Goal: Task Accomplishment & Management: Manage account settings

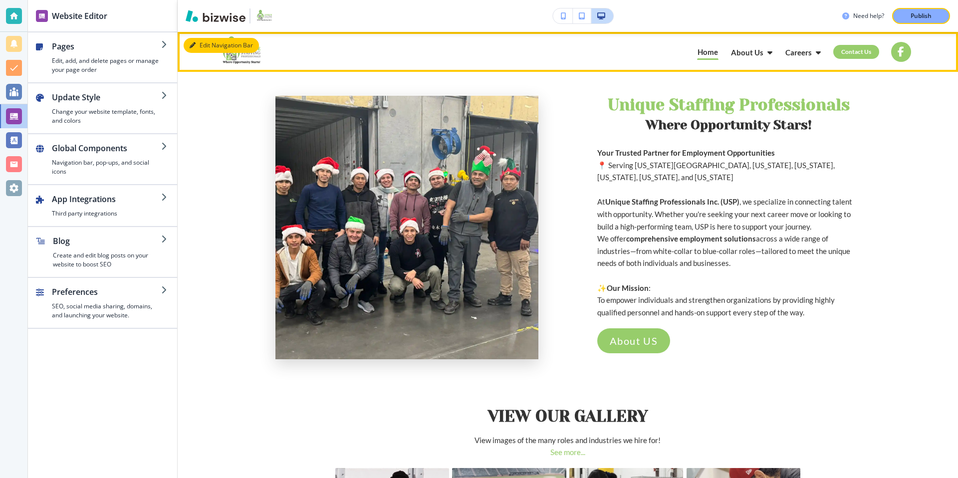
click at [216, 42] on button "Edit Navigation Bar" at bounding box center [221, 45] width 75 height 15
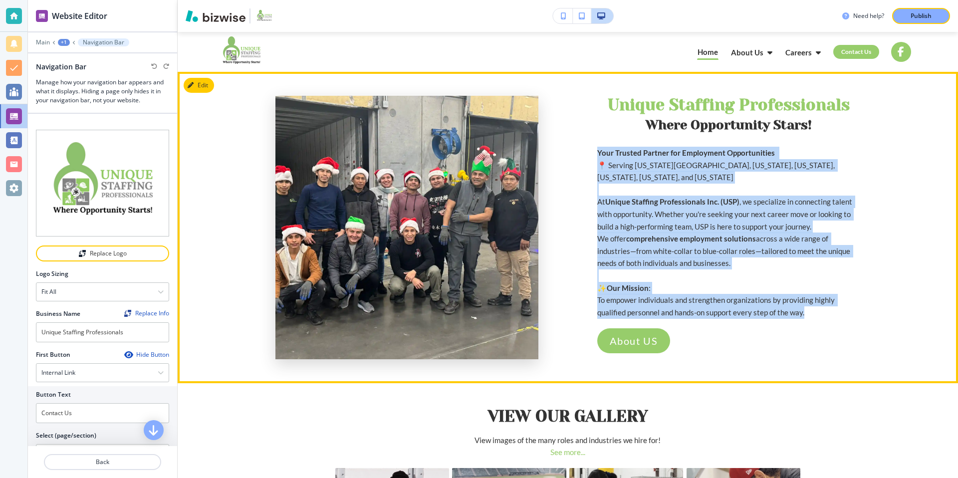
drag, startPoint x: 598, startPoint y: 153, endPoint x: 816, endPoint y: 305, distance: 266.6
click at [816, 305] on div "Your Trusted Partner for Employment Opportunities 📍 Serving Washington D.C., Ma…" at bounding box center [728, 233] width 263 height 172
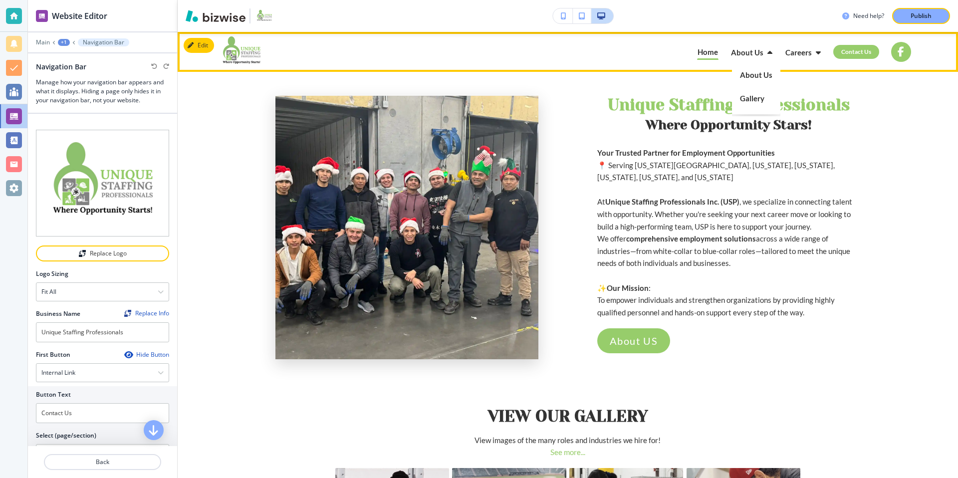
click at [752, 79] on p "About Us" at bounding box center [756, 74] width 32 height 7
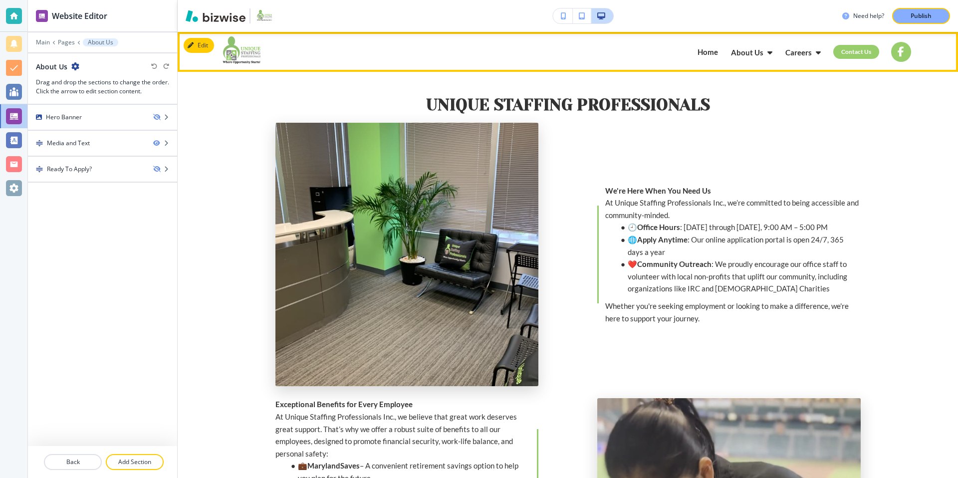
click at [706, 56] on p "Home" at bounding box center [708, 51] width 20 height 7
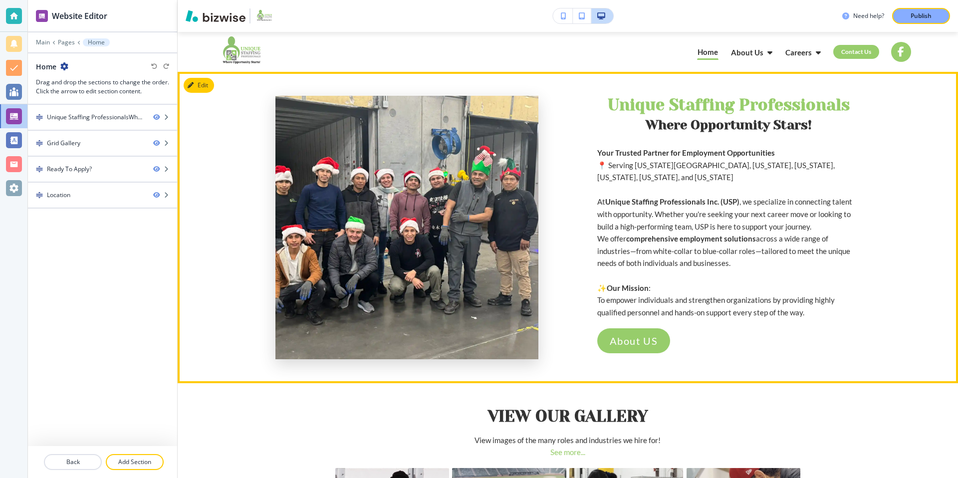
click at [422, 177] on img at bounding box center [406, 227] width 263 height 263
click at [205, 85] on button "Edit This Section" at bounding box center [217, 85] width 67 height 15
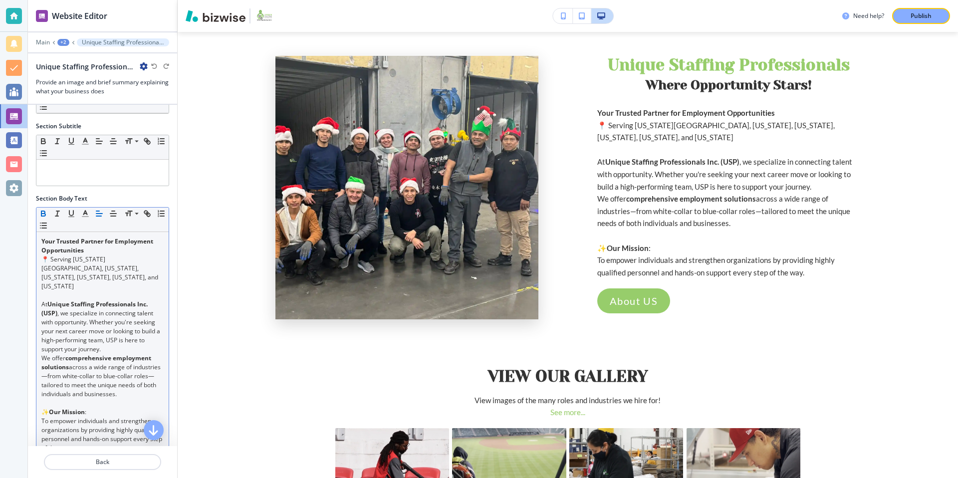
scroll to position [287, 0]
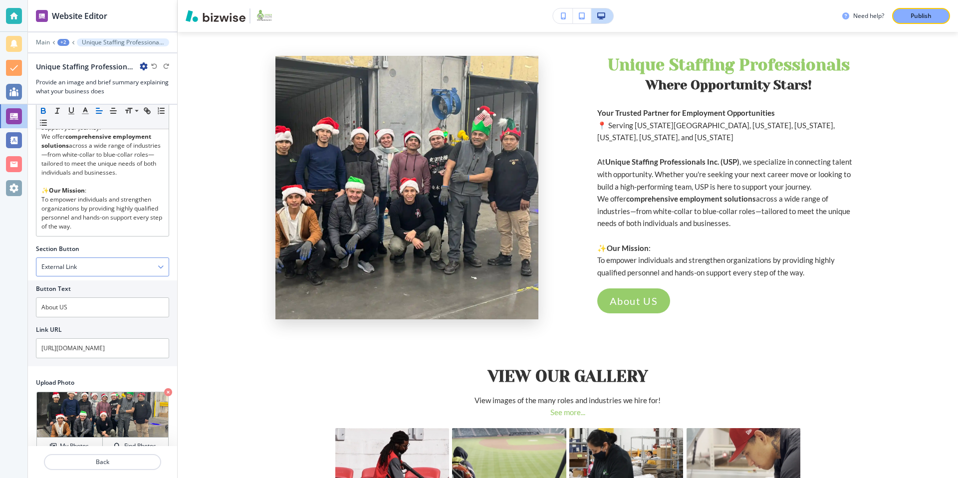
click at [148, 258] on div "External Link" at bounding box center [102, 267] width 132 height 18
drag, startPoint x: 124, startPoint y: 292, endPoint x: 31, endPoint y: 286, distance: 92.5
click at [31, 286] on div "Button Text About US Link URL https://www.youtube.com/watch?v=rb8Cm5smr2Q&ab_ch…" at bounding box center [102, 323] width 149 height 86
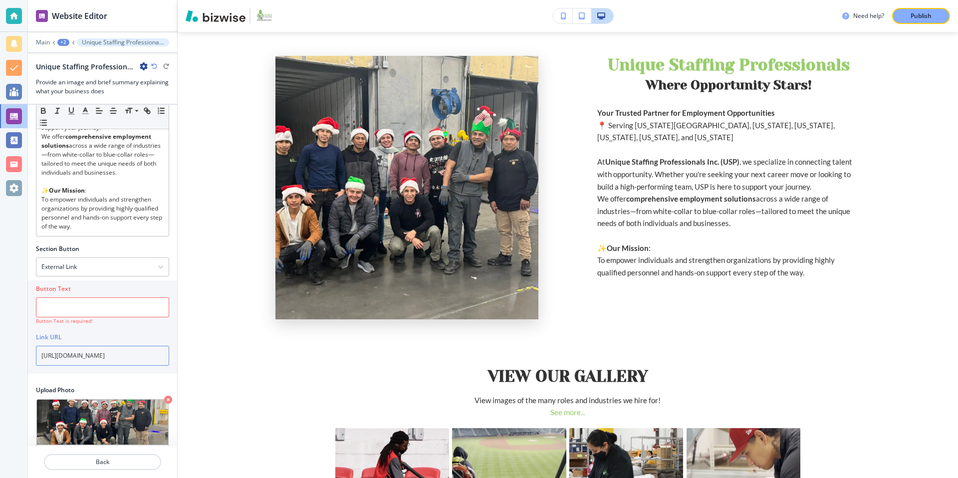
scroll to position [0, 94]
drag, startPoint x: 42, startPoint y: 338, endPoint x: 184, endPoint y: 334, distance: 141.8
click at [176, 338] on div "Button Text Button Text is required! Link URL https://www.youtube.com/watch?v=r…" at bounding box center [102, 326] width 149 height 93
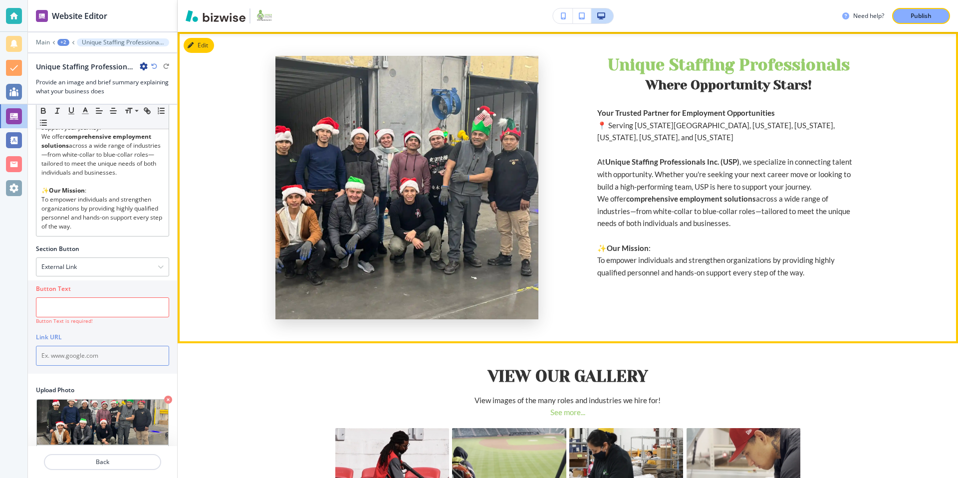
scroll to position [0, 0]
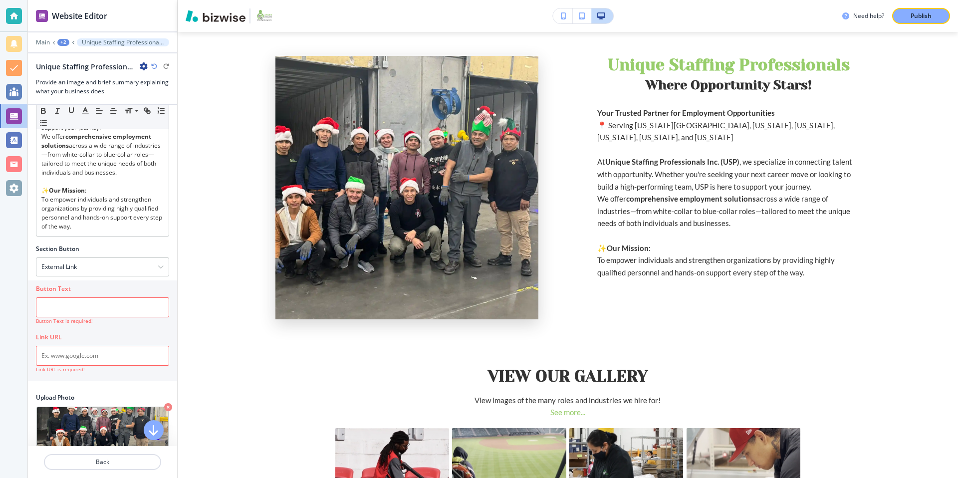
click at [134, 325] on div at bounding box center [102, 329] width 133 height 8
click at [151, 258] on div "External Link" at bounding box center [102, 267] width 132 height 18
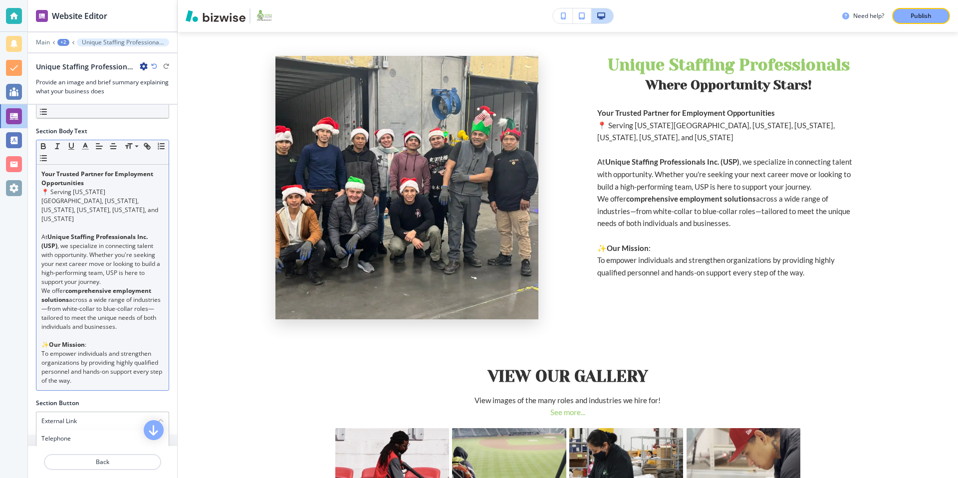
scroll to position [228, 0]
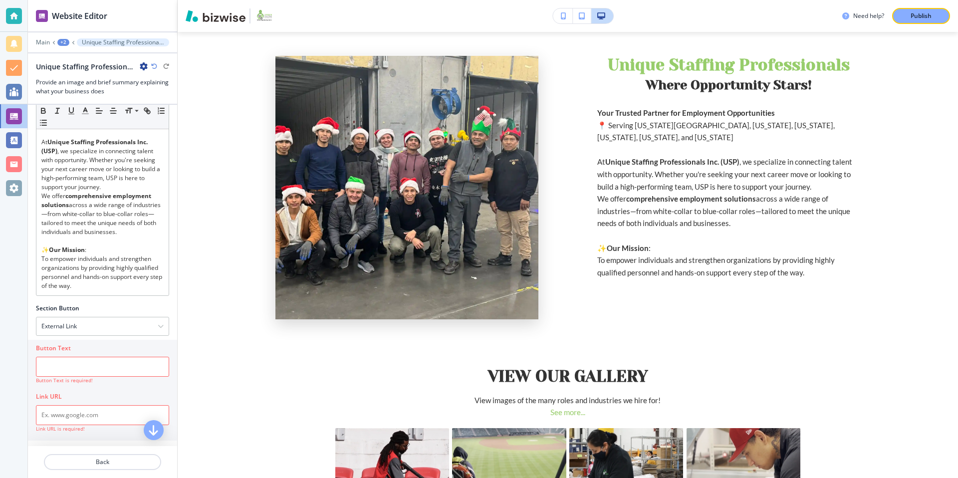
click at [104, 304] on div "Section Button" at bounding box center [102, 308] width 133 height 9
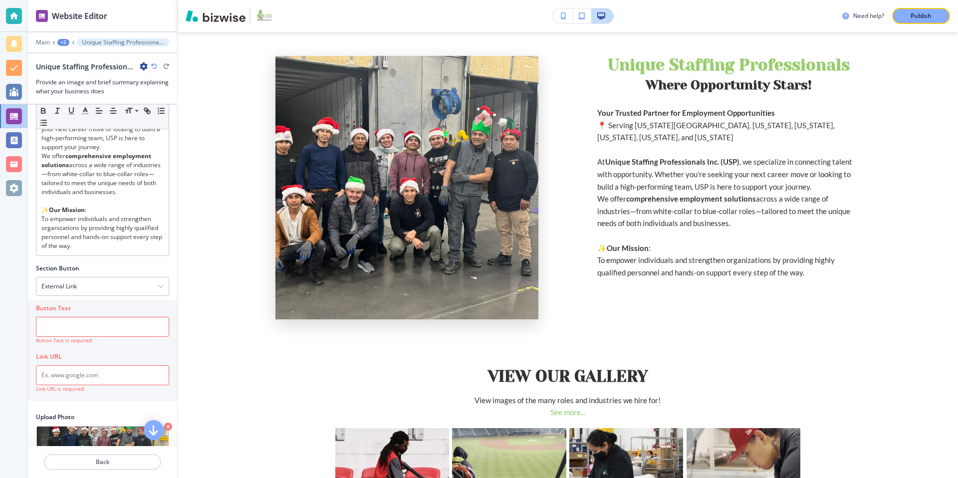
scroll to position [270, 0]
click at [99, 349] on div "Link URL" at bounding box center [102, 353] width 133 height 9
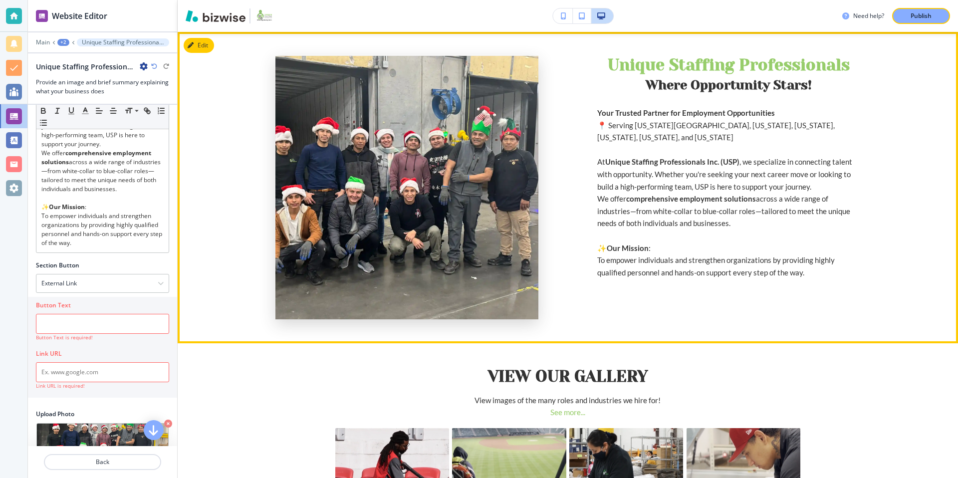
click at [647, 285] on div "Unique Staffing Professionals ﻿ Where Opportunity Stars! Your Trusted Partner f…" at bounding box center [728, 187] width 263 height 263
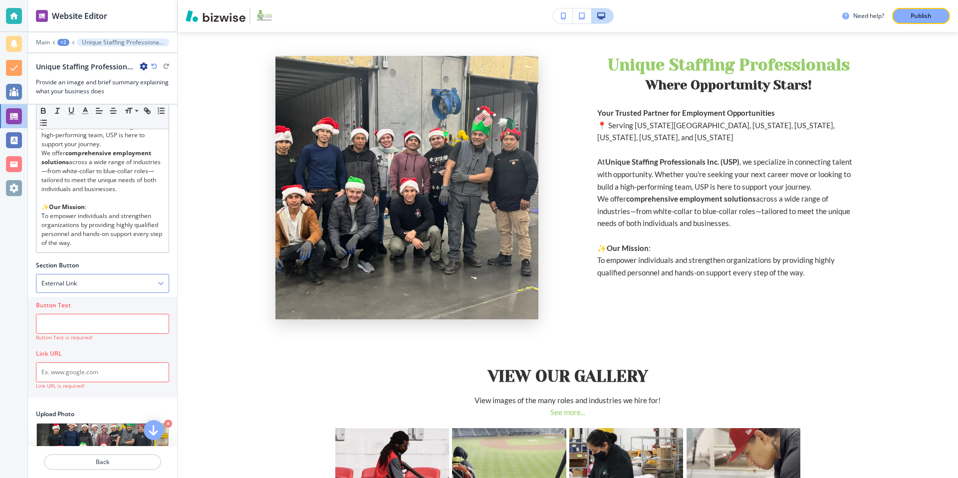
click at [144, 274] on div "External Link" at bounding box center [102, 283] width 132 height 18
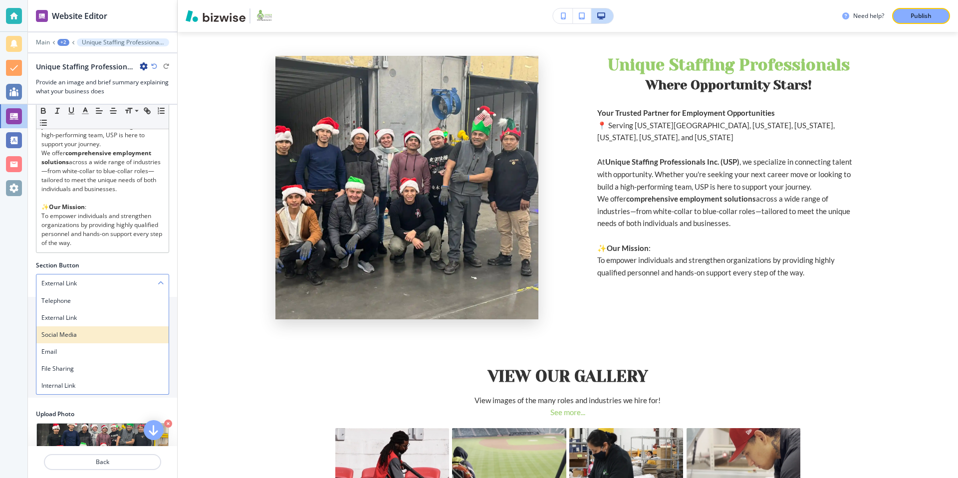
click at [85, 330] on h4 "Social Media" at bounding box center [102, 334] width 122 height 9
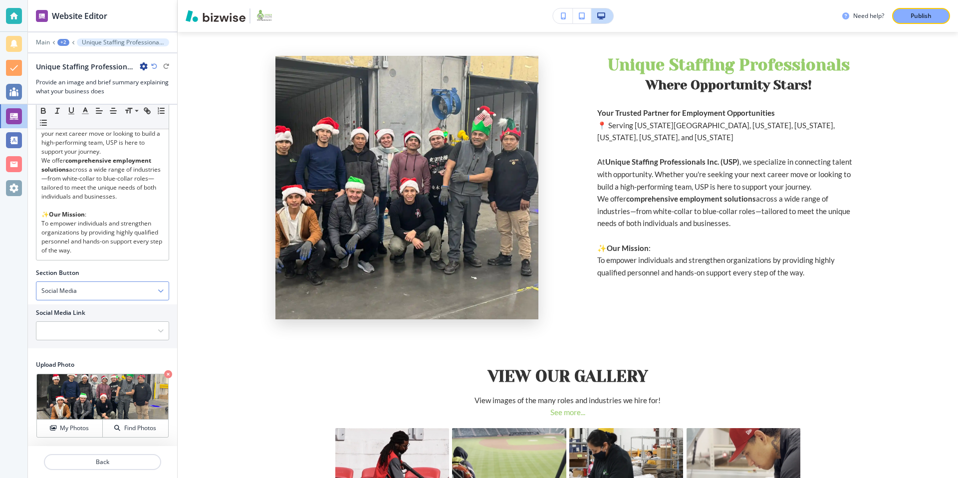
scroll to position [245, 0]
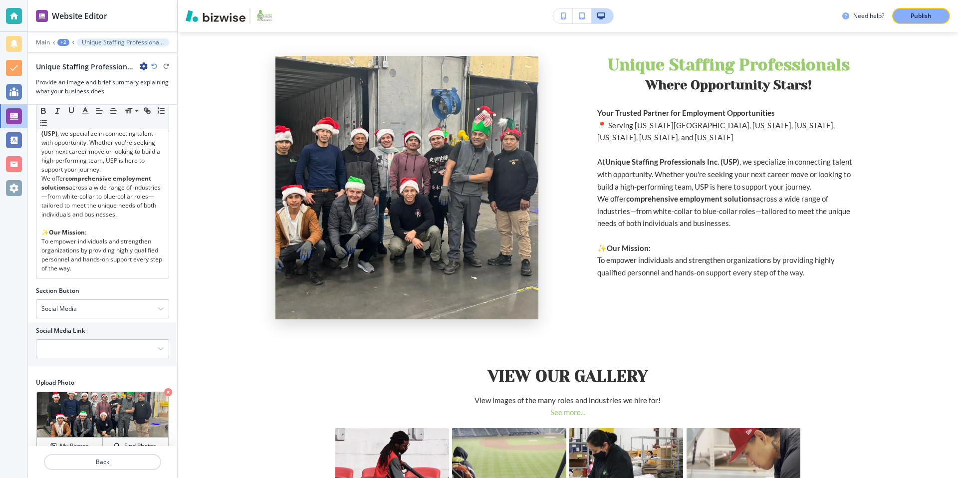
click at [112, 303] on div "Section Button Social Media Telephone External Link Social Media Email File Sha…" at bounding box center [102, 328] width 133 height 84
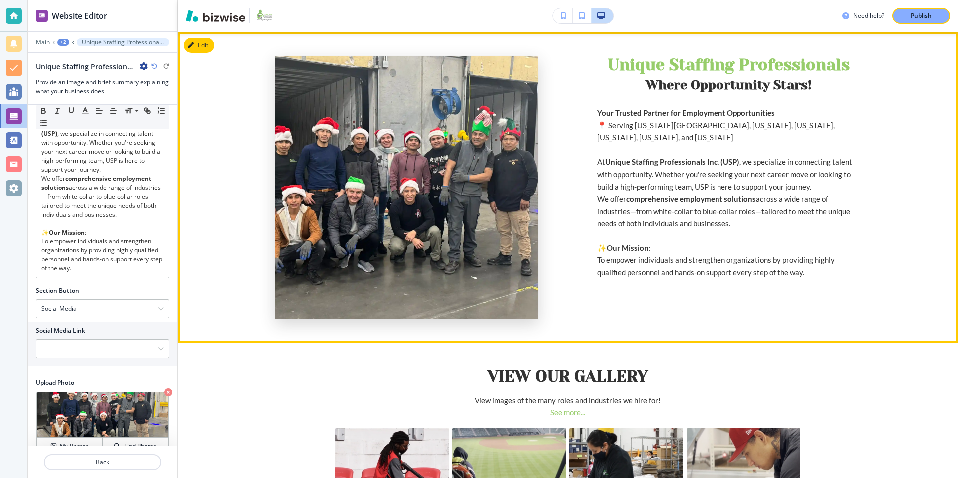
scroll to position [0, 0]
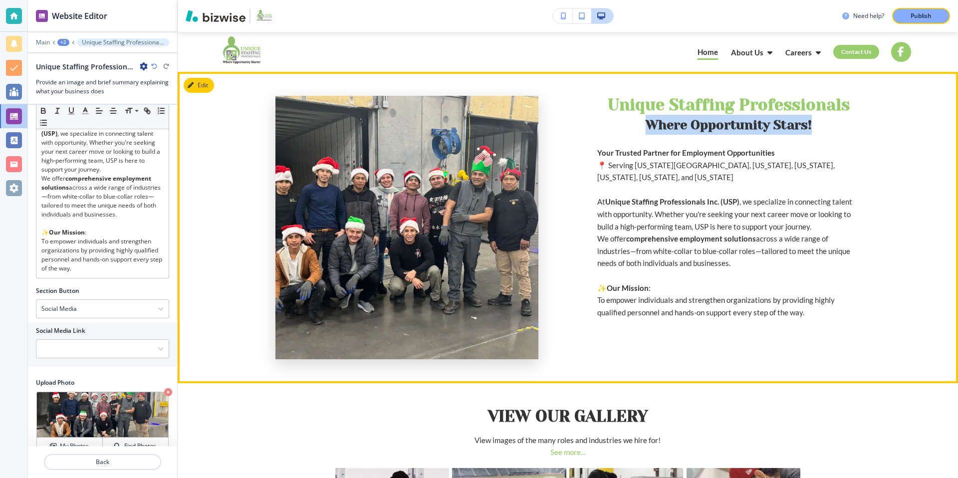
drag, startPoint x: 645, startPoint y: 126, endPoint x: 822, endPoint y: 126, distance: 176.6
click at [822, 126] on p "﻿ Where Opportunity Stars!" at bounding box center [728, 125] width 263 height 20
copy p "﻿ Where Opportunity Stars!"
click at [805, 122] on span "Where Opportunity Stars!" at bounding box center [729, 125] width 166 height 14
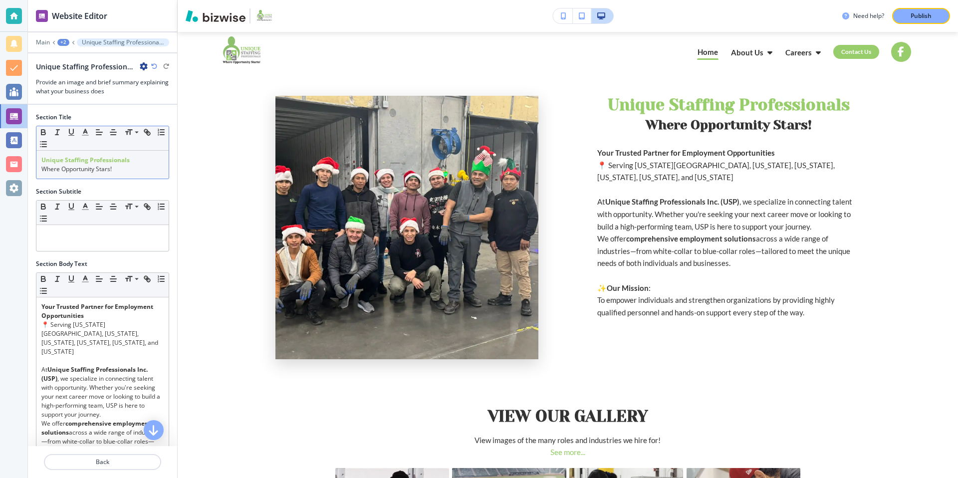
click at [108, 170] on p "﻿Where Opportunity Stars!" at bounding box center [102, 169] width 122 height 9
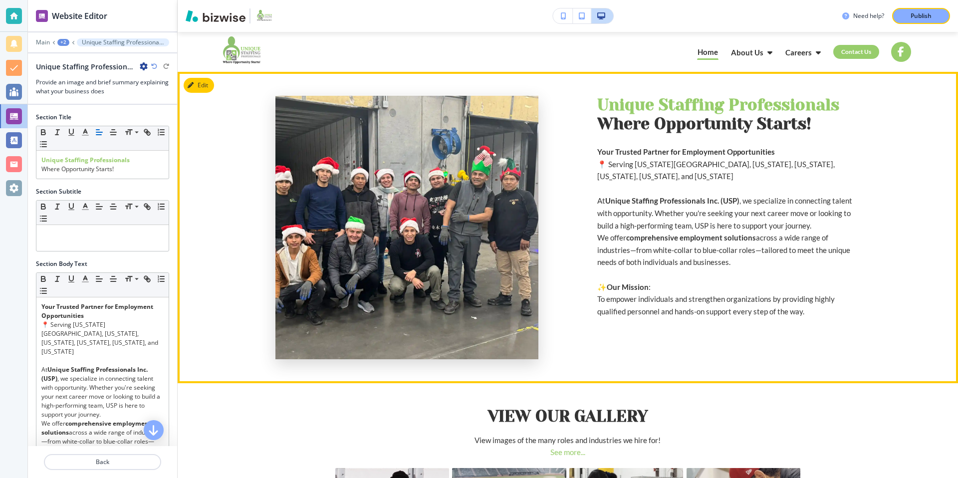
click at [834, 122] on p "﻿Where Opportunity Starts!" at bounding box center [728, 124] width 263 height 19
drag, startPoint x: 819, startPoint y: 123, endPoint x: 590, endPoint y: 124, distance: 228.5
click at [590, 124] on div "Unique Staffing Professionals ﻿Where Opportunity Starts! Your Trusted Partner f…" at bounding box center [567, 227] width 585 height 263
copy p "﻿Where Opportunity Starts!"
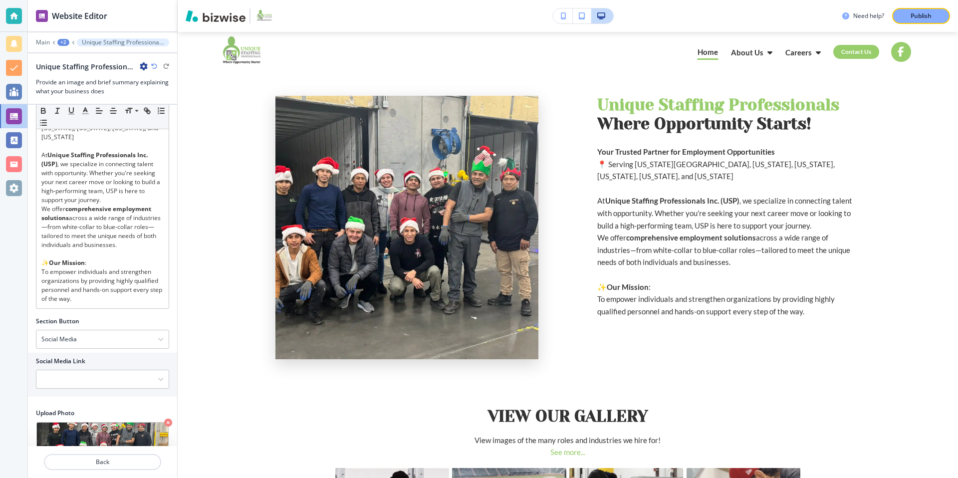
scroll to position [245, 0]
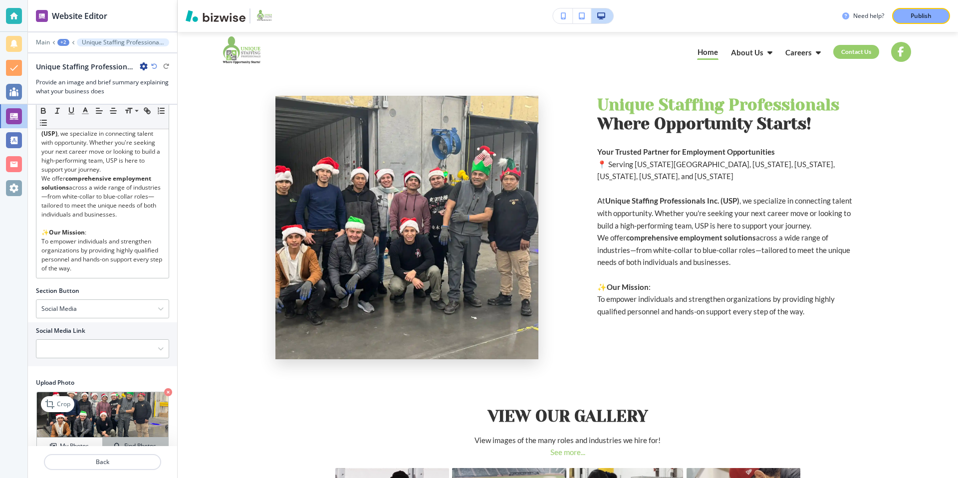
click at [145, 442] on h4 "Find Photos" at bounding box center [140, 446] width 32 height 9
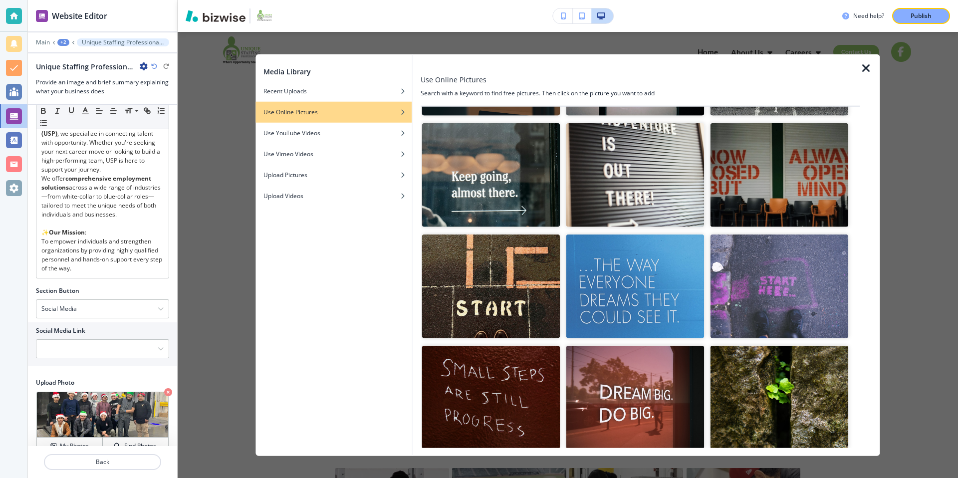
scroll to position [0, 0]
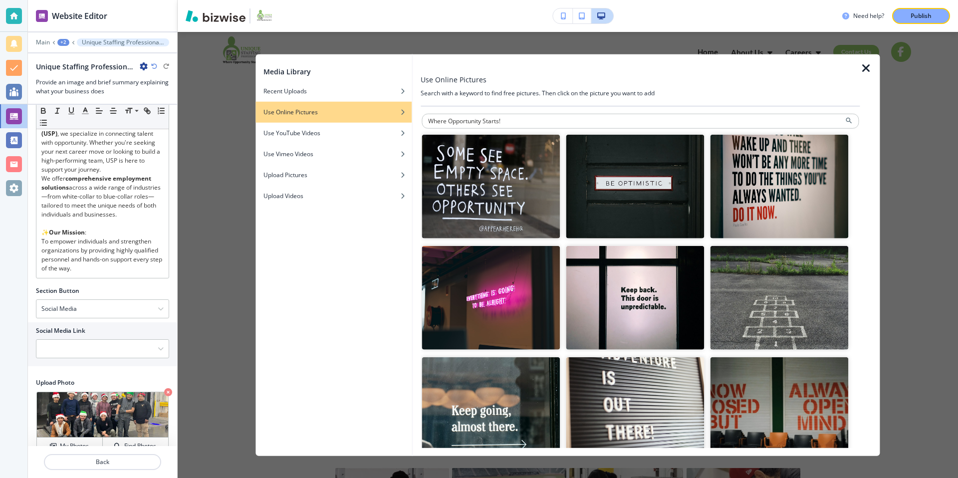
drag, startPoint x: 449, startPoint y: 122, endPoint x: 418, endPoint y: 122, distance: 30.9
click at [418, 122] on div "Use Online Pictures Search with a keyword to find free pictures. Then click on …" at bounding box center [646, 255] width 467 height 402
type input "Opportunity Starts!"
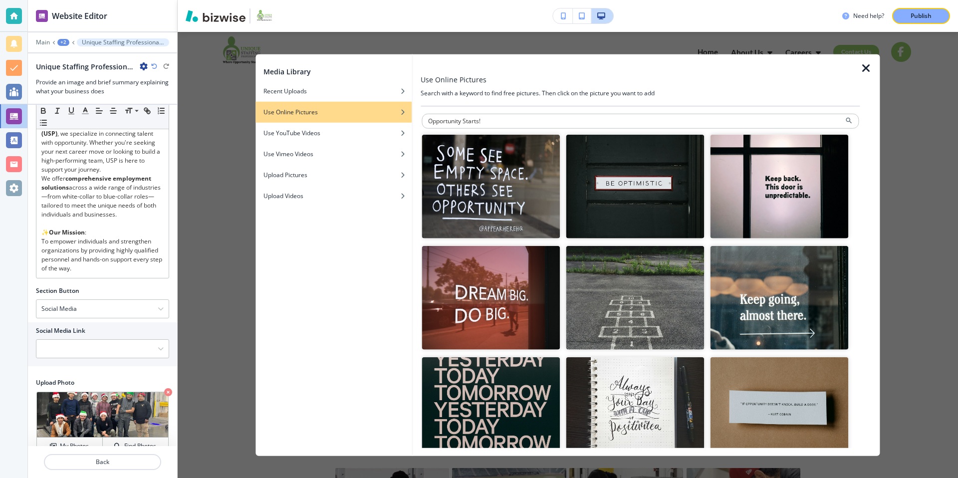
drag, startPoint x: 483, startPoint y: 120, endPoint x: 404, endPoint y: 120, distance: 78.8
click at [404, 120] on div "Media Library Recent Uploads Use Online Pictures Use YouTube Videos Use Vimeo V…" at bounding box center [567, 255] width 624 height 402
type input "M"
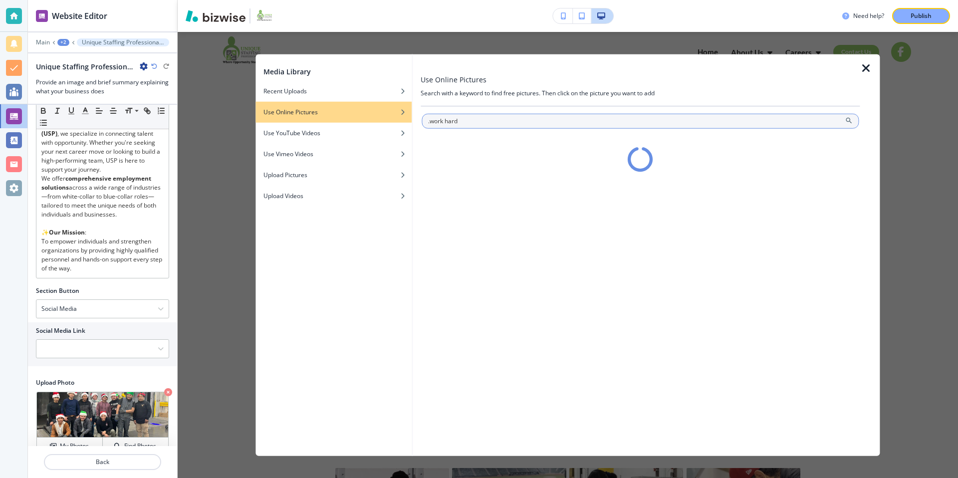
click at [430, 121] on input ".work hard" at bounding box center [640, 121] width 437 height 15
type input "work hard"
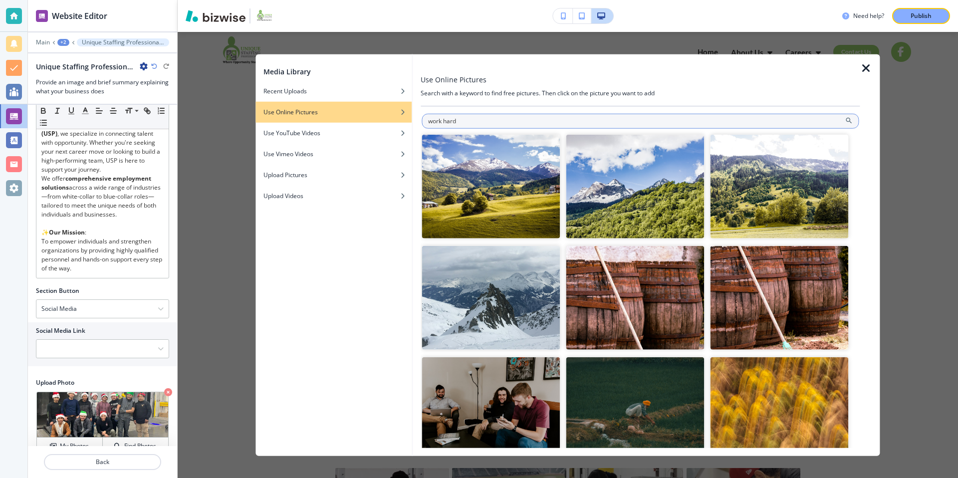
drag, startPoint x: 479, startPoint y: 121, endPoint x: 426, endPoint y: 122, distance: 53.4
click at [426, 122] on input "work hard" at bounding box center [640, 121] width 437 height 15
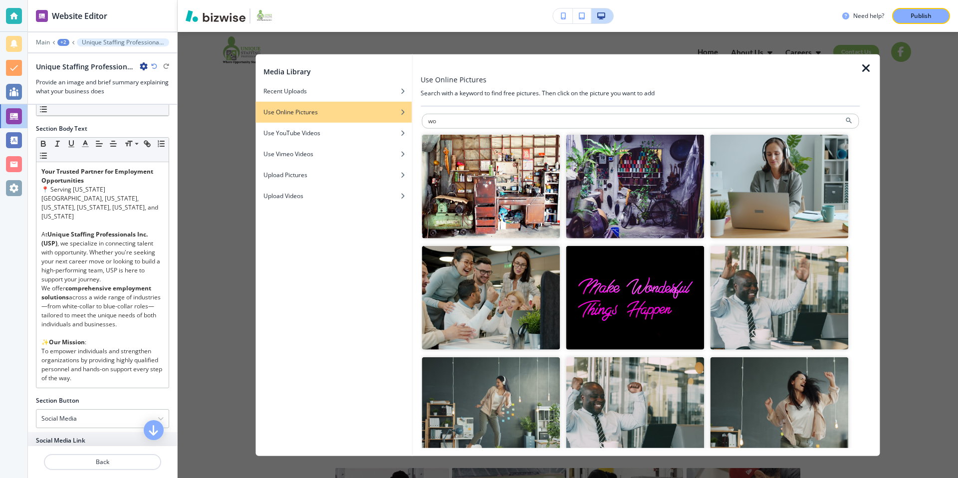
type input "w"
type input "workplace culture"
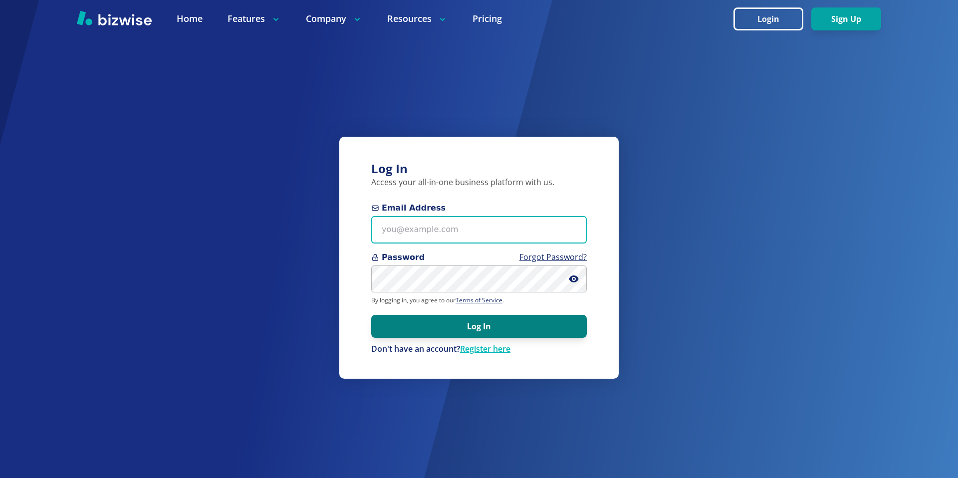
type input "[EMAIL_ADDRESS][DOMAIN_NAME]"
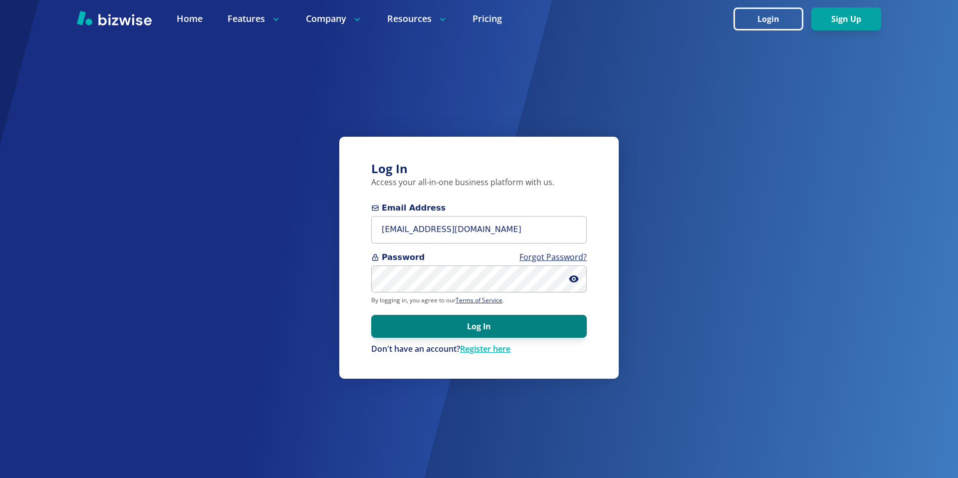
click at [450, 332] on button "Log In" at bounding box center [479, 326] width 216 height 23
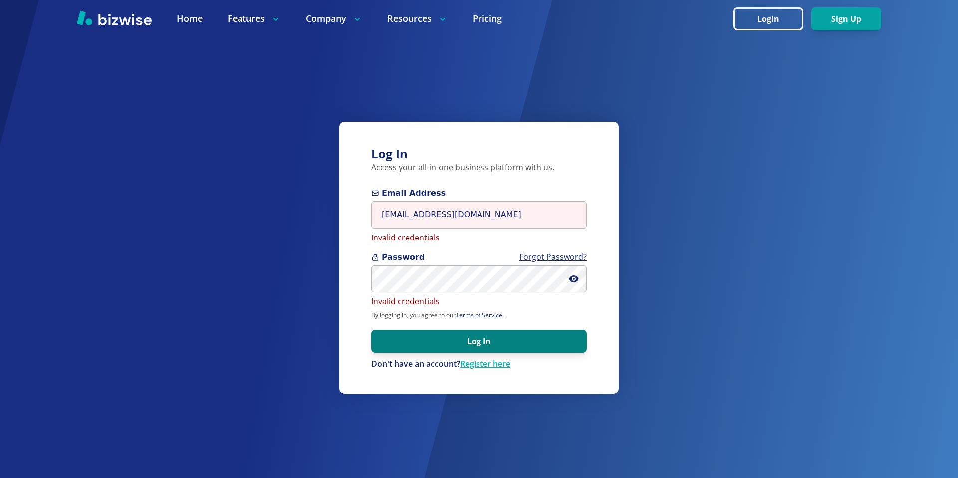
click at [435, 348] on button "Log In" at bounding box center [479, 341] width 216 height 23
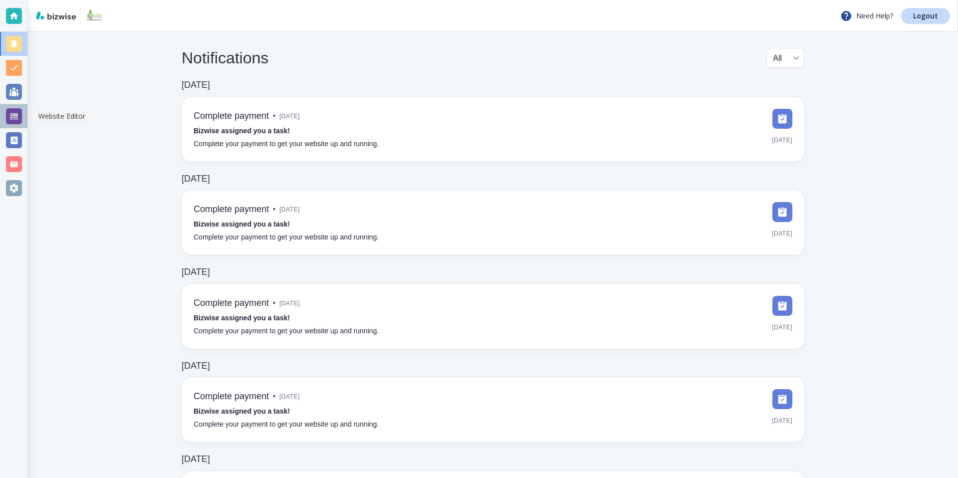
click at [16, 110] on div at bounding box center [14, 116] width 16 height 16
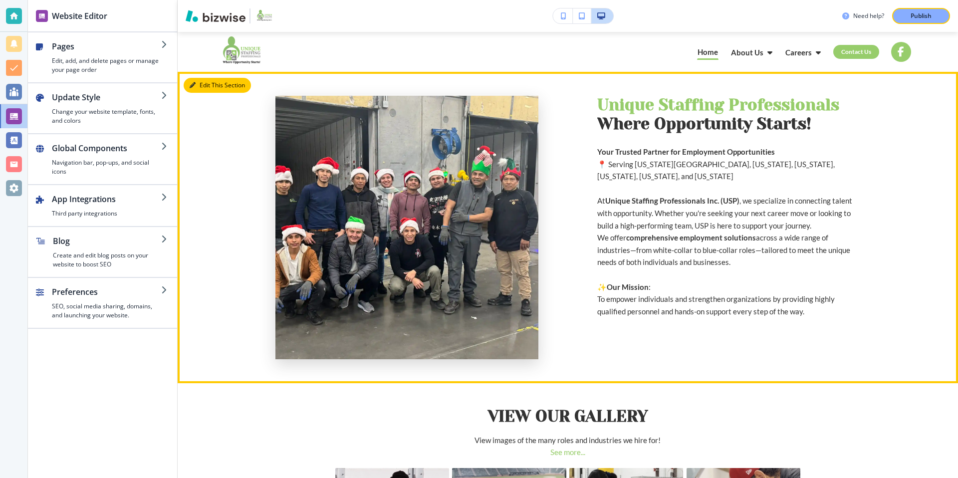
click at [203, 81] on button "Edit This Section" at bounding box center [217, 85] width 67 height 15
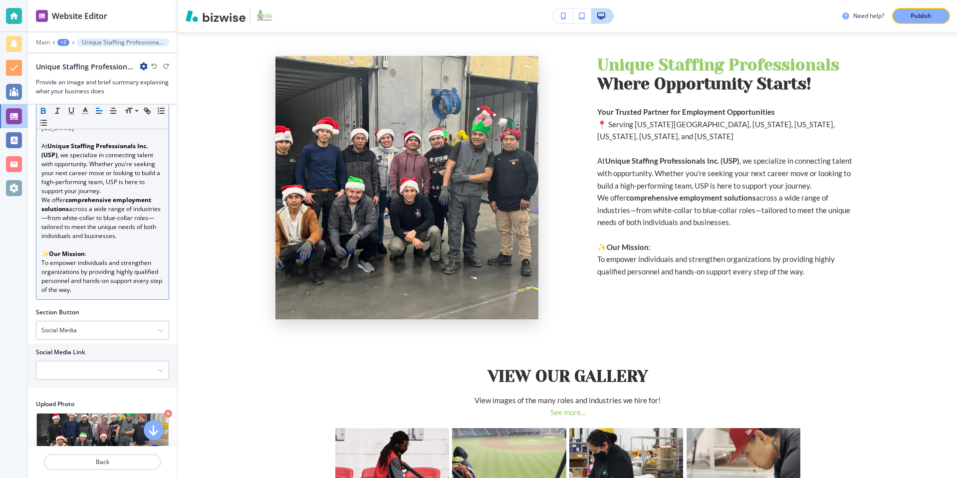
scroll to position [245, 0]
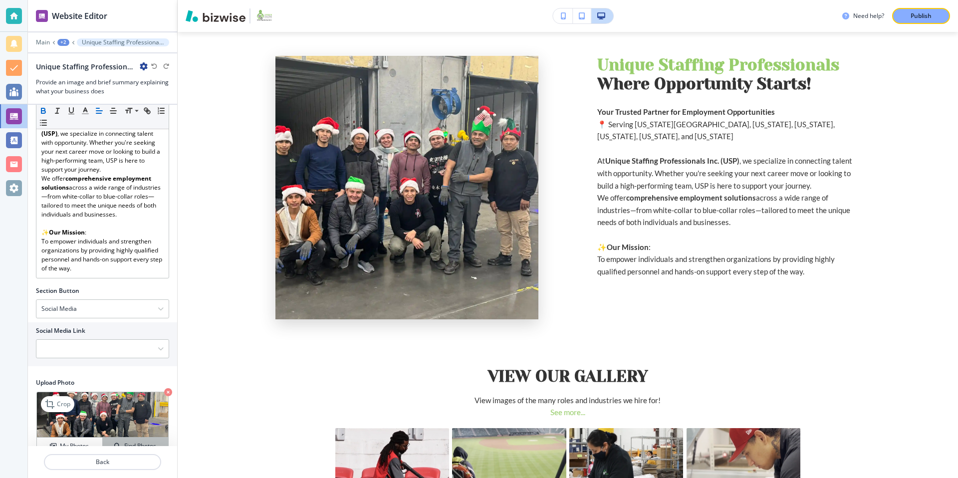
click at [138, 442] on h4 "Find Photos" at bounding box center [140, 446] width 32 height 9
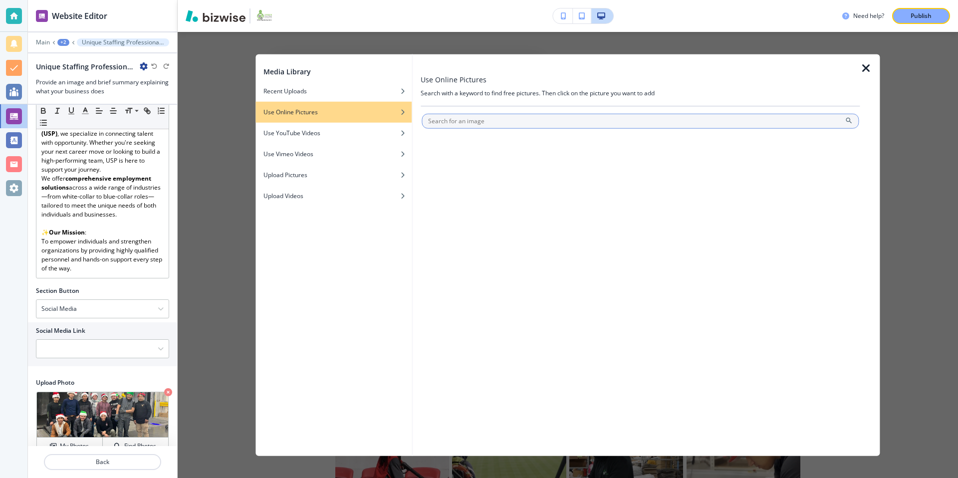
click at [521, 121] on input "text" at bounding box center [640, 121] width 437 height 15
type input "workplace culture"
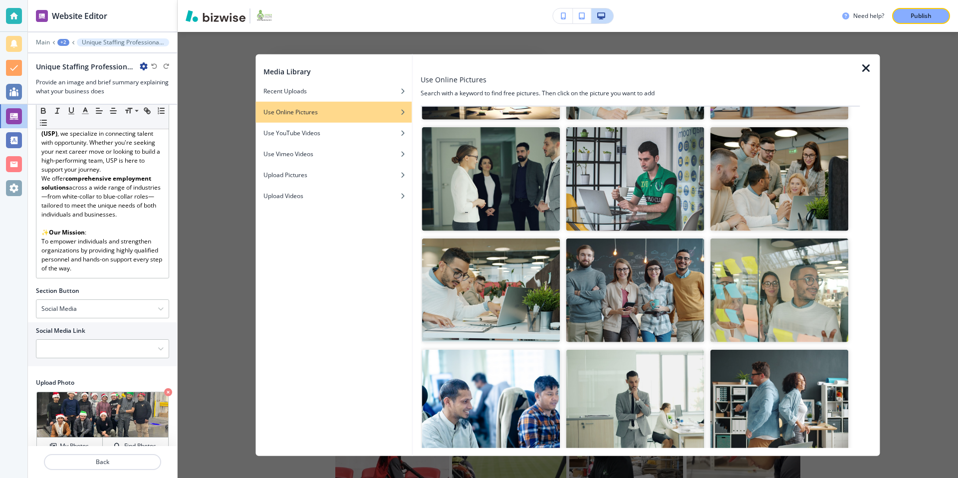
scroll to position [1120, 0]
click at [654, 288] on img "button" at bounding box center [635, 290] width 138 height 104
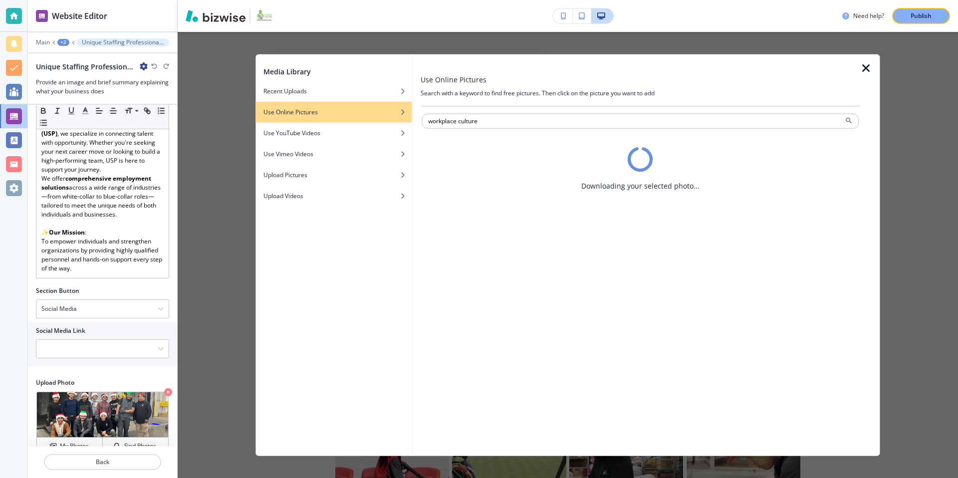
scroll to position [0, 0]
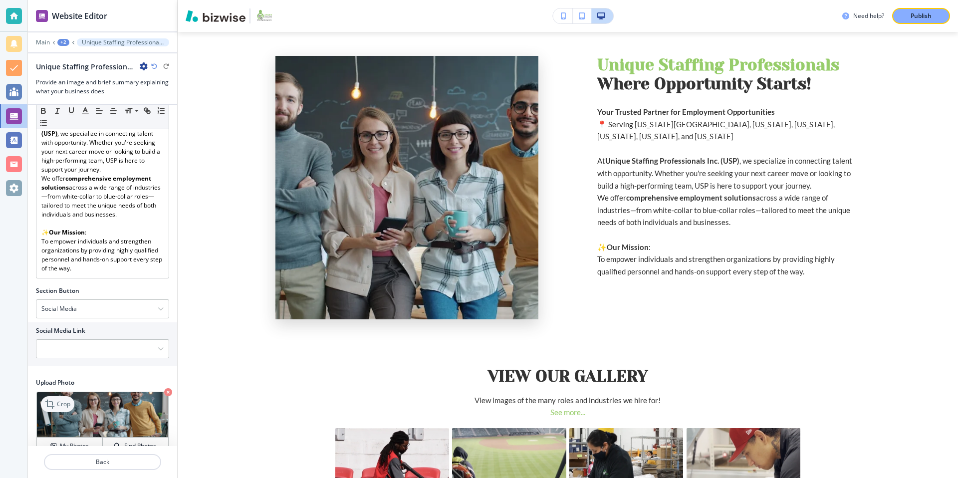
click at [66, 400] on p "Crop" at bounding box center [63, 404] width 13 height 9
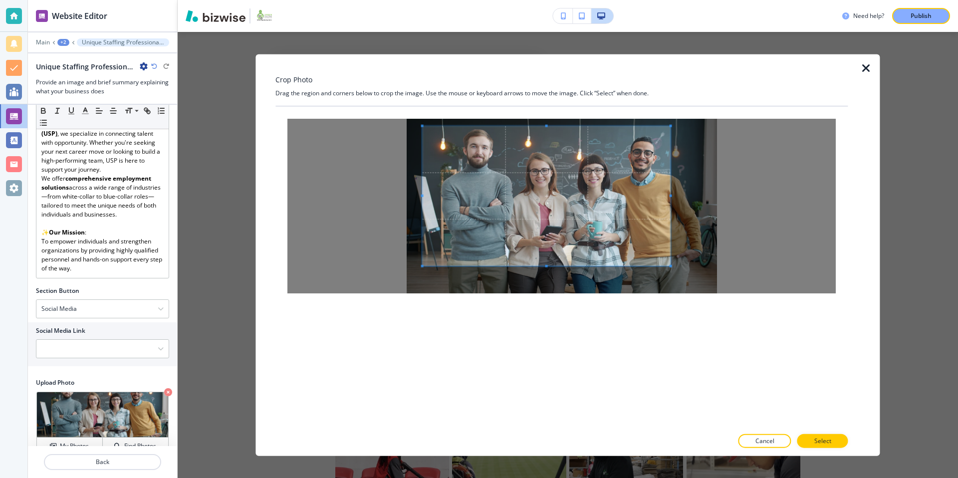
click at [491, 168] on span at bounding box center [547, 196] width 248 height 140
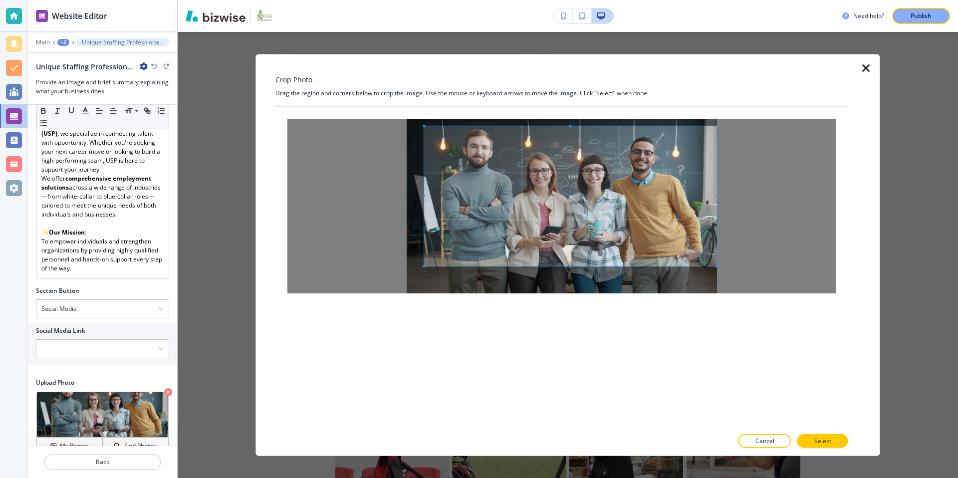
click at [714, 198] on div at bounding box center [561, 206] width 548 height 175
click at [648, 190] on span at bounding box center [563, 196] width 283 height 140
click at [826, 443] on p "Select" at bounding box center [822, 440] width 17 height 9
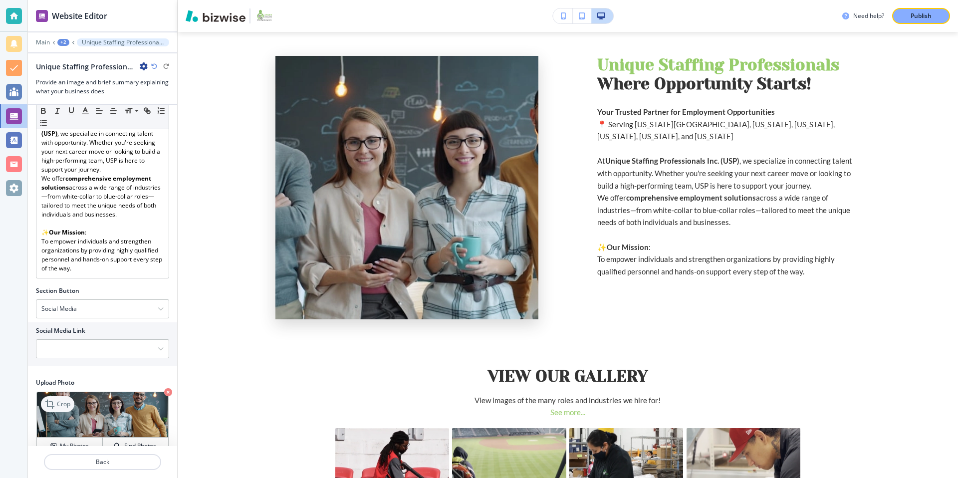
click at [65, 400] on p "Crop" at bounding box center [63, 404] width 13 height 9
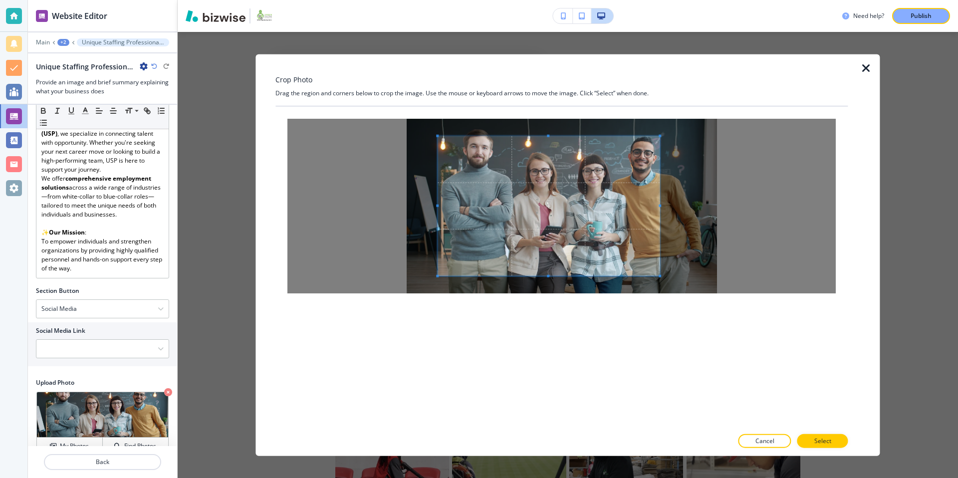
click at [659, 196] on div at bounding box center [549, 206] width 222 height 140
click at [455, 200] on div at bounding box center [557, 206] width 205 height 140
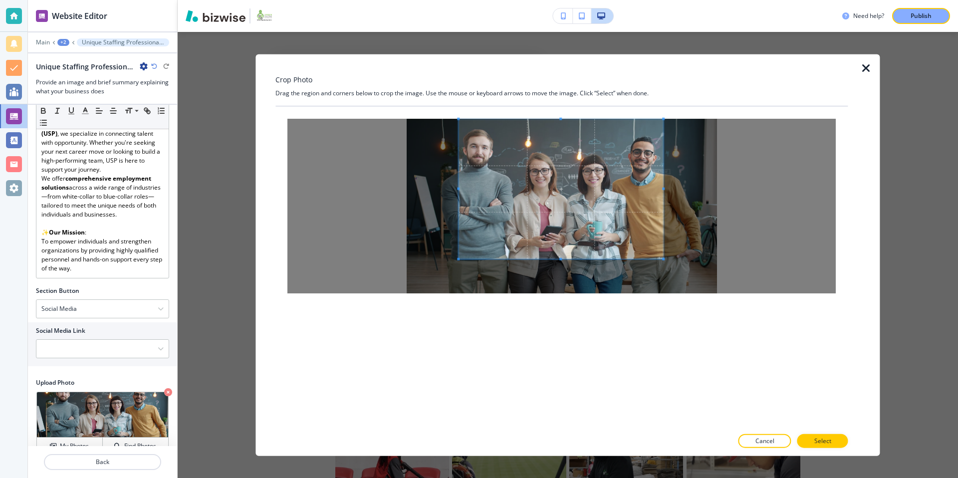
click at [562, 120] on span at bounding box center [561, 189] width 205 height 140
click at [460, 255] on span at bounding box center [461, 256] width 2 height 2
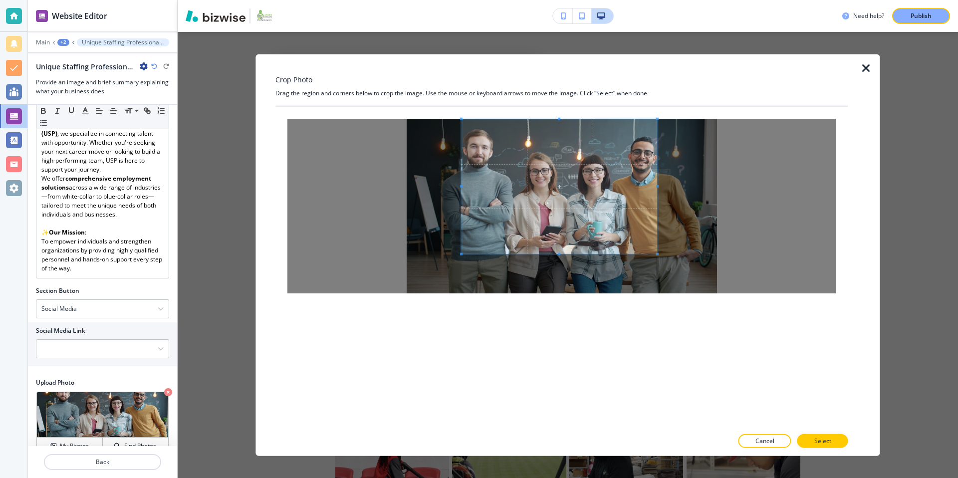
click at [656, 254] on span at bounding box center [657, 254] width 2 height 2
click at [658, 254] on span at bounding box center [659, 253] width 2 height 2
click at [831, 442] on button "Select" at bounding box center [822, 441] width 51 height 14
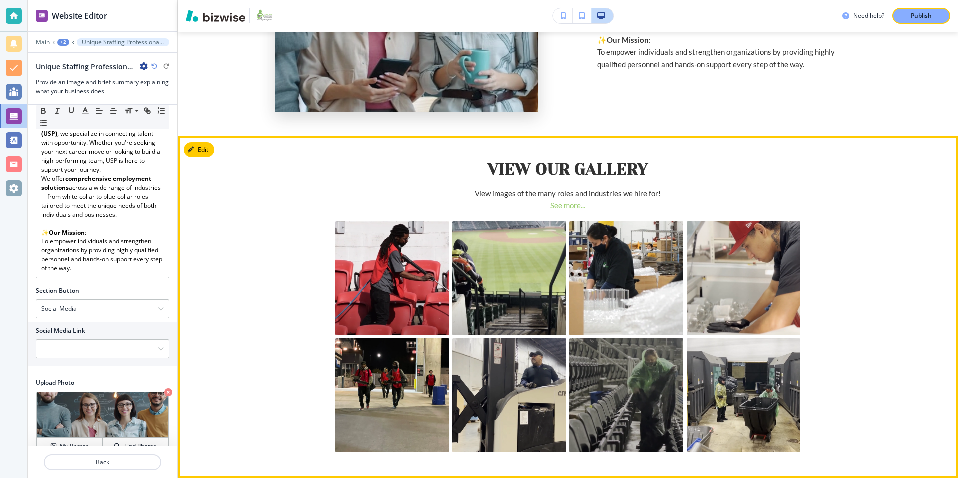
scroll to position [272, 0]
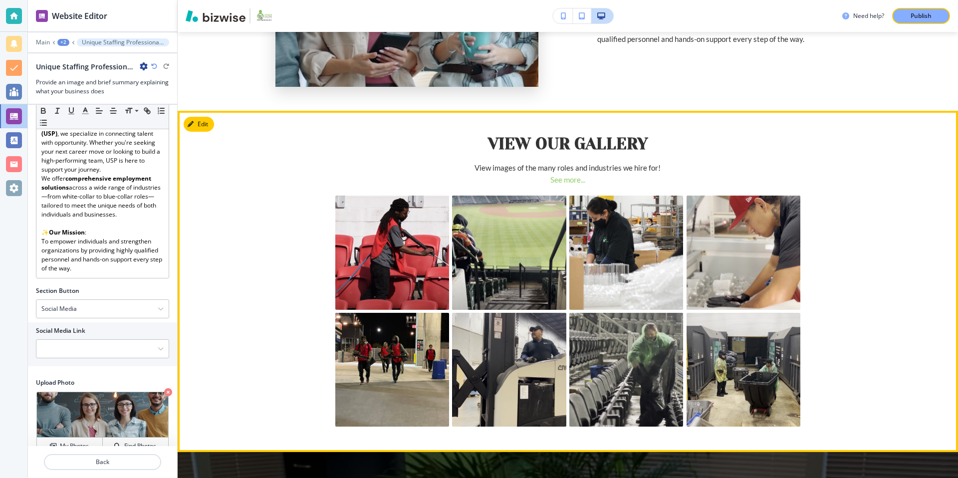
click at [560, 179] on link "See more..." at bounding box center [567, 179] width 35 height 9
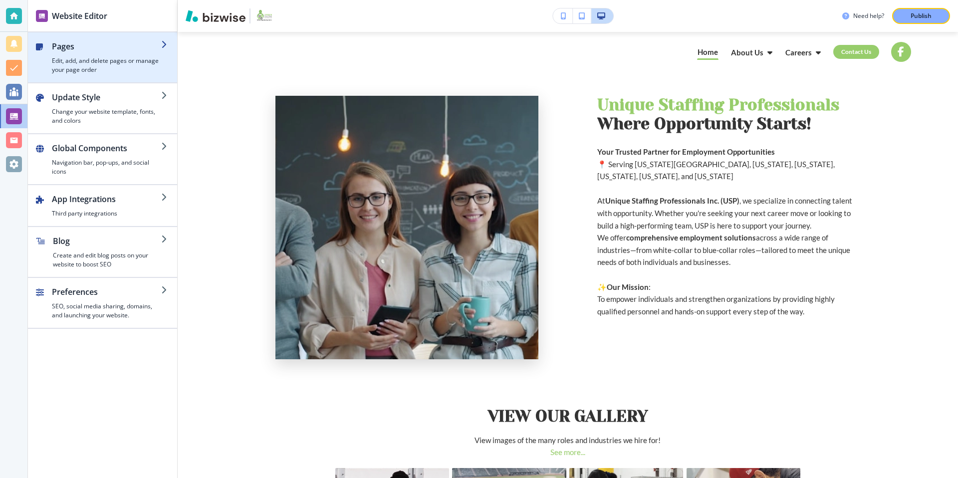
click at [89, 52] on div "button" at bounding box center [106, 54] width 109 height 4
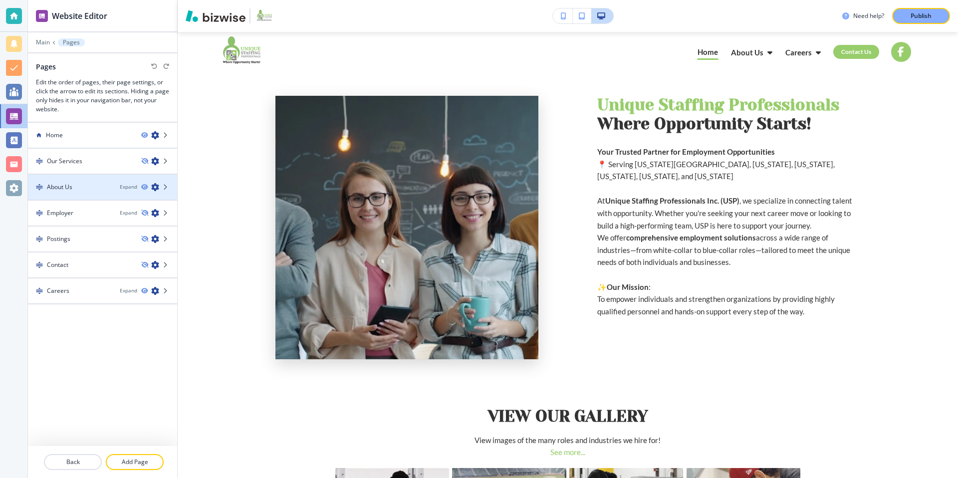
click at [95, 186] on div "About Us" at bounding box center [70, 187] width 84 height 9
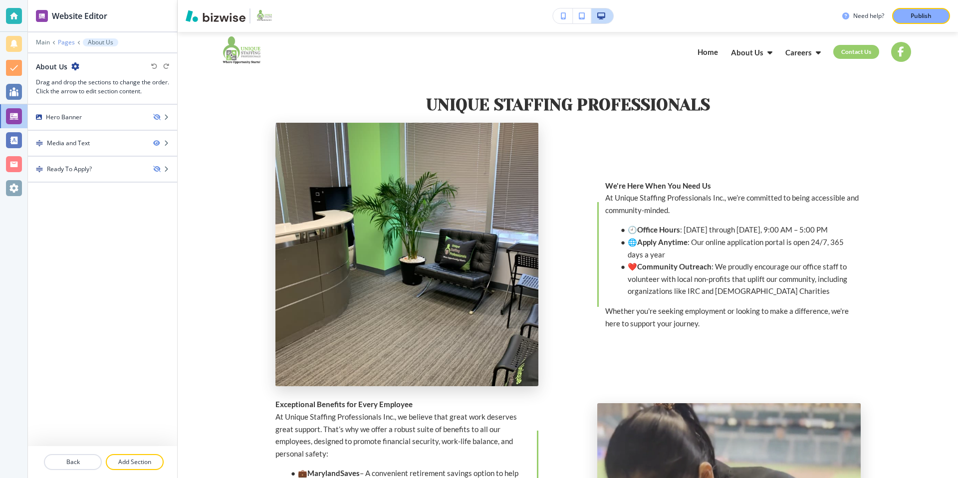
click at [64, 41] on p "Pages" at bounding box center [66, 42] width 17 height 7
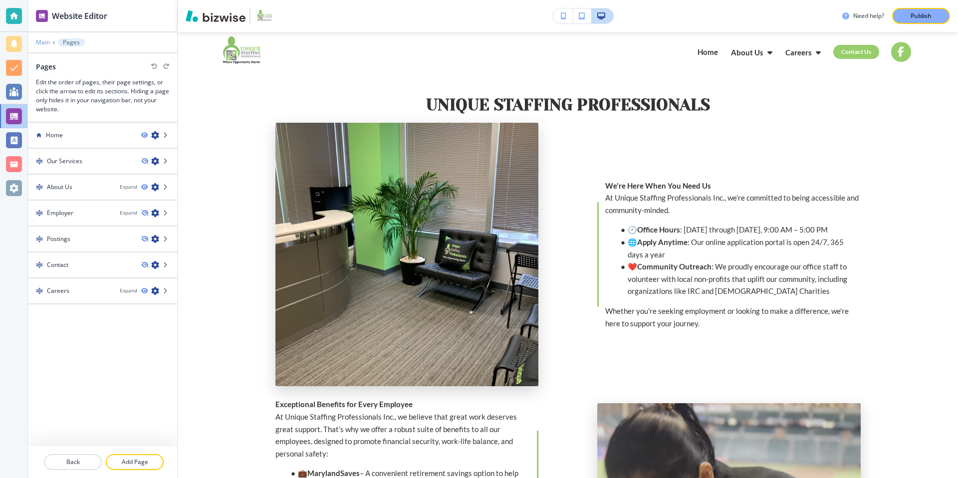
click at [43, 40] on p "Main" at bounding box center [43, 42] width 14 height 7
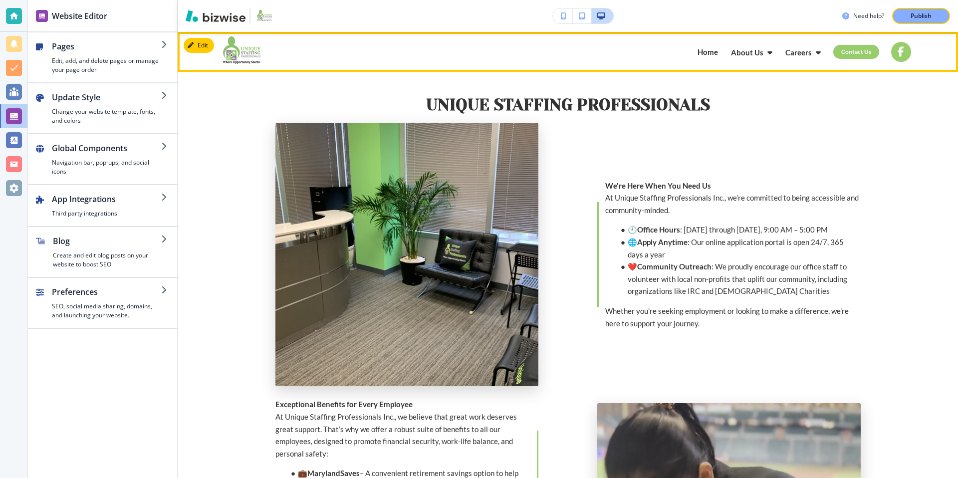
click at [716, 55] on p "Home" at bounding box center [708, 51] width 20 height 7
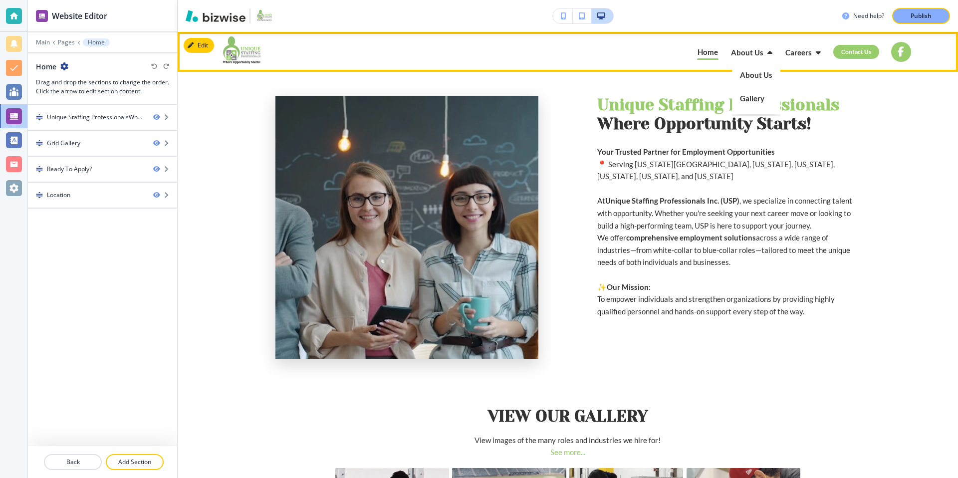
click at [752, 98] on p "Gallery" at bounding box center [756, 98] width 32 height 23
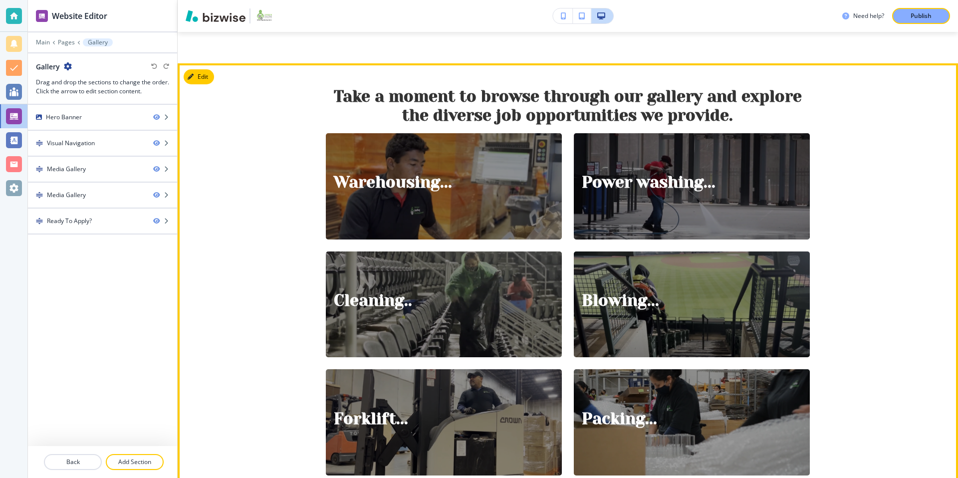
scroll to position [331, 0]
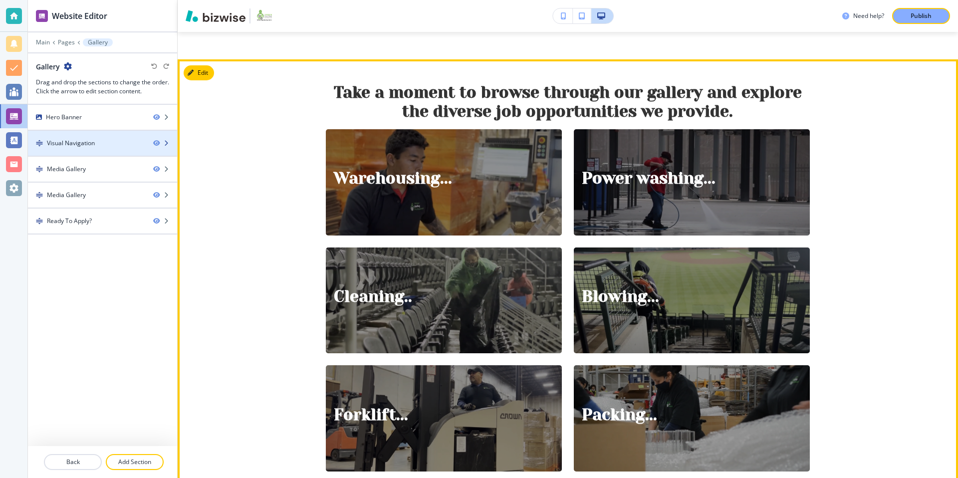
click at [168, 141] on icon "button" at bounding box center [166, 143] width 6 height 6
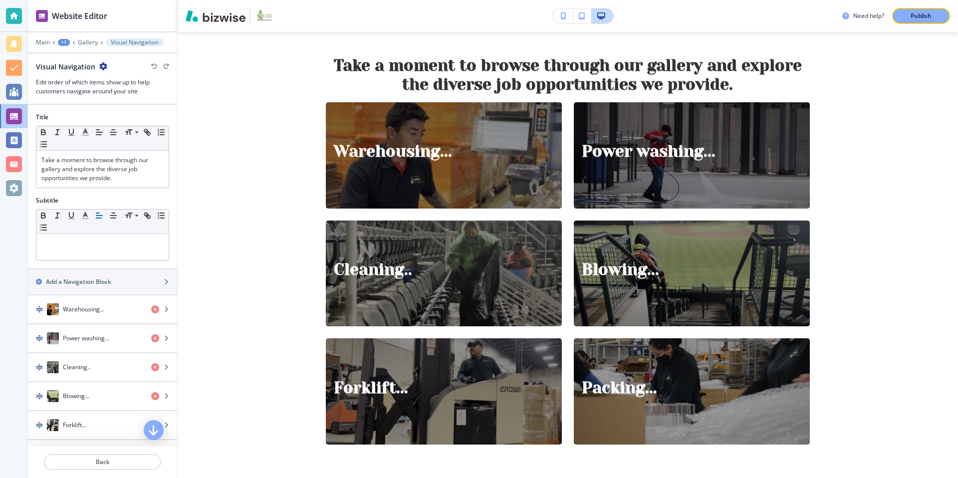
scroll to position [359, 0]
click at [88, 45] on p "Gallery" at bounding box center [88, 42] width 20 height 7
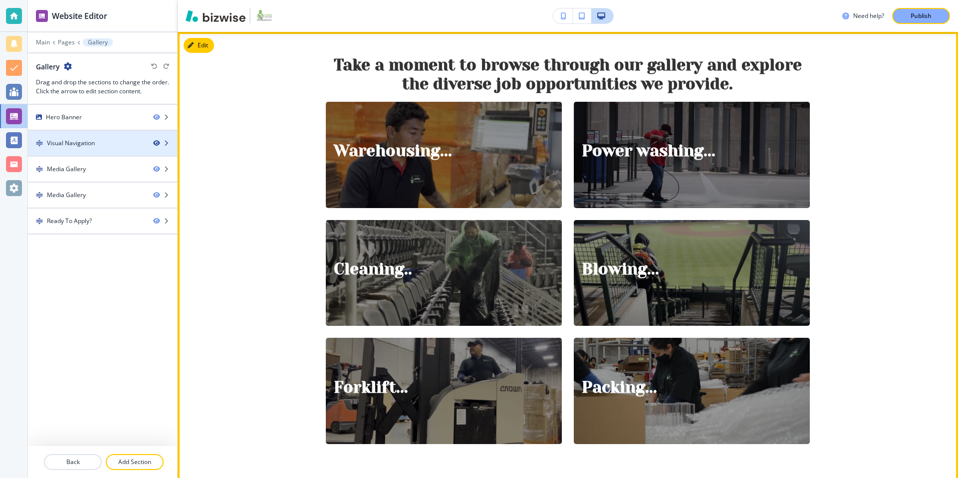
click at [157, 142] on icon "button" at bounding box center [156, 143] width 6 height 6
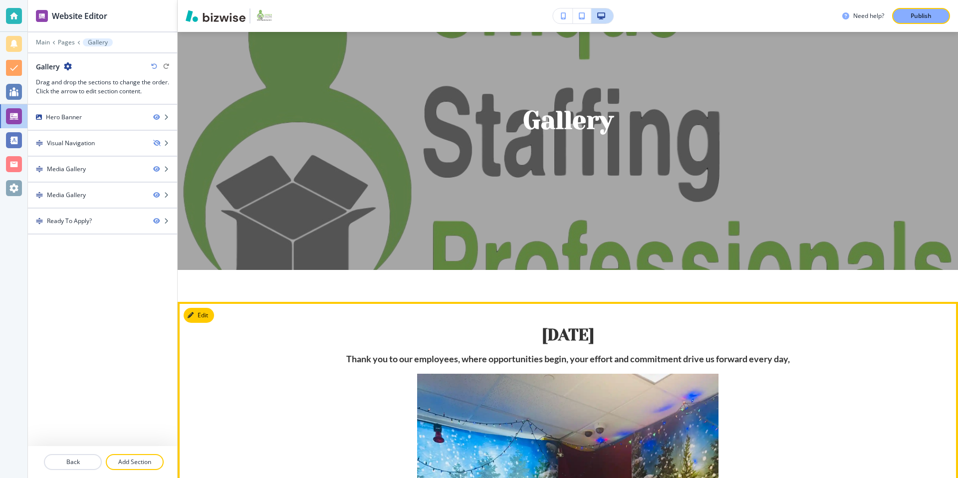
scroll to position [15, 0]
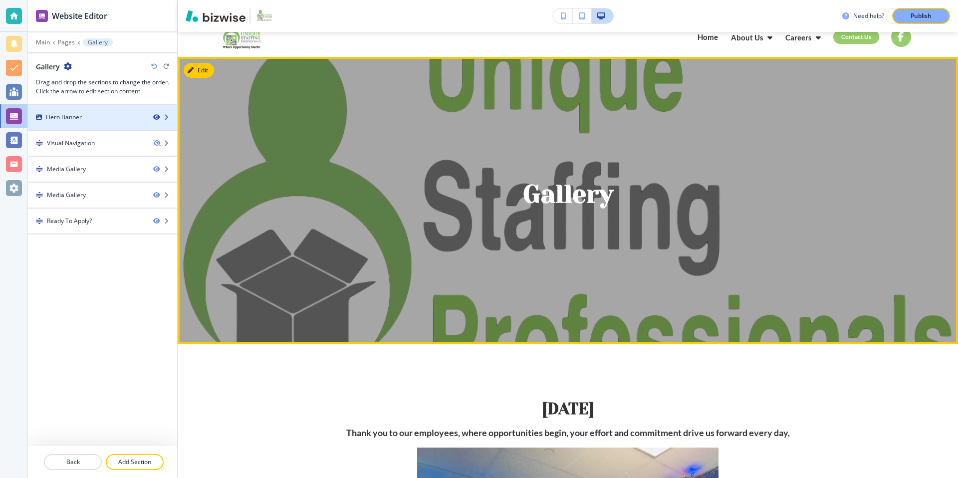
click at [156, 117] on icon "button" at bounding box center [156, 117] width 6 height 6
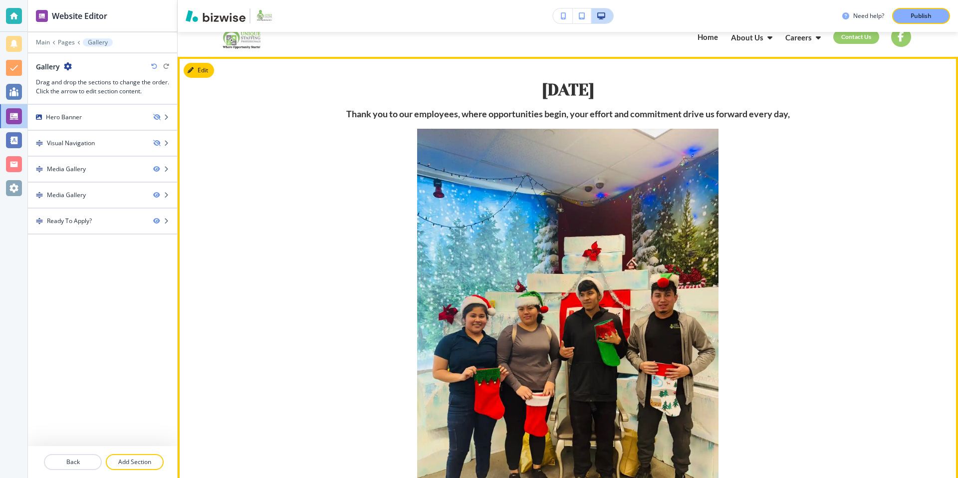
scroll to position [0, 0]
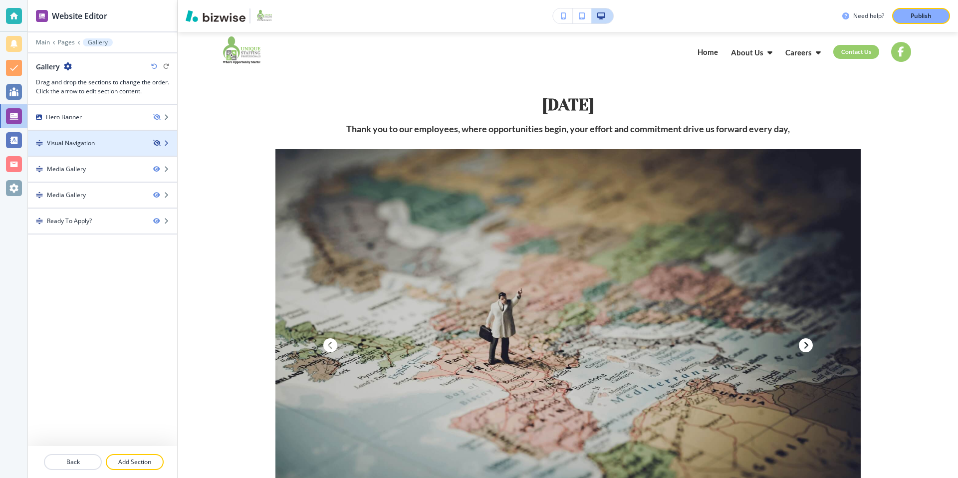
click at [158, 143] on icon "button" at bounding box center [156, 143] width 6 height 6
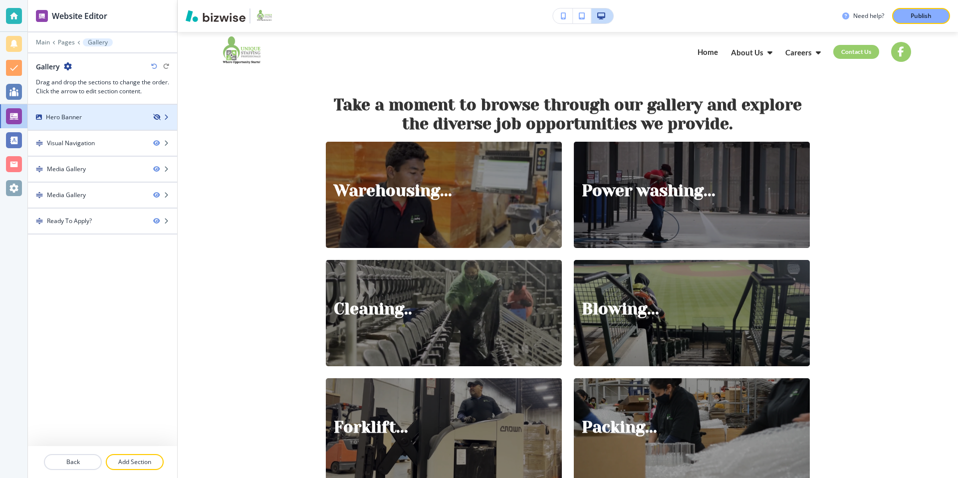
click at [157, 117] on icon "button" at bounding box center [156, 117] width 6 height 6
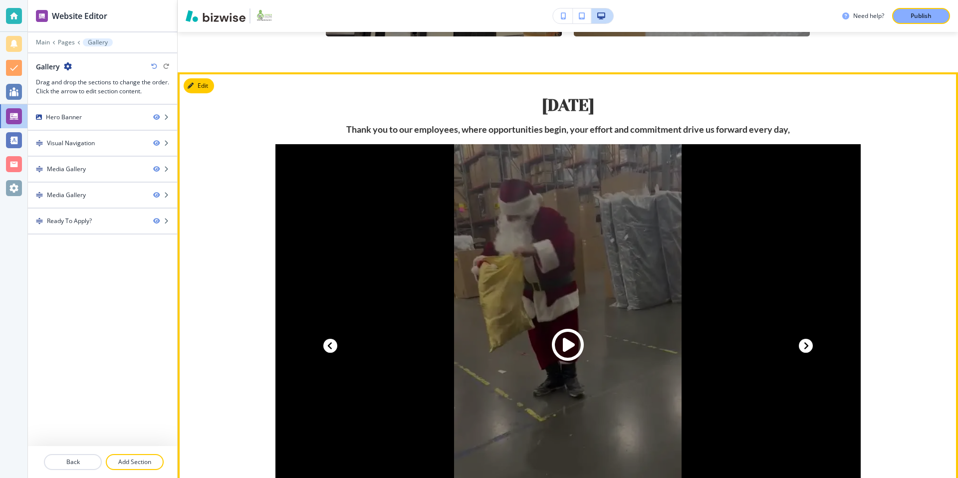
scroll to position [735, 0]
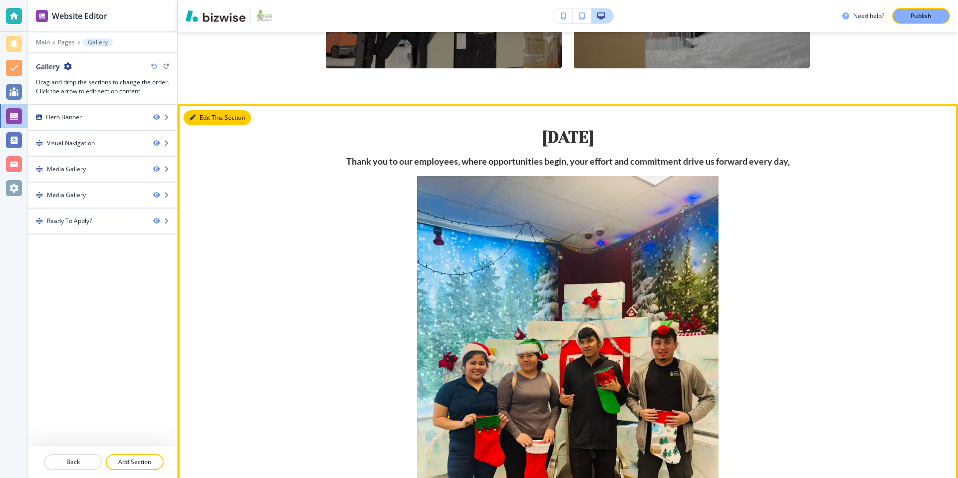
click at [210, 115] on button "Edit This Section" at bounding box center [217, 117] width 67 height 15
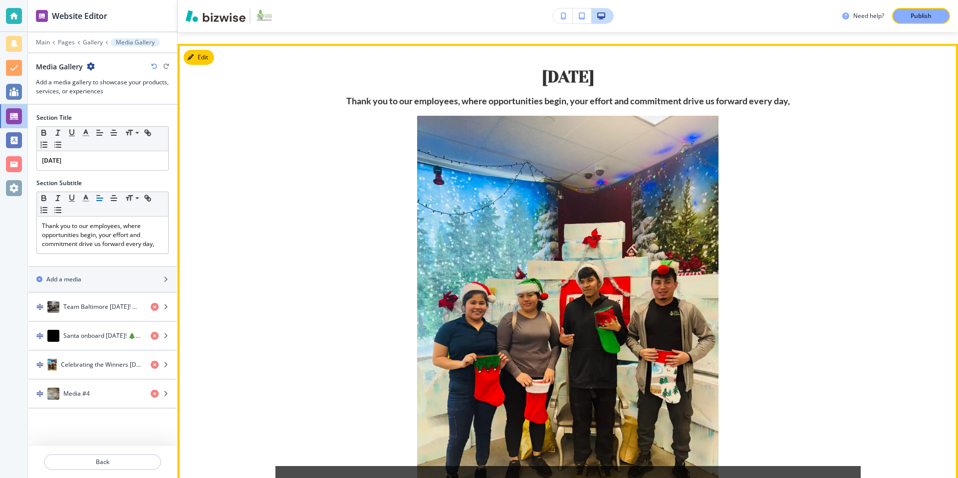
scroll to position [807, 0]
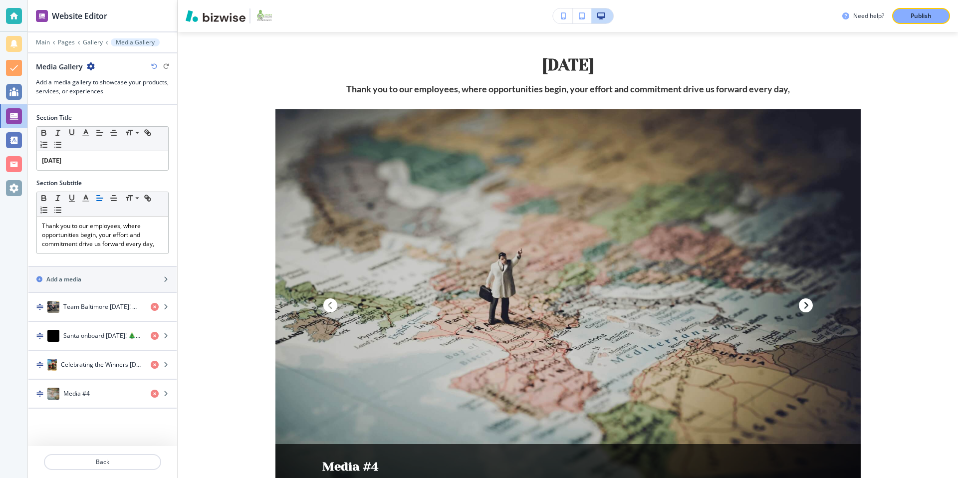
click at [93, 66] on icon "button" at bounding box center [91, 66] width 8 height 8
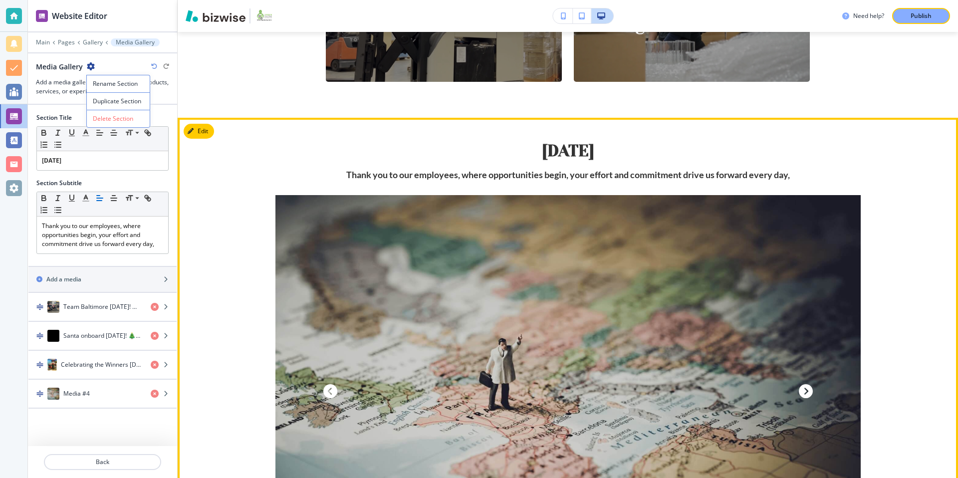
scroll to position [708, 0]
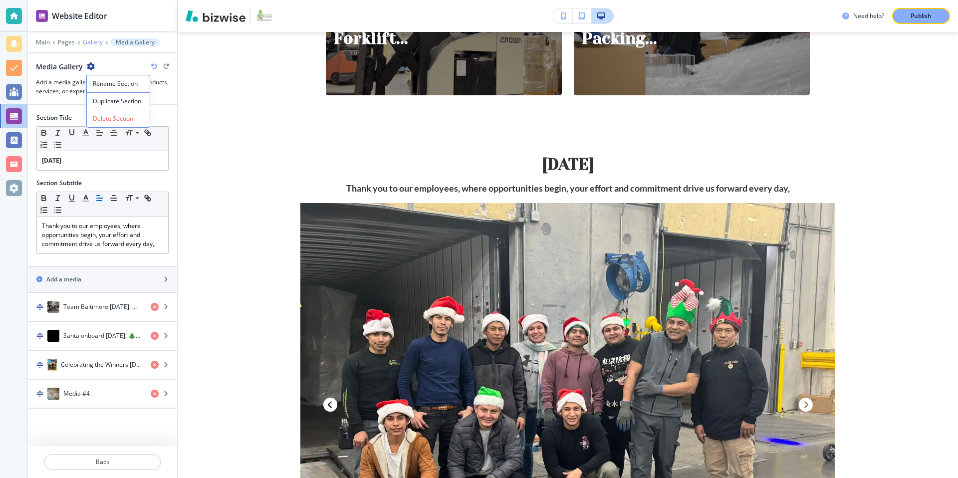
click at [91, 40] on p "Gallery" at bounding box center [93, 42] width 20 height 7
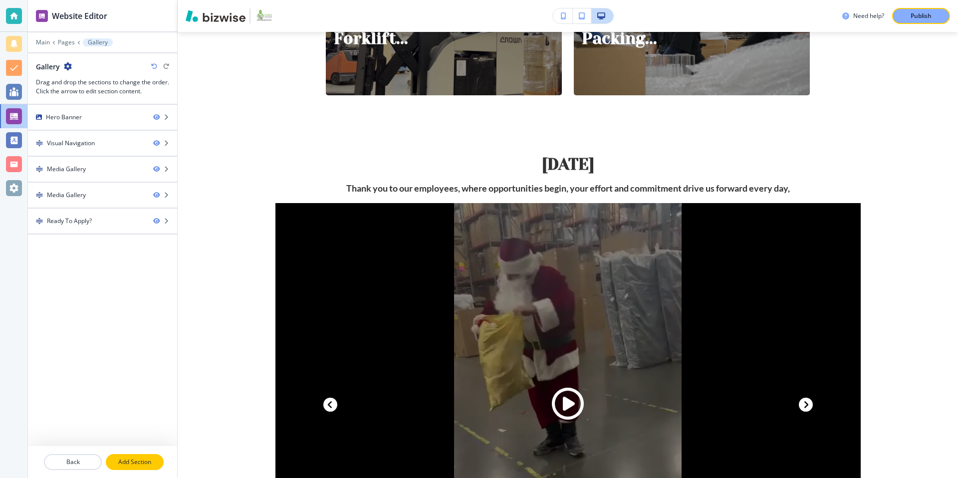
click at [141, 463] on p "Add Section" at bounding box center [135, 462] width 56 height 9
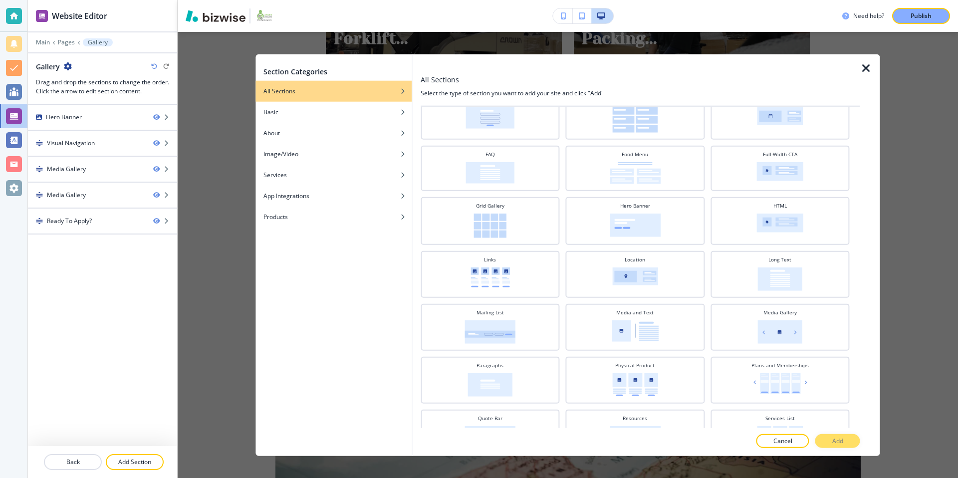
scroll to position [137, 0]
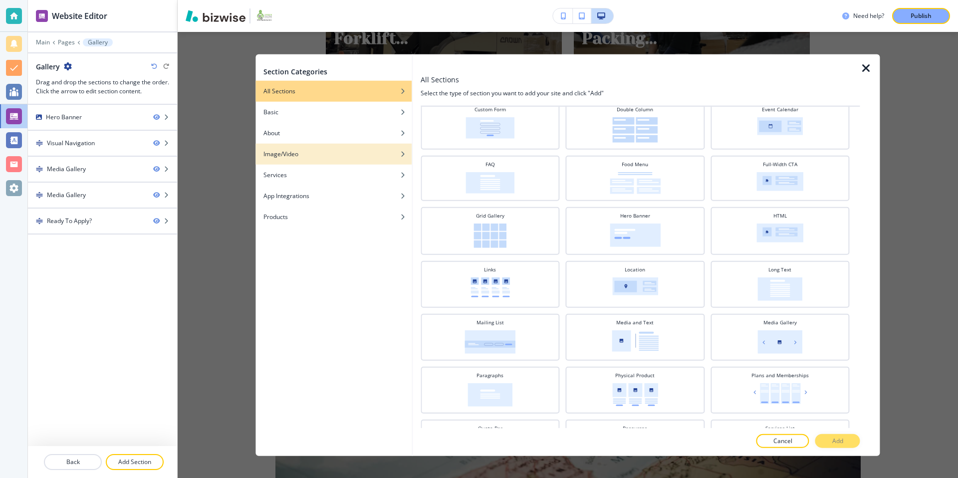
click at [386, 150] on div "Image/Video" at bounding box center [333, 154] width 156 height 9
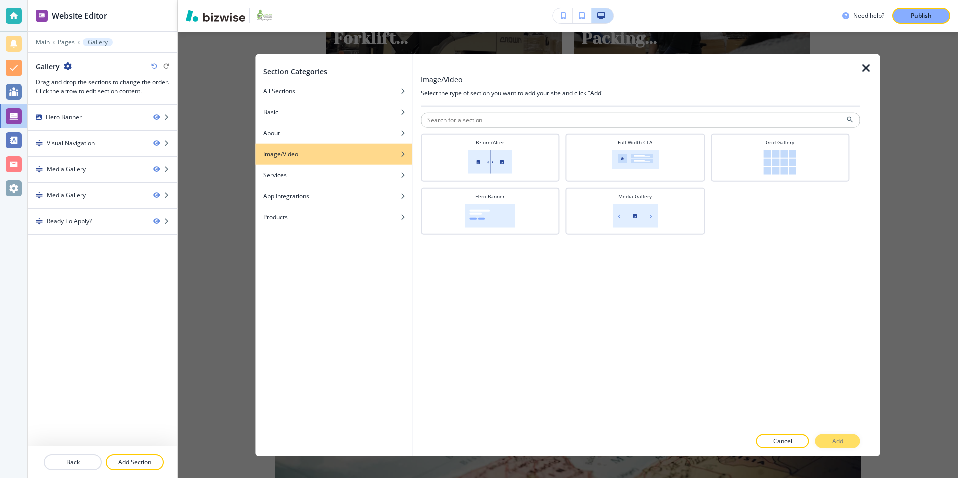
scroll to position [0, 0]
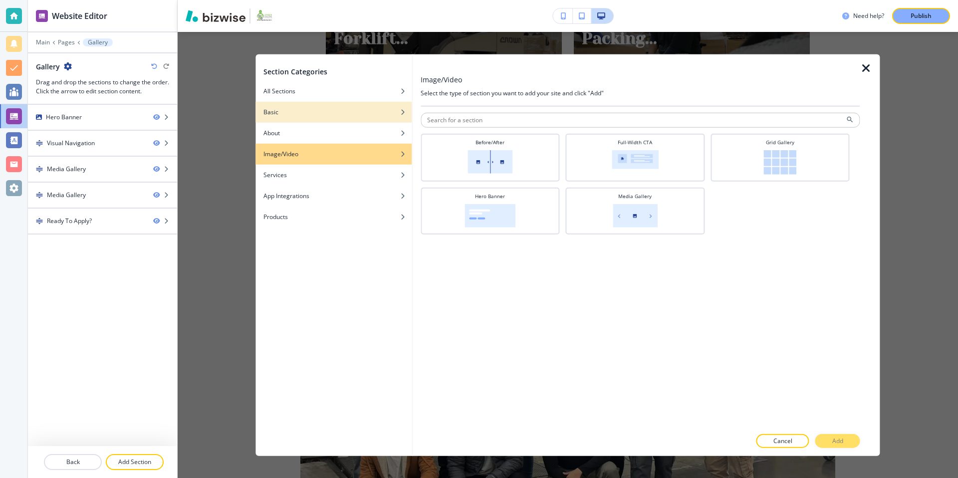
click at [380, 108] on div "Basic" at bounding box center [333, 112] width 156 height 9
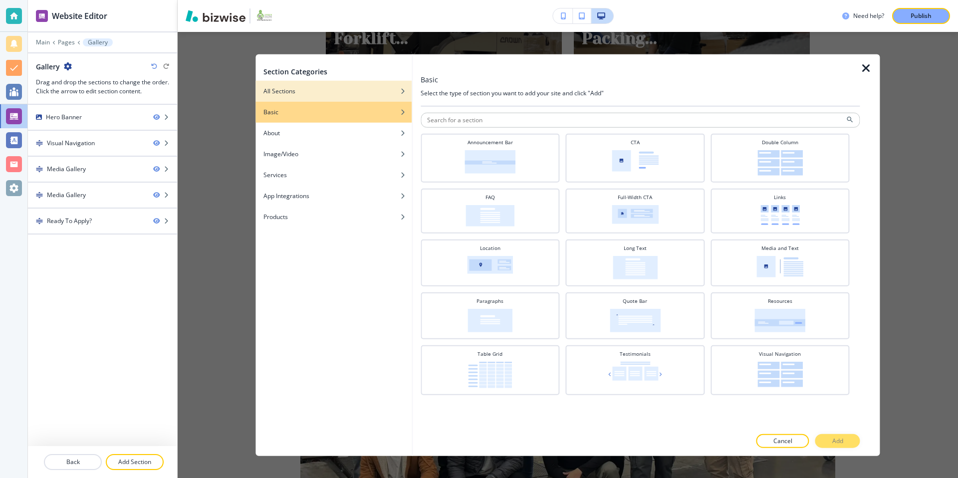
click at [369, 97] on div "button" at bounding box center [333, 99] width 156 height 6
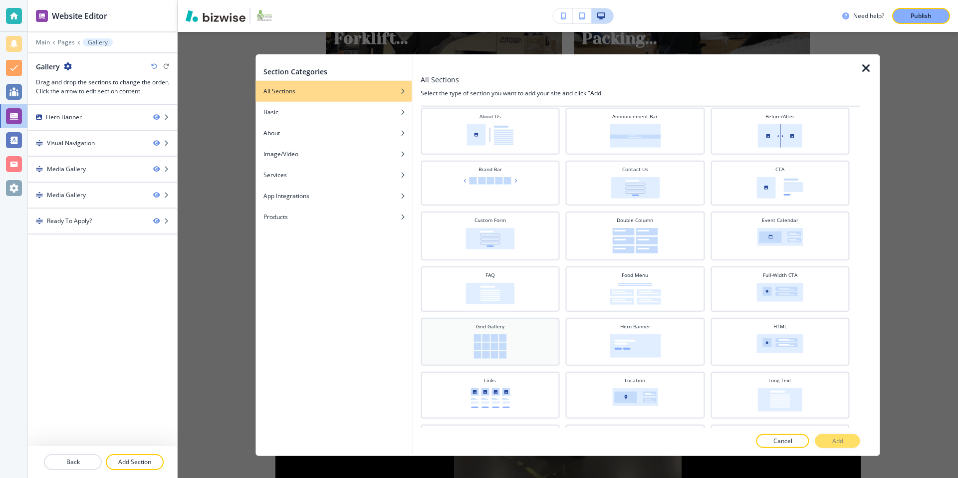
scroll to position [23, 0]
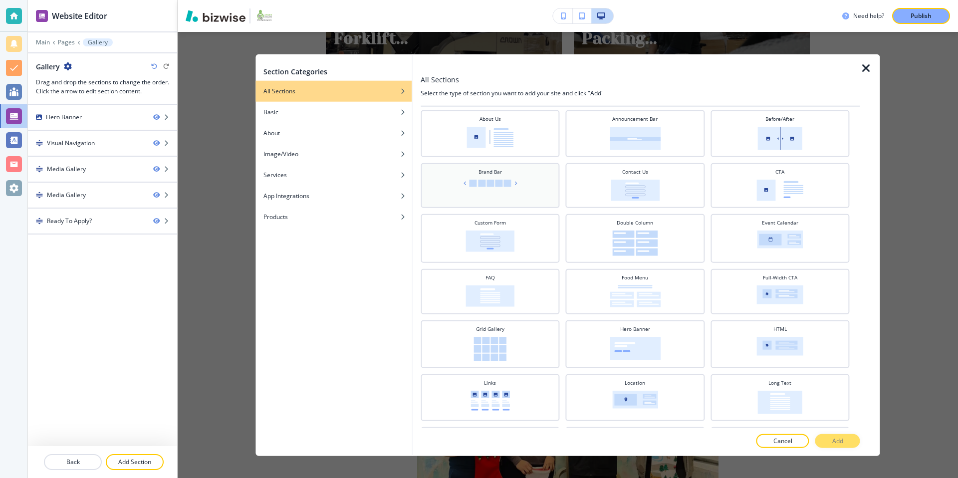
click at [515, 189] on div "Brand Bar" at bounding box center [490, 184] width 129 height 33
click at [838, 440] on p "Add" at bounding box center [837, 440] width 11 height 9
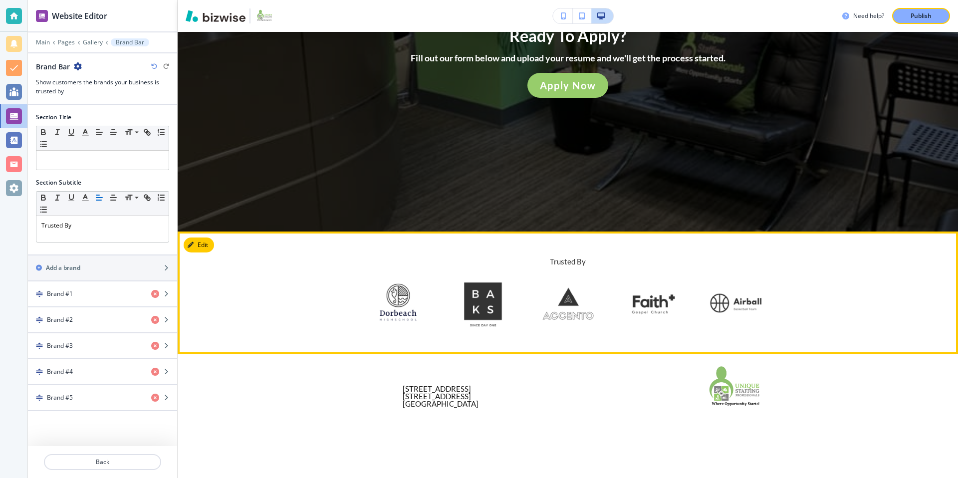
scroll to position [1938, 0]
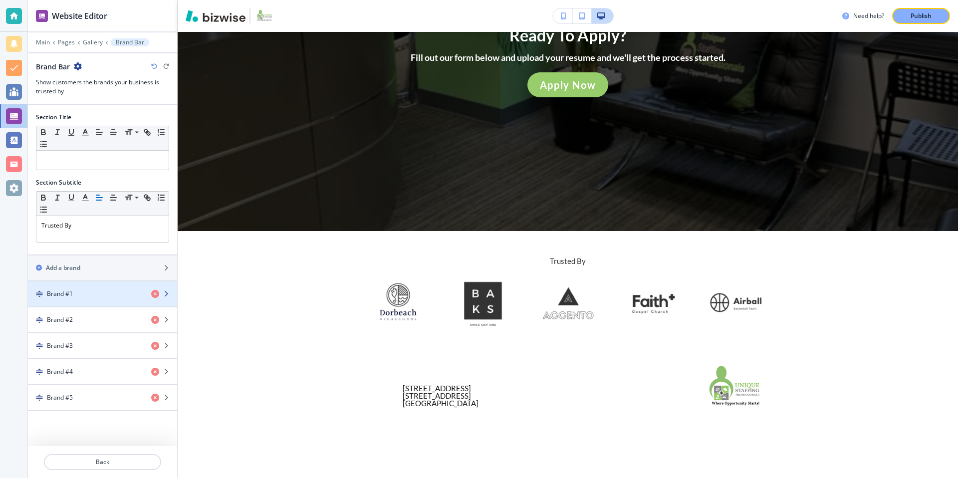
click at [109, 299] on div "button" at bounding box center [102, 302] width 149 height 8
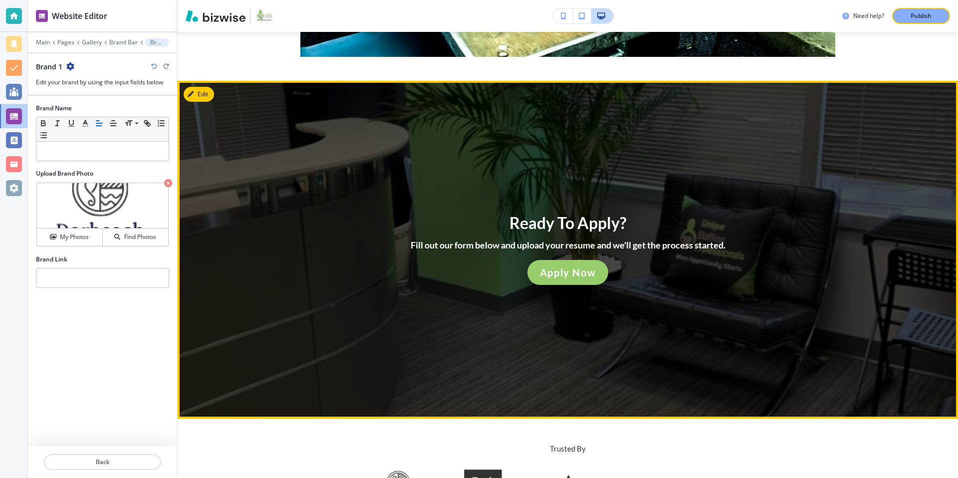
scroll to position [1775, 0]
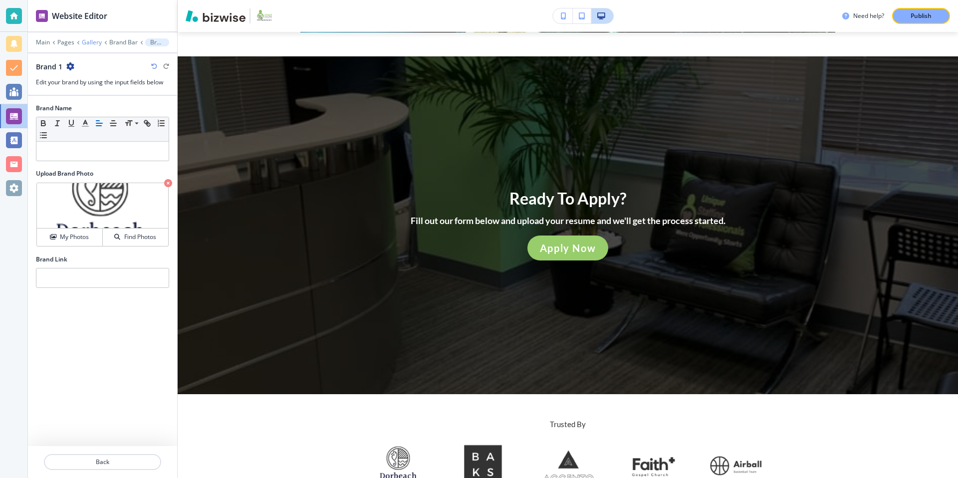
click at [87, 42] on p "Gallery" at bounding box center [92, 42] width 20 height 7
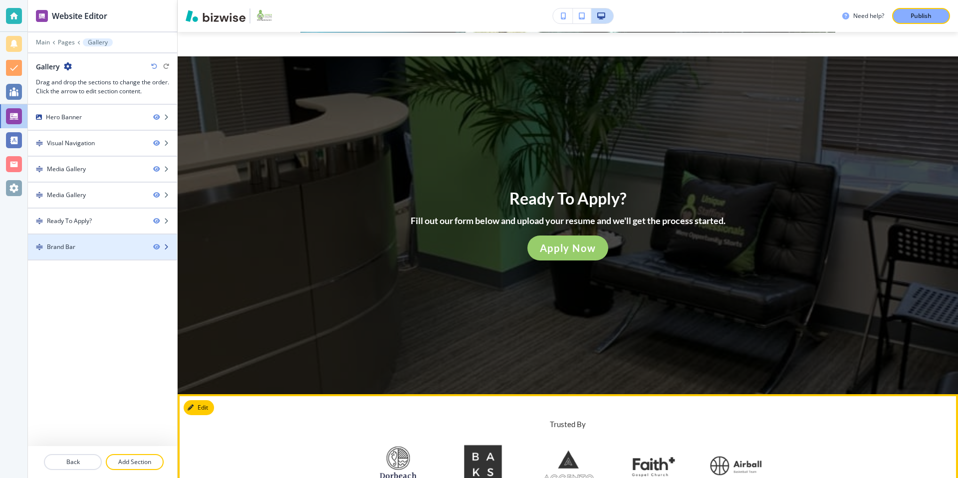
click at [167, 247] on icon "button" at bounding box center [166, 247] width 6 height 6
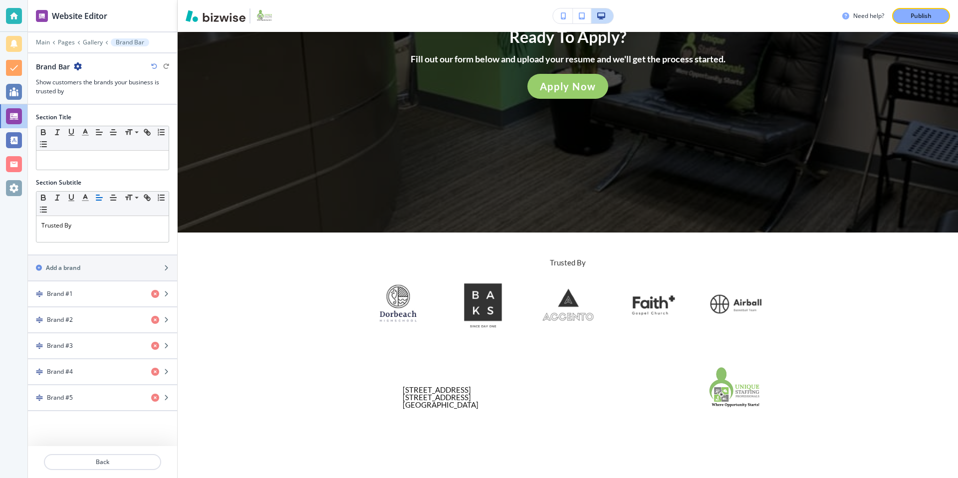
scroll to position [1938, 0]
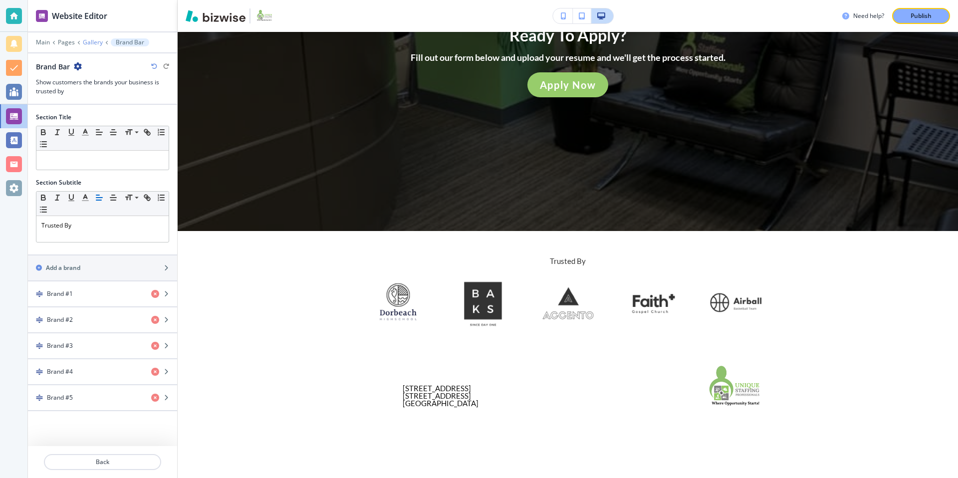
click at [90, 41] on p "Gallery" at bounding box center [93, 42] width 20 height 7
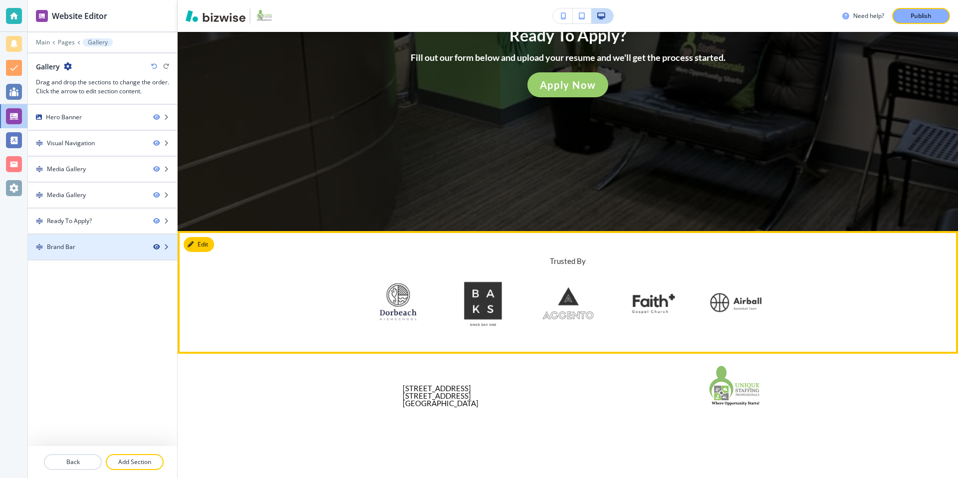
click at [157, 249] on icon "button" at bounding box center [156, 247] width 6 height 6
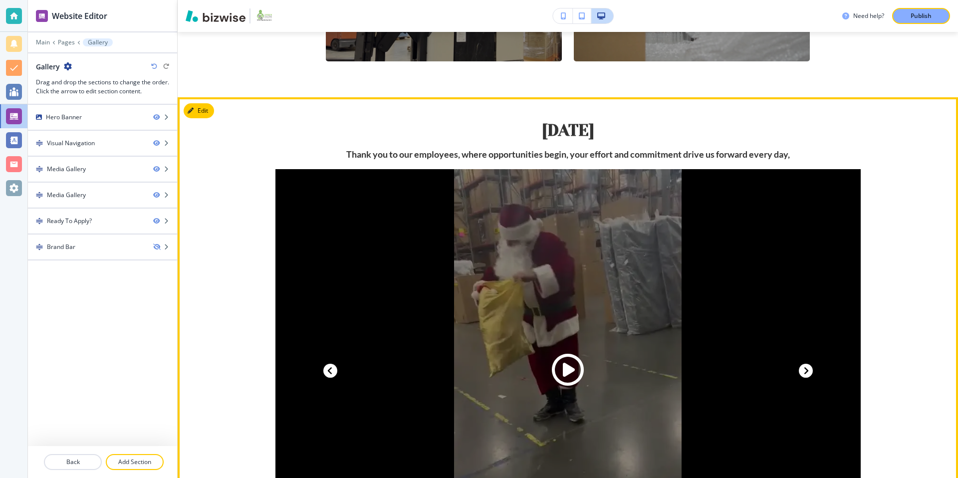
scroll to position [738, 0]
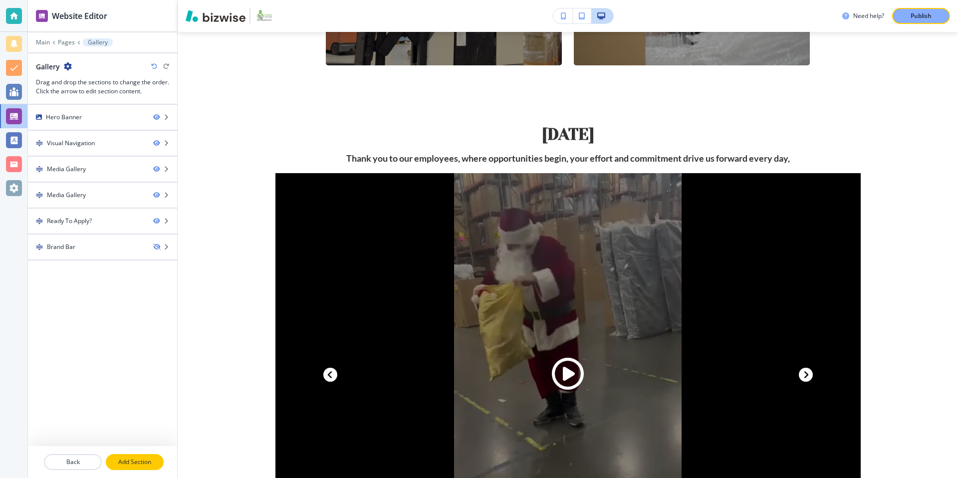
click at [134, 460] on p "Add Section" at bounding box center [135, 462] width 56 height 9
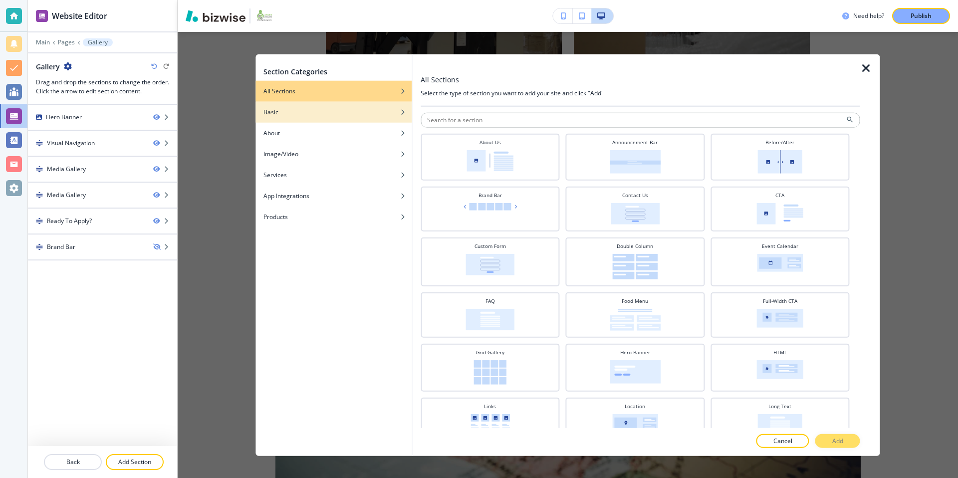
click at [350, 102] on div "button" at bounding box center [333, 105] width 156 height 6
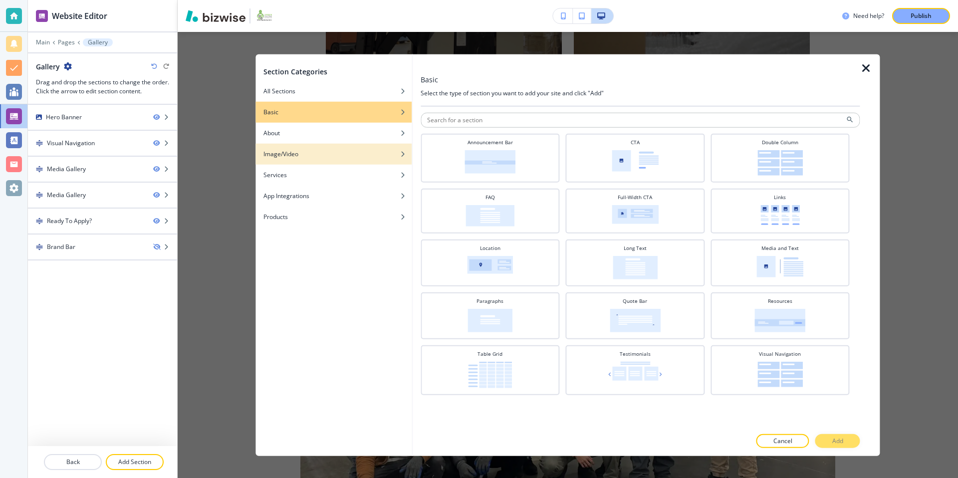
click at [356, 159] on div "button" at bounding box center [333, 162] width 156 height 6
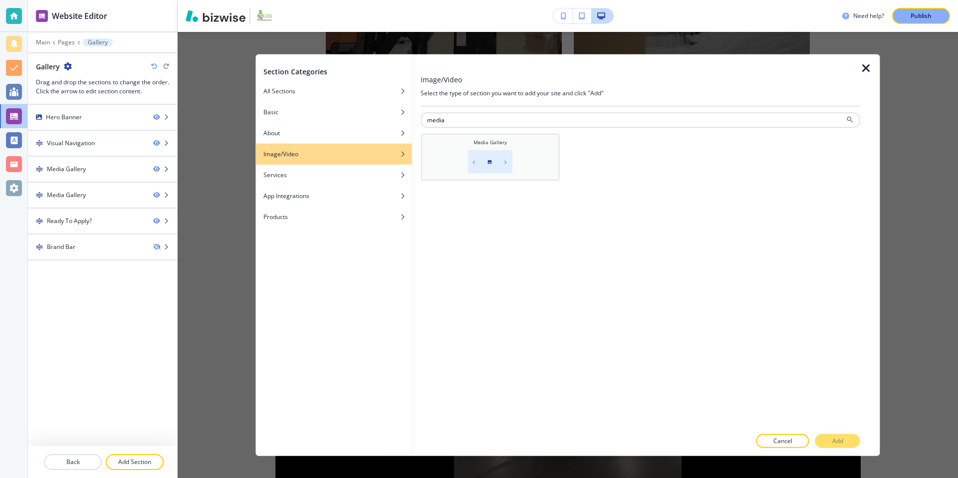
type input "media"
click at [539, 159] on div "Media Gallery" at bounding box center [490, 156] width 129 height 35
click at [834, 441] on p "Add" at bounding box center [837, 440] width 11 height 9
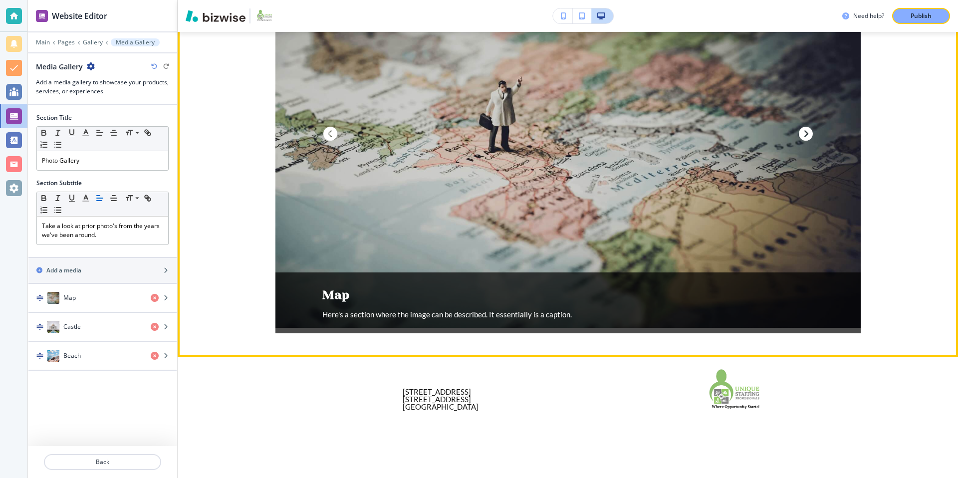
scroll to position [2312, 0]
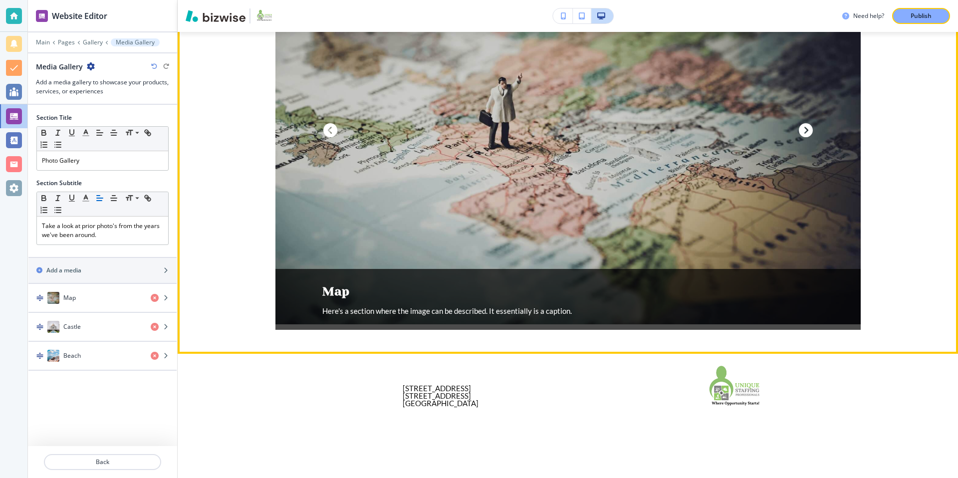
click at [559, 344] on section "Photo Gallery Take a look at prior photo's from the years we've been around. Ma…" at bounding box center [567, 106] width 585 height 498
click at [562, 349] on section "Photo Gallery Take a look at prior photo's from the years we've been around. Ma…" at bounding box center [567, 106] width 585 height 498
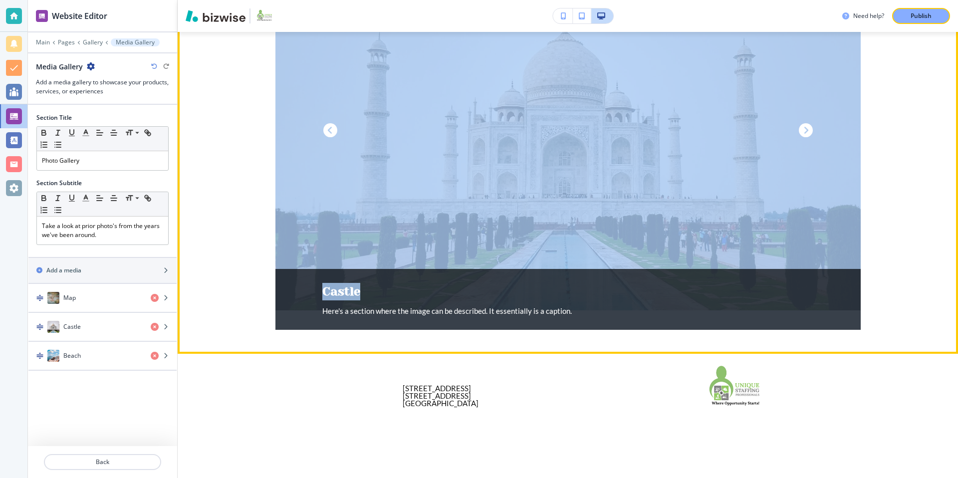
drag, startPoint x: 563, startPoint y: 351, endPoint x: 568, endPoint y: 295, distance: 56.1
click at [568, 295] on section "Photo Gallery Take a look at prior photo's from the years we've been around. Ma…" at bounding box center [567, 106] width 585 height 498
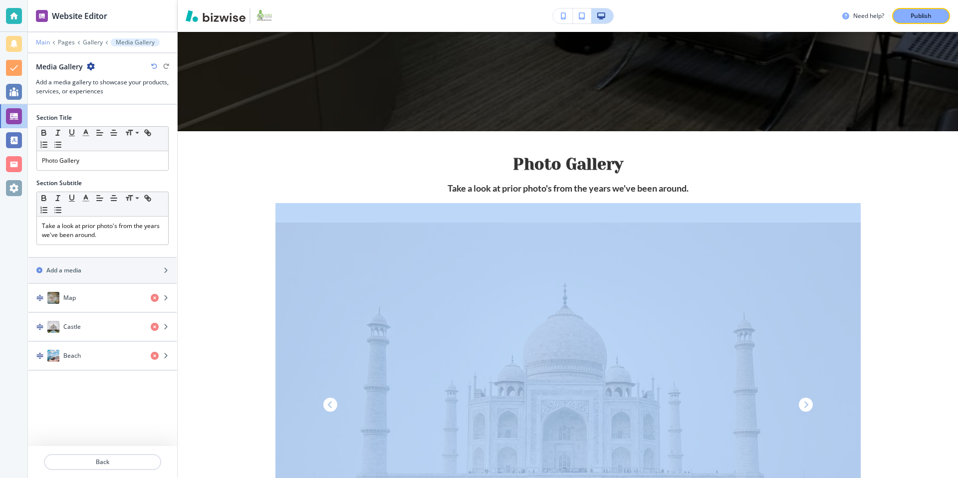
click at [41, 43] on p "Main" at bounding box center [43, 42] width 14 height 7
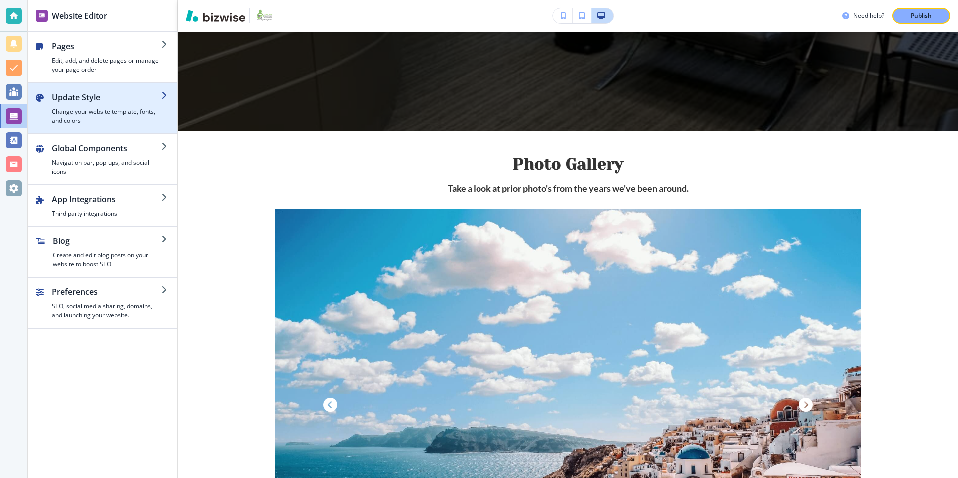
click at [103, 97] on h2 "Update Style" at bounding box center [106, 97] width 109 height 12
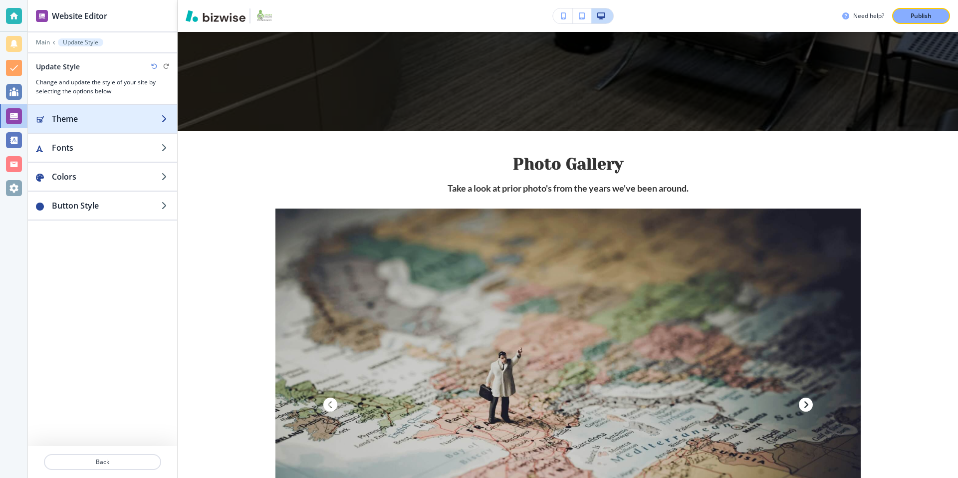
click at [115, 120] on h2 "Theme" at bounding box center [106, 119] width 109 height 12
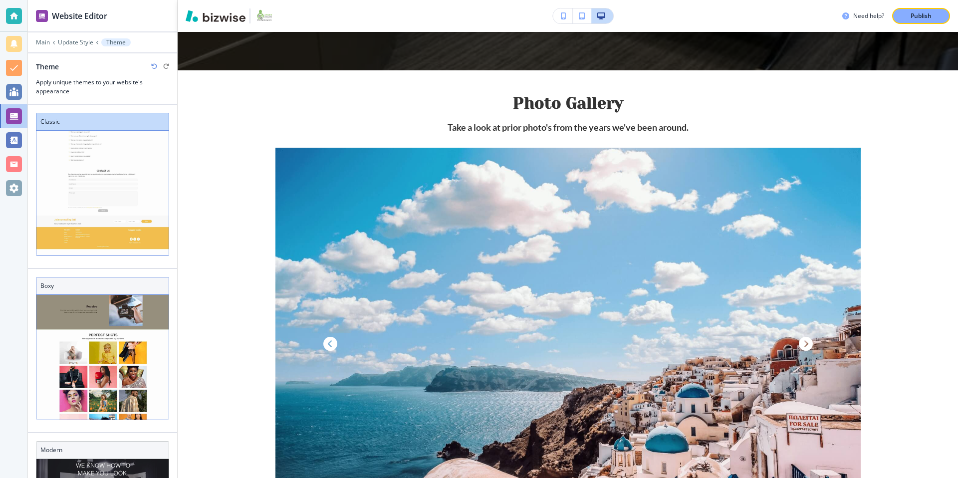
scroll to position [641, 0]
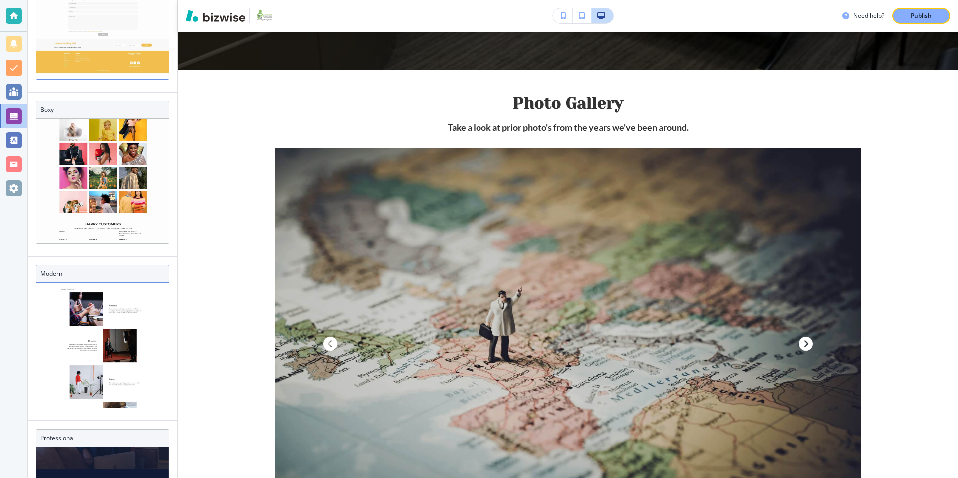
click at [91, 349] on img at bounding box center [102, 383] width 132 height 610
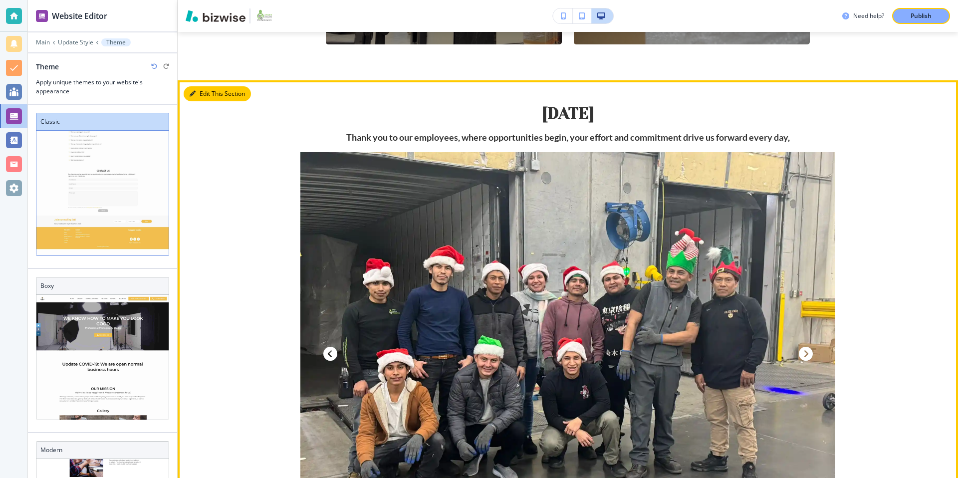
click at [203, 96] on button "Edit This Section" at bounding box center [217, 93] width 67 height 15
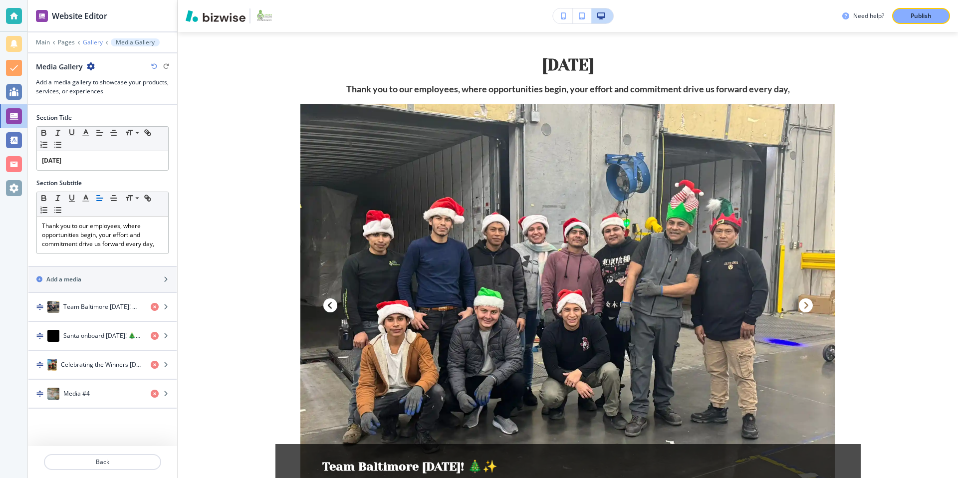
click at [100, 43] on p "Gallery" at bounding box center [93, 42] width 20 height 7
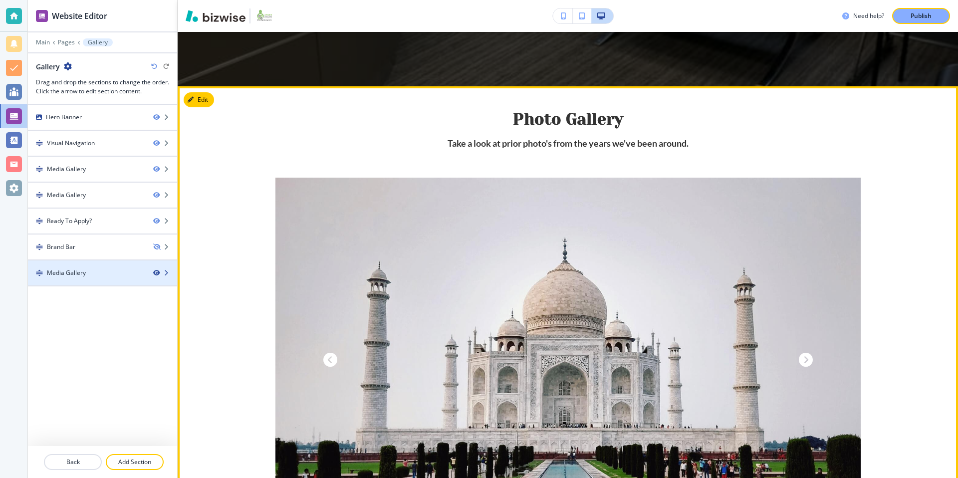
click at [157, 273] on icon "button" at bounding box center [156, 273] width 6 height 6
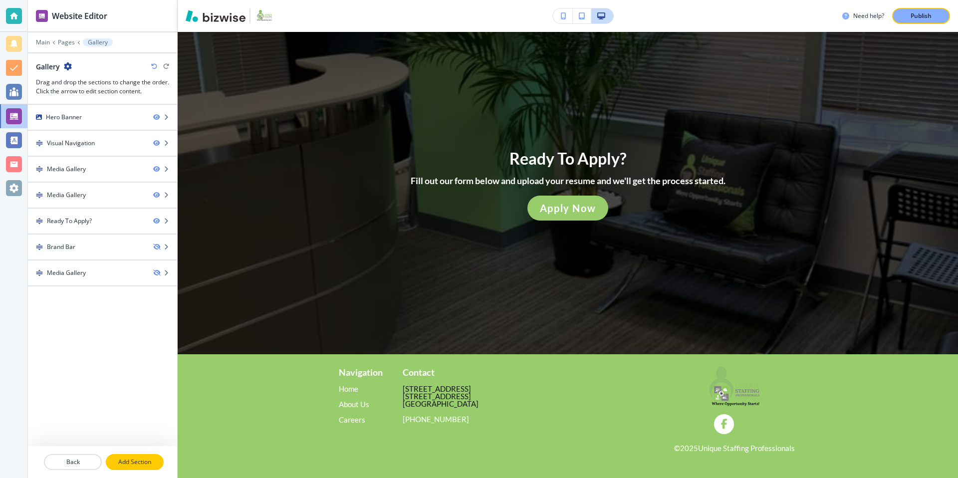
click at [126, 459] on p "Add Section" at bounding box center [135, 462] width 56 height 9
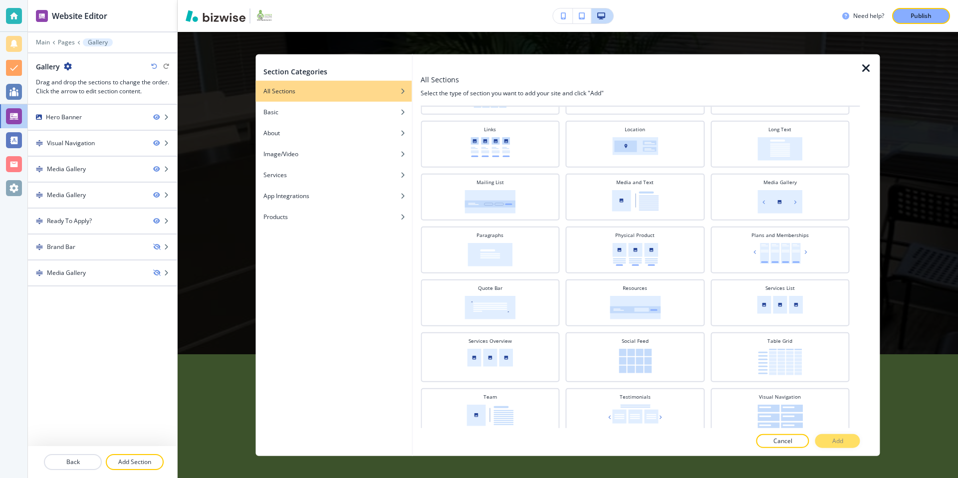
scroll to position [286, 0]
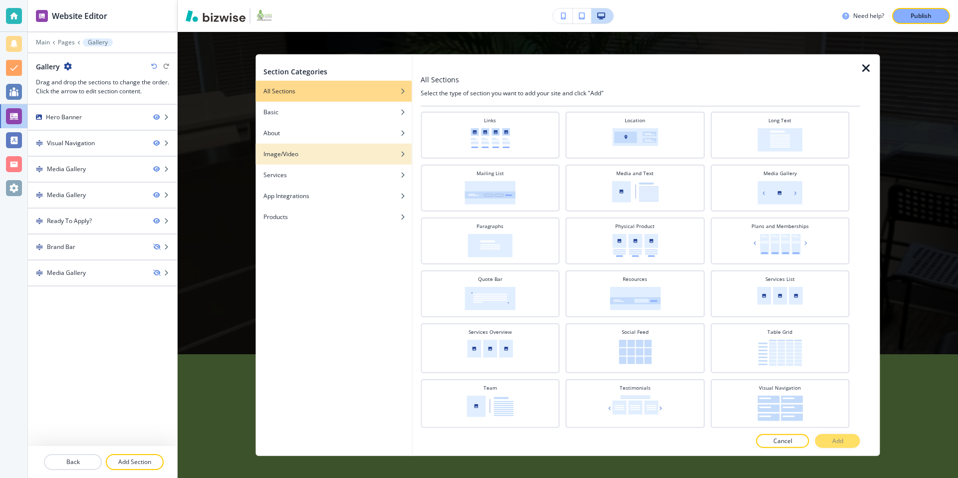
click at [349, 156] on div "Image/Video" at bounding box center [333, 154] width 156 height 9
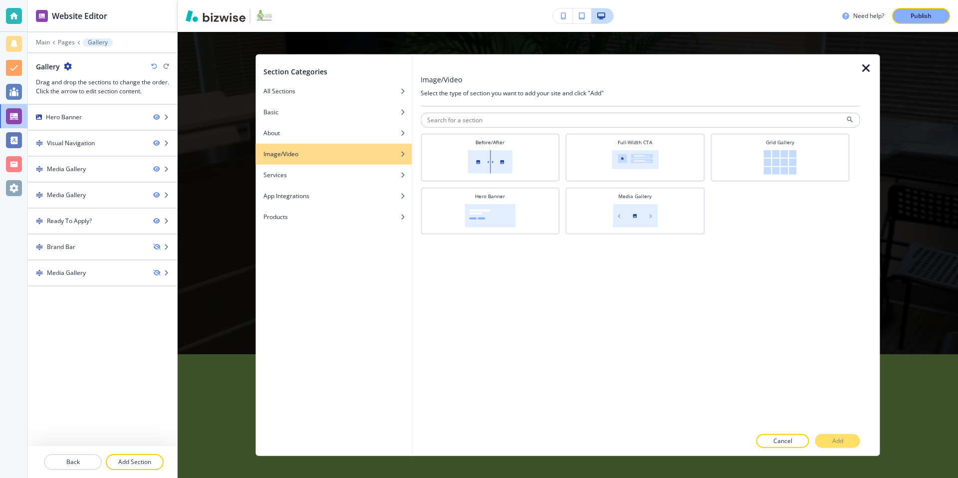
scroll to position [0, 0]
click at [363, 90] on div "All Sections" at bounding box center [333, 91] width 156 height 9
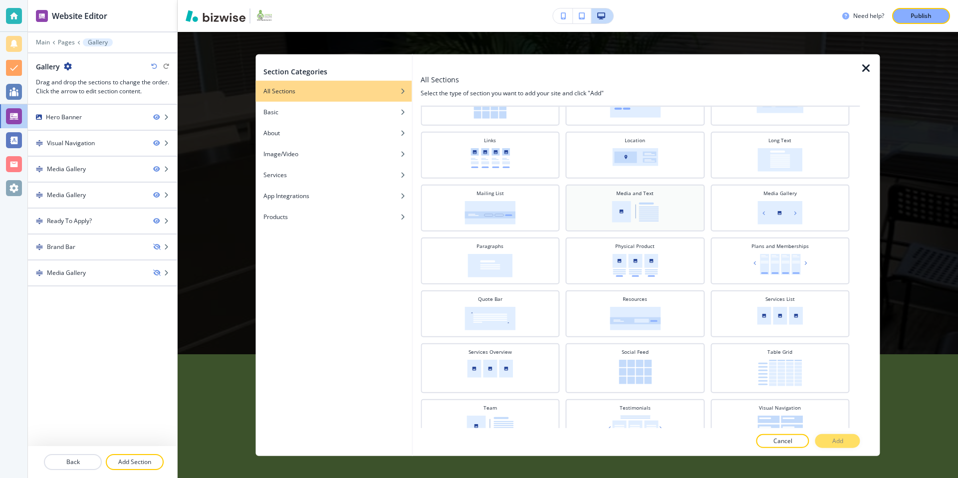
scroll to position [286, 0]
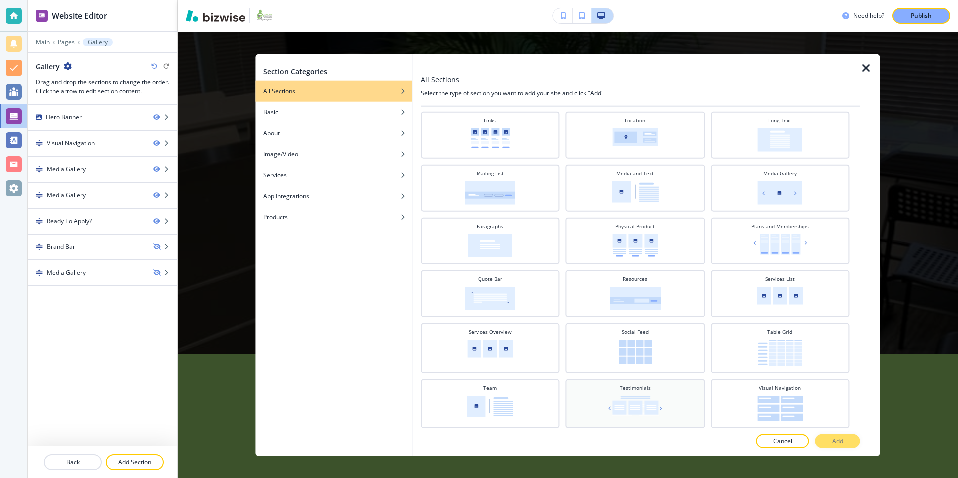
click at [636, 392] on div "Testimonials" at bounding box center [635, 402] width 129 height 37
click at [827, 436] on button "Add" at bounding box center [837, 441] width 45 height 14
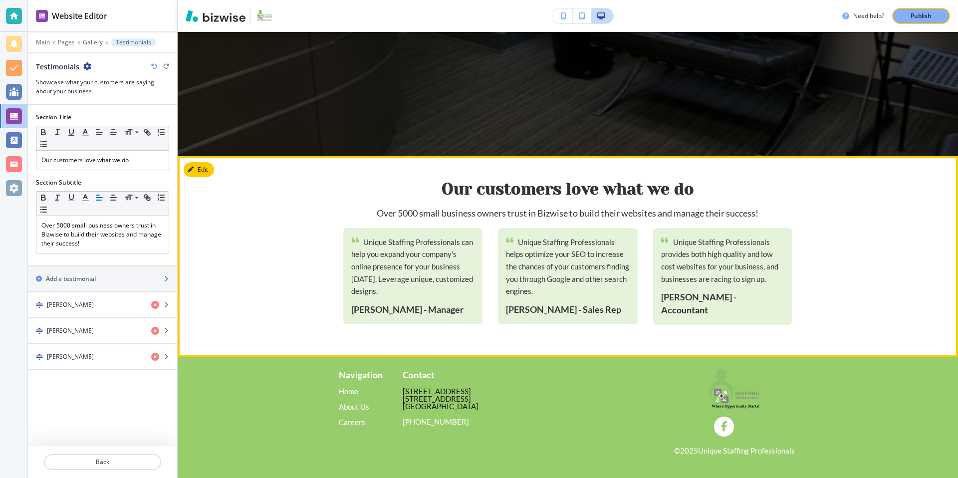
scroll to position [2015, 0]
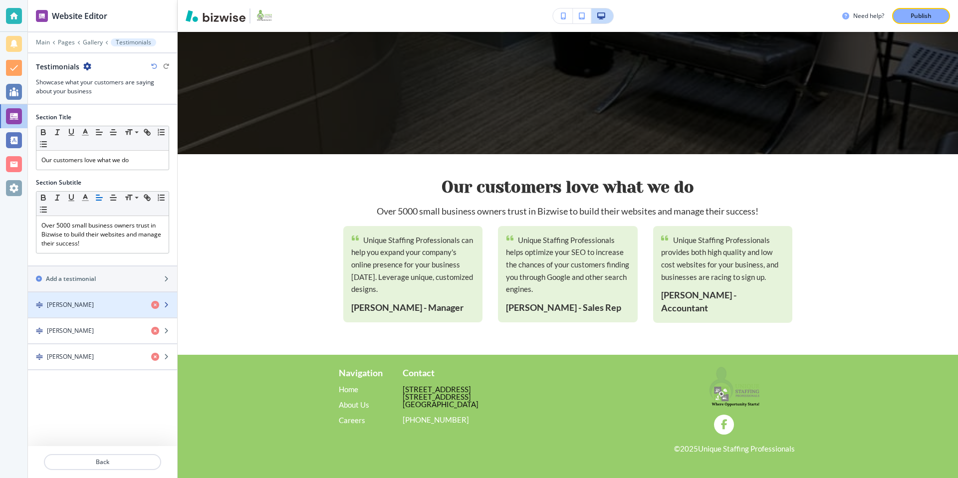
click at [99, 307] on div "[PERSON_NAME]" at bounding box center [85, 304] width 115 height 9
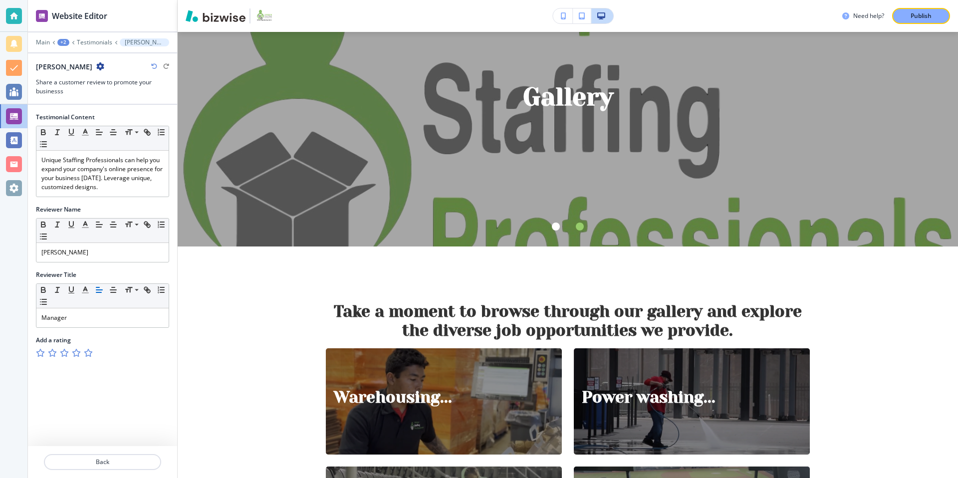
scroll to position [0, 0]
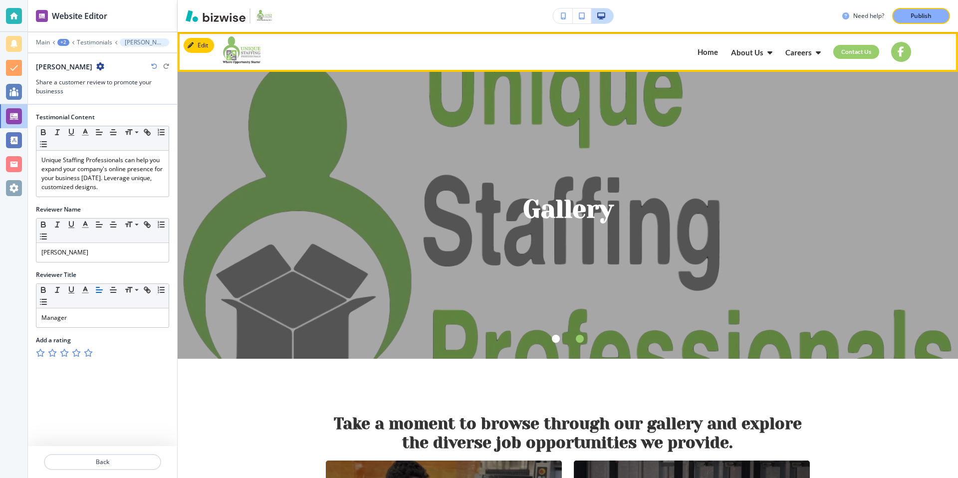
click at [717, 53] on p "Home" at bounding box center [708, 51] width 20 height 7
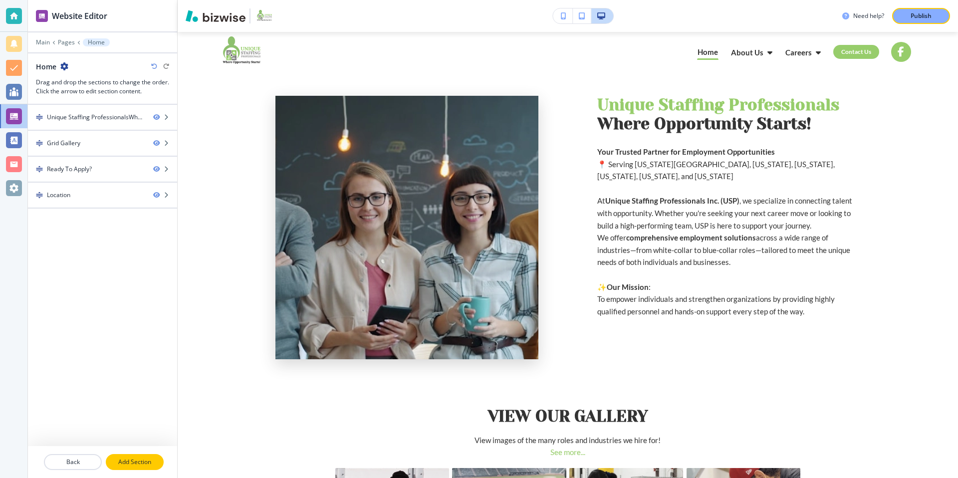
click at [145, 460] on p "Add Section" at bounding box center [135, 462] width 56 height 9
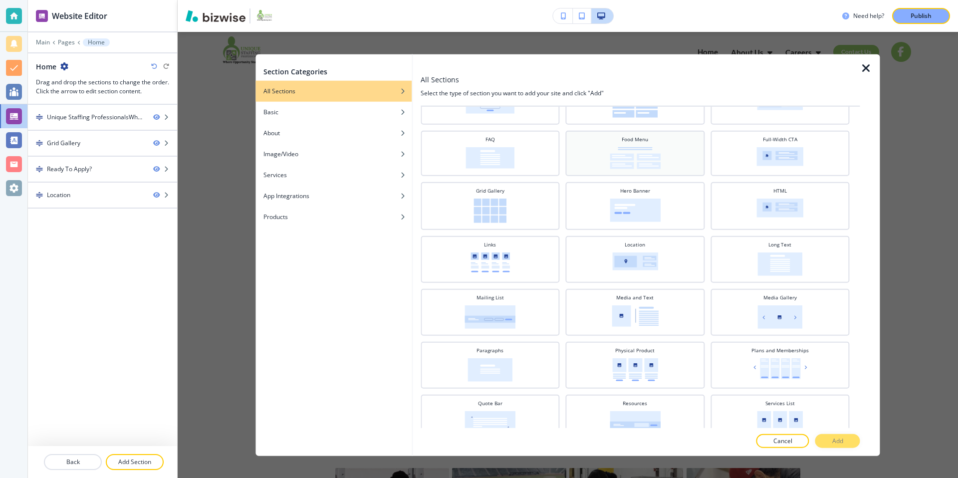
scroll to position [286, 0]
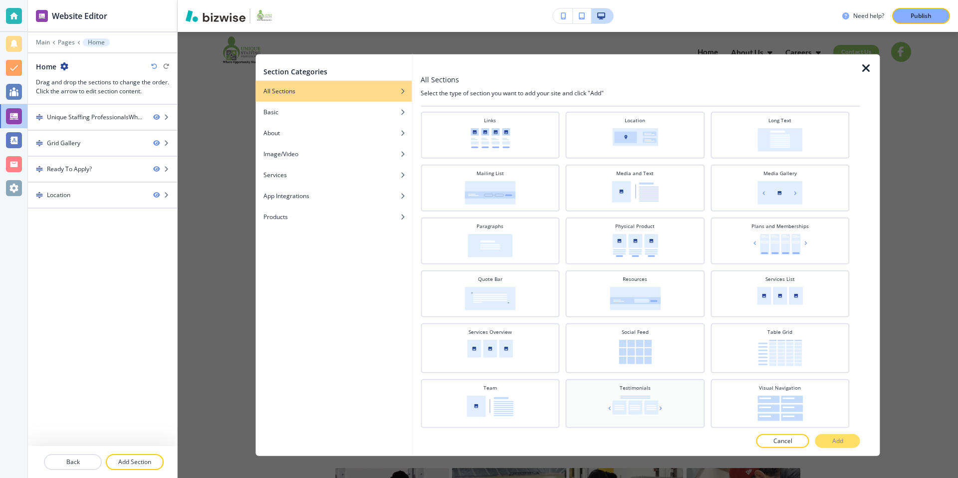
click at [663, 406] on img at bounding box center [635, 406] width 58 height 20
click at [826, 440] on button "Add" at bounding box center [837, 441] width 45 height 14
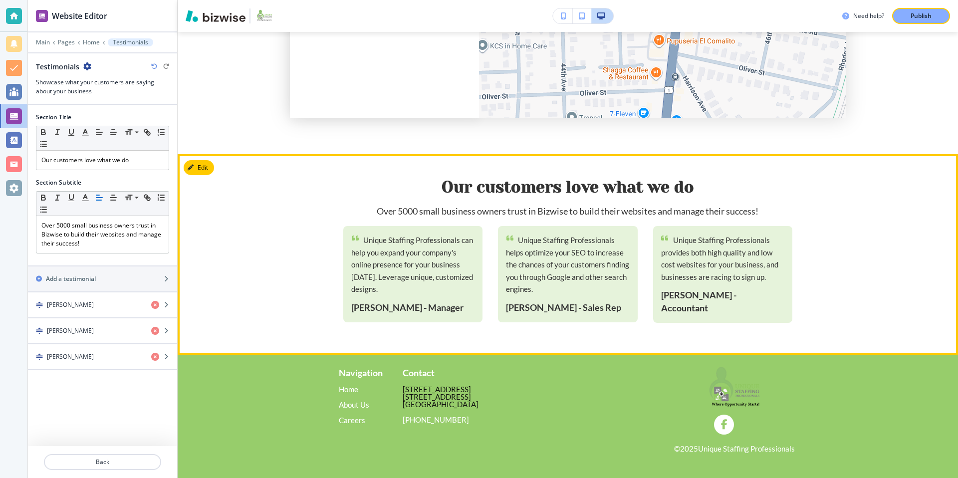
scroll to position [1339, 0]
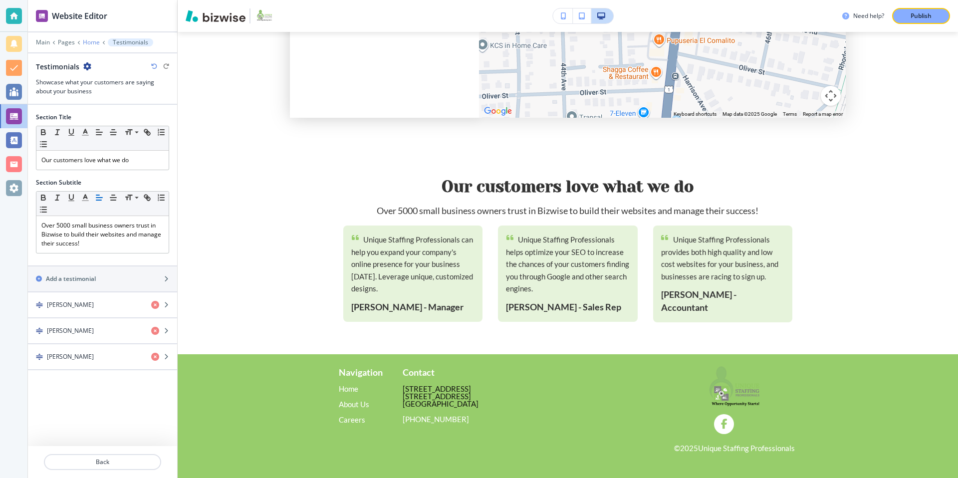
click at [96, 42] on p "Home" at bounding box center [91, 42] width 17 height 7
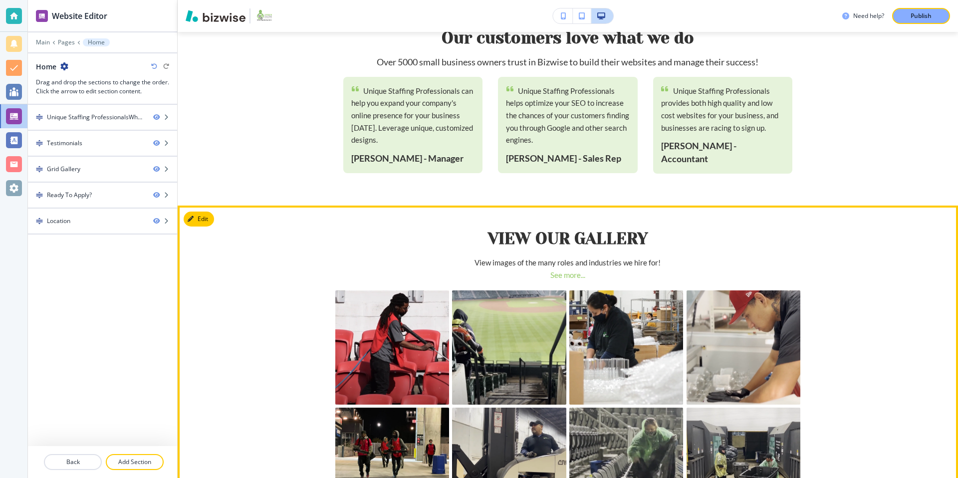
scroll to position [379, 0]
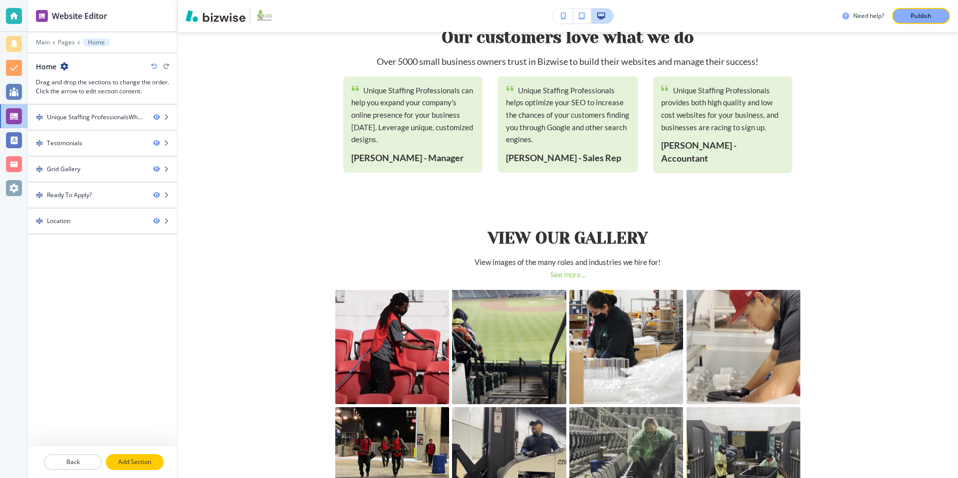
click at [151, 463] on p "Add Section" at bounding box center [135, 462] width 56 height 9
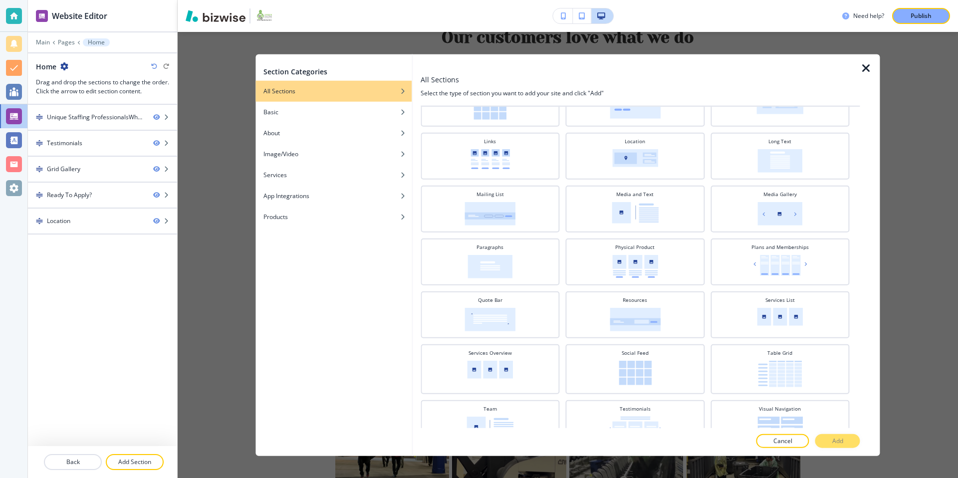
scroll to position [286, 0]
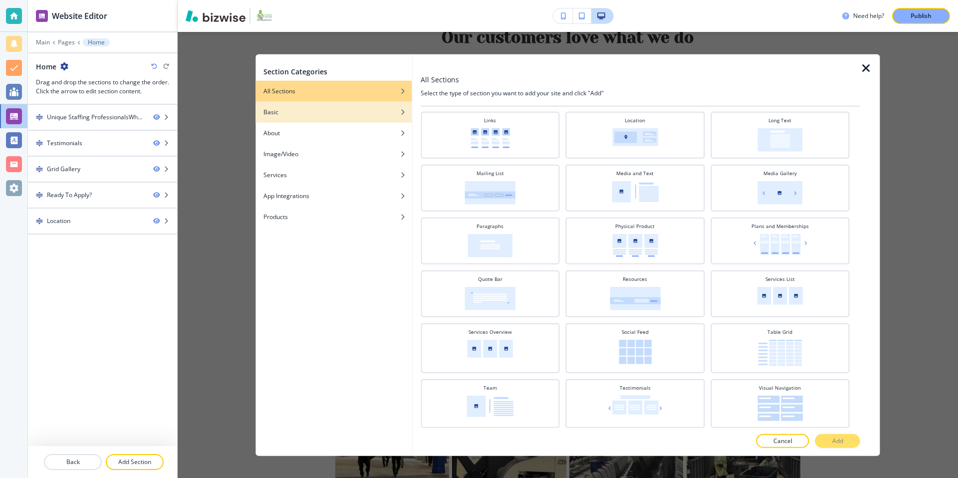
click at [358, 112] on div "Basic" at bounding box center [333, 112] width 156 height 9
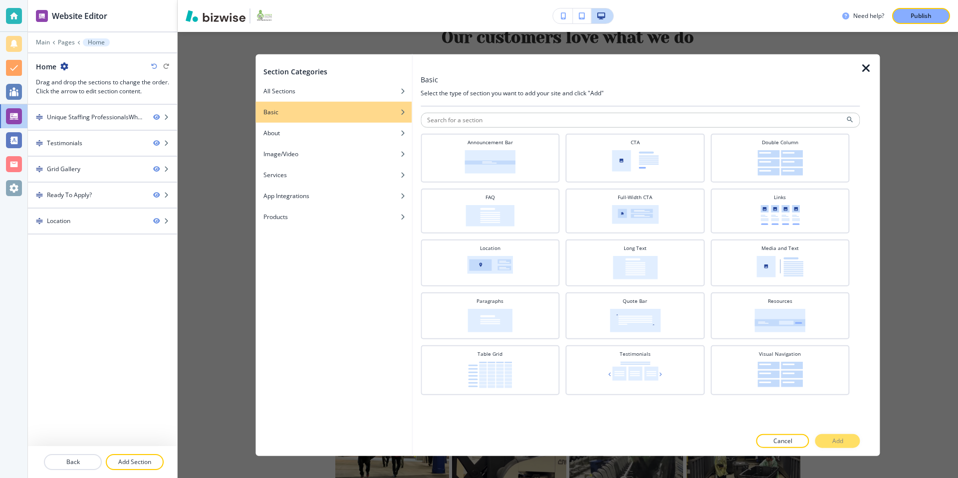
scroll to position [0, 0]
click at [345, 154] on div "Image/Video" at bounding box center [333, 154] width 156 height 9
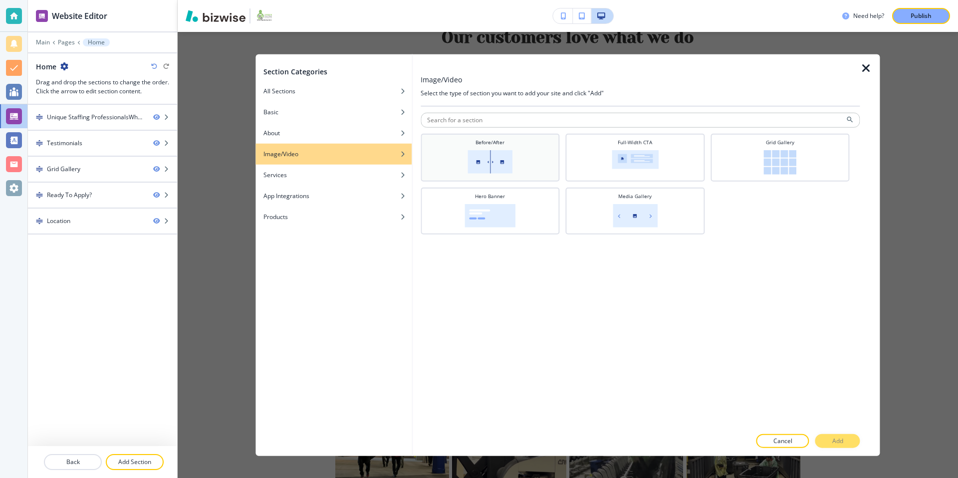
click at [523, 158] on div "Before/After" at bounding box center [490, 157] width 129 height 36
click at [845, 439] on button "Add" at bounding box center [837, 441] width 45 height 14
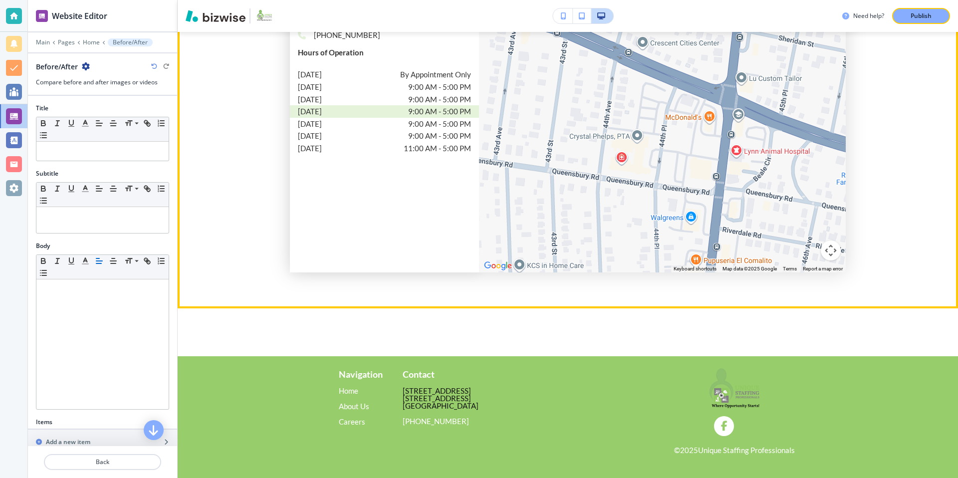
scroll to position [1387, 0]
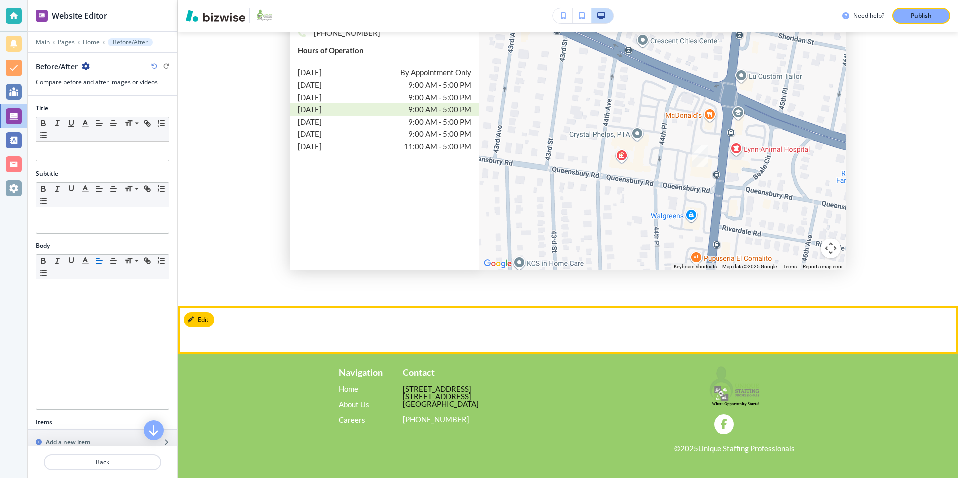
click at [427, 328] on section at bounding box center [568, 330] width 780 height 48
click at [198, 320] on button "Edit This Section" at bounding box center [217, 319] width 67 height 15
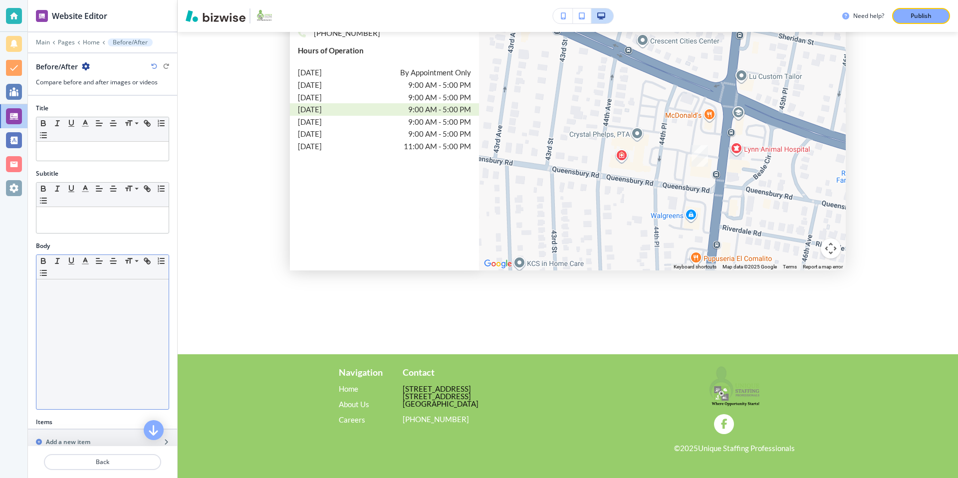
scroll to position [17, 0]
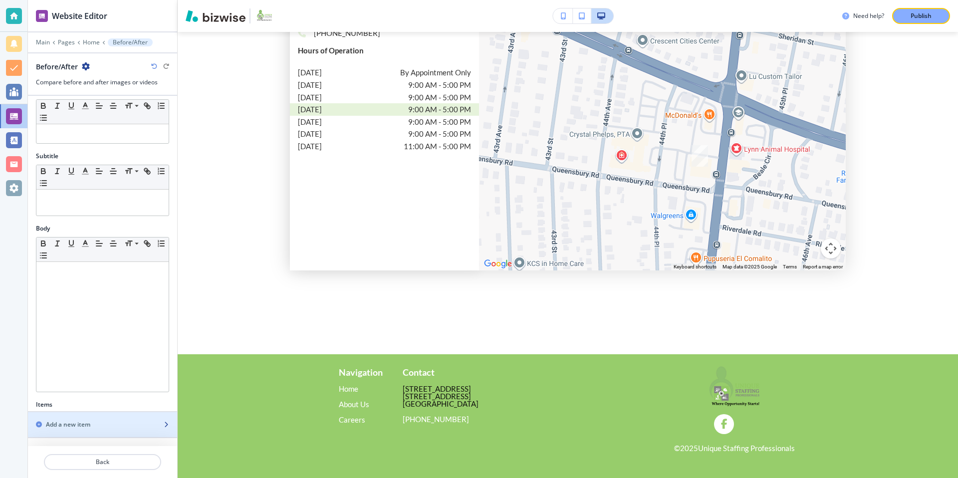
click at [100, 422] on div "Add a new item" at bounding box center [91, 424] width 127 height 9
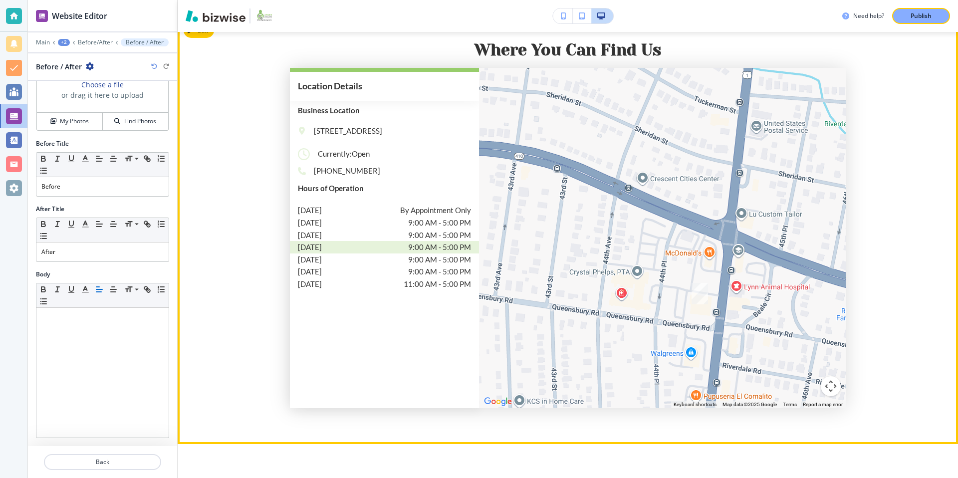
scroll to position [1248, 0]
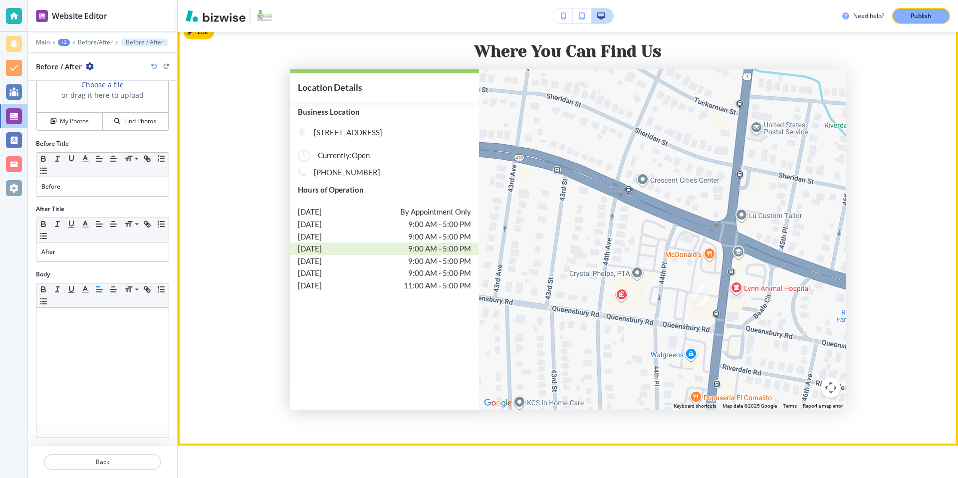
click at [251, 139] on section "Where You Can Find Us location Details Options States Maryland Business Locatio…" at bounding box center [568, 232] width 780 height 428
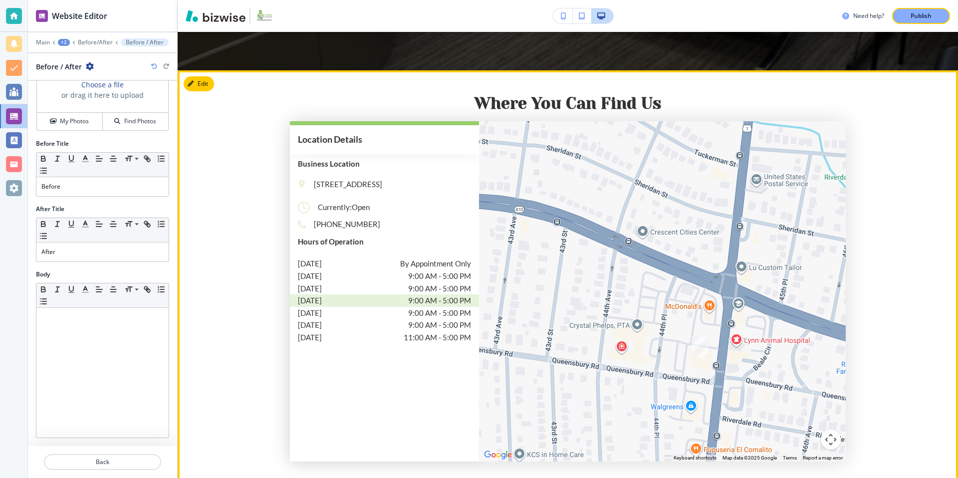
scroll to position [1089, 0]
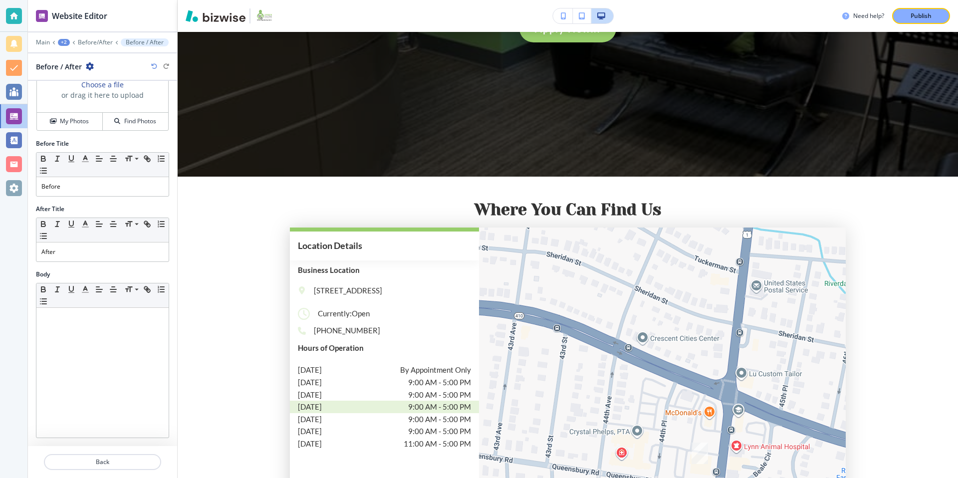
click at [62, 43] on div "+2" at bounding box center [64, 42] width 12 height 7
click at [74, 73] on p "Home" at bounding box center [89, 76] width 51 height 9
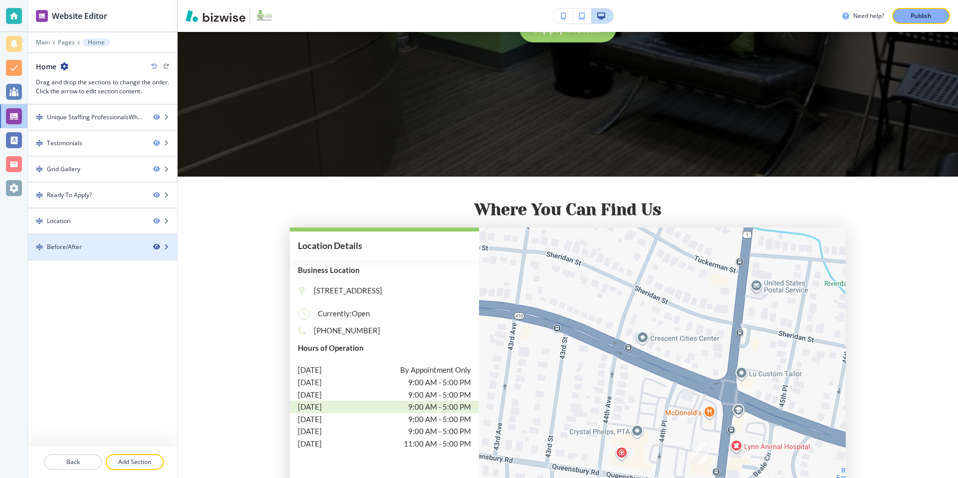
click at [156, 246] on icon "button" at bounding box center [156, 247] width 6 height 6
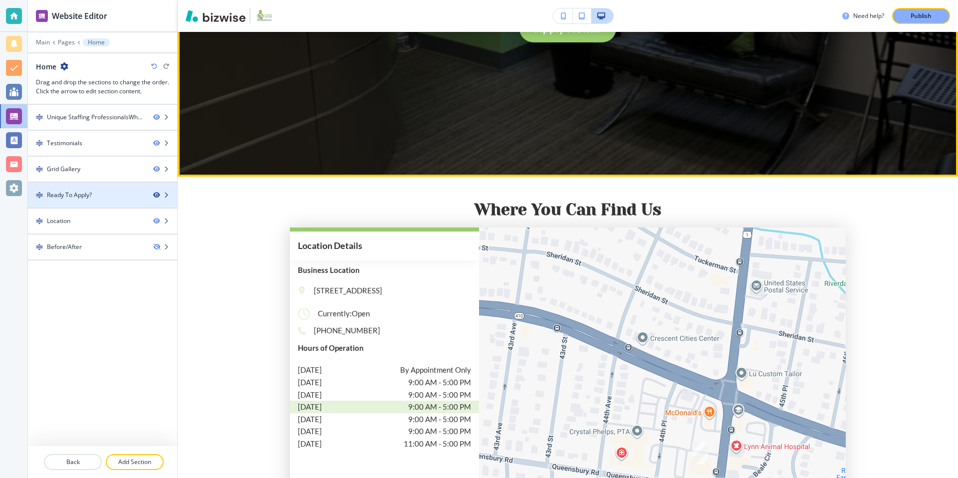
click at [156, 193] on icon "button" at bounding box center [156, 195] width 6 height 6
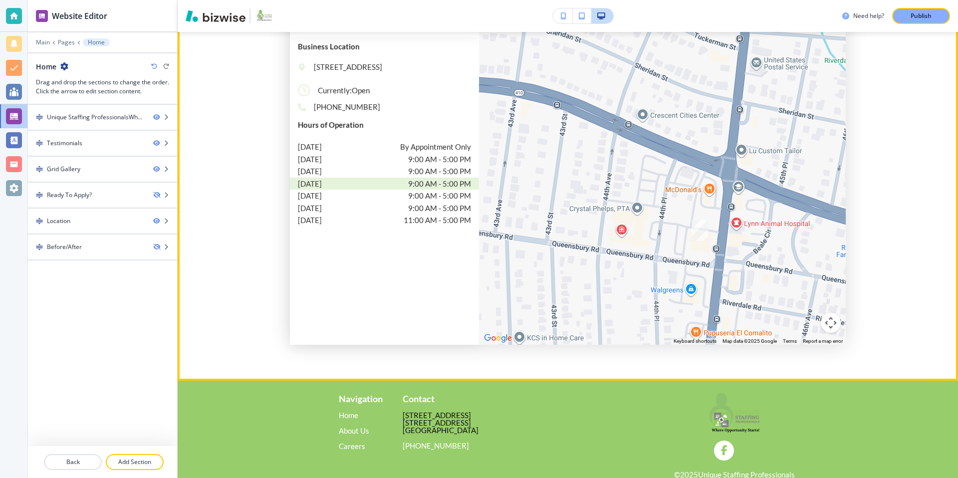
scroll to position [998, 0]
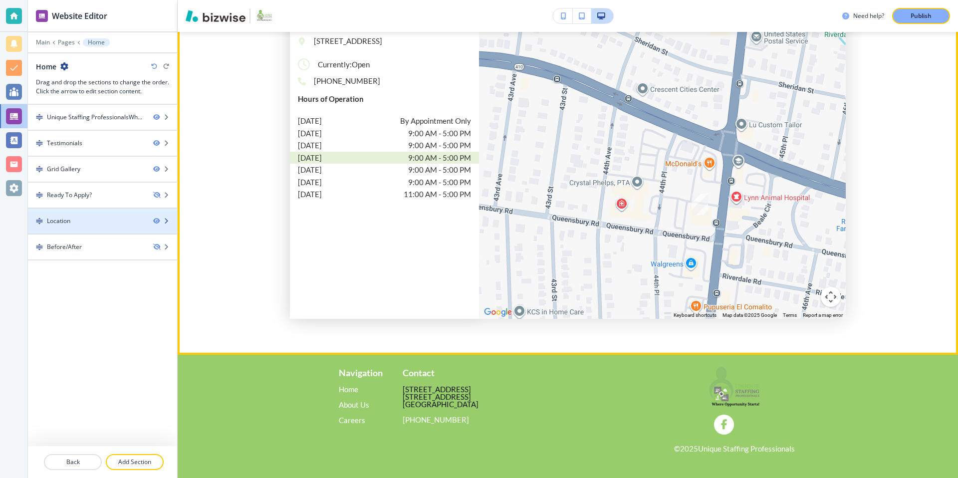
click at [169, 221] on div at bounding box center [165, 221] width 24 height 6
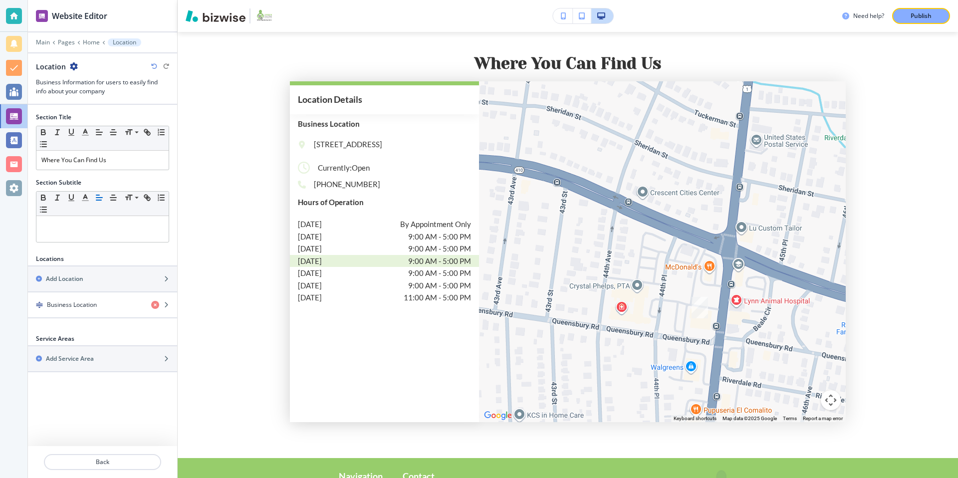
scroll to position [893, 0]
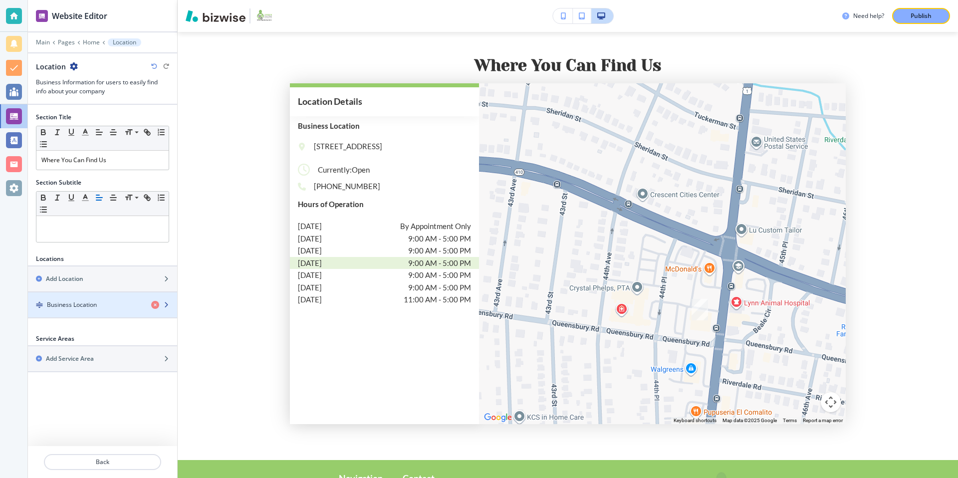
click at [126, 307] on div "Business Location" at bounding box center [85, 304] width 115 height 9
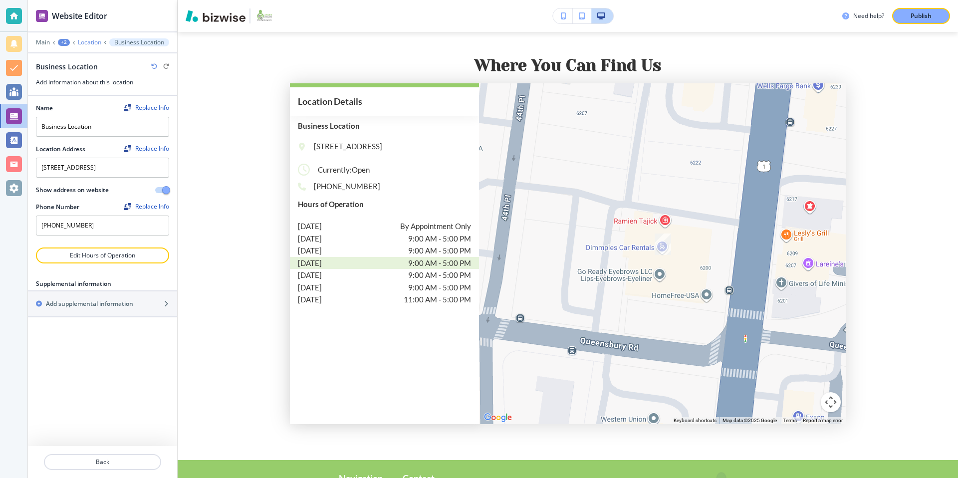
click at [82, 45] on p "Location" at bounding box center [89, 42] width 23 height 7
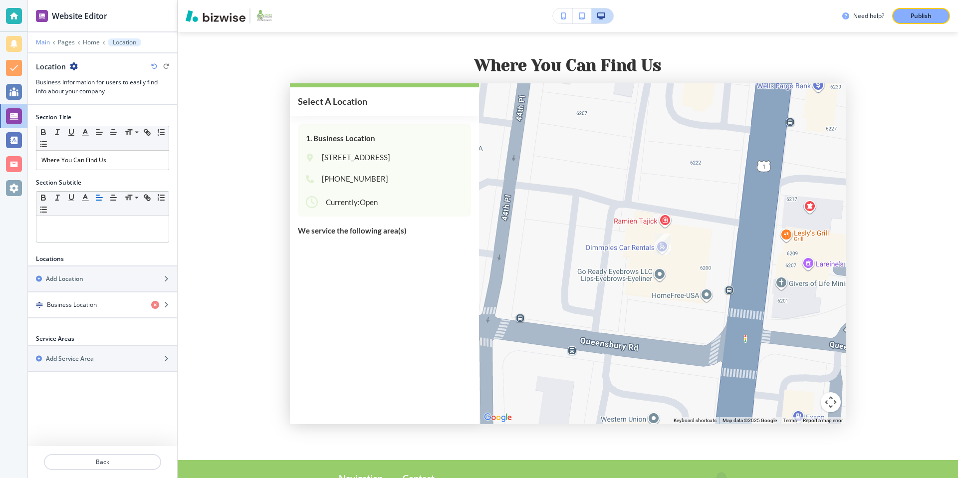
click at [39, 40] on p "Main" at bounding box center [43, 42] width 14 height 7
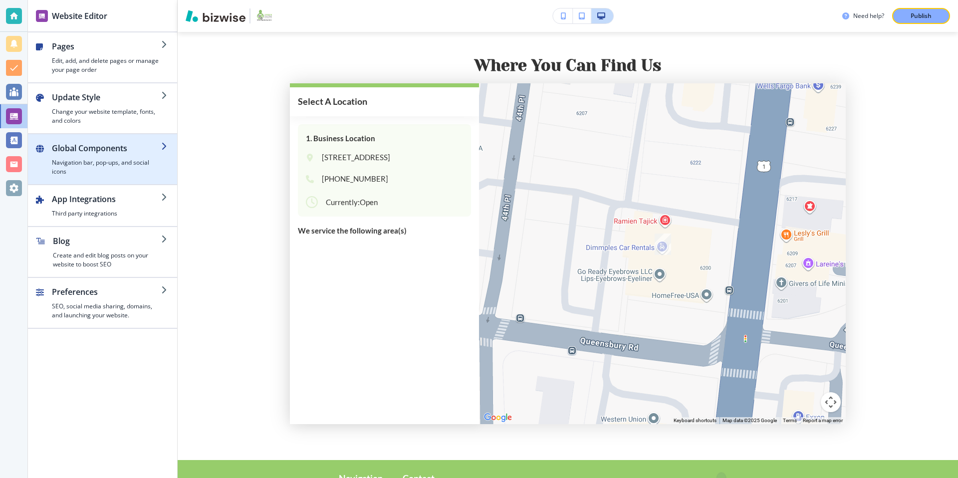
click at [152, 166] on h4 "Navigation bar, pop-ups, and social icons" at bounding box center [106, 167] width 109 height 18
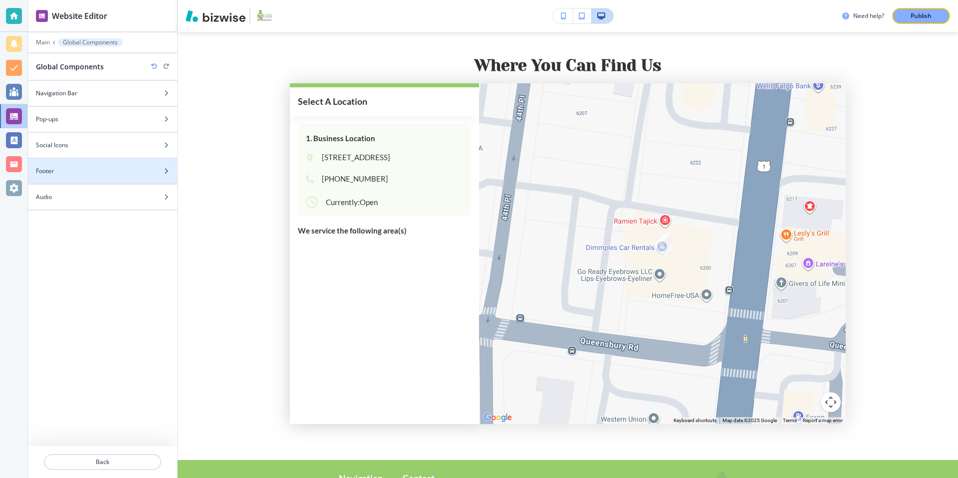
click at [133, 174] on div "Footer" at bounding box center [91, 171] width 127 height 9
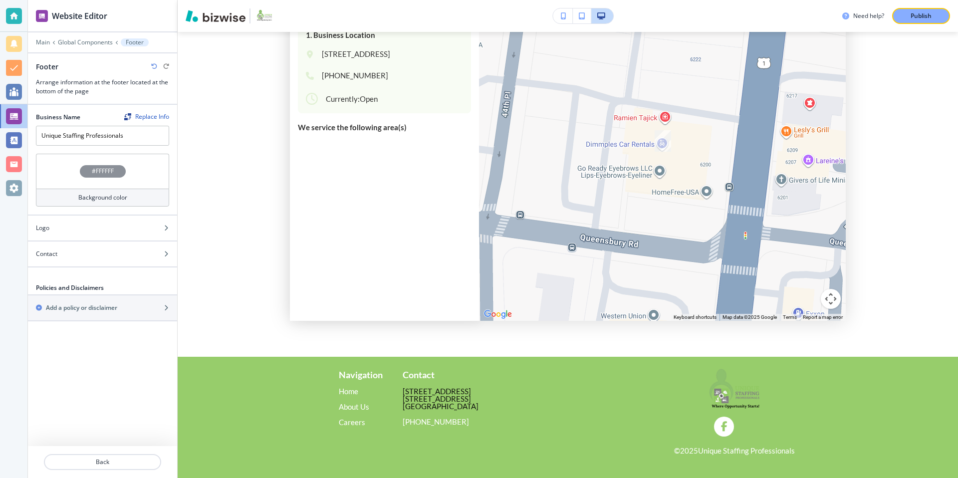
scroll to position [998, 0]
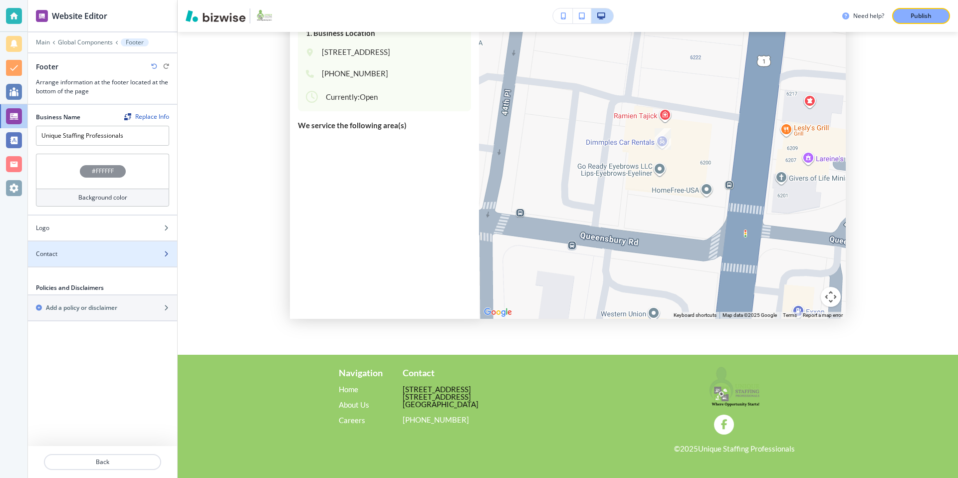
click at [147, 252] on div "Contact" at bounding box center [91, 254] width 127 height 9
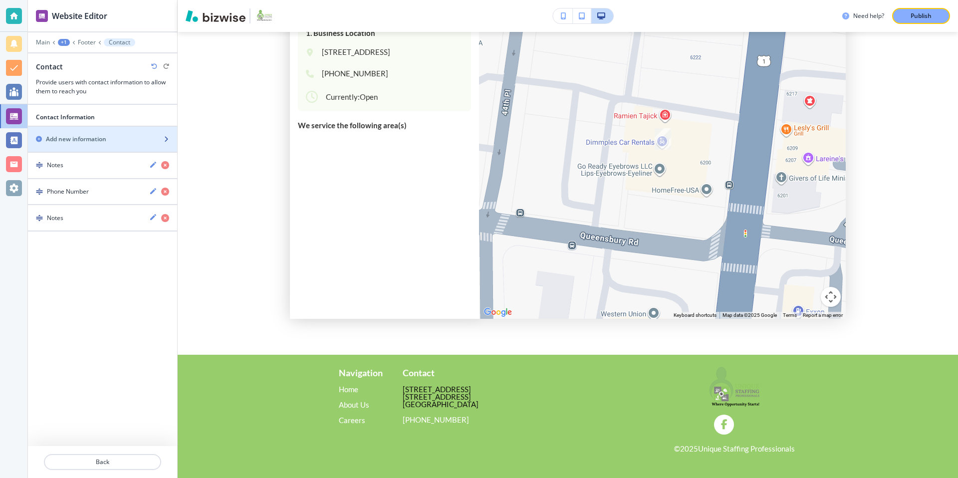
click at [86, 144] on div "button" at bounding box center [102, 148] width 149 height 8
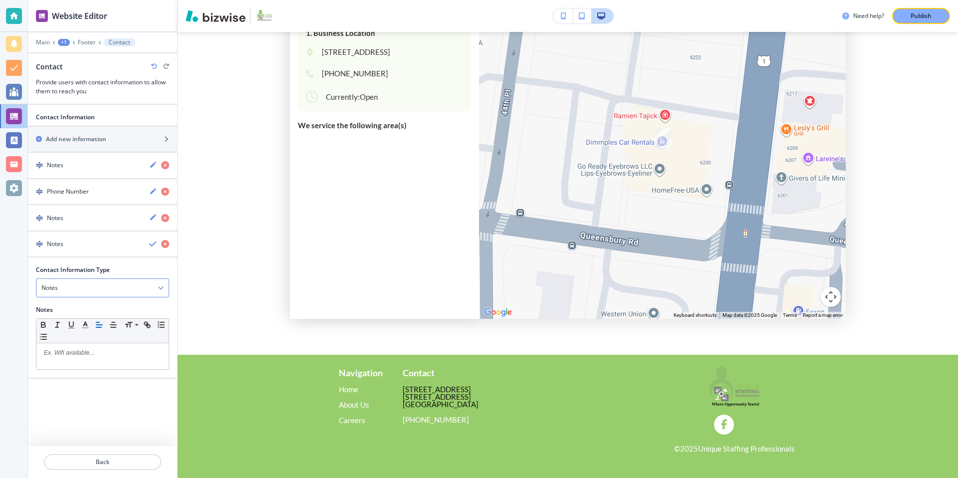
click at [132, 289] on div "Notes" at bounding box center [102, 288] width 132 height 18
click at [159, 285] on icon "button" at bounding box center [161, 288] width 6 height 6
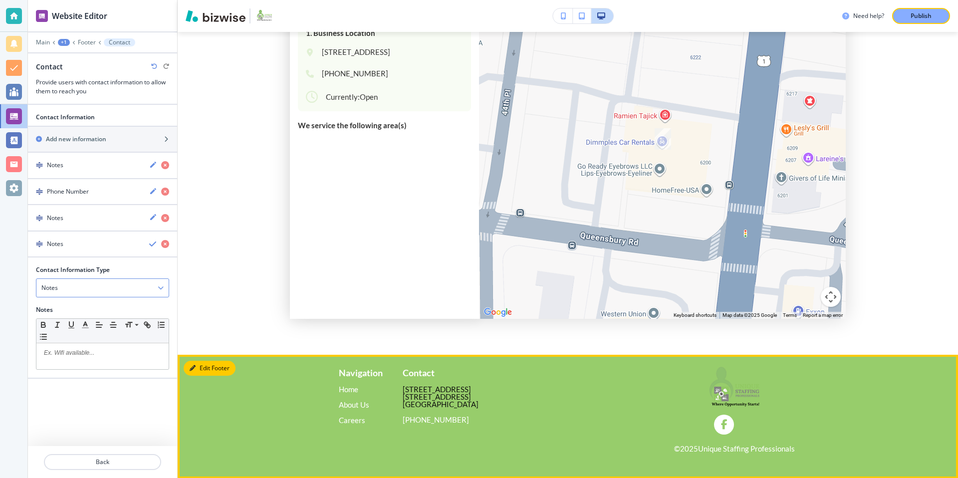
click at [208, 371] on button "Edit Footer" at bounding box center [210, 368] width 52 height 15
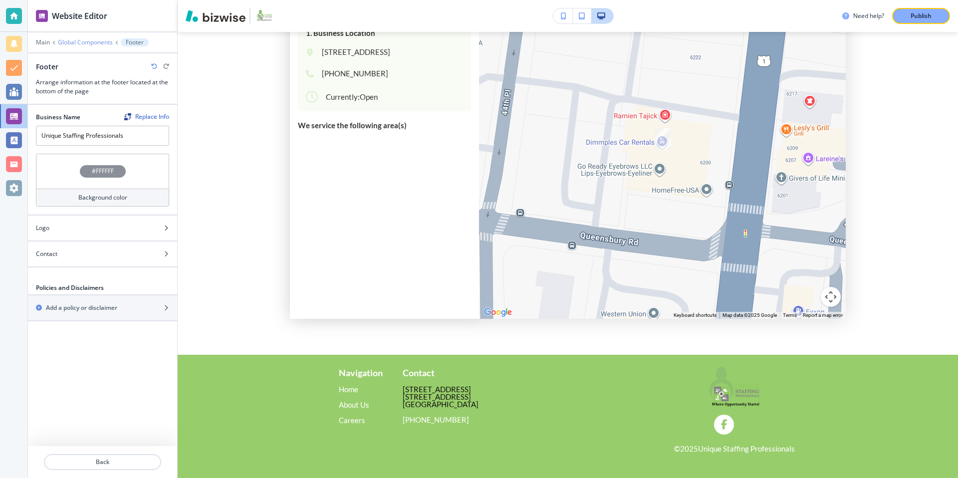
click at [88, 44] on p "Global Components" at bounding box center [85, 42] width 55 height 7
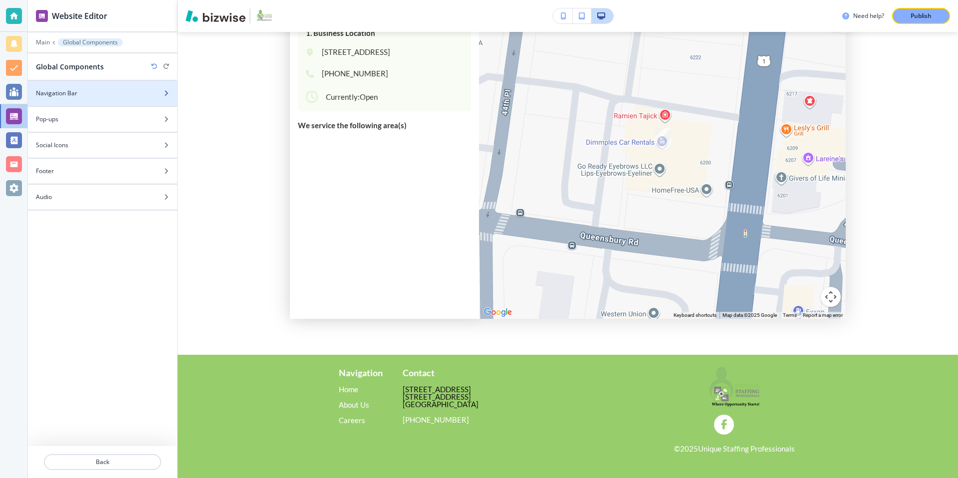
click at [164, 94] on icon "button" at bounding box center [166, 93] width 6 height 6
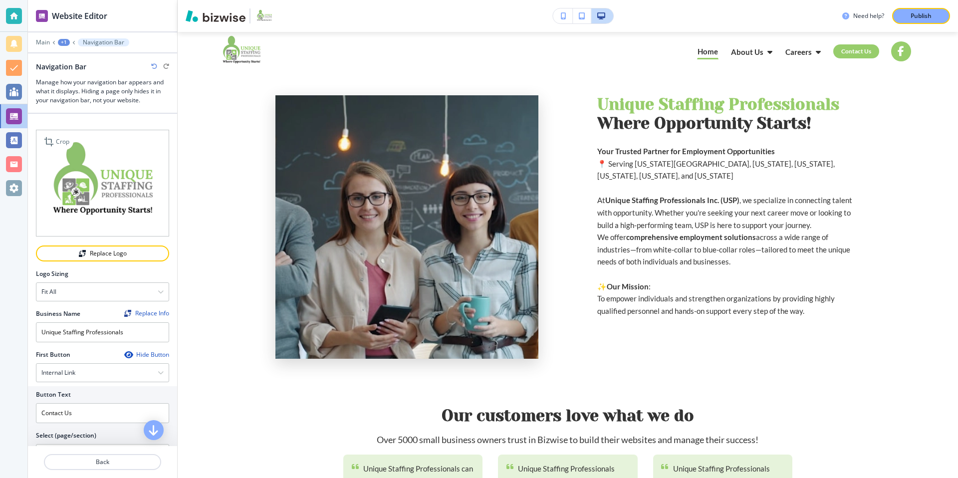
scroll to position [0, 0]
click at [142, 294] on div "Fit all" at bounding box center [102, 292] width 132 height 18
click at [50, 303] on div "Fit all" at bounding box center [102, 309] width 132 height 17
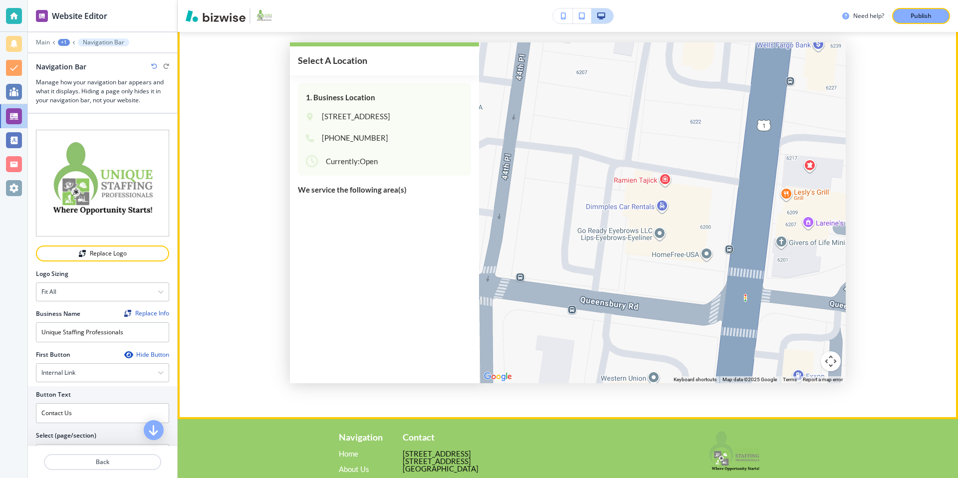
scroll to position [928, 0]
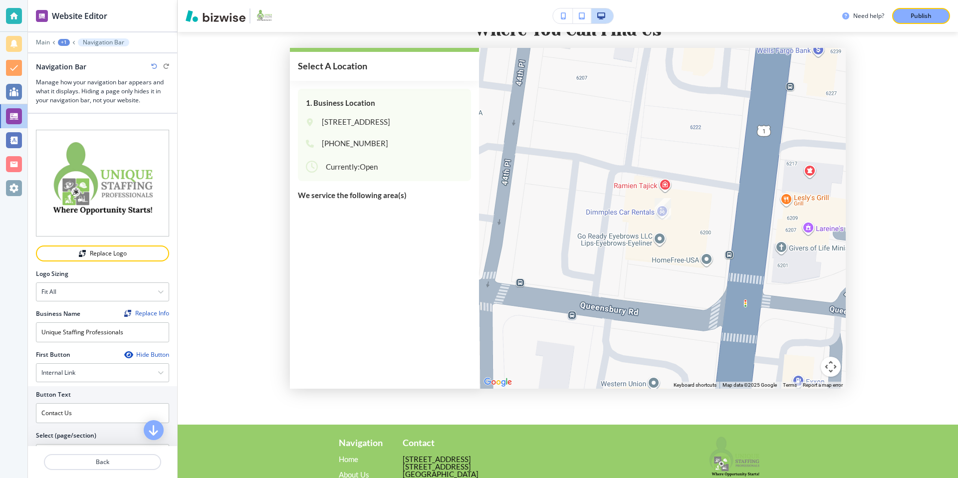
click at [65, 44] on div "+1" at bounding box center [64, 42] width 12 height 7
click at [60, 42] on div "+1" at bounding box center [64, 42] width 12 height 7
click at [64, 41] on div "+1" at bounding box center [64, 42] width 12 height 7
click at [42, 41] on p "Main" at bounding box center [43, 42] width 14 height 7
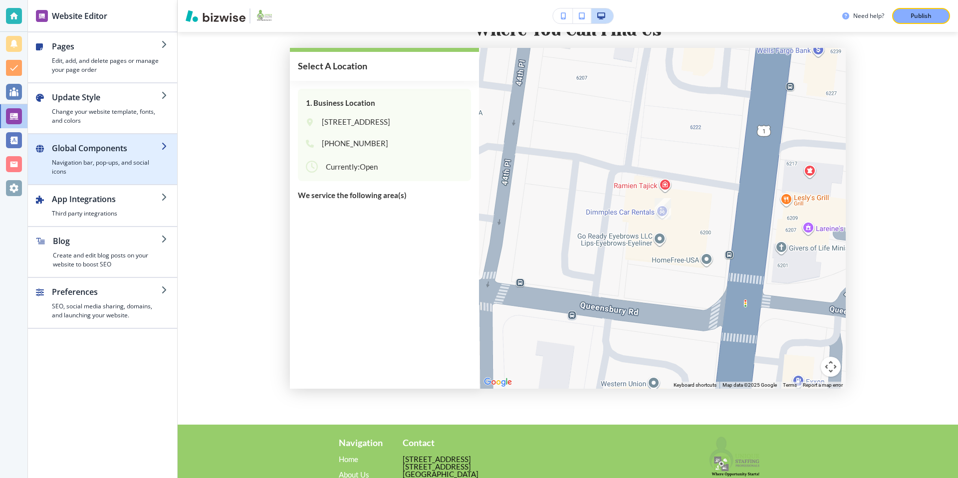
click at [131, 168] on h4 "Navigation bar, pop-ups, and social icons" at bounding box center [106, 167] width 109 height 18
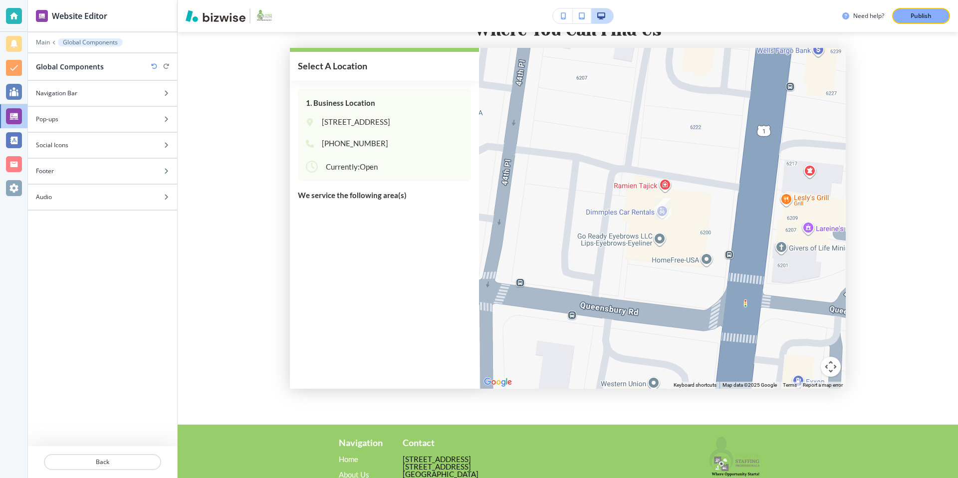
click at [131, 168] on div "Footer" at bounding box center [91, 171] width 127 height 9
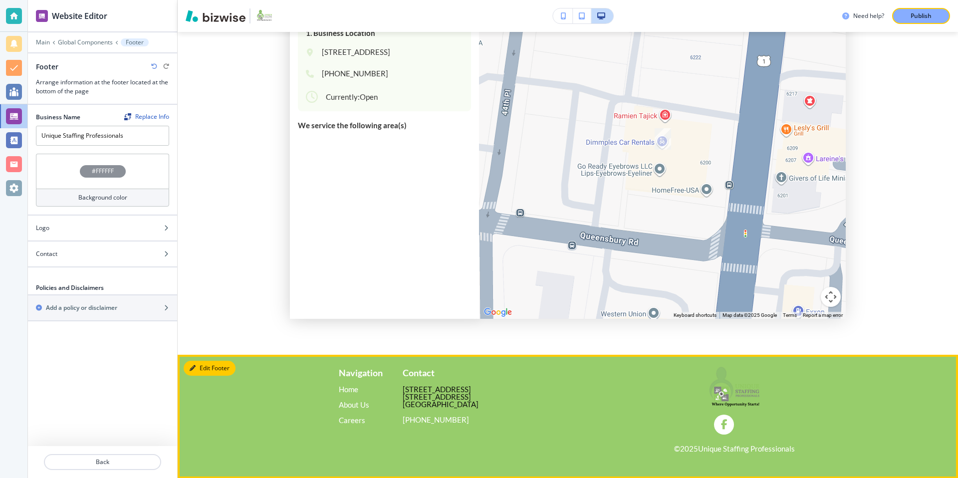
click at [201, 373] on button "Edit Footer" at bounding box center [210, 368] width 52 height 15
click at [217, 367] on button "Edit Footer" at bounding box center [210, 368] width 52 height 15
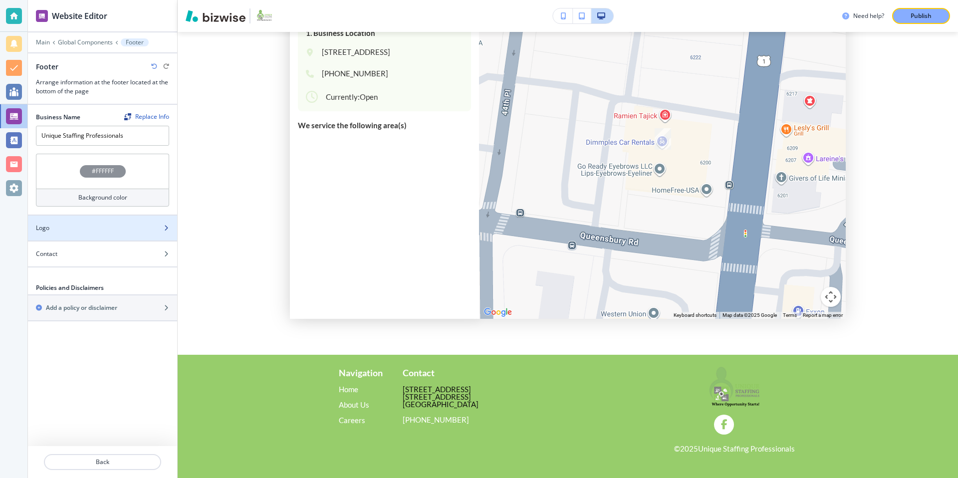
click at [159, 232] on div "Logo" at bounding box center [102, 228] width 149 height 9
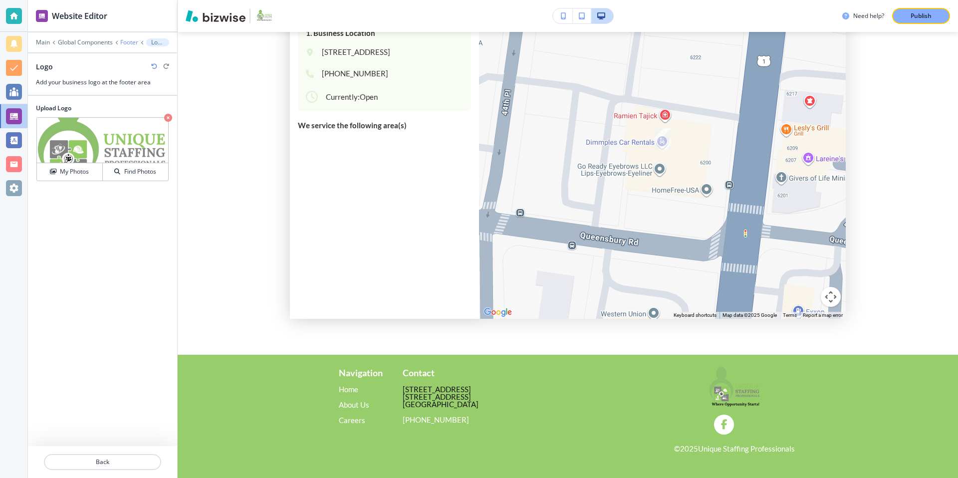
click at [129, 44] on p "Footer" at bounding box center [129, 42] width 18 height 7
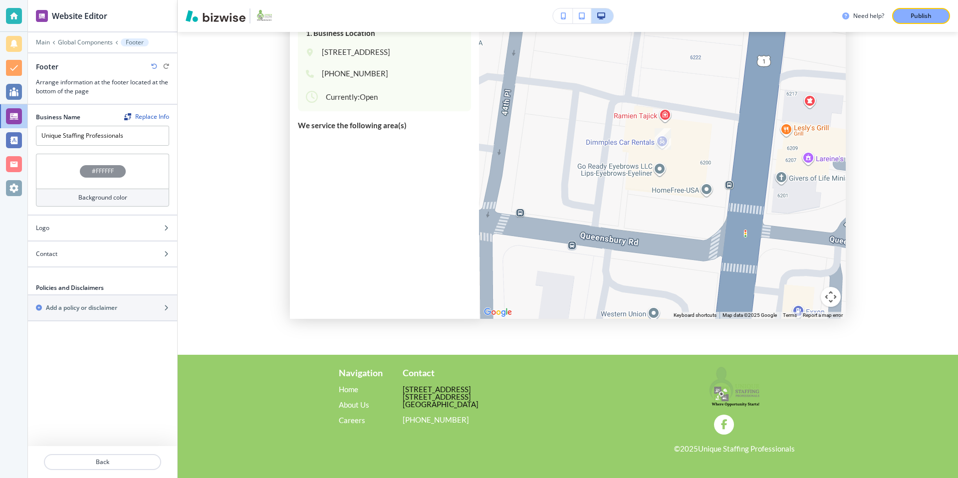
click at [143, 175] on div "#FFFFFF" at bounding box center [102, 171] width 133 height 35
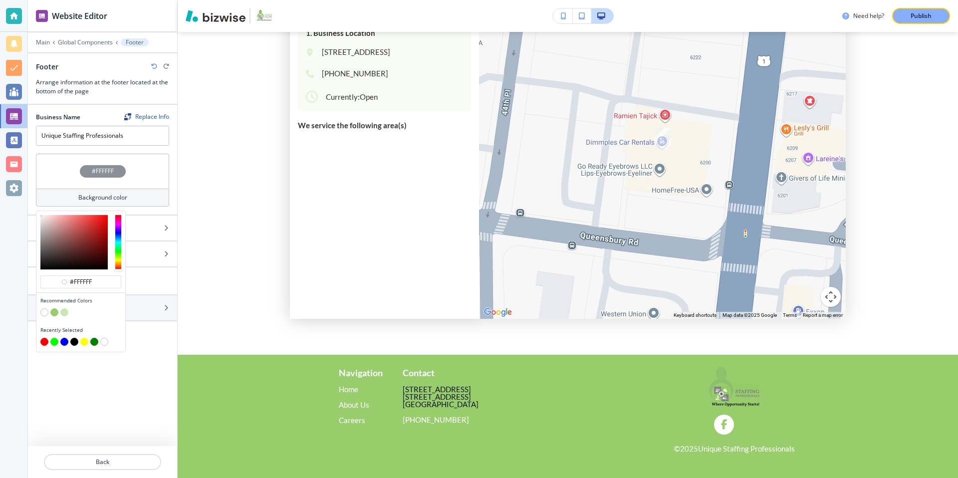
click at [56, 312] on button "button" at bounding box center [54, 312] width 8 height 8
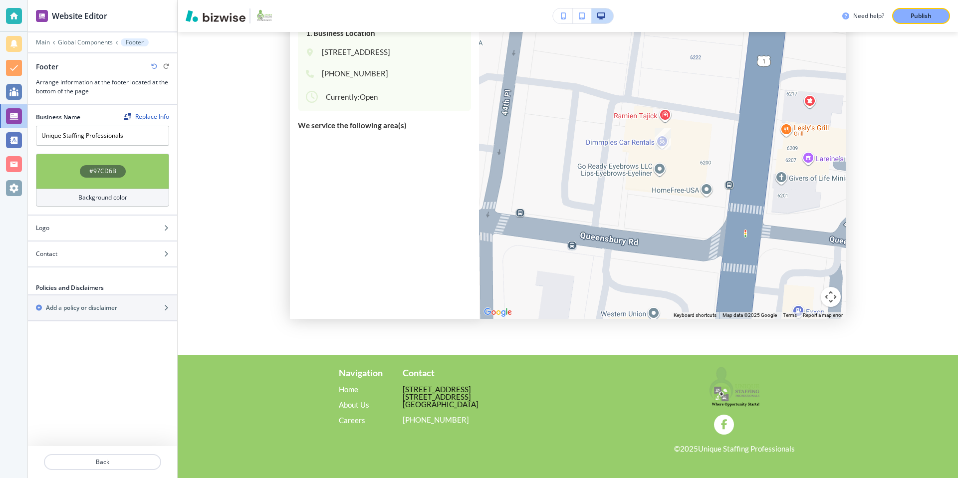
click at [151, 176] on div "#97CD6B" at bounding box center [102, 171] width 133 height 35
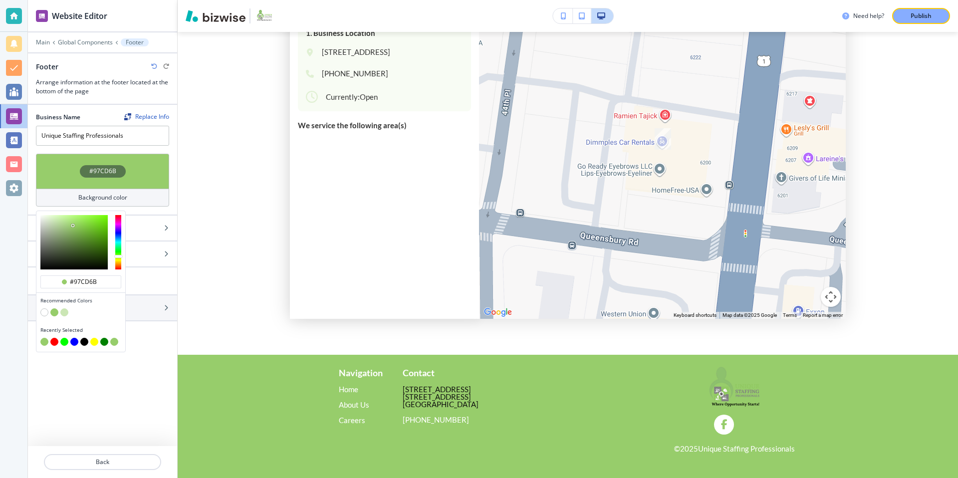
click at [43, 312] on button "button" at bounding box center [44, 312] width 8 height 8
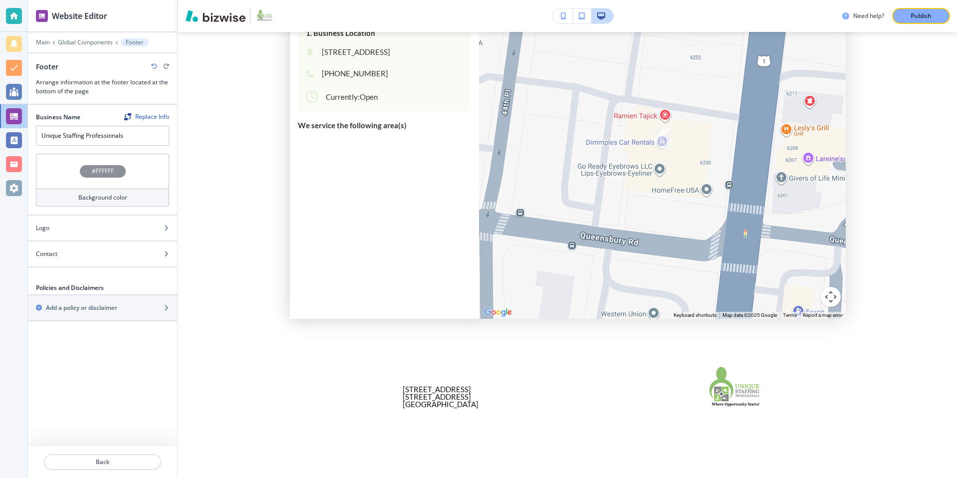
click at [151, 172] on div "#FFFFFF" at bounding box center [102, 171] width 133 height 35
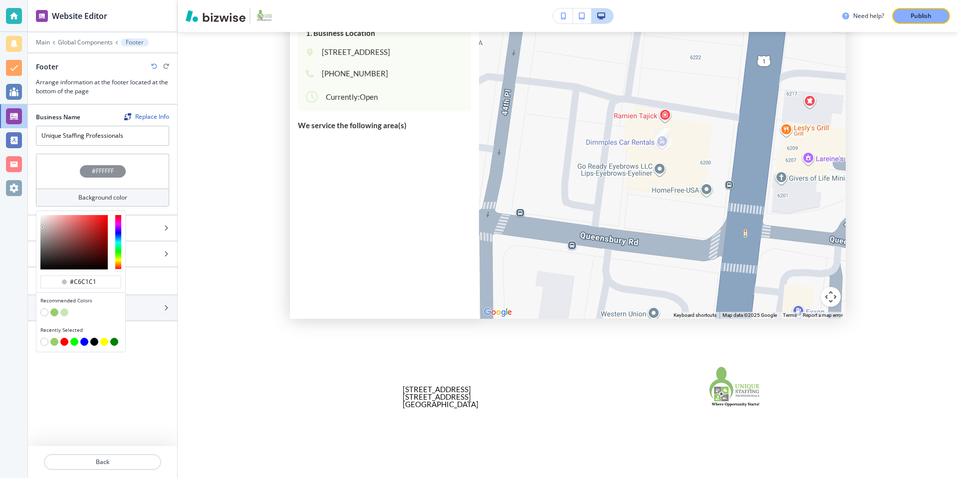
click at [42, 227] on div at bounding box center [73, 242] width 67 height 54
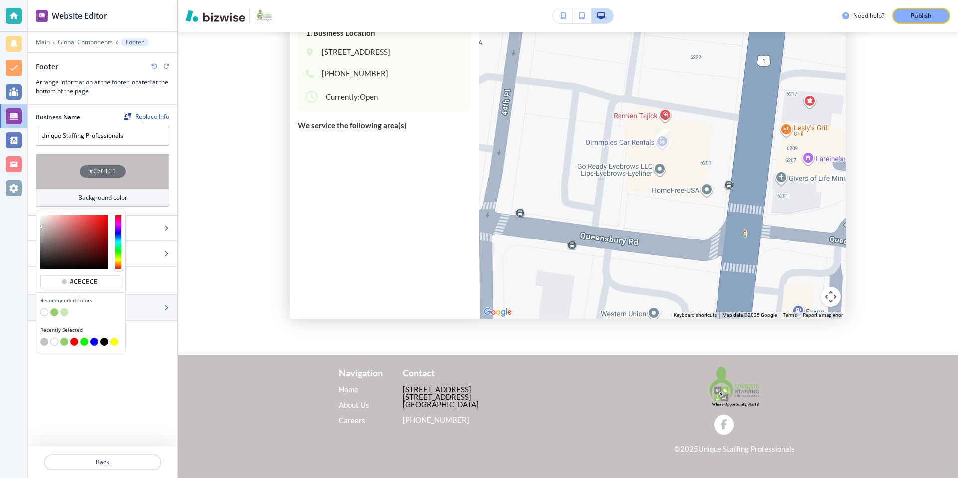
click at [38, 228] on div at bounding box center [80, 242] width 89 height 62
type input "#c4c3c3"
click at [153, 350] on div "Business Name Replace Info Unique Staffing Professionals #C6C1C1 Background col…" at bounding box center [102, 275] width 149 height 341
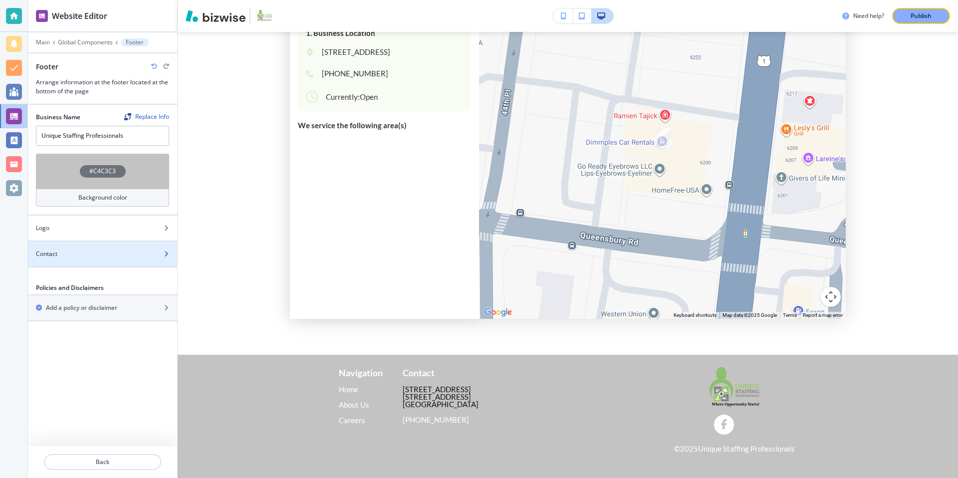
click at [141, 249] on div at bounding box center [102, 246] width 149 height 8
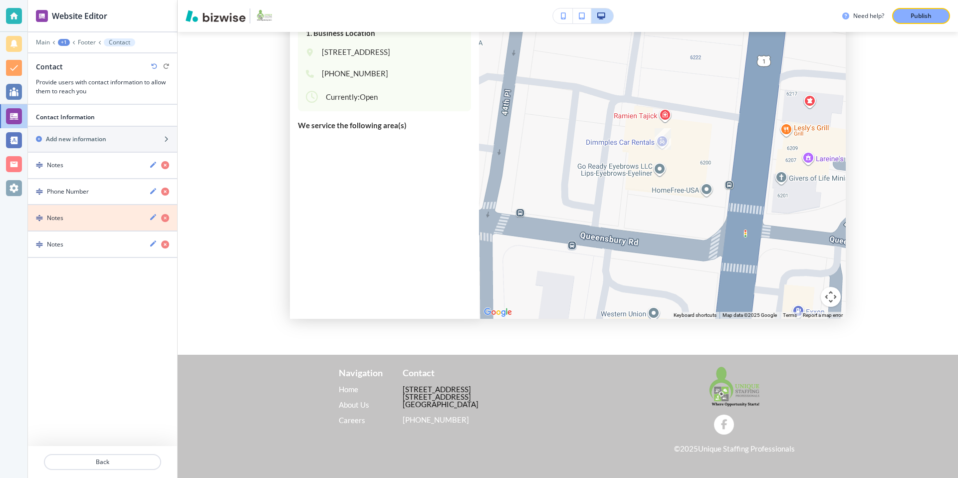
click at [164, 218] on icon "button" at bounding box center [165, 218] width 8 height 8
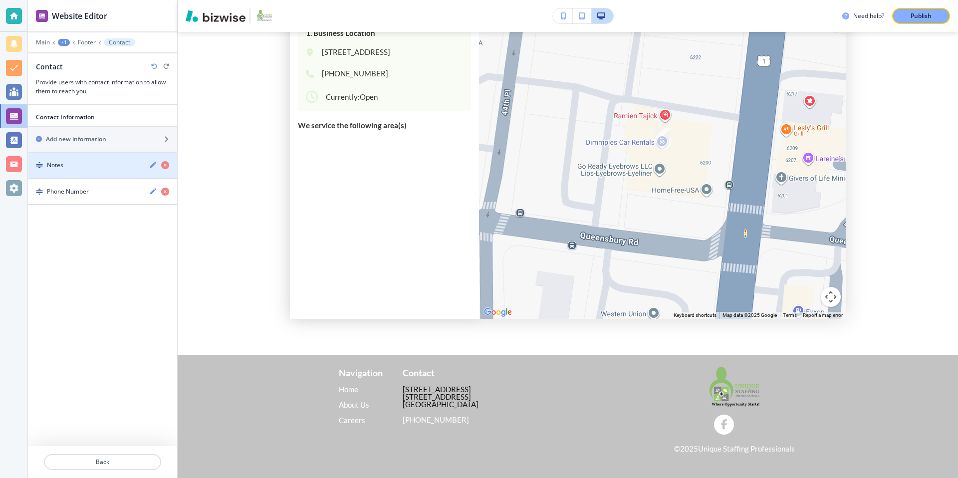
click at [103, 166] on div "Notes" at bounding box center [84, 165] width 113 height 9
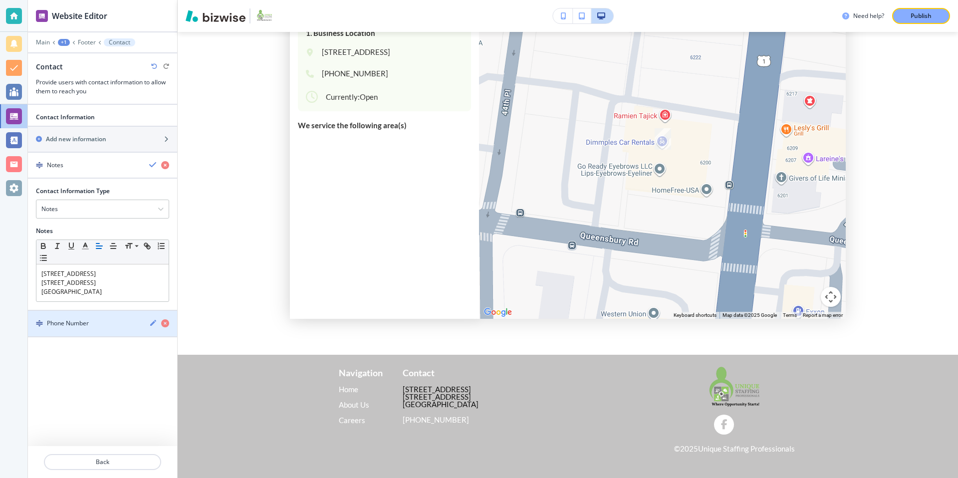
click at [120, 322] on div "Phone Number" at bounding box center [84, 323] width 113 height 9
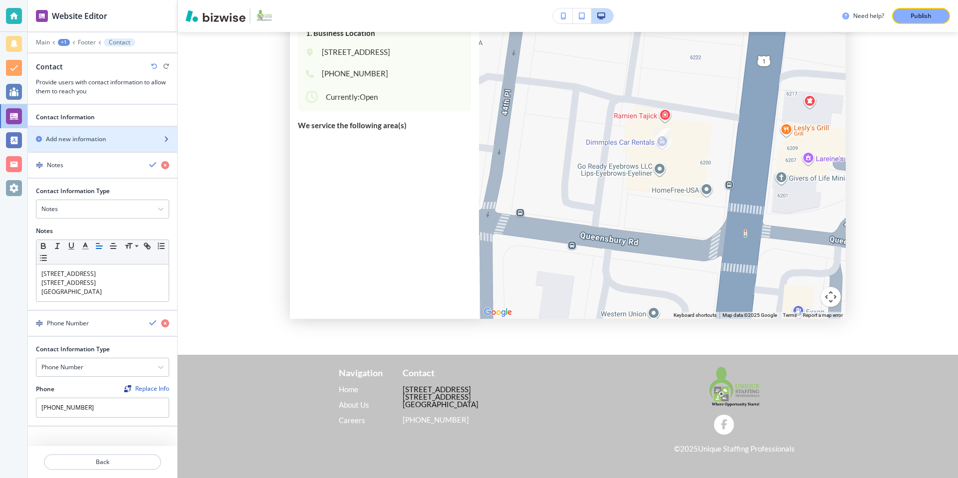
click at [134, 133] on div "button" at bounding box center [102, 131] width 149 height 8
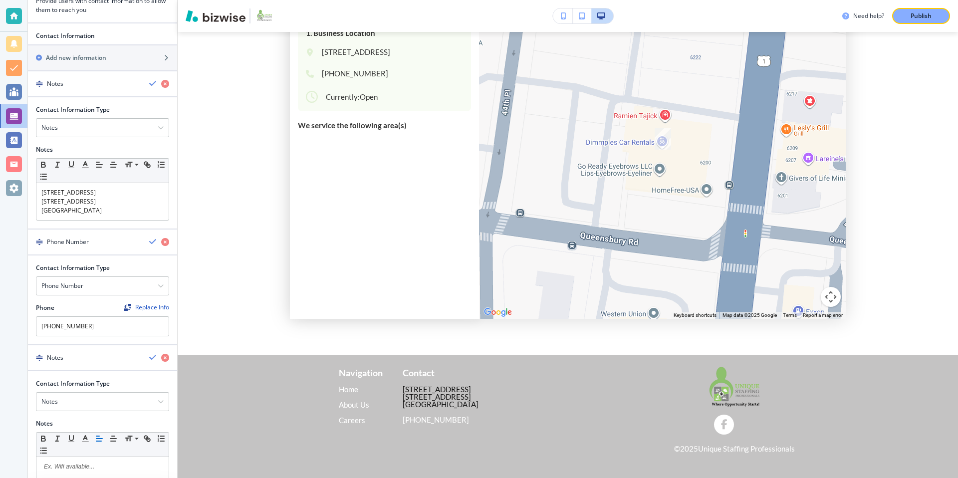
scroll to position [128, 0]
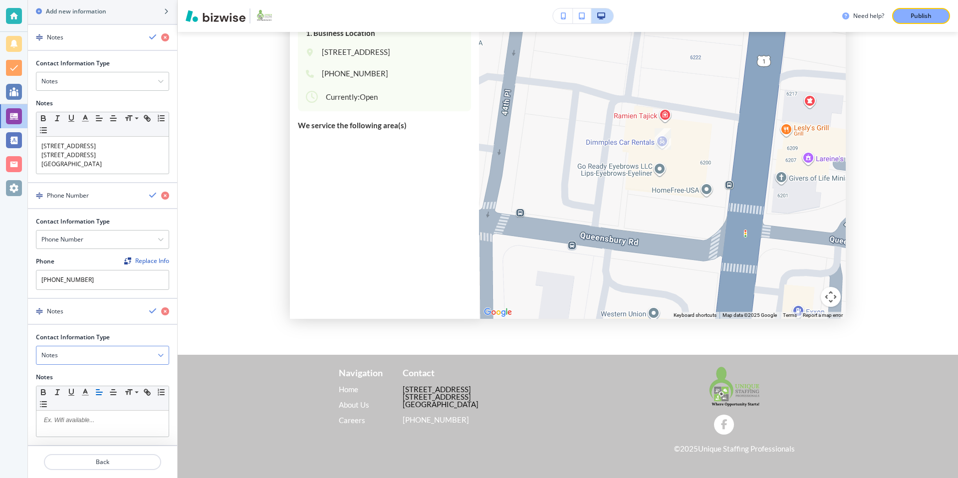
click at [156, 348] on div "Notes" at bounding box center [102, 355] width 132 height 18
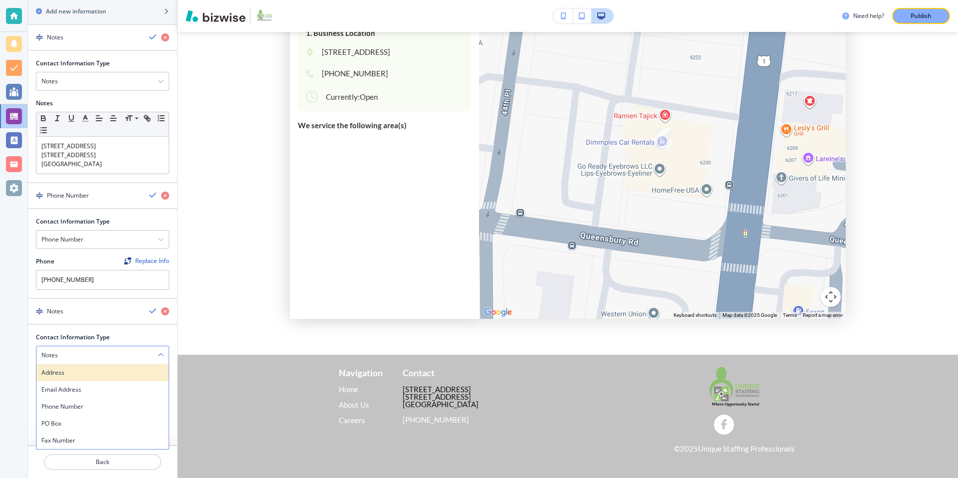
click at [96, 376] on h4 "Address" at bounding box center [102, 372] width 122 height 9
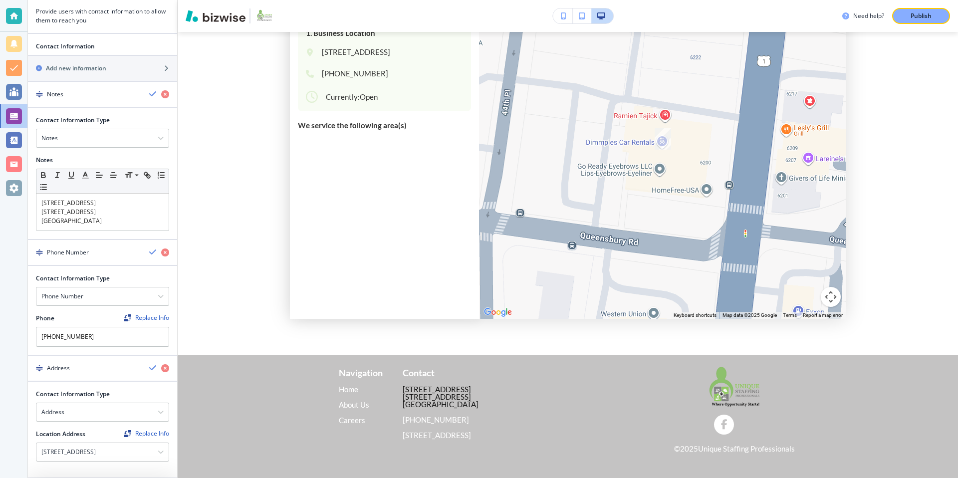
scroll to position [0, 0]
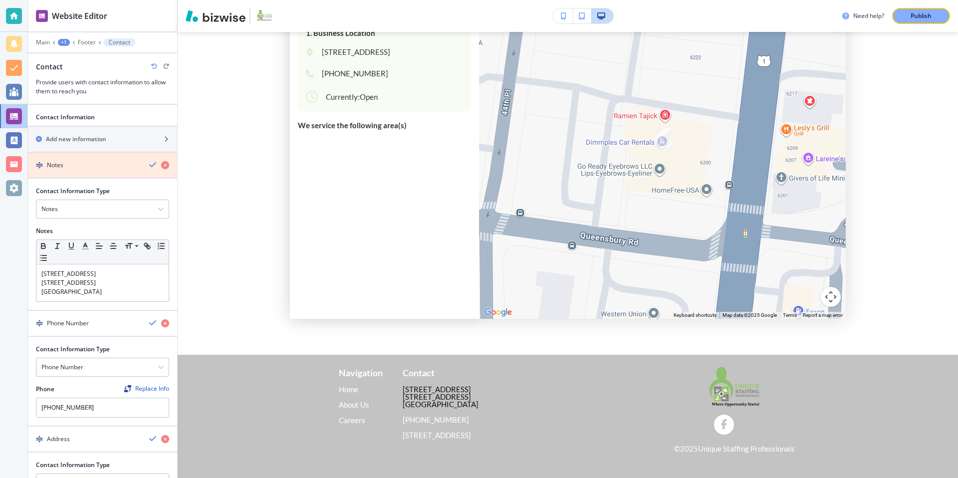
click at [164, 165] on icon "button" at bounding box center [165, 165] width 8 height 8
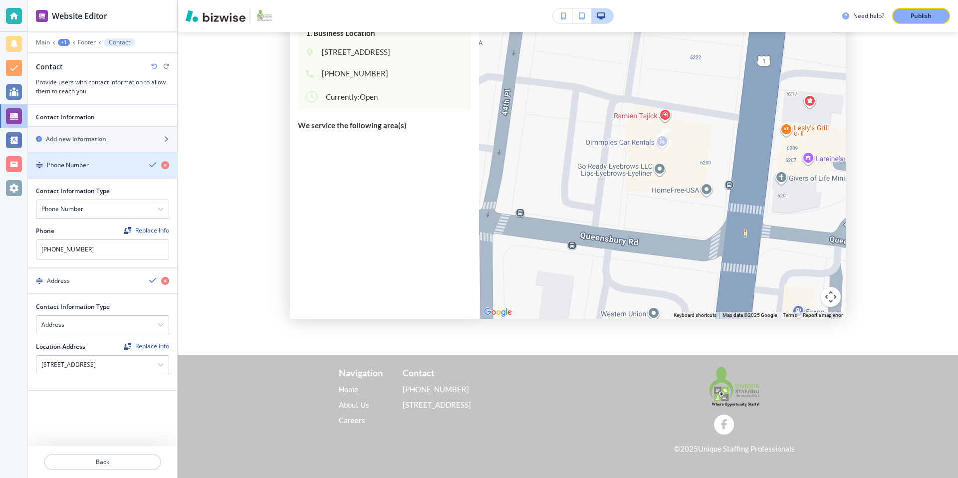
click at [39, 166] on img "button" at bounding box center [39, 165] width 7 height 7
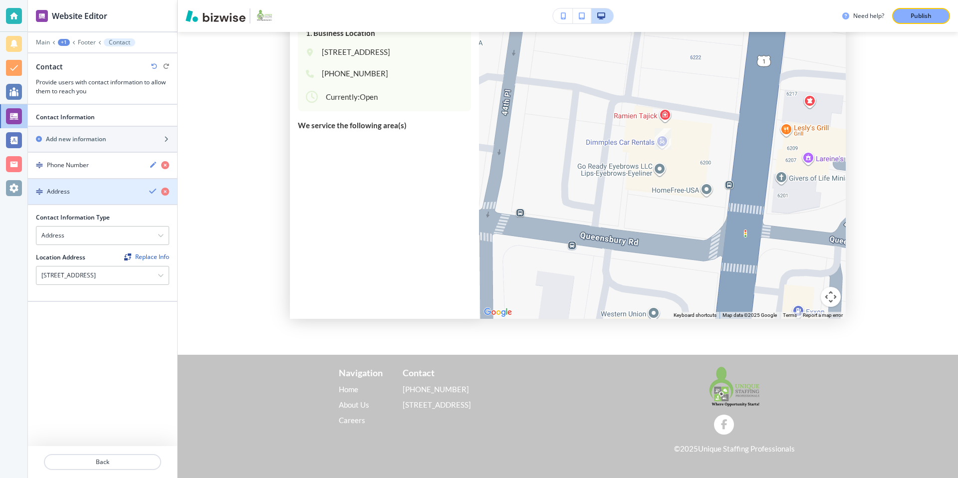
click at [38, 187] on div "Address" at bounding box center [84, 191] width 113 height 9
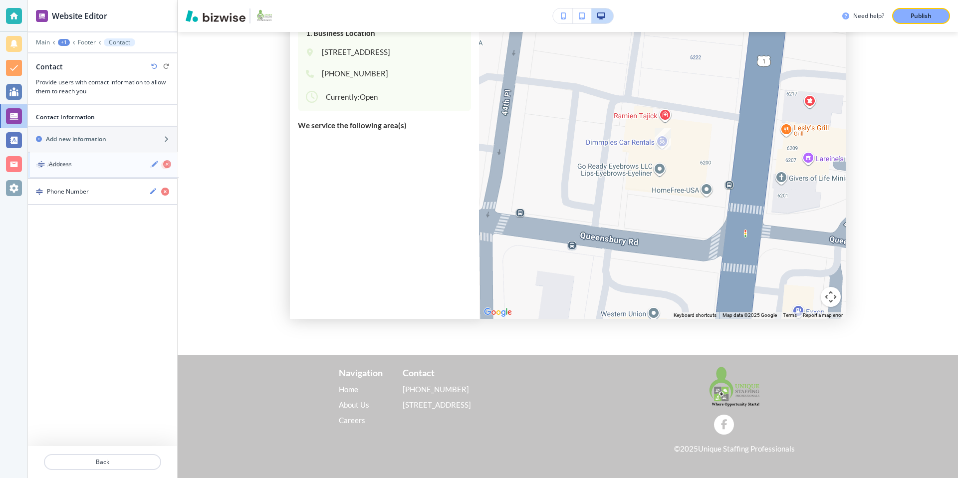
drag, startPoint x: 38, startPoint y: 192, endPoint x: 40, endPoint y: 164, distance: 27.5
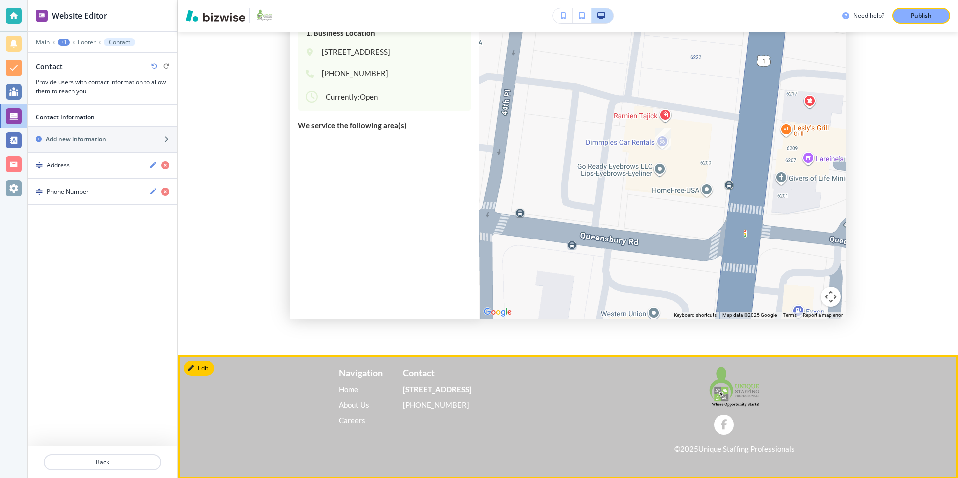
click at [427, 394] on p "[STREET_ADDRESS]" at bounding box center [437, 389] width 69 height 15
click at [435, 409] on p "+1 (301) 238-5183" at bounding box center [437, 404] width 69 height 15
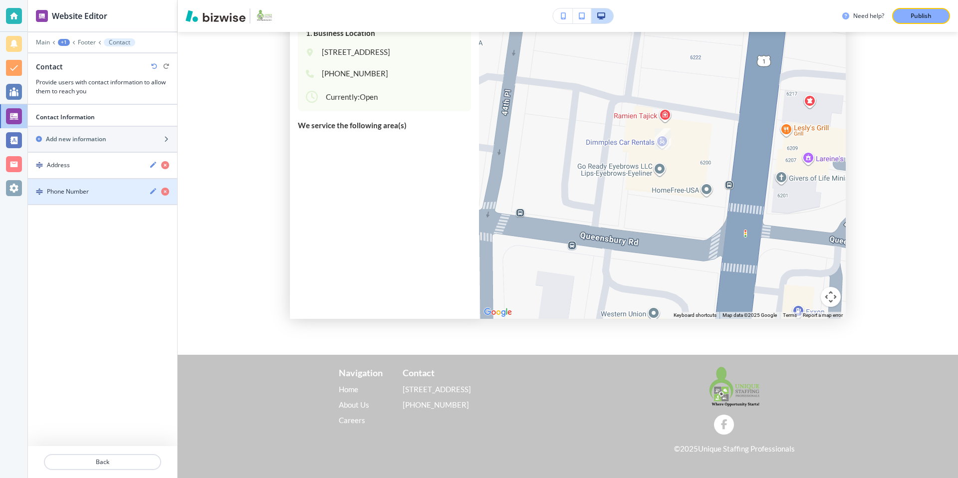
click at [89, 192] on div "Phone Number" at bounding box center [84, 191] width 113 height 9
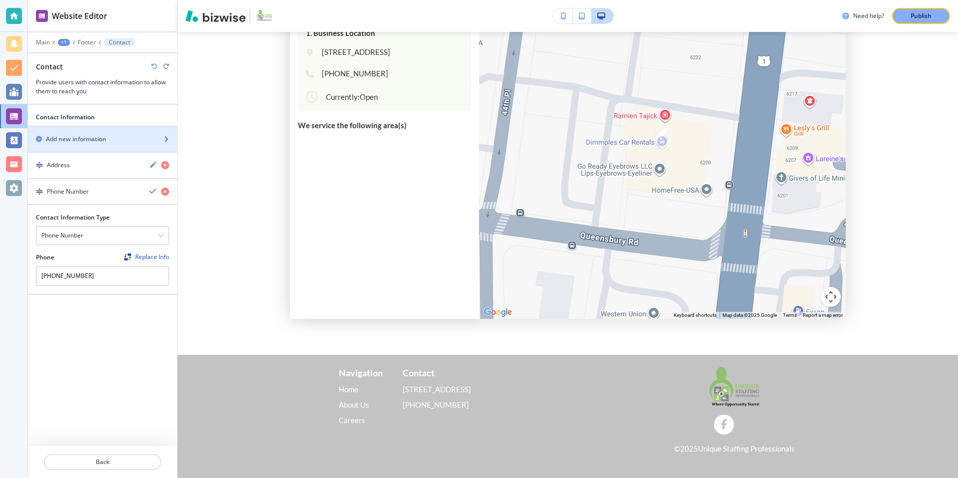
click at [82, 145] on div "button" at bounding box center [102, 148] width 149 height 8
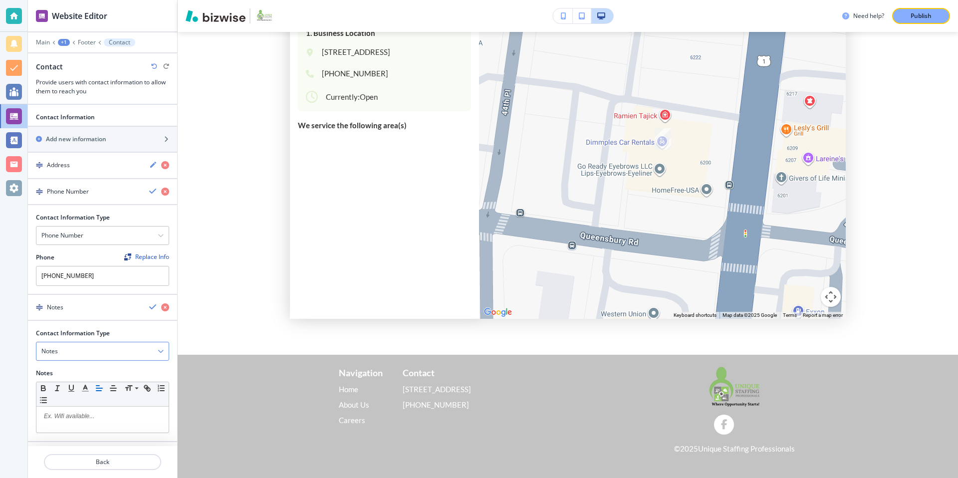
click at [98, 347] on div "Notes" at bounding box center [102, 351] width 132 height 18
click at [83, 402] on h4 "Phone Number" at bounding box center [102, 402] width 122 height 9
click at [86, 393] on input "text" at bounding box center [102, 392] width 133 height 20
type input "\"
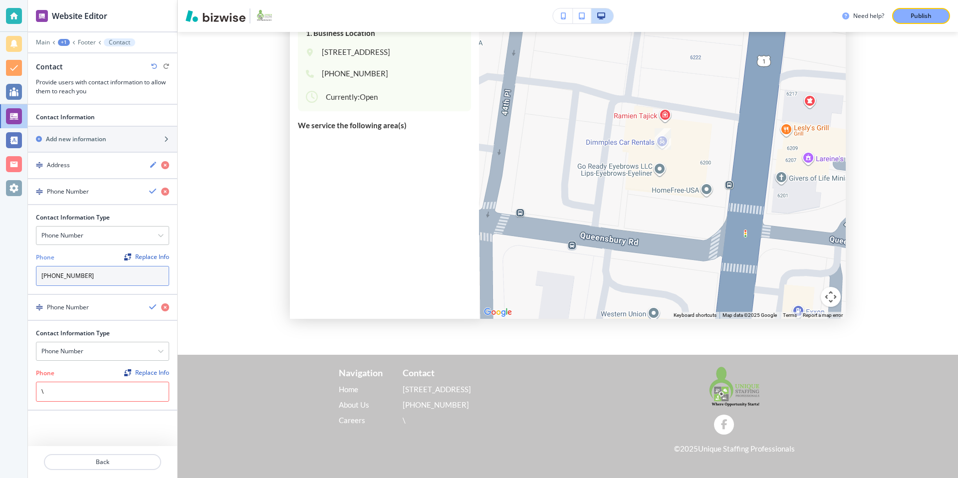
drag, startPoint x: 98, startPoint y: 278, endPoint x: 16, endPoint y: 275, distance: 81.9
click at [16, 275] on div "Website Editor Main +1 Footer Contact Contact Provide users with contact inform…" at bounding box center [479, 239] width 958 height 478
click at [49, 391] on input "\" at bounding box center [102, 392] width 133 height 20
paste input "+1 (301) 238-5183"
click at [82, 423] on div "Contact Information Add new information Address Phone Number Contact Informatio…" at bounding box center [102, 291] width 149 height 373
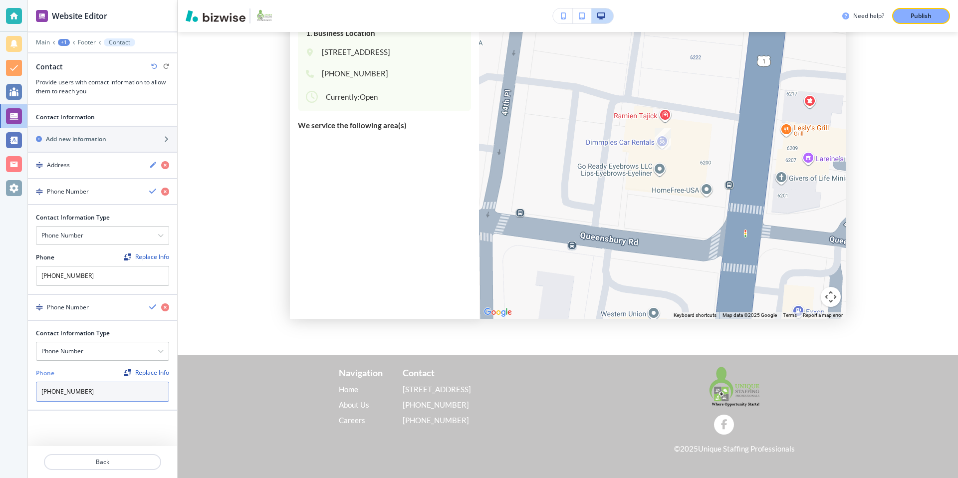
drag, startPoint x: 50, startPoint y: 390, endPoint x: 37, endPoint y: 391, distance: 13.0
click at [38, 391] on input "+1 (301) 238-5233" at bounding box center [102, 392] width 133 height 20
type input "[PHONE_NUMBER]"
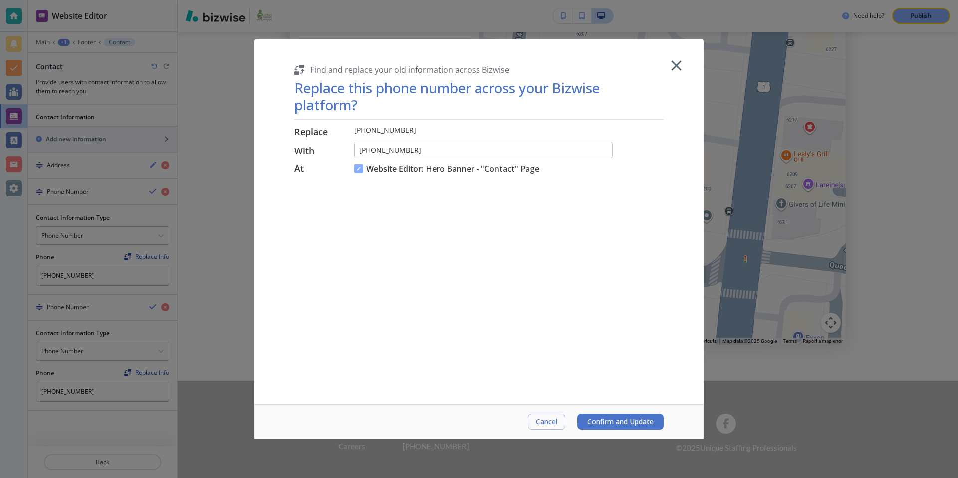
drag, startPoint x: 50, startPoint y: 275, endPoint x: 32, endPoint y: 276, distance: 18.0
click at [32, 0] on body "Website Editor Main +1 Footer Contact Contact Provide users with contact inform…" at bounding box center [479, 0] width 958 height 0
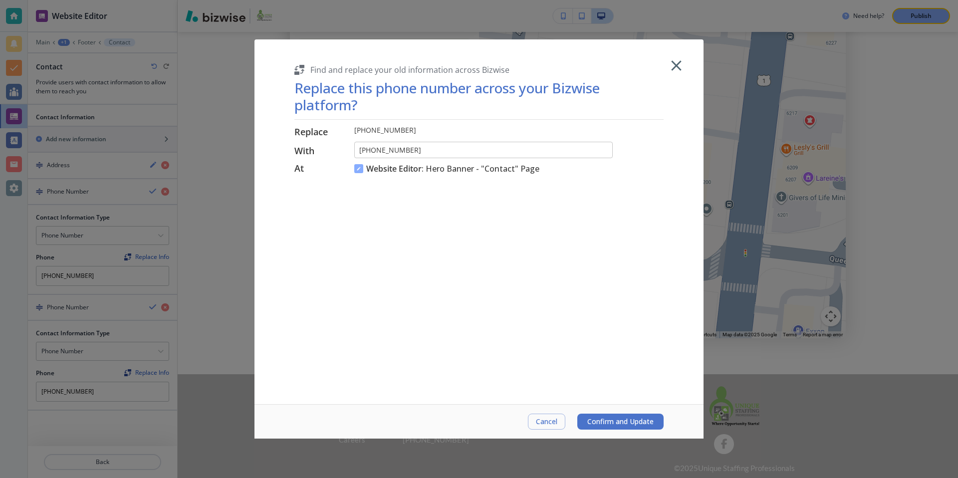
scroll to position [998, 0]
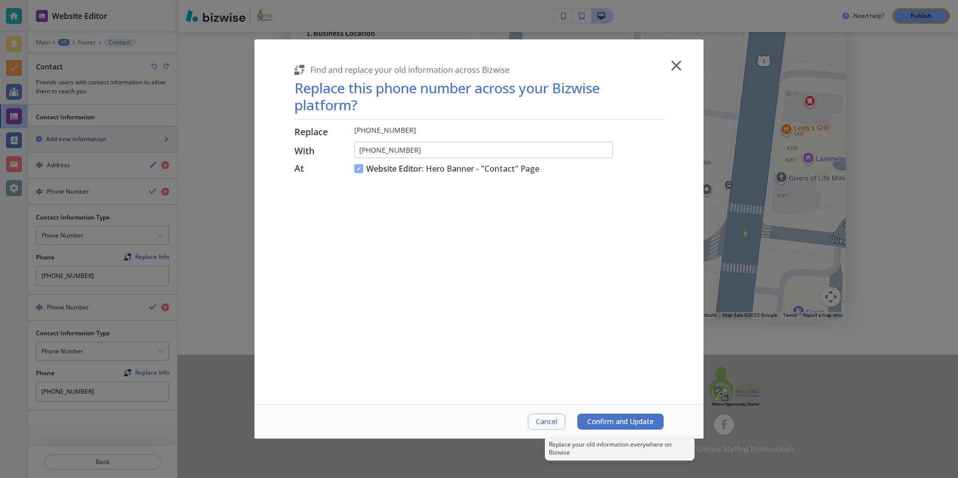
click at [627, 420] on span "Confirm and Update" at bounding box center [620, 422] width 66 height 8
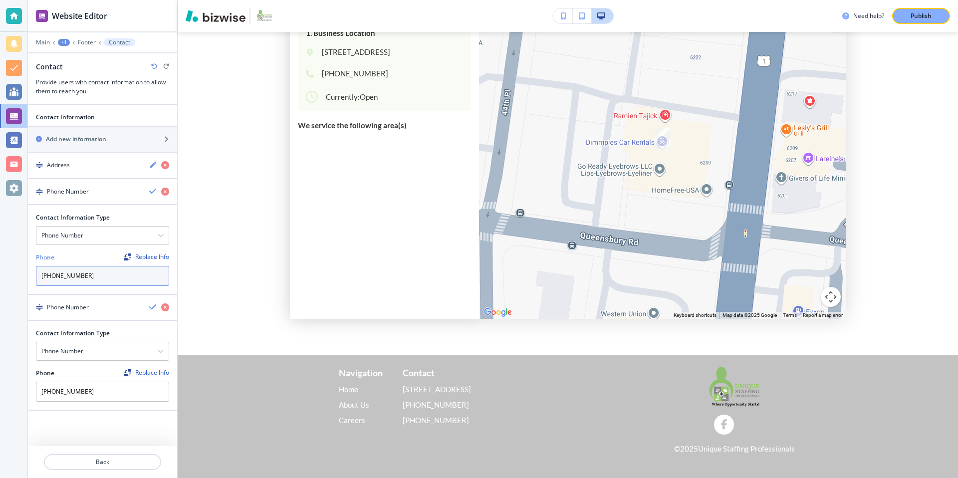
drag, startPoint x: 50, startPoint y: 275, endPoint x: 32, endPoint y: 275, distance: 17.5
click at [32, 275] on div "Contact Information Type Phone Number Address Email Address PO Box Fax Number N…" at bounding box center [102, 253] width 149 height 81
type input "[PHONE_NUMBER]"
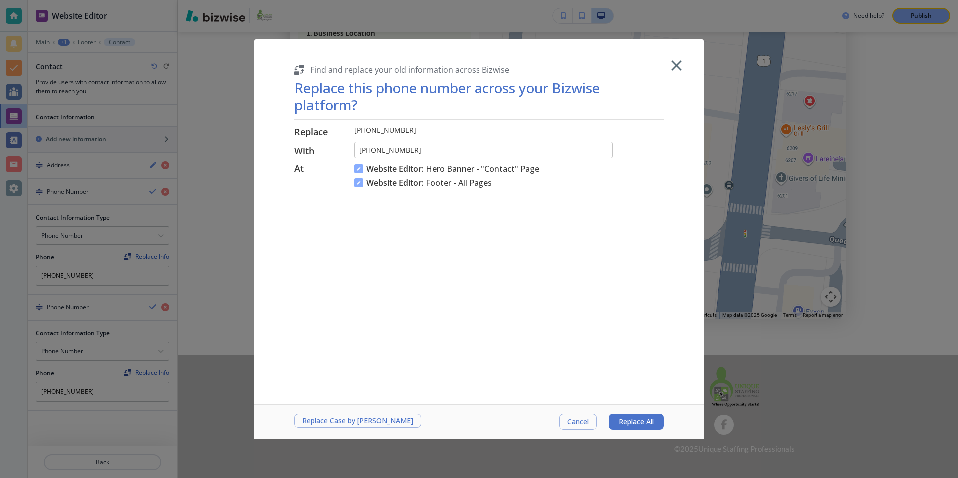
click at [119, 0] on body "Website Editor Main +1 Footer Contact Contact Provide users with contact inform…" at bounding box center [479, 0] width 958 height 0
click at [629, 418] on span "Replace All" at bounding box center [636, 422] width 35 height 8
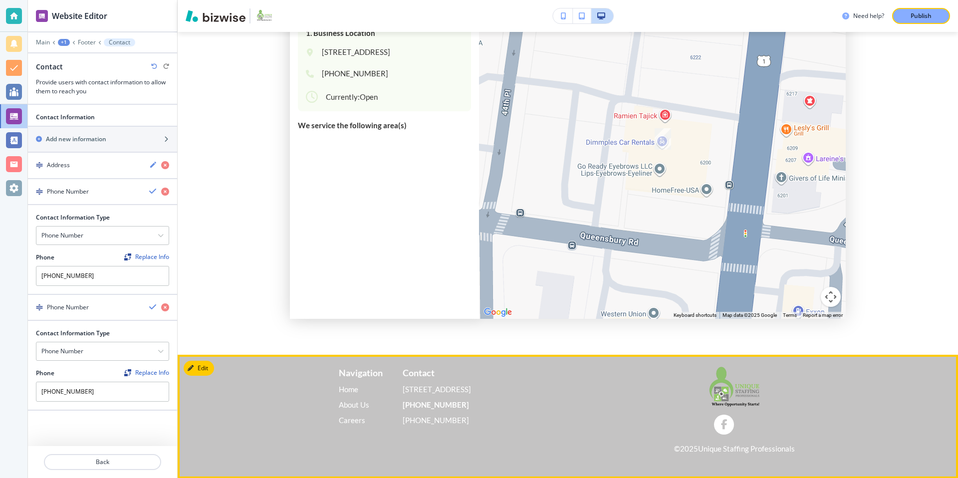
click at [434, 411] on p "[PHONE_NUMBER]" at bounding box center [437, 404] width 69 height 15
click at [206, 368] on div "Edit Footer Navigation Home Home About Us About Us Careers Careers Contact 6200…" at bounding box center [568, 417] width 780 height 124
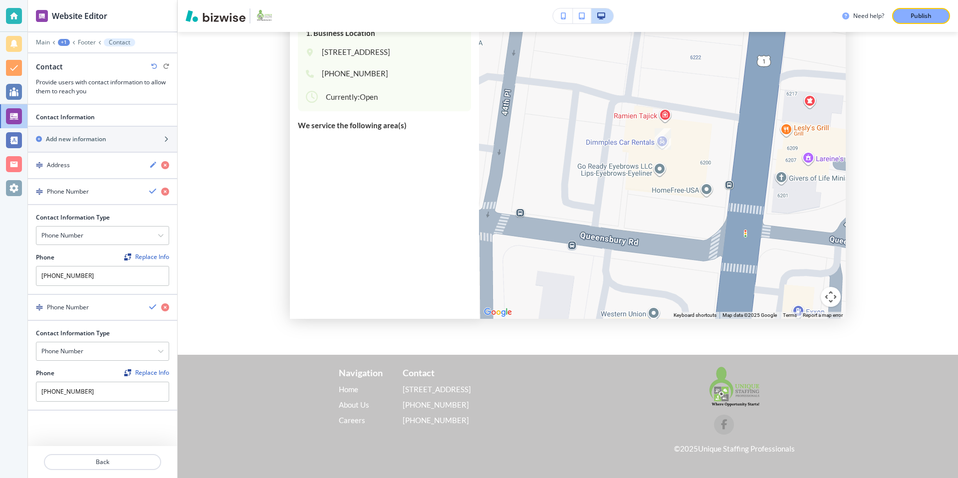
click at [726, 426] on span "button" at bounding box center [724, 425] width 10 height 10
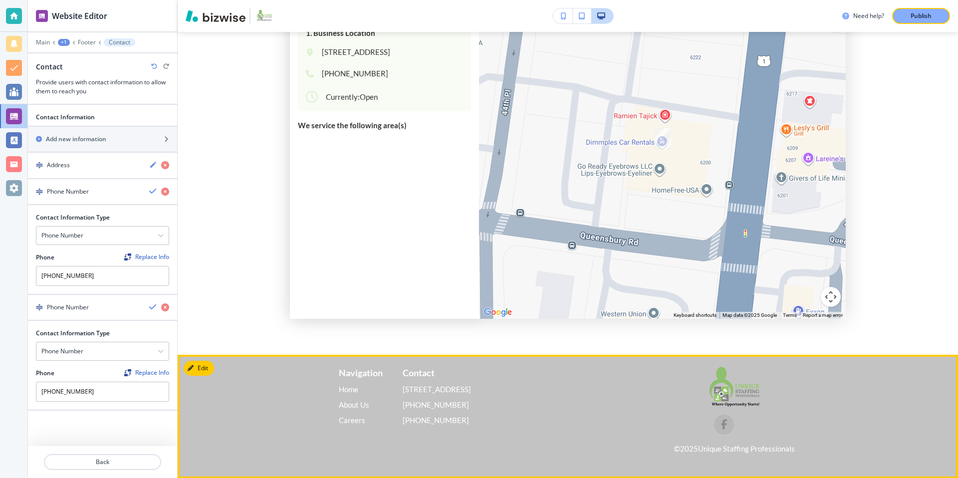
click at [724, 421] on span "button" at bounding box center [724, 425] width 10 height 10
click at [732, 449] on p "Unique Staffing Professionals" at bounding box center [746, 449] width 97 height 12
click at [202, 370] on button "Edit Footer" at bounding box center [210, 368] width 52 height 15
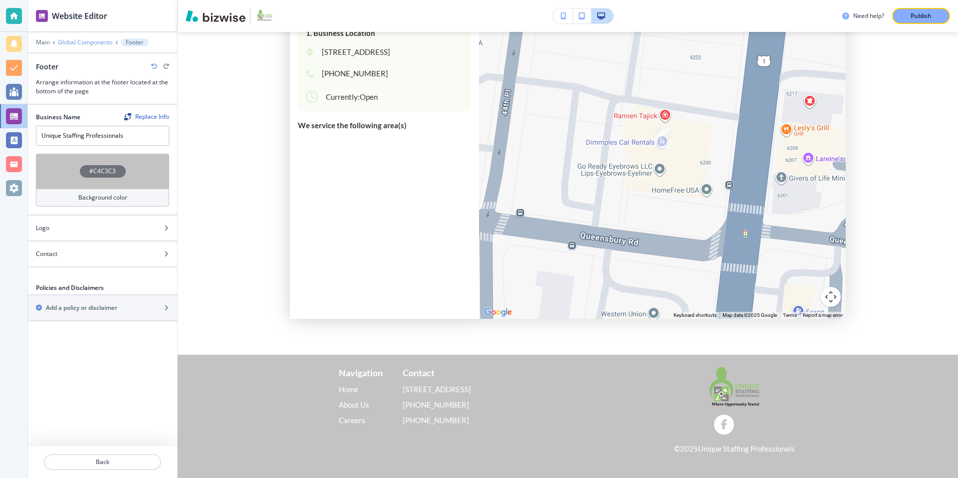
click at [86, 41] on p "Global Components" at bounding box center [85, 42] width 55 height 7
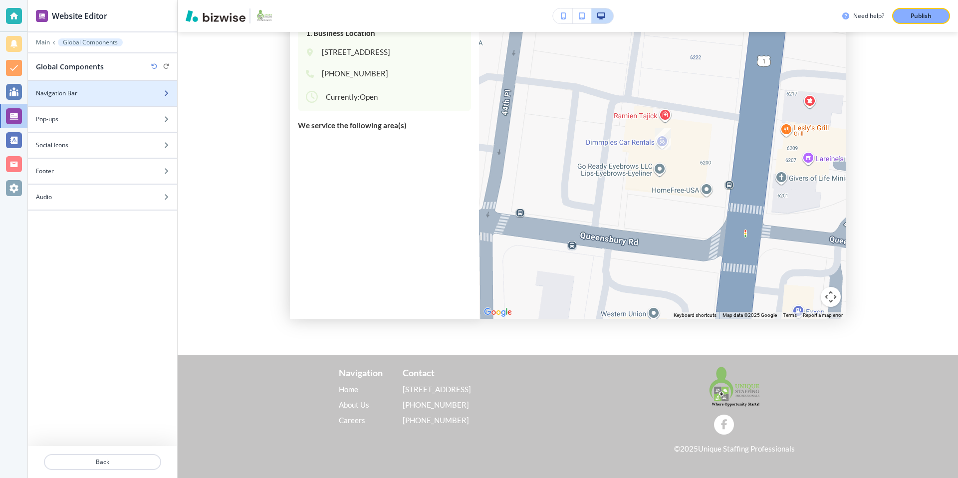
click at [90, 90] on div "Navigation Bar" at bounding box center [91, 93] width 127 height 9
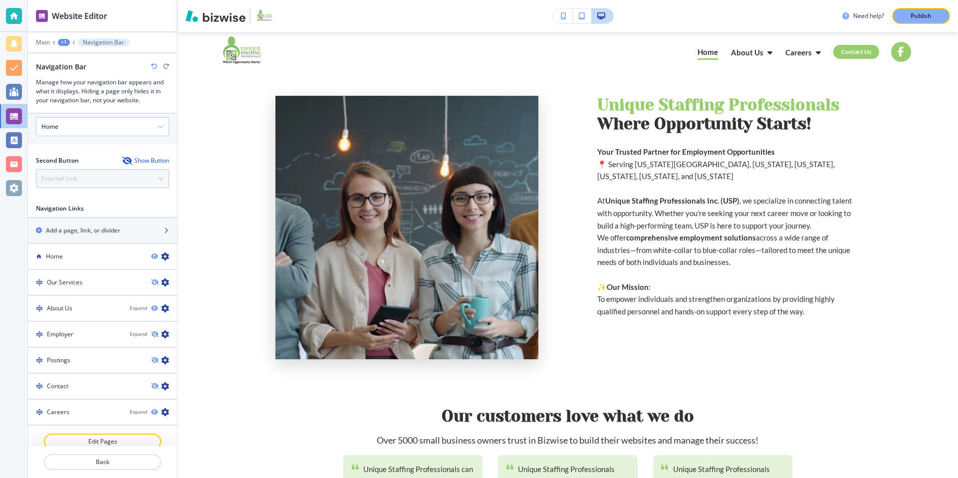
scroll to position [338, 0]
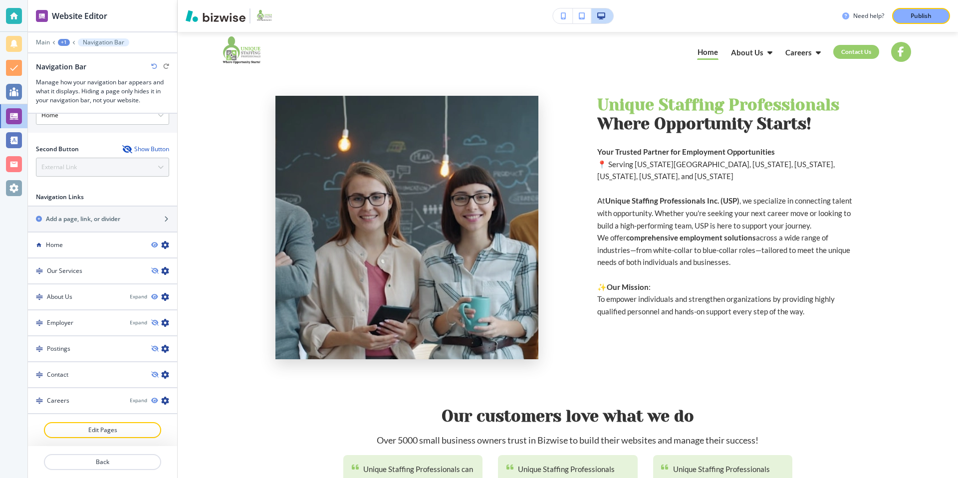
click at [143, 150] on div "Show Button" at bounding box center [145, 149] width 47 height 8
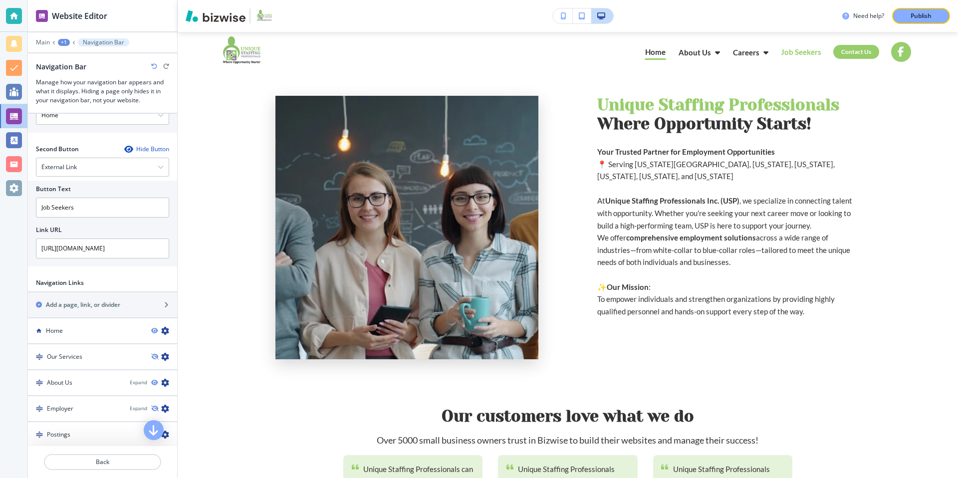
click at [143, 150] on div "Hide Button" at bounding box center [146, 149] width 45 height 8
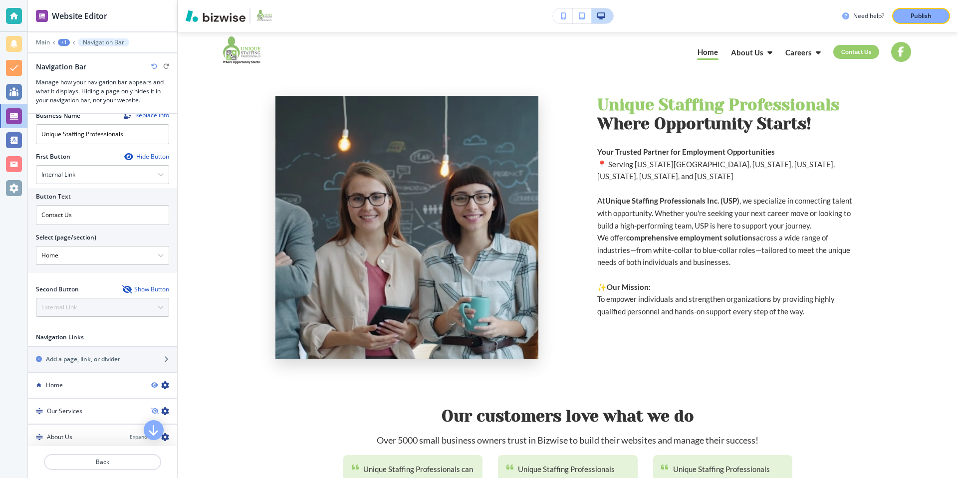
scroll to position [199, 0]
click at [158, 155] on div "Hide Button" at bounding box center [146, 156] width 45 height 8
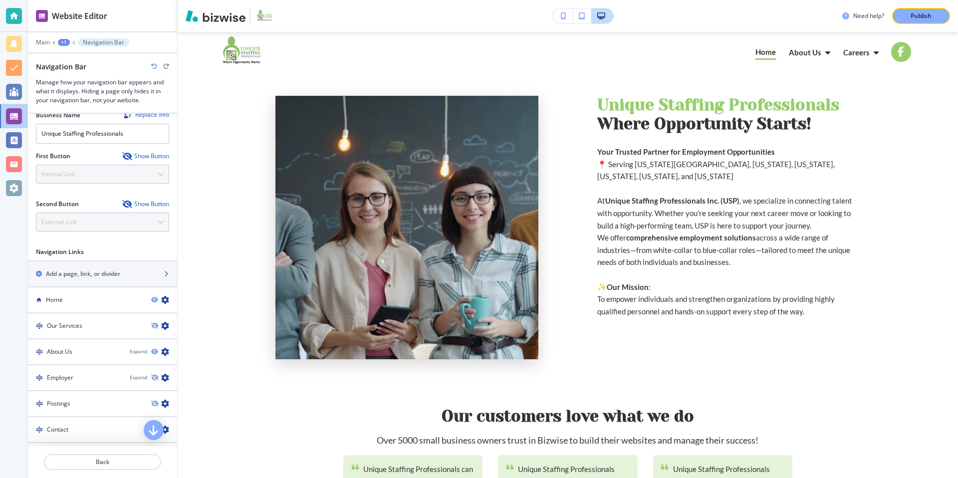
click at [158, 155] on div "Show Button" at bounding box center [145, 156] width 47 height 8
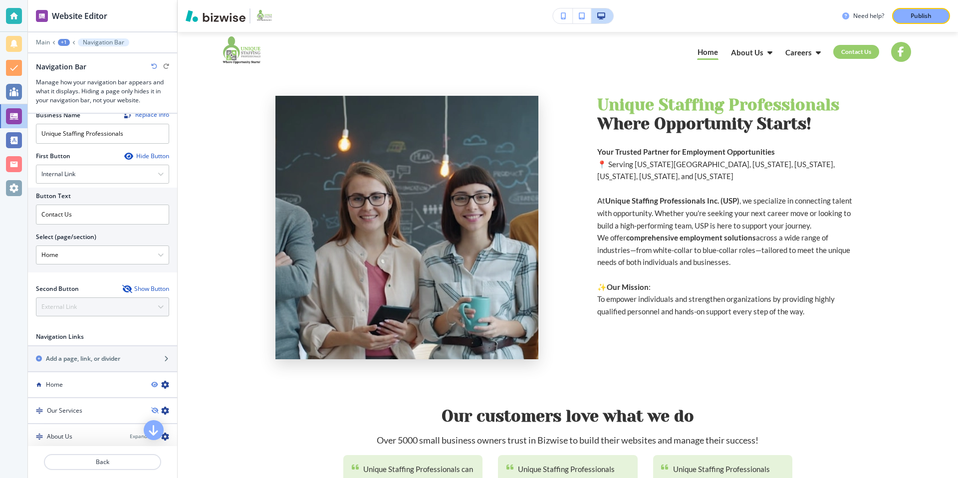
click at [158, 155] on div "Hide Button" at bounding box center [146, 156] width 45 height 8
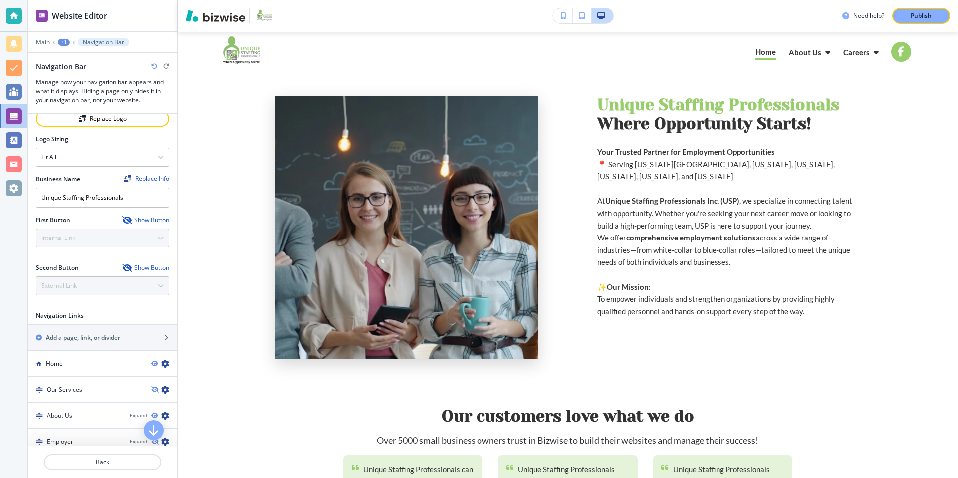
scroll to position [149, 0]
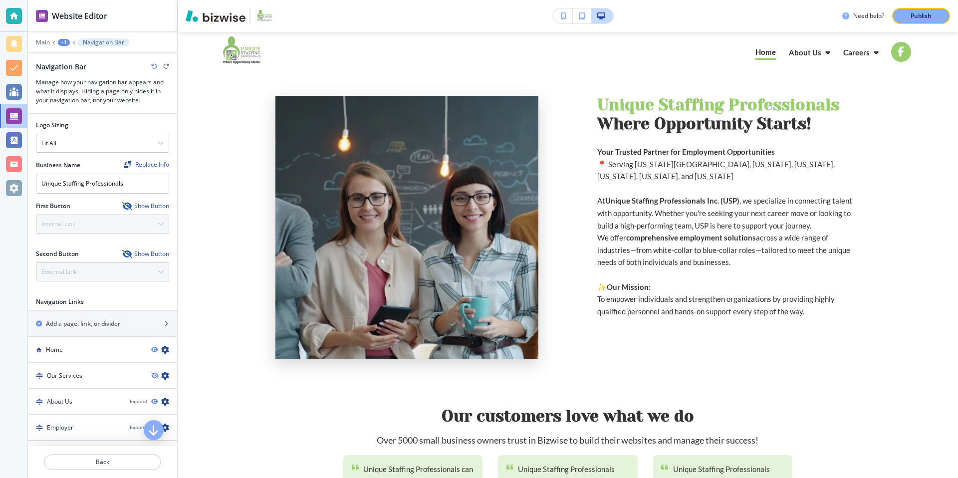
click at [157, 205] on div "Show Button" at bounding box center [145, 206] width 47 height 8
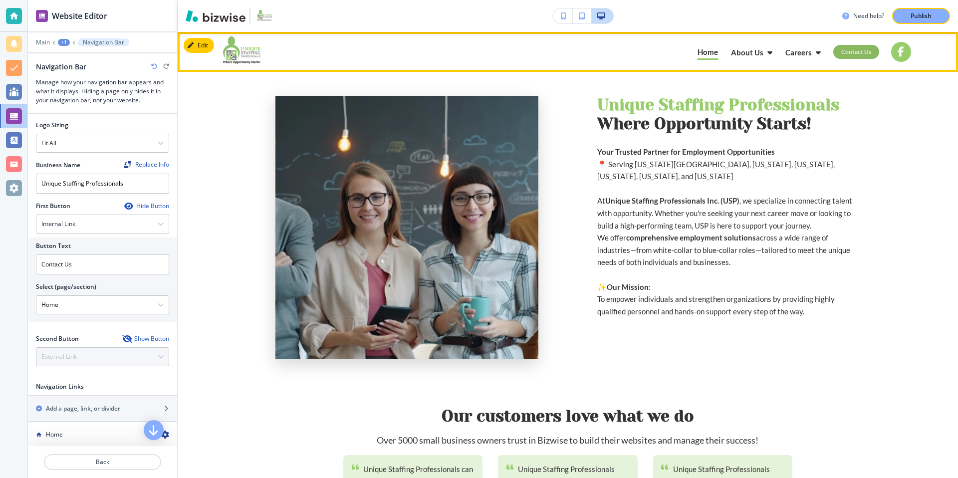
click at [862, 52] on link "Contact Us" at bounding box center [856, 52] width 46 height 14
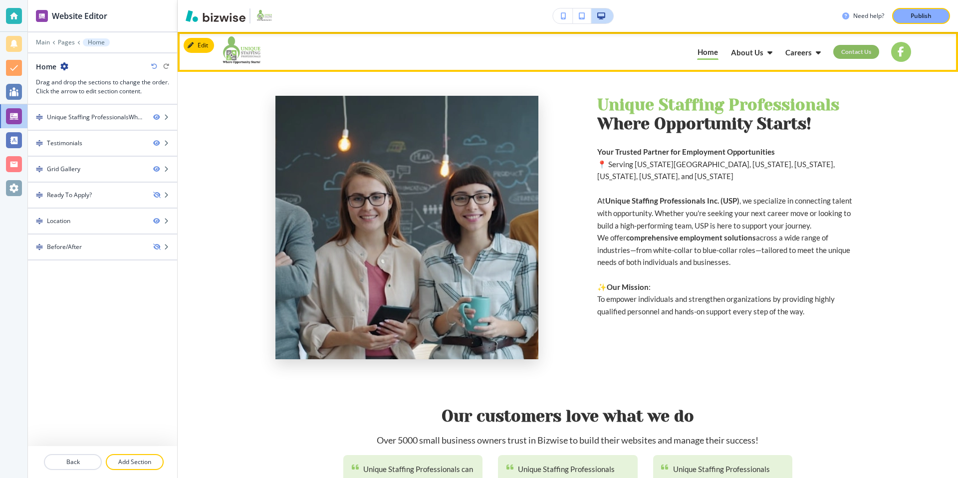
click at [862, 52] on link "Contact Us" at bounding box center [856, 52] width 46 height 14
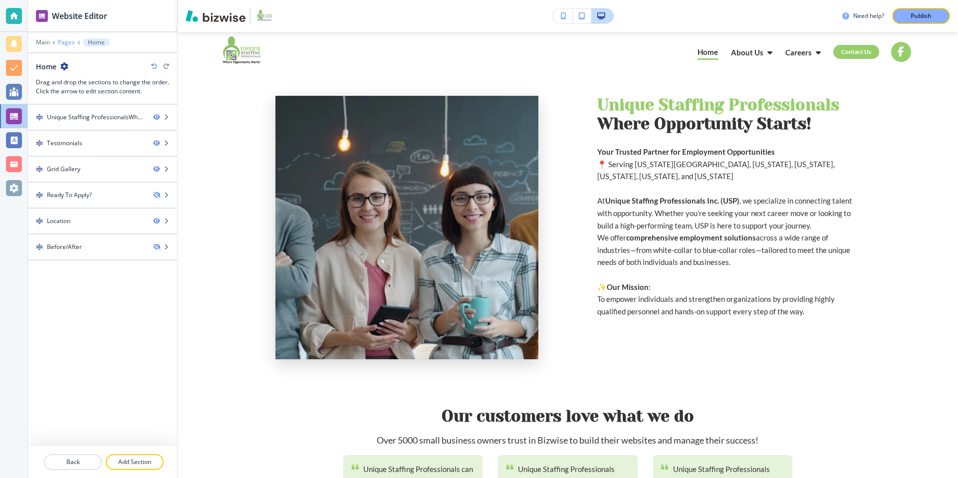
click at [72, 43] on p "Pages" at bounding box center [66, 42] width 17 height 7
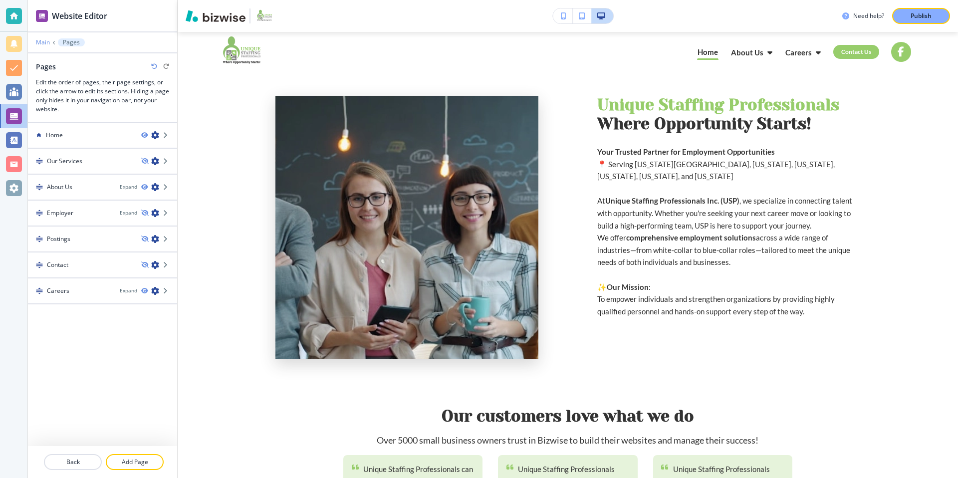
click at [44, 44] on p "Main" at bounding box center [43, 42] width 14 height 7
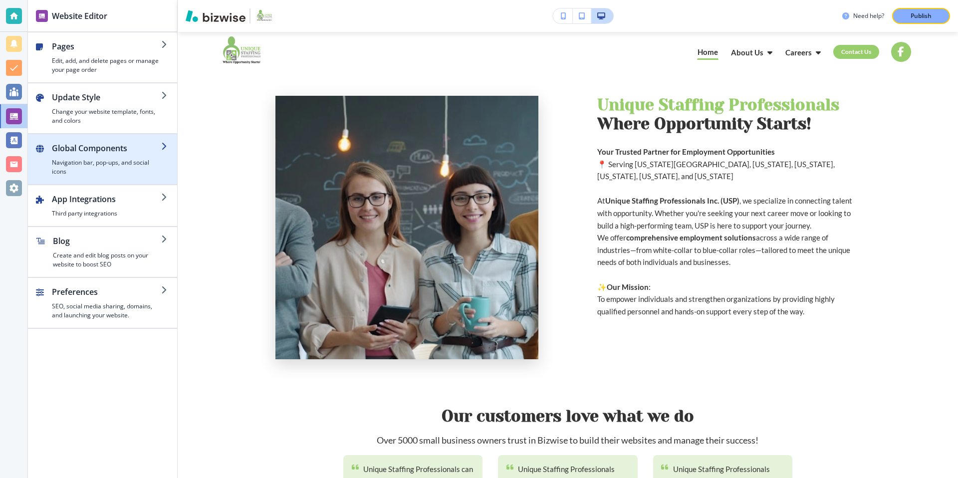
click at [128, 164] on h4 "Navigation bar, pop-ups, and social icons" at bounding box center [106, 167] width 109 height 18
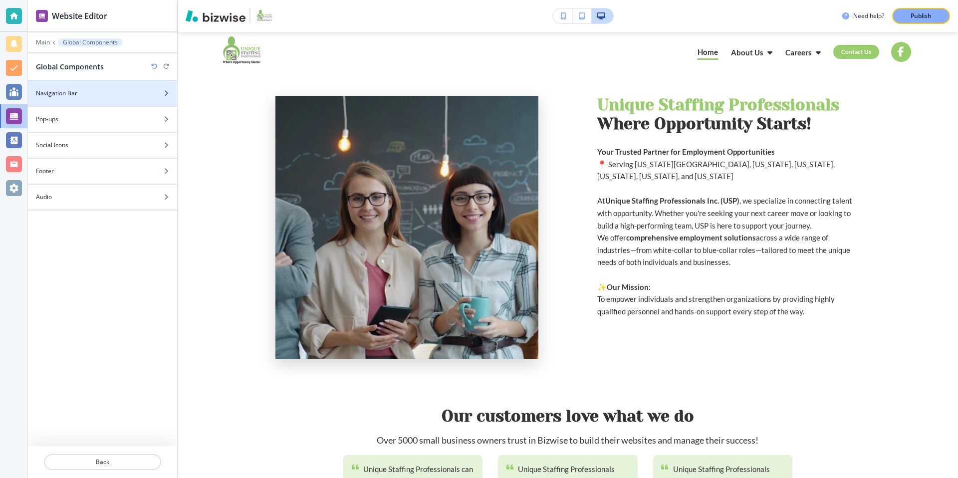
click at [141, 93] on div "Navigation Bar" at bounding box center [91, 93] width 127 height 9
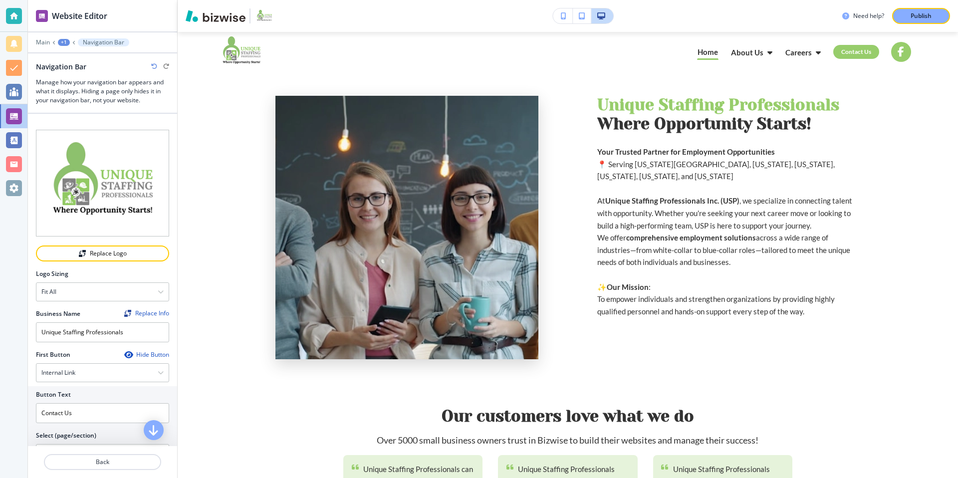
click at [140, 353] on div "Hide Button" at bounding box center [146, 355] width 45 height 8
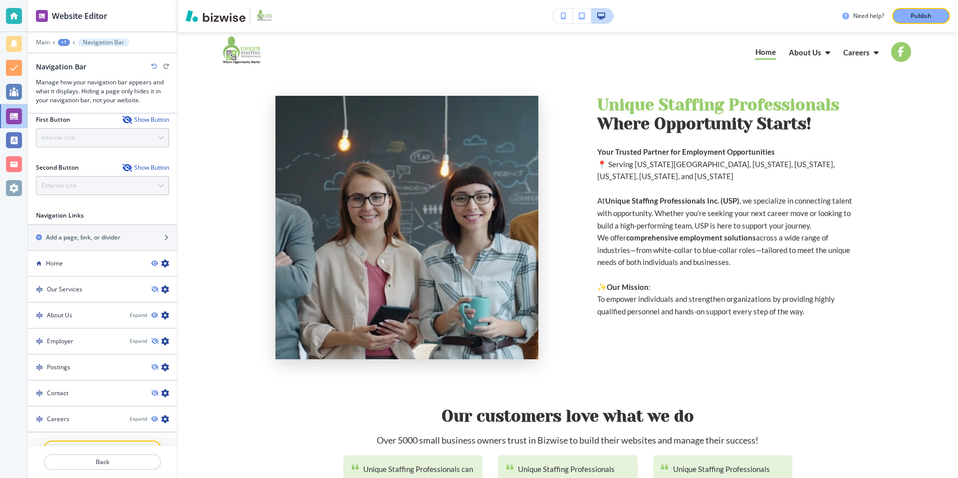
scroll to position [253, 0]
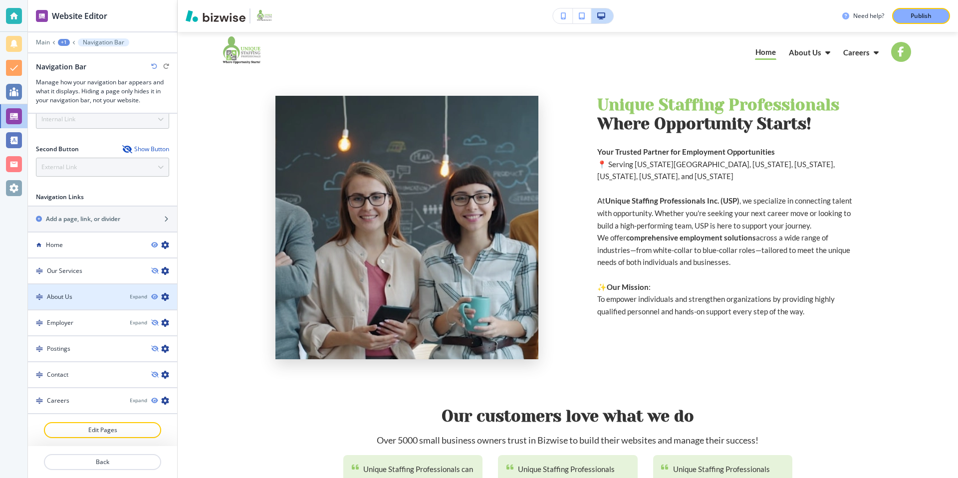
click at [114, 296] on div "About Us" at bounding box center [75, 296] width 94 height 9
click at [137, 296] on div "Expand" at bounding box center [138, 296] width 17 height 7
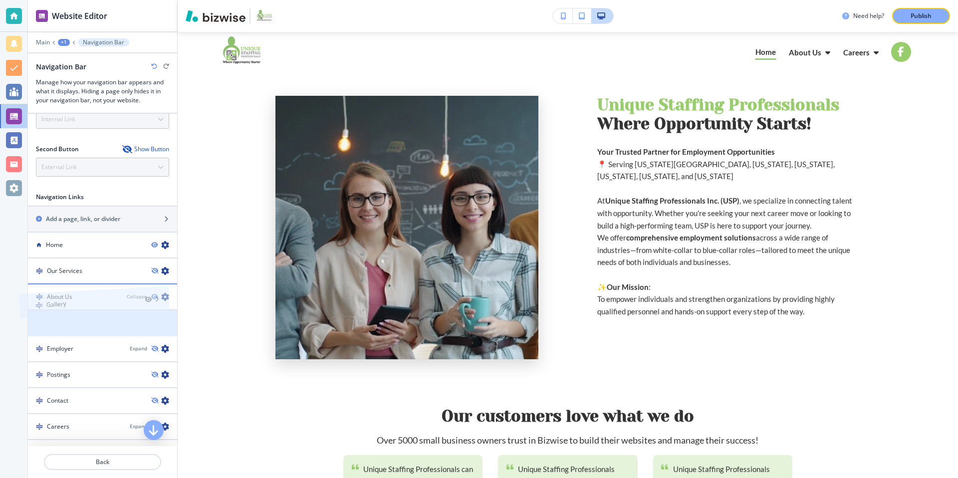
drag, startPoint x: 49, startPoint y: 323, endPoint x: 40, endPoint y: 282, distance: 42.4
drag, startPoint x: 39, startPoint y: 321, endPoint x: 41, endPoint y: 283, distance: 38.0
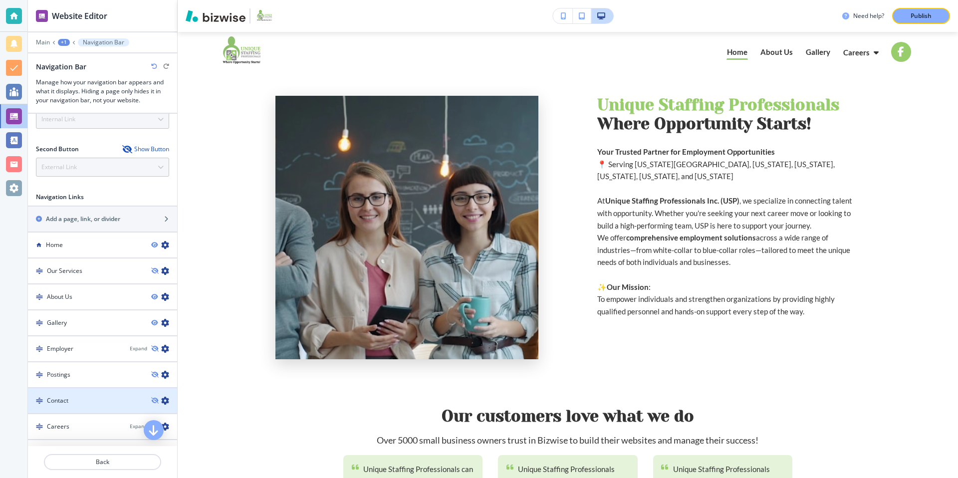
scroll to position [279, 0]
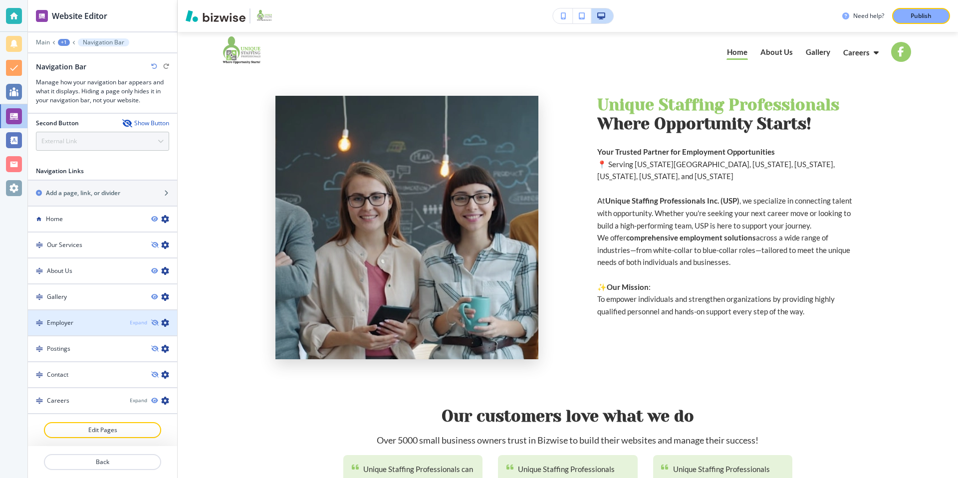
click at [139, 325] on div "Expand" at bounding box center [138, 322] width 17 height 7
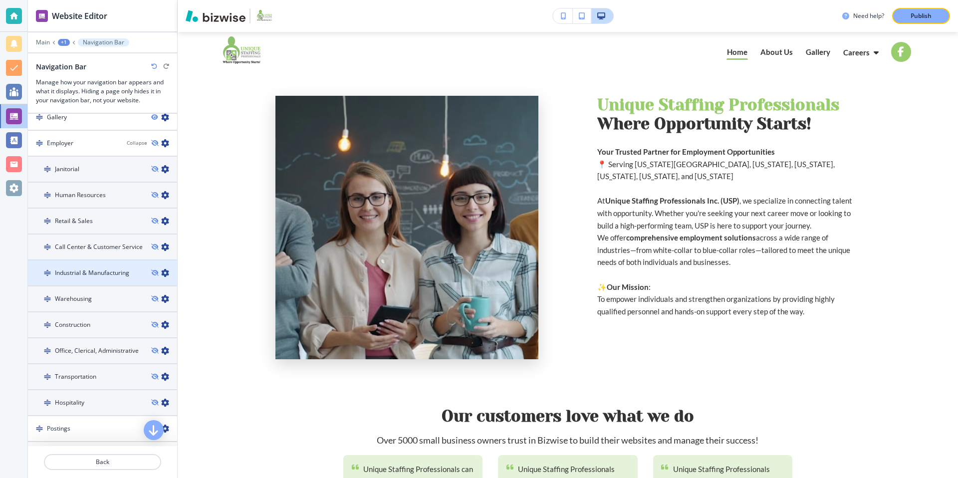
scroll to position [433, 0]
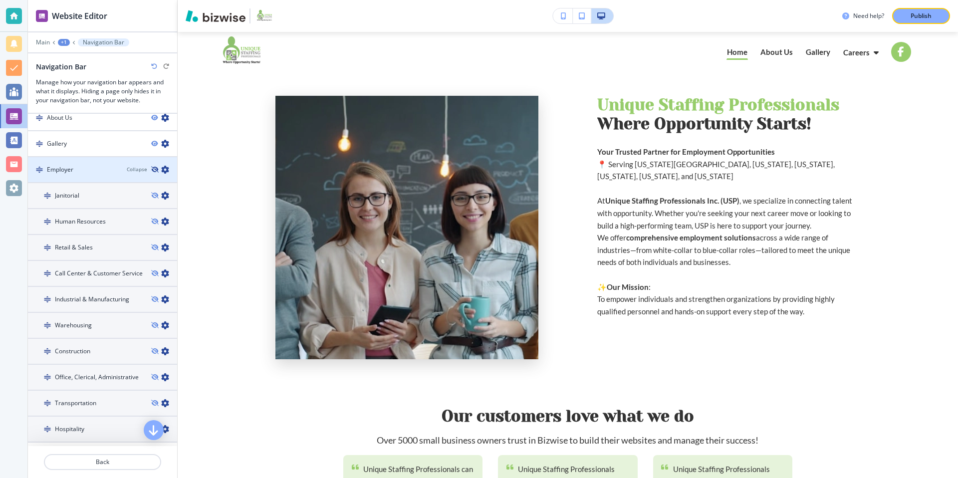
click at [156, 169] on icon "button" at bounding box center [154, 170] width 6 height 6
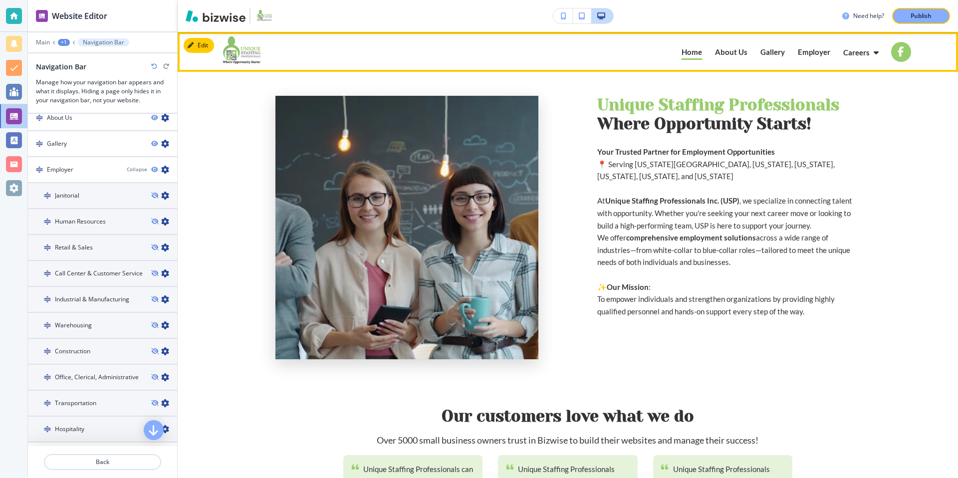
click at [819, 52] on p "Employer" at bounding box center [814, 51] width 32 height 7
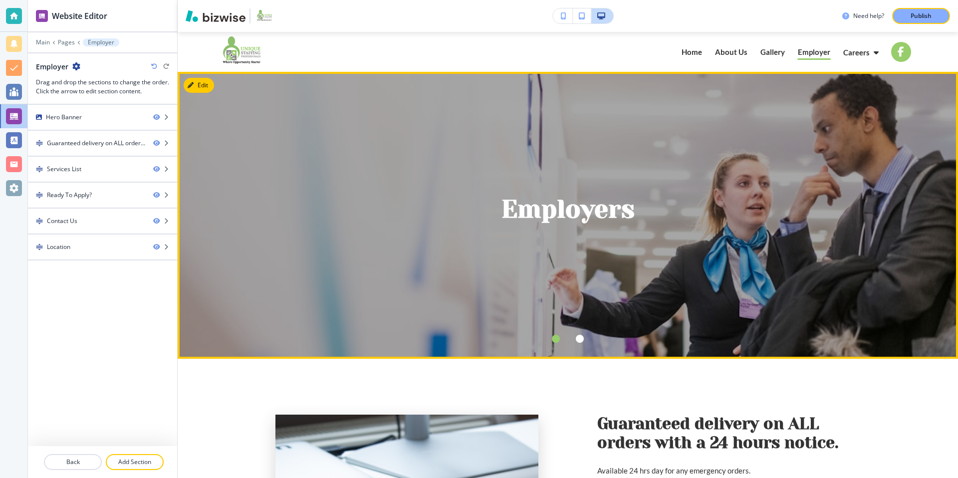
scroll to position [27, 0]
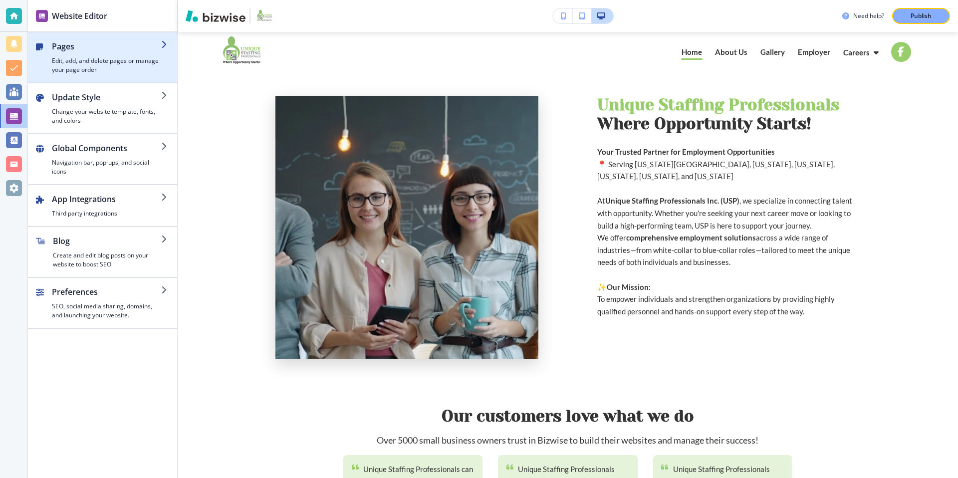
click at [134, 70] on h4 "Edit, add, and delete pages or manage your page order" at bounding box center [106, 65] width 109 height 18
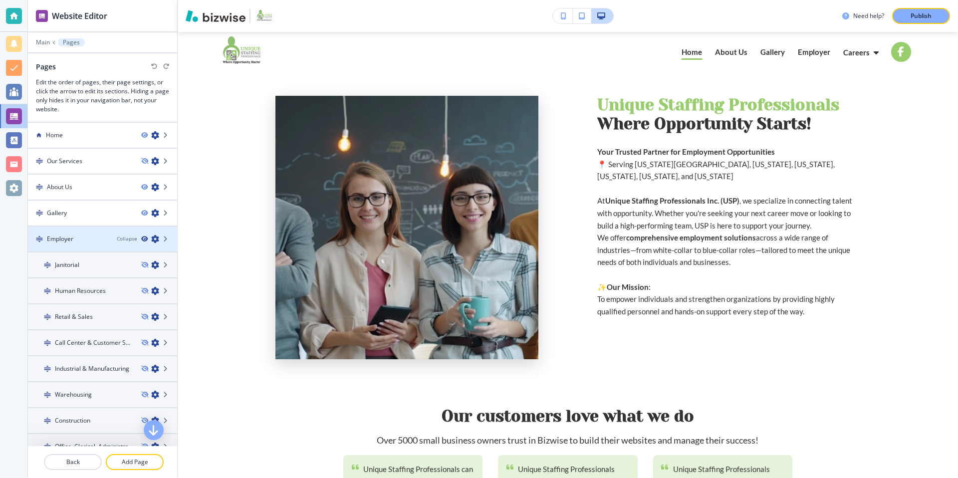
click at [146, 238] on icon "button" at bounding box center [144, 239] width 6 height 6
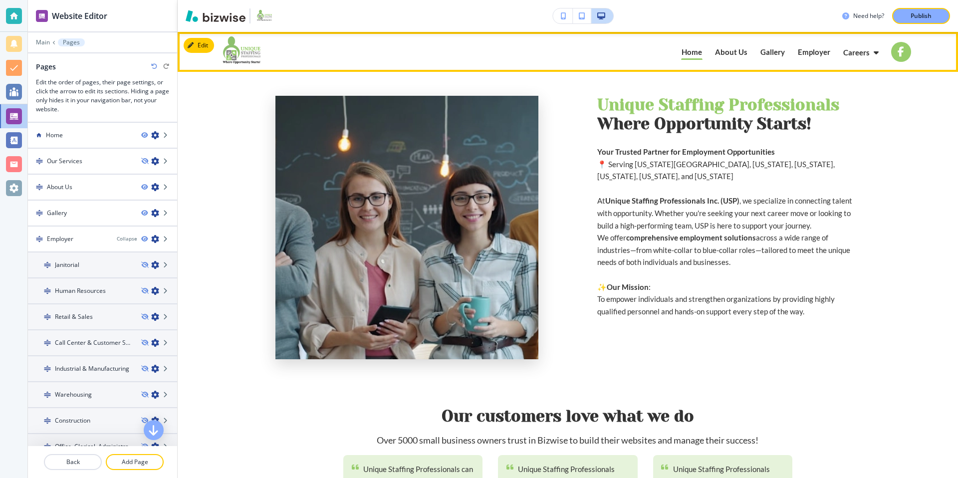
click at [805, 53] on p "Employer" at bounding box center [814, 51] width 32 height 7
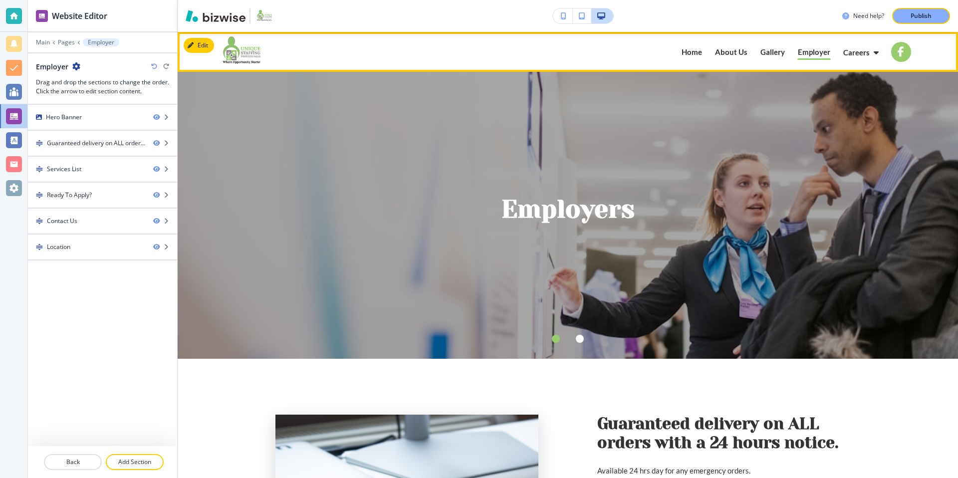
click at [771, 54] on p "Gallery" at bounding box center [772, 51] width 24 height 7
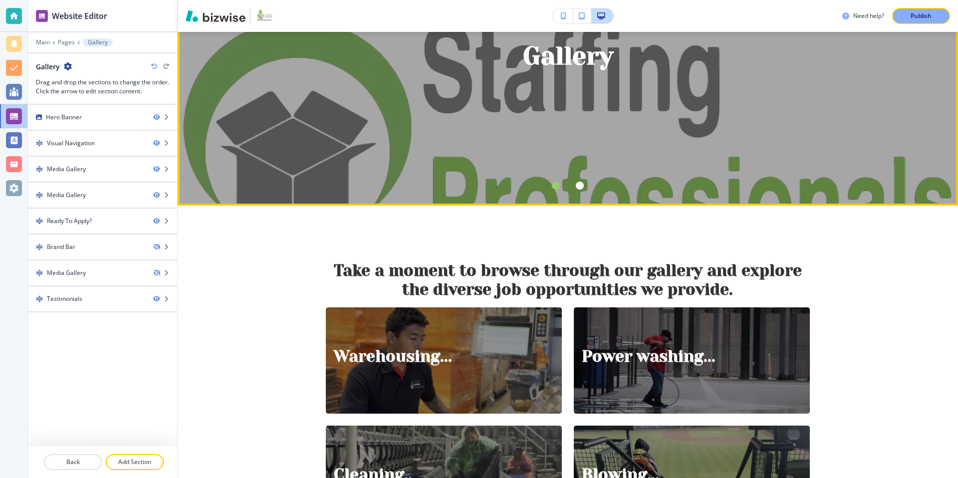
scroll to position [228, 0]
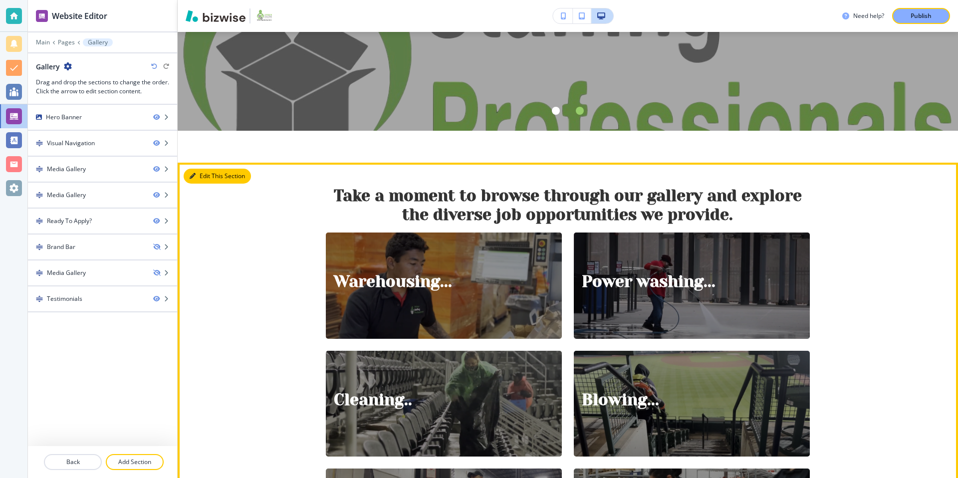
click at [210, 174] on button "Edit This Section" at bounding box center [217, 176] width 67 height 15
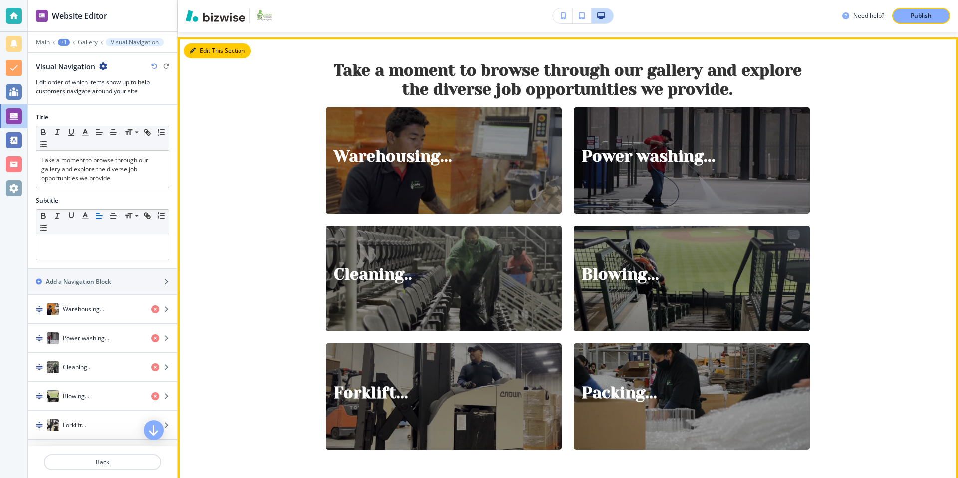
scroll to position [359, 0]
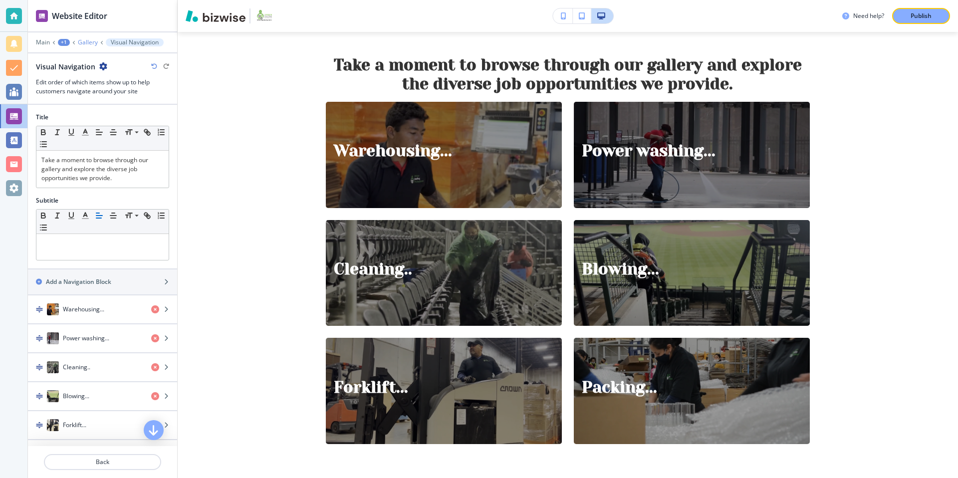
click at [92, 43] on p "Gallery" at bounding box center [88, 42] width 20 height 7
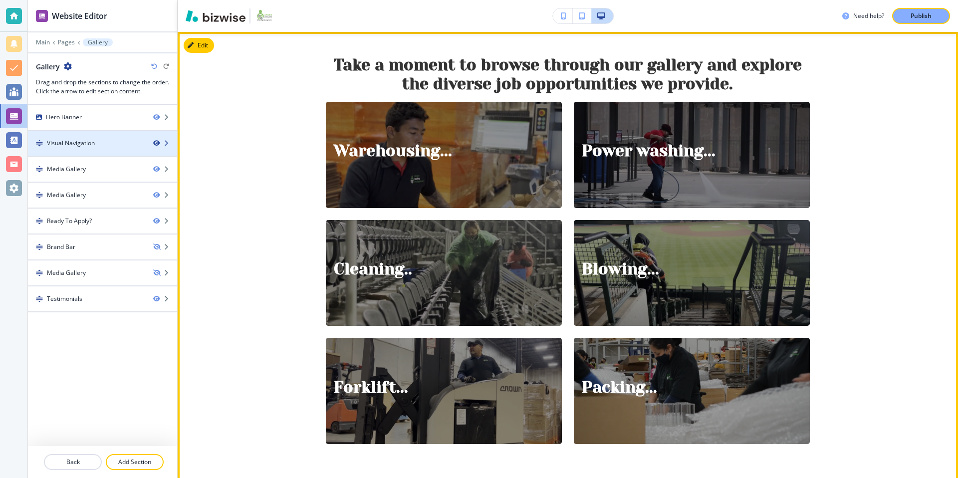
click at [157, 142] on icon "button" at bounding box center [156, 143] width 6 height 6
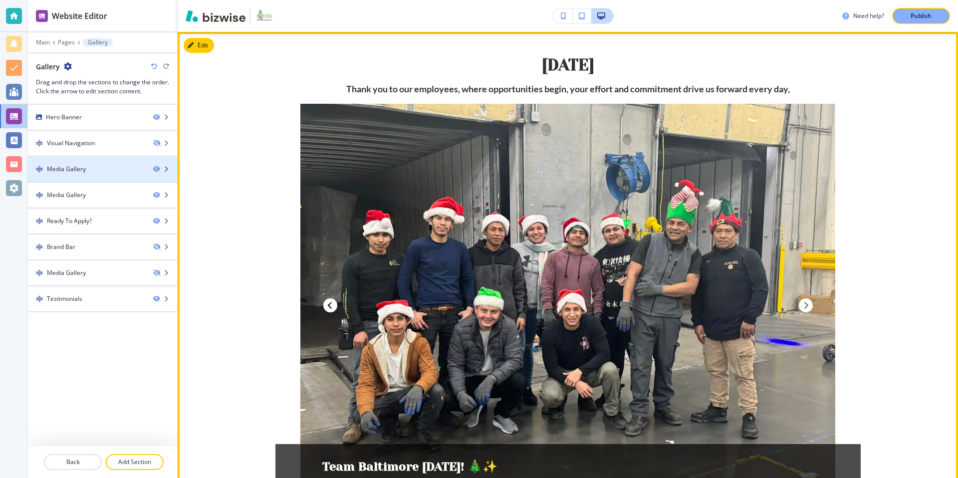
click at [168, 167] on icon "button" at bounding box center [166, 169] width 6 height 6
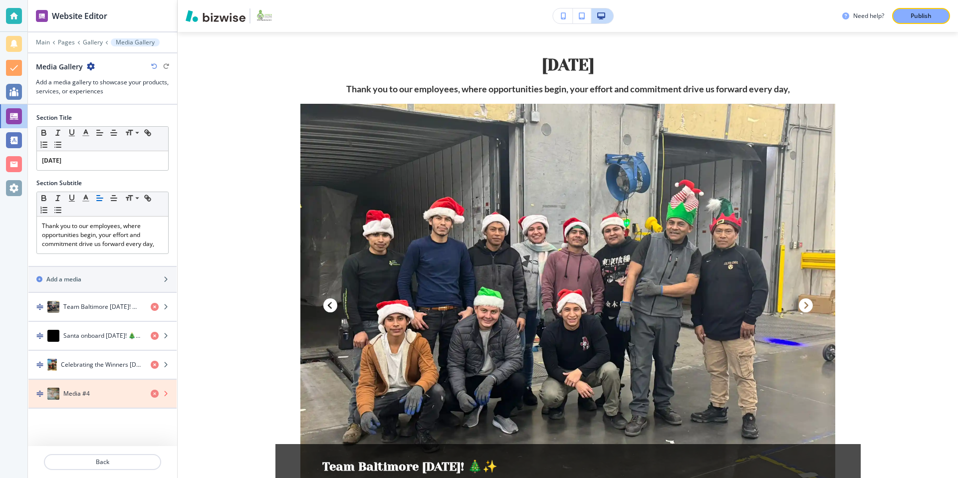
click at [155, 393] on icon "button" at bounding box center [155, 394] width 8 height 8
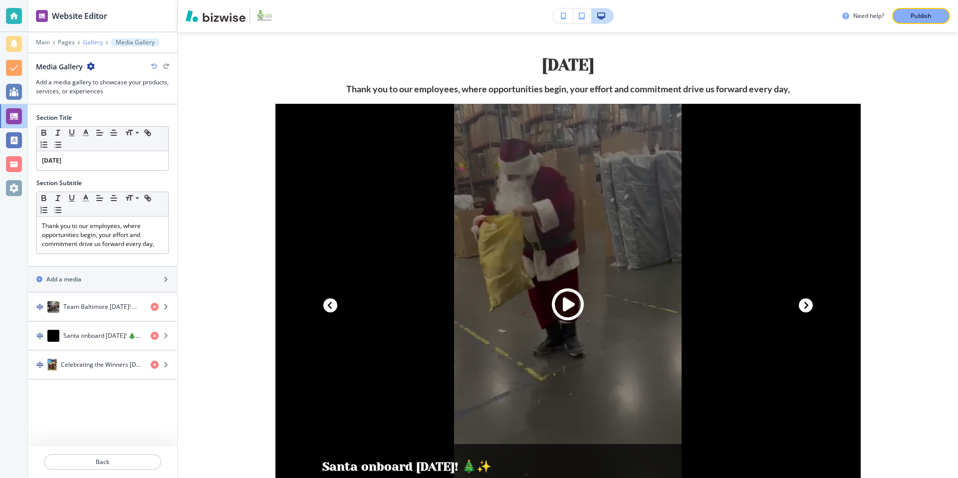
click at [90, 41] on p "Gallery" at bounding box center [93, 42] width 20 height 7
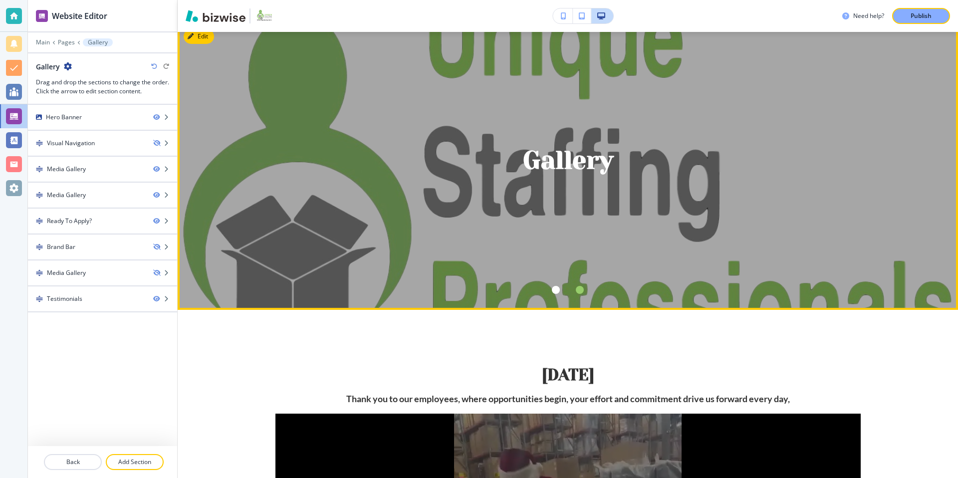
scroll to position [0, 0]
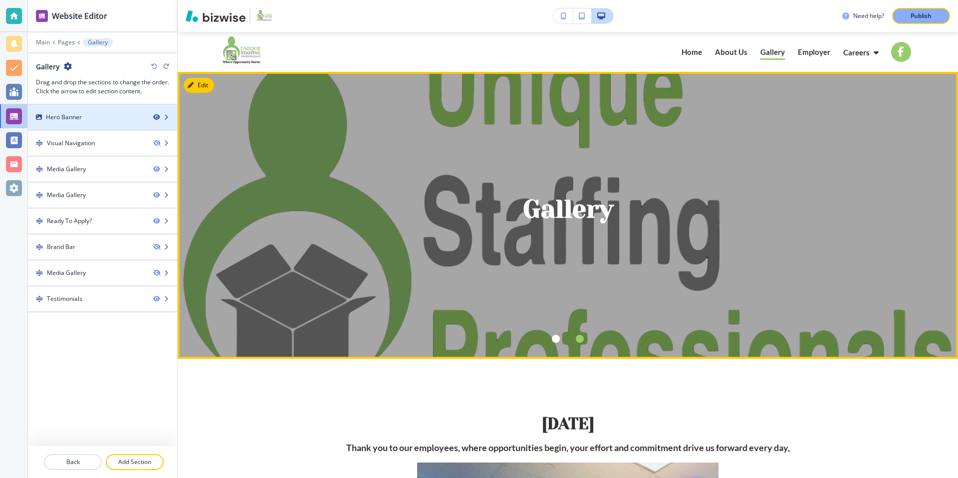
click at [157, 117] on icon "button" at bounding box center [156, 117] width 6 height 6
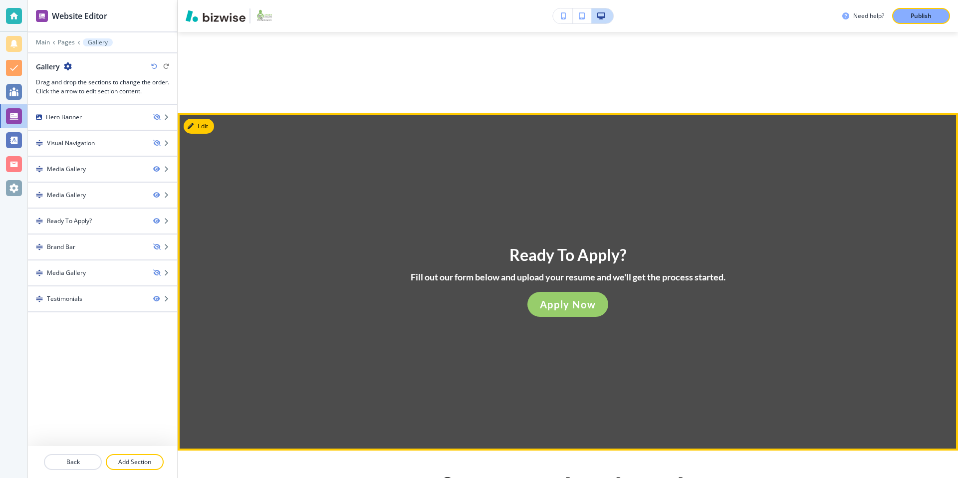
scroll to position [949, 0]
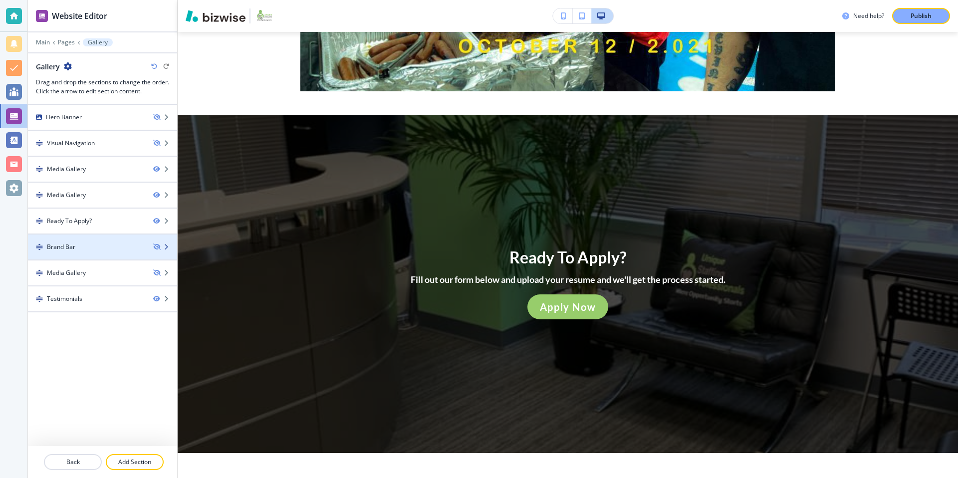
click at [104, 243] on div "Brand Bar" at bounding box center [86, 247] width 117 height 9
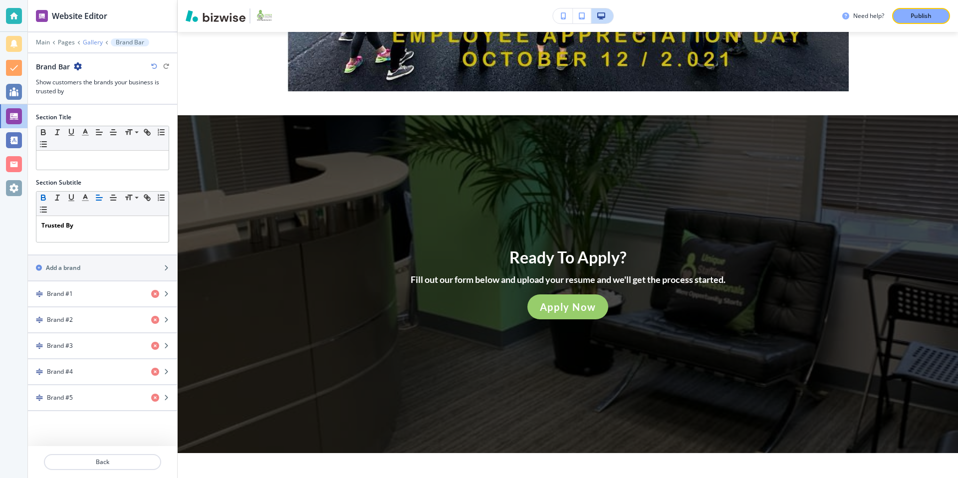
click at [89, 41] on p "Gallery" at bounding box center [93, 42] width 20 height 7
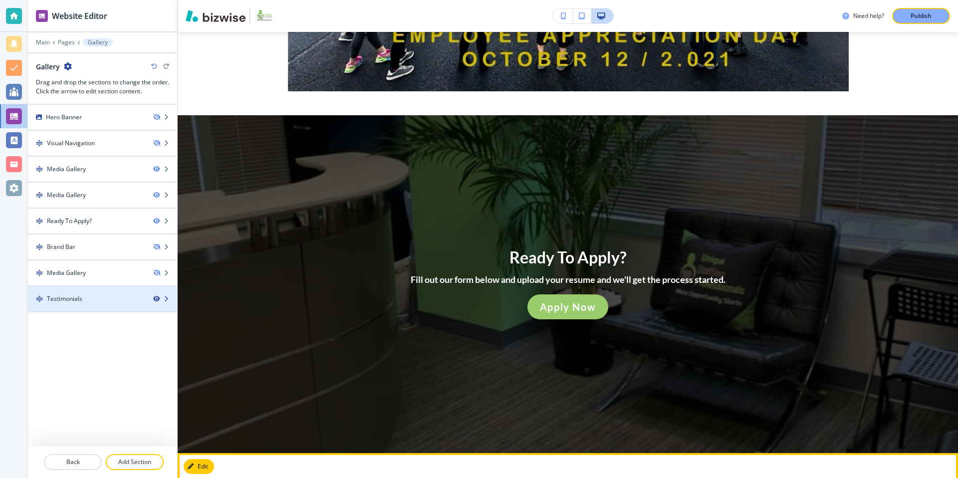
click at [157, 300] on icon "button" at bounding box center [156, 299] width 6 height 6
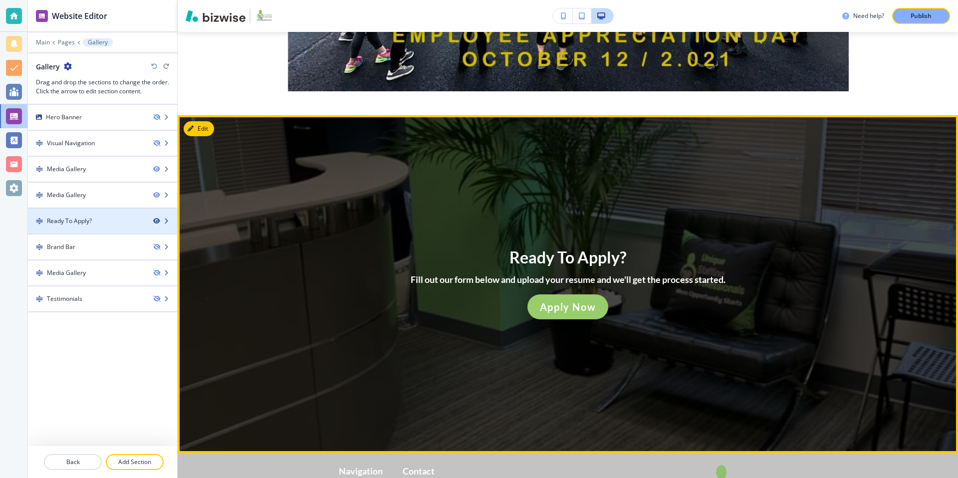
click at [159, 221] on icon "button" at bounding box center [156, 221] width 6 height 6
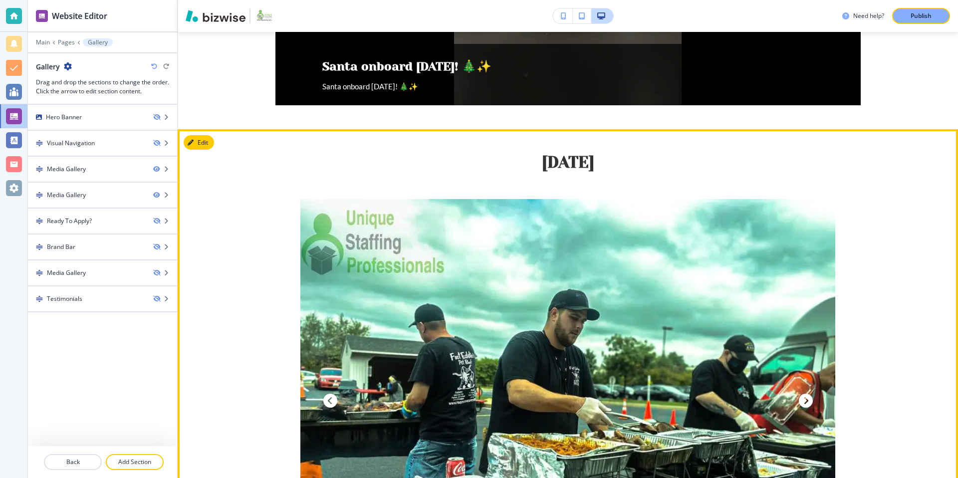
scroll to position [453, 0]
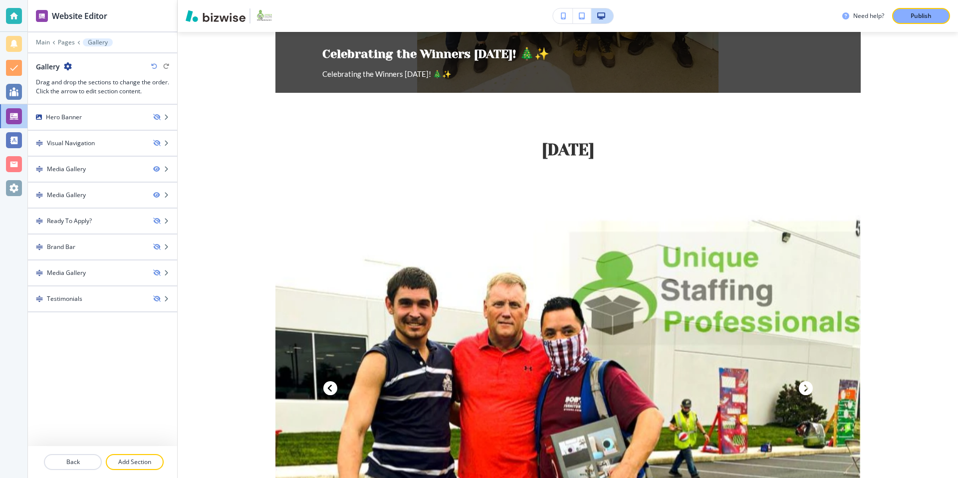
click at [72, 66] on div "Gallery" at bounding box center [102, 66] width 133 height 10
click at [67, 66] on icon "button" at bounding box center [68, 66] width 8 height 8
click at [92, 86] on p "Edit Page Settings" at bounding box center [95, 83] width 51 height 9
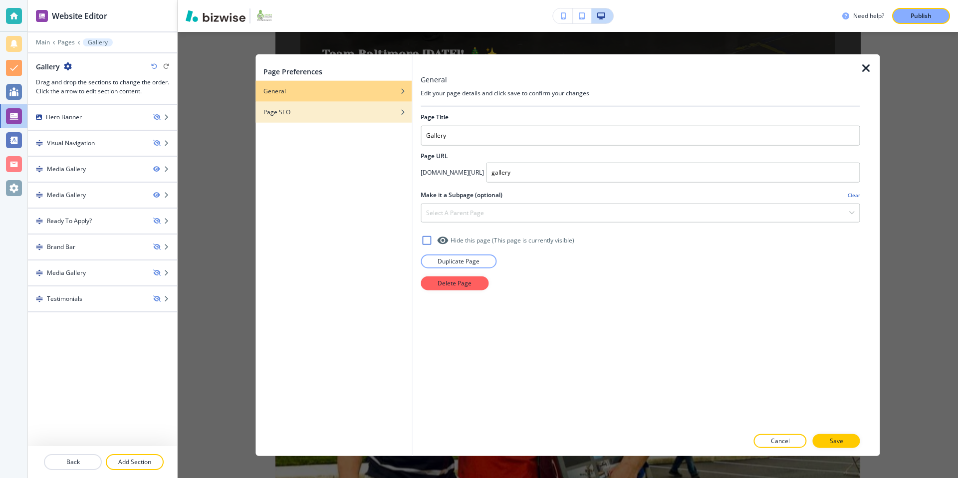
click at [337, 110] on div "Page SEO" at bounding box center [333, 112] width 156 height 9
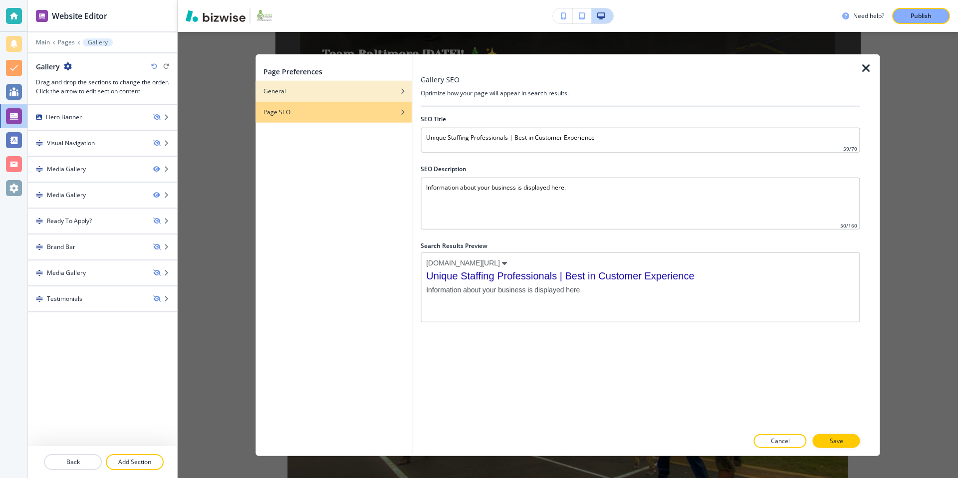
click at [347, 98] on div "button" at bounding box center [333, 99] width 156 height 6
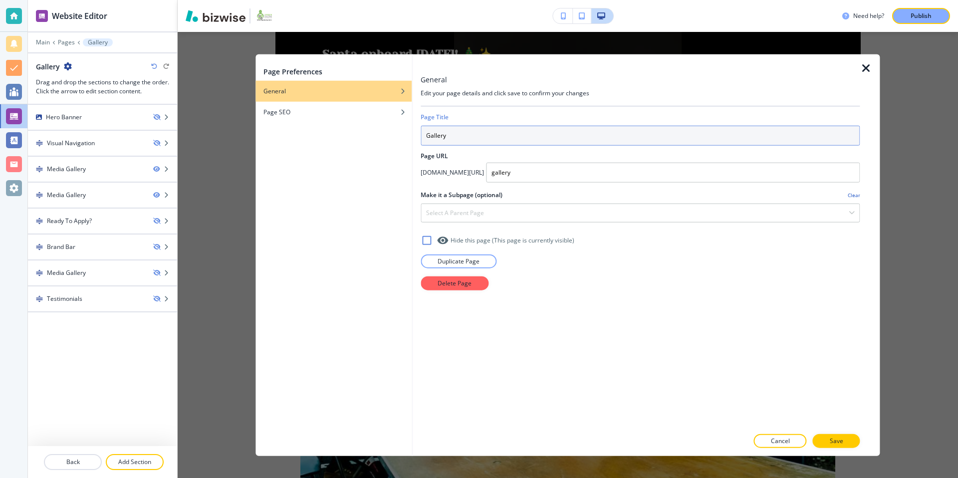
drag, startPoint x: 452, startPoint y: 133, endPoint x: 393, endPoint y: 137, distance: 59.5
click at [393, 137] on div "Page Preferences General Page SEO General Edit your page details and click save…" at bounding box center [567, 255] width 624 height 402
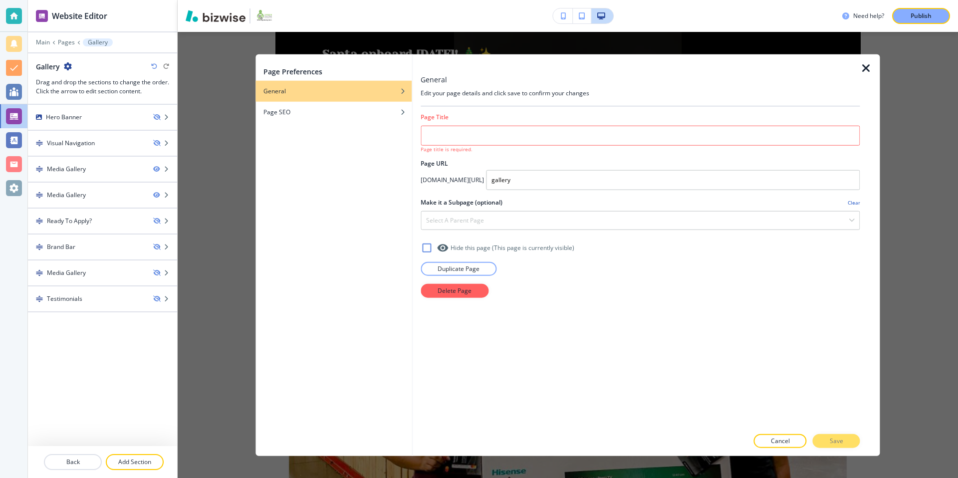
click at [870, 68] on icon "button" at bounding box center [866, 68] width 12 height 12
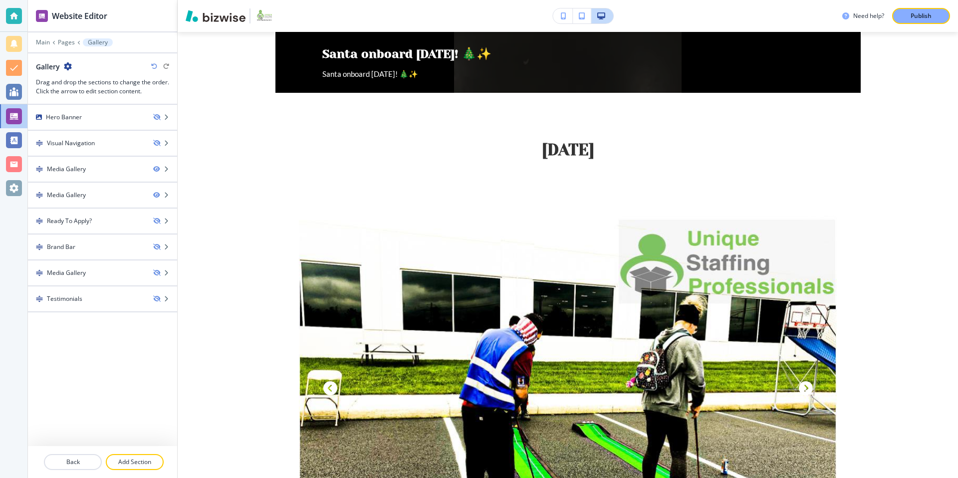
click at [69, 62] on icon "button" at bounding box center [68, 66] width 8 height 8
click at [82, 82] on p "Edit Page Settings" at bounding box center [95, 83] width 51 height 9
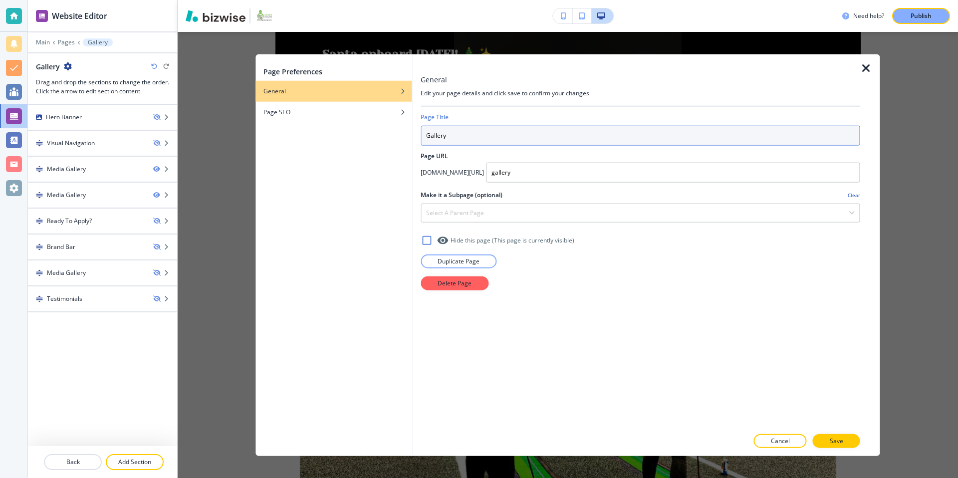
drag, startPoint x: 451, startPoint y: 136, endPoint x: 417, endPoint y: 139, distance: 33.6
click at [417, 139] on div "General Edit your page details and click save to confirm your changes Page Titl…" at bounding box center [646, 255] width 467 height 402
paste input "Workforce digital engagement"
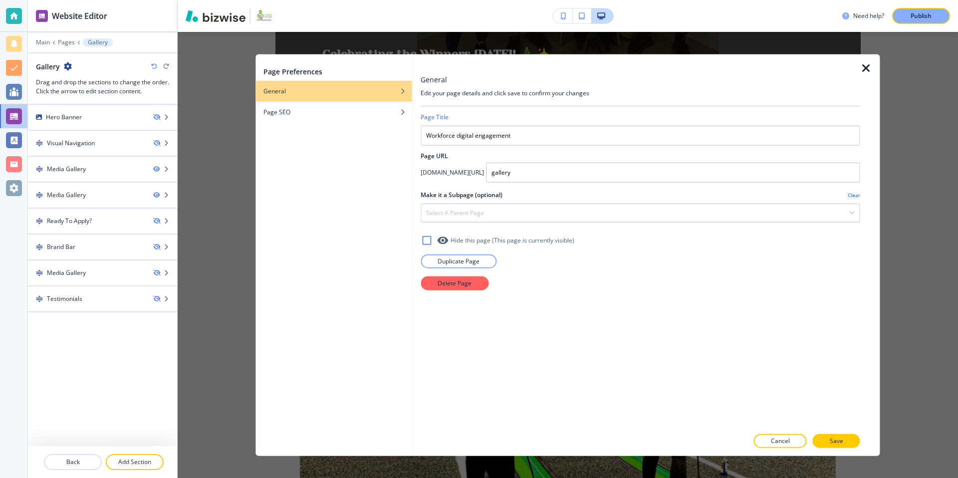
click at [490, 158] on h2 "Page URL" at bounding box center [640, 156] width 439 height 9
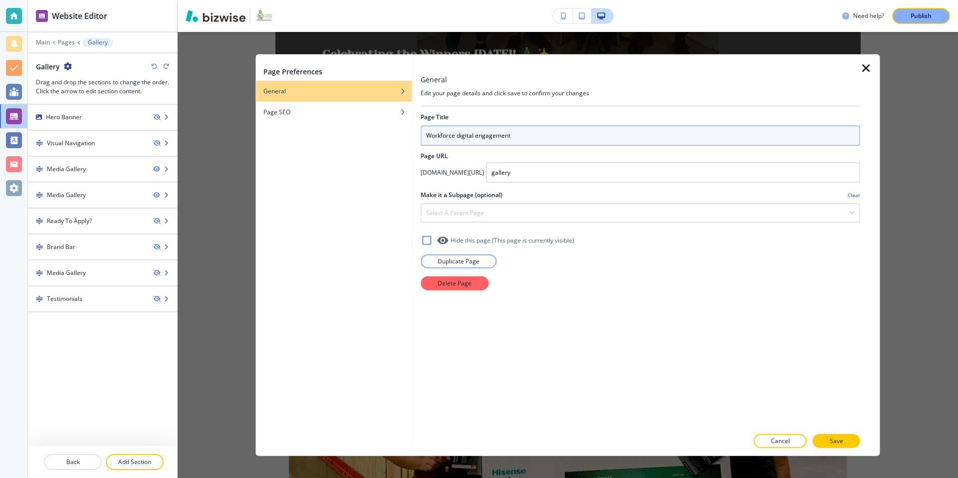
click at [461, 136] on input "Workforce digital engagement" at bounding box center [640, 136] width 439 height 20
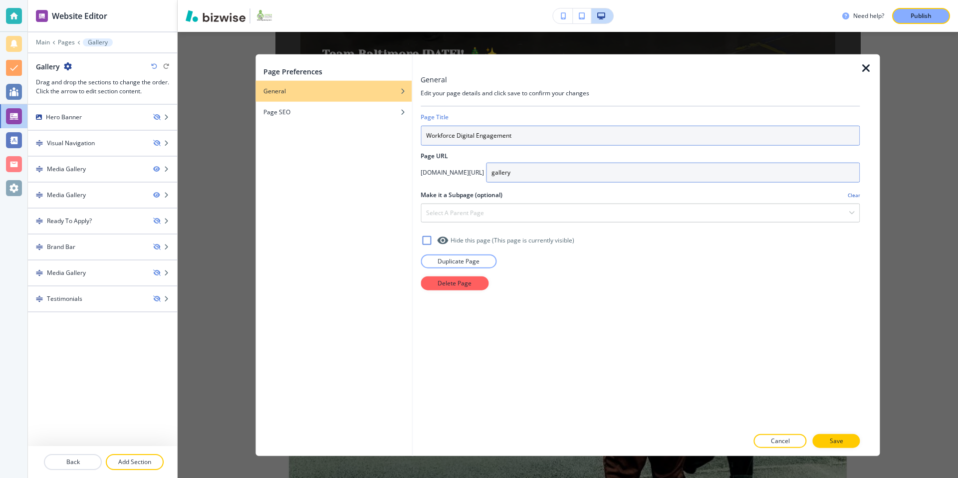
type input "Workforce Digital Engagement"
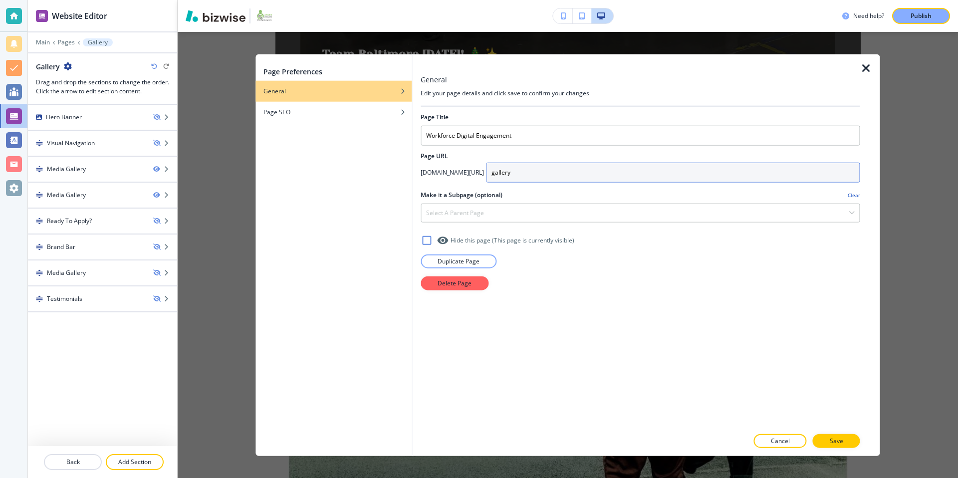
drag, startPoint x: 555, startPoint y: 168, endPoint x: 517, endPoint y: 174, distance: 37.8
click at [517, 174] on input "gallery" at bounding box center [673, 173] width 374 height 20
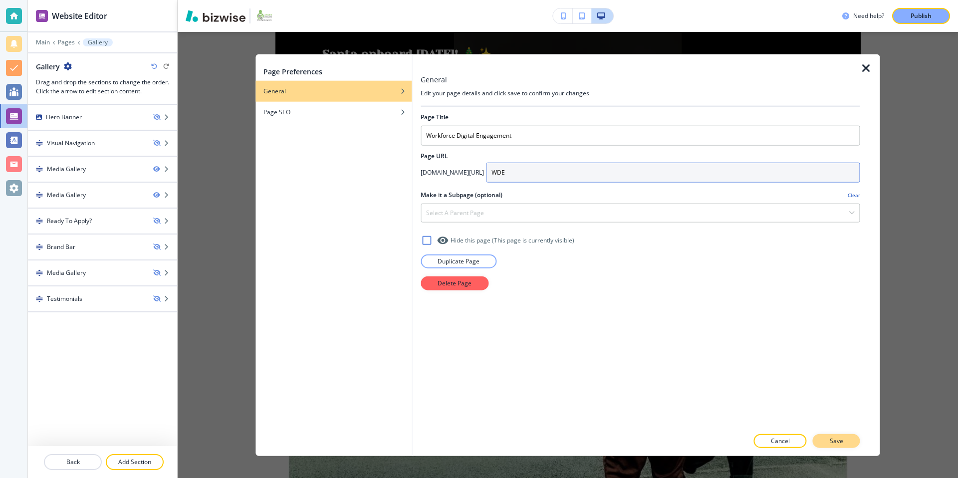
type input "WDE"
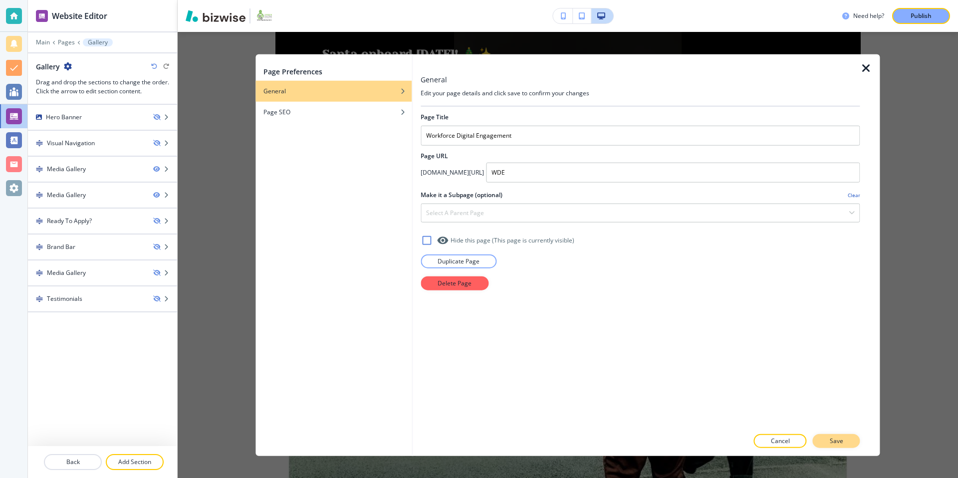
click at [837, 437] on p "Save" at bounding box center [836, 440] width 13 height 9
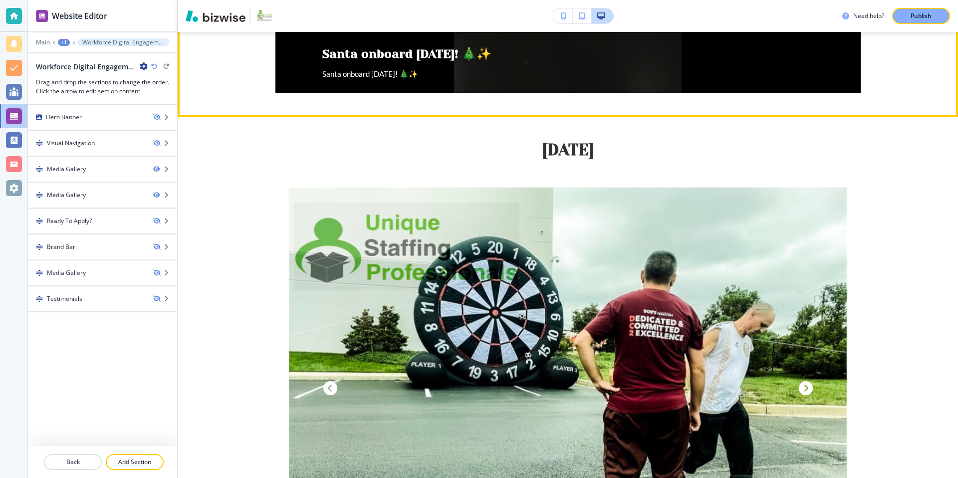
scroll to position [0, 0]
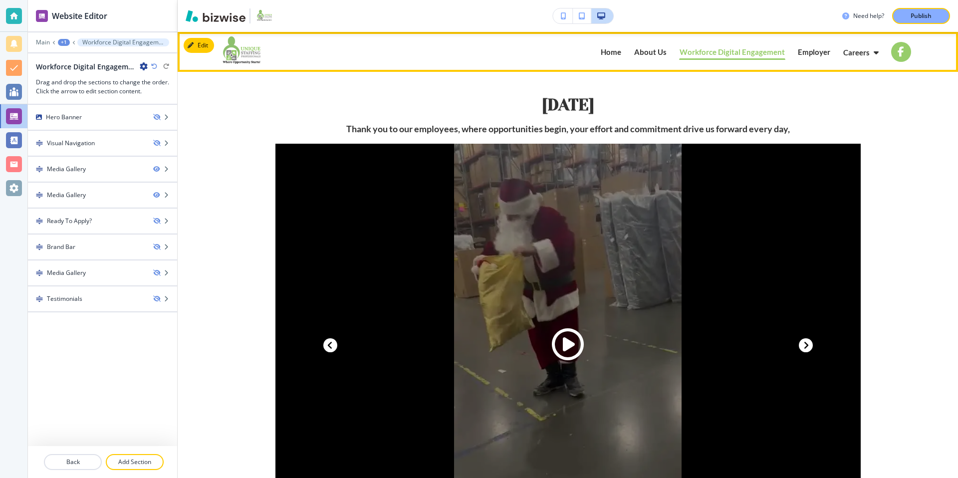
click at [728, 53] on p "Workforce Digital Engagement" at bounding box center [732, 51] width 105 height 7
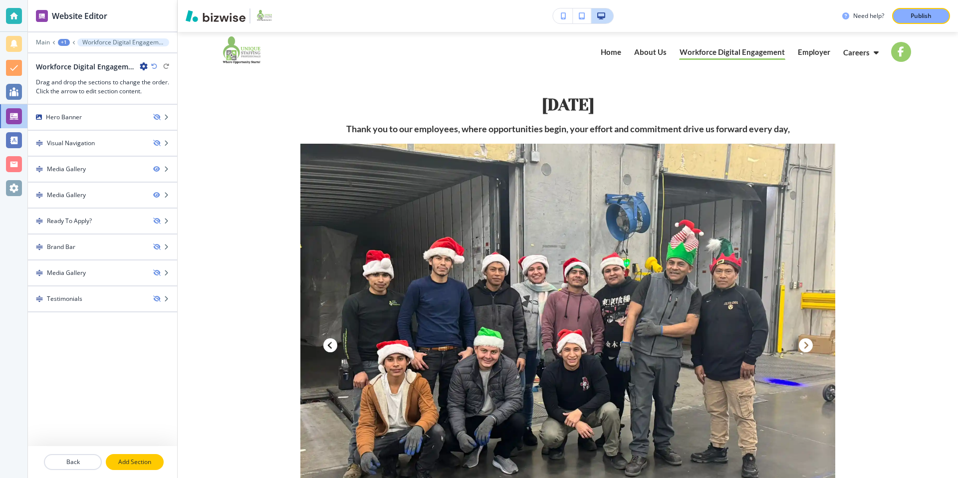
click at [127, 459] on p "Add Section" at bounding box center [135, 462] width 56 height 9
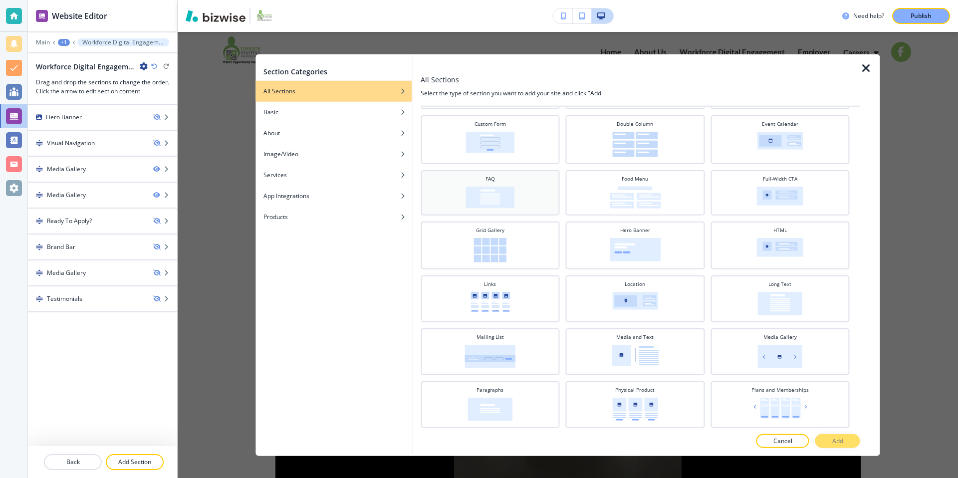
scroll to position [124, 0]
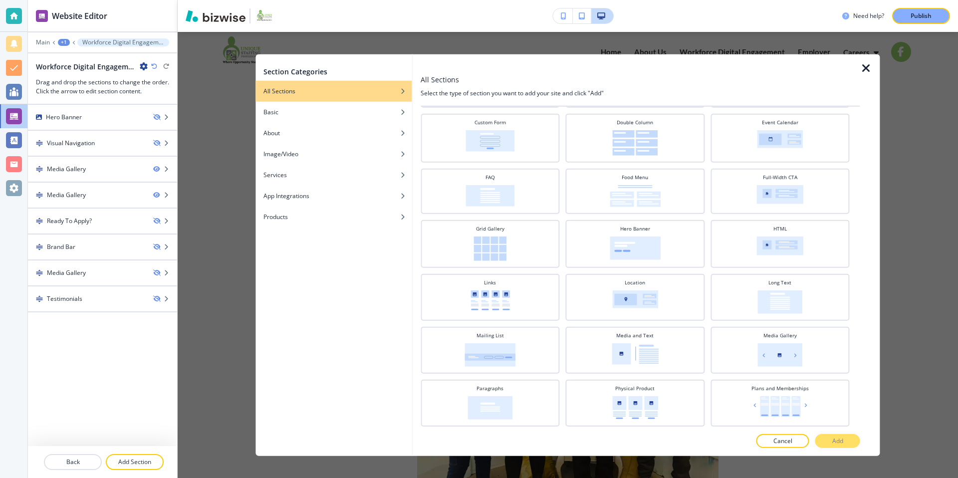
click at [67, 42] on div "+1" at bounding box center [64, 42] width 12 height 7
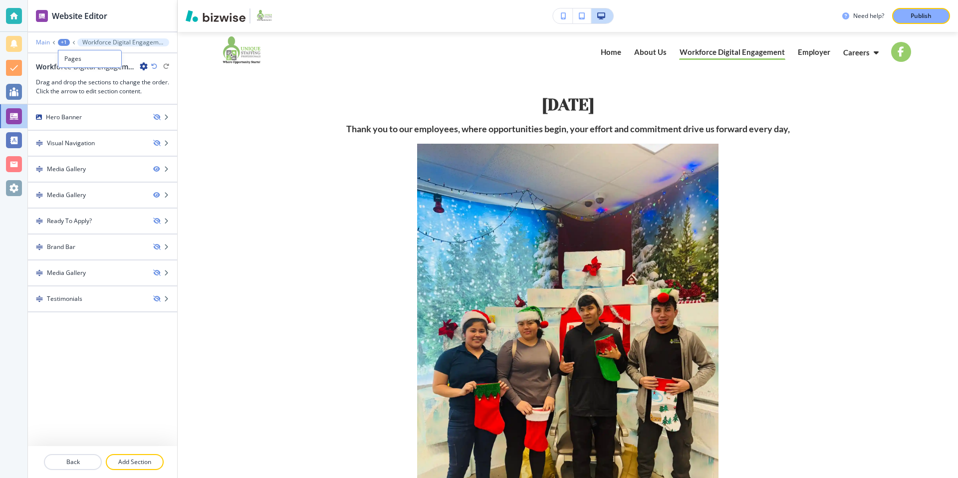
click at [45, 42] on p "Main" at bounding box center [43, 42] width 14 height 7
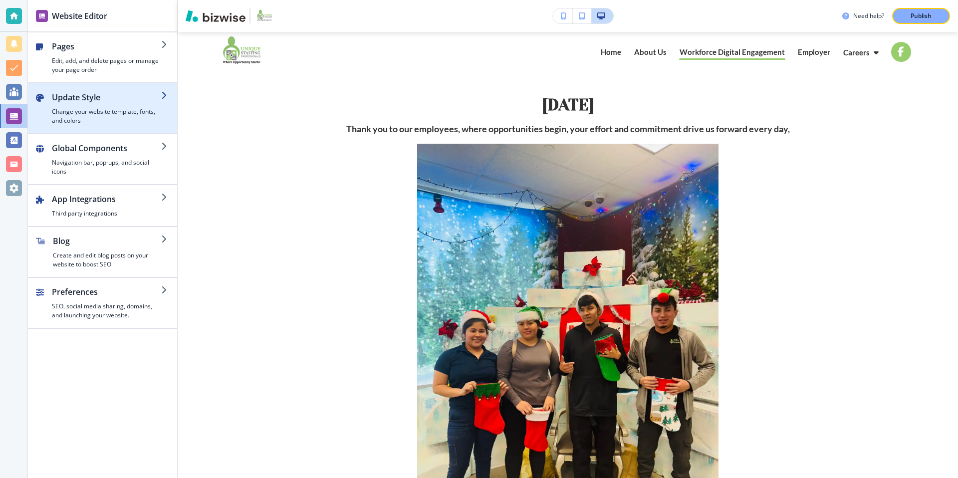
click at [128, 111] on h4 "Change your website template, fonts, and colors" at bounding box center [106, 116] width 109 height 18
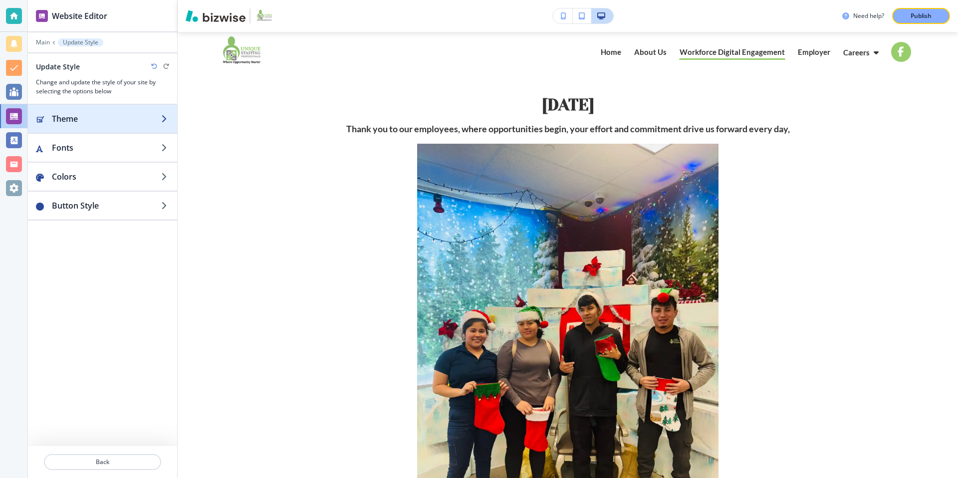
click at [122, 121] on h2 "Theme" at bounding box center [106, 119] width 109 height 12
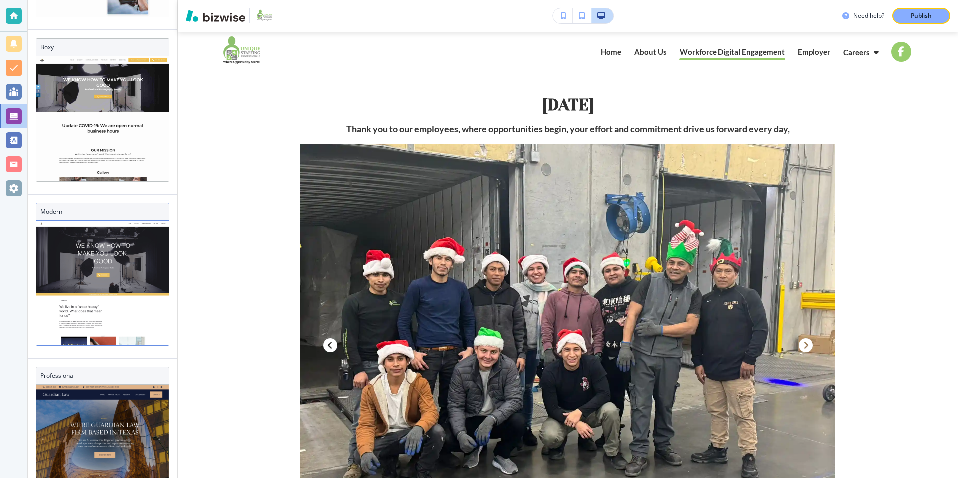
scroll to position [239, 0]
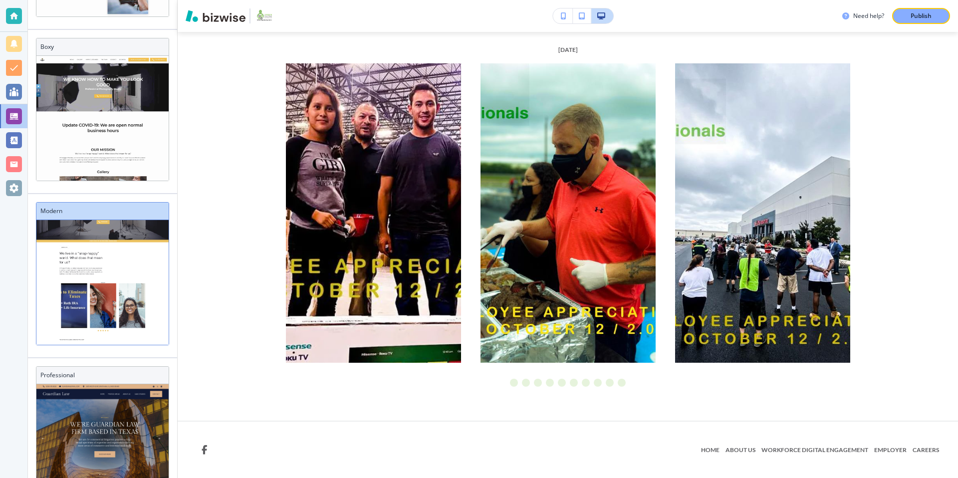
scroll to position [642, 0]
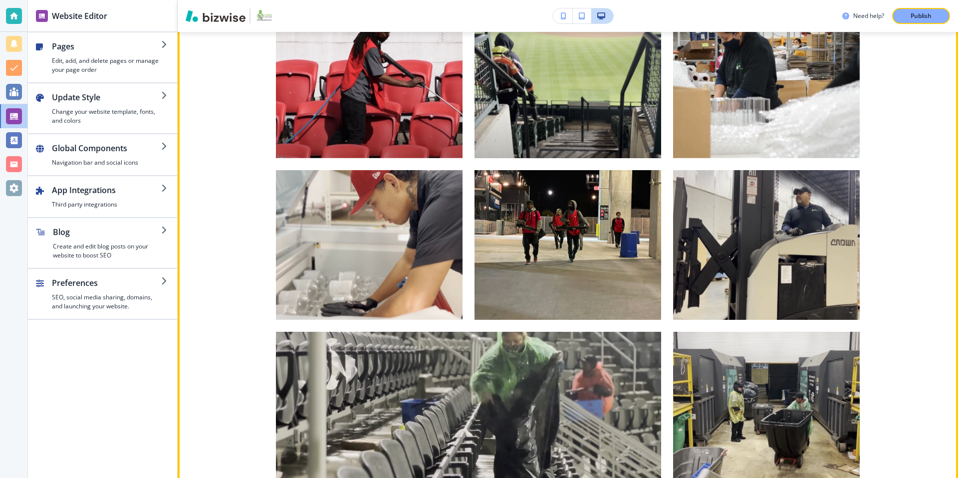
scroll to position [905, 0]
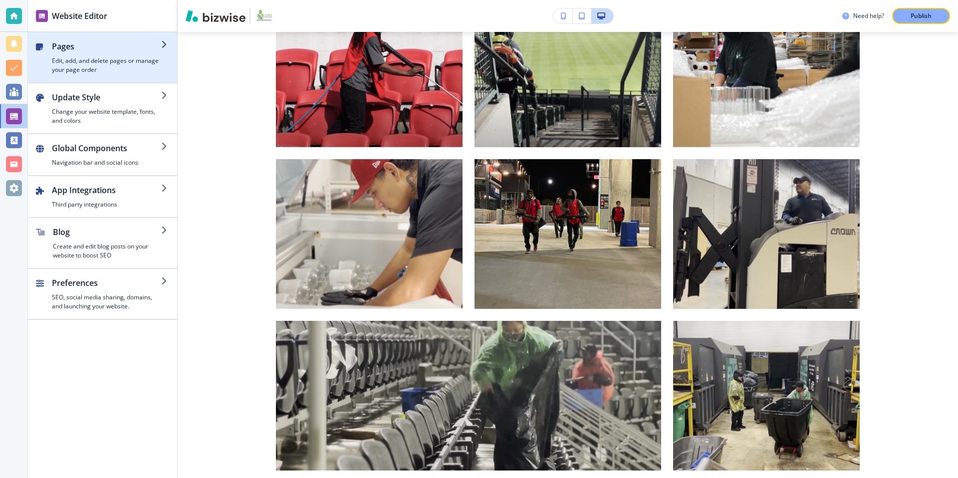
click at [75, 56] on h4 "Edit, add, and delete pages or manage your page order" at bounding box center [106, 65] width 109 height 18
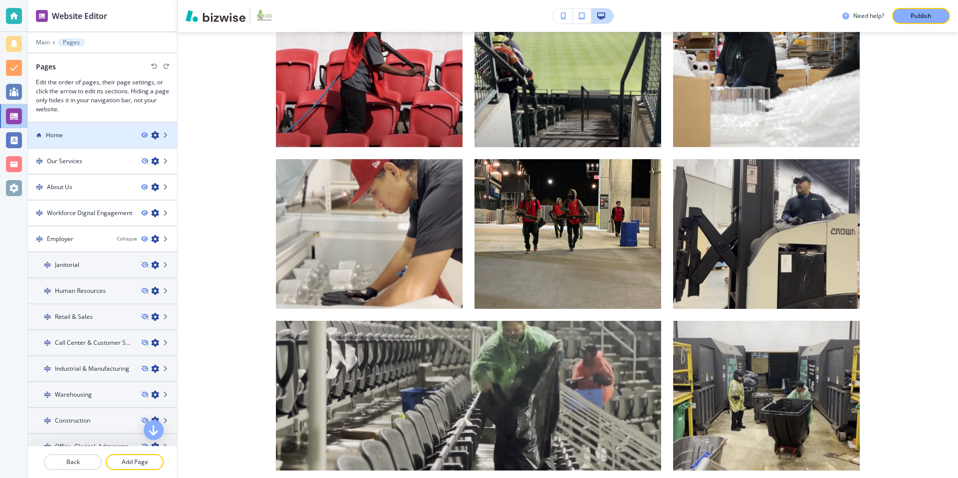
click at [86, 135] on div "Home" at bounding box center [80, 135] width 105 height 9
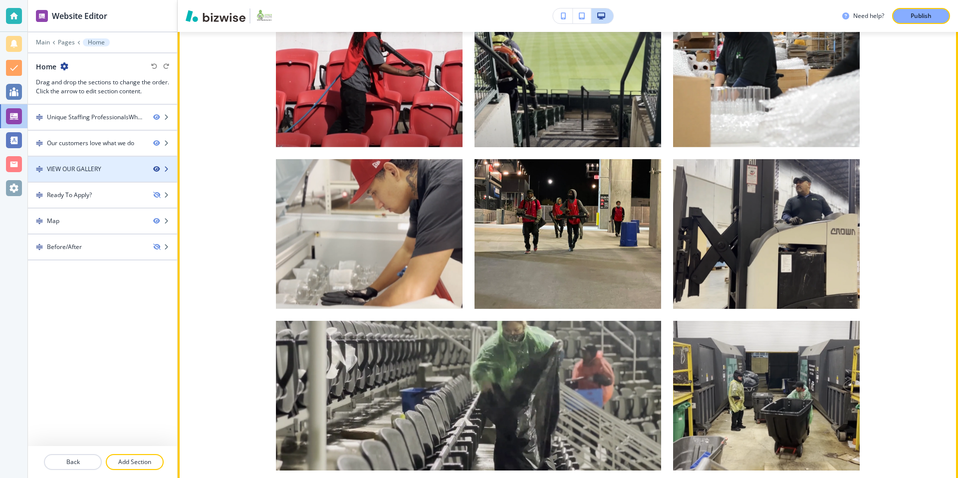
click at [157, 167] on icon "button" at bounding box center [156, 169] width 6 height 6
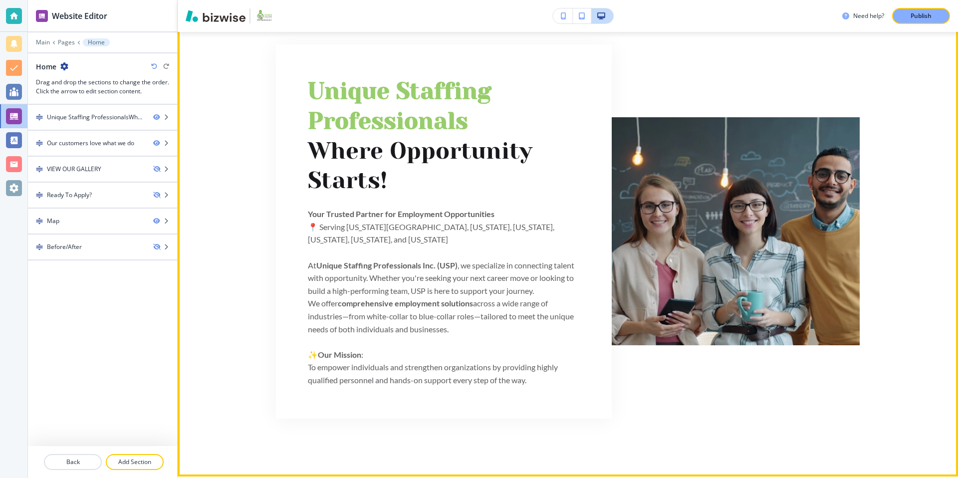
scroll to position [0, 0]
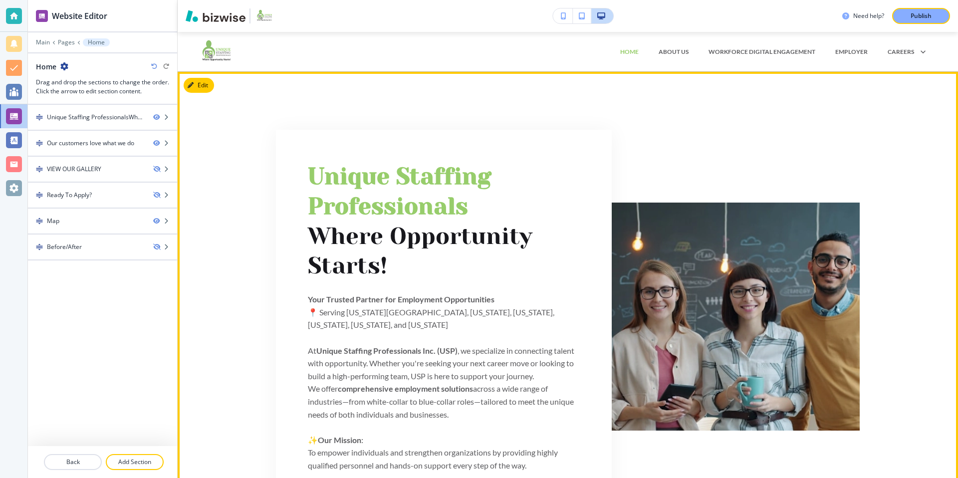
click at [257, 220] on div "Unique Staffing Professionals ﻿Where Opportunity Starts! Your Trusted Partner f…" at bounding box center [568, 317] width 780 height 442
click at [107, 120] on div "Unique Staffing Professionals﻿Where Opportunity Starts!" at bounding box center [96, 117] width 98 height 9
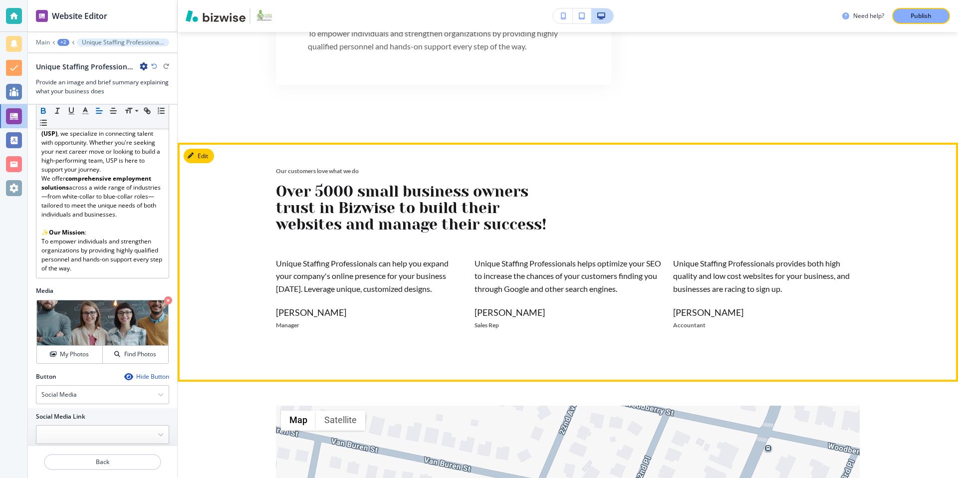
scroll to position [419, 0]
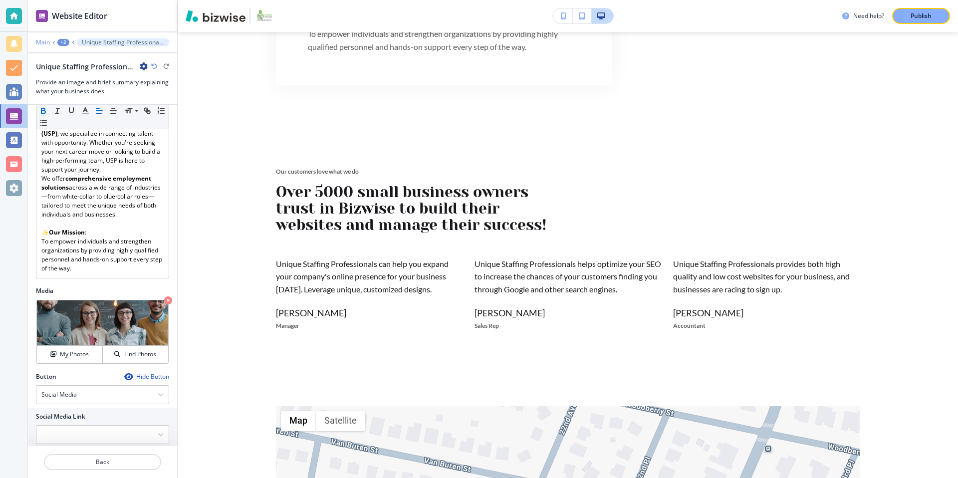
click at [43, 40] on p "Main" at bounding box center [43, 42] width 14 height 7
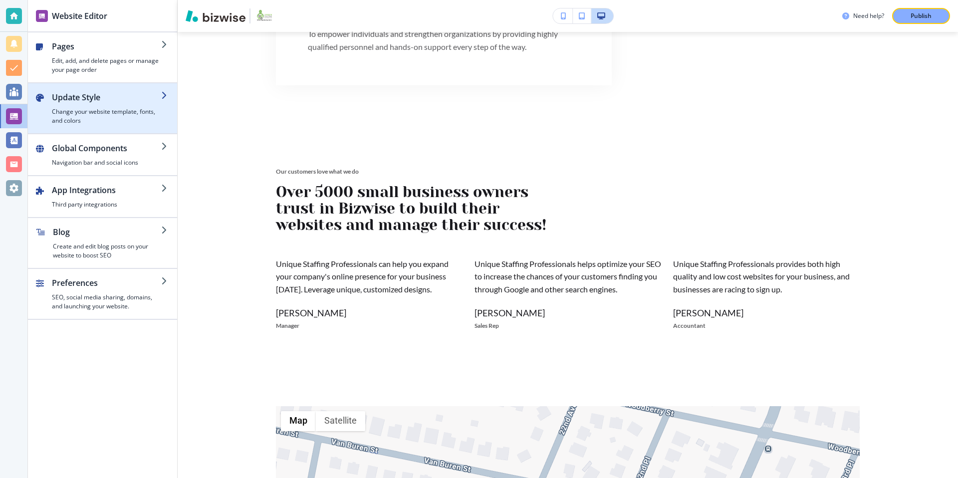
click at [140, 107] on h4 "Change your website template, fonts, and colors" at bounding box center [106, 116] width 109 height 18
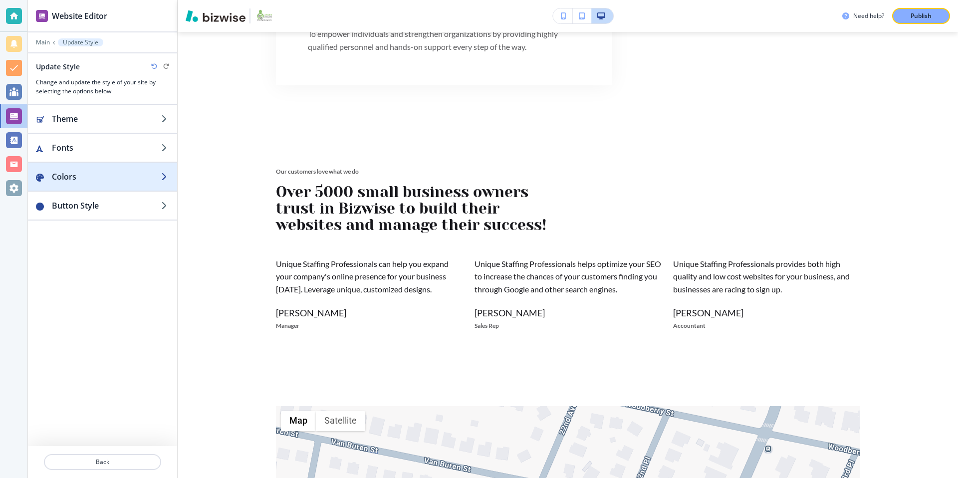
click at [154, 170] on div "button" at bounding box center [102, 167] width 149 height 8
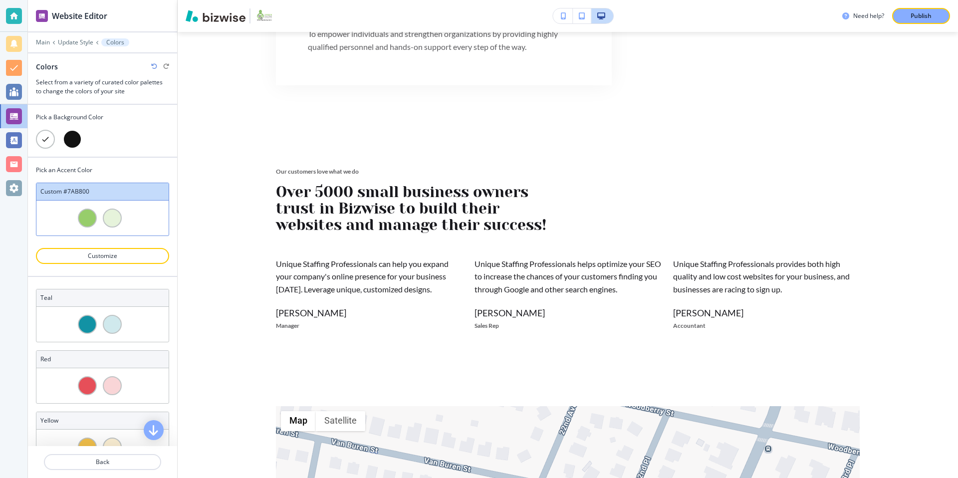
click at [89, 214] on div at bounding box center [87, 218] width 19 height 19
click at [114, 218] on div at bounding box center [112, 218] width 19 height 19
click at [73, 139] on div at bounding box center [72, 139] width 19 height 19
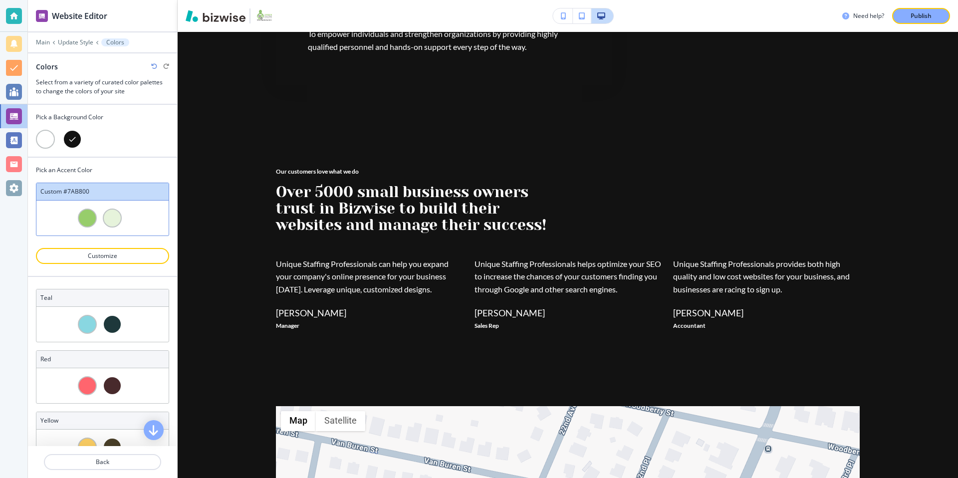
click at [39, 139] on div at bounding box center [45, 139] width 19 height 19
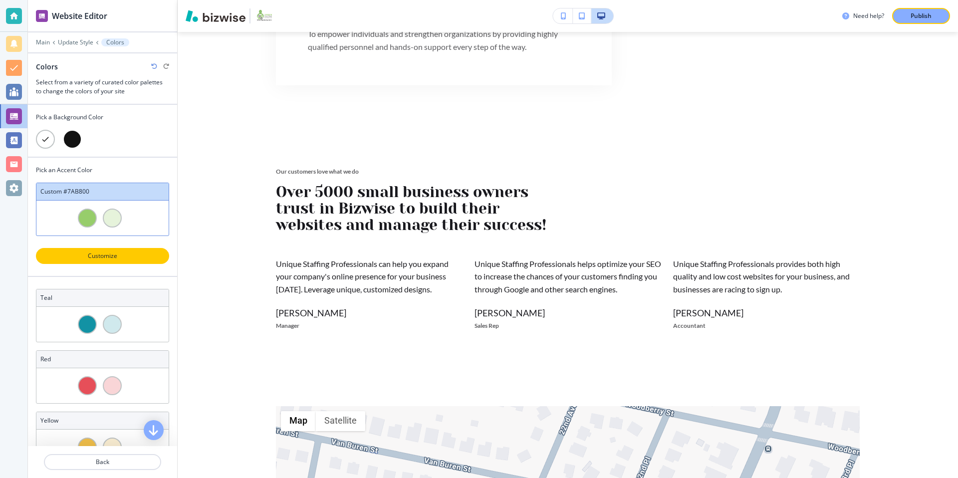
click at [100, 260] on button "Customize" at bounding box center [102, 256] width 133 height 16
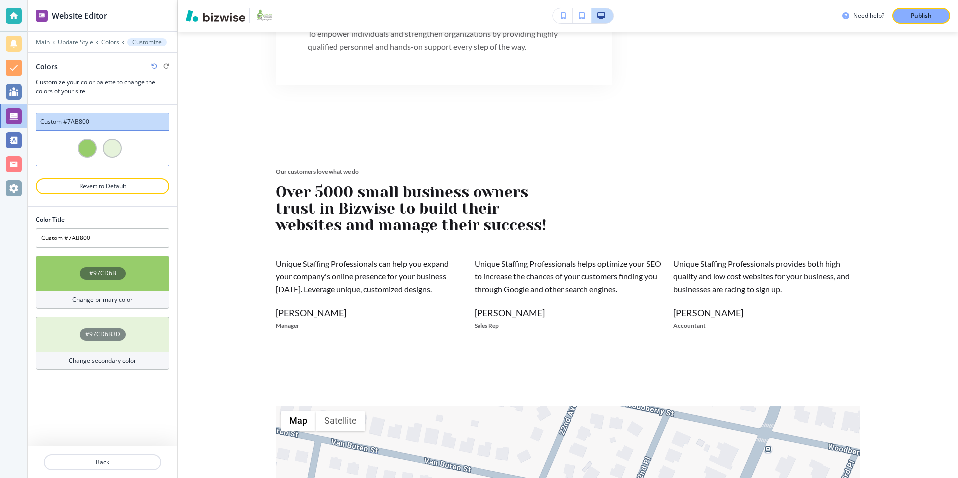
click at [89, 147] on div at bounding box center [87, 148] width 19 height 19
click at [113, 335] on h4 "#97CD6B3D" at bounding box center [102, 334] width 35 height 9
drag, startPoint x: 74, startPoint y: 389, endPoint x: 39, endPoint y: 371, distance: 39.3
click at [39, 371] on div "Color Title Custom #7AB800 #97CD6B Change primary color #97CD6B3D Change second…" at bounding box center [102, 326] width 149 height 239
type input "#fdfffb"
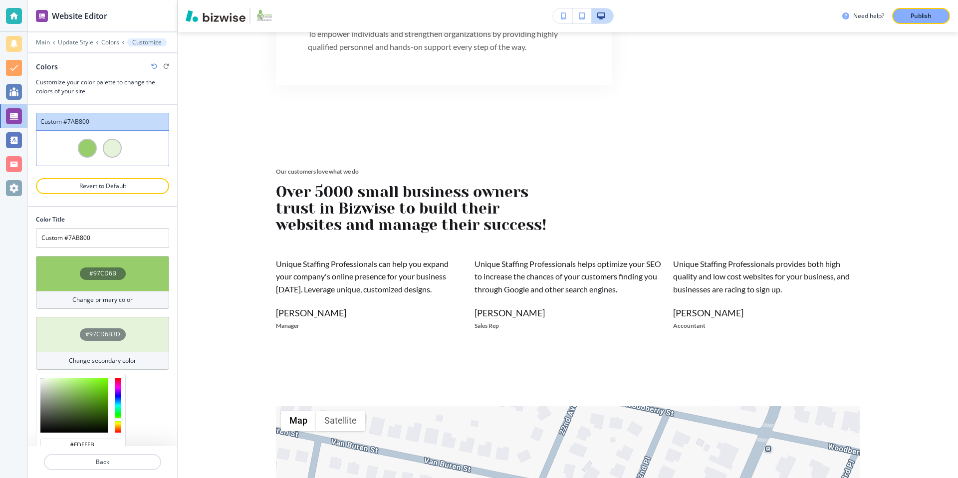
drag, startPoint x: 41, startPoint y: 384, endPoint x: 40, endPoint y: 371, distance: 13.0
click at [40, 371] on div "Color Title Custom #7AB800 #97CD6B Change primary color #97CD6B3D Change second…" at bounding box center [102, 326] width 149 height 239
click at [163, 412] on div "Color Title Custom #7AB800 #97CD6B Change primary color #97CD6B3D Change second…" at bounding box center [102, 326] width 149 height 239
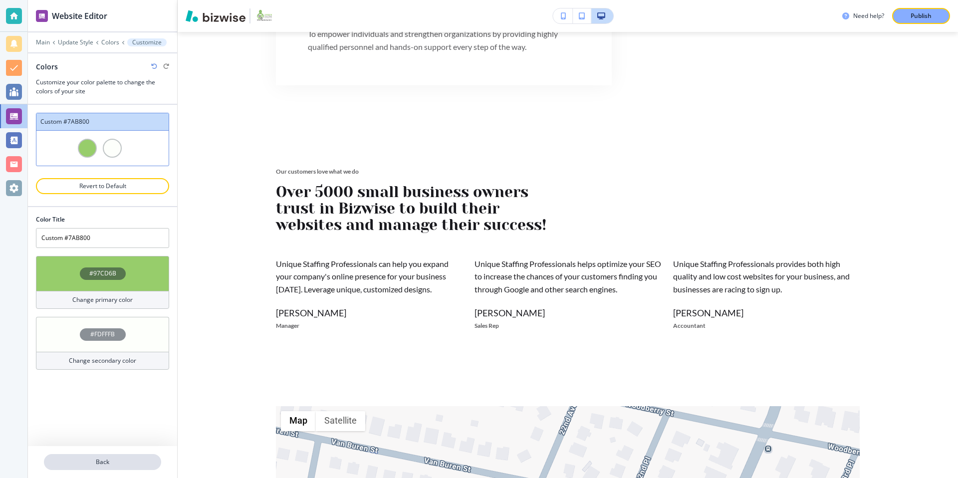
click at [116, 461] on p "Back" at bounding box center [102, 462] width 115 height 9
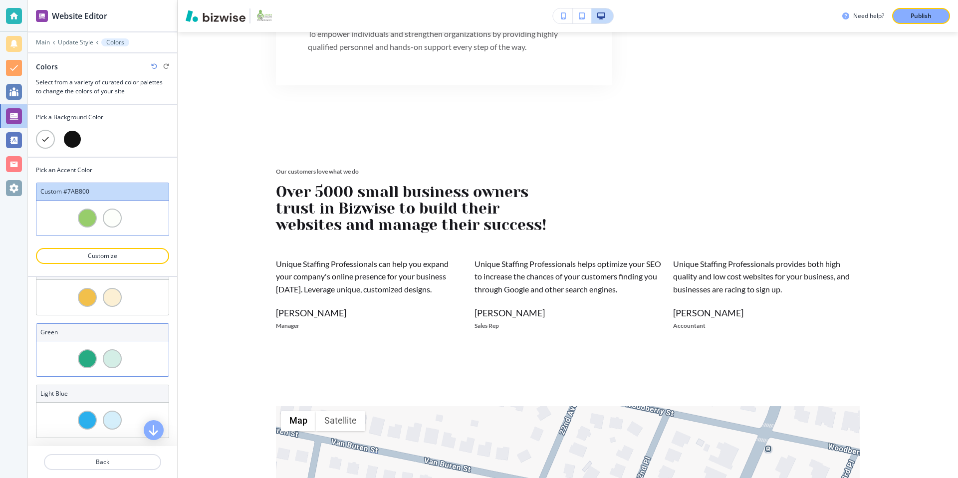
click at [136, 355] on div at bounding box center [102, 358] width 132 height 35
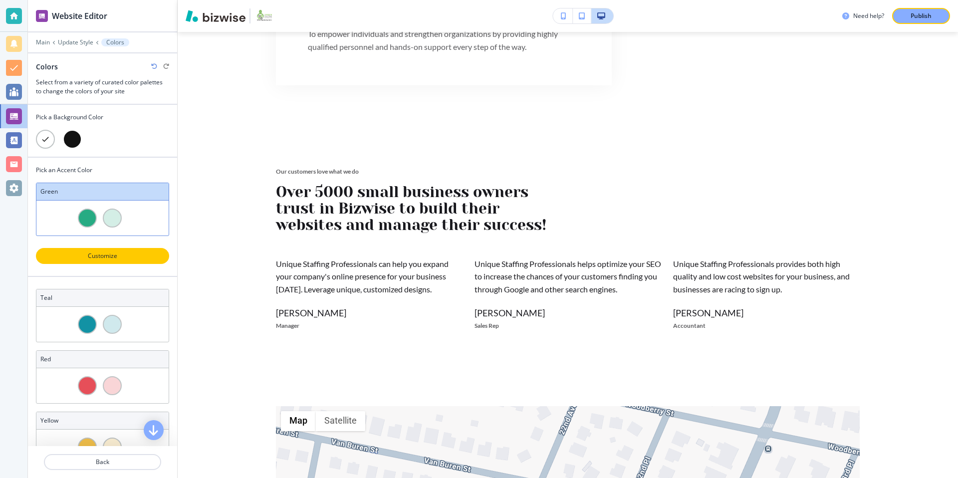
click at [131, 255] on p "Customize" at bounding box center [102, 256] width 107 height 9
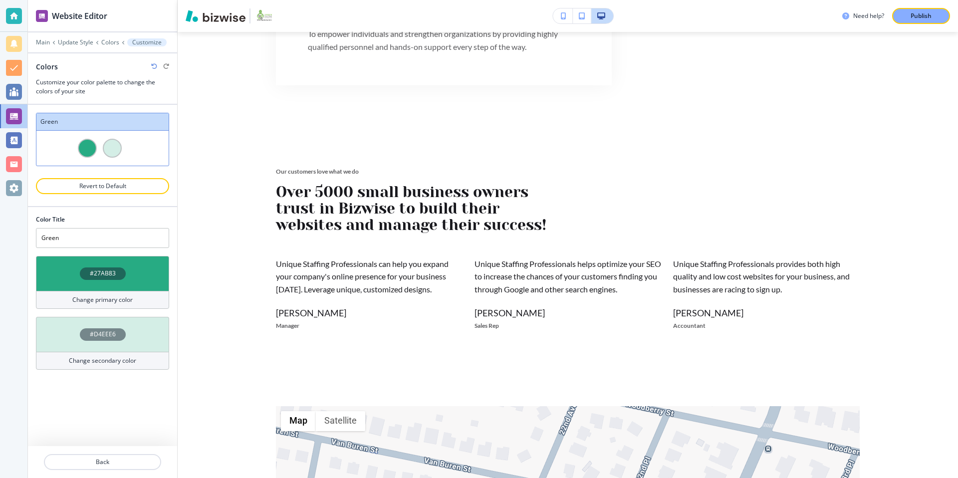
click at [153, 67] on icon "button" at bounding box center [154, 66] width 6 height 6
type input "Custom #7AB800"
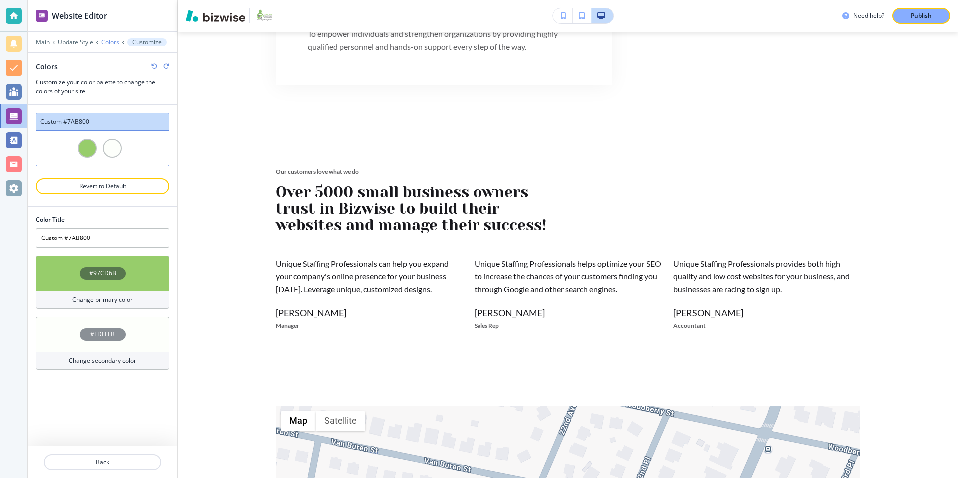
click at [113, 45] on p "Colors" at bounding box center [110, 42] width 18 height 7
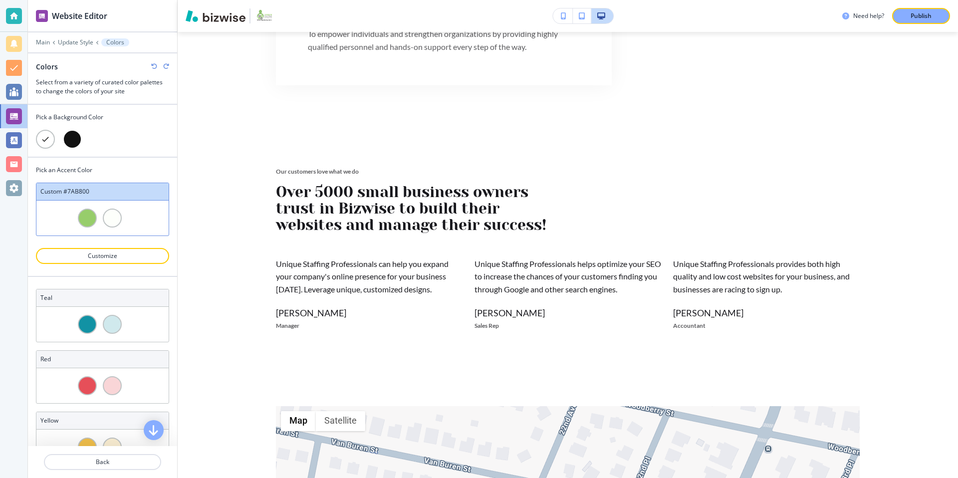
click at [74, 137] on div at bounding box center [72, 139] width 19 height 19
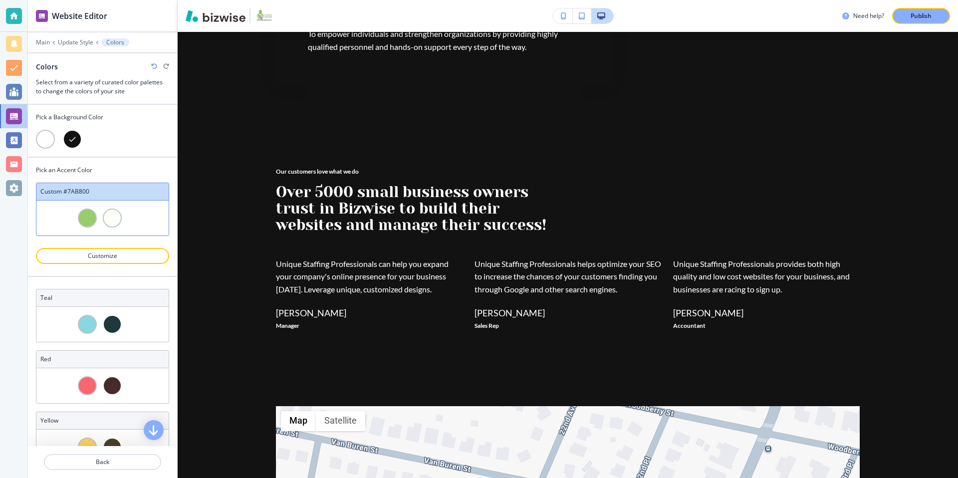
click at [43, 136] on div at bounding box center [45, 139] width 19 height 19
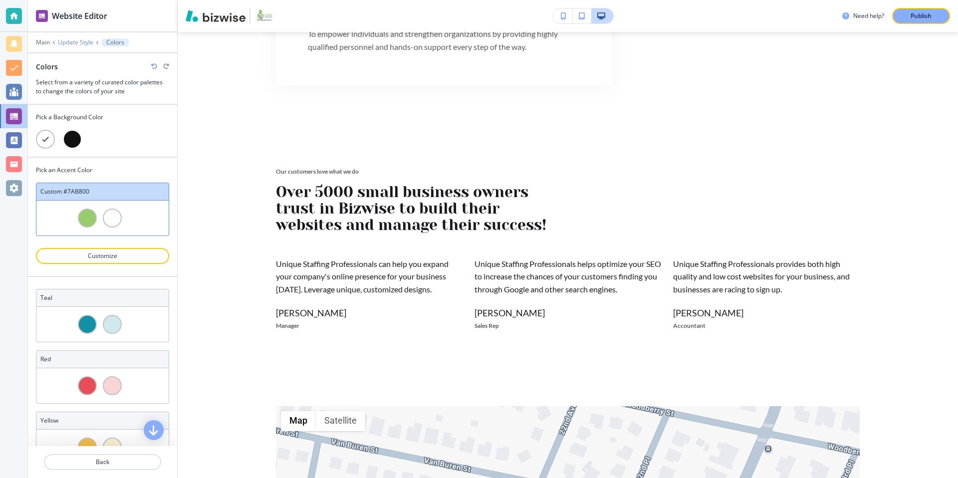
click at [76, 42] on p "Update Style" at bounding box center [75, 42] width 35 height 7
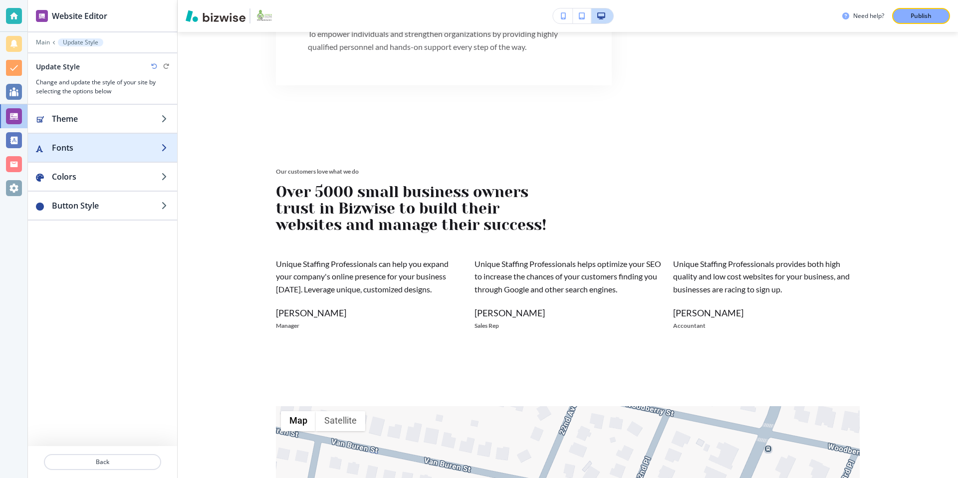
click at [151, 147] on h2 "Fonts" at bounding box center [106, 148] width 109 height 12
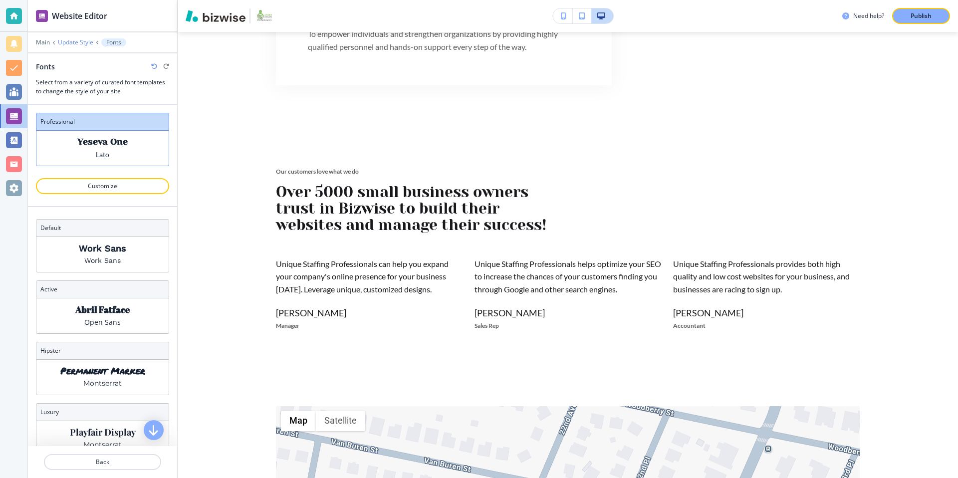
click at [82, 44] on p "Update Style" at bounding box center [75, 42] width 35 height 7
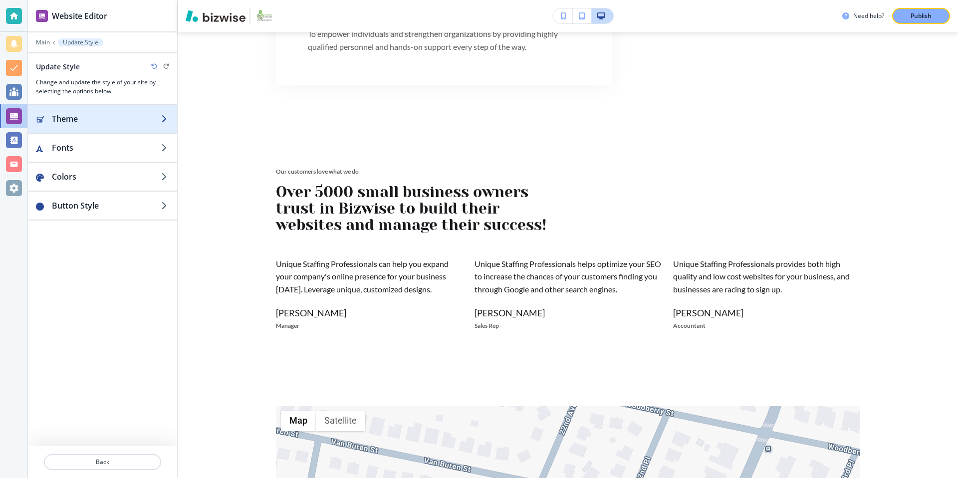
click at [101, 132] on div "button" at bounding box center [102, 129] width 149 height 8
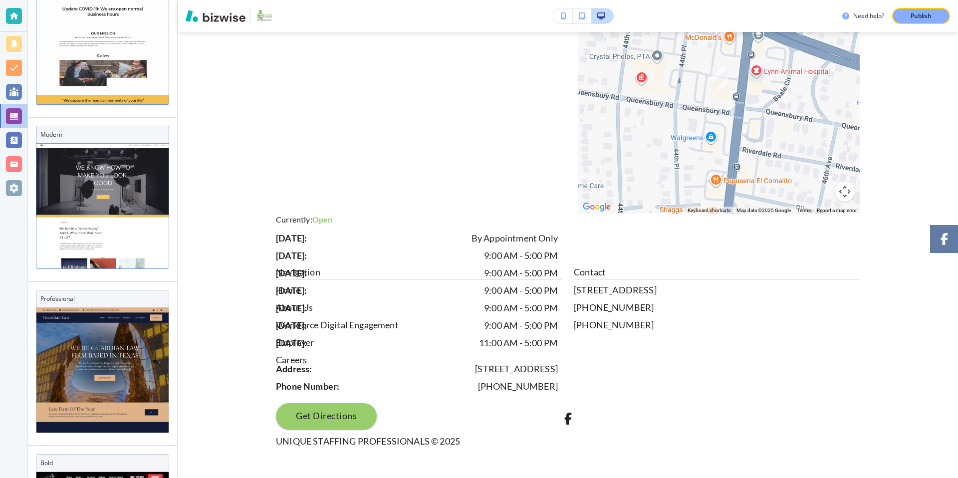
scroll to position [342, 0]
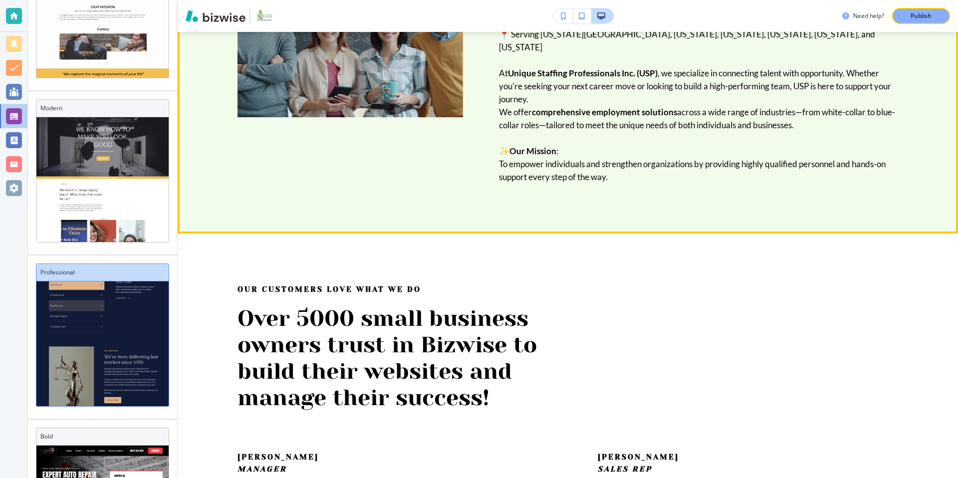
scroll to position [0, 0]
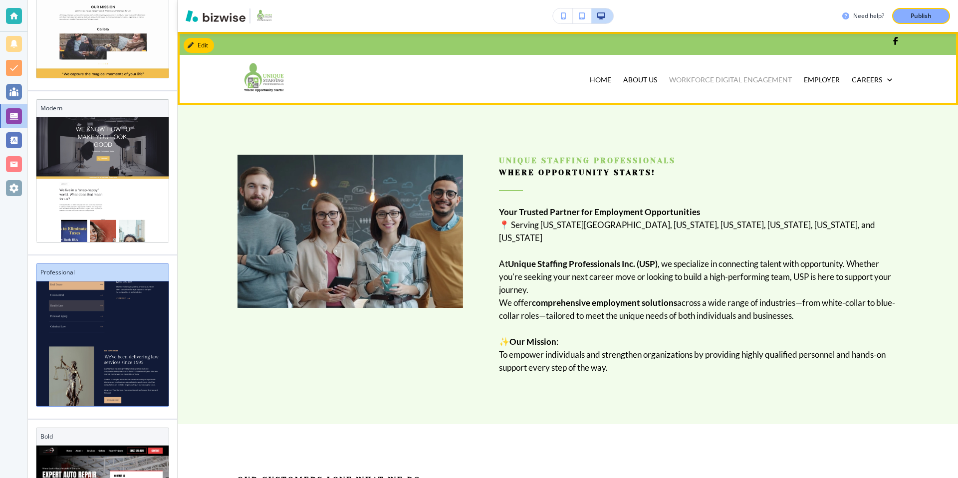
click at [730, 78] on p "Workforce Digital Engagement" at bounding box center [730, 80] width 123 height 10
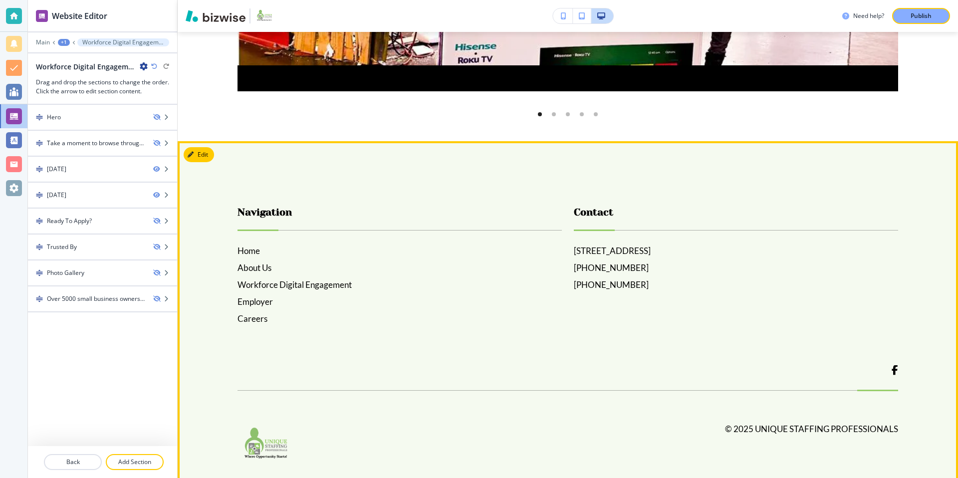
scroll to position [1194, 0]
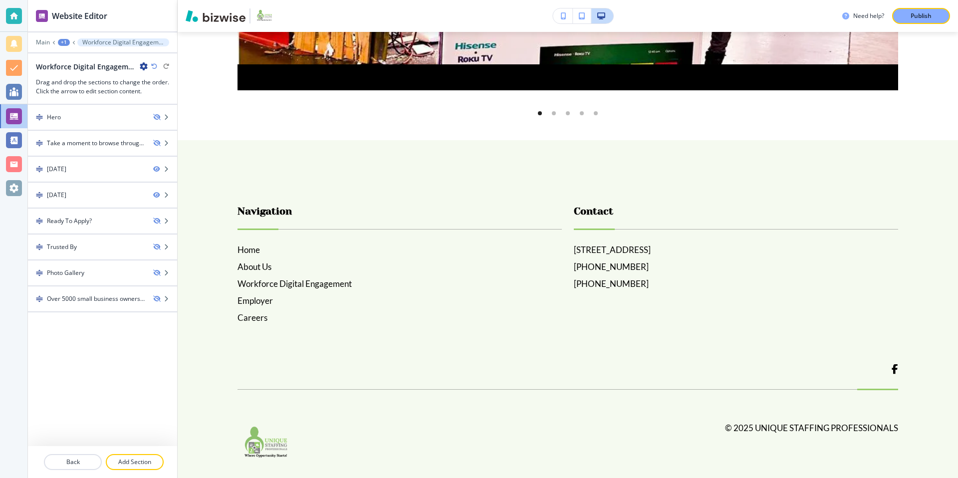
click at [61, 41] on div "+1" at bounding box center [64, 42] width 12 height 7
click at [43, 42] on p "Main" at bounding box center [43, 42] width 14 height 7
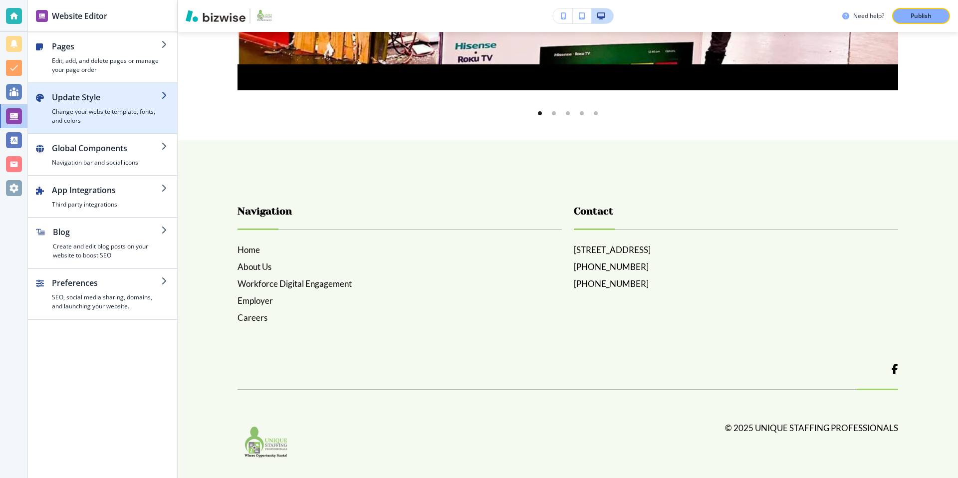
click at [118, 104] on div "button" at bounding box center [106, 105] width 109 height 4
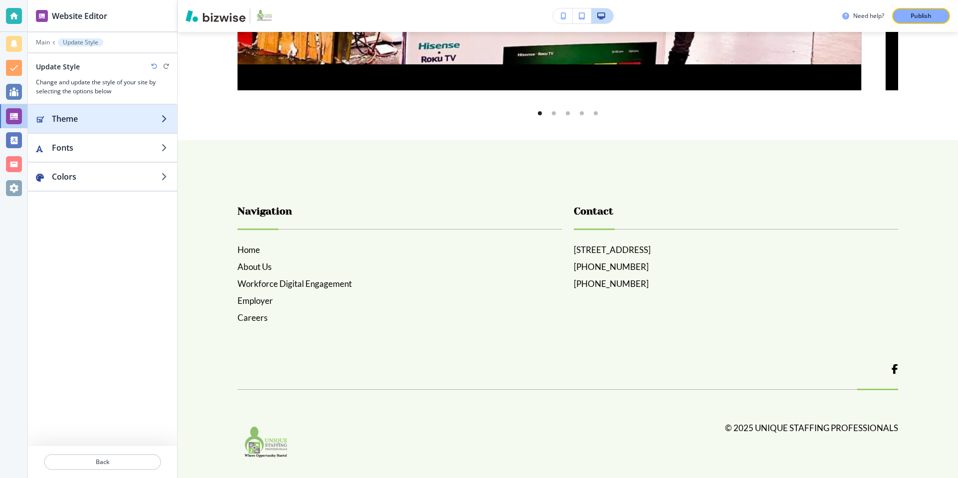
click at [150, 123] on h2 "Theme" at bounding box center [106, 119] width 109 height 12
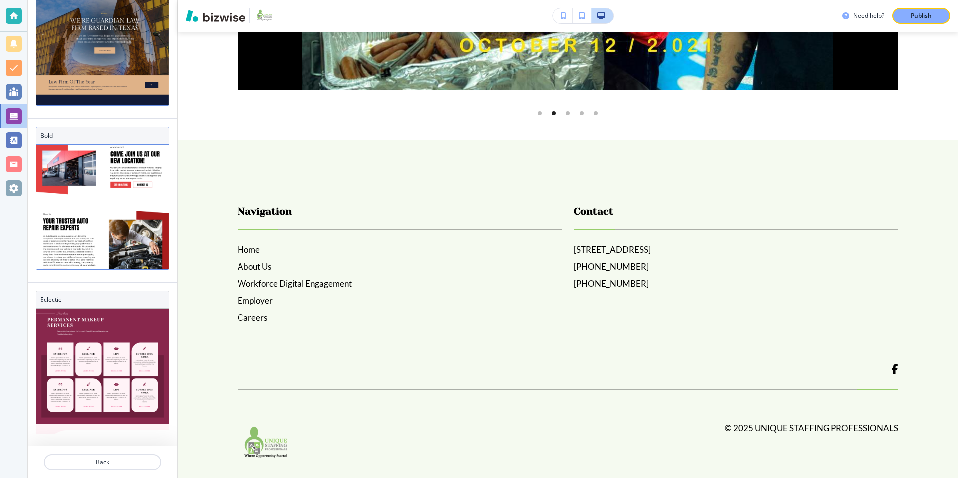
scroll to position [127, 0]
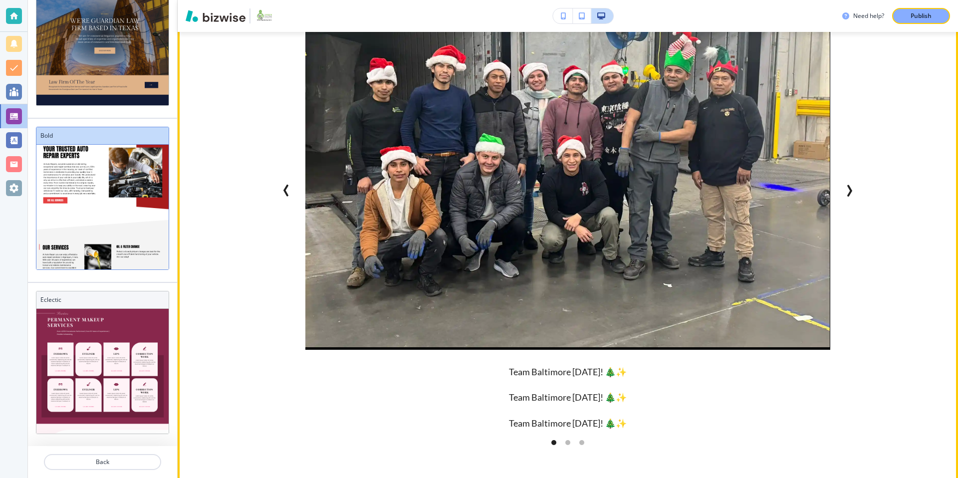
scroll to position [0, 0]
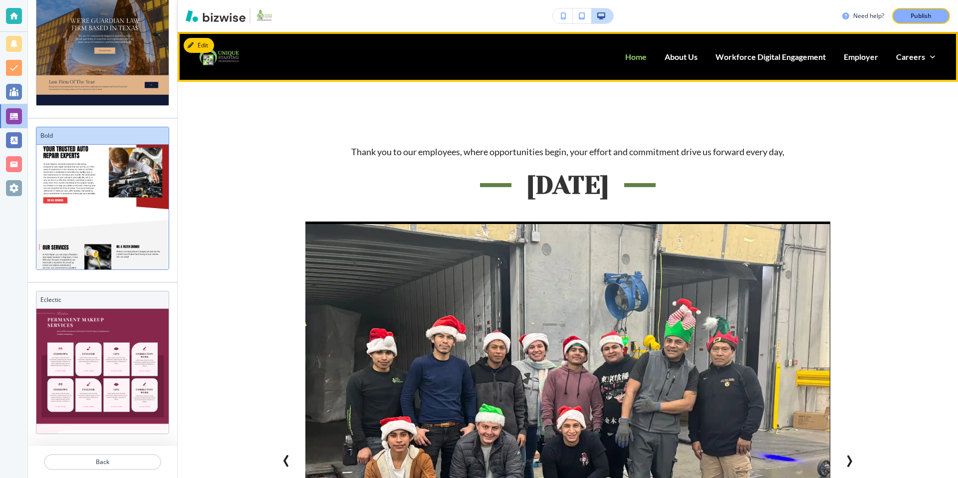
click at [642, 58] on p "Home" at bounding box center [635, 56] width 21 height 11
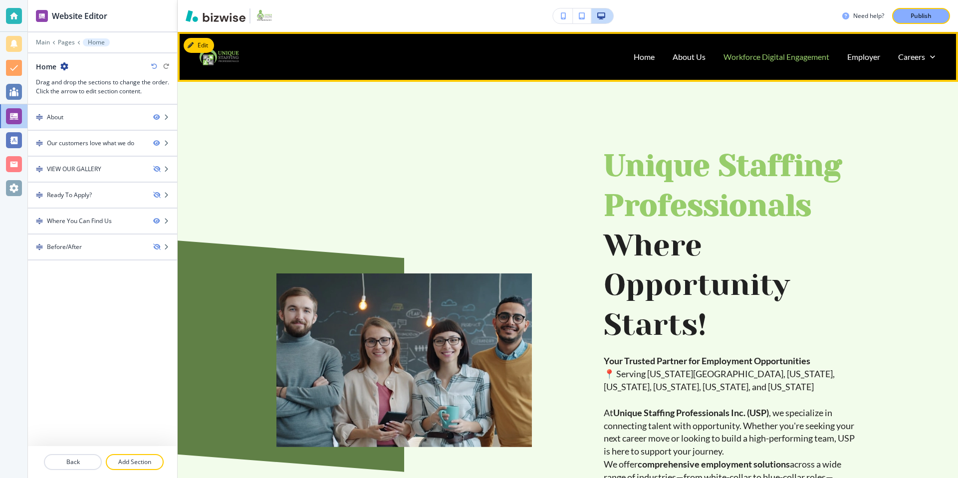
click at [741, 58] on p "Workforce Digital Engagement" at bounding box center [777, 56] width 106 height 11
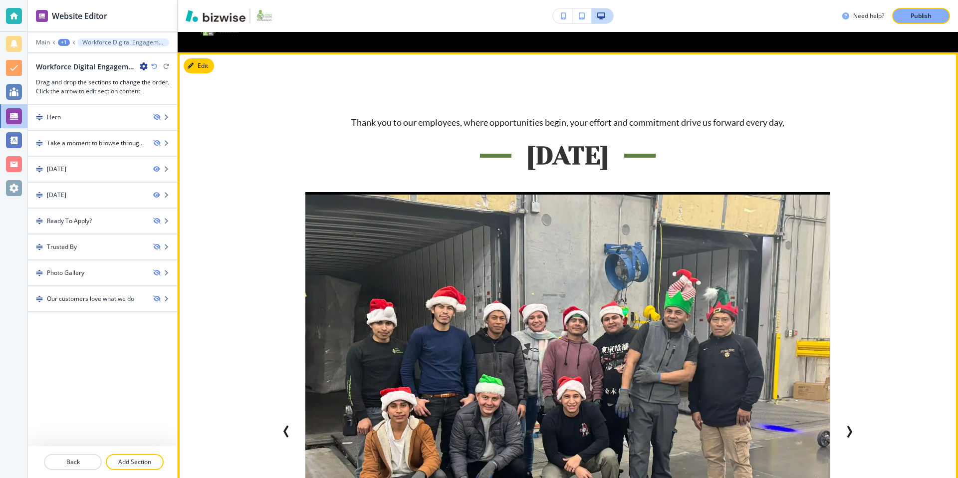
scroll to position [20, 0]
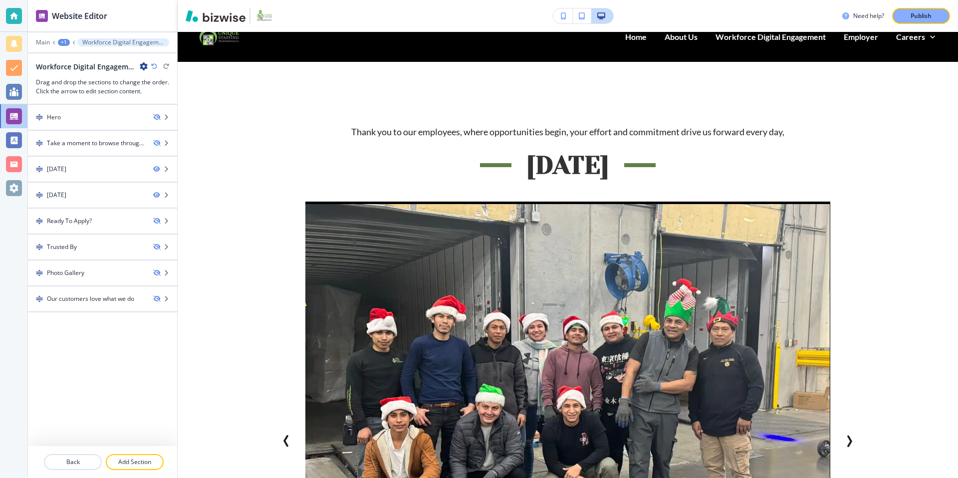
click at [67, 41] on div "+1" at bounding box center [64, 42] width 12 height 7
click at [73, 57] on p "Pages" at bounding box center [89, 58] width 51 height 9
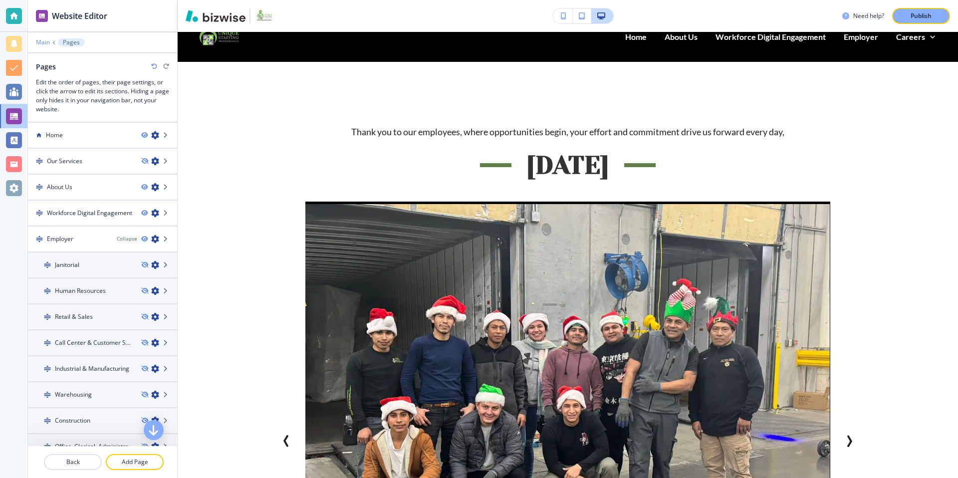
click at [43, 39] on p "Main" at bounding box center [43, 42] width 14 height 7
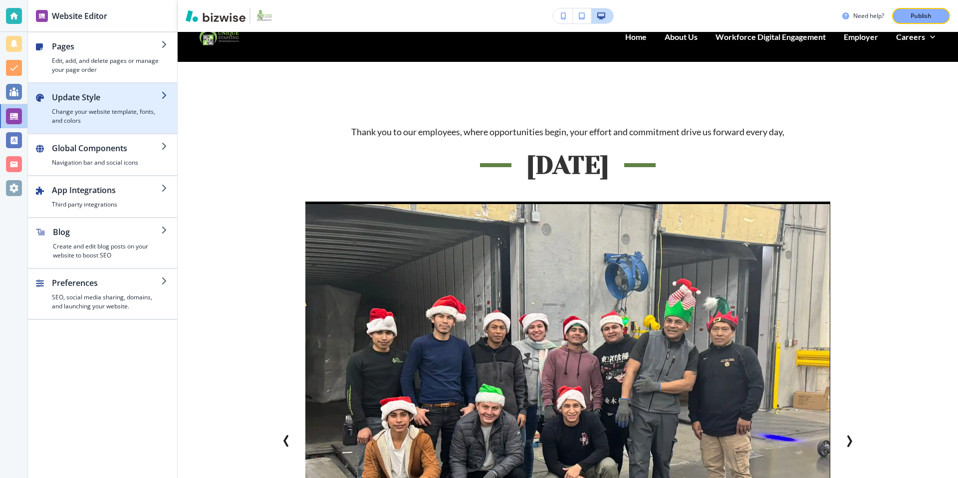
click at [139, 100] on h2 "Update Style" at bounding box center [106, 97] width 109 height 12
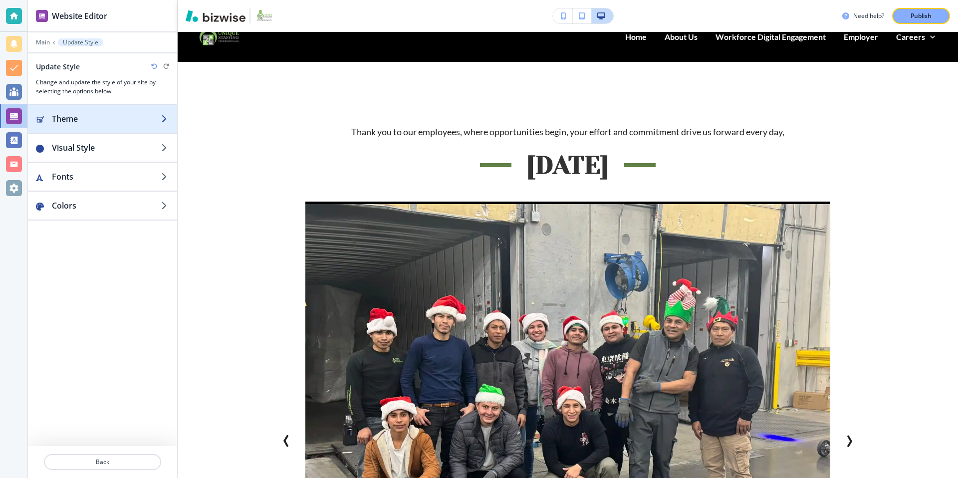
click at [123, 117] on h2 "Theme" at bounding box center [106, 119] width 109 height 12
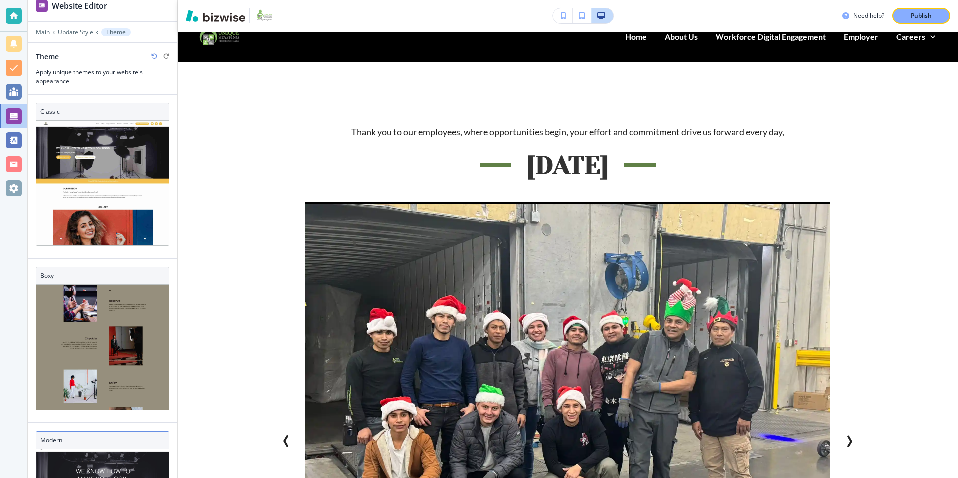
scroll to position [201, 0]
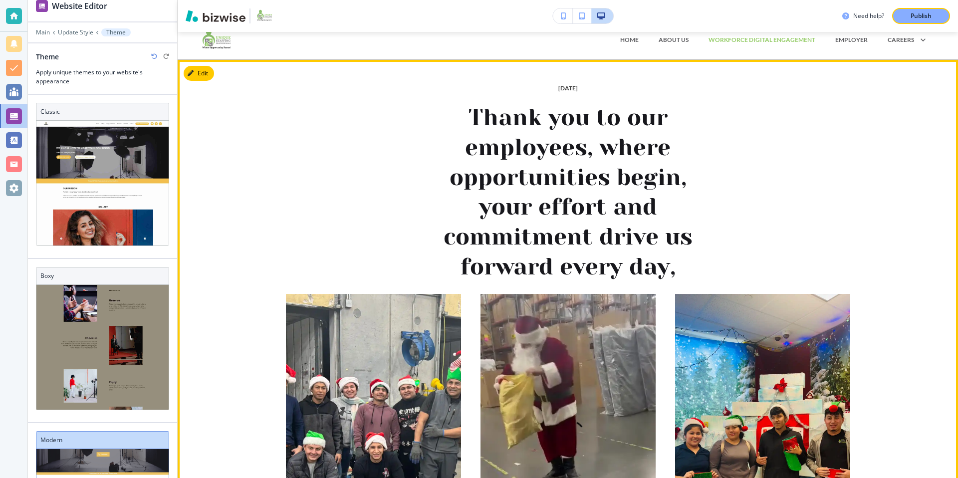
scroll to position [0, 0]
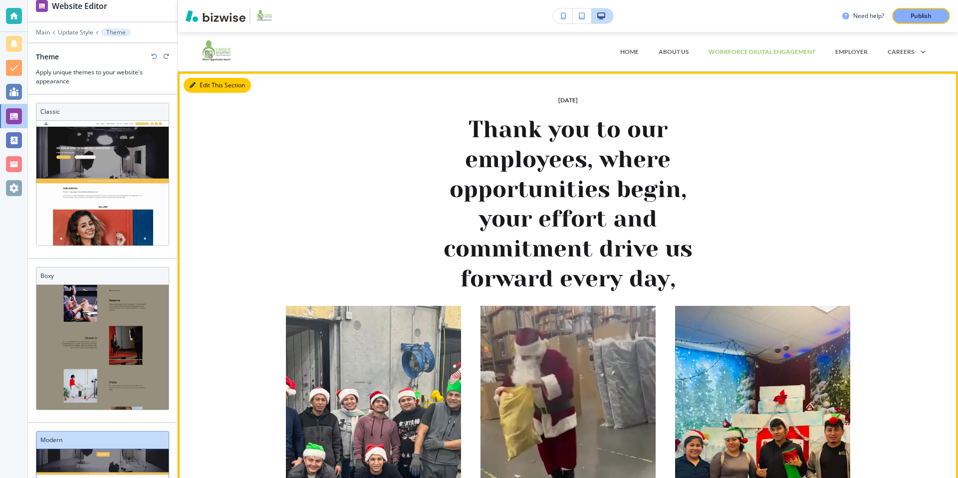
click at [204, 80] on button "Edit This Section" at bounding box center [217, 85] width 67 height 15
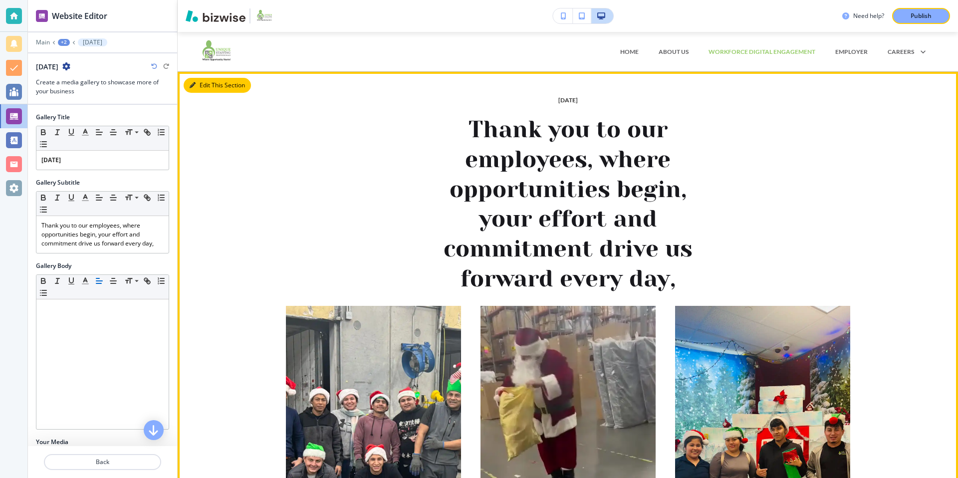
scroll to position [40, 0]
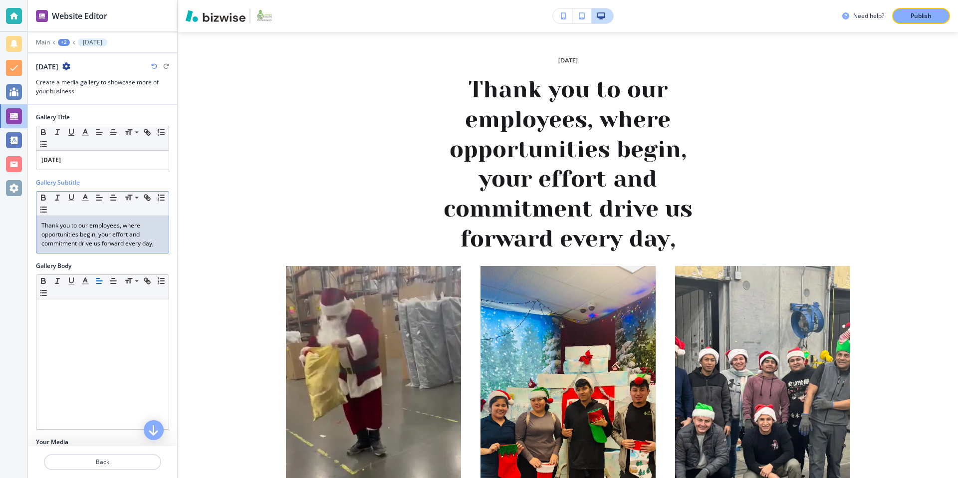
drag, startPoint x: 162, startPoint y: 242, endPoint x: 37, endPoint y: 221, distance: 126.0
click at [37, 221] on div "Thank you to our employees, where opportunities begin, your effort and commitme…" at bounding box center [102, 234] width 132 height 37
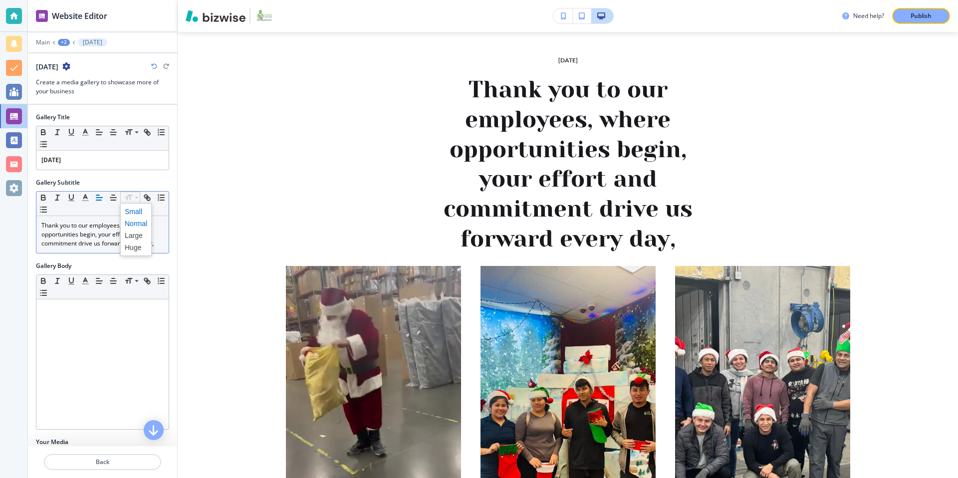
click at [136, 212] on span at bounding box center [136, 212] width 22 height 12
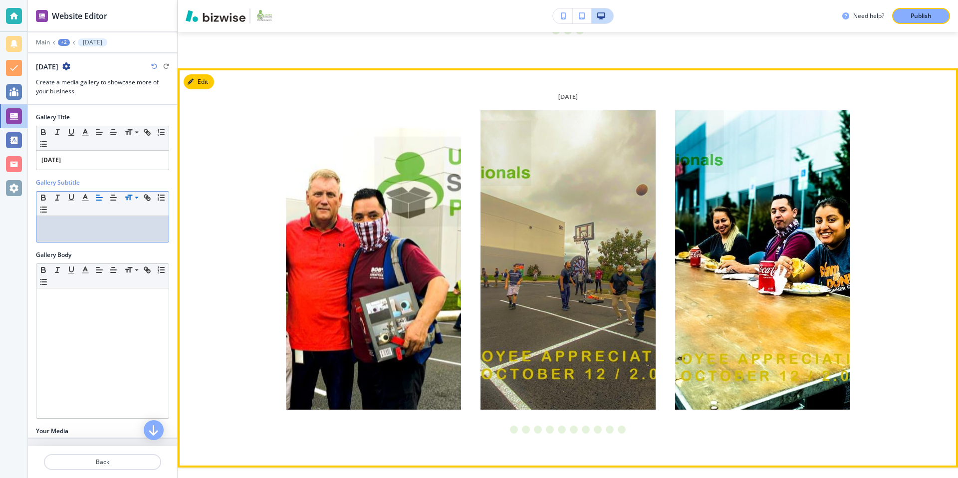
scroll to position [393, 0]
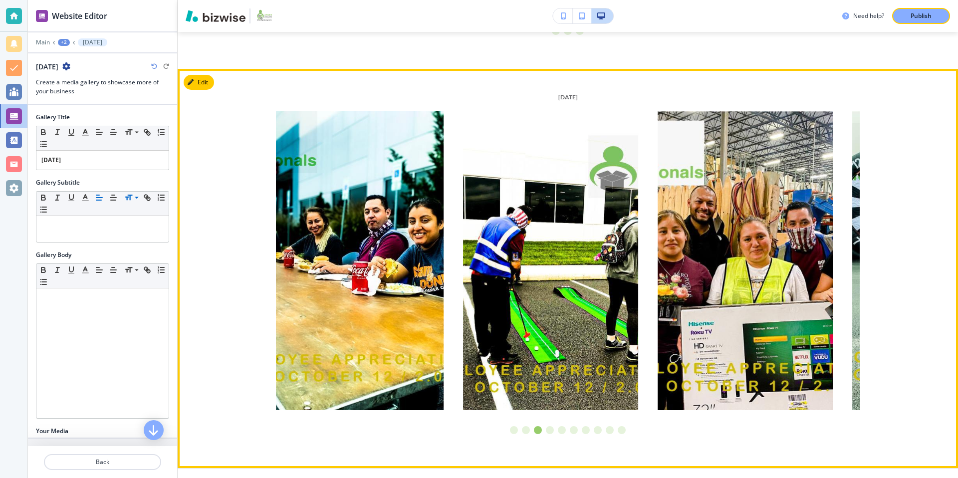
click at [541, 433] on li "Go to slide 3" at bounding box center [538, 430] width 12 height 12
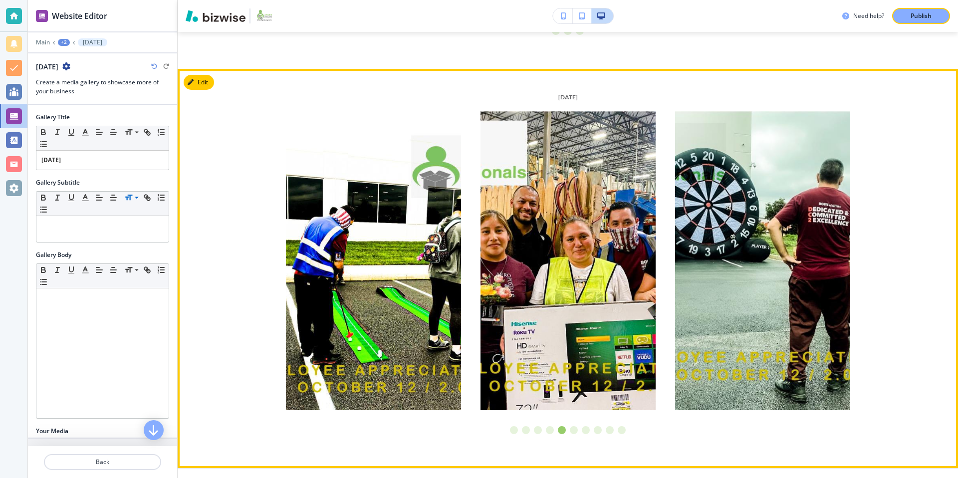
click at [560, 432] on li "Go to slide 5" at bounding box center [562, 430] width 12 height 12
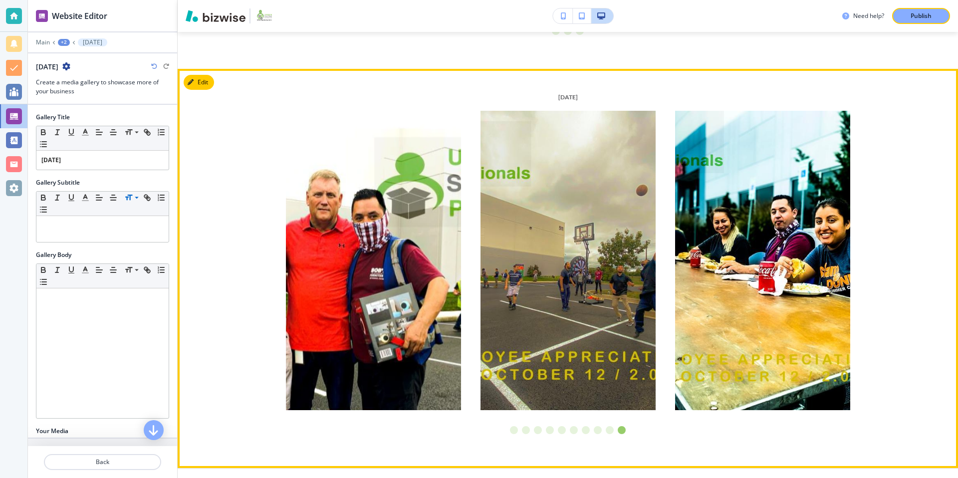
click at [626, 430] on li "Go to slide 10" at bounding box center [622, 430] width 12 height 12
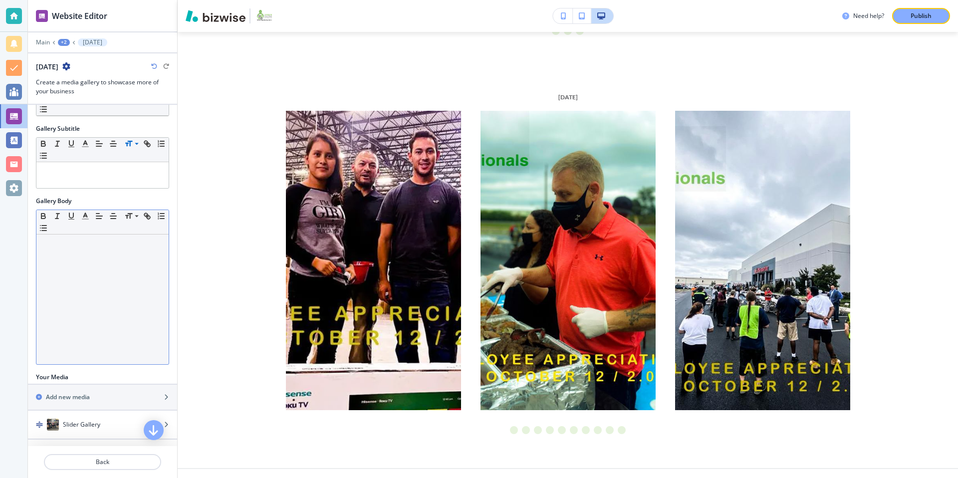
scroll to position [0, 0]
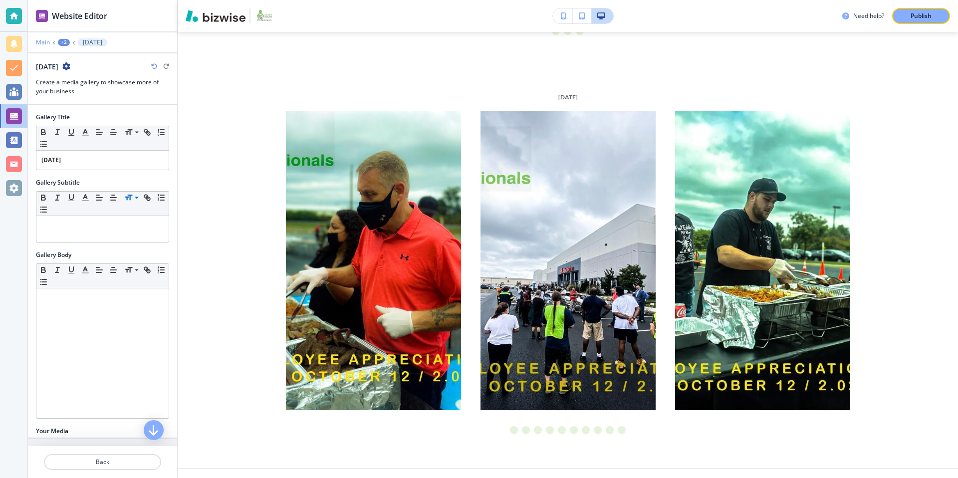
click at [43, 41] on p "Main" at bounding box center [43, 42] width 14 height 7
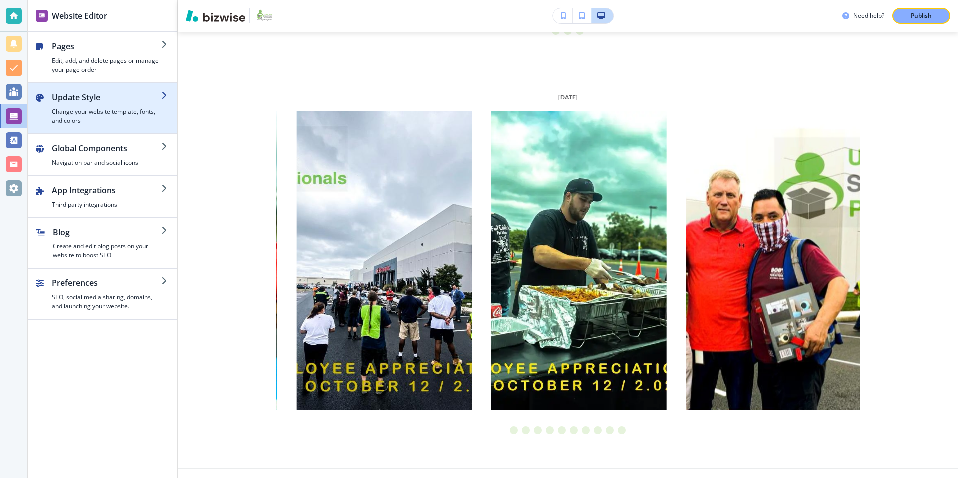
click at [122, 115] on h4 "Change your website template, fonts, and colors" at bounding box center [106, 116] width 109 height 18
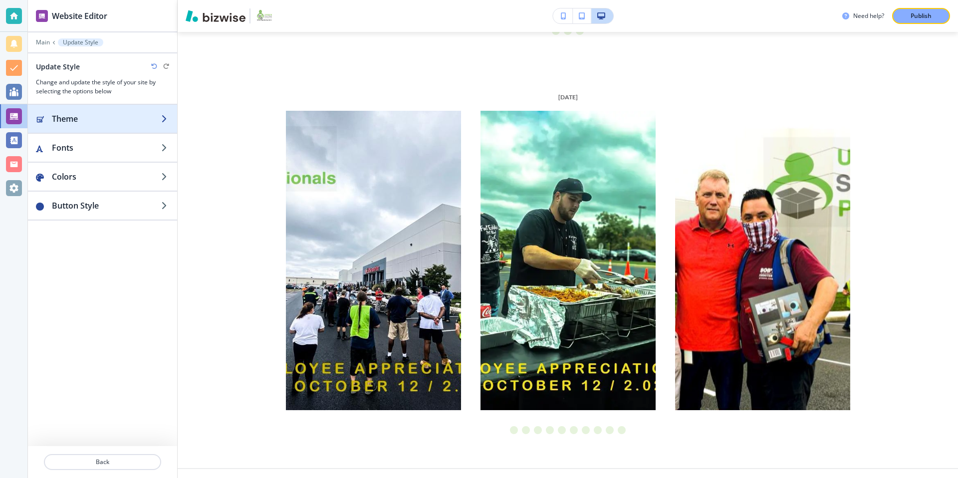
click at [124, 110] on div "button" at bounding box center [102, 109] width 149 height 8
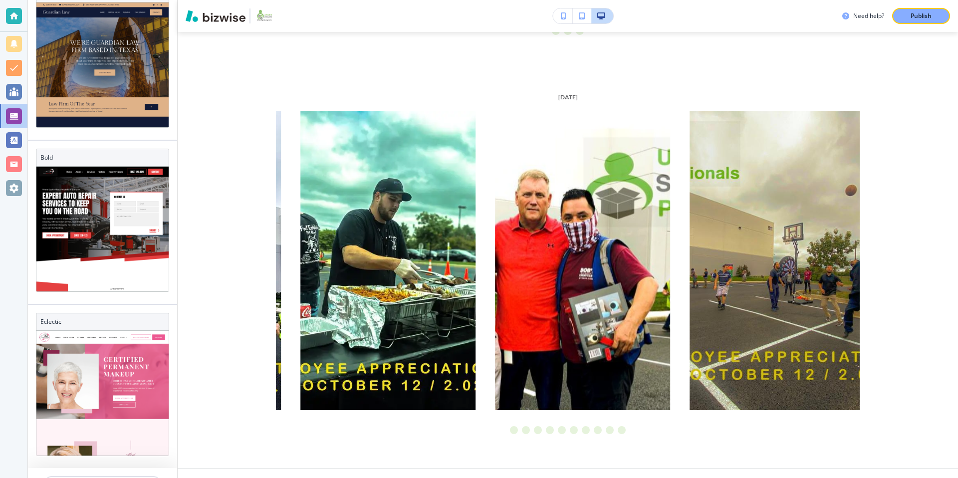
scroll to position [643, 0]
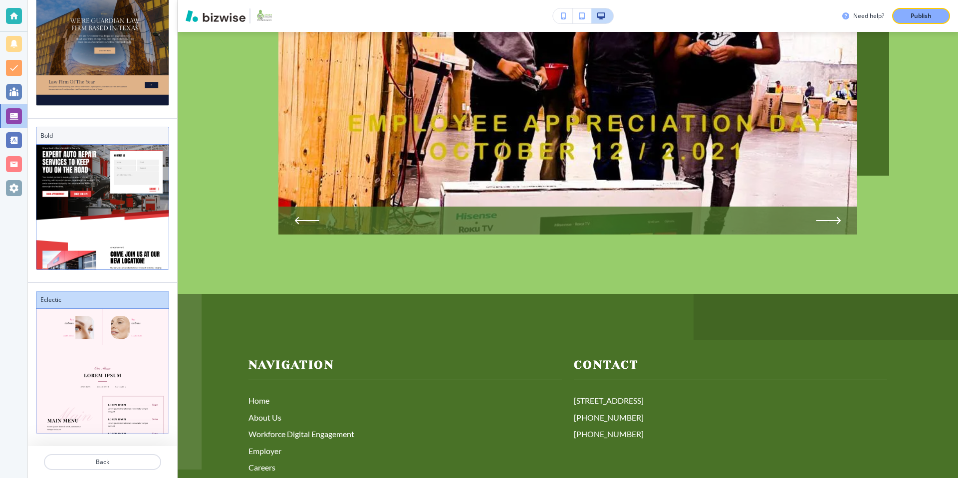
scroll to position [831, 0]
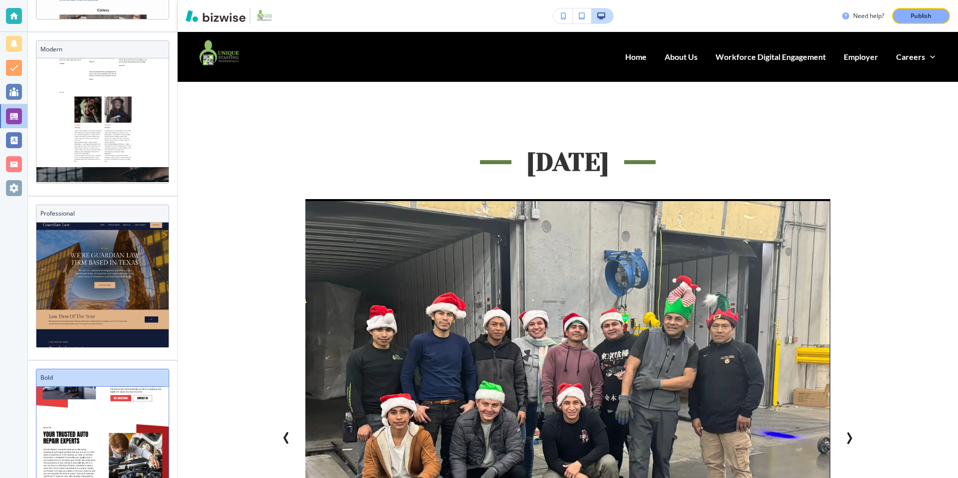
scroll to position [0, 0]
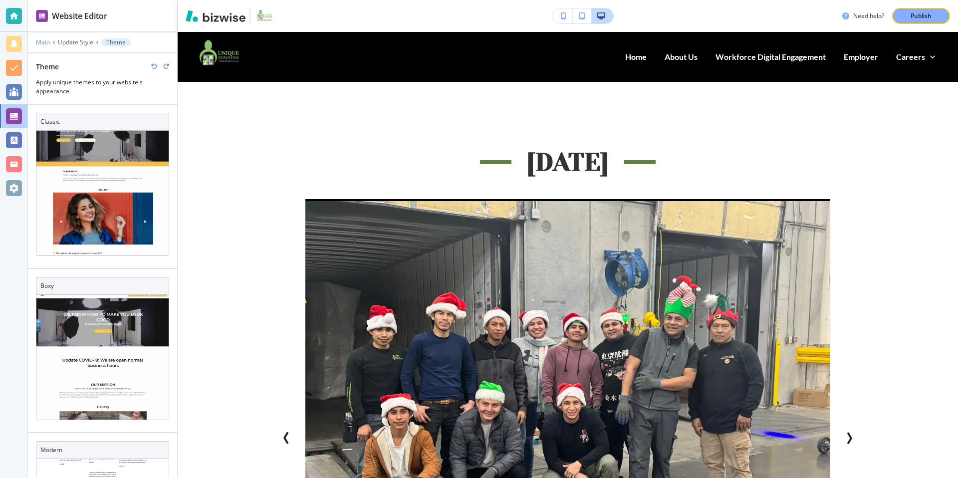
click at [42, 41] on p "Main" at bounding box center [43, 42] width 14 height 7
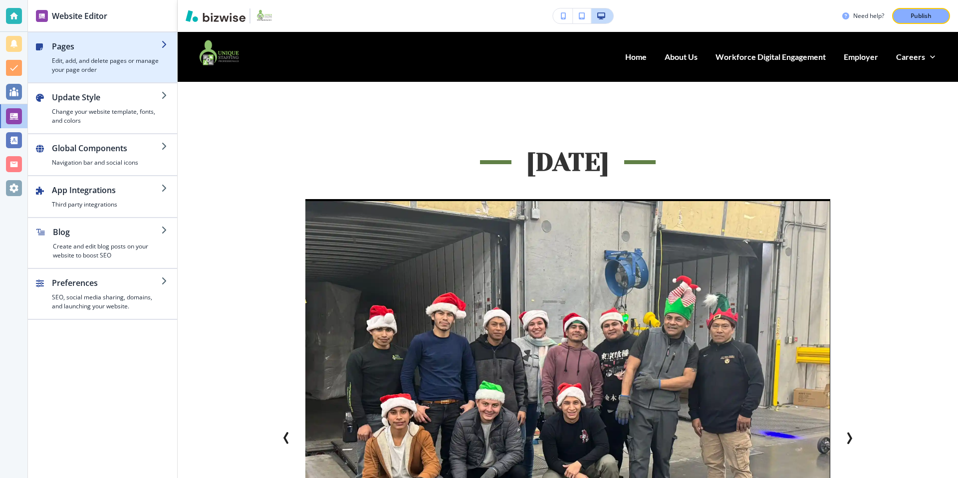
click at [92, 54] on div "button" at bounding box center [106, 54] width 109 height 4
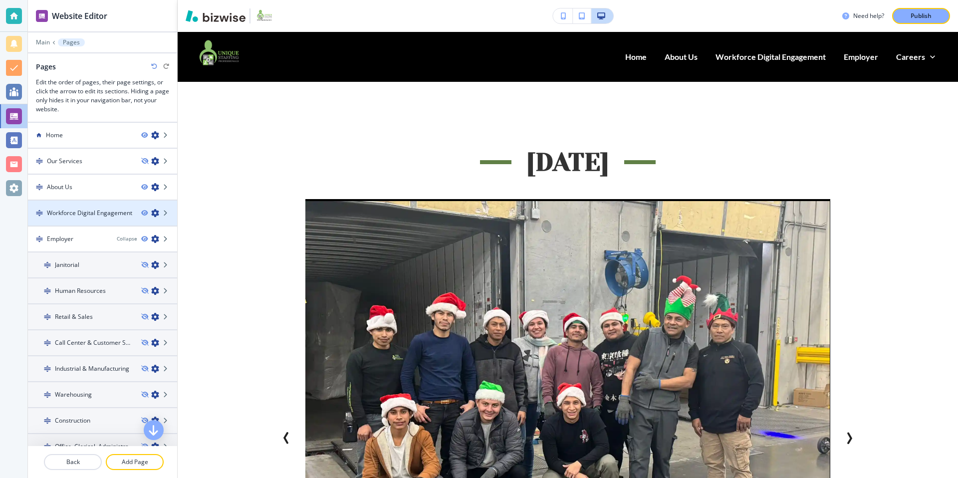
click at [82, 212] on h4 "Workforce Digital Engagement" at bounding box center [89, 213] width 85 height 9
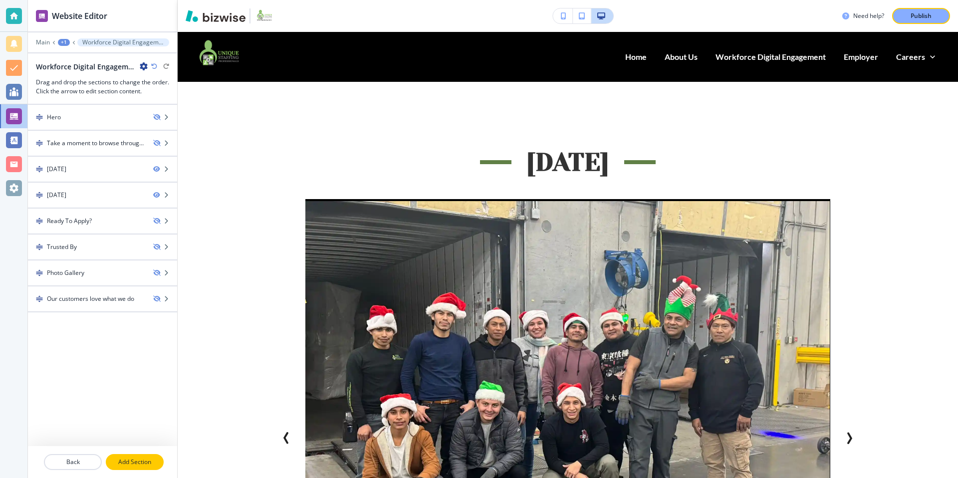
click at [142, 469] on button "Add Section" at bounding box center [135, 462] width 58 height 16
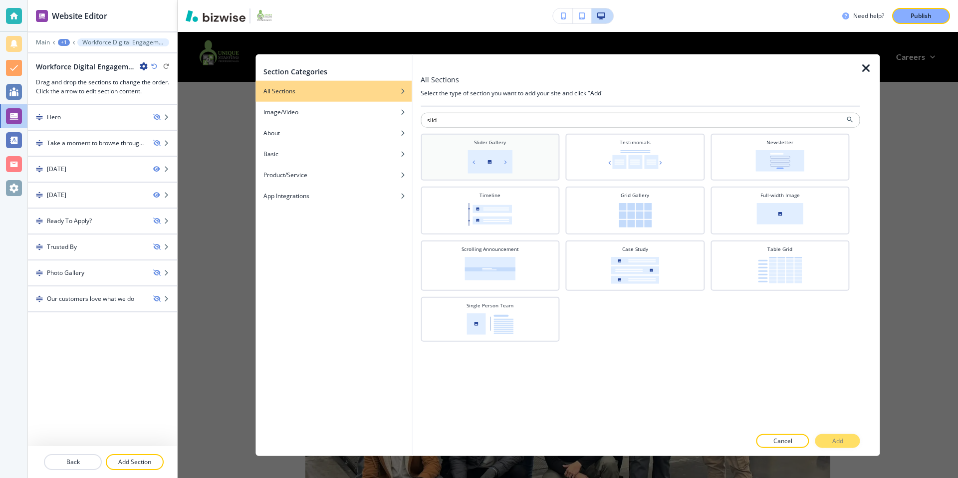
type input "slid"
click at [527, 158] on div "Slider Gallery" at bounding box center [490, 156] width 129 height 35
click at [852, 443] on button "Add" at bounding box center [837, 441] width 45 height 14
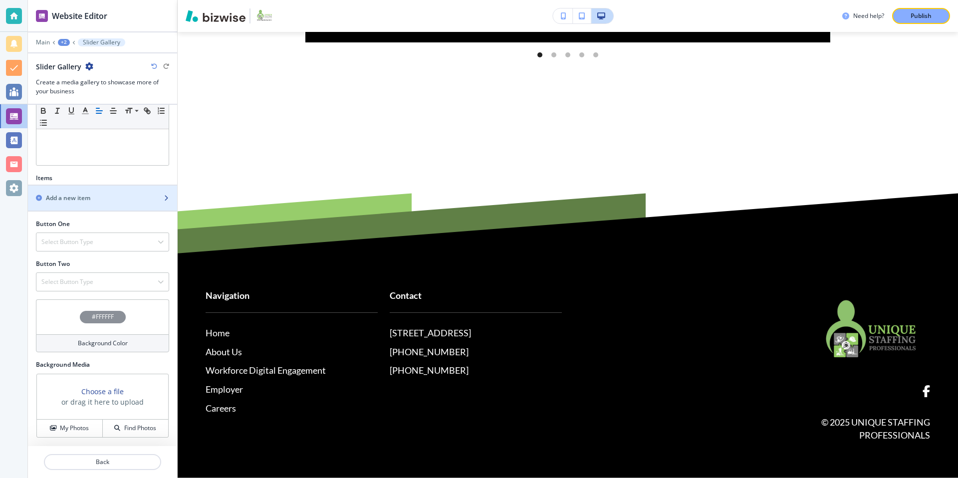
click at [115, 193] on div "button" at bounding box center [102, 190] width 149 height 8
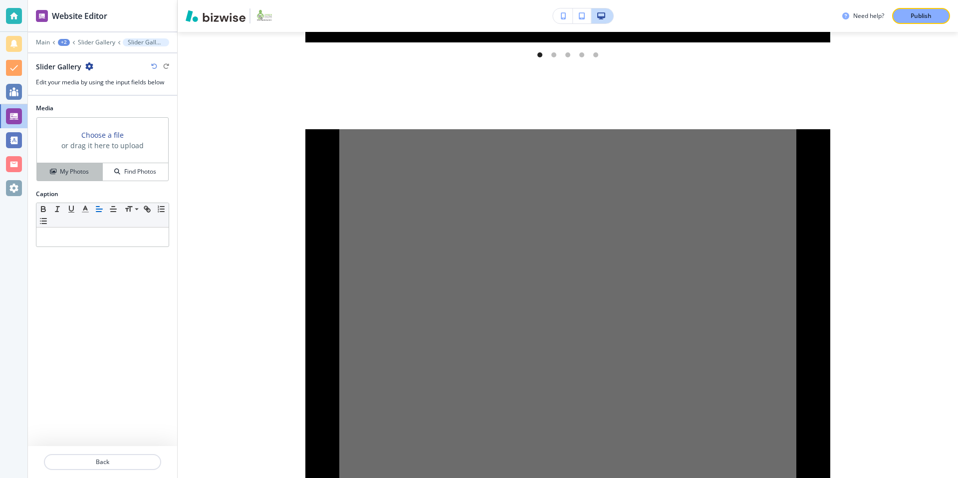
click at [78, 168] on h4 "My Photos" at bounding box center [74, 171] width 29 height 9
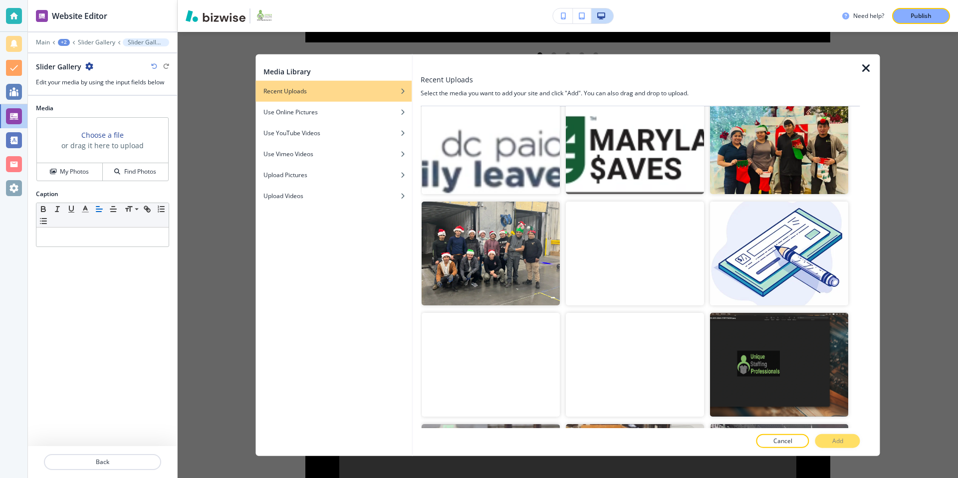
scroll to position [448, 0]
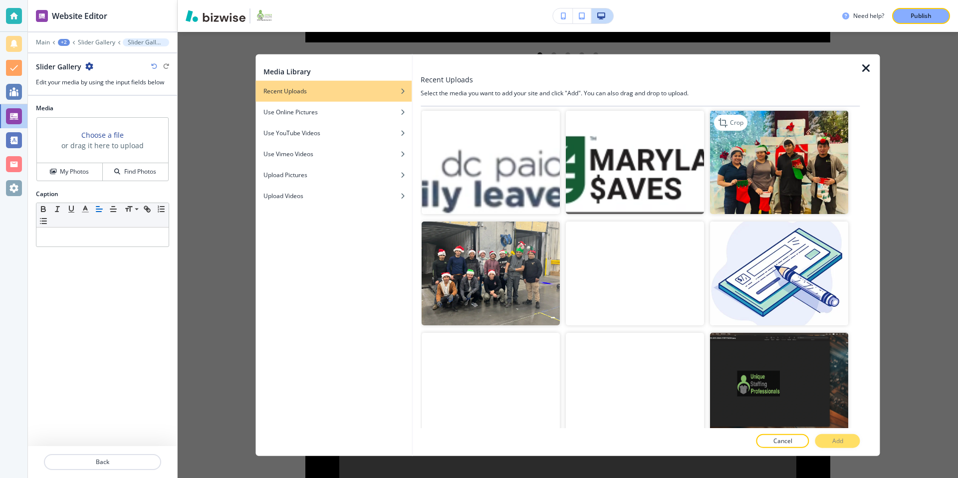
click at [792, 160] on img "button" at bounding box center [780, 162] width 138 height 104
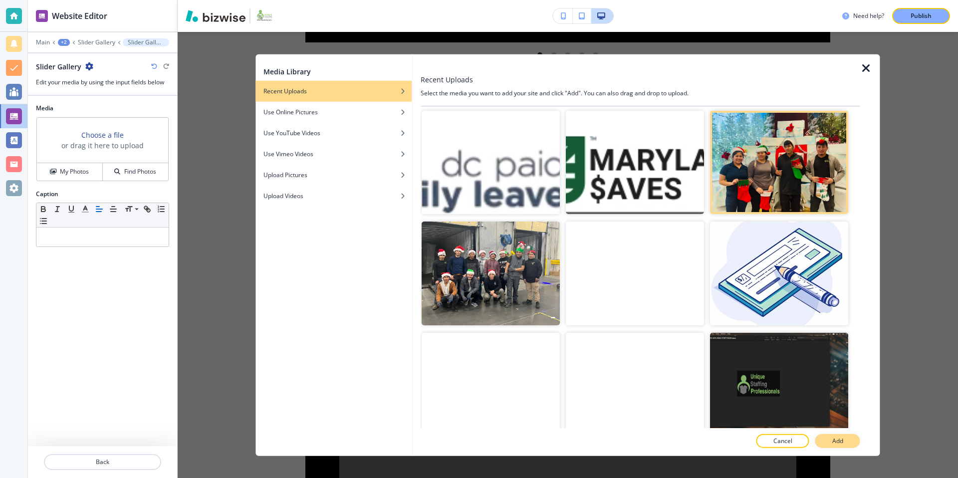
click at [839, 437] on p "Add" at bounding box center [837, 440] width 11 height 9
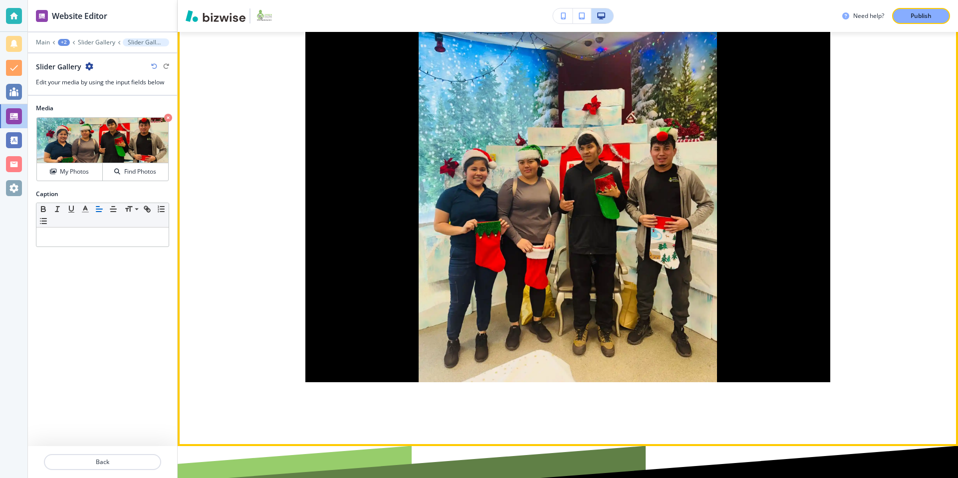
scroll to position [1302, 0]
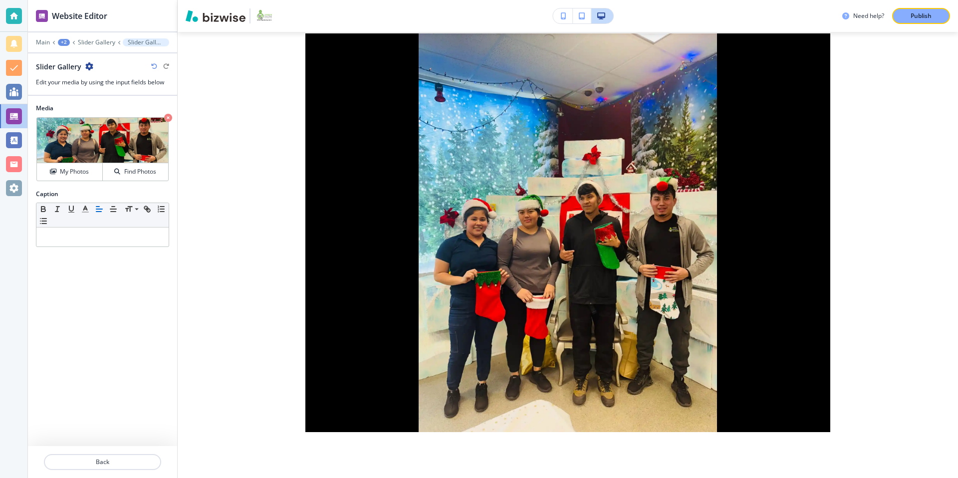
click at [91, 66] on icon "button" at bounding box center [89, 66] width 8 height 8
click at [96, 43] on p "Slider Gallery" at bounding box center [96, 42] width 37 height 7
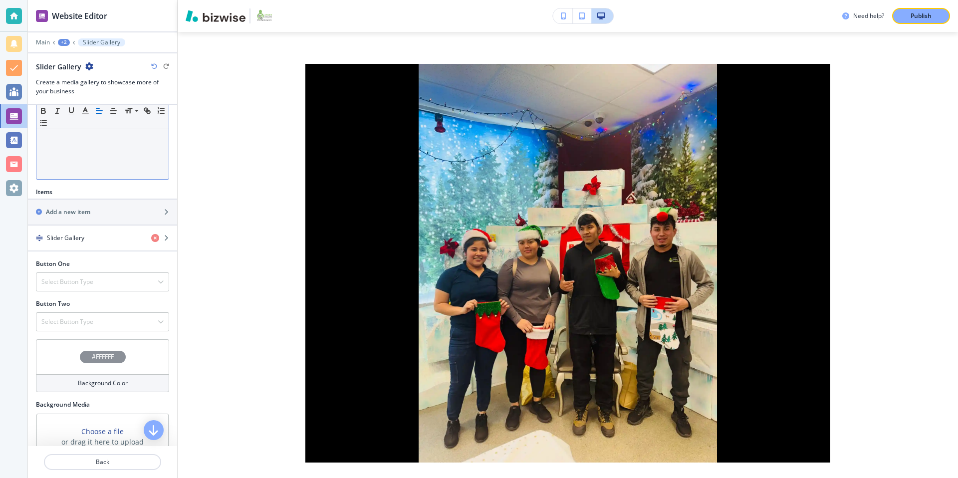
scroll to position [279, 0]
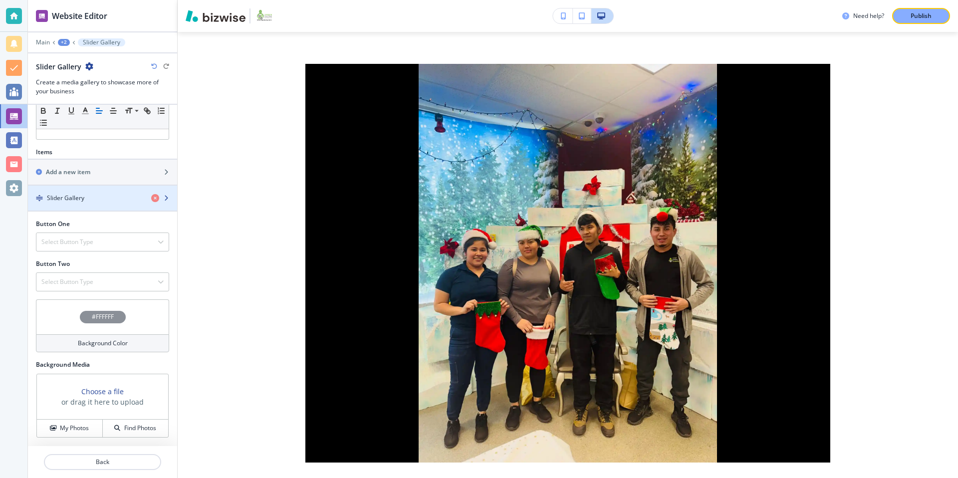
click at [40, 197] on img "button" at bounding box center [39, 198] width 7 height 7
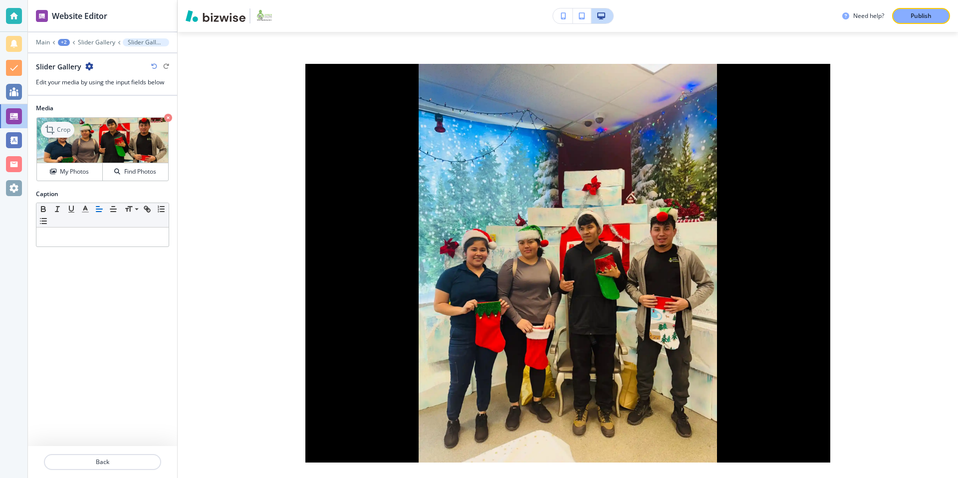
click at [59, 130] on p "Crop" at bounding box center [63, 129] width 13 height 9
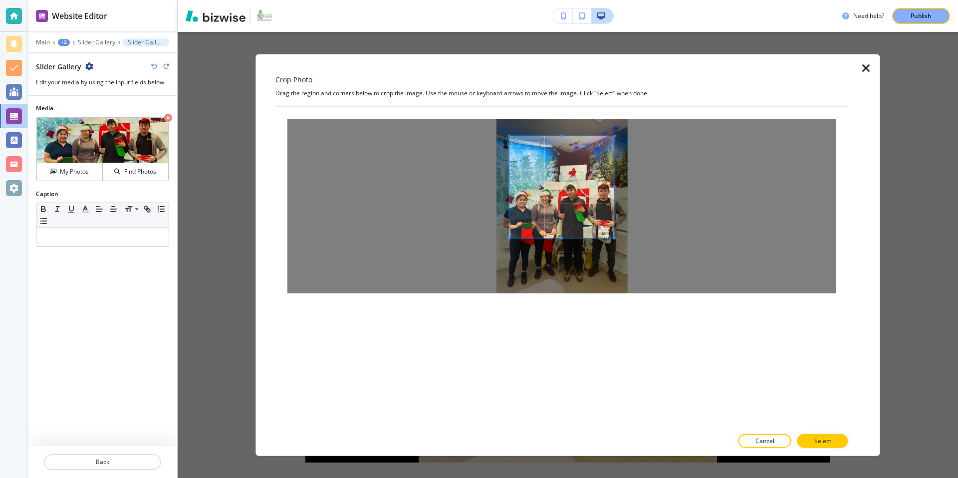
click at [565, 237] on div at bounding box center [561, 187] width 105 height 102
click at [565, 169] on div at bounding box center [561, 203] width 105 height 68
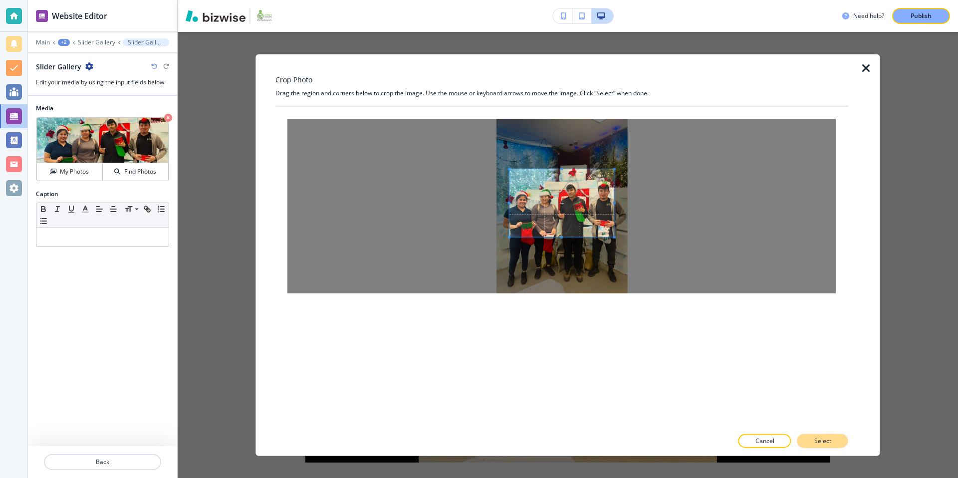
click at [813, 435] on button "Select" at bounding box center [822, 441] width 51 height 14
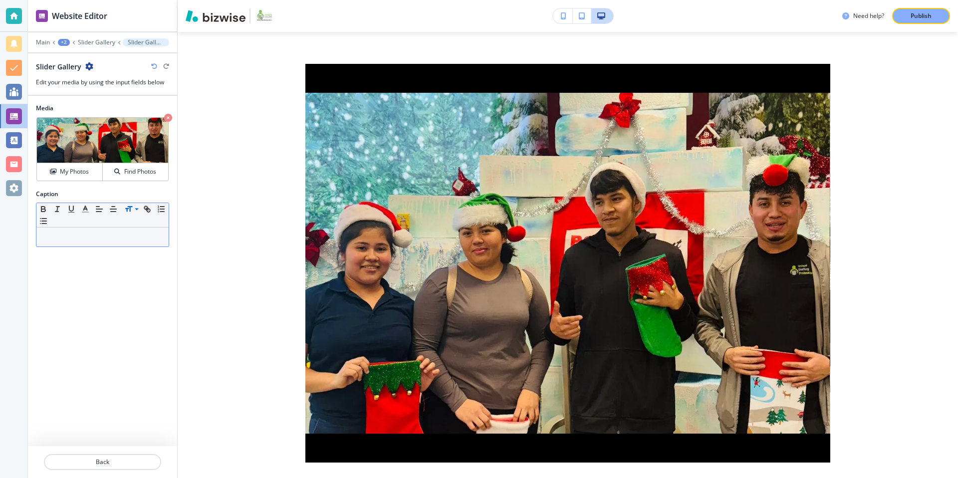
click at [137, 212] on icon at bounding box center [137, 209] width 12 height 9
click at [141, 221] on span at bounding box center [136, 223] width 22 height 12
click at [99, 42] on p "Slider Gallery" at bounding box center [96, 42] width 37 height 7
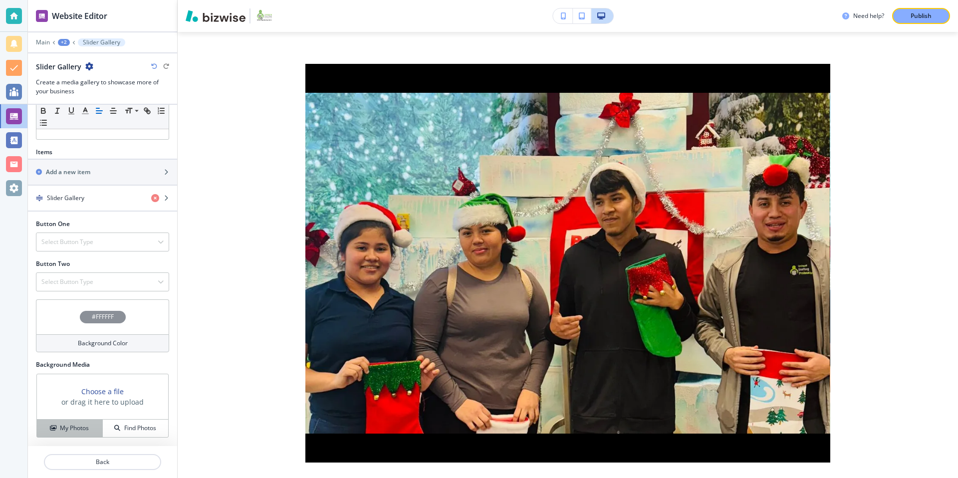
click at [75, 427] on h4 "My Photos" at bounding box center [74, 428] width 29 height 9
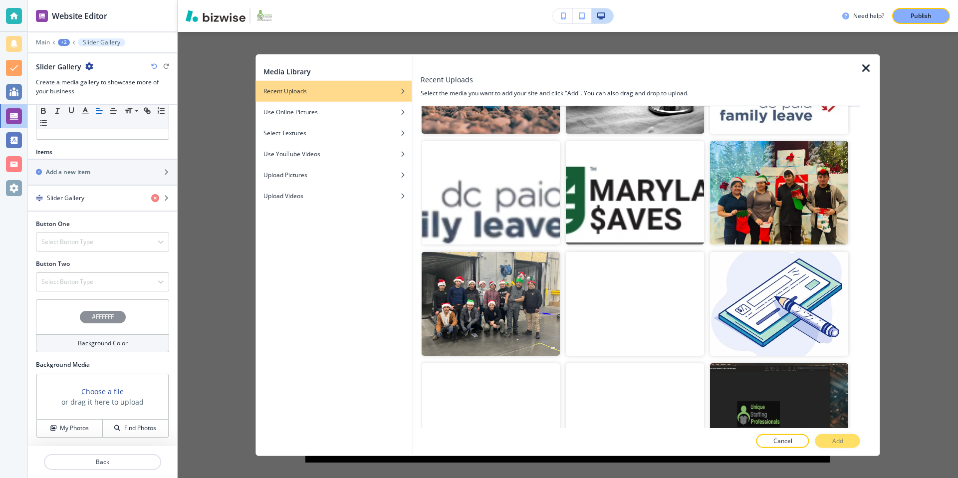
scroll to position [423, 0]
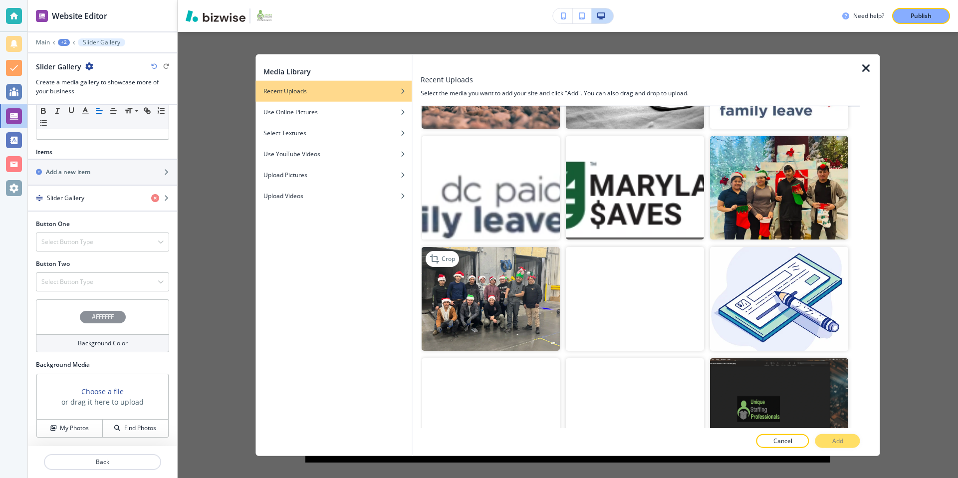
click at [509, 291] on img "button" at bounding box center [491, 299] width 138 height 104
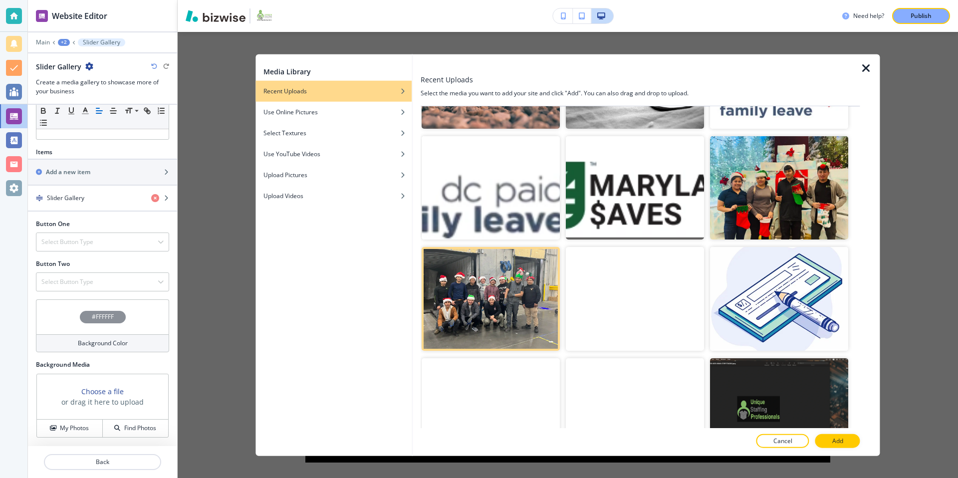
click at [620, 285] on video "button" at bounding box center [635, 299] width 138 height 104
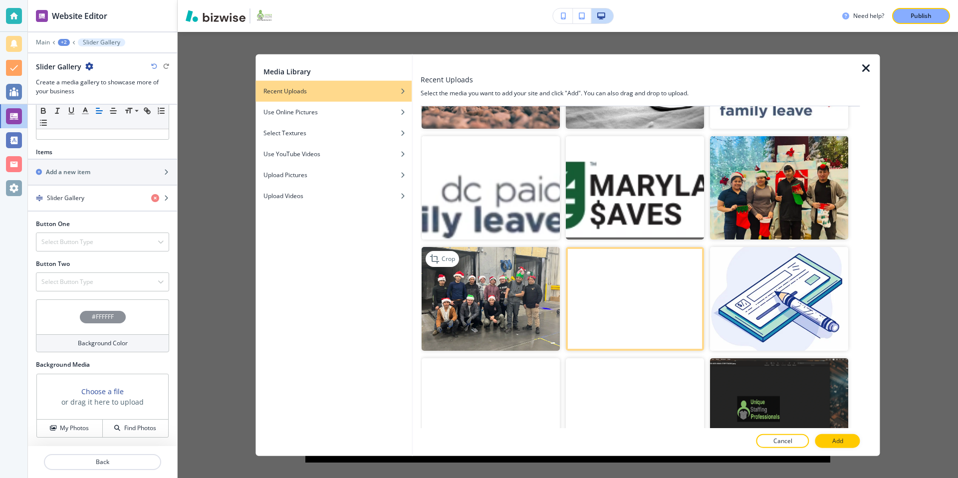
click at [510, 295] on img "button" at bounding box center [491, 299] width 138 height 104
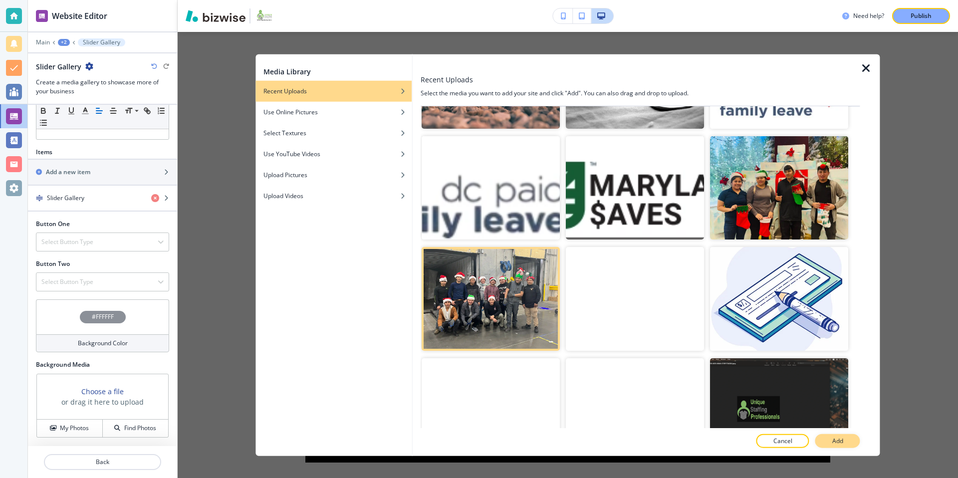
click at [833, 438] on p "Add" at bounding box center [837, 440] width 11 height 9
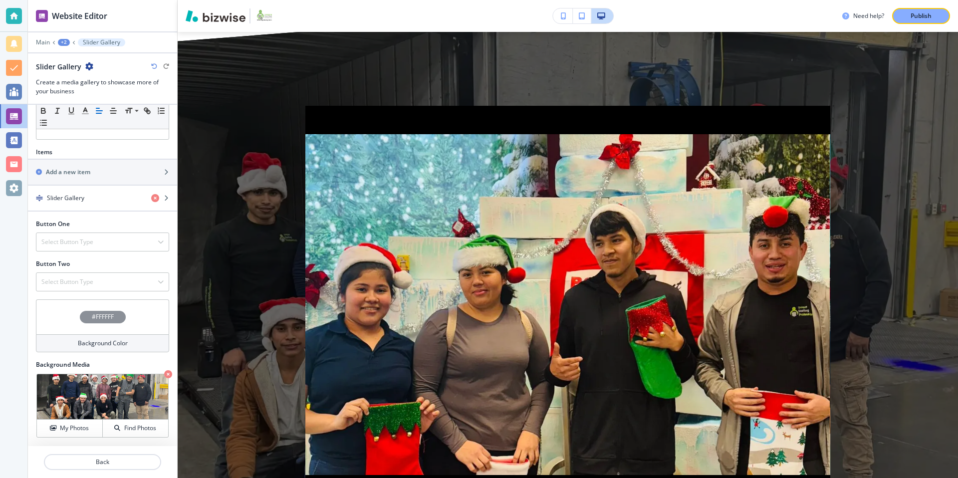
scroll to position [1331, 0]
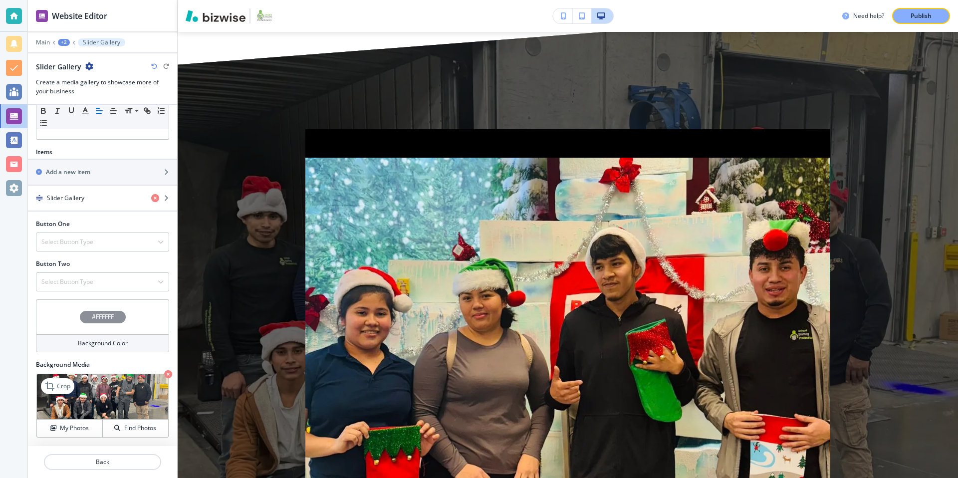
click at [169, 373] on icon "button" at bounding box center [168, 374] width 8 height 8
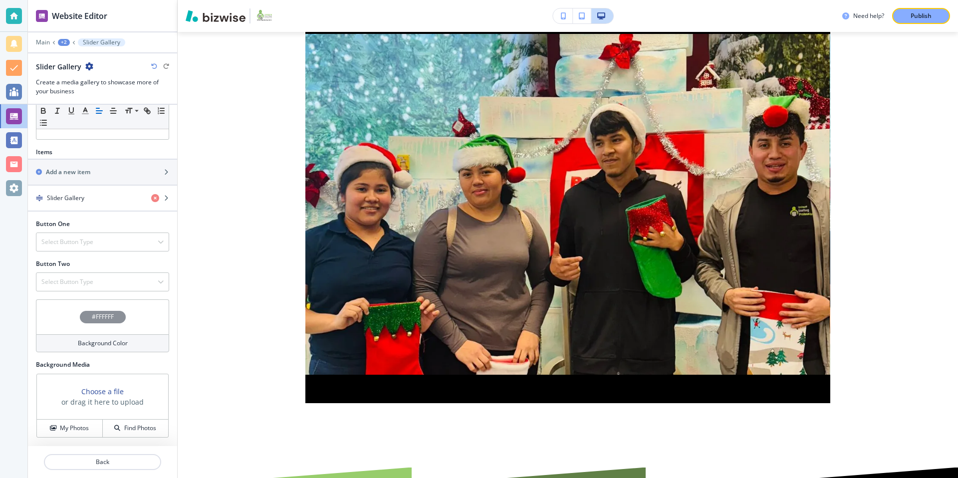
click at [66, 42] on div "+2" at bounding box center [64, 42] width 12 height 7
click at [89, 74] on p "Workforce Digital Engagement" at bounding box center [89, 76] width 51 height 9
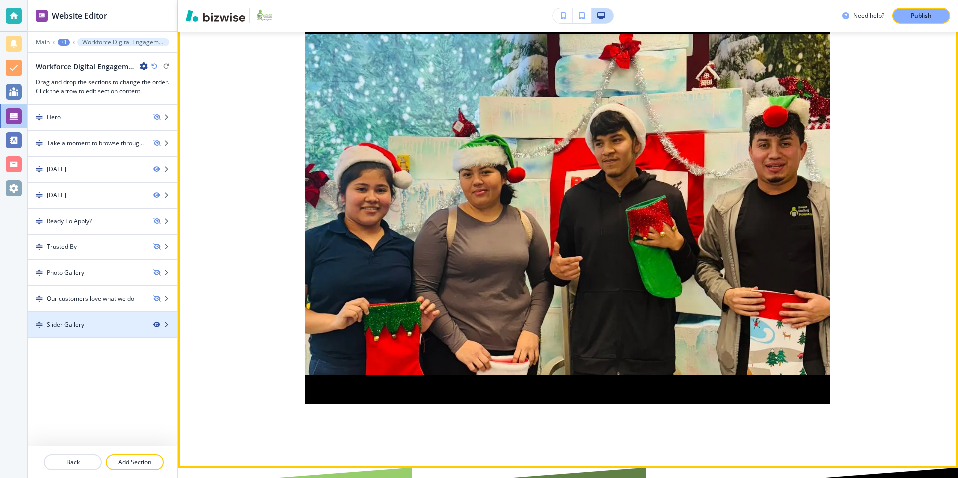
click at [158, 326] on icon "button" at bounding box center [156, 325] width 6 height 6
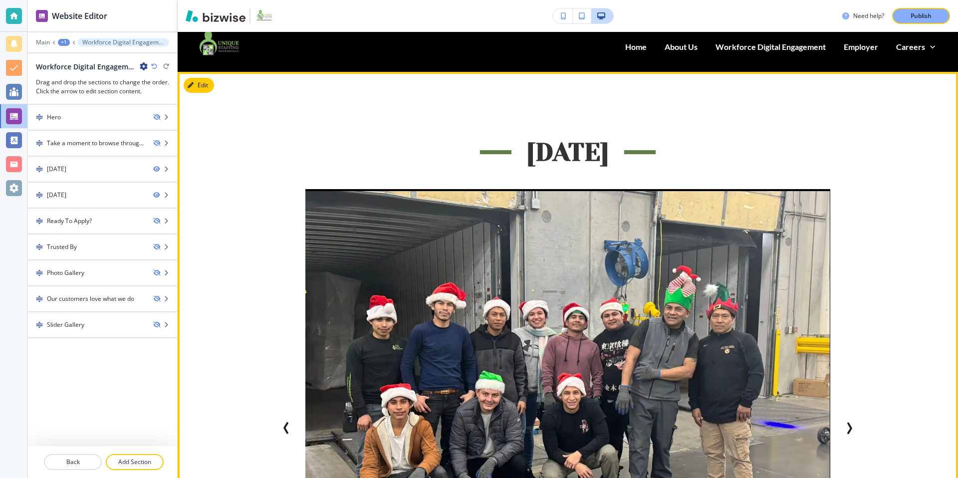
scroll to position [0, 0]
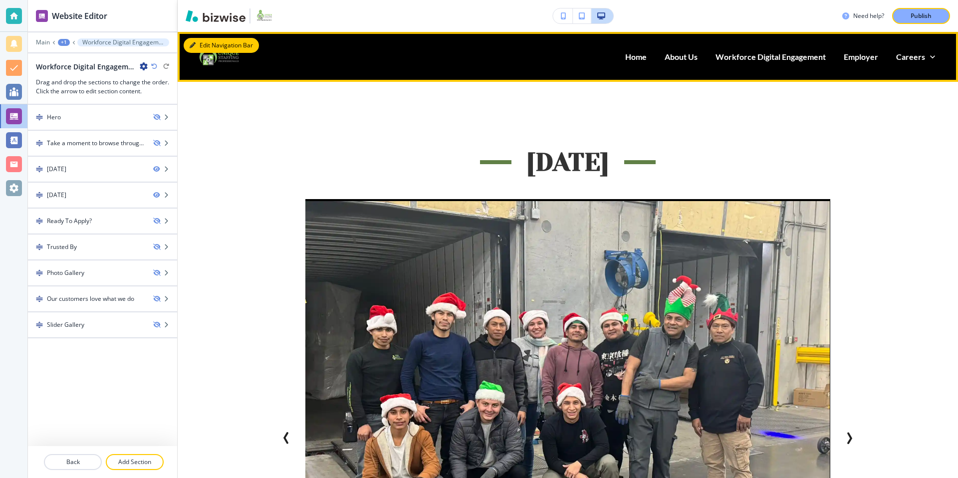
click at [202, 40] on button "Edit Navigation Bar" at bounding box center [221, 45] width 75 height 15
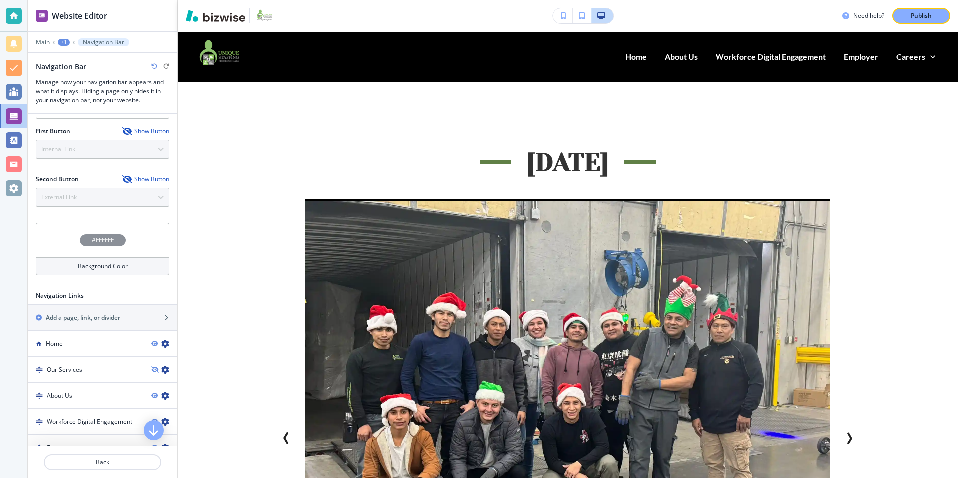
scroll to position [251, 0]
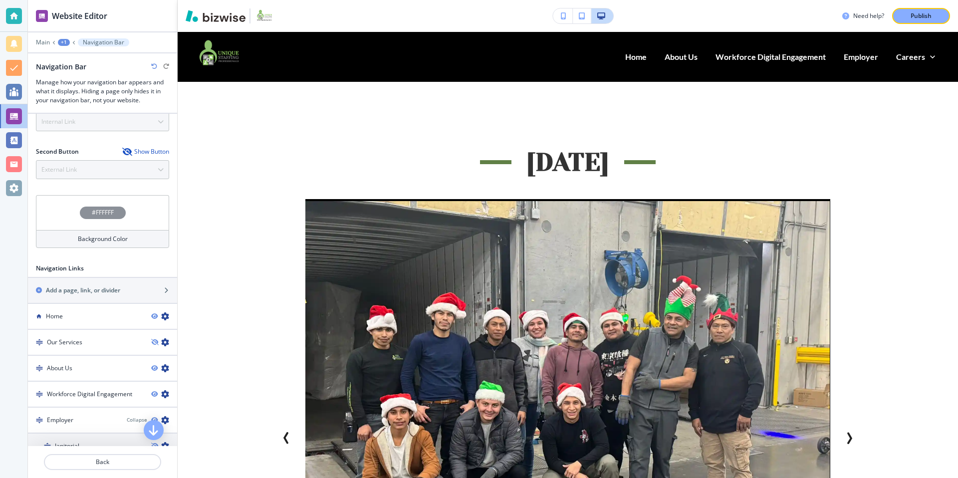
click at [104, 207] on div "#FFFFFF" at bounding box center [103, 213] width 46 height 12
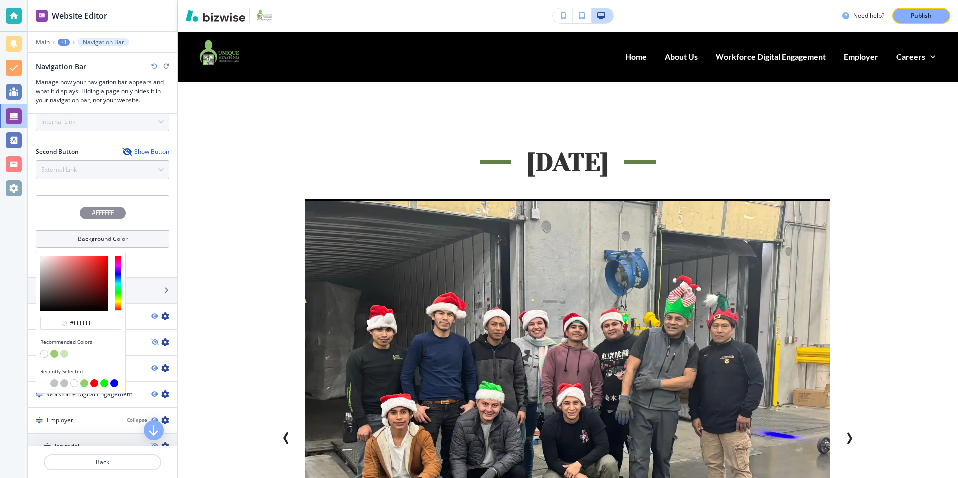
click at [56, 354] on button "button" at bounding box center [54, 354] width 8 height 8
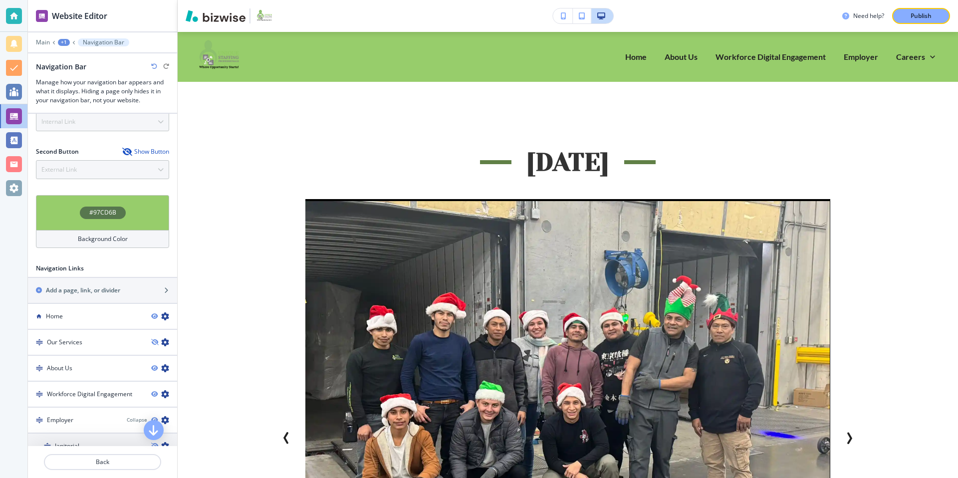
click at [84, 238] on h4 "Background Color" at bounding box center [103, 239] width 50 height 9
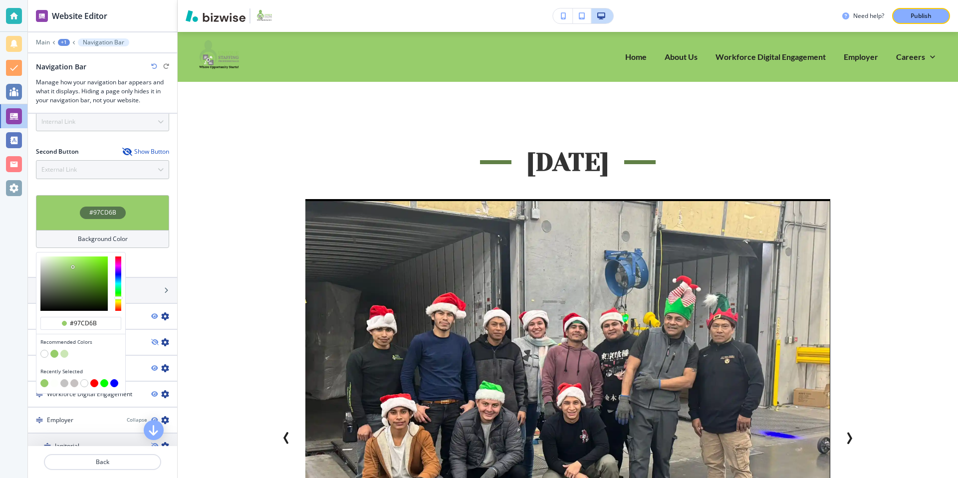
click at [45, 354] on button "button" at bounding box center [44, 354] width 8 height 8
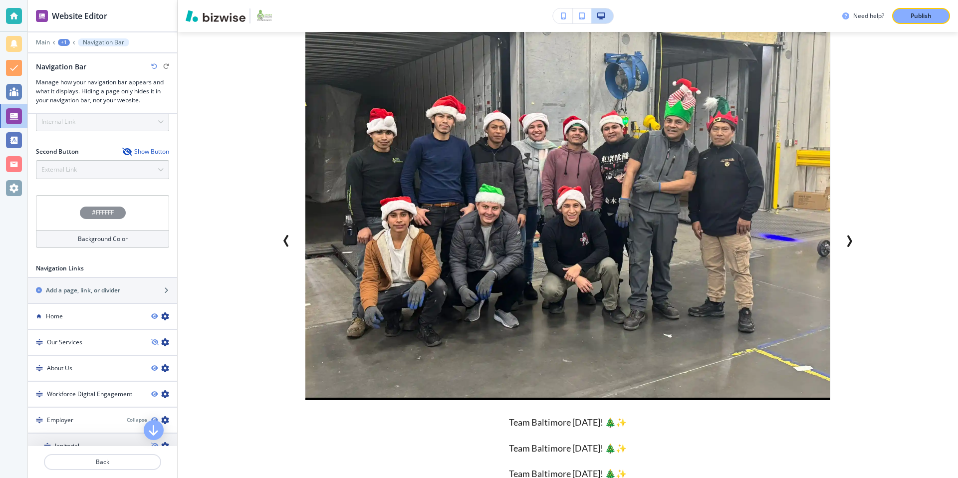
scroll to position [0, 0]
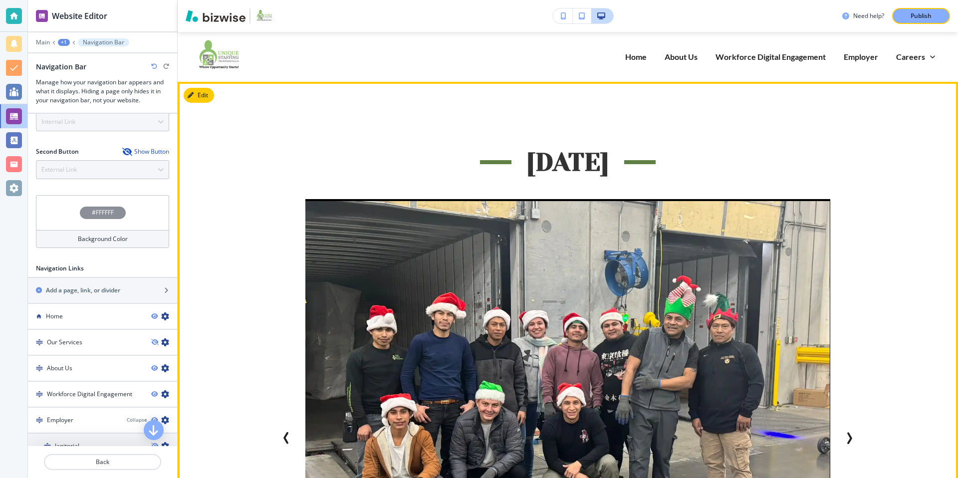
click at [256, 99] on div "Employee Appreciation Day 2024 Celebrating the Winners Christmas Day! 🎄✨ Celebr…" at bounding box center [568, 407] width 780 height 651
drag, startPoint x: 293, startPoint y: 82, endPoint x: 298, endPoint y: 106, distance: 23.9
click at [298, 106] on div "Employee Appreciation Day 2024 Celebrating the Winners Christmas Day! 🎄✨ Celebr…" at bounding box center [568, 407] width 780 height 651
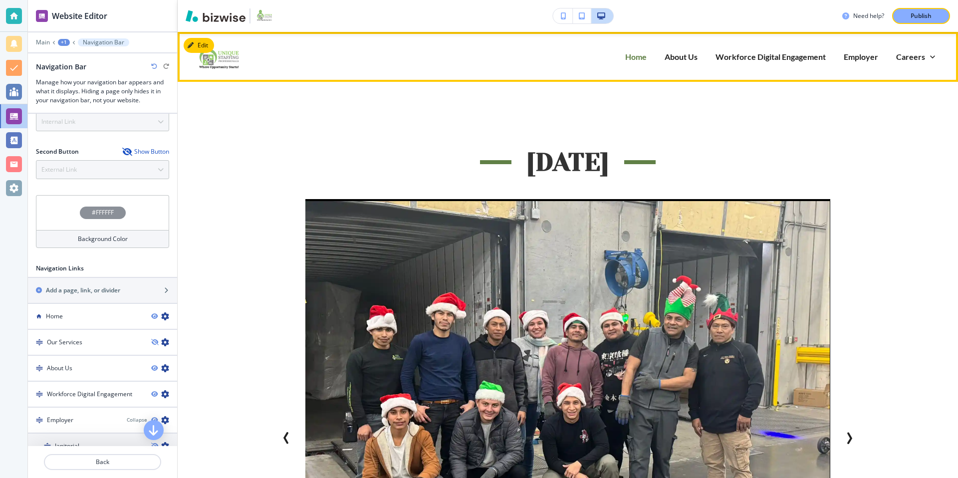
click at [639, 59] on p "Home" at bounding box center [635, 56] width 21 height 11
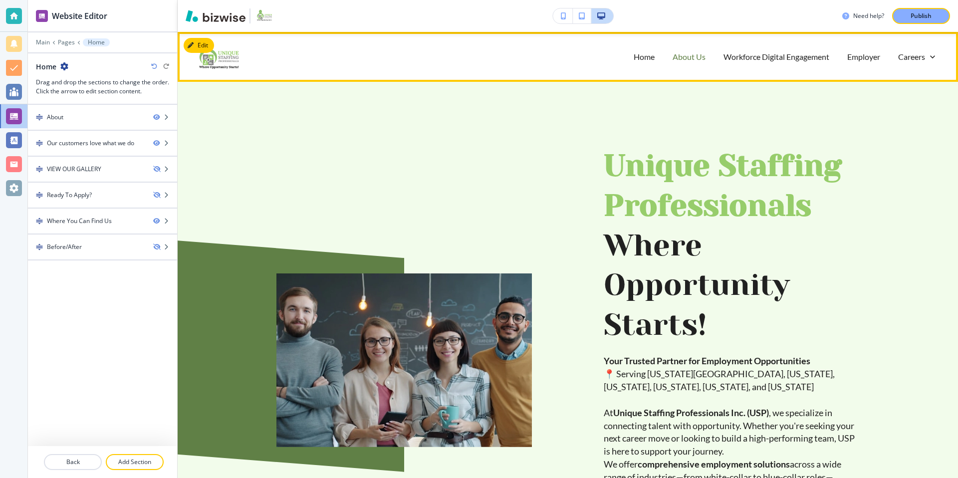
click at [689, 59] on p "About Us" at bounding box center [689, 56] width 33 height 11
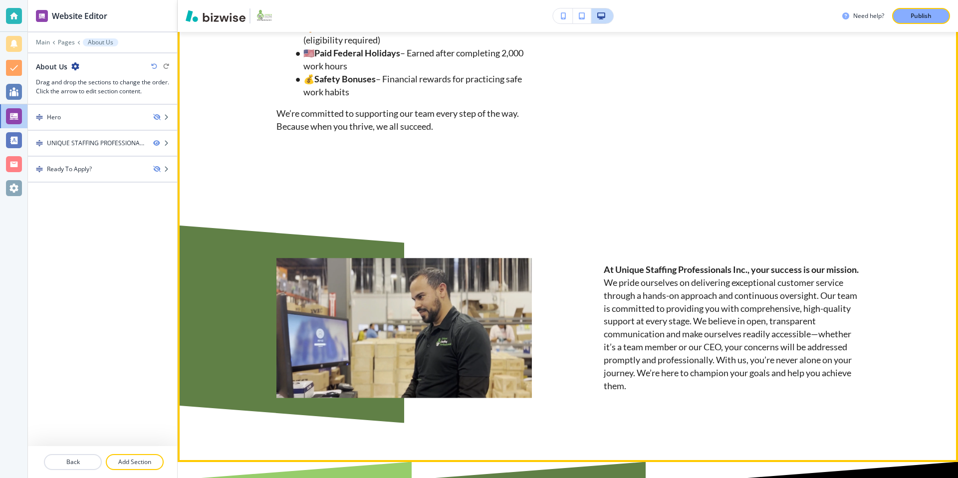
scroll to position [689, 0]
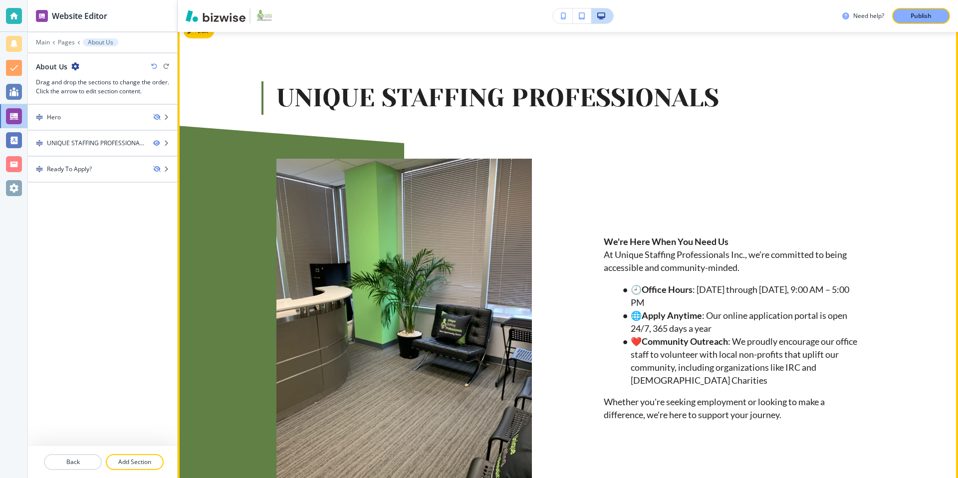
scroll to position [0, 0]
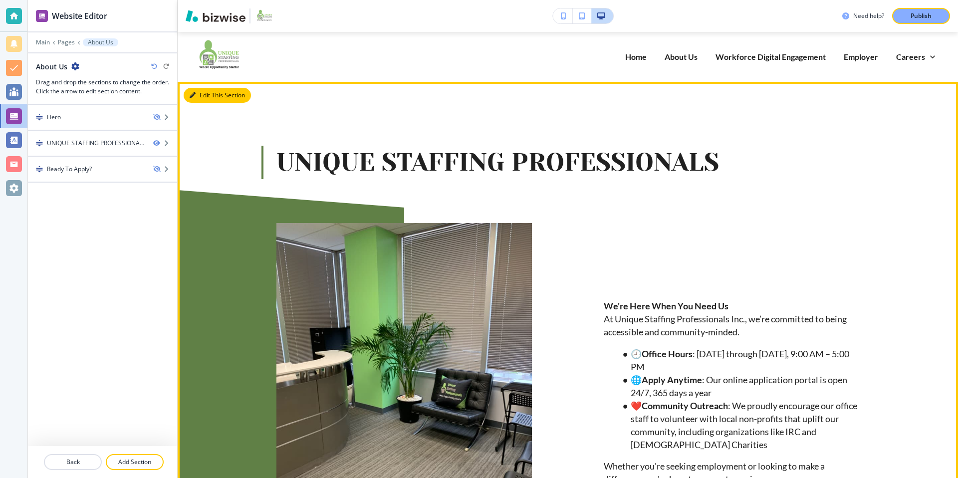
click at [204, 94] on button "Edit This Section" at bounding box center [217, 95] width 67 height 15
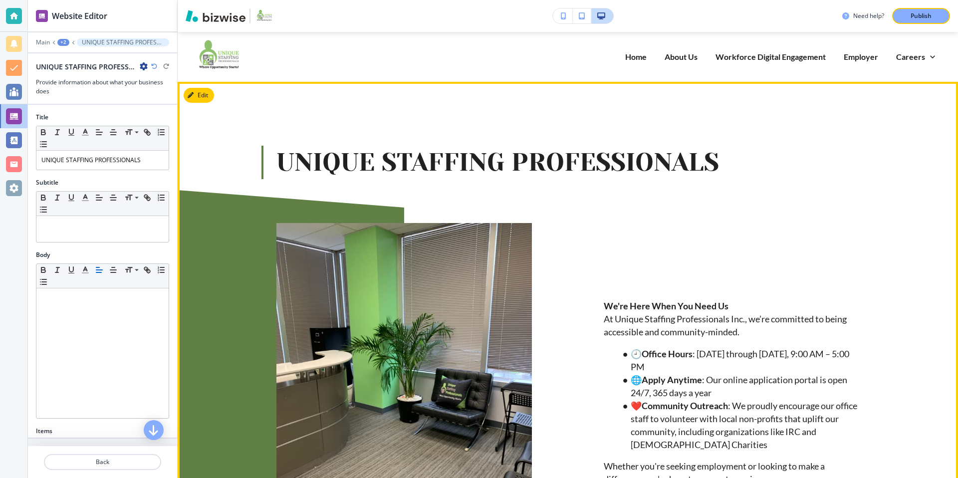
drag, startPoint x: 293, startPoint y: 84, endPoint x: 295, endPoint y: 106, distance: 22.0
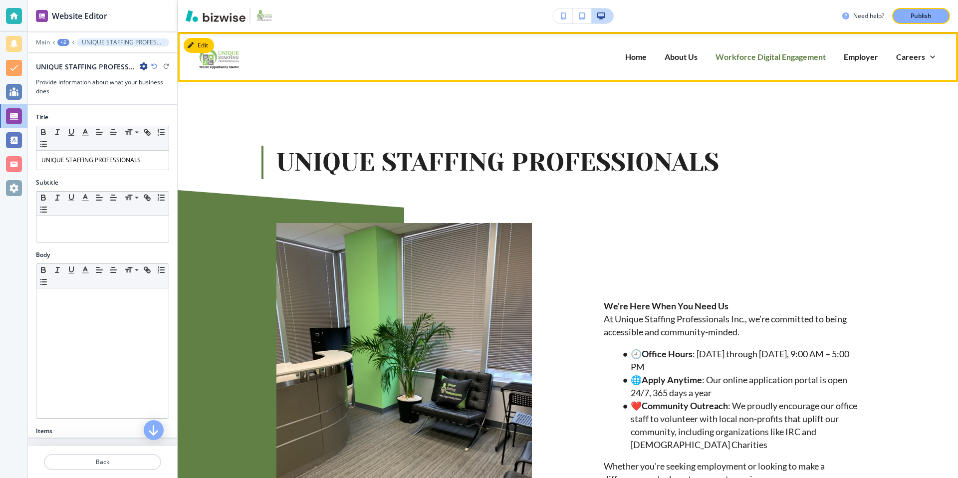
click at [782, 56] on p "Workforce Digital Engagement" at bounding box center [771, 56] width 110 height 11
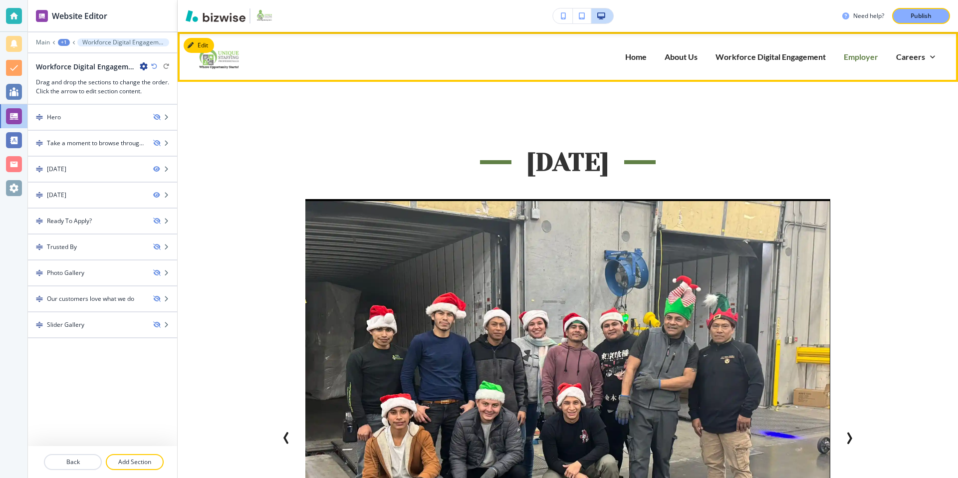
click at [859, 59] on p "Employer" at bounding box center [861, 56] width 34 height 11
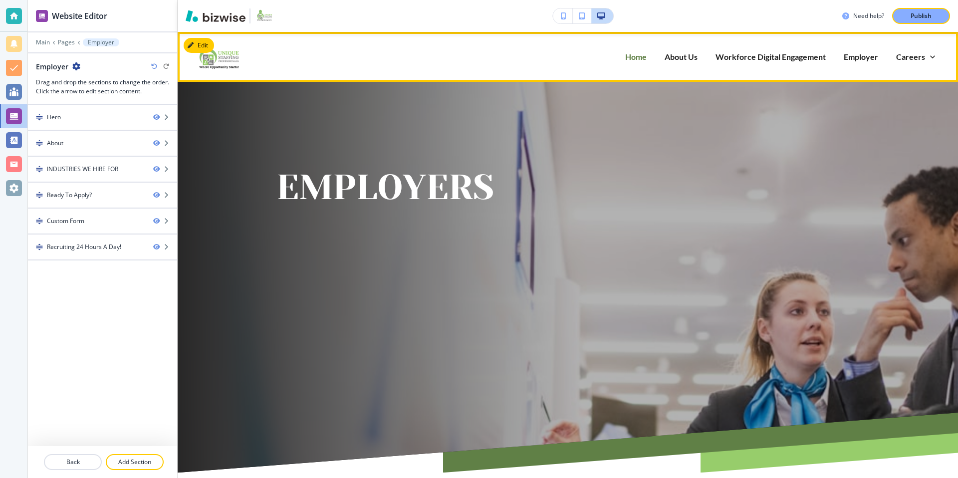
click at [630, 61] on p "Home" at bounding box center [635, 56] width 21 height 11
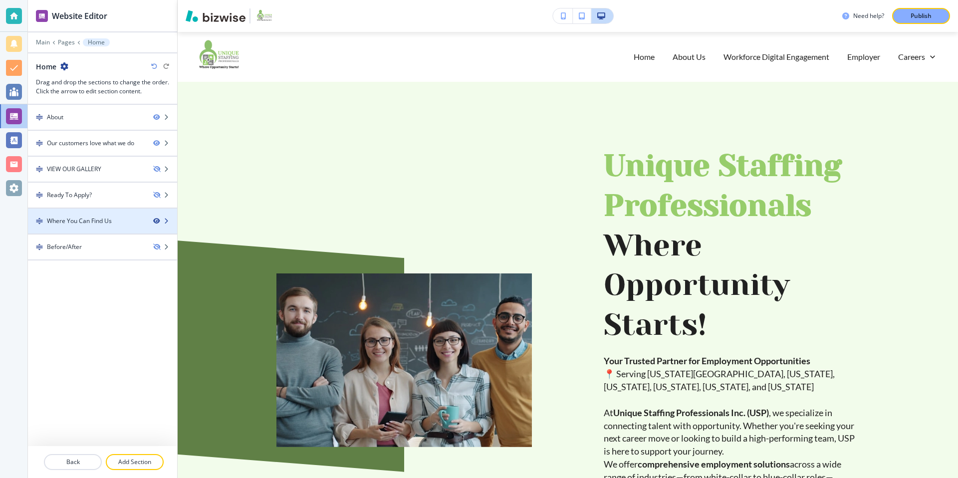
click at [157, 220] on icon "button" at bounding box center [156, 221] width 6 height 6
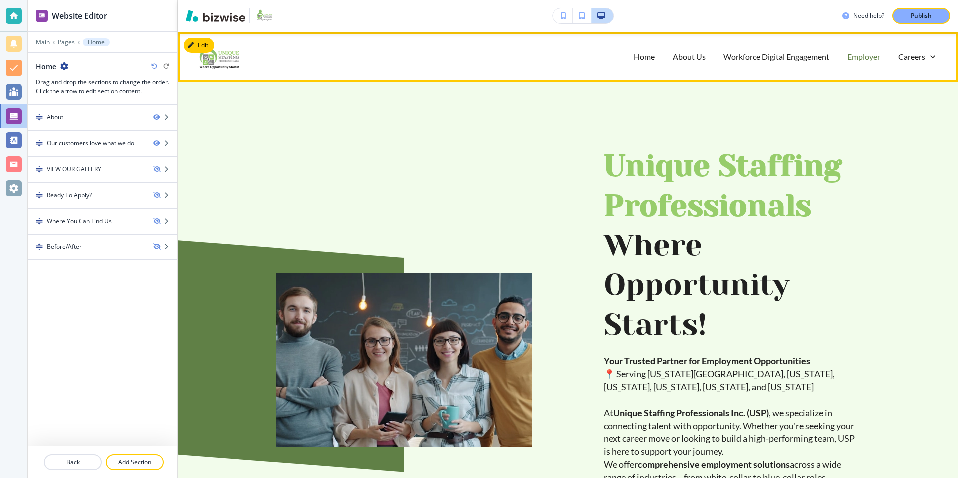
click at [853, 57] on p "Employer" at bounding box center [863, 56] width 33 height 11
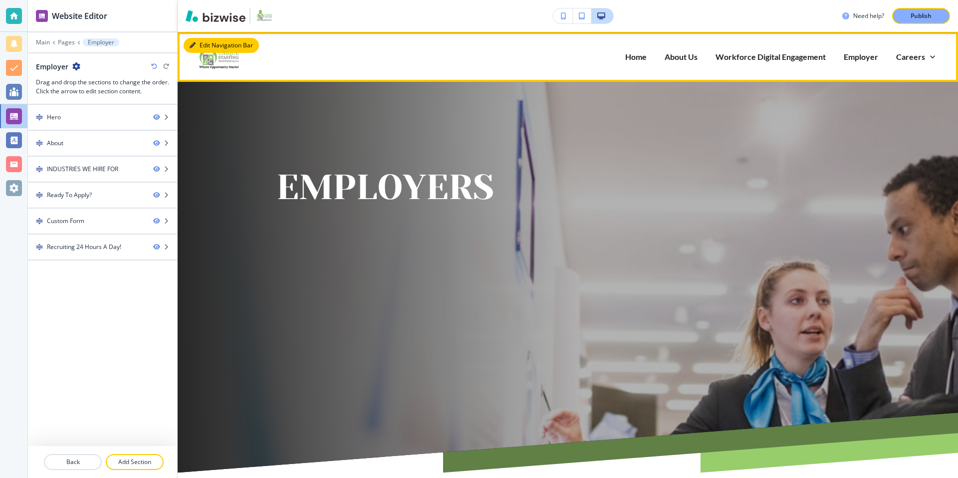
click at [203, 41] on button "Edit Navigation Bar" at bounding box center [221, 45] width 75 height 15
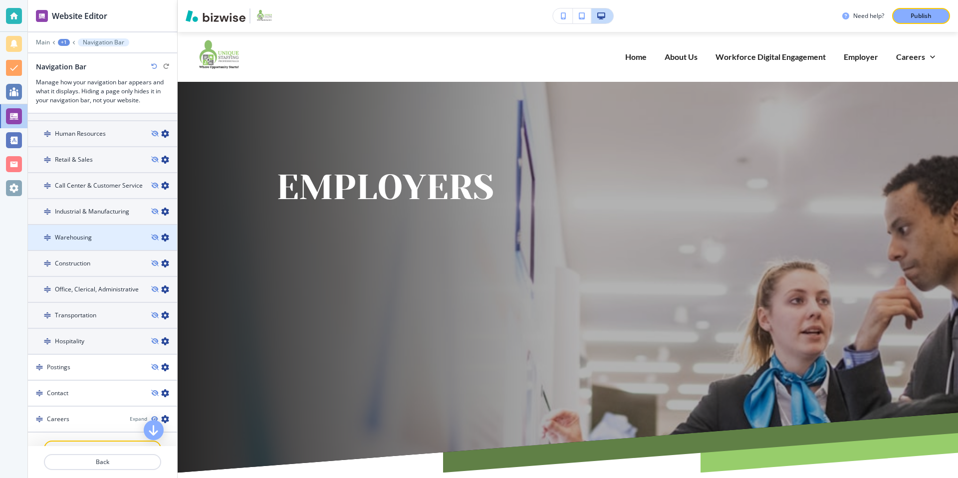
scroll to position [592, 0]
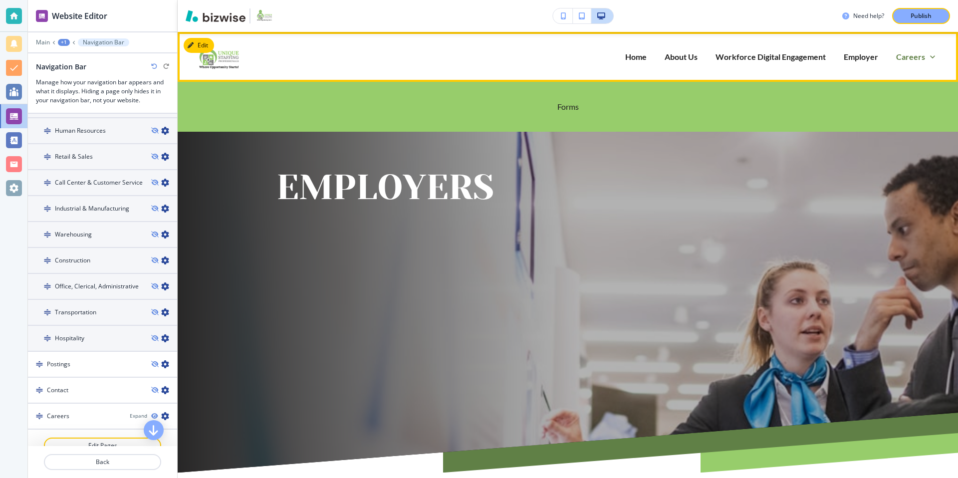
click at [920, 57] on p "Careers" at bounding box center [910, 56] width 29 height 11
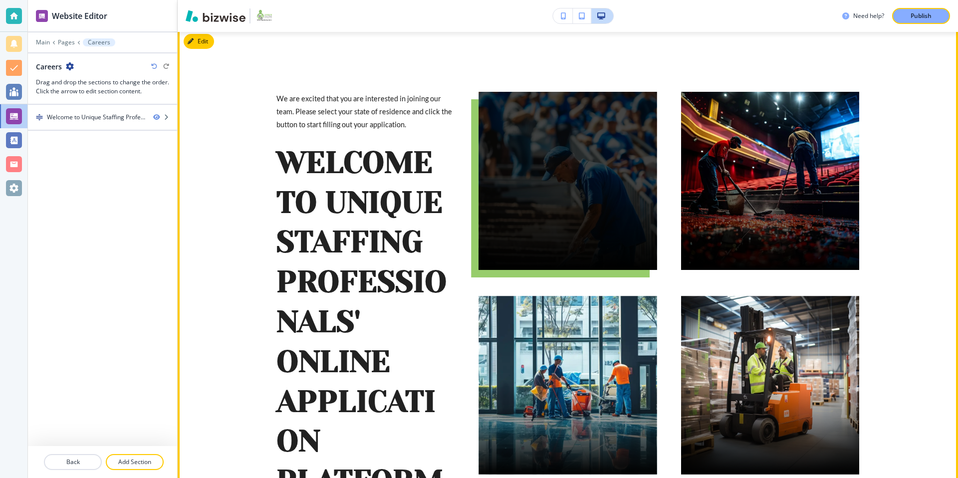
scroll to position [48, 0]
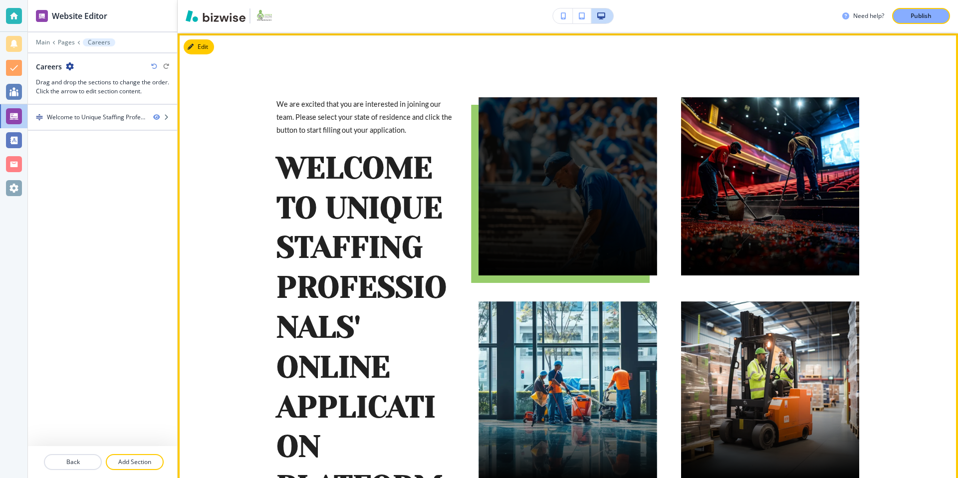
click at [586, 154] on div at bounding box center [568, 186] width 178 height 178
click at [559, 177] on div at bounding box center [568, 186] width 178 height 178
click at [519, 204] on div at bounding box center [568, 186] width 178 height 178
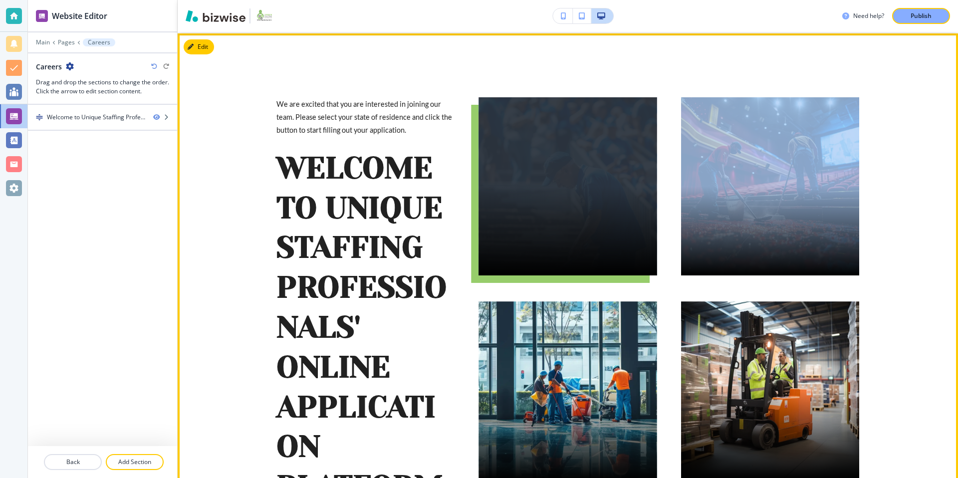
click at [519, 204] on div at bounding box center [568, 186] width 178 height 178
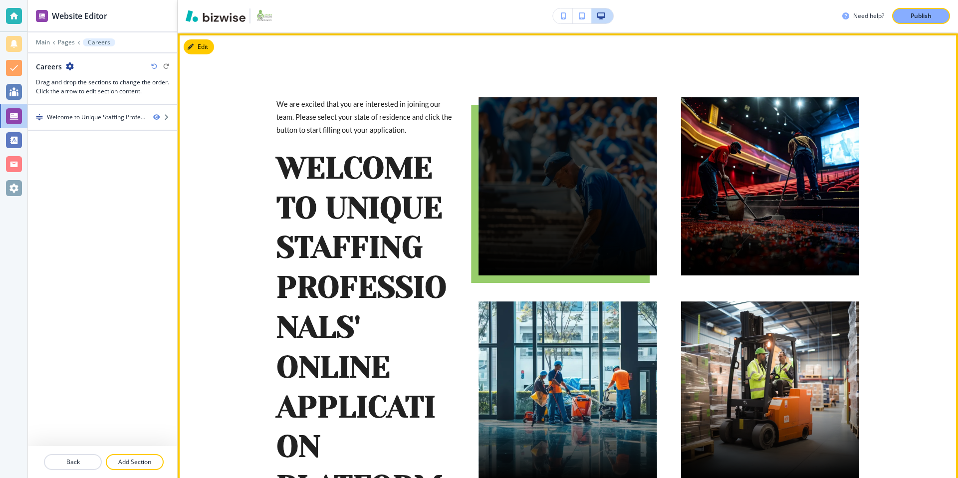
click at [566, 145] on div at bounding box center [568, 186] width 178 height 178
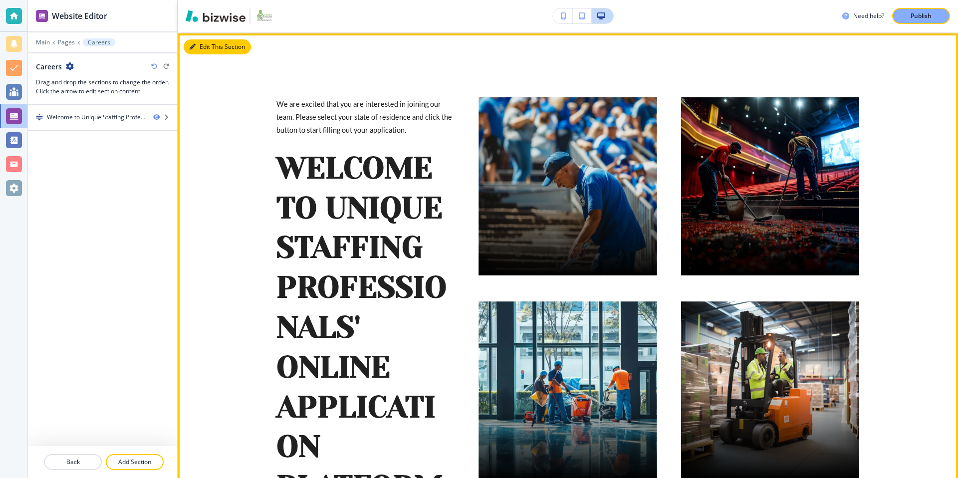
click at [213, 48] on button "Edit This Section" at bounding box center [217, 46] width 67 height 15
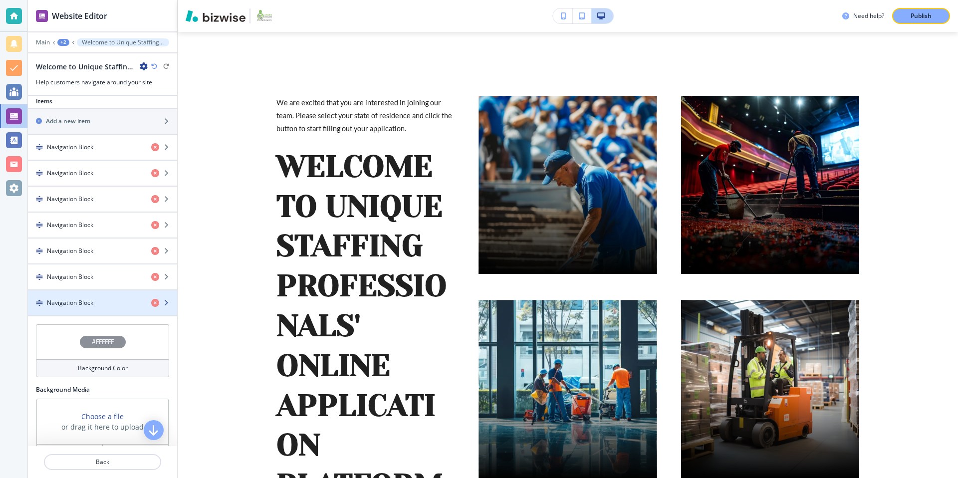
scroll to position [361, 0]
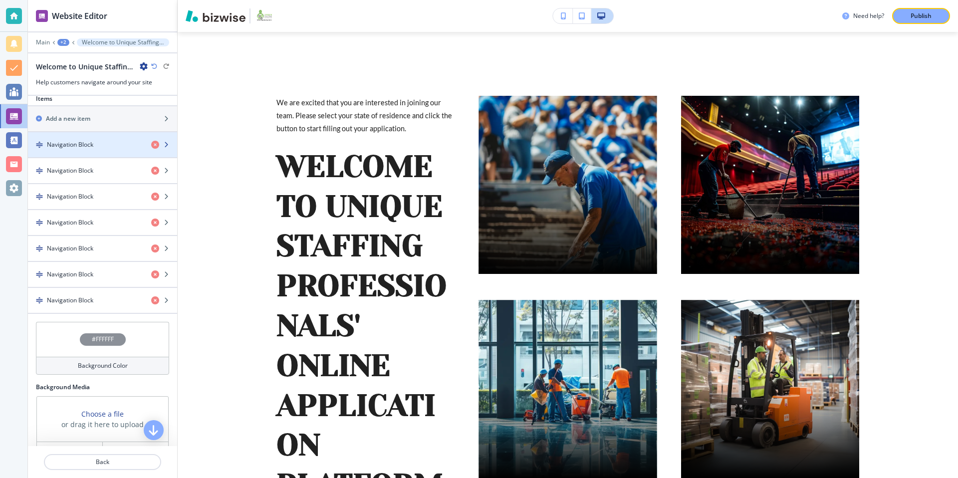
click at [74, 141] on h4 "Navigation Block" at bounding box center [70, 144] width 46 height 9
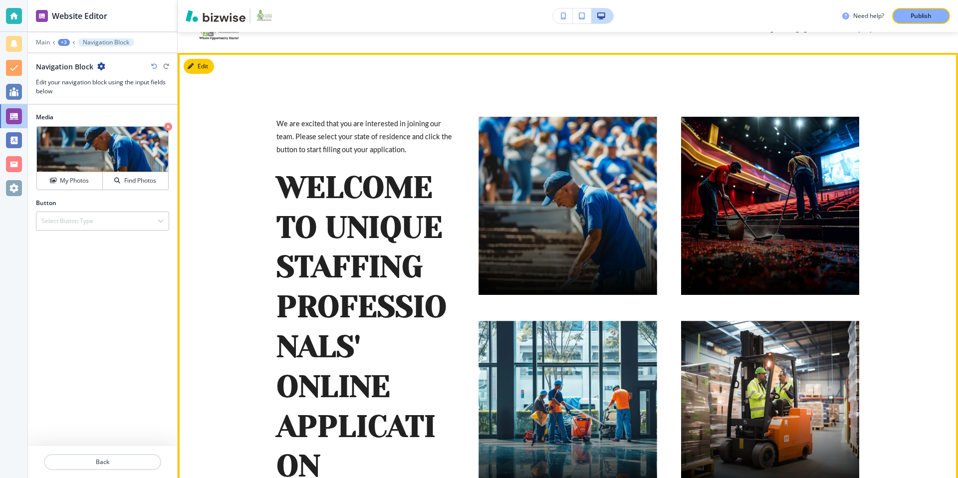
scroll to position [0, 0]
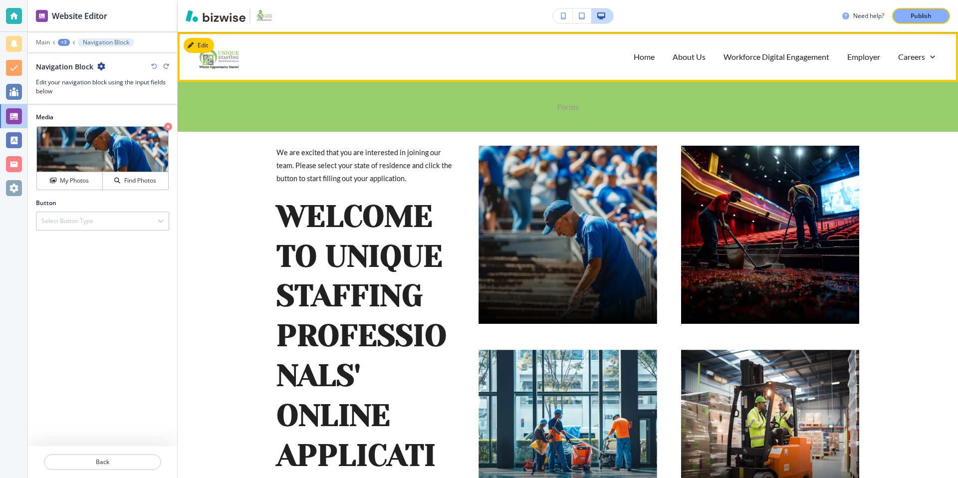
click at [571, 105] on p "Forms" at bounding box center [567, 106] width 21 height 11
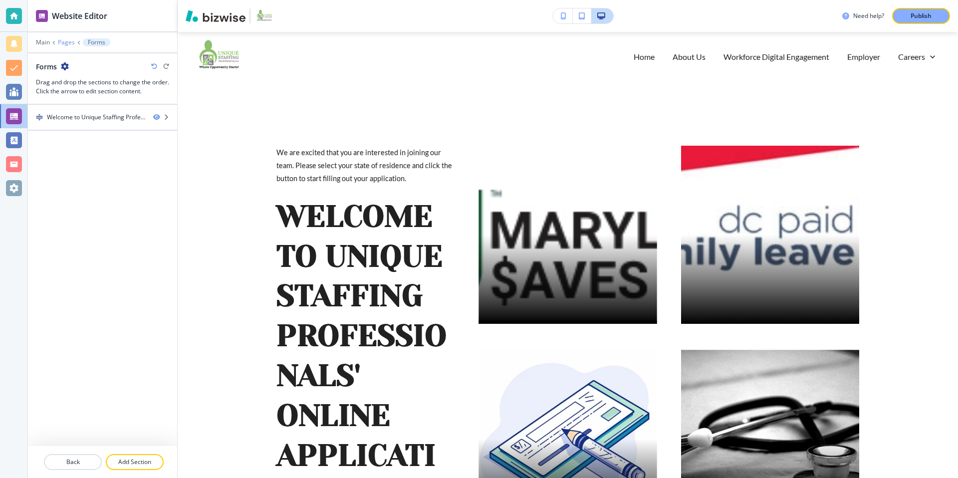
click at [68, 42] on p "Pages" at bounding box center [66, 42] width 17 height 7
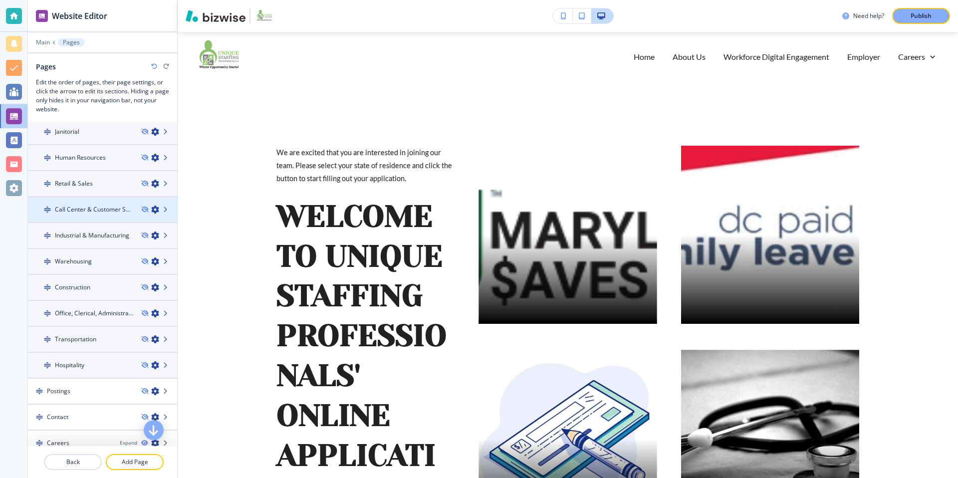
scroll to position [144, 0]
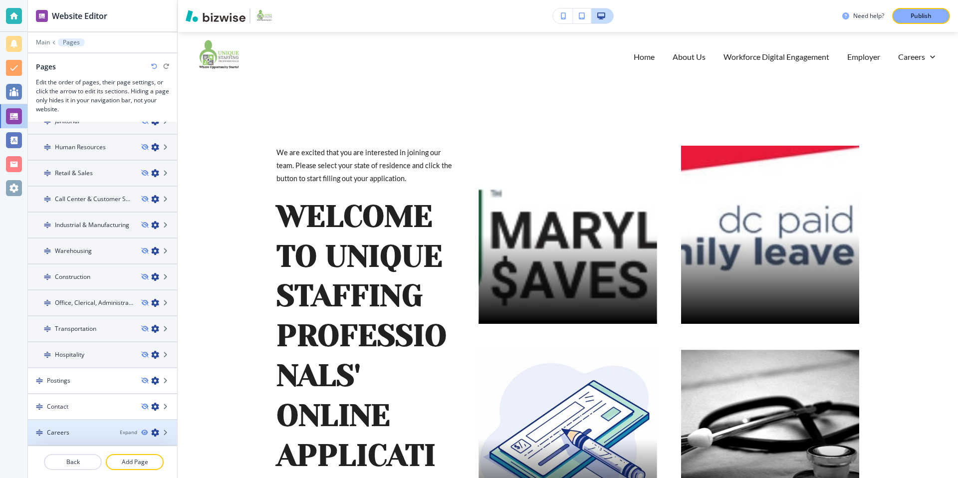
click at [155, 432] on icon "button" at bounding box center [155, 433] width 8 height 8
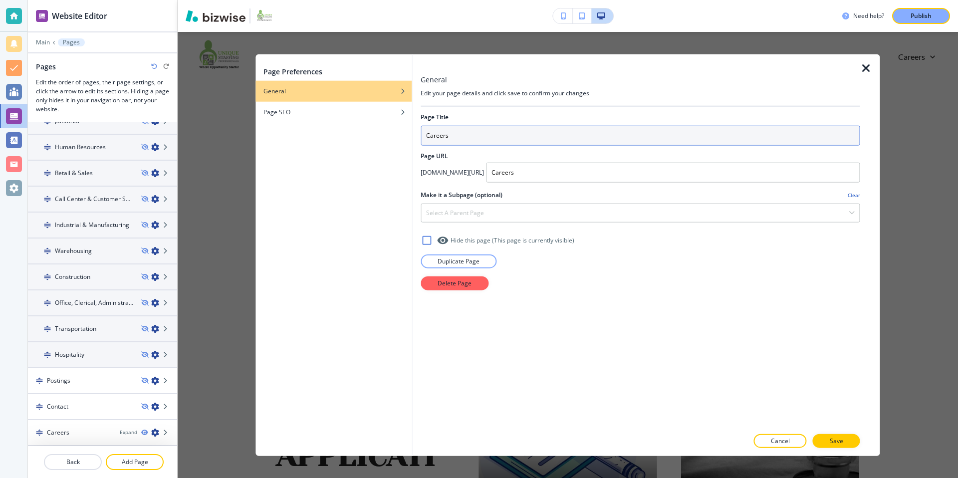
click at [487, 138] on input "Careers" at bounding box center [640, 136] width 439 height 20
type input "J"
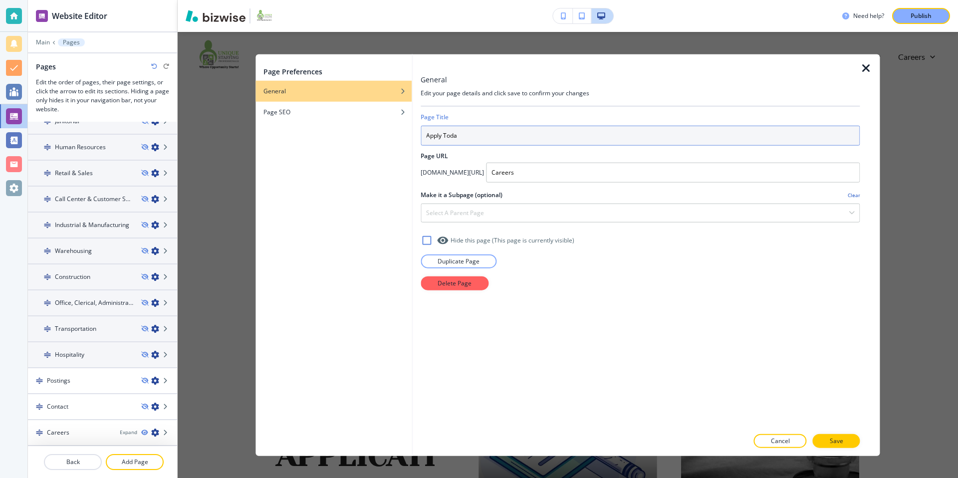
type input "Apply [DATE]"
drag, startPoint x: 466, startPoint y: 138, endPoint x: 402, endPoint y: 137, distance: 63.4
click at [402, 137] on div "Page Preferences General Page SEO General Edit your page details and click save…" at bounding box center [567, 255] width 624 height 402
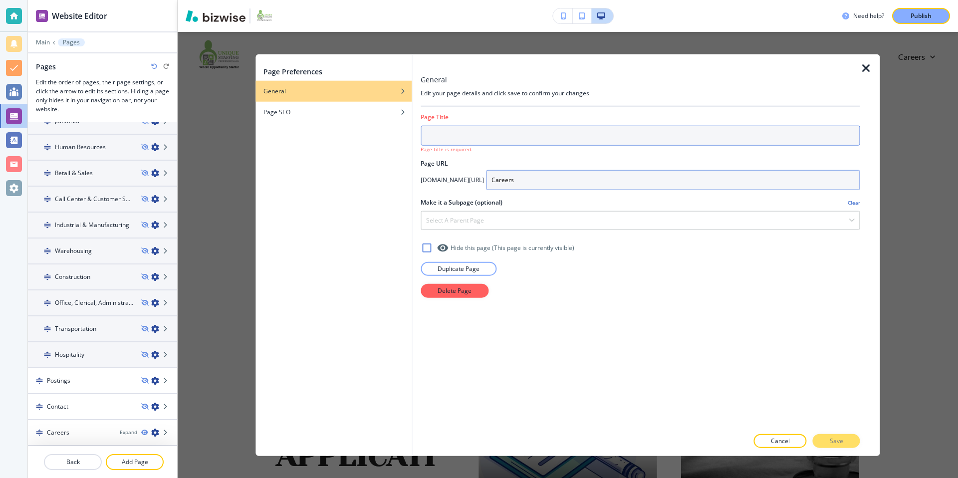
paste input "Apply [DATE]"
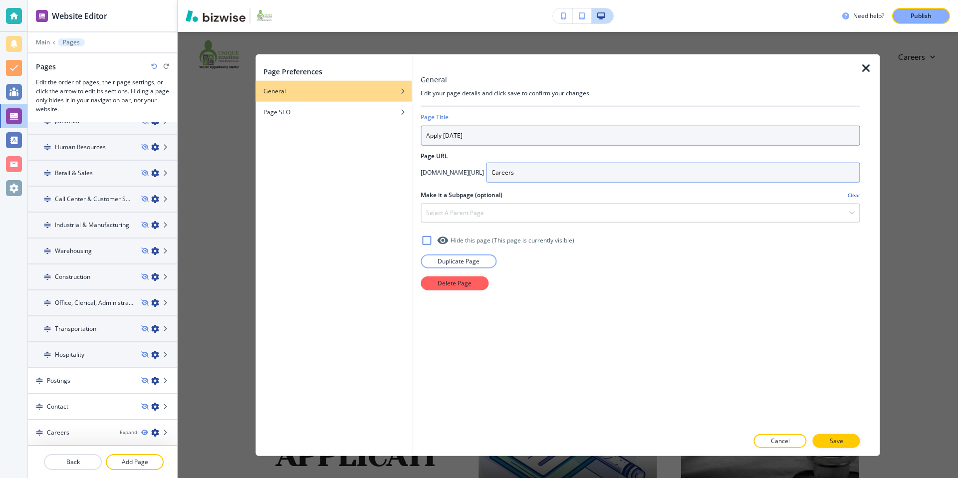
type input "Apply [DATE]"
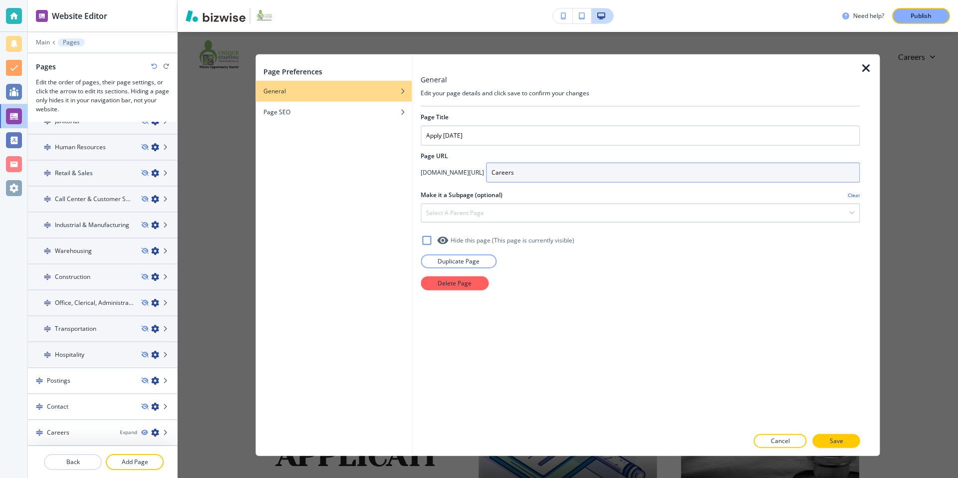
drag, startPoint x: 558, startPoint y: 173, endPoint x: 487, endPoint y: 176, distance: 70.9
click at [487, 176] on div "uniquestaffingprofessionals.com/ Careers" at bounding box center [640, 173] width 439 height 20
type input "AT"
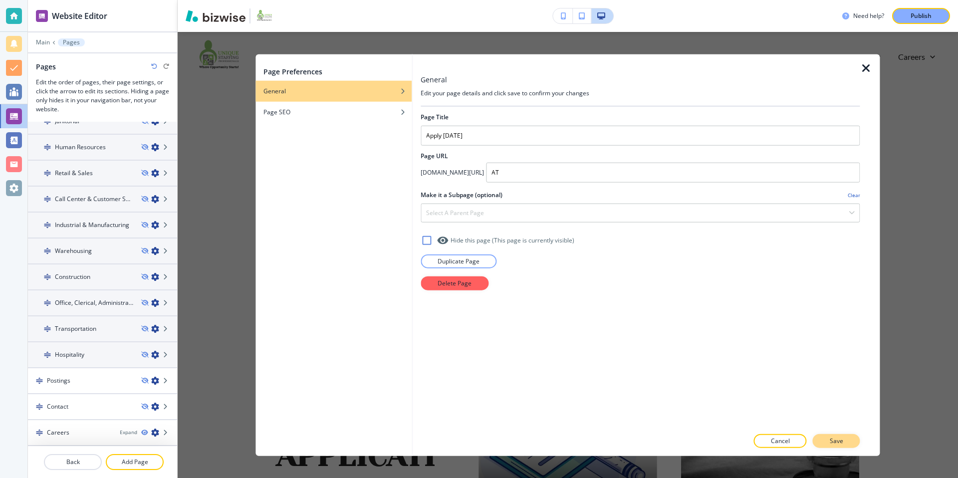
click at [856, 446] on button "Save" at bounding box center [836, 441] width 47 height 14
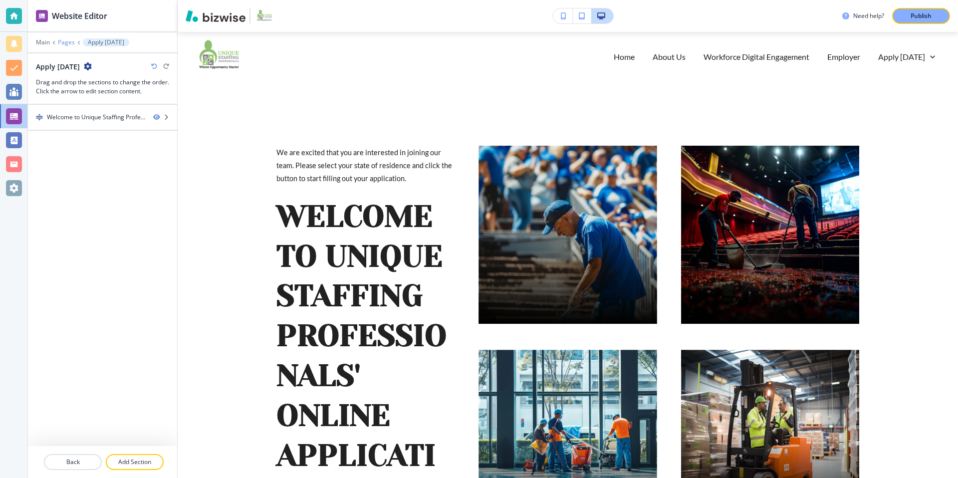
click at [70, 40] on p "Pages" at bounding box center [66, 42] width 17 height 7
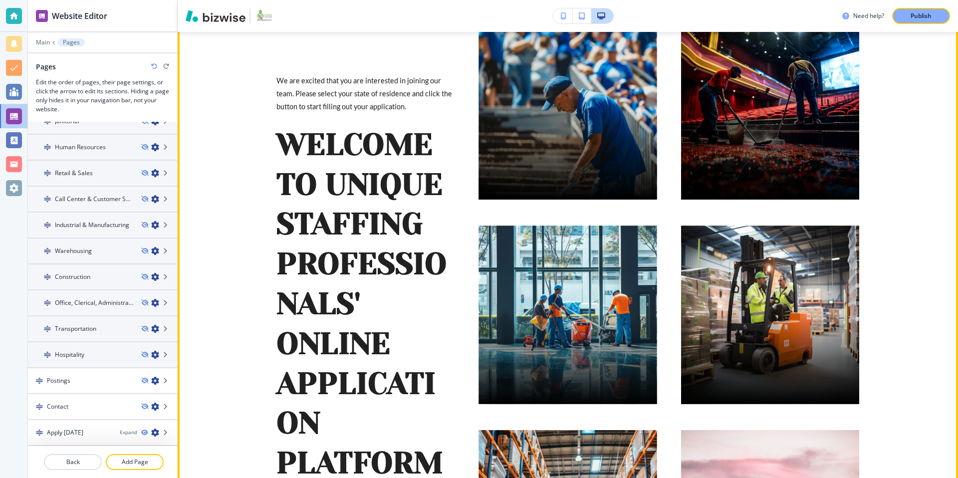
scroll to position [0, 0]
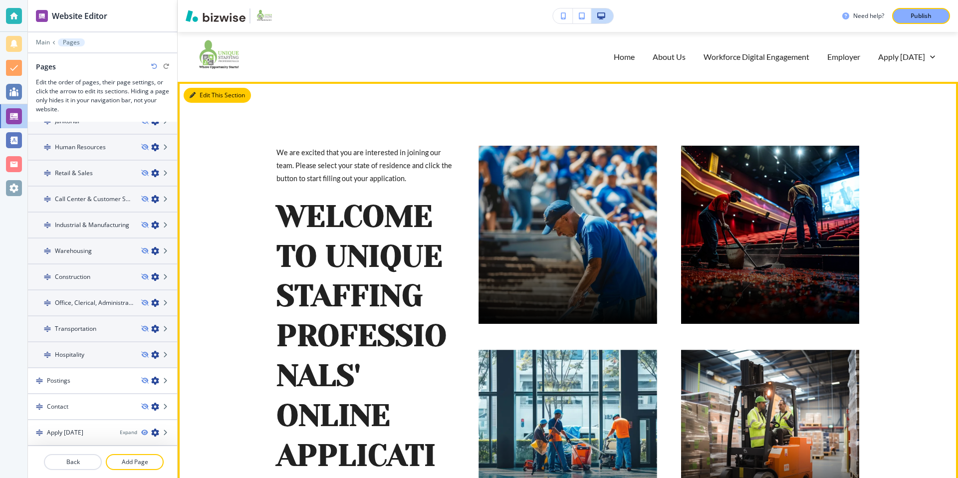
click at [207, 95] on button "Edit This Section" at bounding box center [217, 95] width 67 height 15
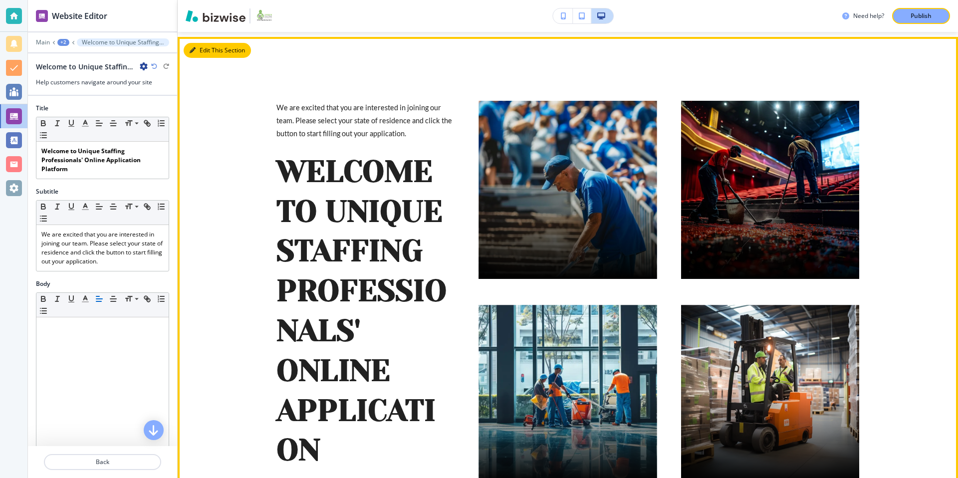
scroll to position [50, 0]
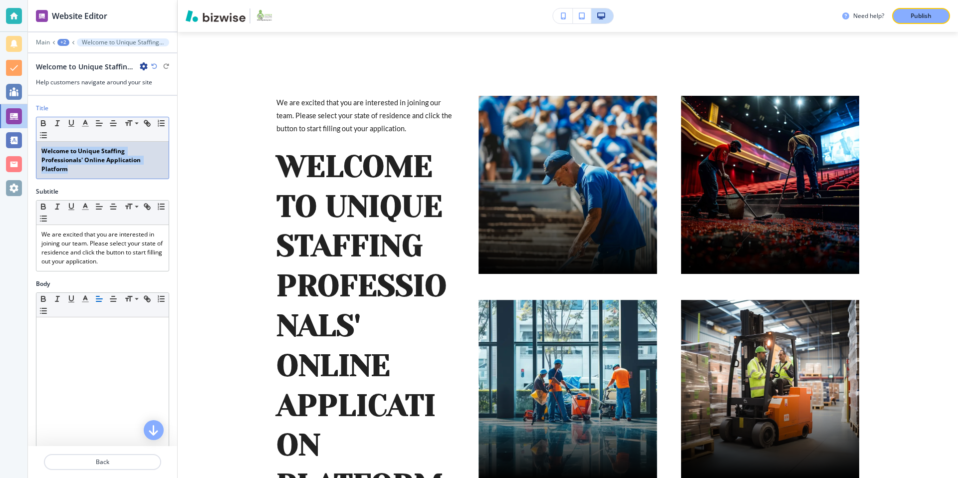
drag, startPoint x: 78, startPoint y: 168, endPoint x: 38, endPoint y: 146, distance: 45.4
click at [38, 146] on div "Welcome to Unique Staffing Professionals' Online Application Platform" at bounding box center [102, 160] width 132 height 37
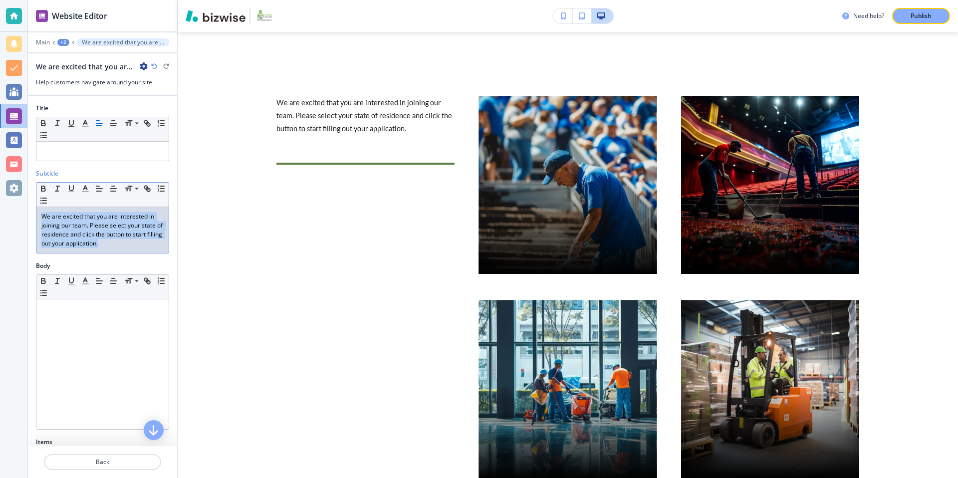
drag, startPoint x: 120, startPoint y: 244, endPoint x: 29, endPoint y: 211, distance: 97.2
click at [28, 211] on div "Subtitle Small Normal Large Huge We are excited that you are interested in join…" at bounding box center [102, 215] width 149 height 92
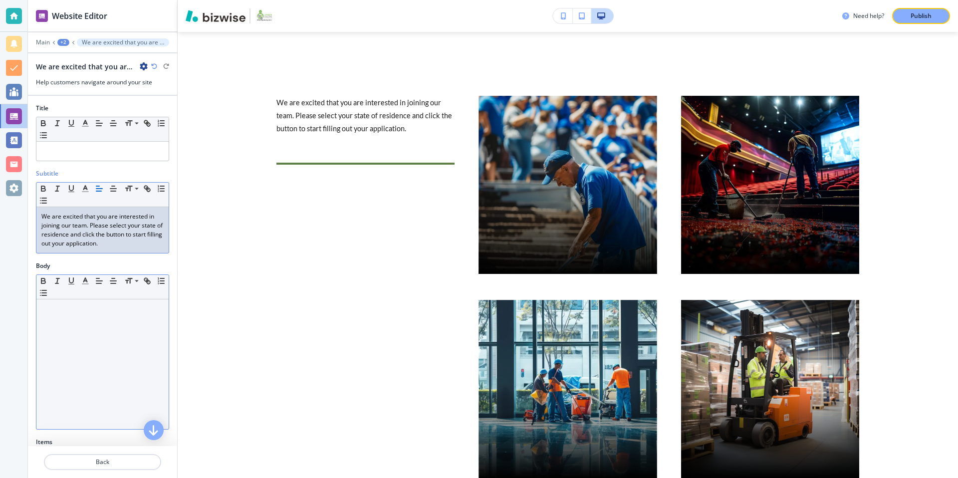
click at [100, 352] on div at bounding box center [102, 364] width 132 height 130
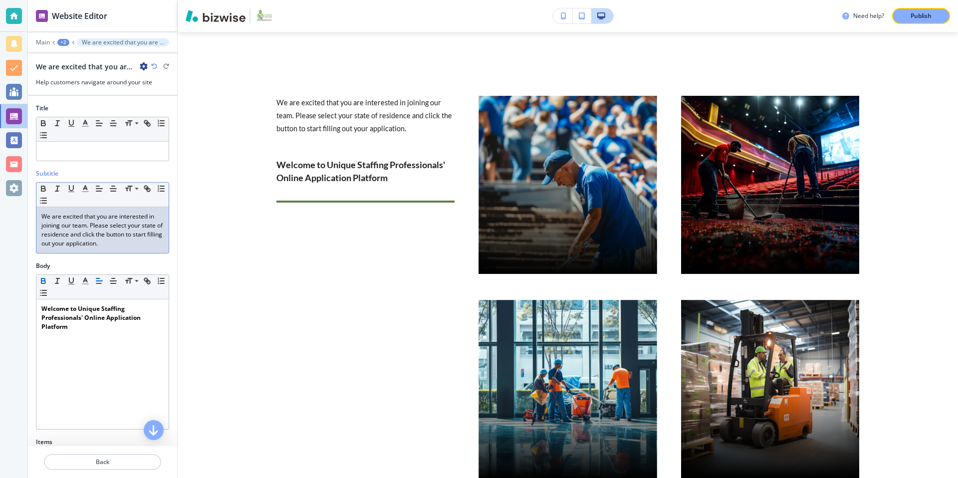
click at [110, 249] on div "We are excited that you are interested in joining our team. Please select your …" at bounding box center [102, 230] width 132 height 46
drag, startPoint x: 108, startPoint y: 241, endPoint x: 35, endPoint y: 206, distance: 80.8
click at [35, 206] on div "Subtitle Small Normal Large Huge We are excited that you are interested in join…" at bounding box center [102, 215] width 149 height 92
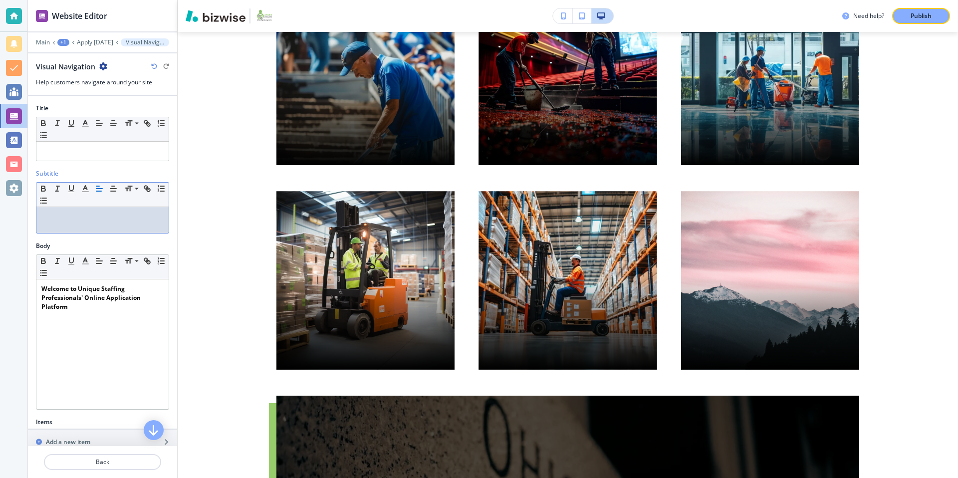
scroll to position [0, 0]
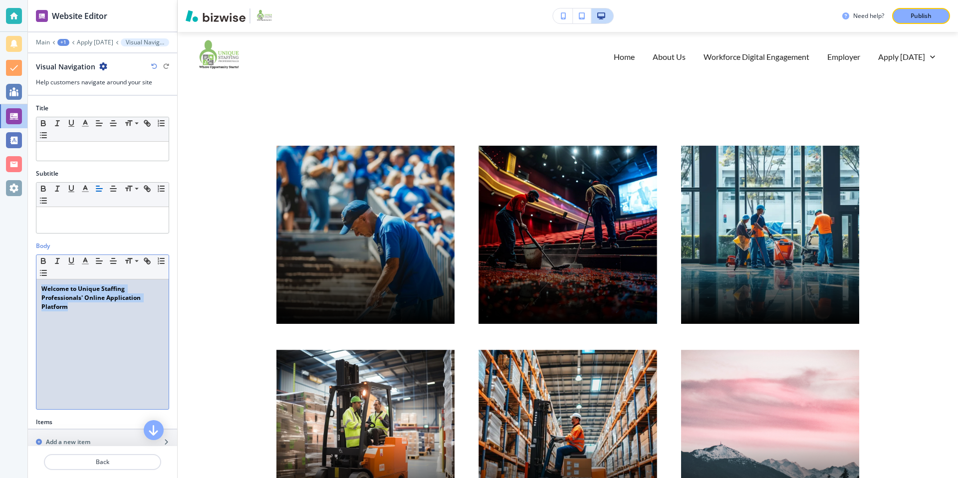
drag, startPoint x: 77, startPoint y: 309, endPoint x: 39, endPoint y: 288, distance: 42.9
click at [39, 288] on div "Welcome to Unique Staffing Professionals' Online Application Platform" at bounding box center [102, 344] width 132 height 130
click at [64, 332] on div "Welcome to Unique Staffing Professionals' Online Application Platform" at bounding box center [102, 344] width 132 height 130
drag, startPoint x: 72, startPoint y: 305, endPoint x: 34, endPoint y: 288, distance: 41.3
click at [34, 289] on div "Body Small Normal Large Huge Welcome to Unique Staffing Professionals' Online A…" at bounding box center [102, 330] width 149 height 176
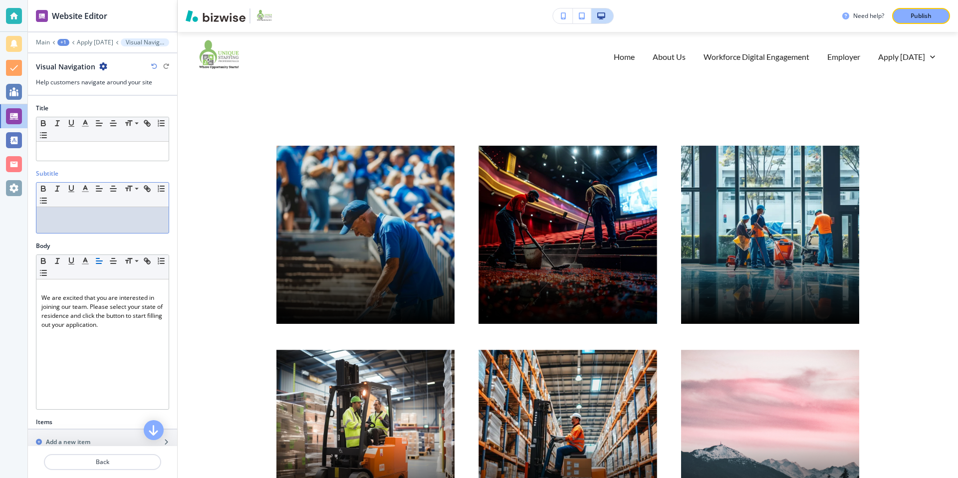
click at [104, 221] on div at bounding box center [102, 220] width 132 height 26
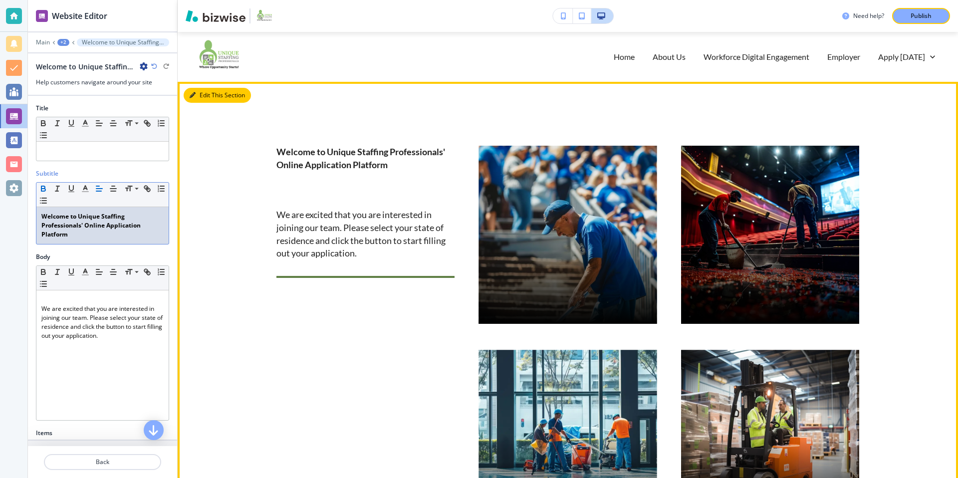
click at [207, 96] on button "Edit This Section" at bounding box center [217, 95] width 67 height 15
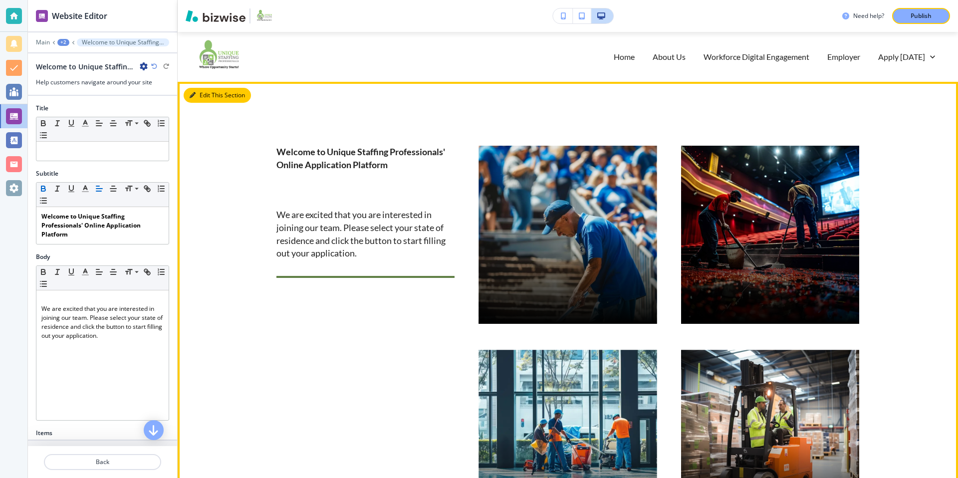
click at [223, 93] on button "Edit This Section" at bounding box center [217, 95] width 67 height 15
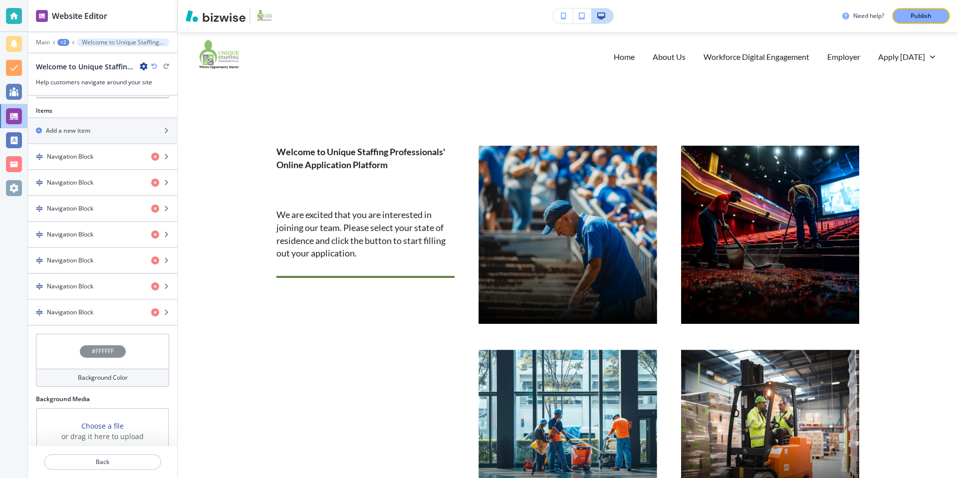
scroll to position [352, 0]
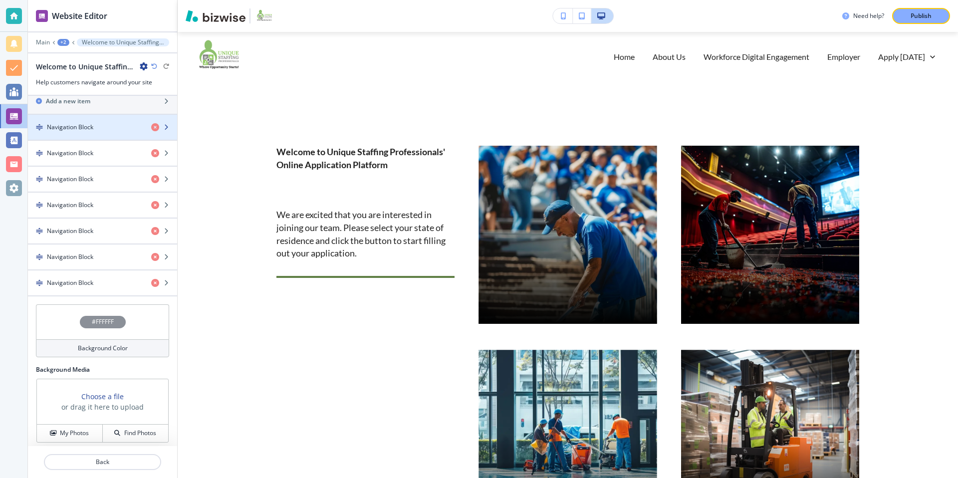
click at [83, 130] on h4 "Navigation Block" at bounding box center [70, 127] width 46 height 9
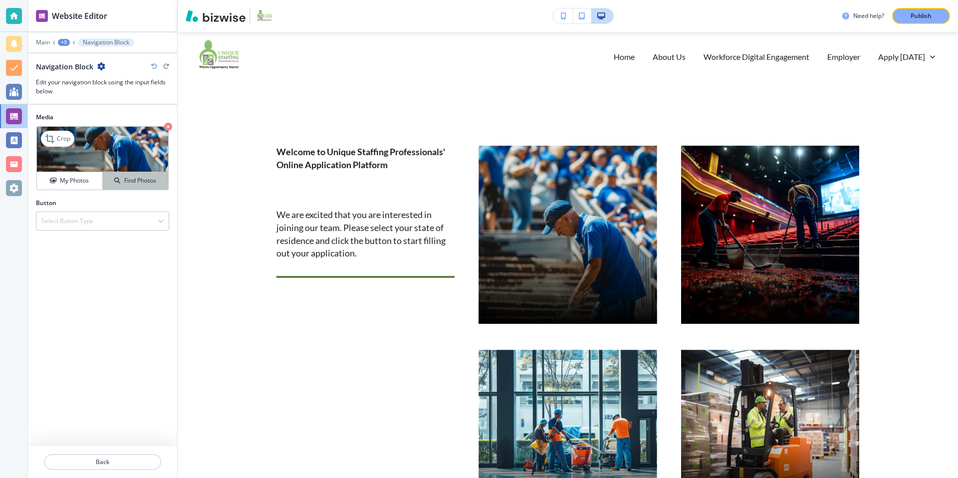
click at [130, 184] on h4 "Find Photos" at bounding box center [140, 180] width 32 height 9
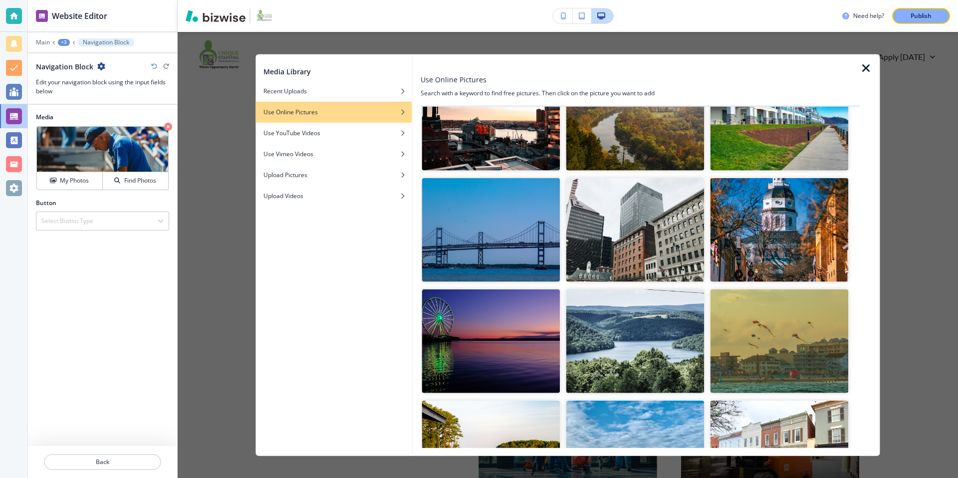
scroll to position [0, 0]
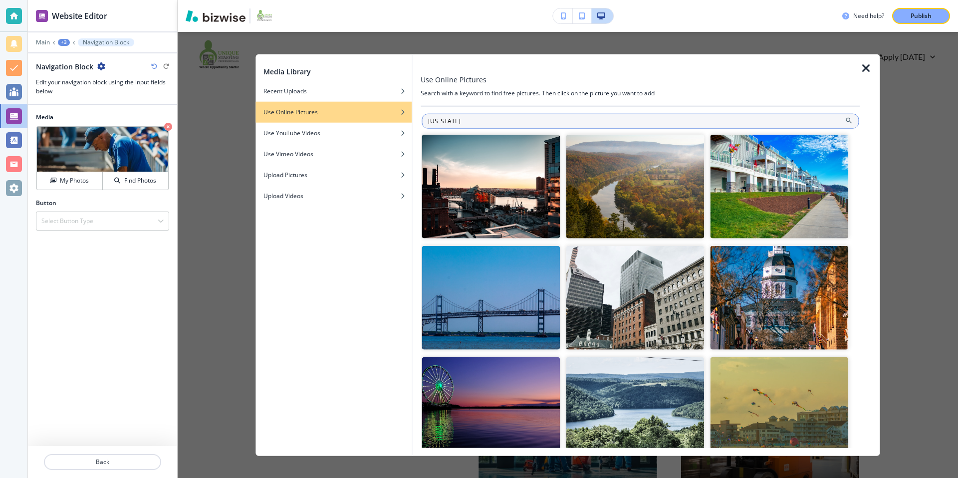
click at [427, 121] on input "Maryland" at bounding box center [640, 121] width 437 height 15
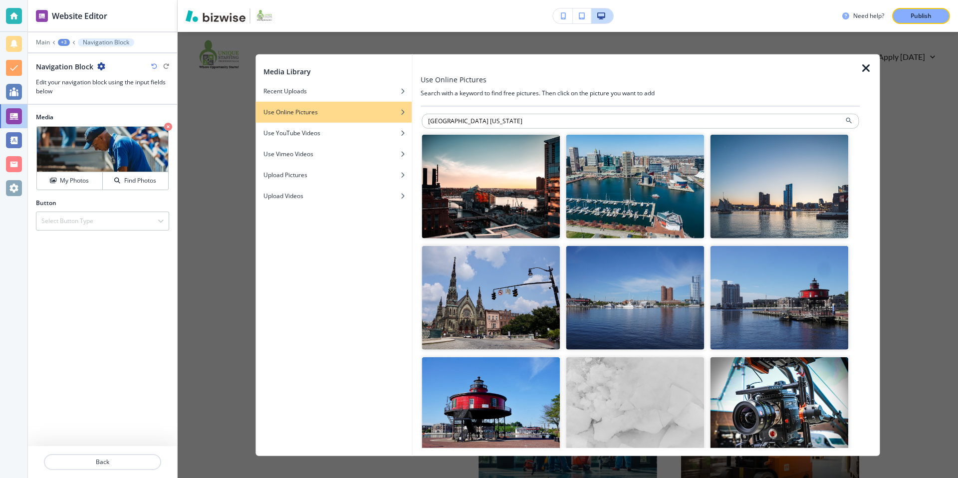
drag, startPoint x: 499, startPoint y: 121, endPoint x: 416, endPoint y: 119, distance: 83.3
click at [416, 119] on div "Use Online Pictures Search with a keyword to find free pictures. Then click on …" at bounding box center [646, 255] width 467 height 402
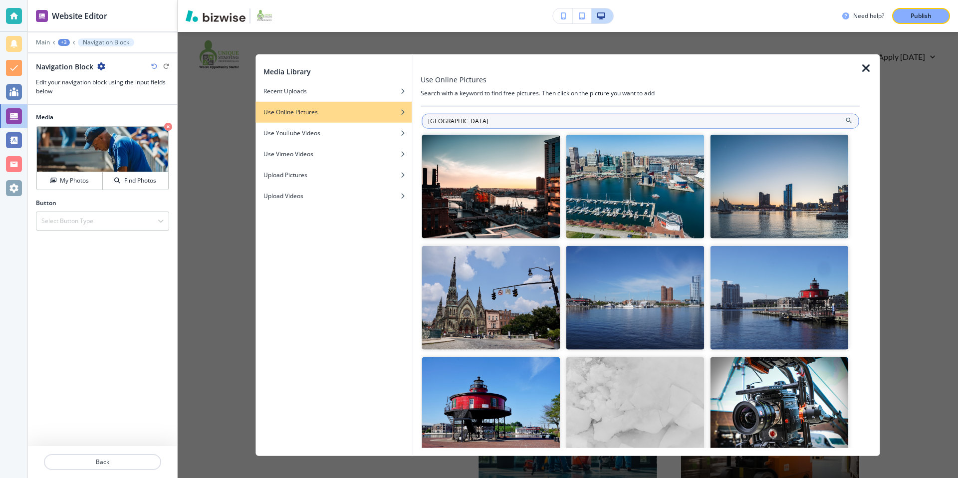
type input "annapolis"
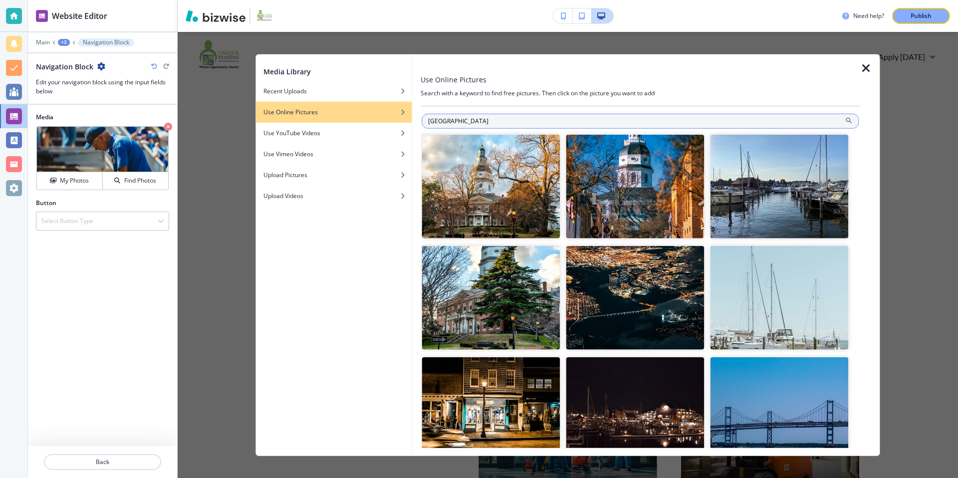
drag, startPoint x: 444, startPoint y: 122, endPoint x: 425, endPoint y: 122, distance: 19.5
click at [425, 122] on input "annapolis" at bounding box center [640, 121] width 437 height 15
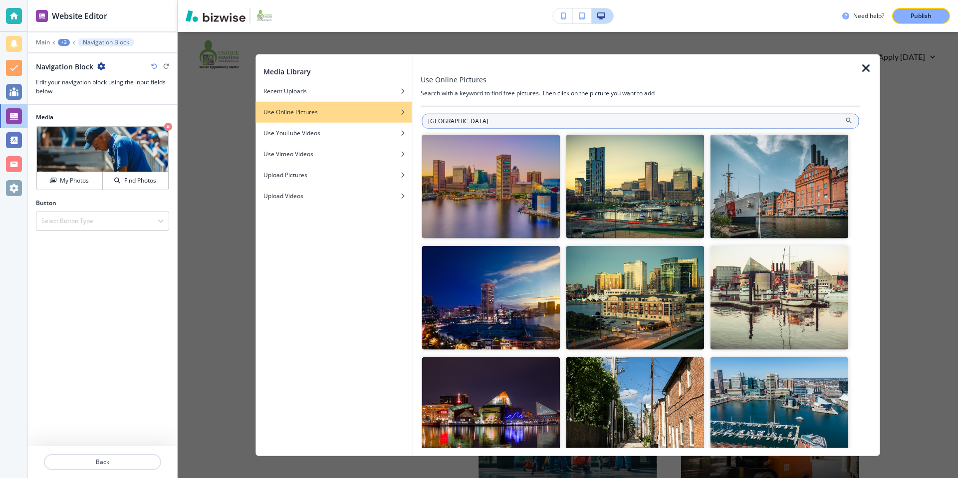
drag, startPoint x: 461, startPoint y: 122, endPoint x: 427, endPoint y: 120, distance: 34.0
click at [427, 120] on input "Baltimore" at bounding box center [640, 121] width 437 height 15
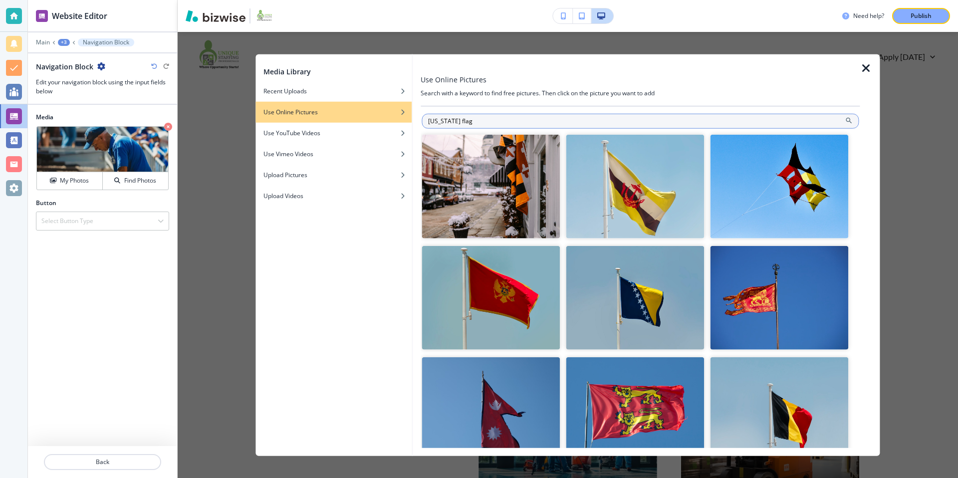
drag, startPoint x: 480, startPoint y: 121, endPoint x: 457, endPoint y: 122, distance: 22.5
click at [457, 122] on input "Maryland flag" at bounding box center [640, 121] width 437 height 15
type input "Maryland"
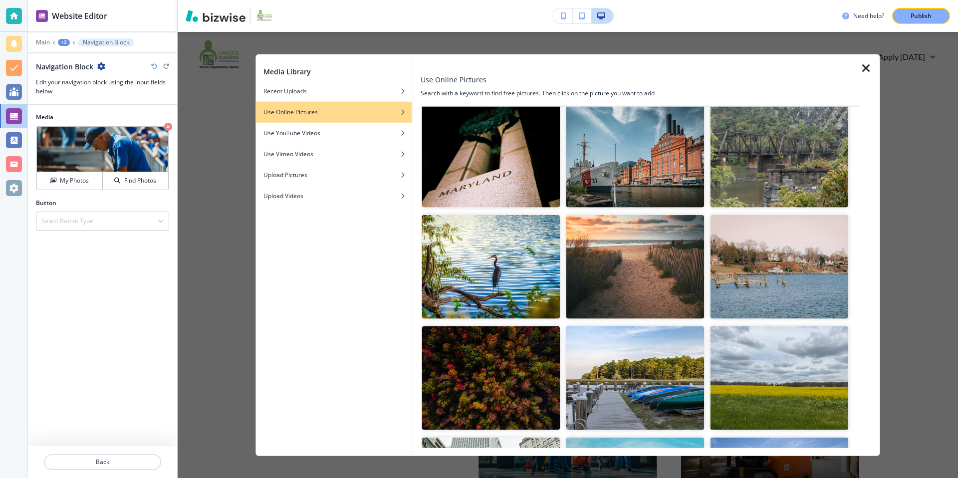
scroll to position [475, 0]
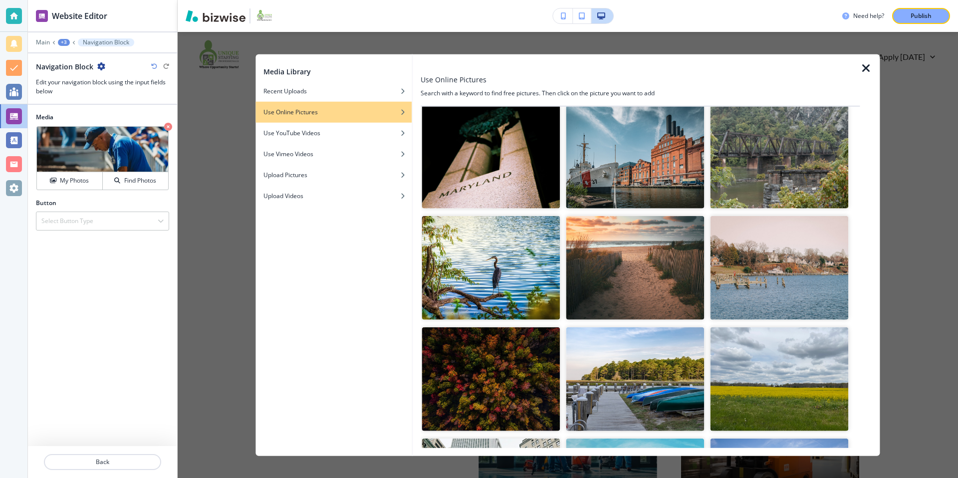
click at [503, 176] on img "button" at bounding box center [491, 157] width 138 height 104
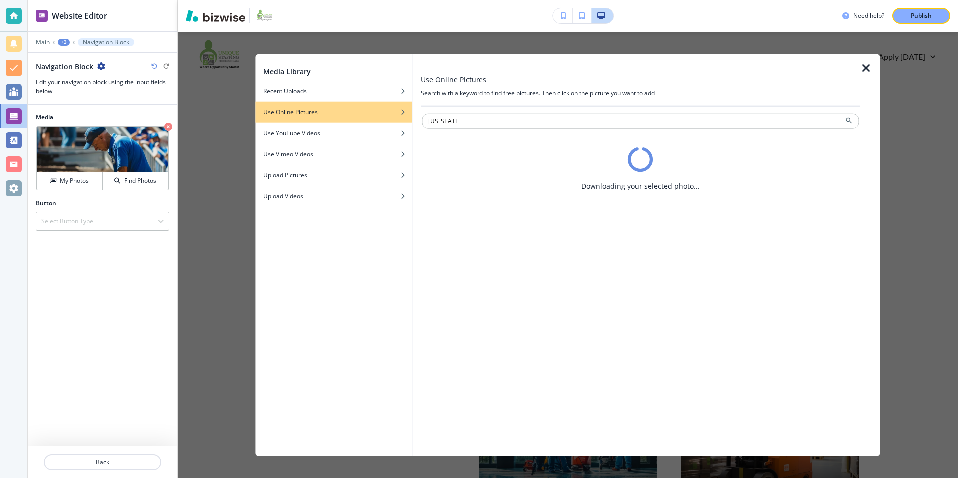
scroll to position [0, 0]
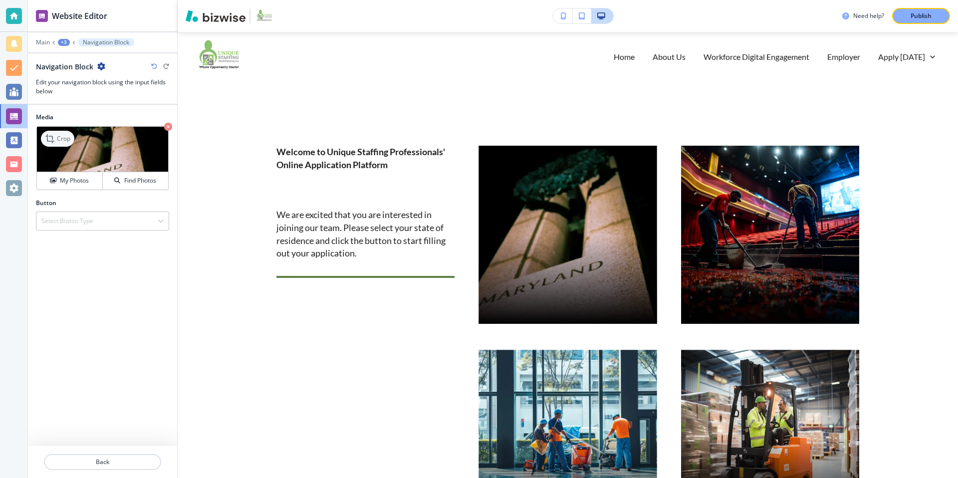
click at [58, 141] on p "Crop" at bounding box center [63, 138] width 13 height 9
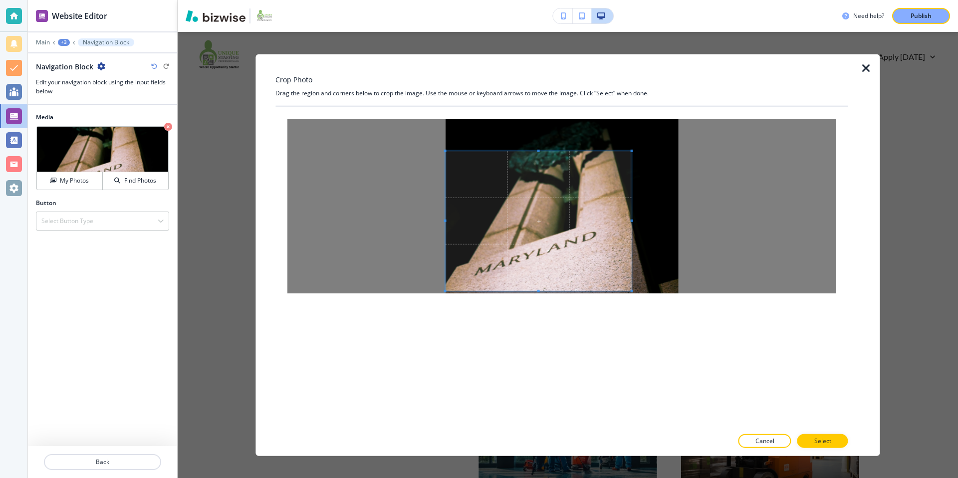
click at [589, 182] on span at bounding box center [539, 221] width 186 height 140
click at [814, 439] on p "Select" at bounding box center [822, 440] width 17 height 9
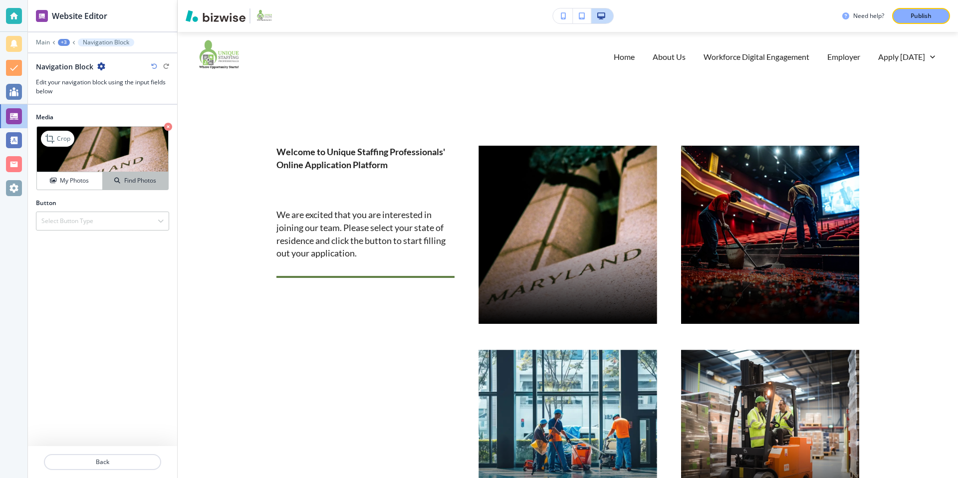
click at [127, 177] on h4 "Find Photos" at bounding box center [140, 180] width 32 height 9
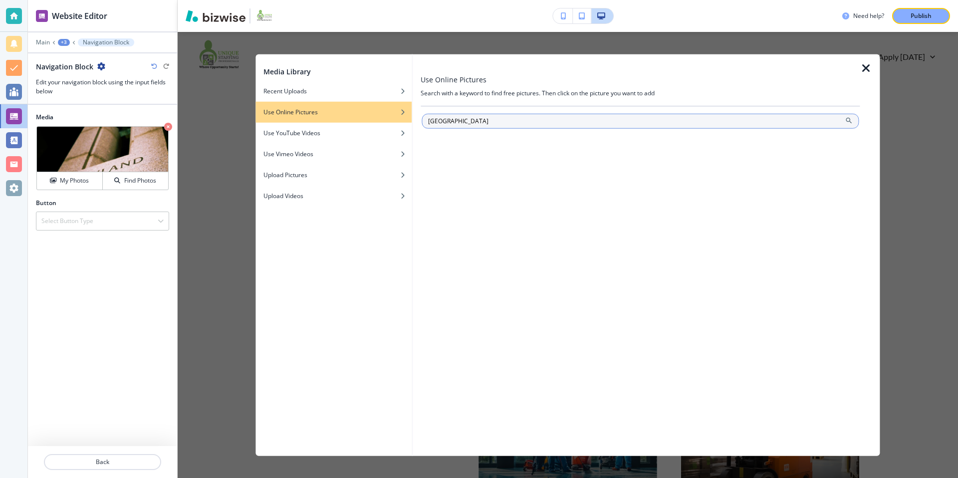
type input "Baltimore"
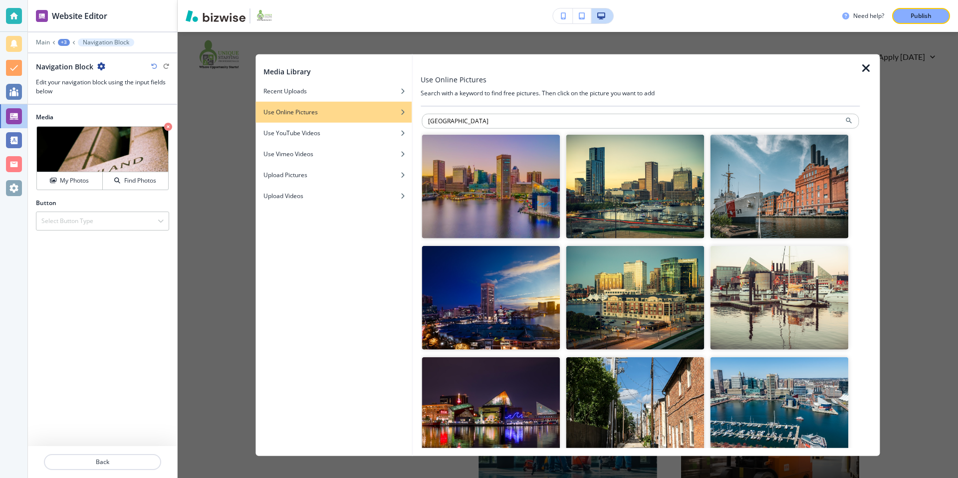
click at [812, 185] on img "button" at bounding box center [780, 187] width 138 height 104
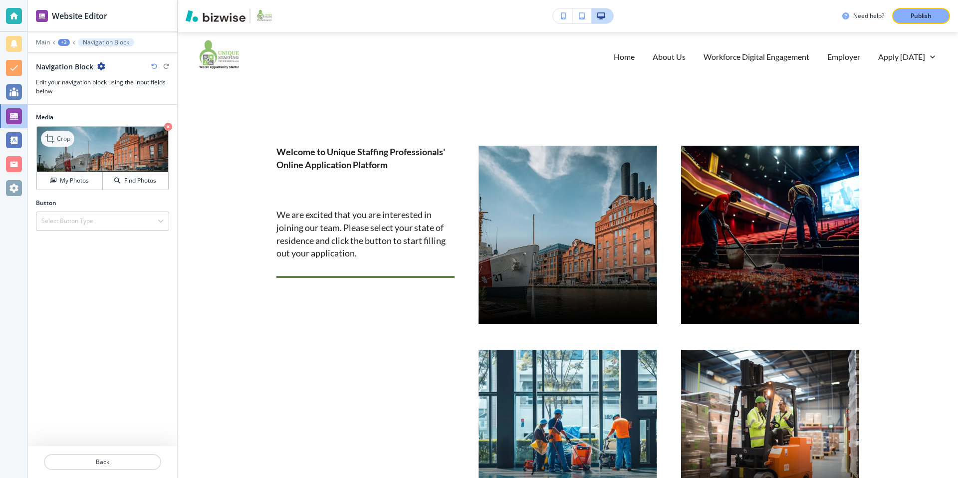
click at [57, 135] on p "Crop" at bounding box center [63, 138] width 13 height 9
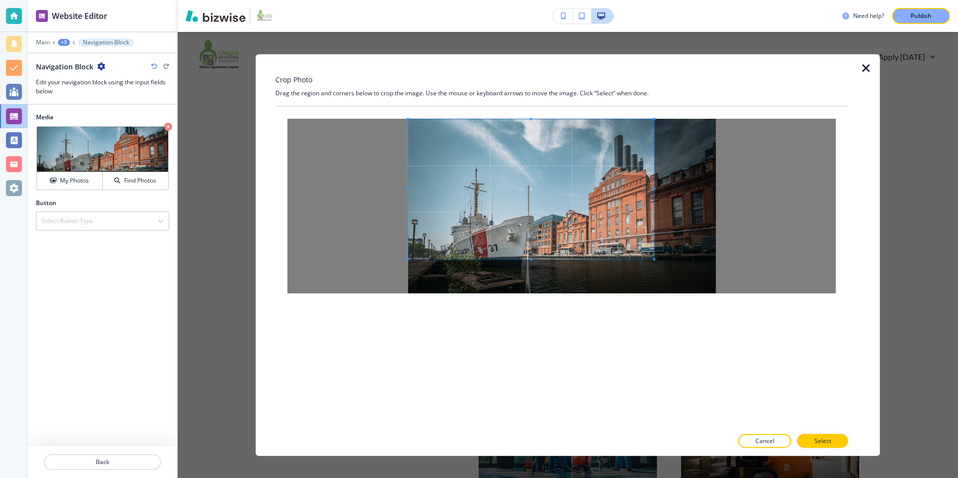
click at [601, 192] on span at bounding box center [531, 189] width 246 height 140
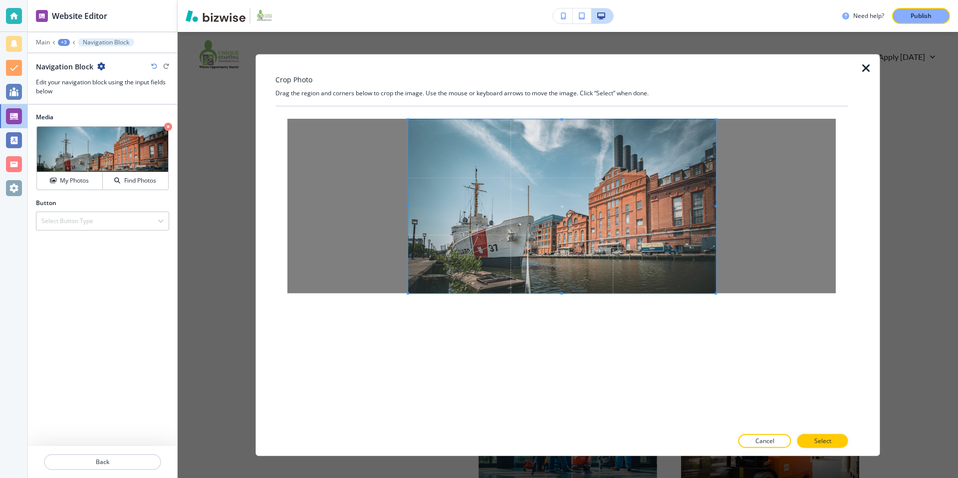
click at [717, 294] on span at bounding box center [716, 293] width 2 height 2
click at [831, 446] on button "Select" at bounding box center [822, 441] width 51 height 14
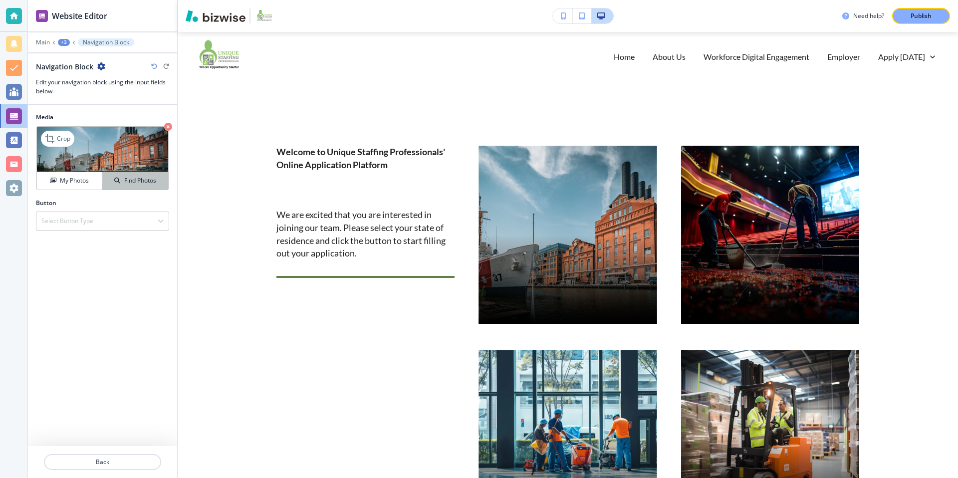
click at [133, 179] on h4 "Find Photos" at bounding box center [140, 180] width 32 height 9
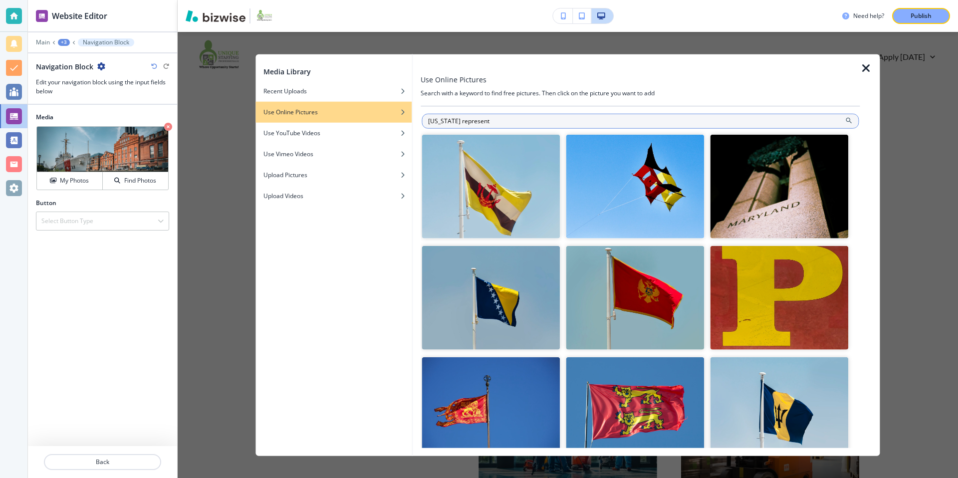
drag, startPoint x: 504, startPoint y: 118, endPoint x: 457, endPoint y: 119, distance: 47.4
click at [457, 119] on input "Maryland represent" at bounding box center [640, 121] width 437 height 15
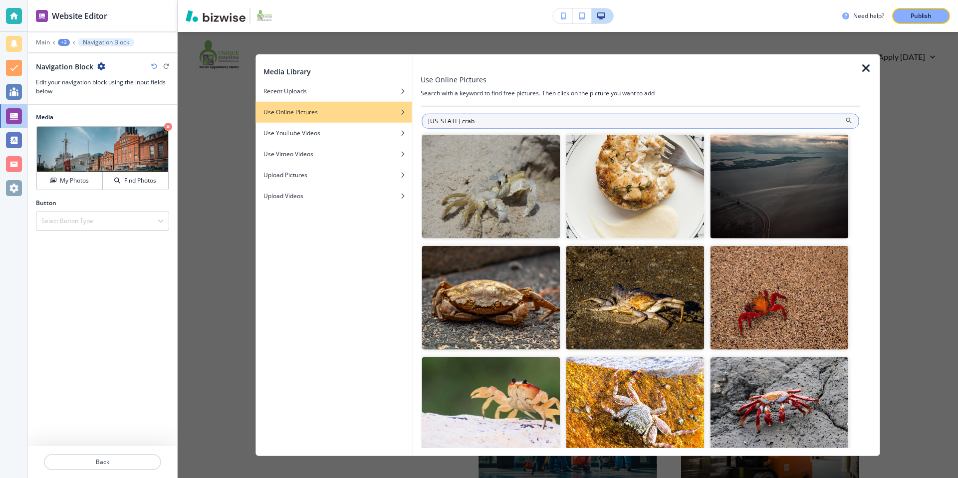
drag, startPoint x: 472, startPoint y: 121, endPoint x: 457, endPoint y: 122, distance: 14.5
click at [457, 122] on input "Maryland crab" at bounding box center [640, 121] width 437 height 15
click at [427, 120] on input "Maryland" at bounding box center [640, 120] width 437 height 15
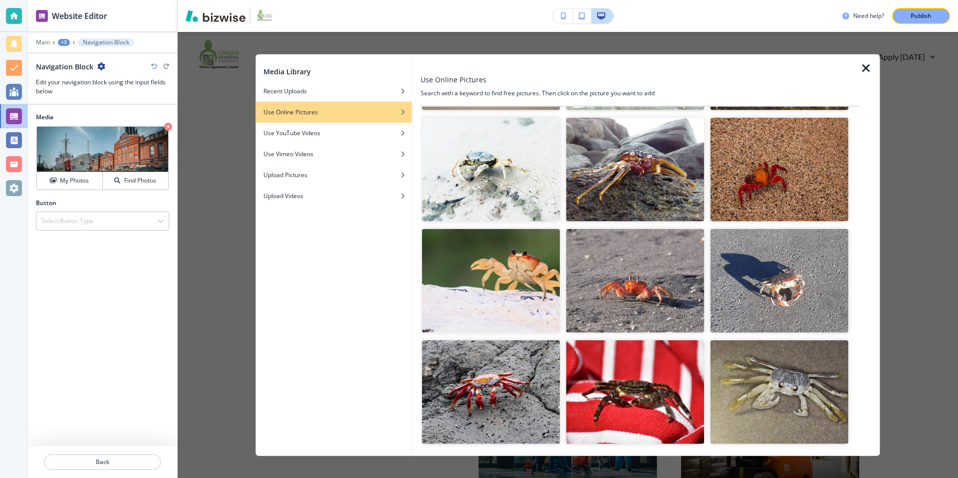
scroll to position [0, 0]
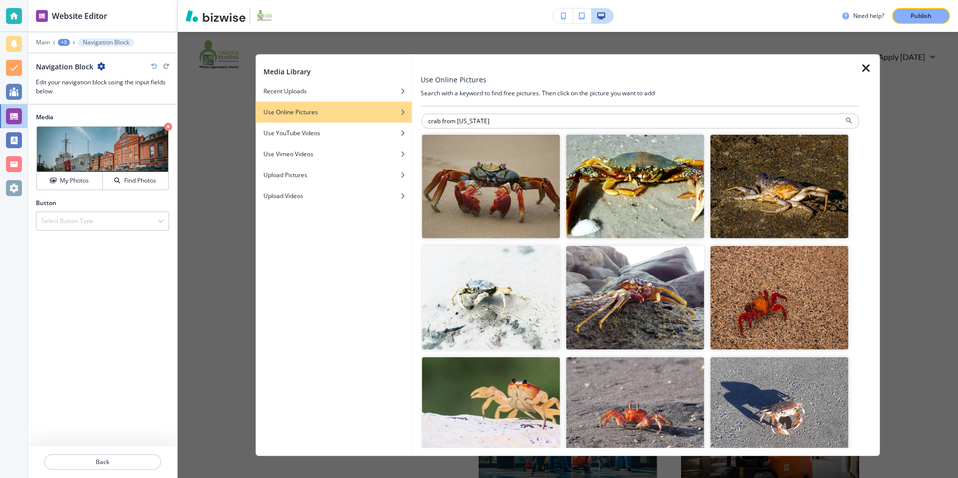
drag, startPoint x: 457, startPoint y: 121, endPoint x: 416, endPoint y: 124, distance: 41.5
click at [416, 124] on div "Use Online Pictures Search with a keyword to find free pictures. Then click on …" at bounding box center [646, 255] width 467 height 402
type input "Maryland"
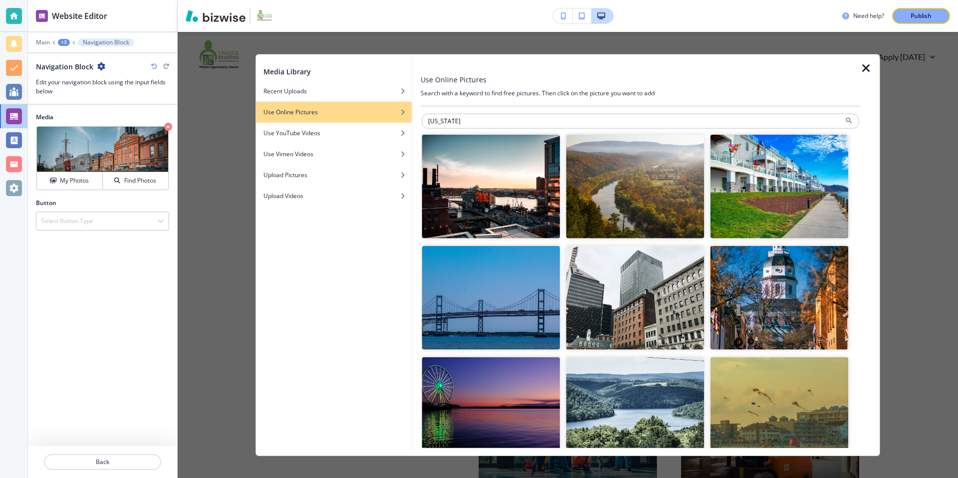
click at [746, 198] on img "button" at bounding box center [780, 187] width 138 height 104
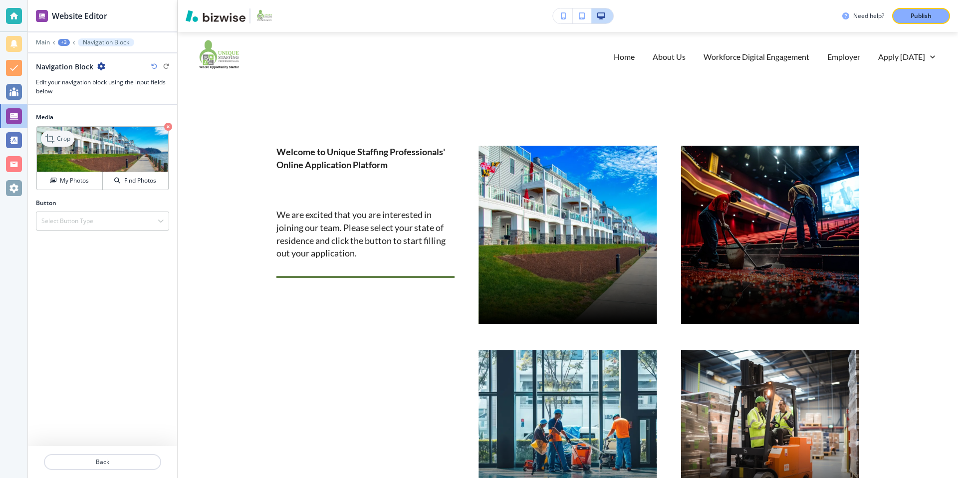
click at [55, 139] on icon at bounding box center [51, 139] width 12 height 12
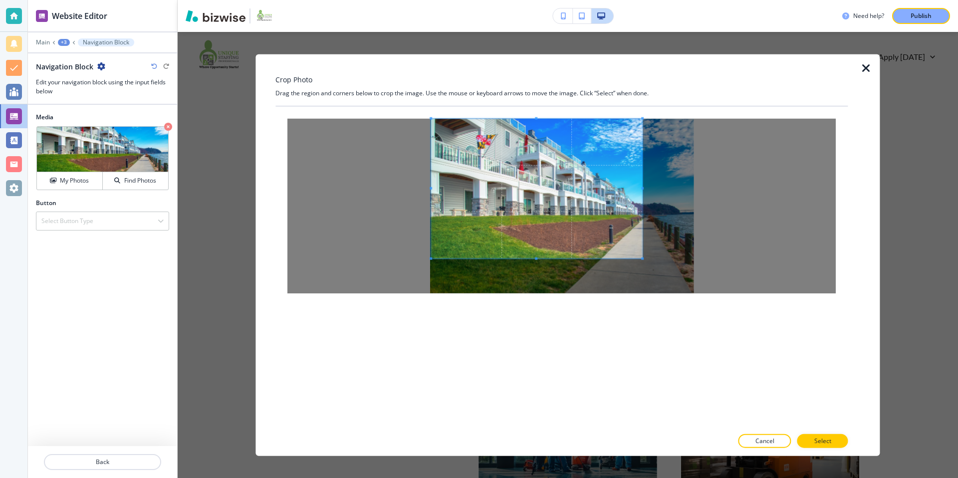
click at [504, 171] on span at bounding box center [536, 189] width 211 height 140
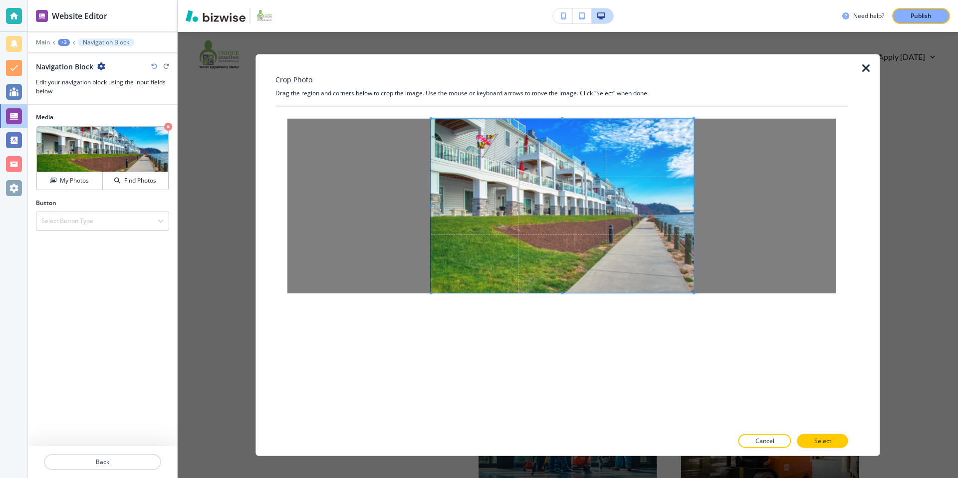
click at [748, 302] on div at bounding box center [561, 206] width 572 height 199
click at [825, 438] on p "Select" at bounding box center [822, 440] width 17 height 9
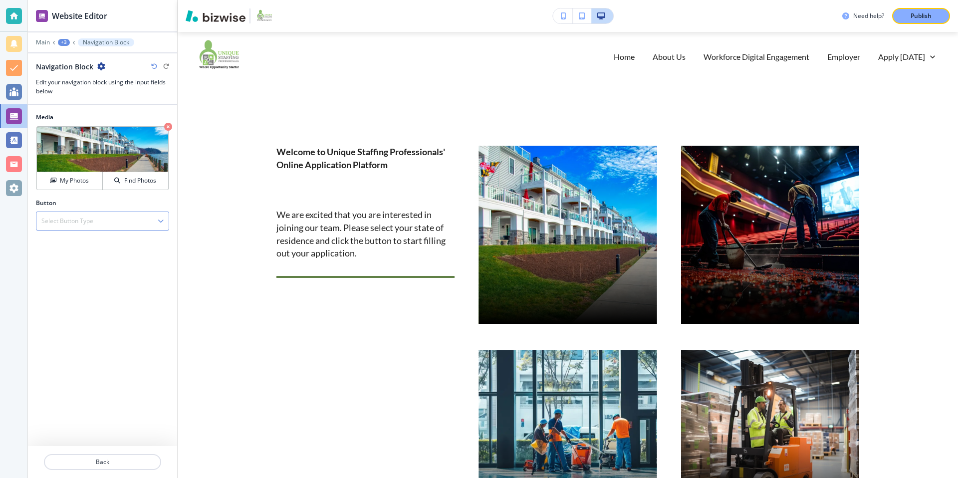
click at [127, 217] on div "Select Button Type" at bounding box center [102, 221] width 132 height 18
click at [65, 41] on div "+3" at bounding box center [64, 42] width 12 height 7
click at [87, 79] on p "Apply [DATE]" at bounding box center [89, 76] width 51 height 9
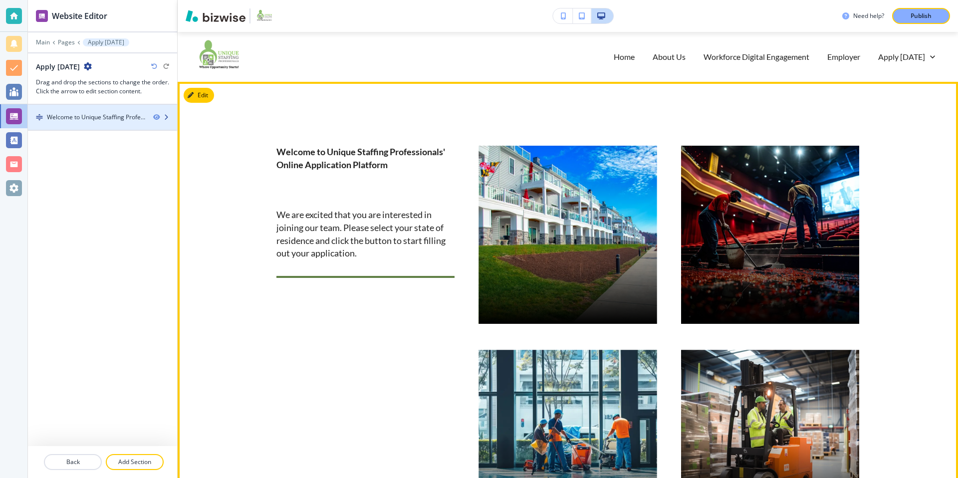
click at [70, 117] on div "Welcome to Unique Staffing Professionals' Online Application Platform" at bounding box center [96, 117] width 98 height 9
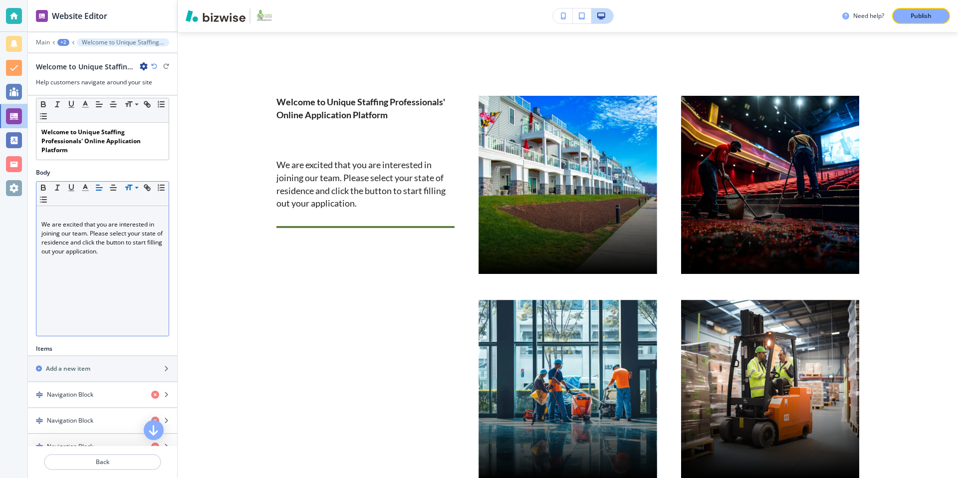
scroll to position [66, 0]
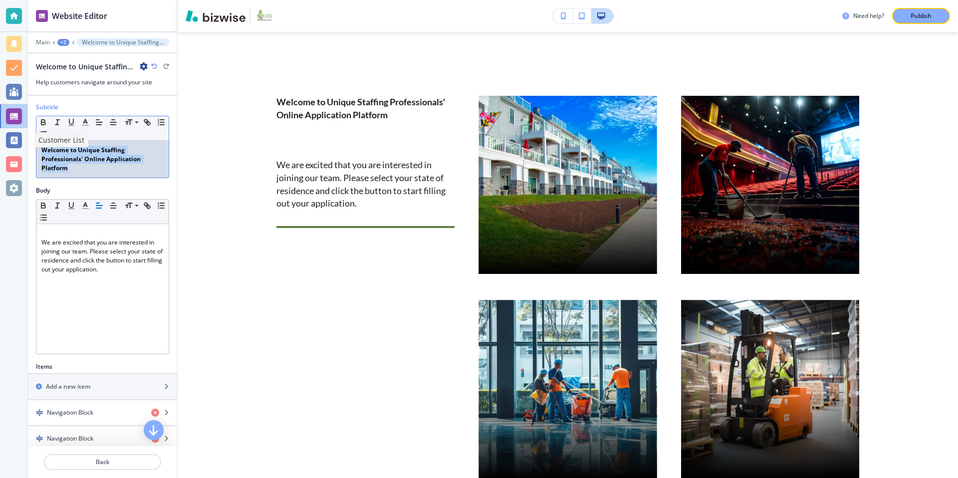
drag, startPoint x: 97, startPoint y: 171, endPoint x: 26, endPoint y: 151, distance: 73.5
click at [26, 151] on div "Website Editor Main +2 Welcome to Unique Staffing Professionals' Online Applica…" at bounding box center [479, 239] width 958 height 478
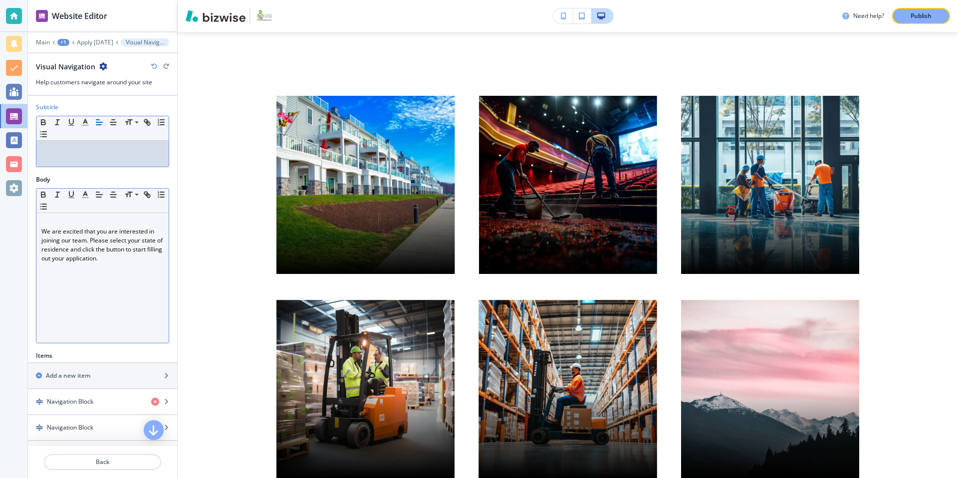
click at [55, 223] on p at bounding box center [102, 222] width 122 height 9
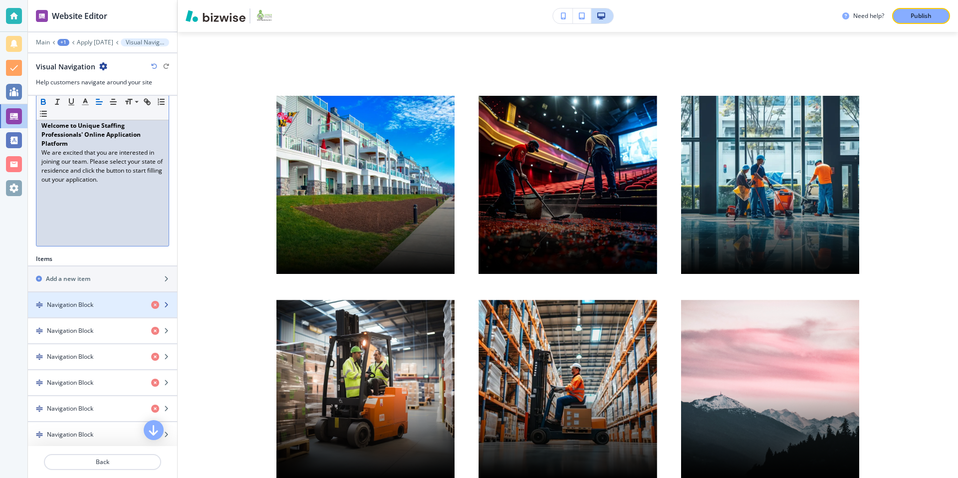
scroll to position [216, 0]
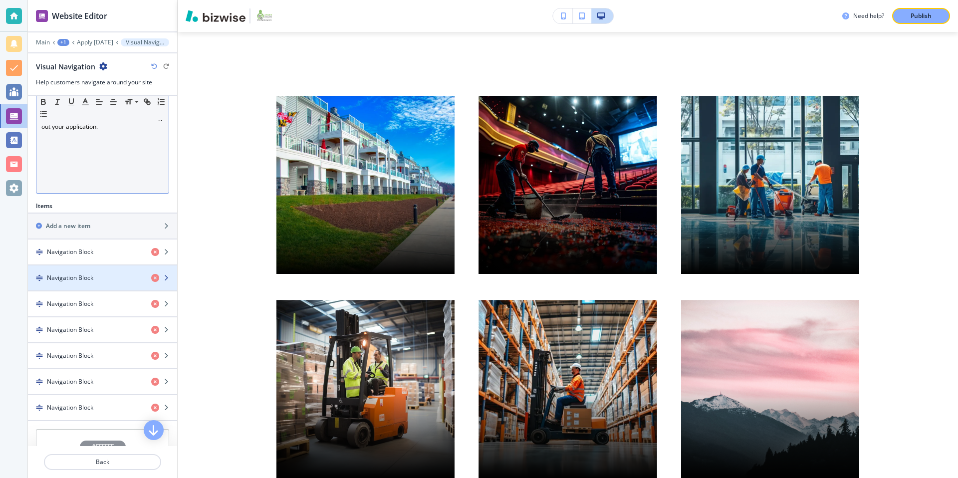
click at [106, 272] on div "button" at bounding box center [102, 269] width 149 height 8
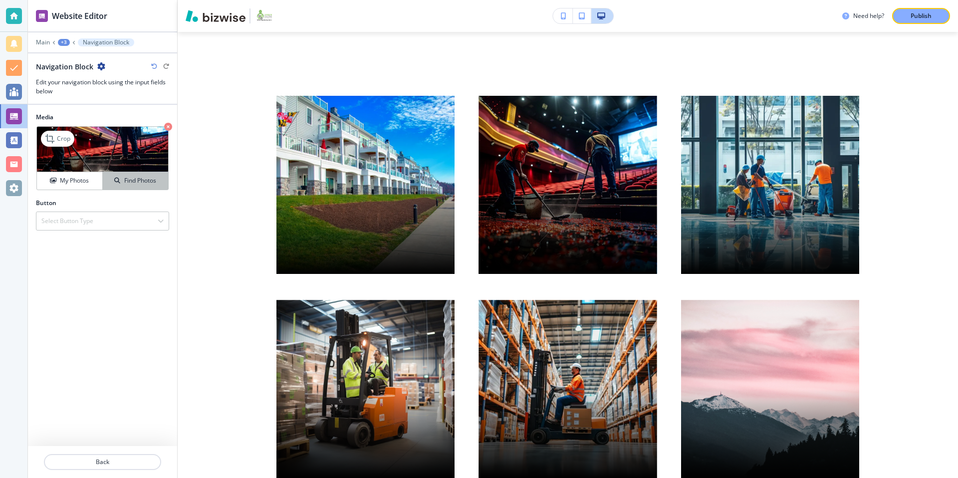
click at [124, 179] on h4 "Find Photos" at bounding box center [140, 180] width 32 height 9
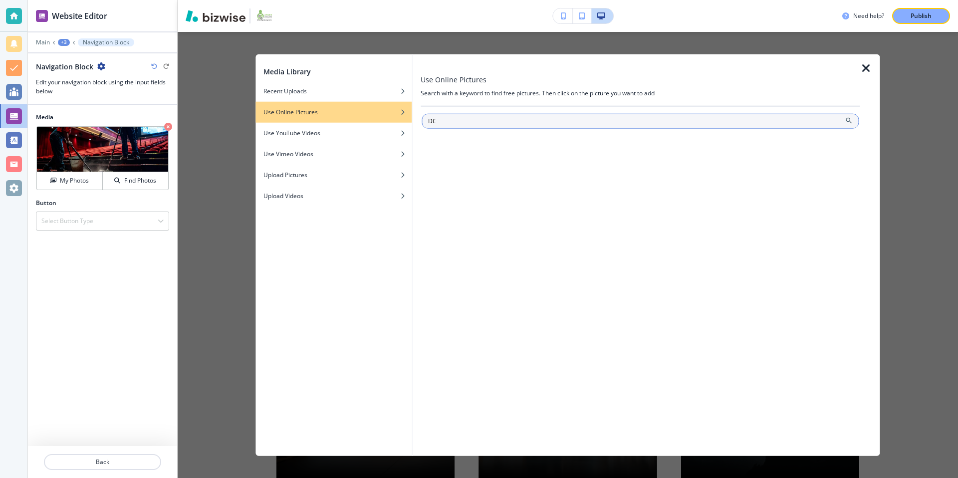
type input "DC"
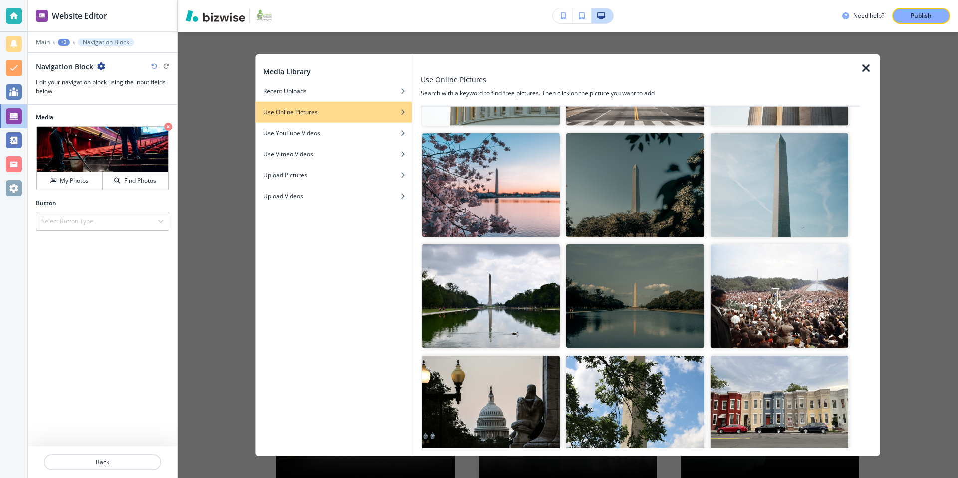
scroll to position [0, 0]
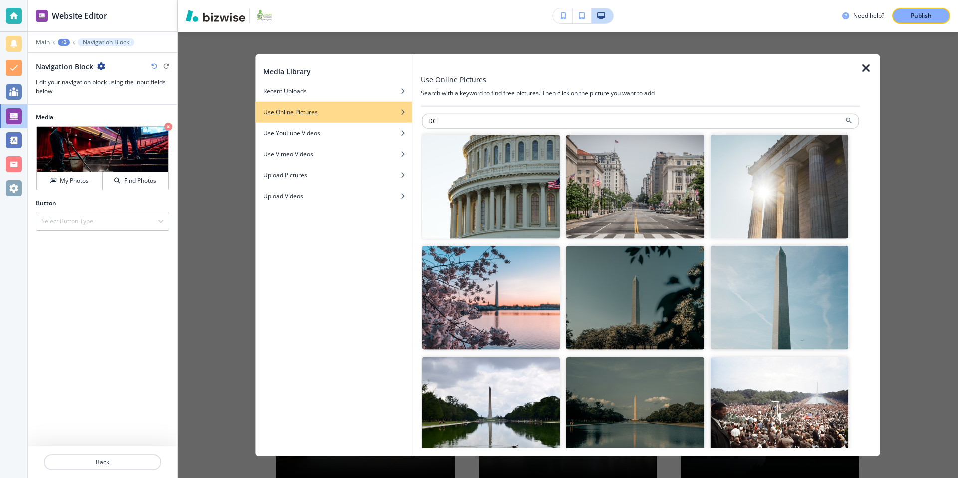
click at [519, 193] on img "button" at bounding box center [491, 187] width 138 height 104
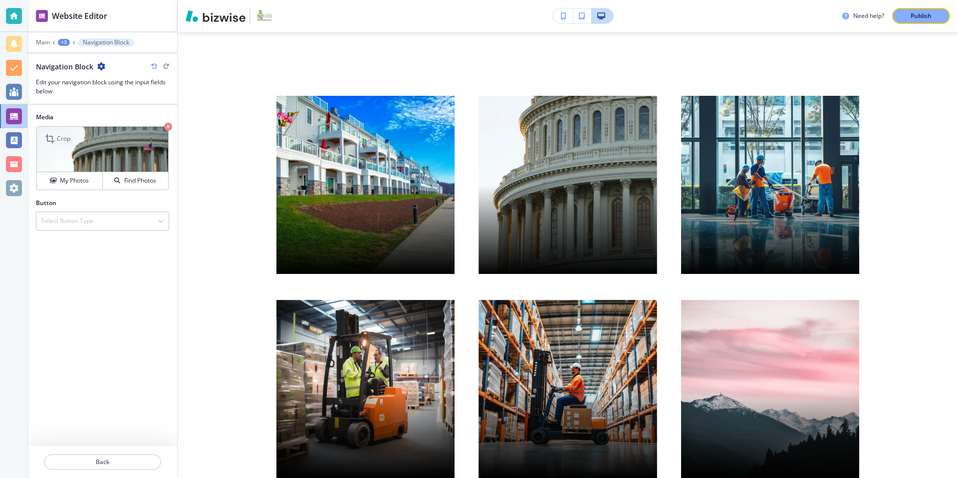
click at [61, 134] on p "Crop" at bounding box center [63, 138] width 13 height 9
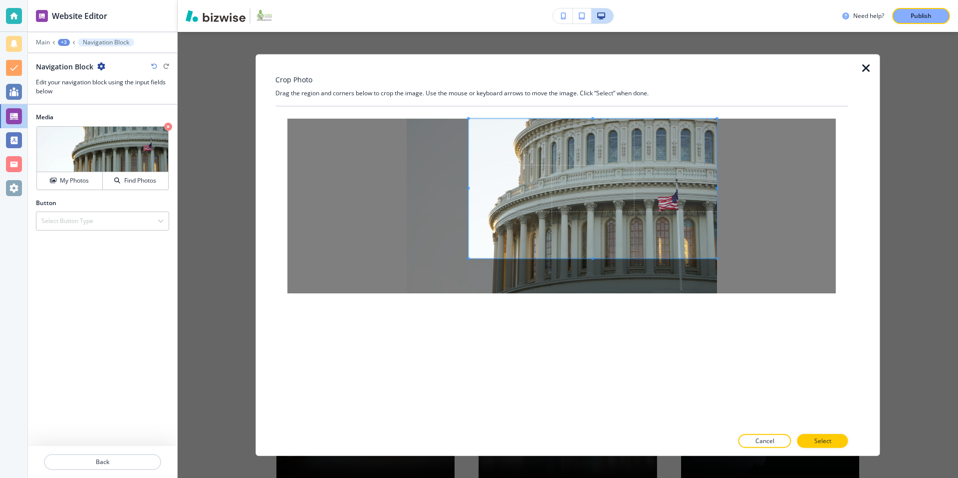
click at [520, 168] on span at bounding box center [593, 189] width 248 height 140
click at [814, 435] on button "Select" at bounding box center [822, 441] width 51 height 14
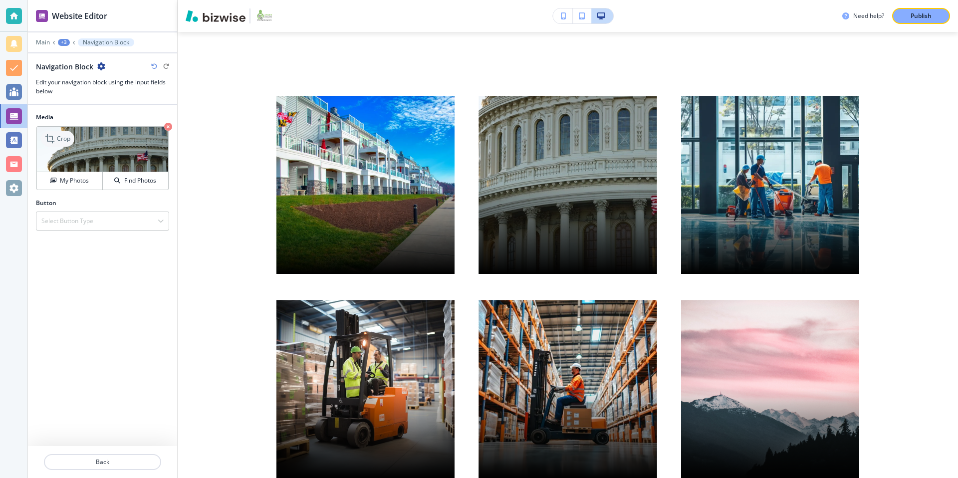
click at [58, 133] on div "Crop" at bounding box center [57, 139] width 33 height 16
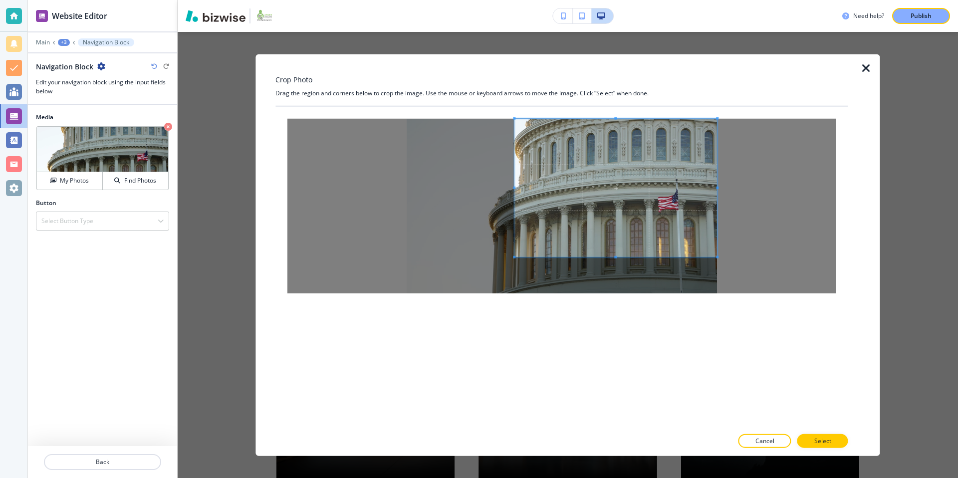
click at [515, 256] on span at bounding box center [514, 257] width 2 height 2
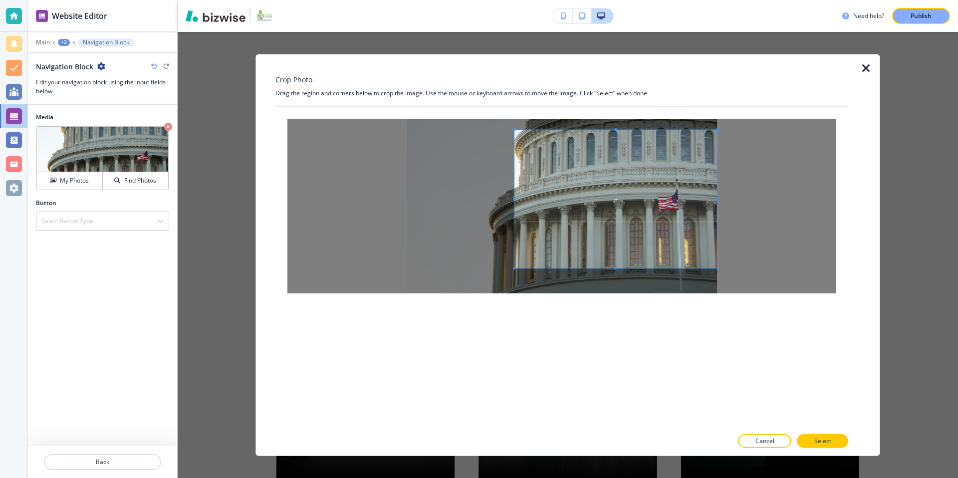
click at [573, 223] on span at bounding box center [615, 199] width 203 height 138
click at [824, 440] on p "Select" at bounding box center [822, 440] width 17 height 9
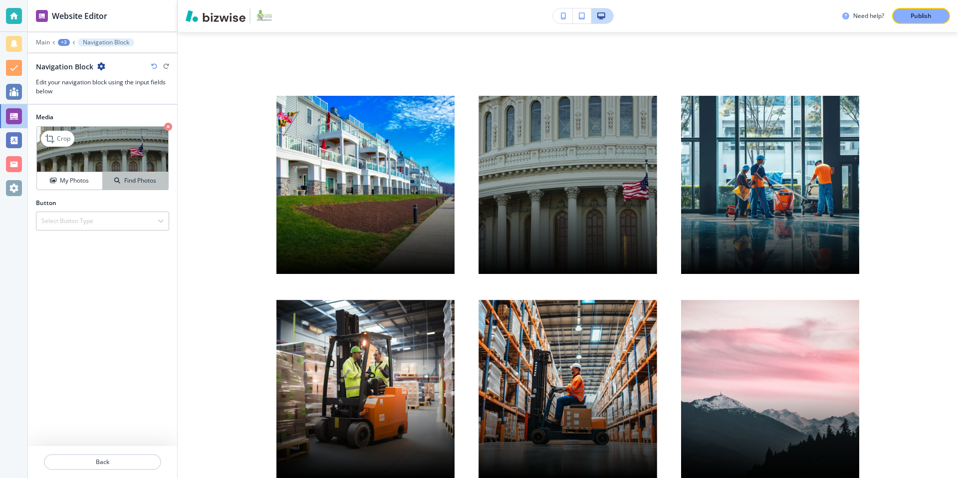
click at [142, 187] on button "Find Photos" at bounding box center [135, 180] width 65 height 17
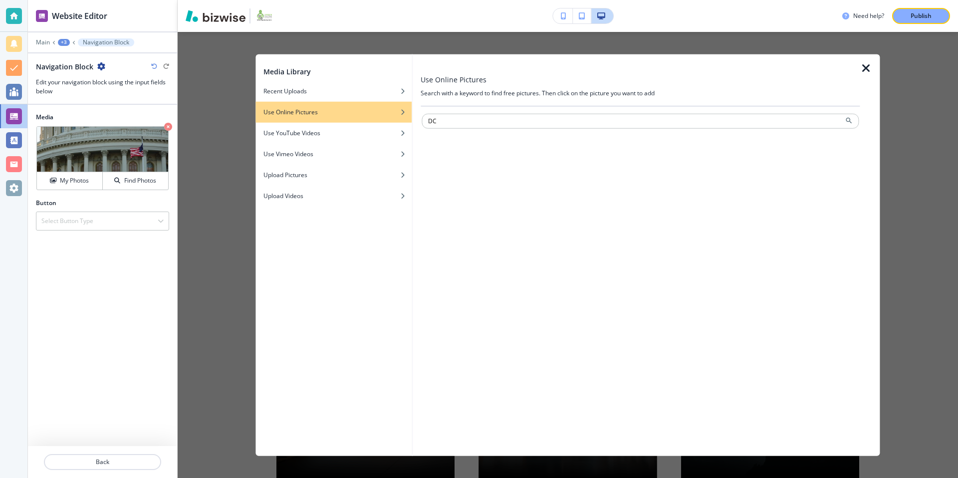
type input "DC"
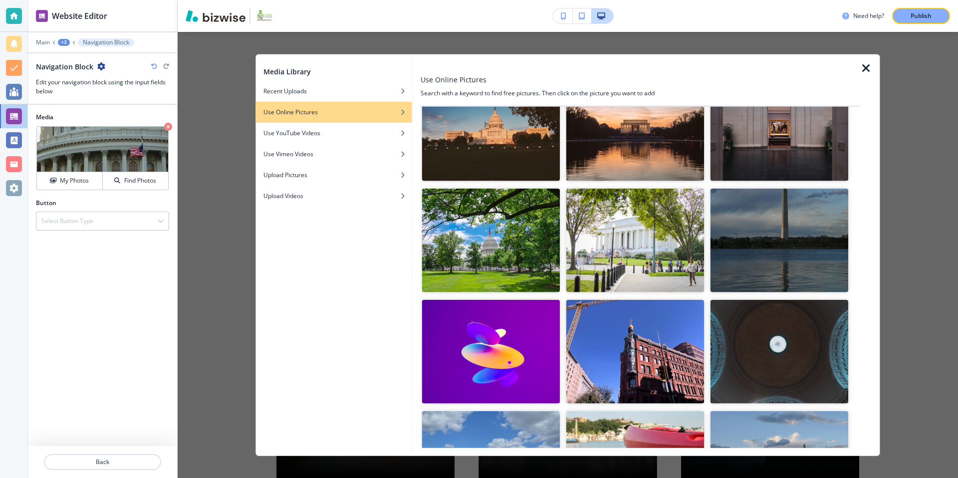
scroll to position [510, 0]
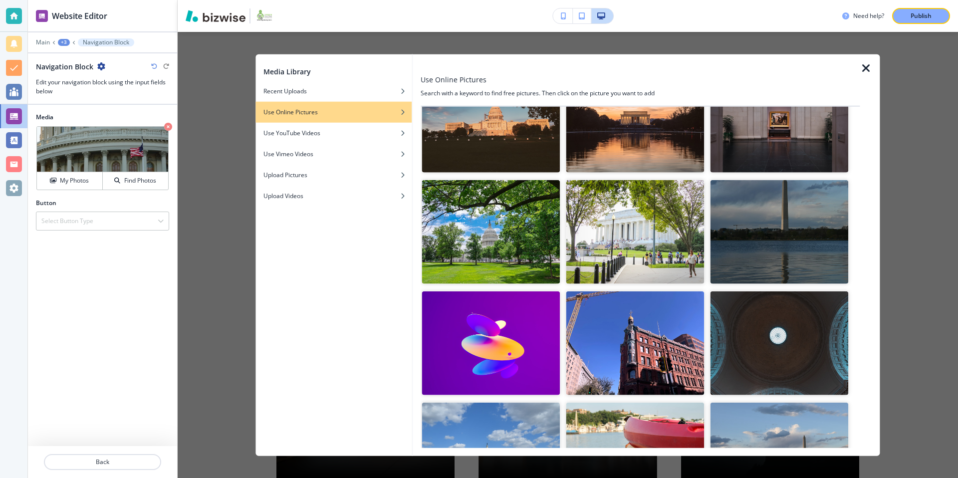
click at [501, 245] on img "button" at bounding box center [491, 232] width 138 height 104
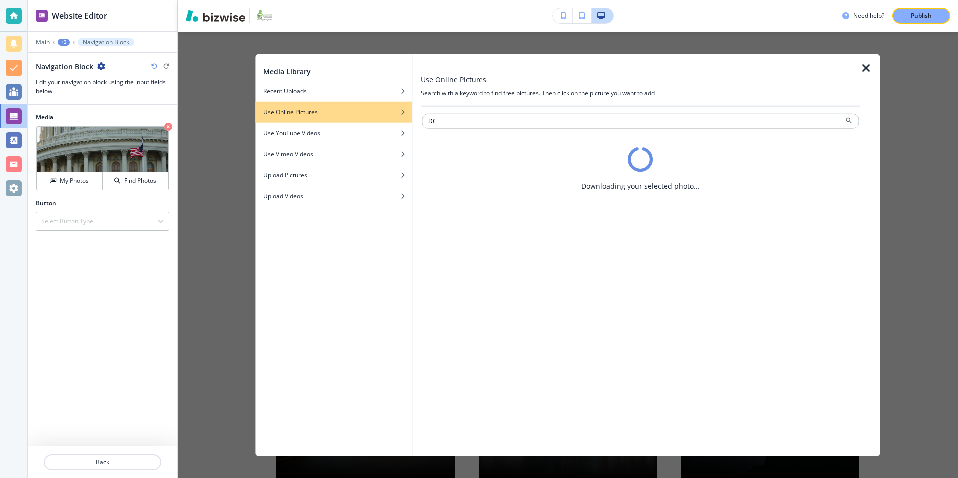
scroll to position [0, 0]
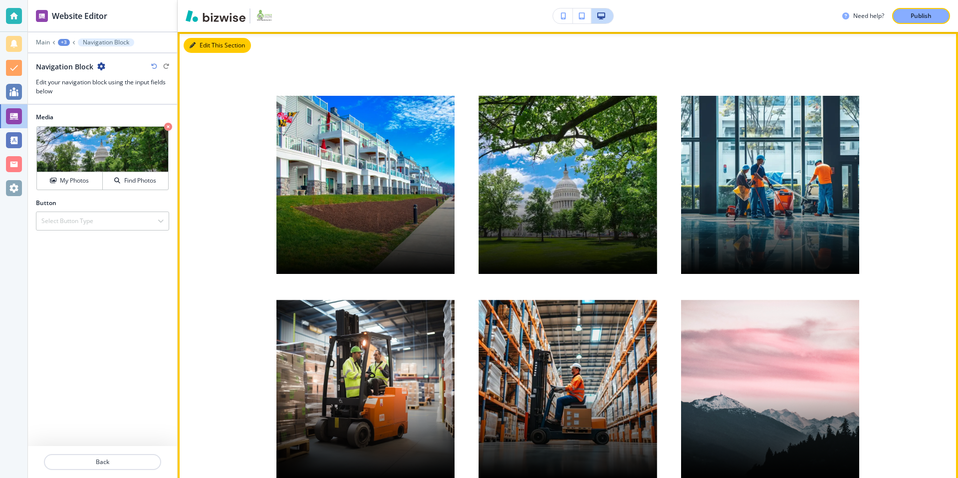
click at [207, 47] on button "Edit This Section" at bounding box center [217, 45] width 67 height 15
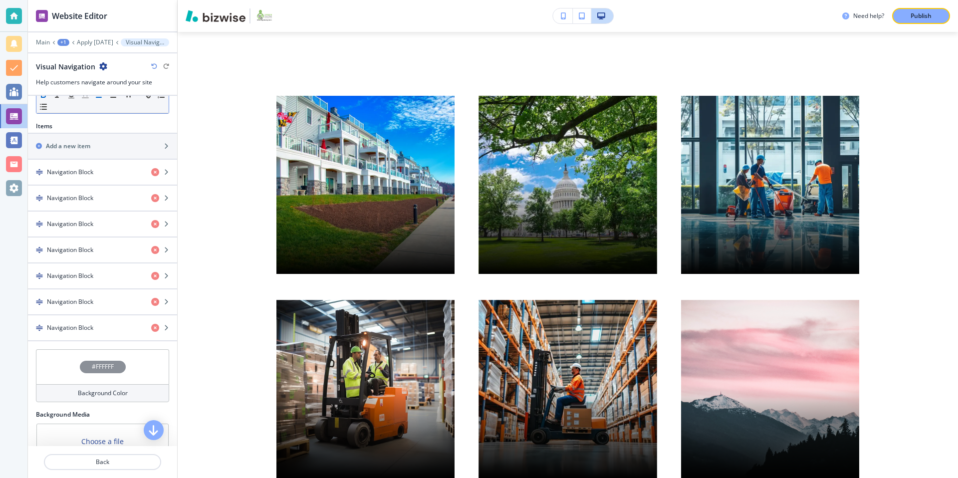
scroll to position [346, 0]
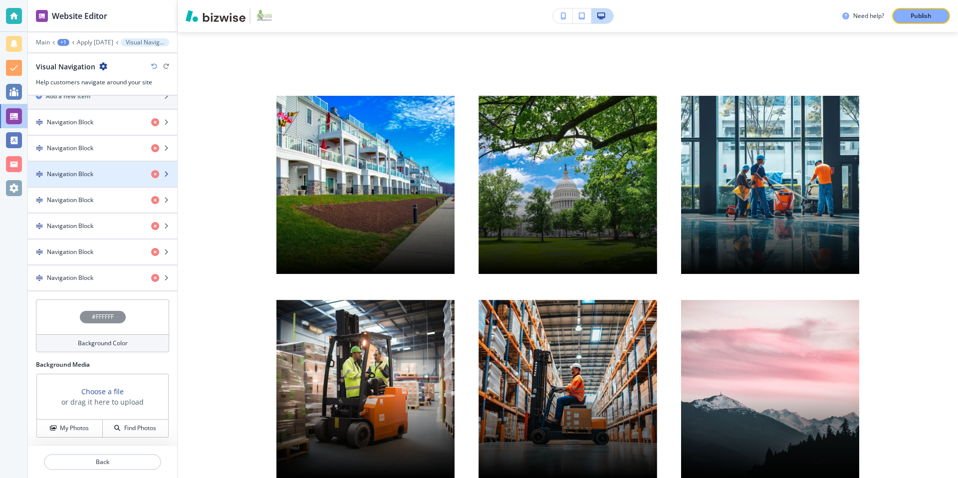
click at [99, 180] on div "button" at bounding box center [102, 183] width 149 height 8
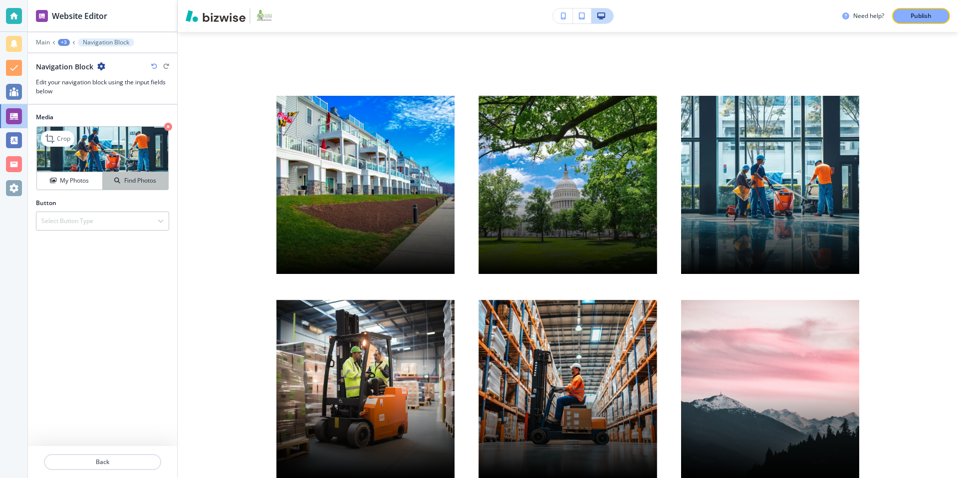
click at [126, 179] on h4 "Find Photos" at bounding box center [140, 180] width 32 height 9
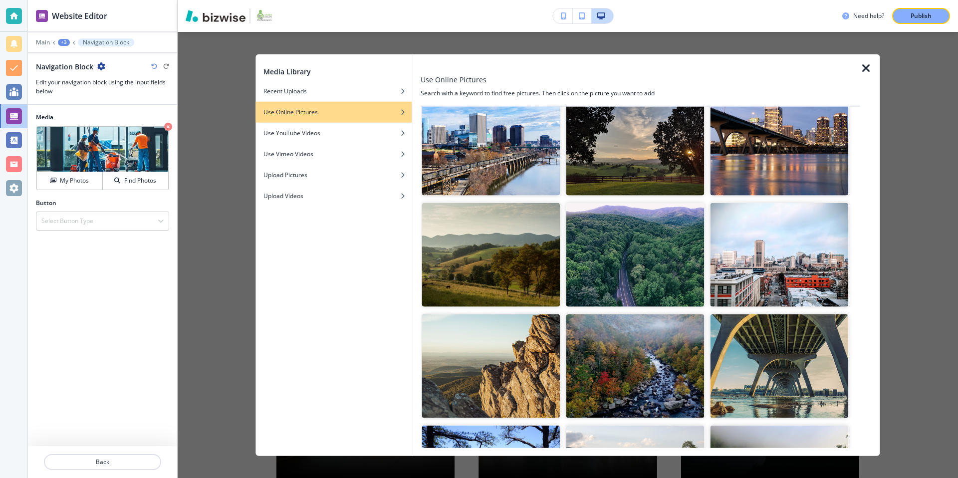
scroll to position [0, 0]
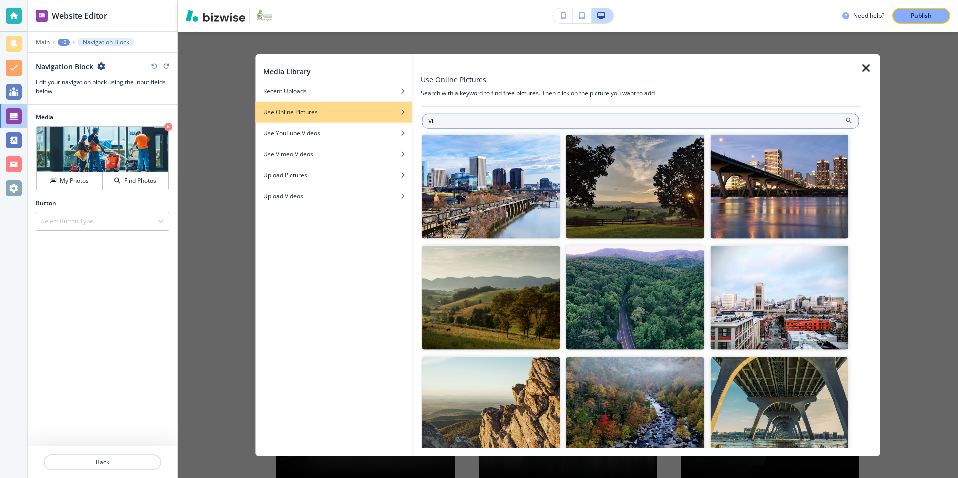
type input "V"
type input "A"
type input "V"
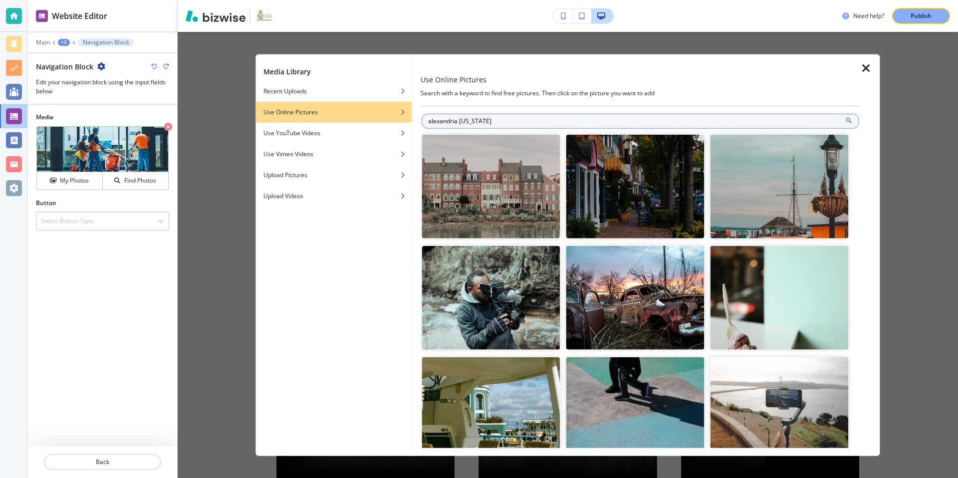
drag, startPoint x: 457, startPoint y: 122, endPoint x: 428, endPoint y: 120, distance: 29.0
click at [428, 120] on input "alexandria Virginia" at bounding box center [640, 121] width 437 height 15
type input "Arlington Virginia"
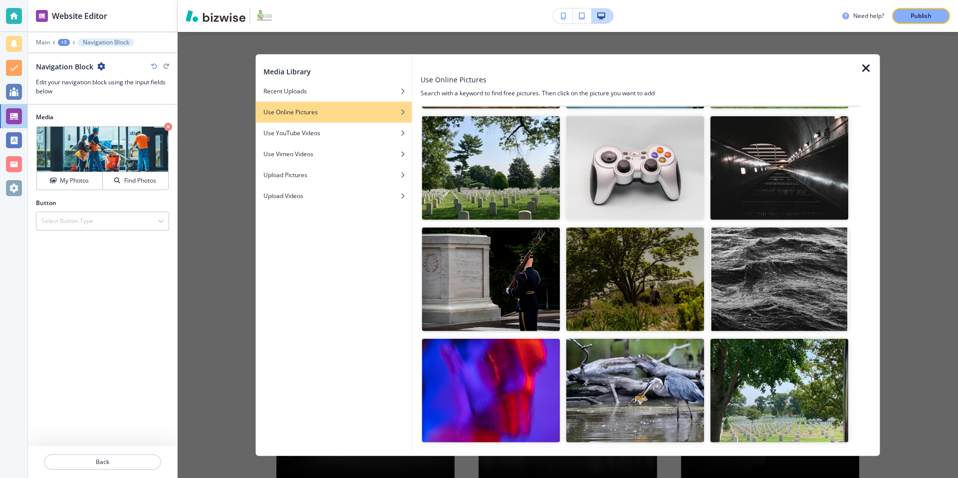
scroll to position [132, 0]
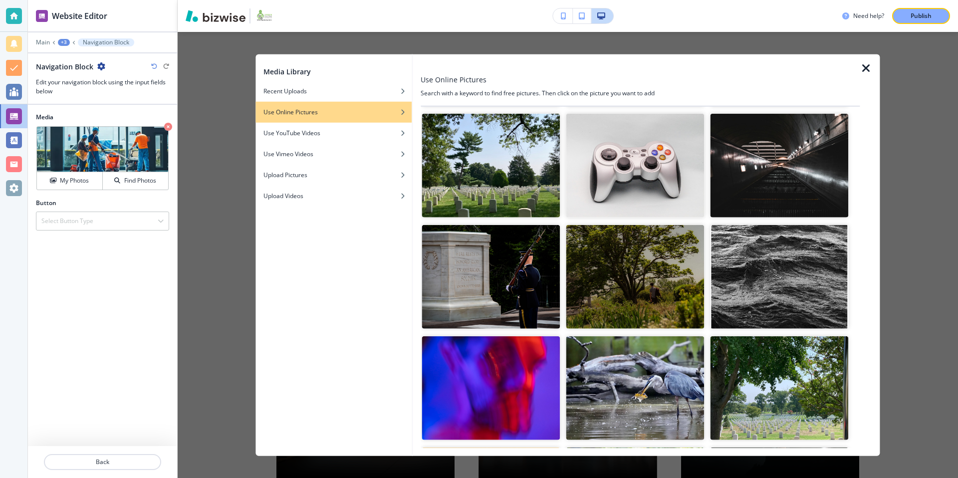
click at [485, 266] on img "button" at bounding box center [491, 277] width 138 height 104
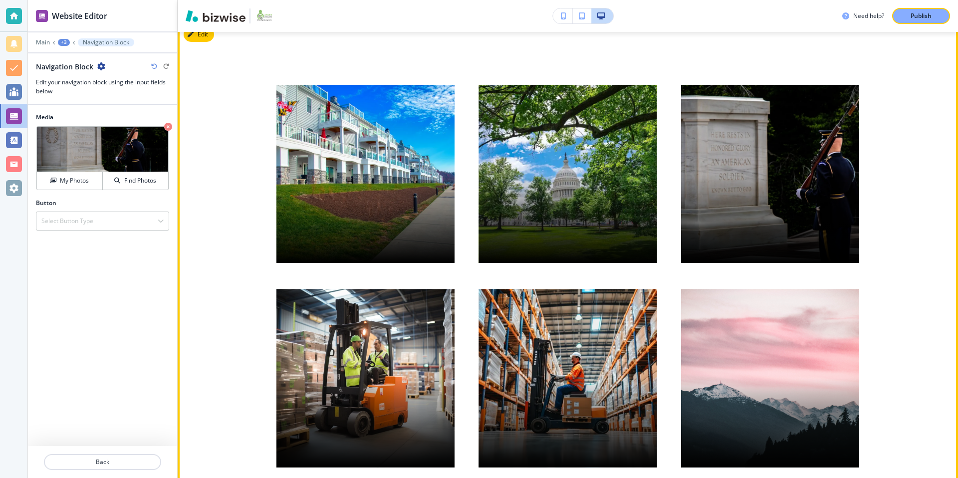
scroll to position [0, 0]
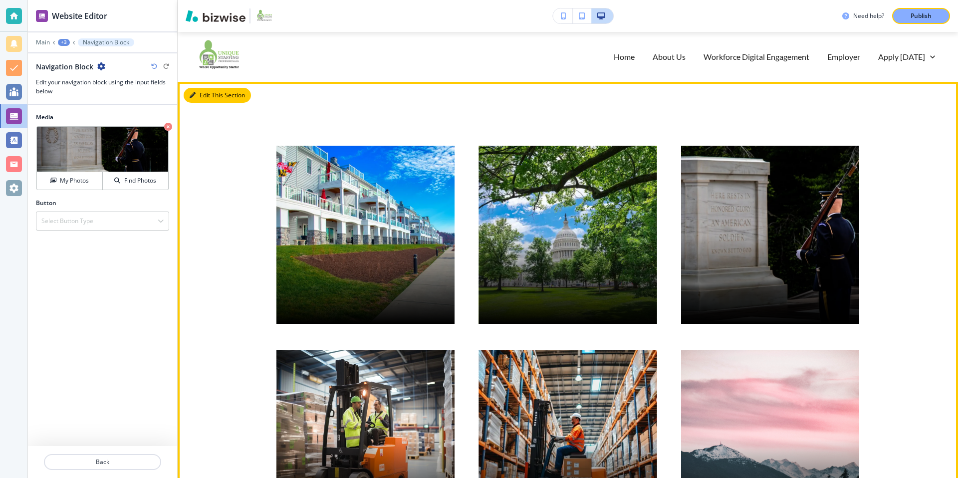
click at [208, 93] on button "Edit This Section" at bounding box center [217, 95] width 67 height 15
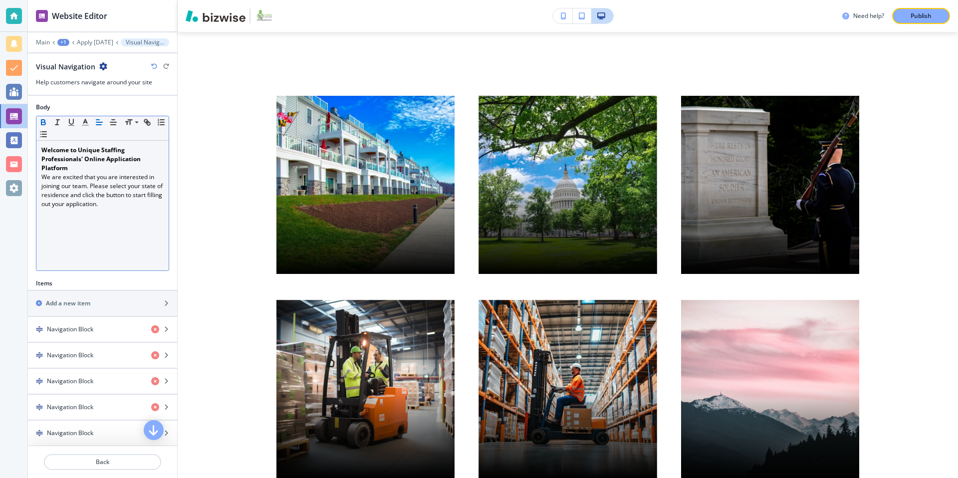
scroll to position [219, 0]
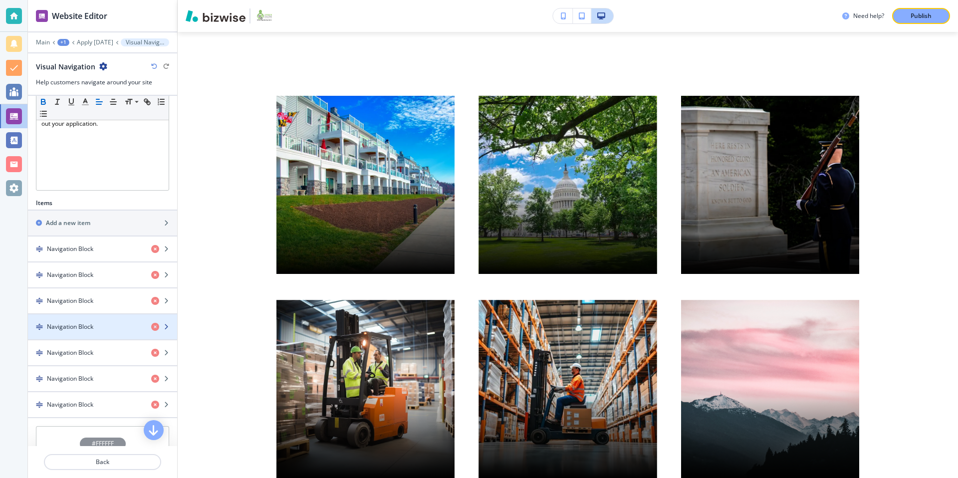
click at [109, 327] on div "Navigation Block" at bounding box center [85, 326] width 115 height 9
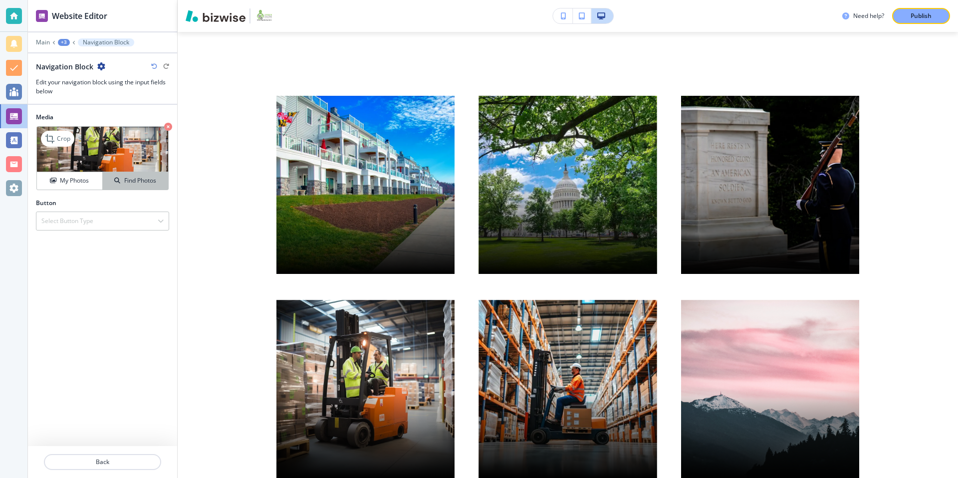
click at [146, 183] on h4 "Find Photos" at bounding box center [140, 180] width 32 height 9
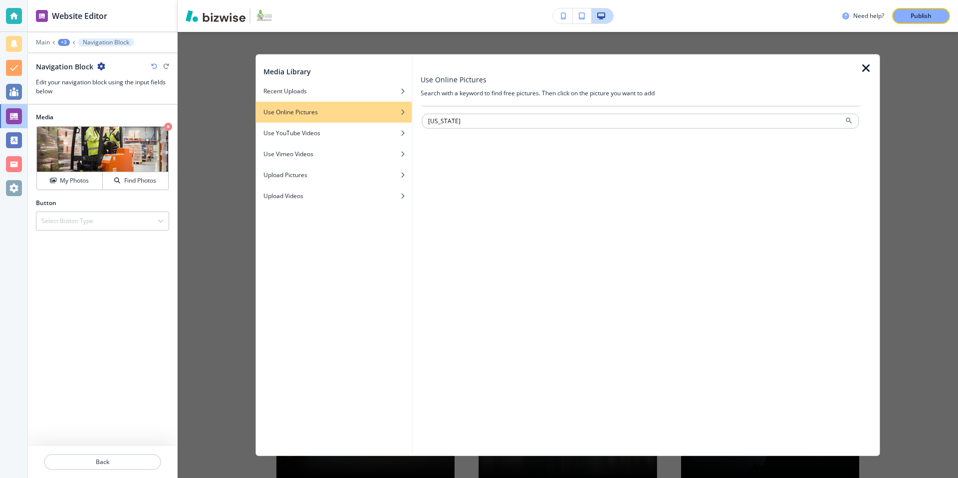
type input "Illinois"
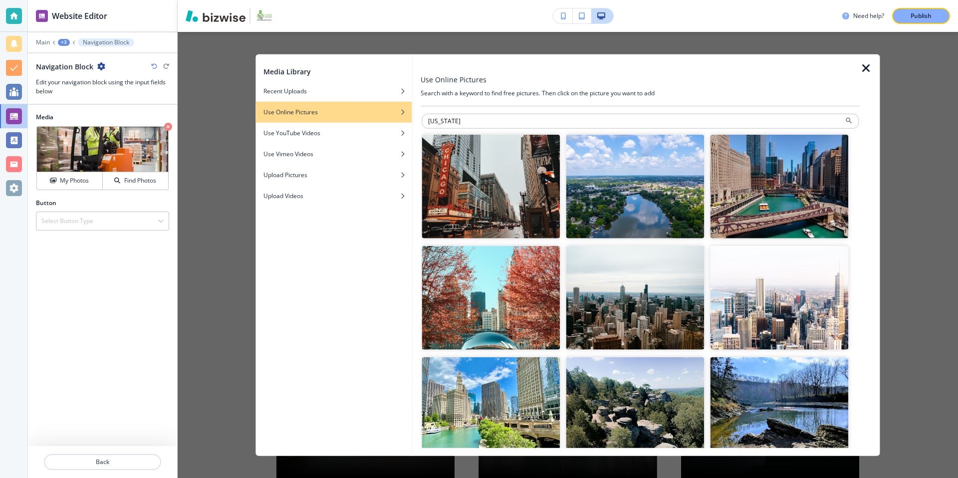
click at [469, 171] on img "button" at bounding box center [491, 187] width 138 height 104
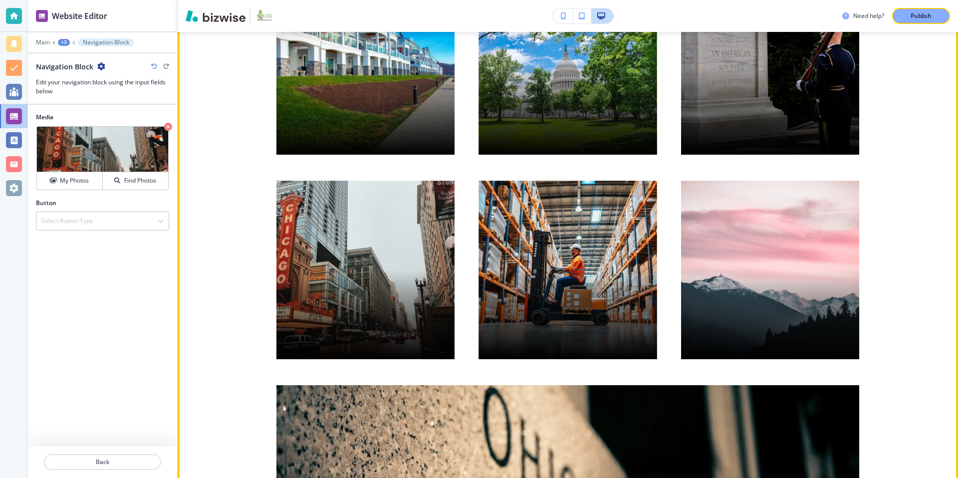
scroll to position [0, 0]
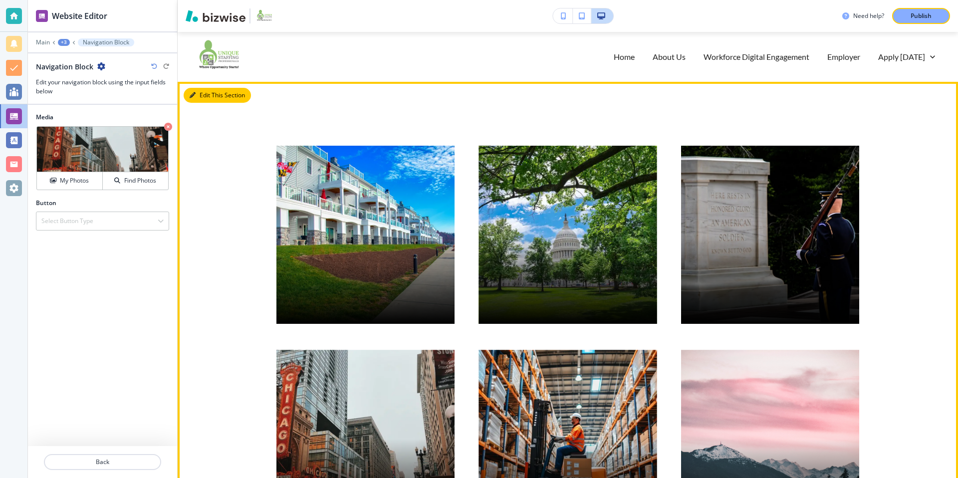
click at [207, 97] on button "Edit This Section" at bounding box center [217, 95] width 67 height 15
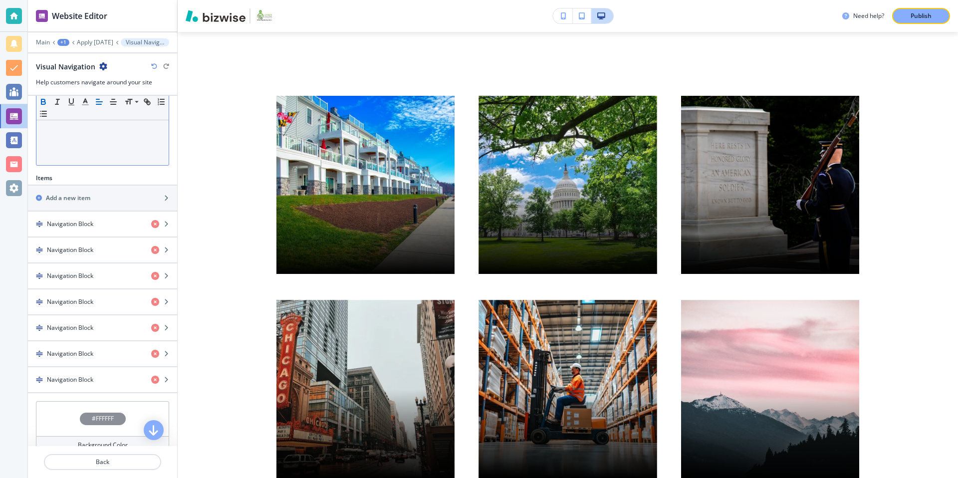
scroll to position [345, 0]
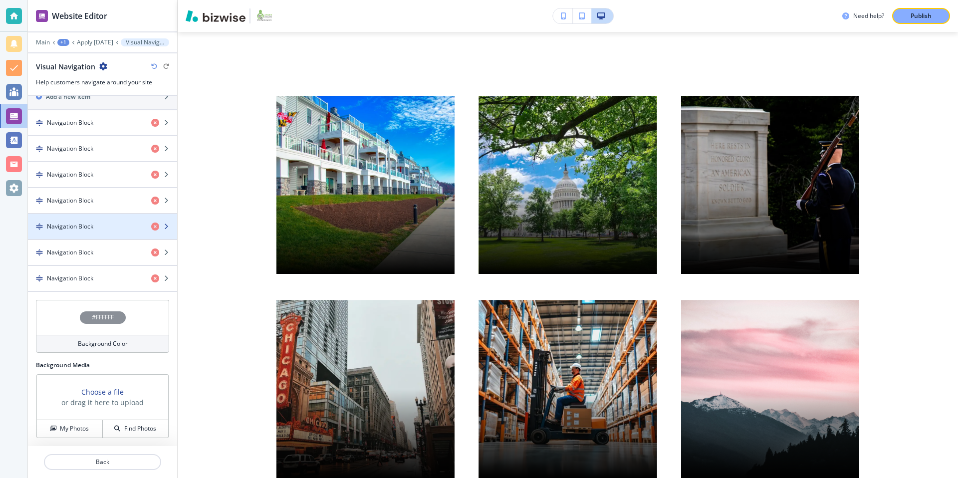
click at [96, 223] on div "Navigation Block" at bounding box center [85, 226] width 115 height 9
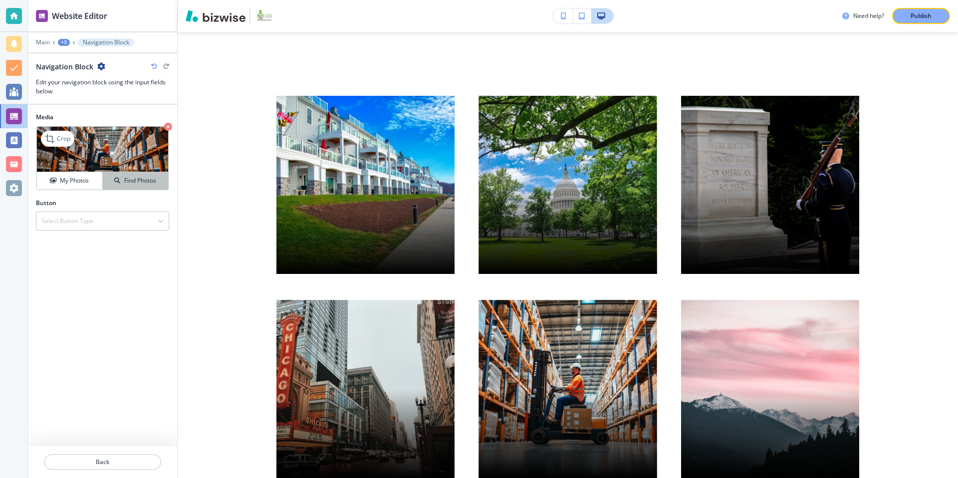
click at [127, 180] on h4 "Find Photos" at bounding box center [140, 180] width 32 height 9
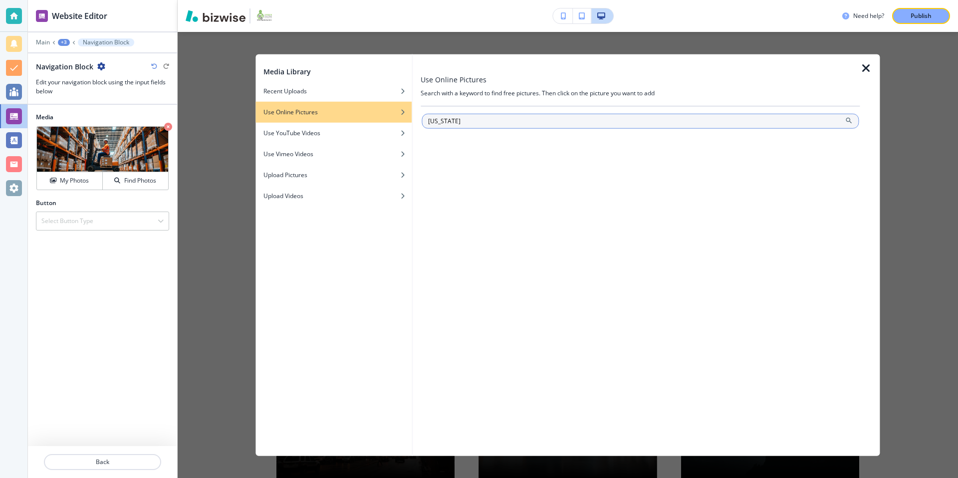
type input "New Jersey"
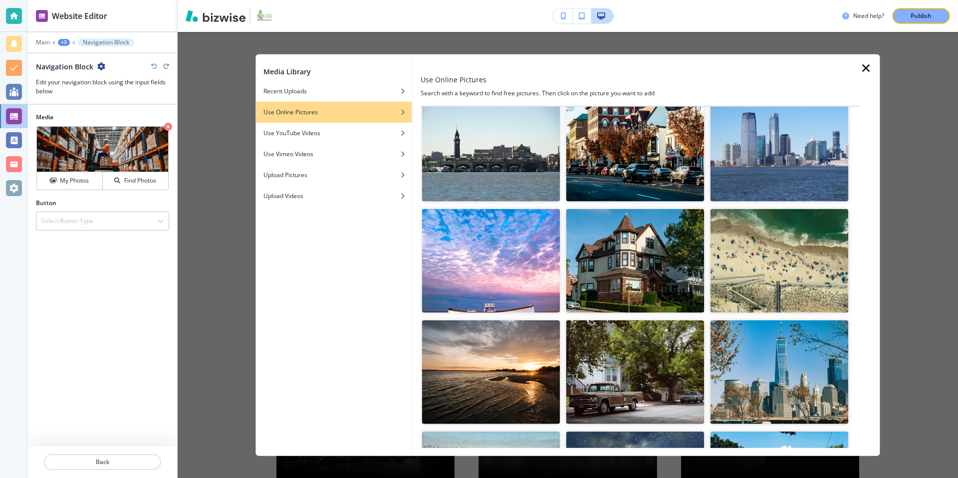
scroll to position [706, 0]
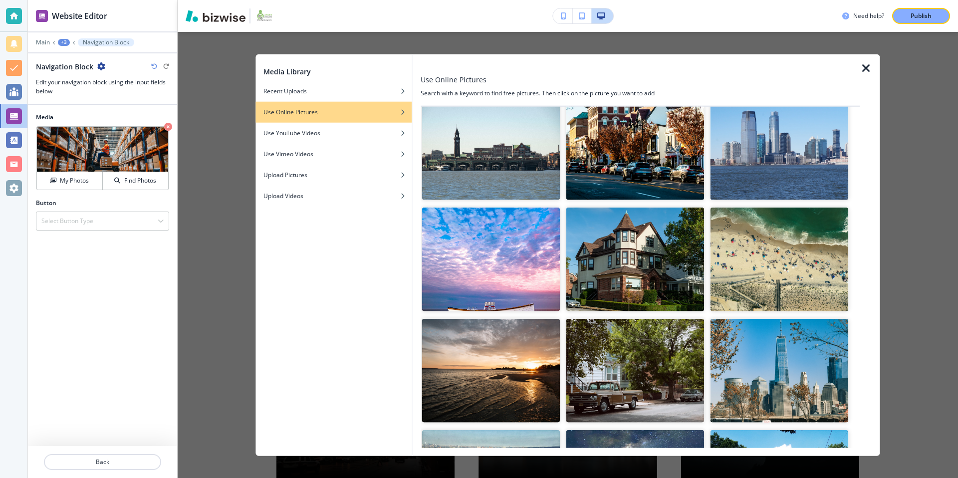
click at [809, 376] on img "button" at bounding box center [780, 371] width 138 height 104
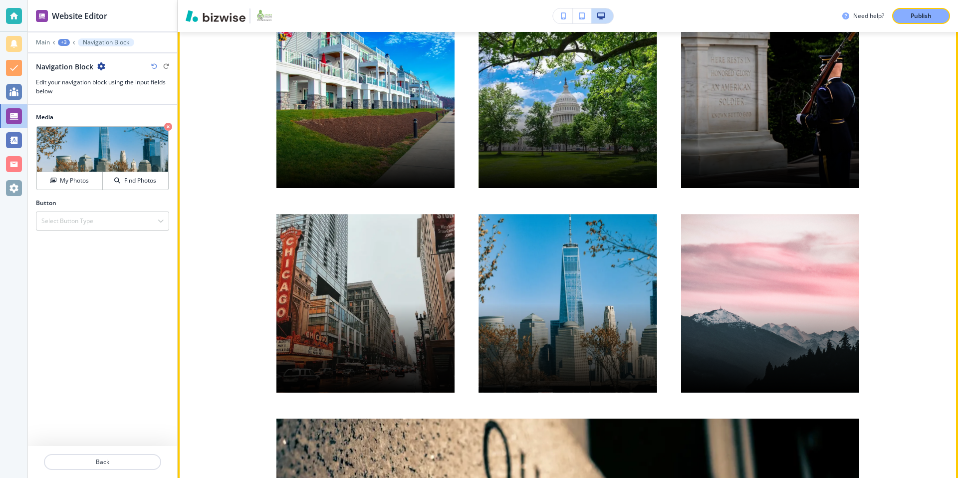
scroll to position [0, 0]
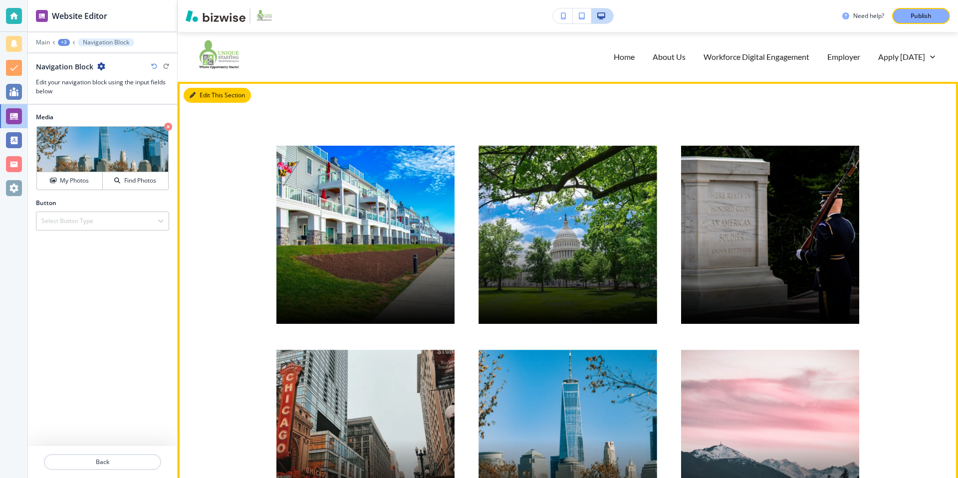
click at [208, 95] on button "Edit This Section" at bounding box center [217, 95] width 67 height 15
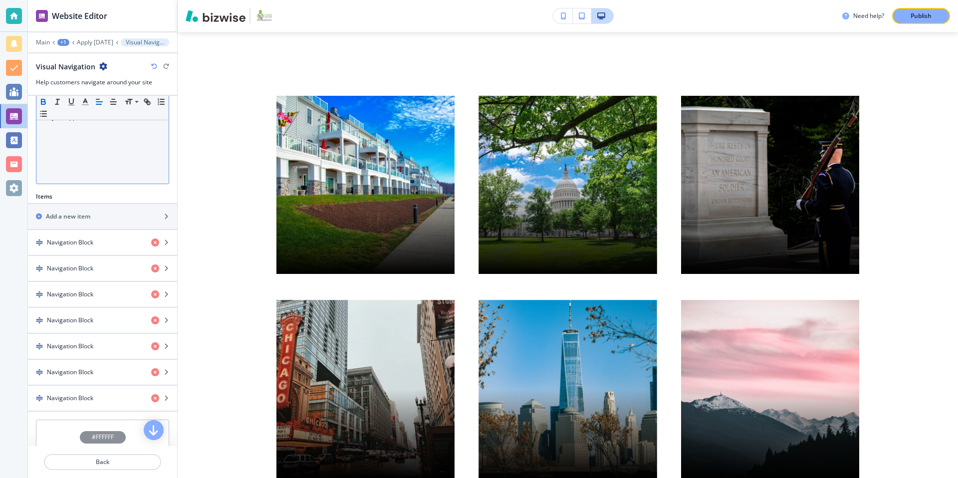
scroll to position [346, 0]
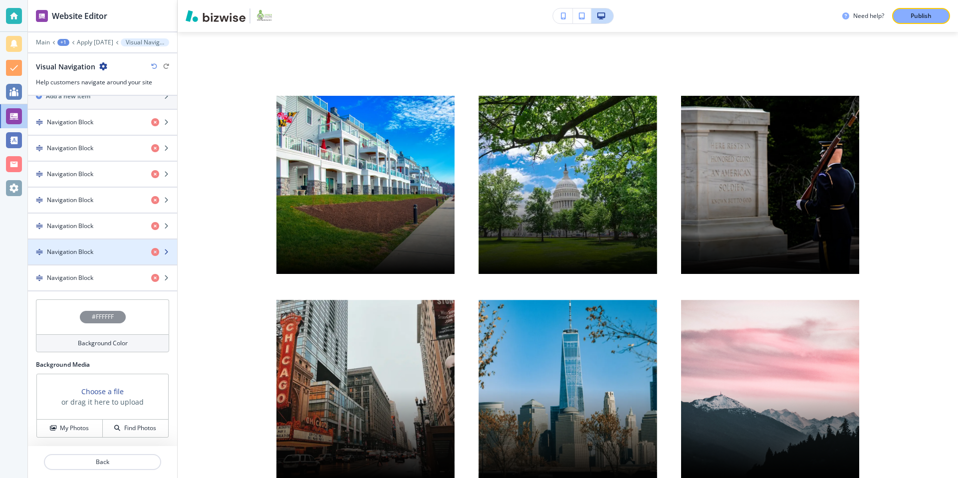
click at [93, 258] on div "button" at bounding box center [102, 260] width 149 height 8
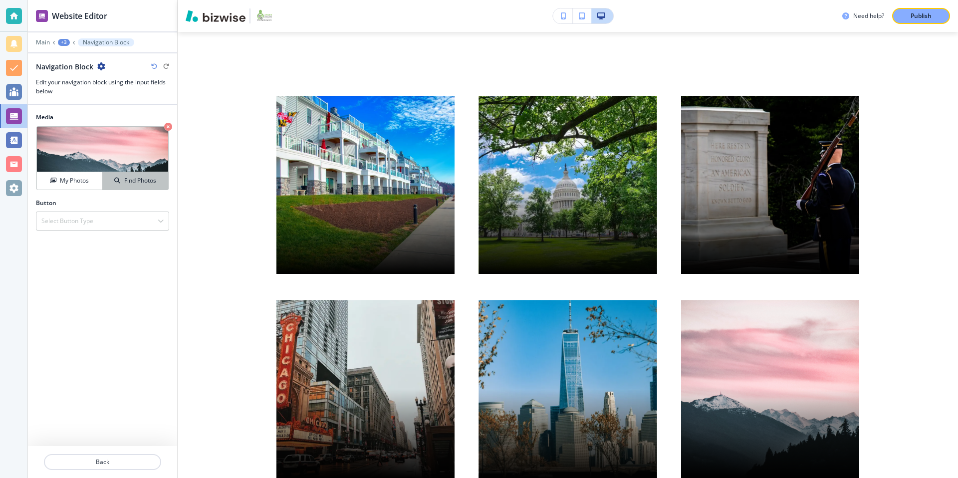
click at [146, 181] on h4 "Find Photos" at bounding box center [140, 180] width 32 height 9
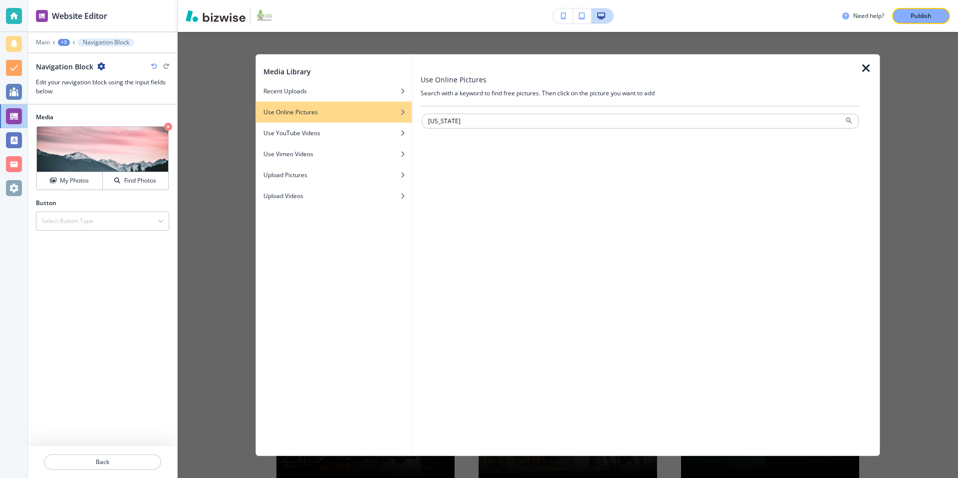
type input "Delaware"
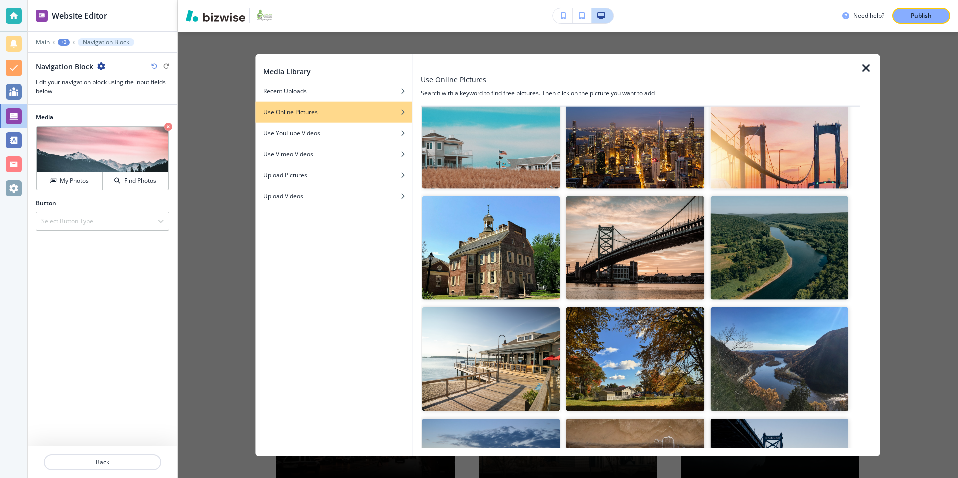
scroll to position [162, 0]
click at [640, 248] on img "button" at bounding box center [635, 247] width 138 height 104
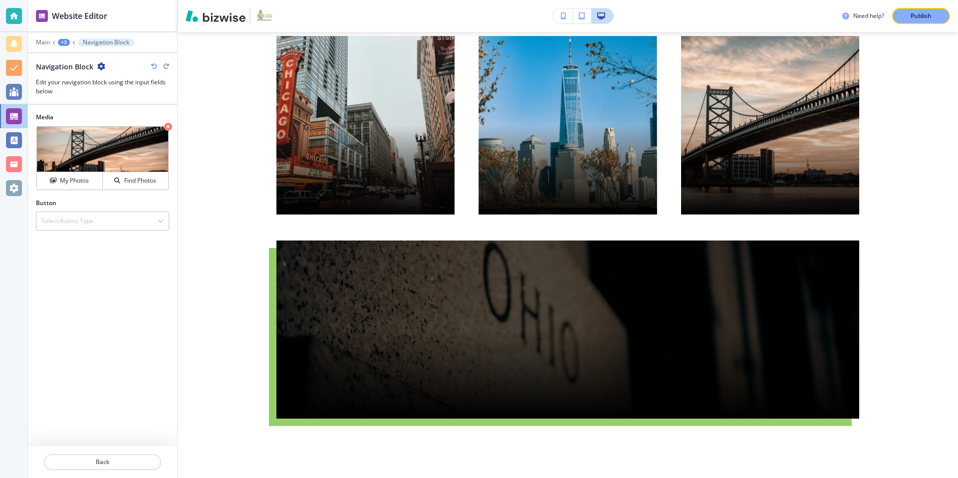
scroll to position [317, 0]
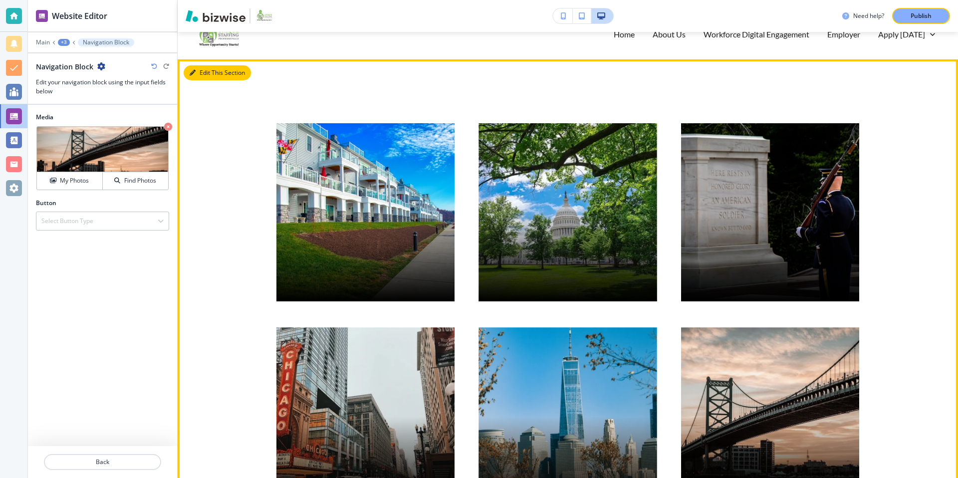
click at [211, 73] on button "Edit This Section" at bounding box center [217, 72] width 67 height 15
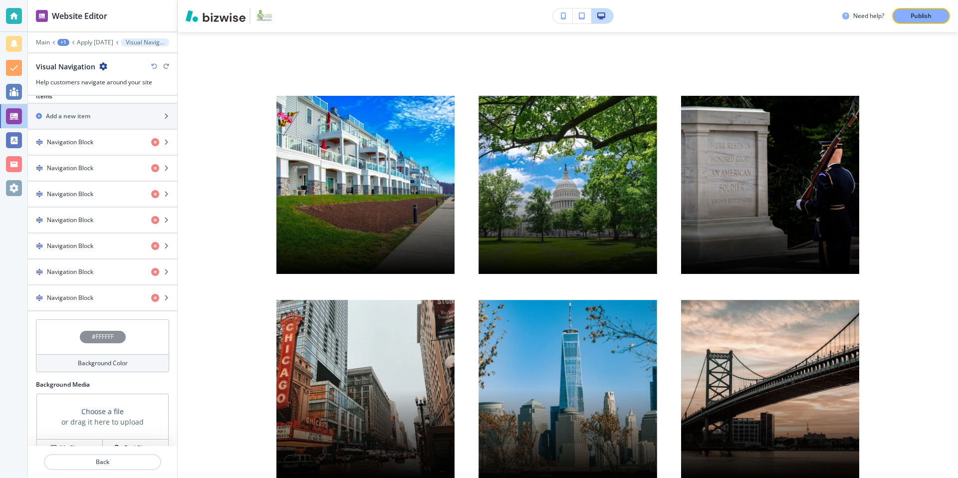
scroll to position [346, 0]
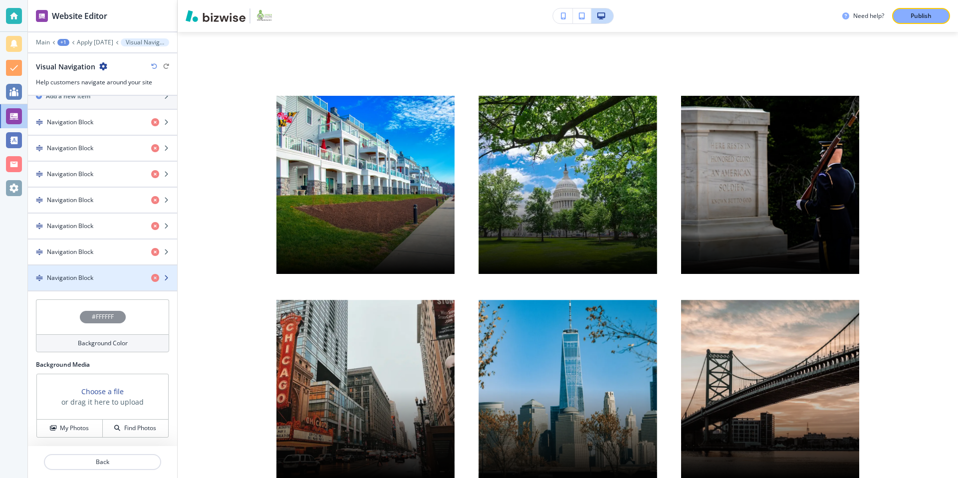
click at [103, 286] on div "button" at bounding box center [102, 286] width 149 height 8
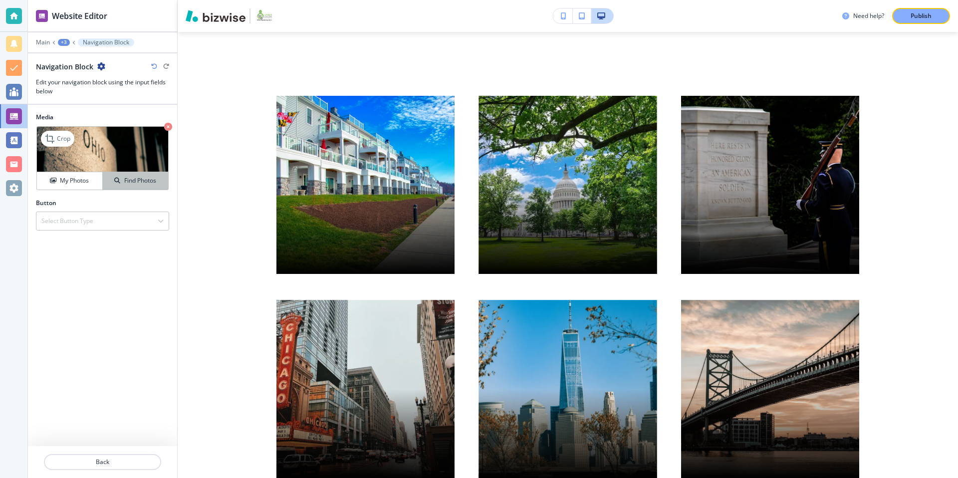
click at [135, 182] on h4 "Find Photos" at bounding box center [140, 180] width 32 height 9
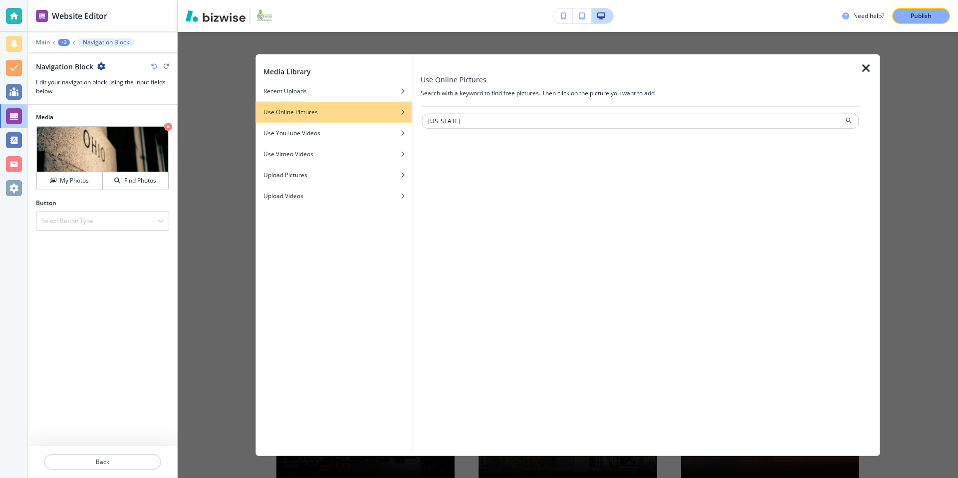
type input "Ohio"
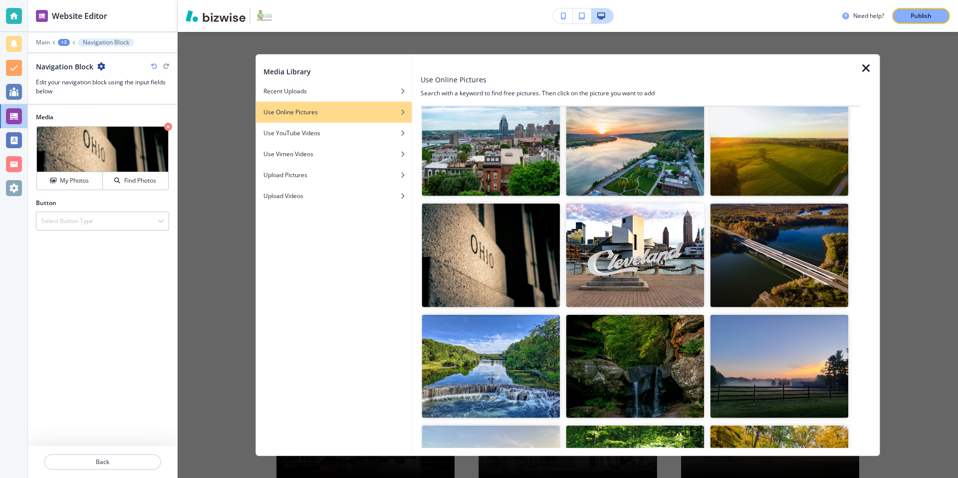
scroll to position [267, 0]
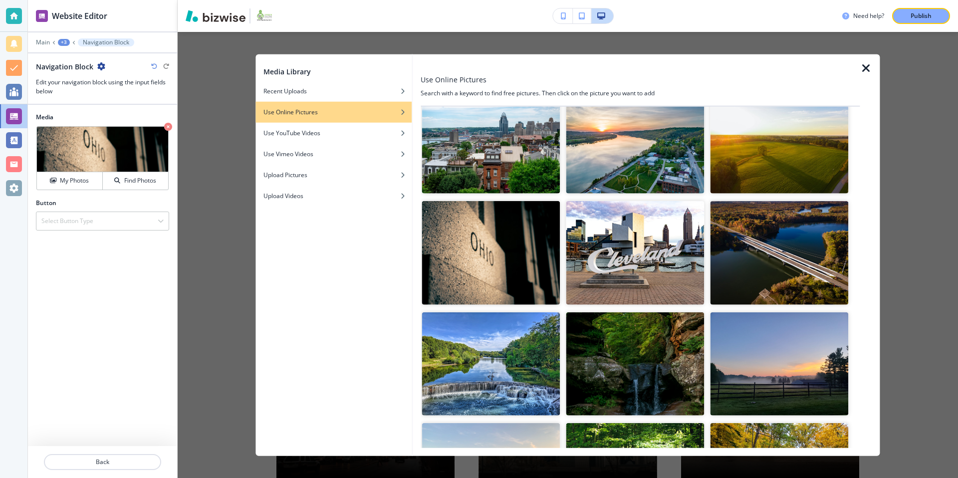
click at [633, 245] on img "button" at bounding box center [635, 253] width 138 height 104
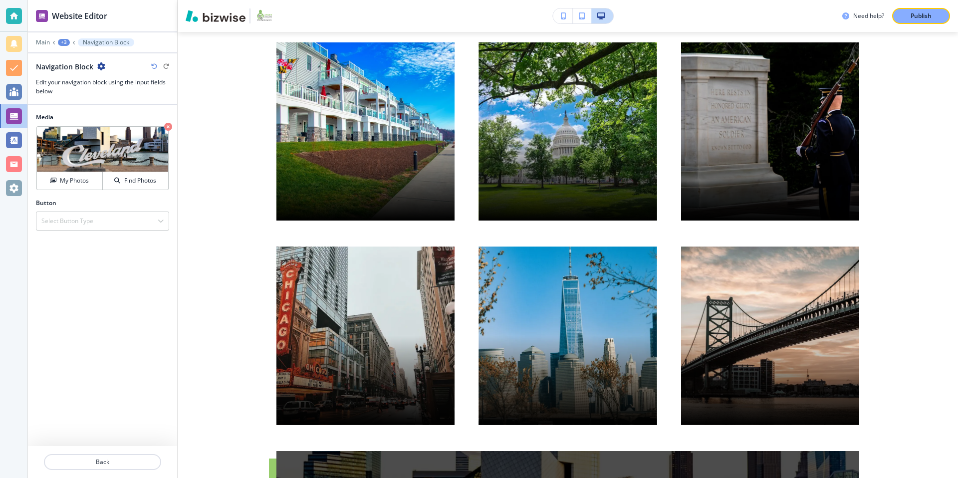
scroll to position [0, 0]
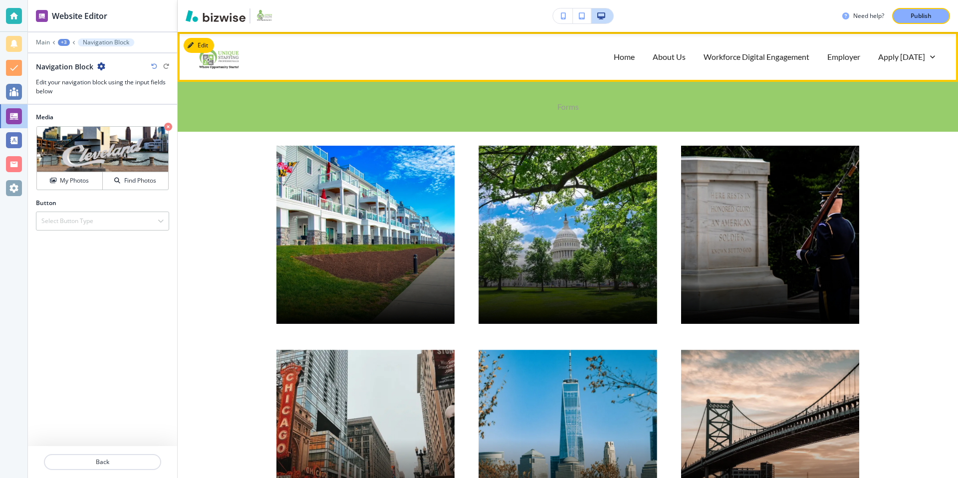
click at [569, 105] on p "Forms" at bounding box center [567, 106] width 21 height 11
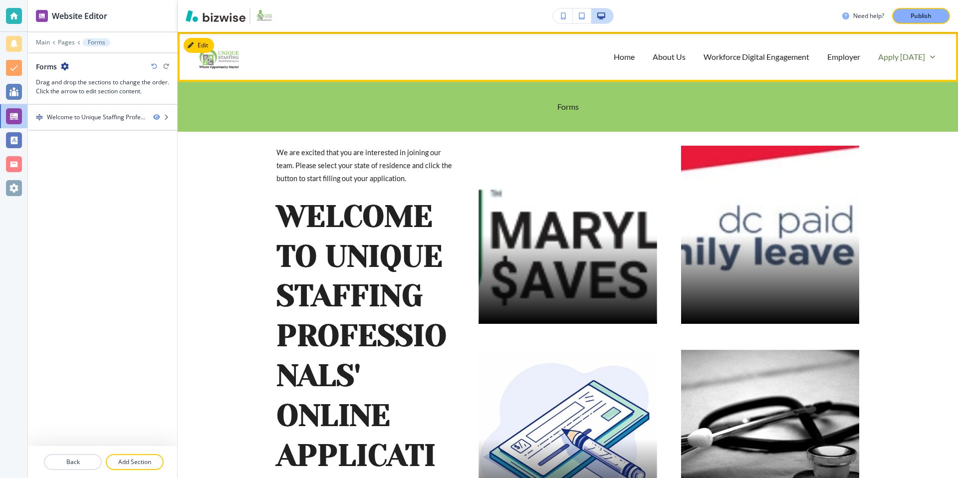
click at [900, 60] on p "Apply [DATE]" at bounding box center [901, 56] width 47 height 11
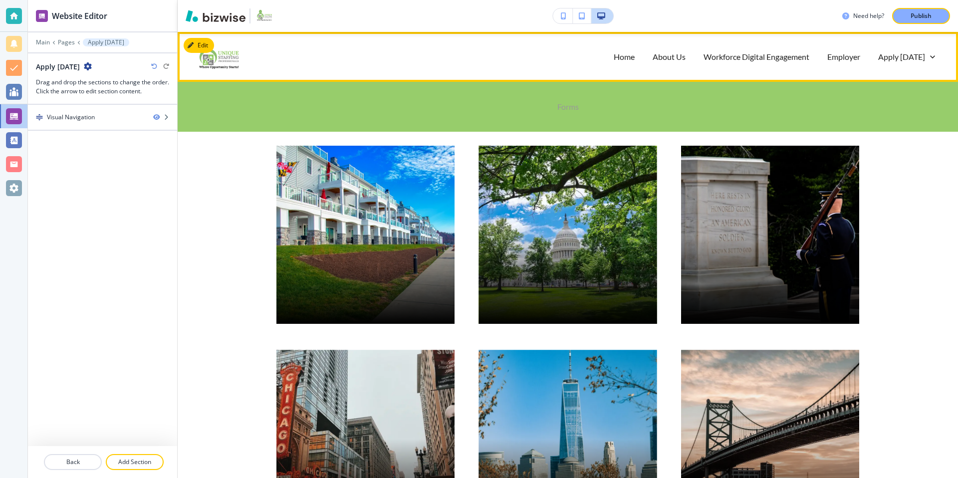
click at [566, 105] on p "Forms" at bounding box center [567, 106] width 21 height 11
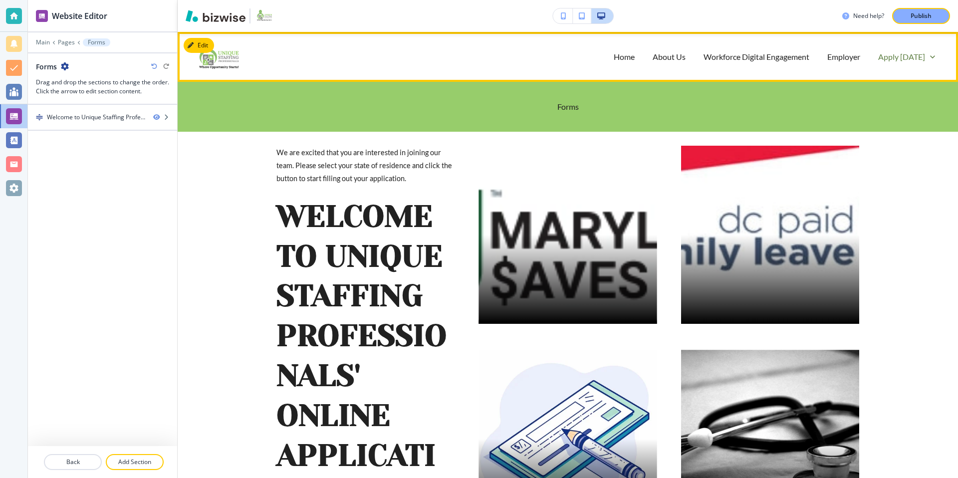
click at [902, 59] on p "Apply [DATE]" at bounding box center [901, 56] width 47 height 11
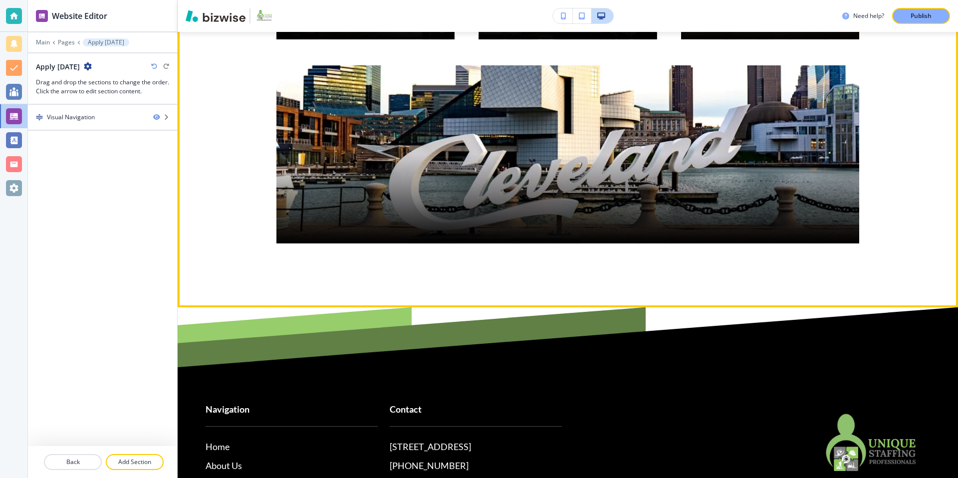
scroll to position [541, 0]
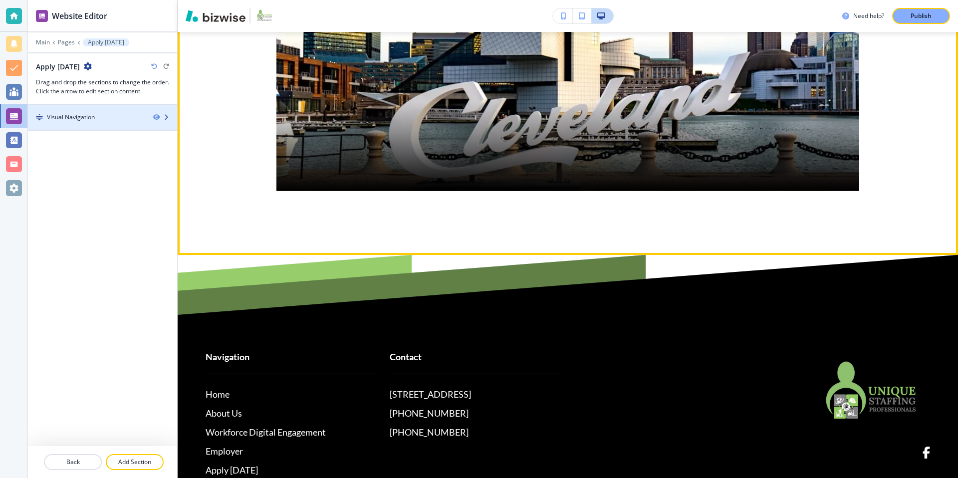
click at [96, 116] on div "Visual Navigation" at bounding box center [86, 117] width 117 height 9
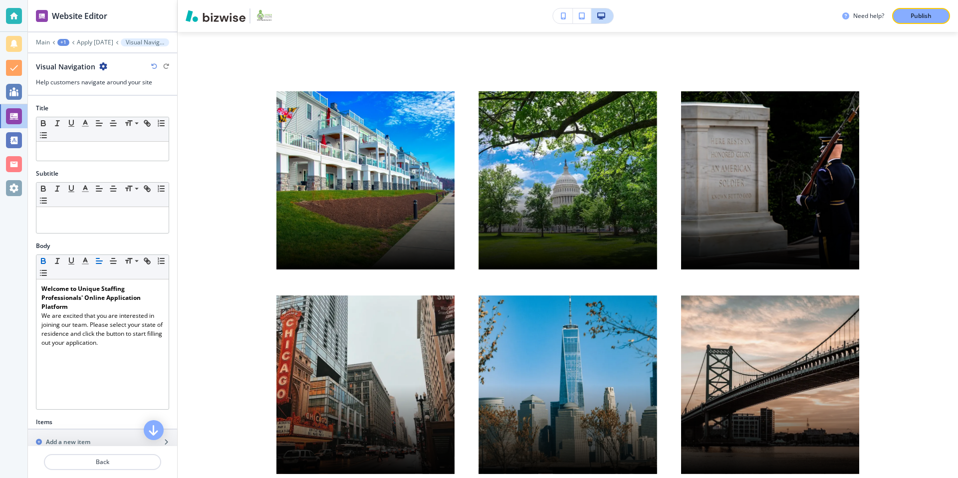
scroll to position [50, 0]
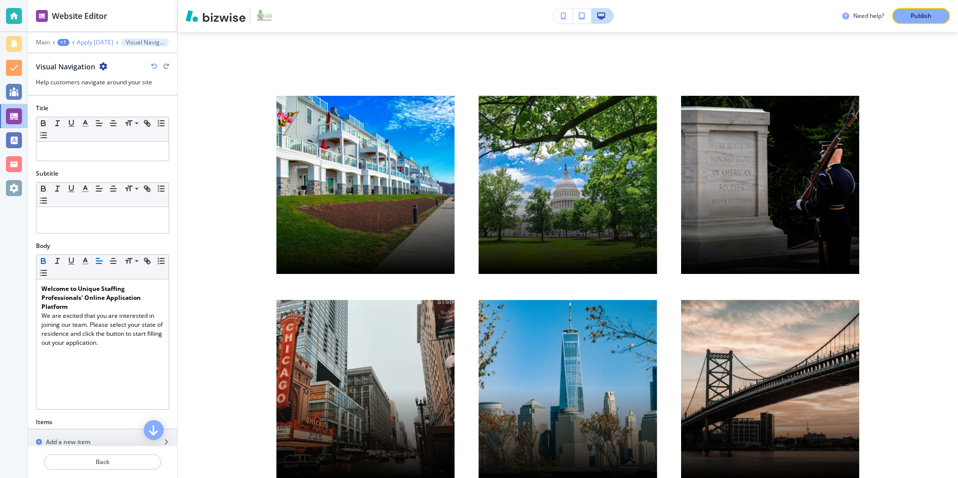
click at [91, 44] on p "Apply [DATE]" at bounding box center [95, 42] width 36 height 7
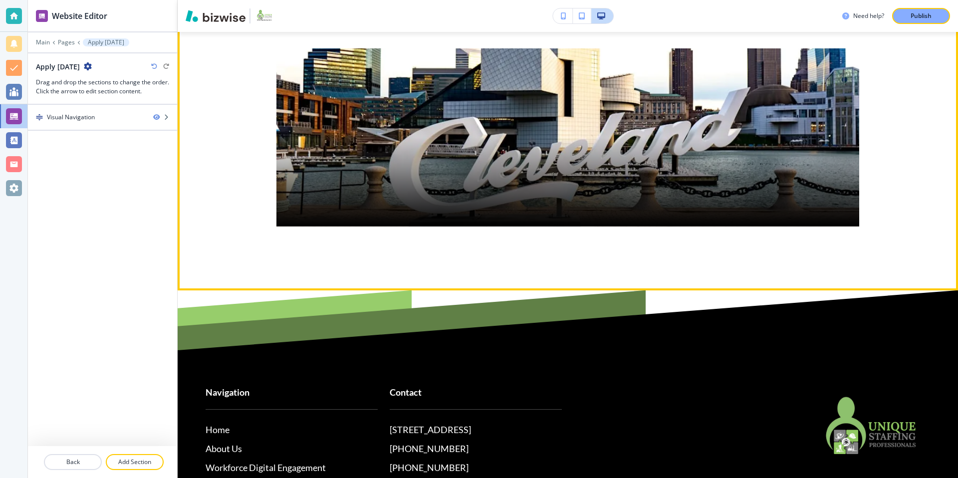
scroll to position [506, 0]
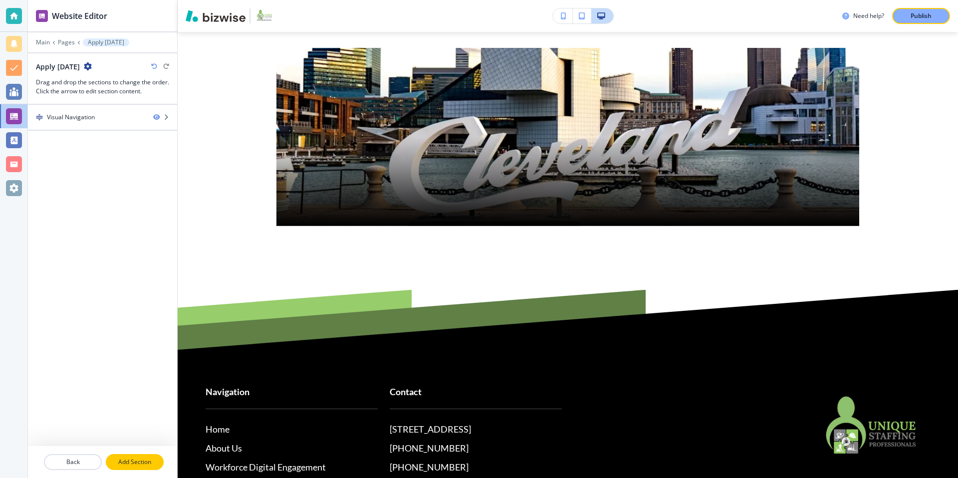
click at [136, 466] on p "Add Section" at bounding box center [135, 462] width 56 height 9
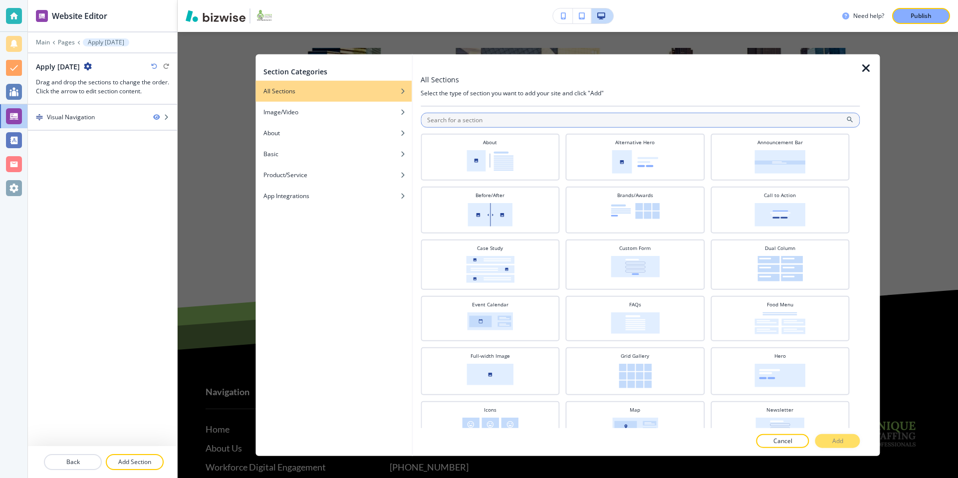
click at [516, 118] on input "text" at bounding box center [640, 120] width 439 height 15
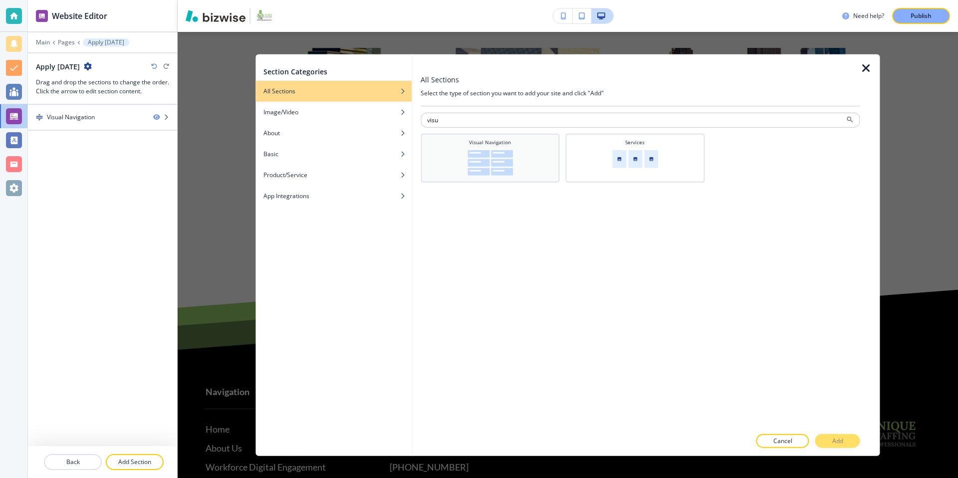
type input "visu"
click at [479, 151] on img at bounding box center [490, 162] width 45 height 25
click at [832, 438] on p "Add" at bounding box center [837, 440] width 11 height 9
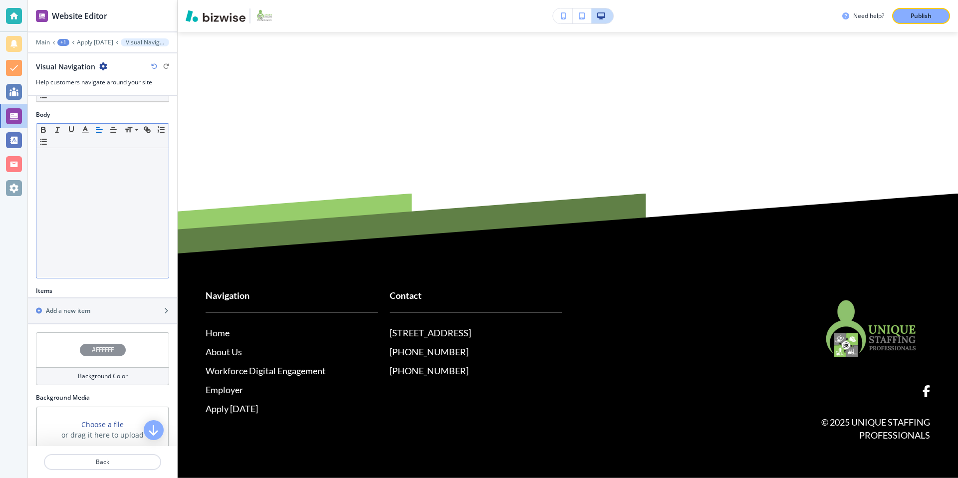
scroll to position [164, 0]
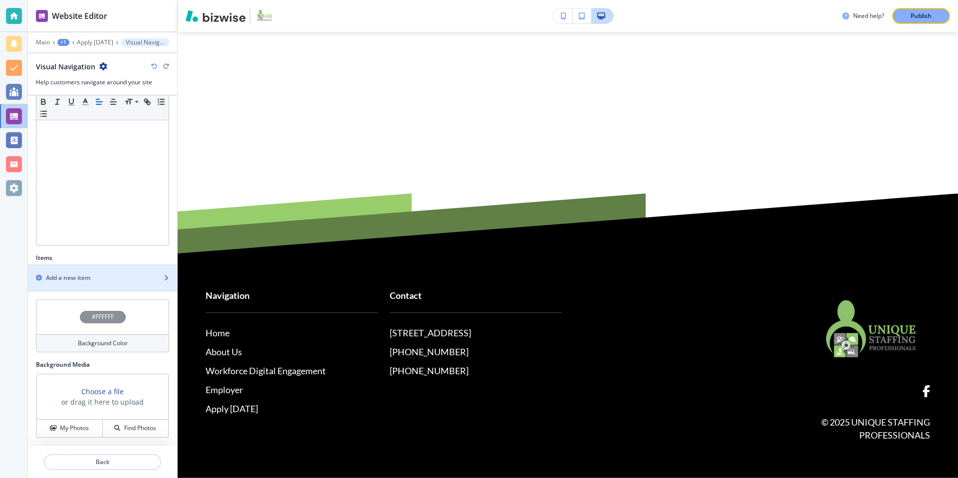
click at [105, 280] on div "Add a new item" at bounding box center [91, 277] width 127 height 9
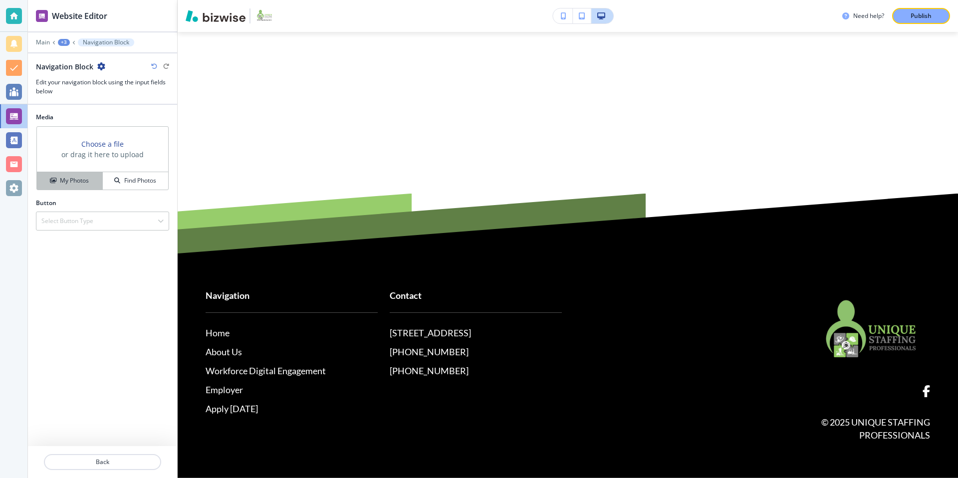
click at [82, 180] on h4 "My Photos" at bounding box center [74, 180] width 29 height 9
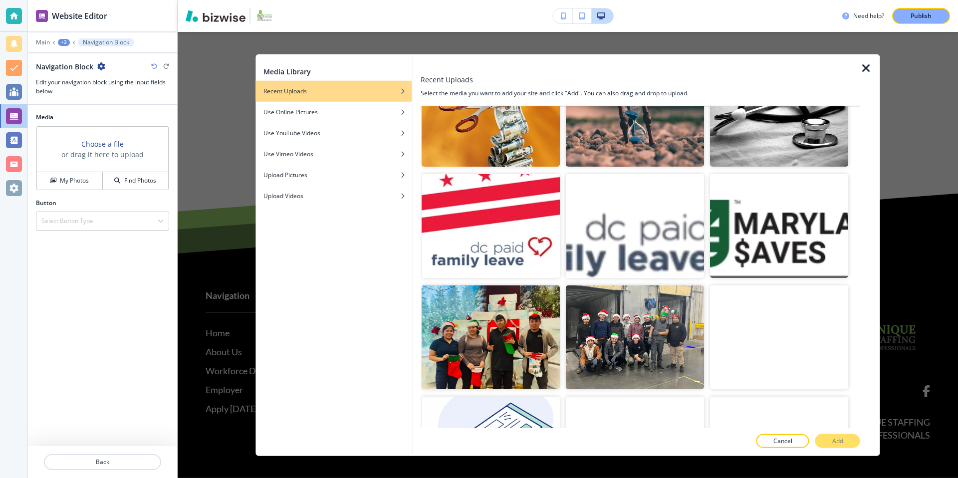
scroll to position [722, 0]
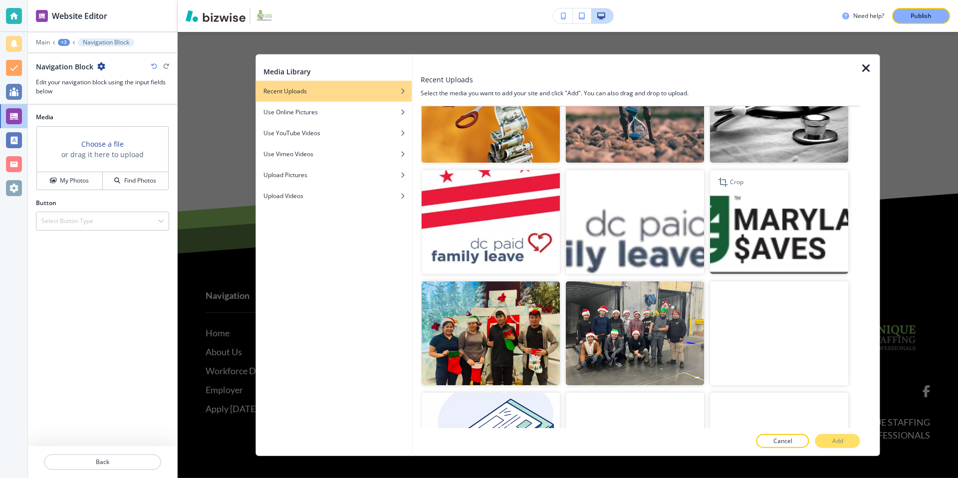
click at [757, 232] on img "button" at bounding box center [780, 222] width 138 height 104
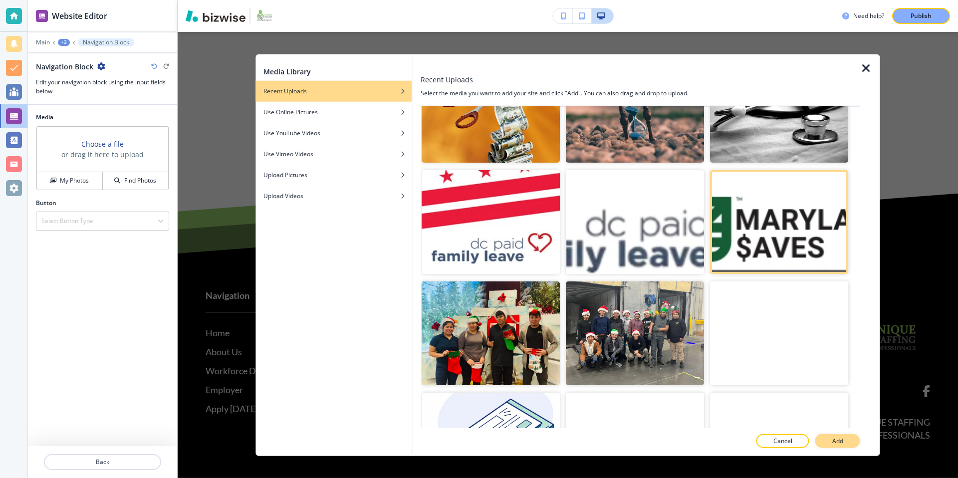
click at [843, 441] on p "Add" at bounding box center [837, 440] width 11 height 9
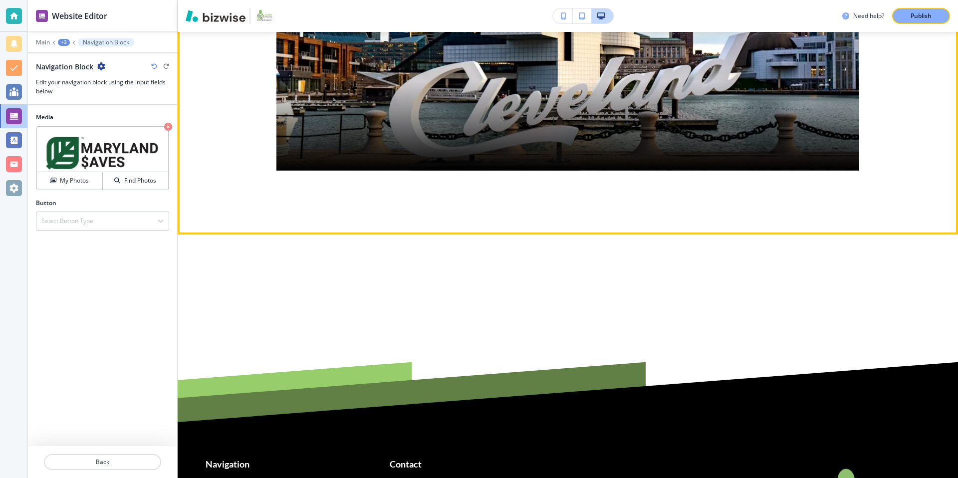
scroll to position [572, 0]
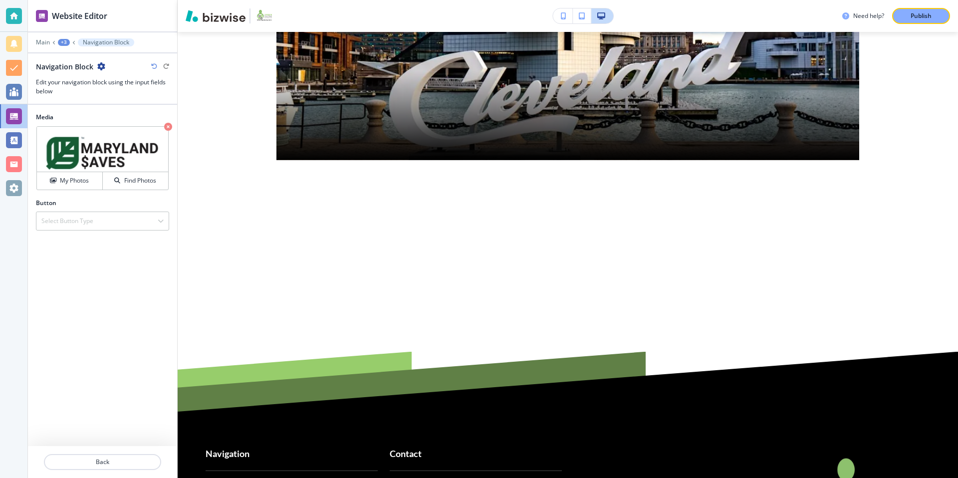
click at [62, 41] on div "+3" at bounding box center [64, 42] width 12 height 7
click at [98, 77] on p "Apply [DATE]" at bounding box center [89, 76] width 51 height 9
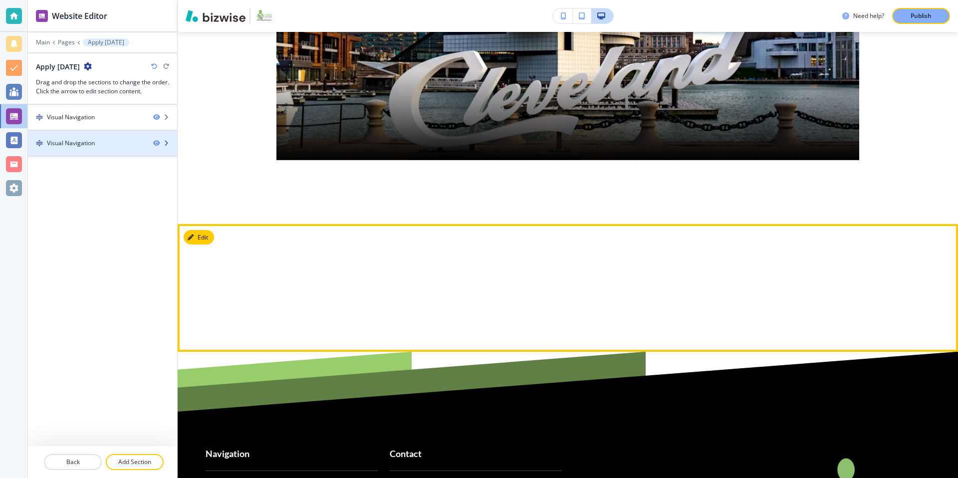
click at [92, 148] on div at bounding box center [102, 152] width 149 height 8
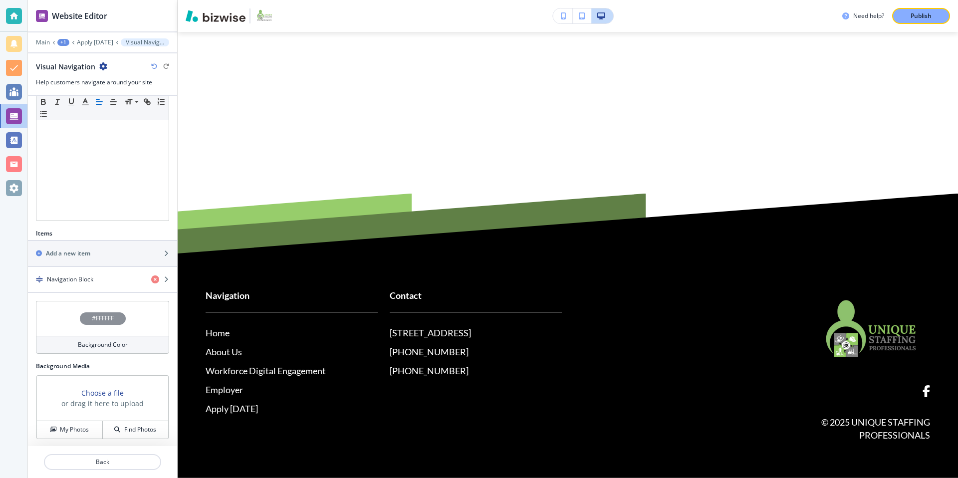
scroll to position [190, 0]
click at [83, 280] on h4 "Navigation Block" at bounding box center [70, 277] width 46 height 9
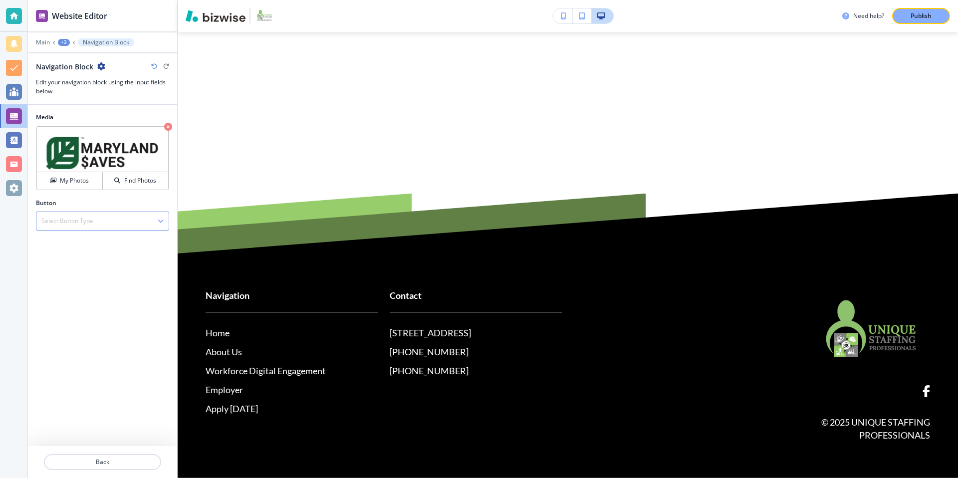
click at [125, 220] on div "Select Button Type" at bounding box center [102, 221] width 132 height 18
click at [93, 242] on h4 "External Link" at bounding box center [102, 238] width 122 height 9
click at [132, 242] on div "Button Text" at bounding box center [102, 243] width 133 height 9
click at [85, 39] on p "Navigation Block" at bounding box center [106, 42] width 46 height 7
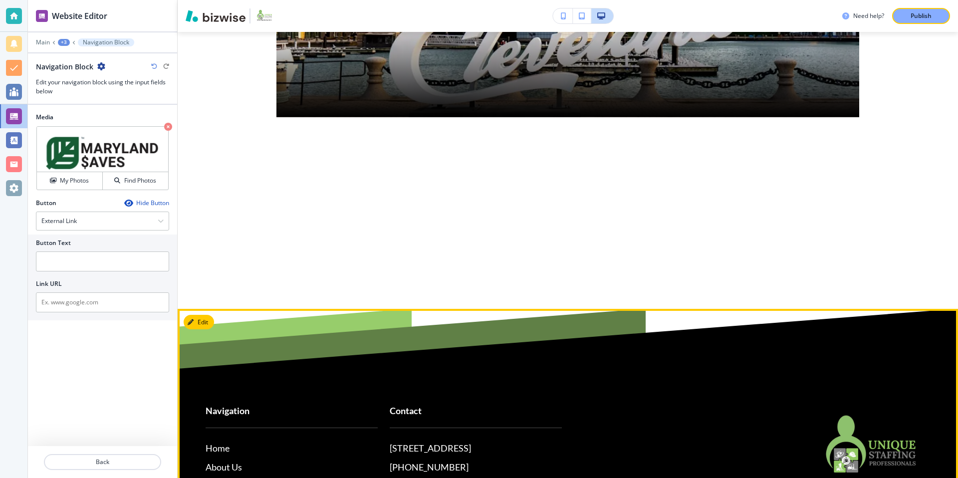
scroll to position [560, 0]
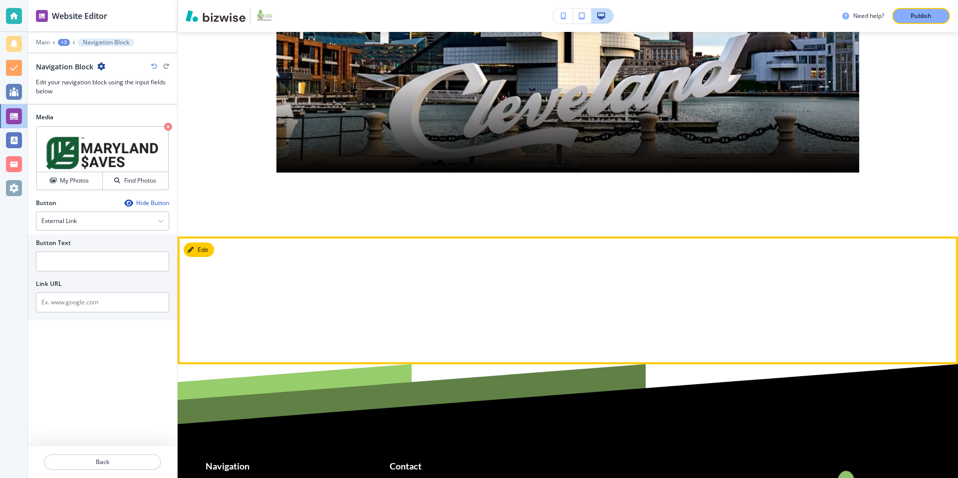
click at [282, 287] on div at bounding box center [555, 287] width 607 height 26
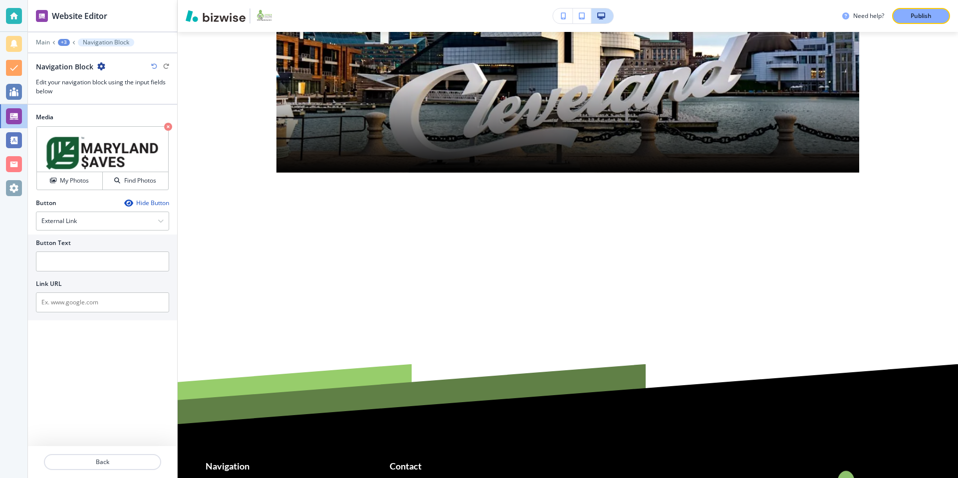
click at [65, 44] on div "+3" at bounding box center [64, 42] width 12 height 7
click at [85, 72] on p "Apply [DATE]" at bounding box center [89, 76] width 51 height 9
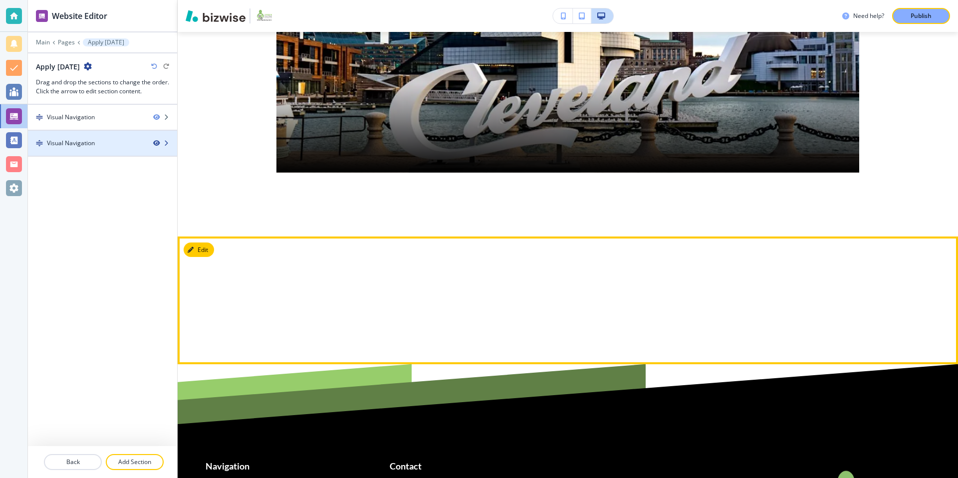
click at [159, 144] on icon "button" at bounding box center [156, 143] width 6 height 6
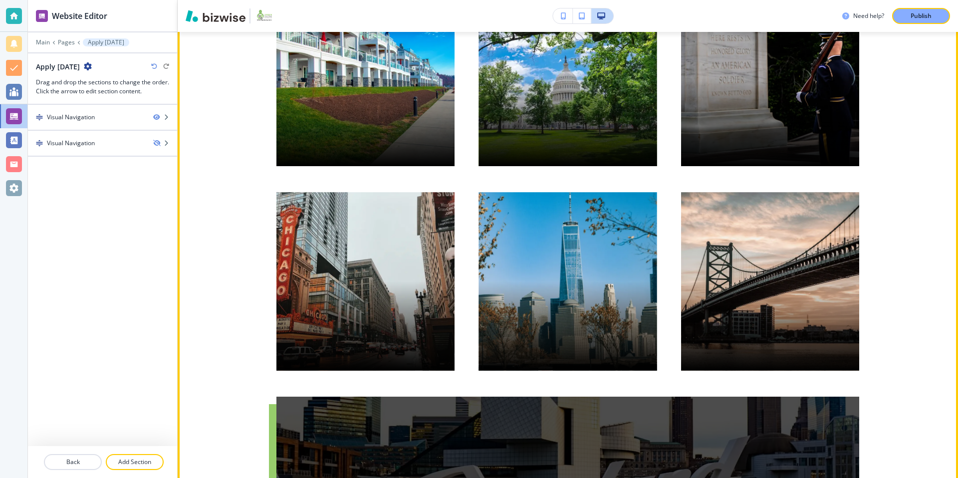
scroll to position [0, 0]
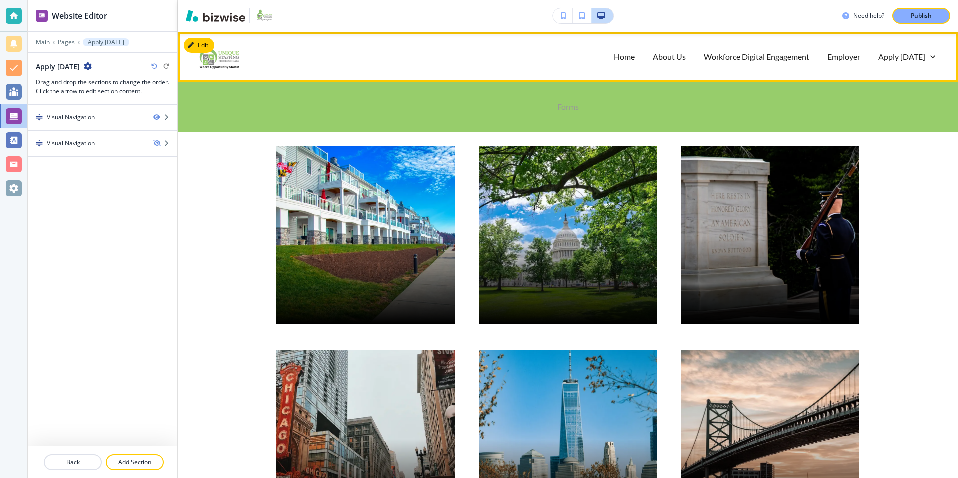
click at [557, 106] on p "Forms" at bounding box center [567, 106] width 21 height 11
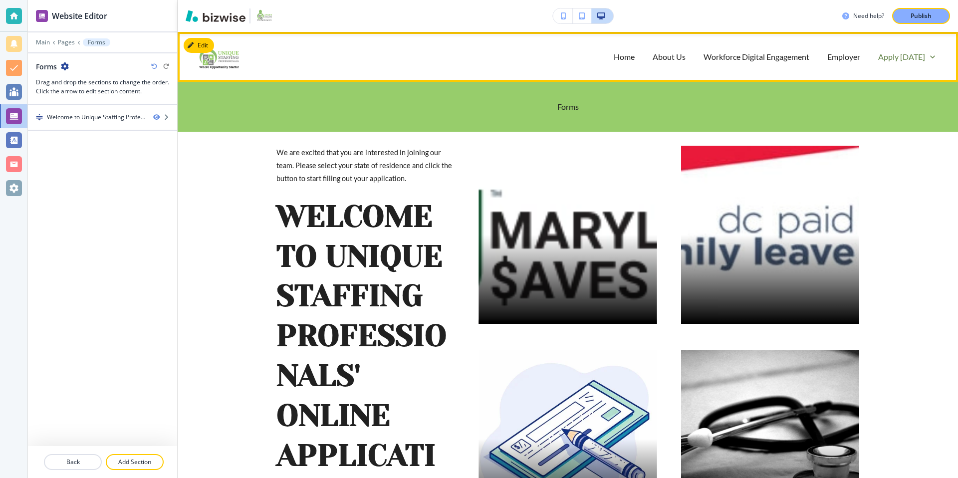
click at [905, 55] on p "Apply [DATE]" at bounding box center [901, 56] width 47 height 11
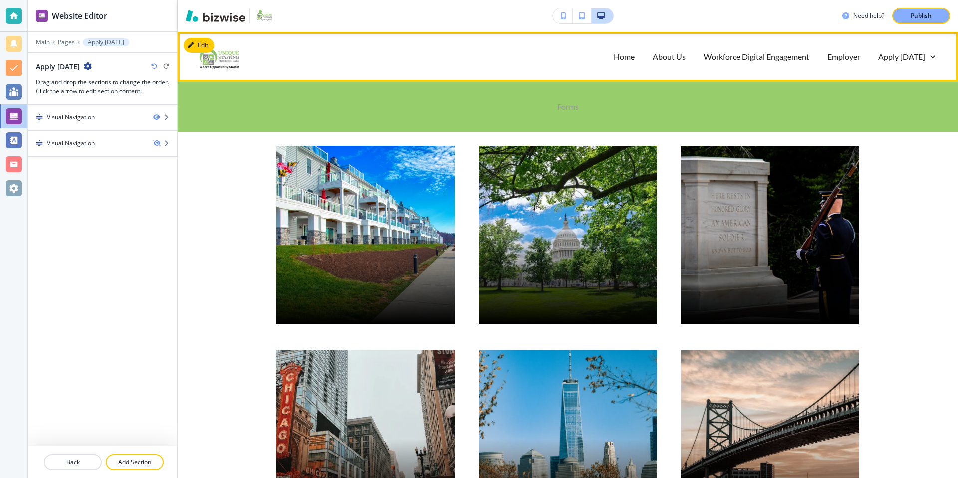
click at [565, 104] on p "Forms" at bounding box center [567, 106] width 21 height 11
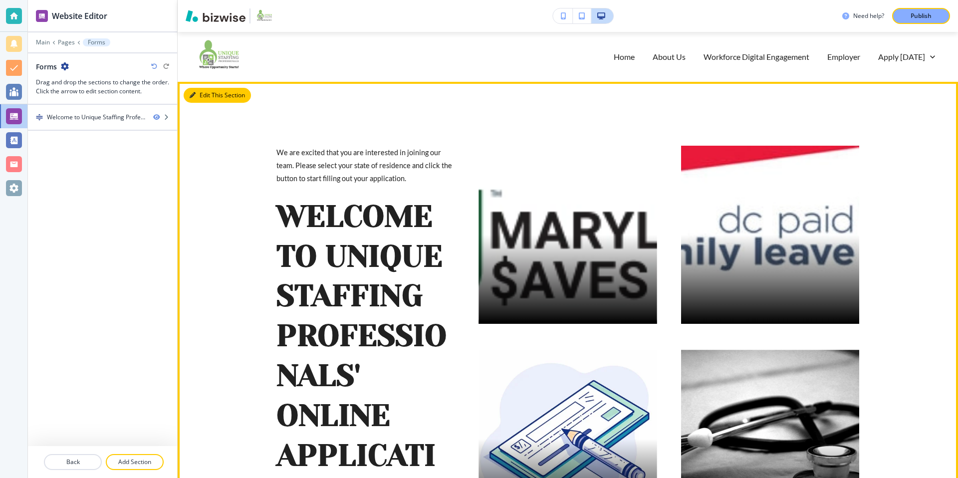
click at [203, 98] on button "Edit This Section" at bounding box center [217, 95] width 67 height 15
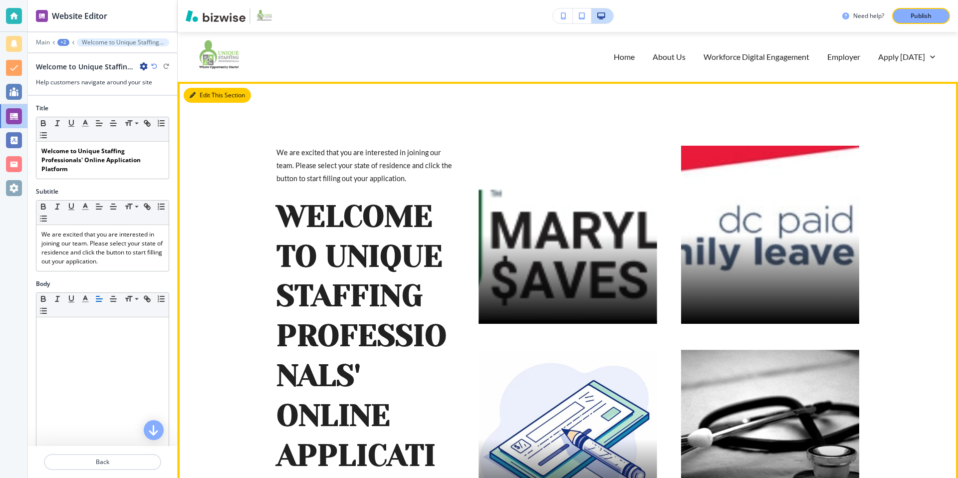
scroll to position [50, 0]
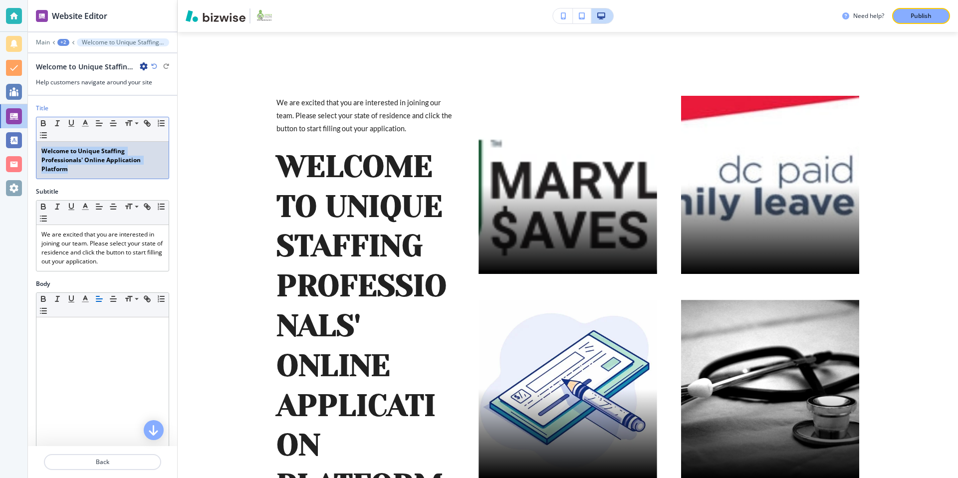
drag, startPoint x: 103, startPoint y: 175, endPoint x: 36, endPoint y: 150, distance: 71.4
click at [36, 150] on div "Welcome to Unique Staffing Professionals' Online Application Platform" at bounding box center [102, 160] width 132 height 37
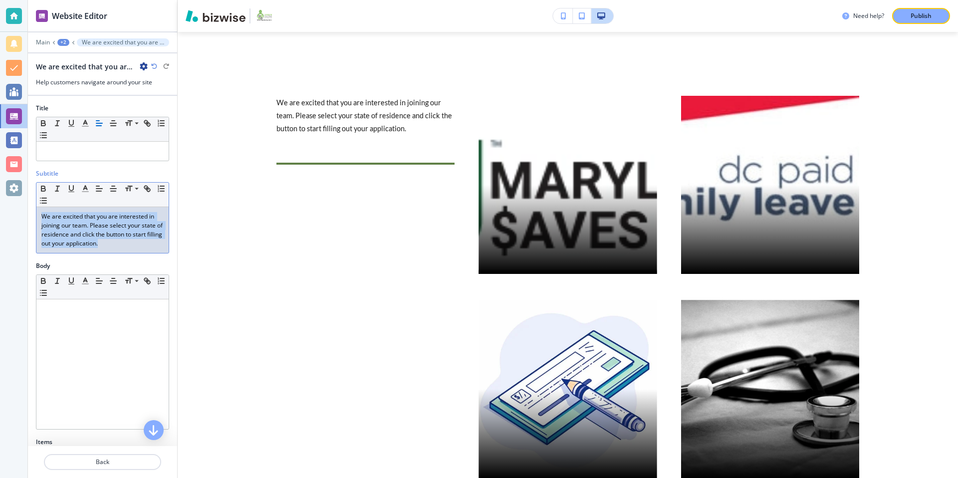
drag, startPoint x: 106, startPoint y: 245, endPoint x: 11, endPoint y: 212, distance: 100.4
click at [11, 212] on div "Website Editor Main +2 We are excited that you are interested in joining our te…" at bounding box center [479, 239] width 958 height 478
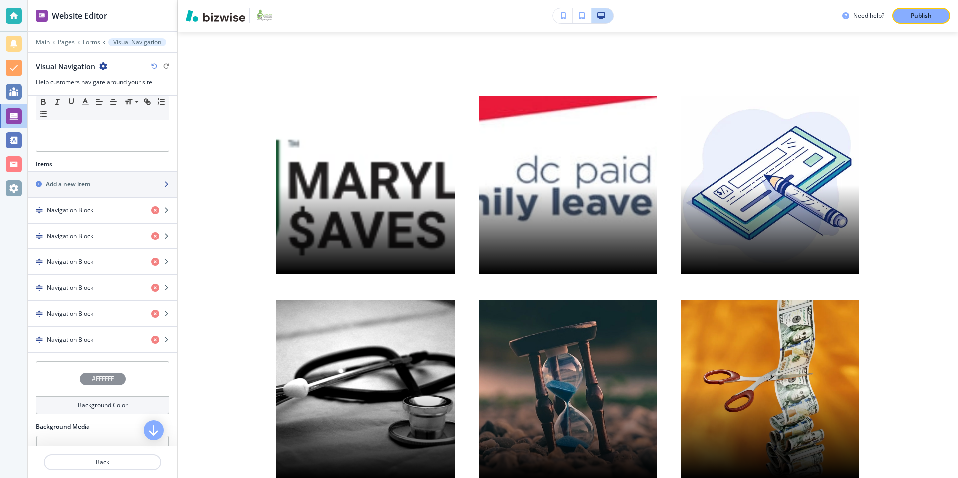
scroll to position [259, 0]
click at [84, 205] on h4 "Navigation Block" at bounding box center [70, 209] width 46 height 9
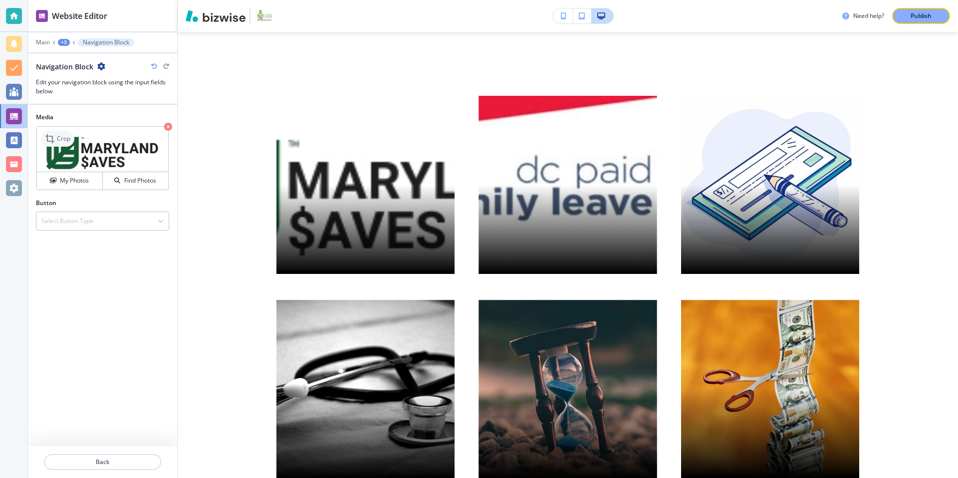
click at [56, 135] on icon at bounding box center [51, 139] width 12 height 12
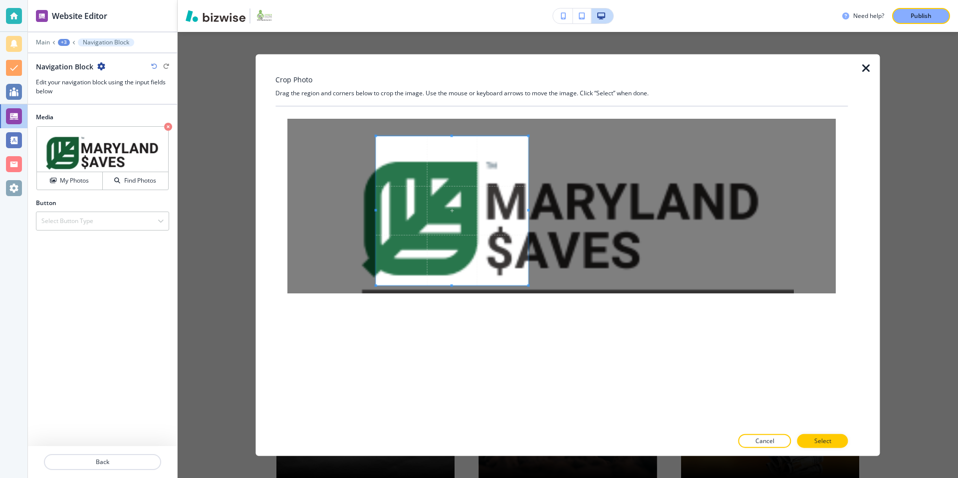
click at [527, 284] on span at bounding box center [528, 285] width 2 height 2
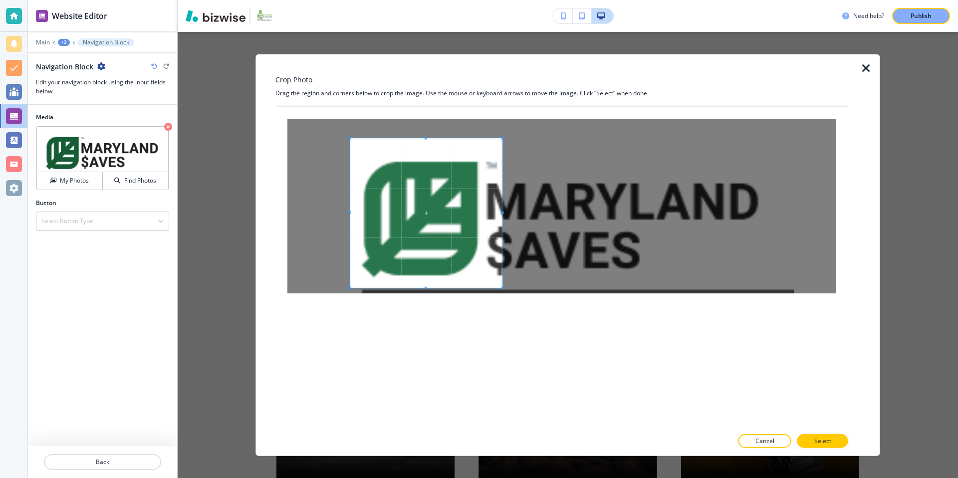
click at [465, 256] on span at bounding box center [426, 213] width 152 height 149
click at [827, 438] on p "Select" at bounding box center [822, 440] width 17 height 9
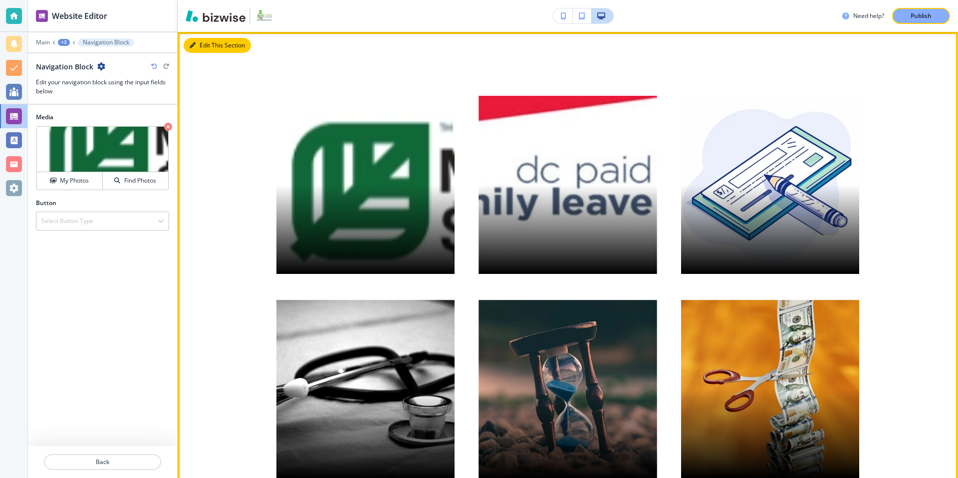
click at [205, 43] on button "Edit This Section" at bounding box center [217, 45] width 67 height 15
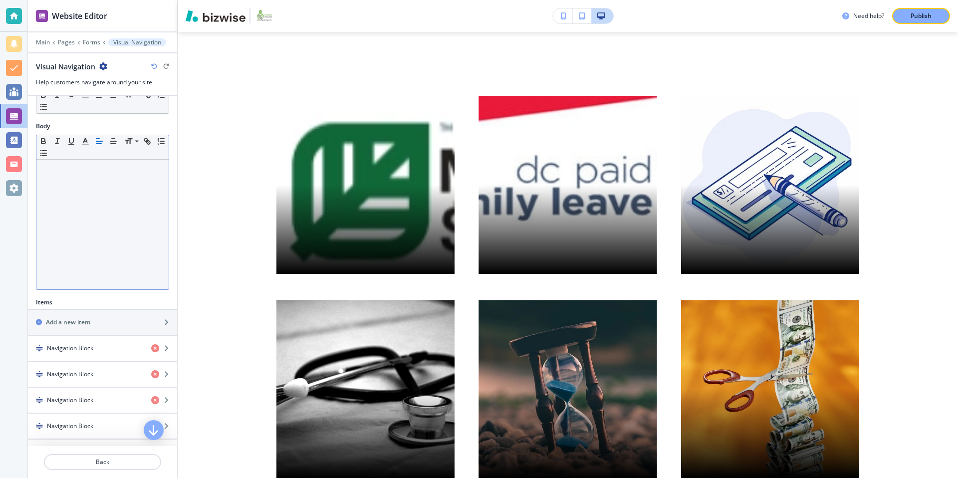
scroll to position [320, 0]
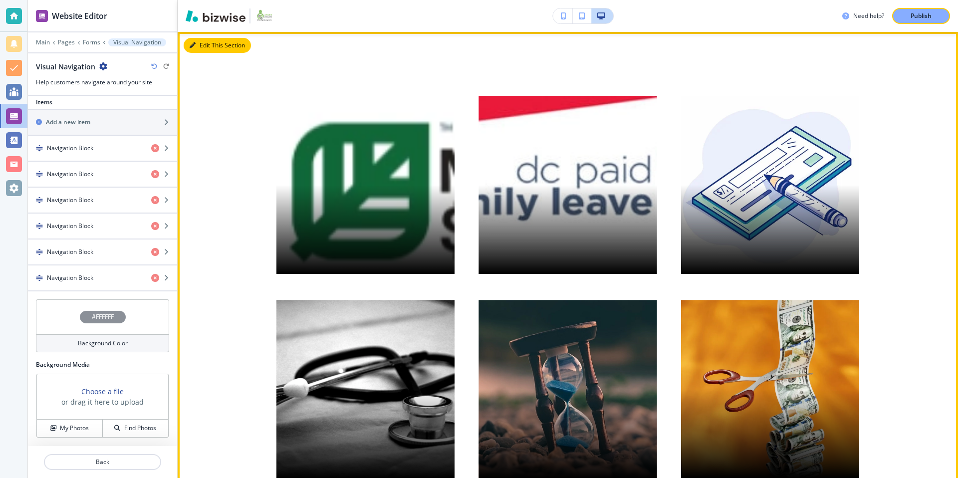
click at [210, 45] on button "Edit This Section" at bounding box center [217, 45] width 67 height 15
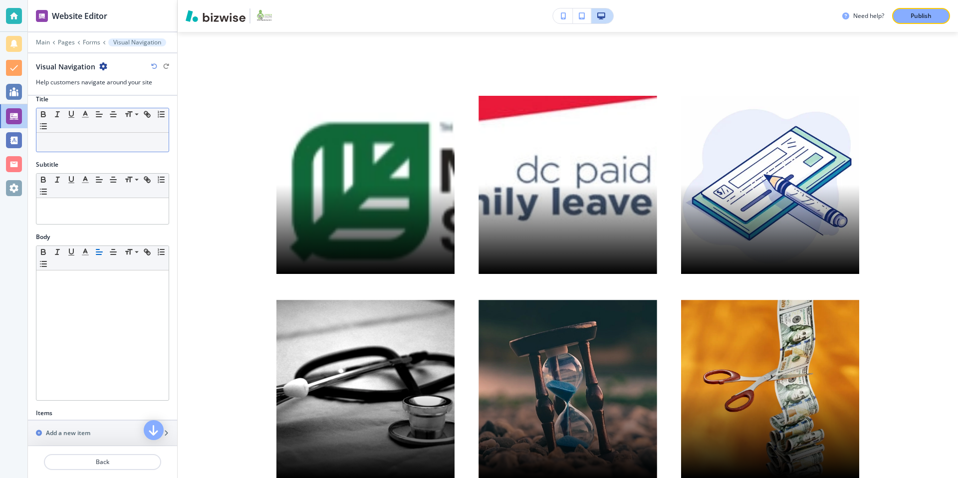
scroll to position [0, 0]
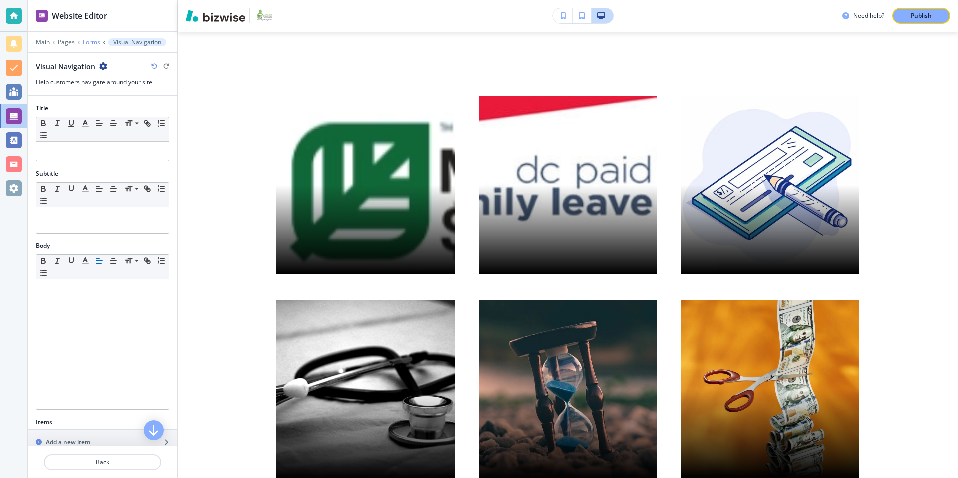
click at [87, 42] on p "Forms" at bounding box center [91, 42] width 17 height 7
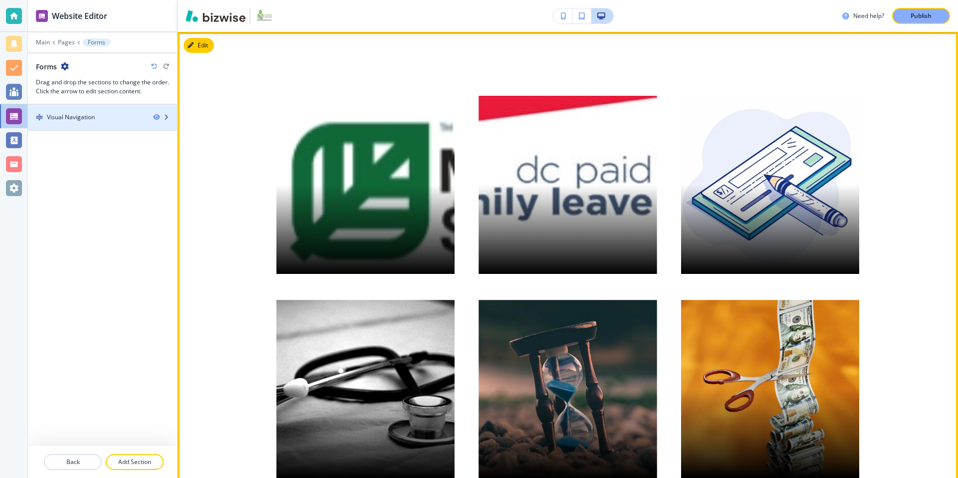
click at [112, 117] on div "Visual Navigation" at bounding box center [86, 117] width 117 height 9
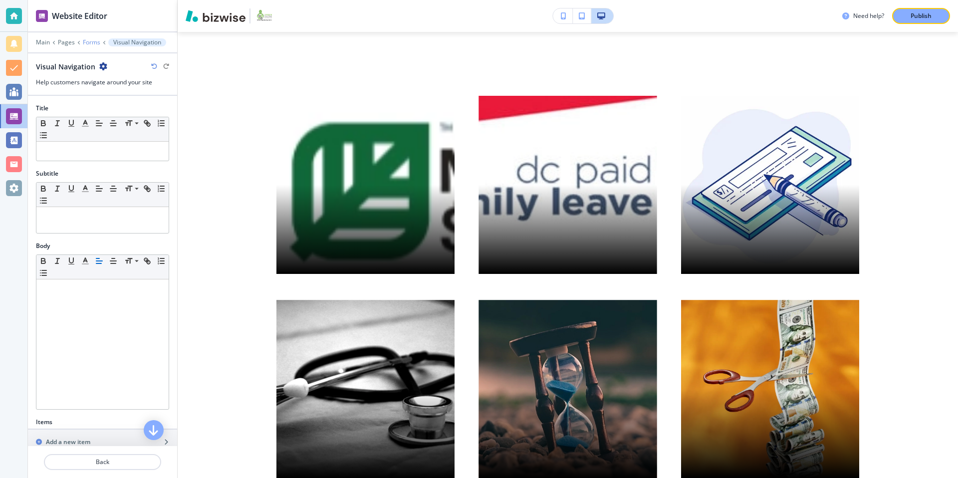
click at [86, 41] on p "Forms" at bounding box center [91, 42] width 17 height 7
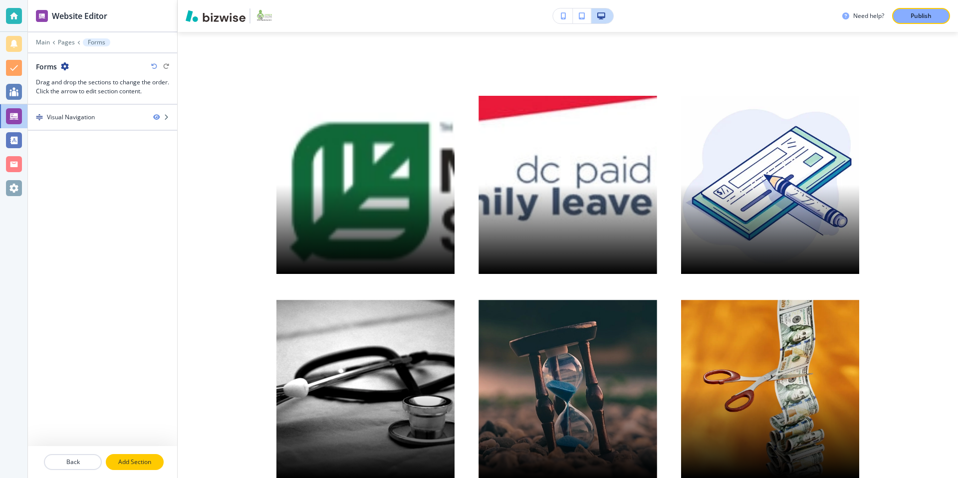
click at [146, 465] on p "Add Section" at bounding box center [135, 462] width 56 height 9
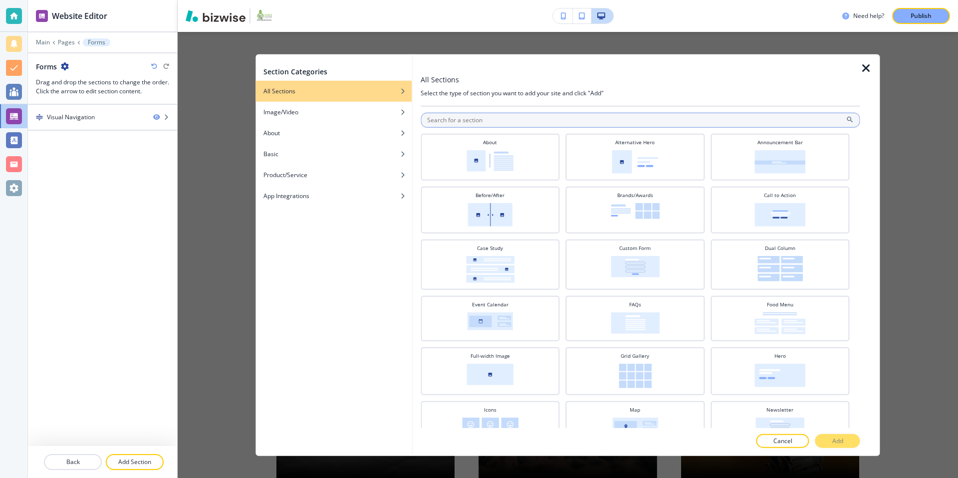
click at [457, 117] on input "text" at bounding box center [640, 120] width 439 height 15
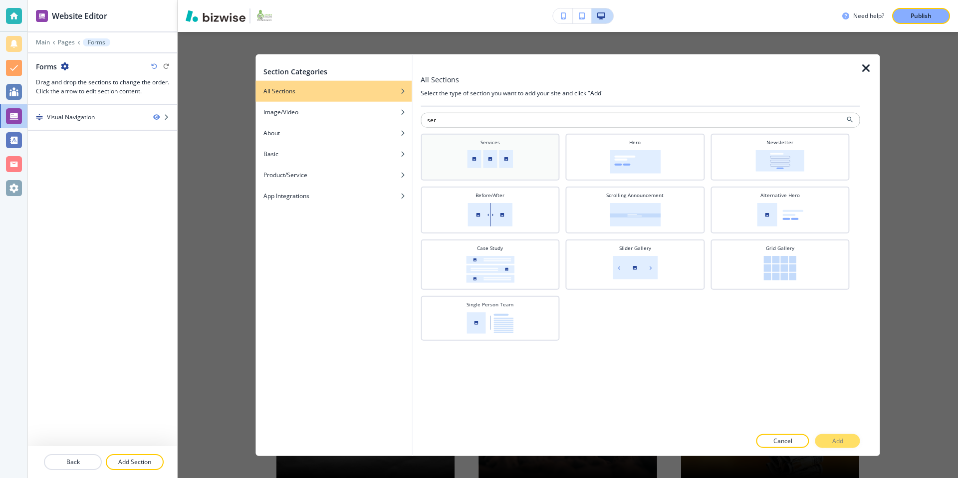
type input "ser"
click at [517, 147] on div "Services" at bounding box center [490, 156] width 129 height 35
click at [848, 445] on button "Add" at bounding box center [837, 441] width 45 height 14
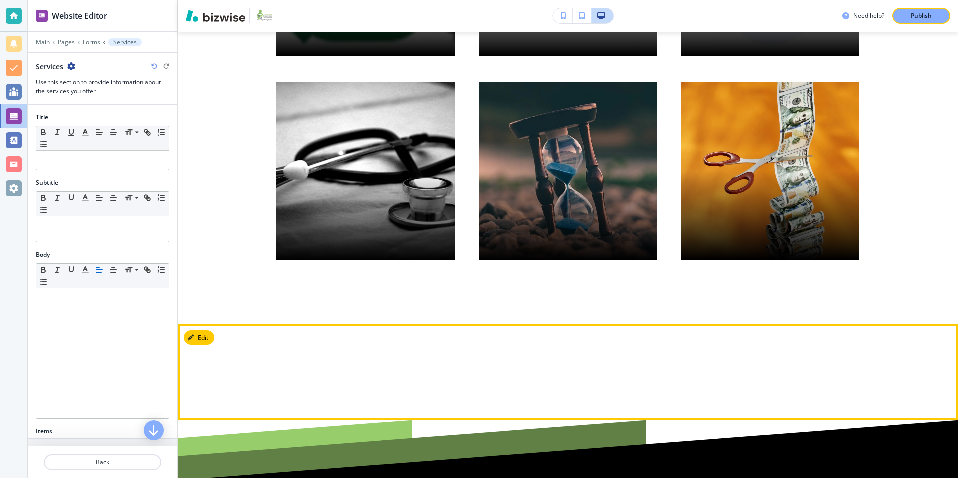
scroll to position [333, 0]
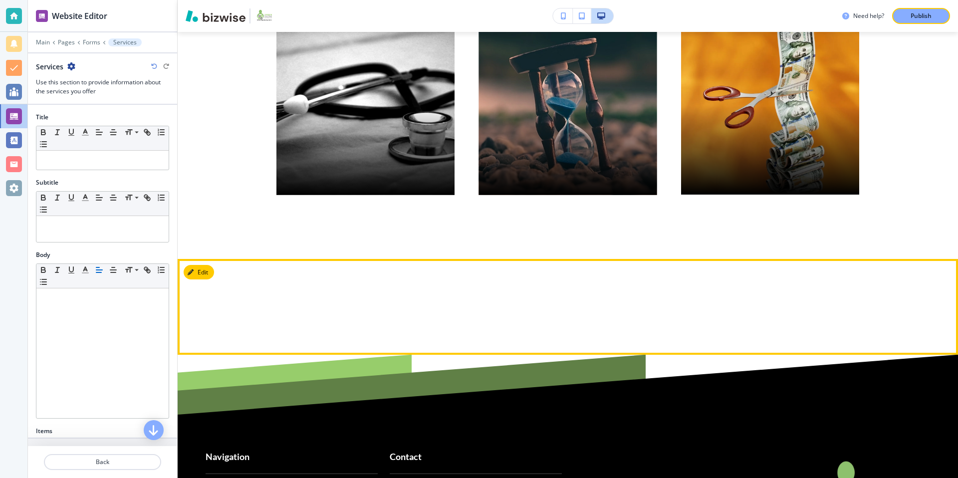
click at [408, 309] on div at bounding box center [568, 307] width 780 height 96
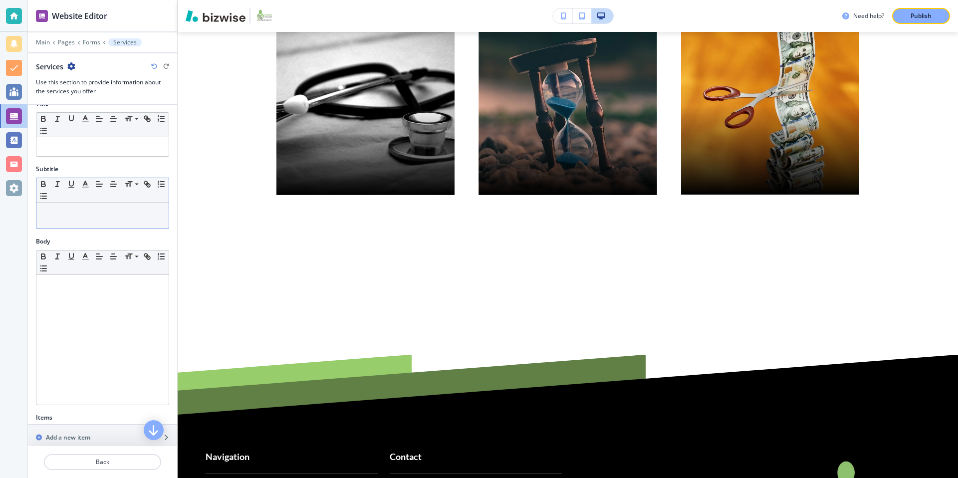
scroll to position [10, 0]
click at [99, 218] on p at bounding box center [102, 215] width 122 height 9
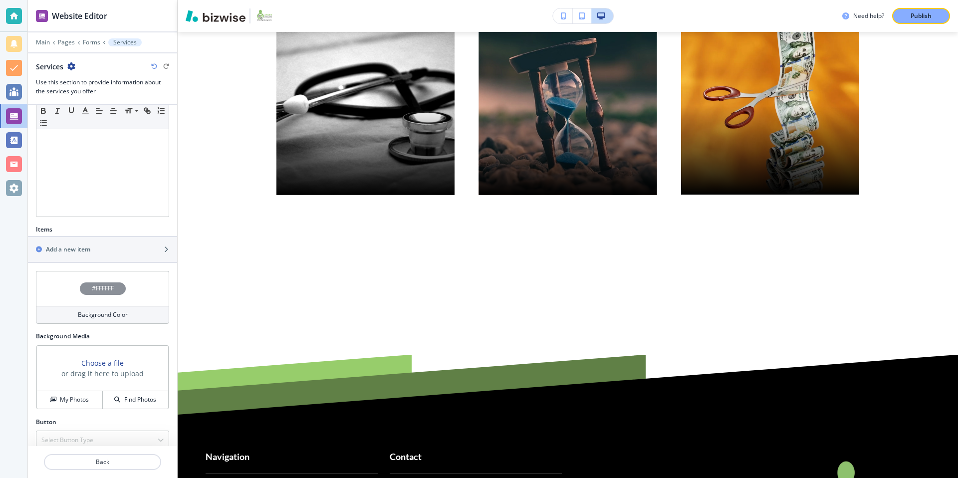
scroll to position [213, 0]
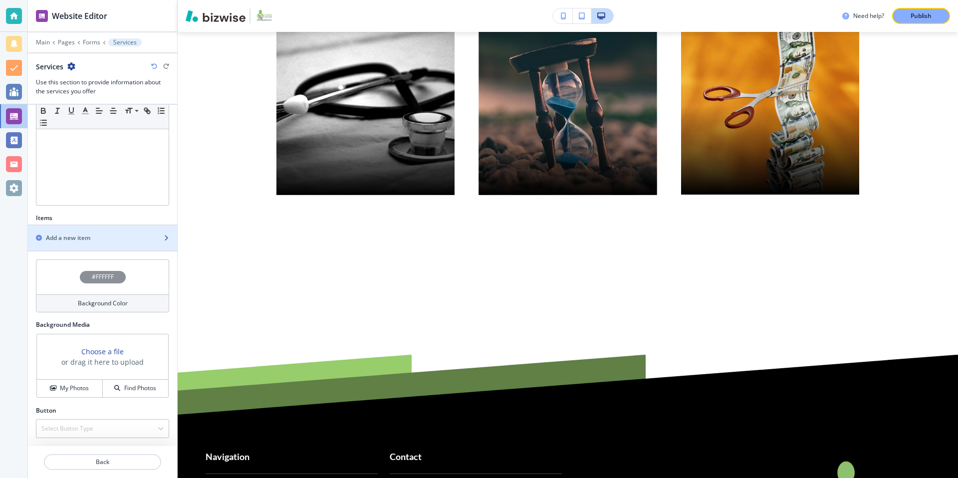
click at [129, 244] on div "button" at bounding box center [102, 247] width 149 height 8
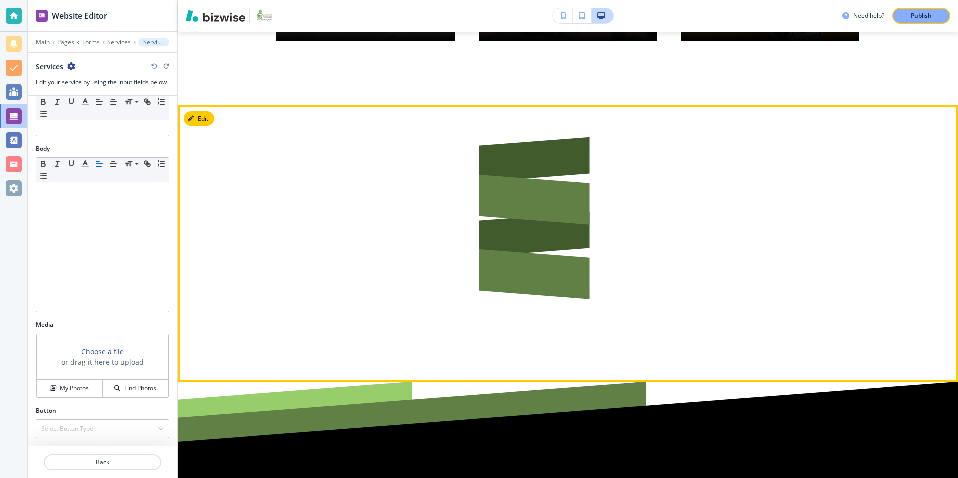
scroll to position [545, 0]
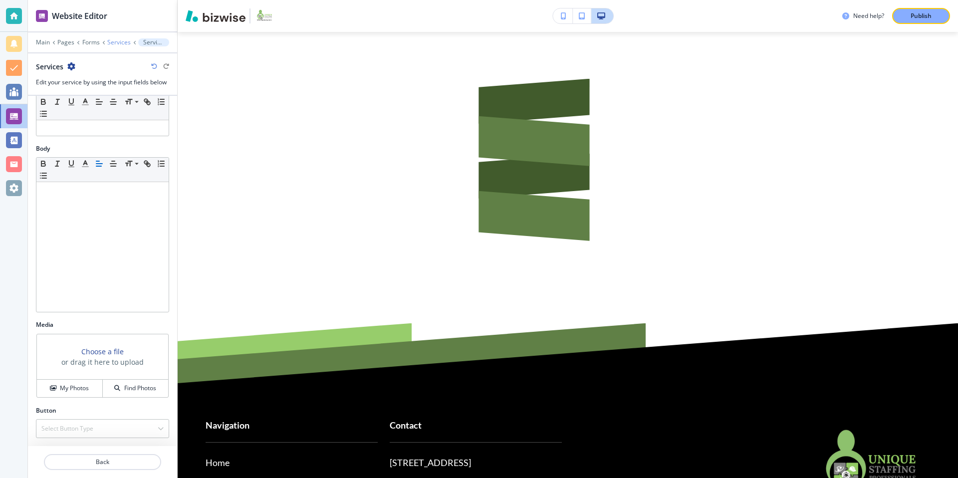
click at [119, 43] on p "Services" at bounding box center [118, 42] width 23 height 7
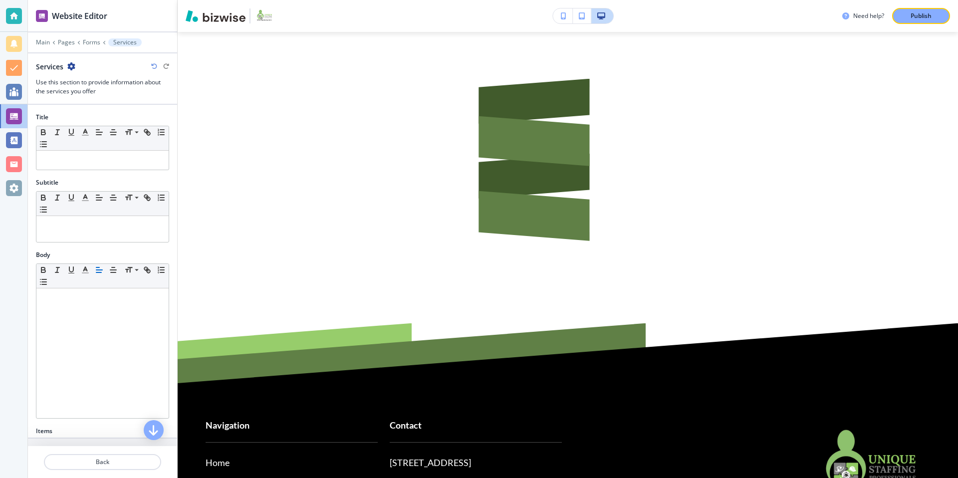
scroll to position [560, 0]
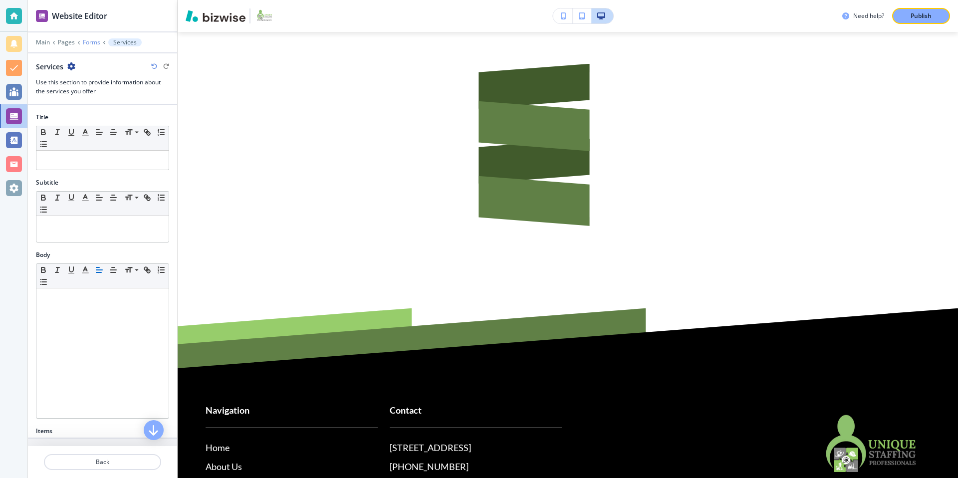
click at [91, 41] on p "Forms" at bounding box center [91, 42] width 17 height 7
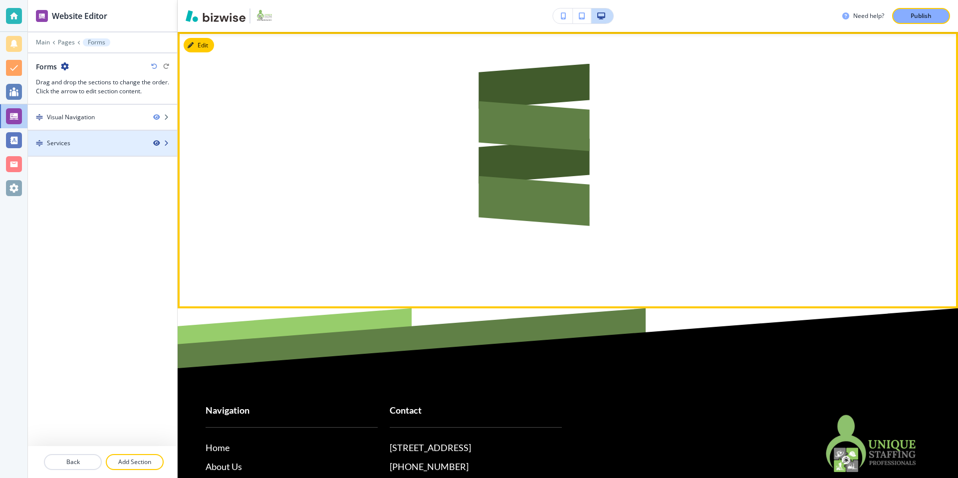
click at [156, 142] on icon "button" at bounding box center [156, 143] width 6 height 6
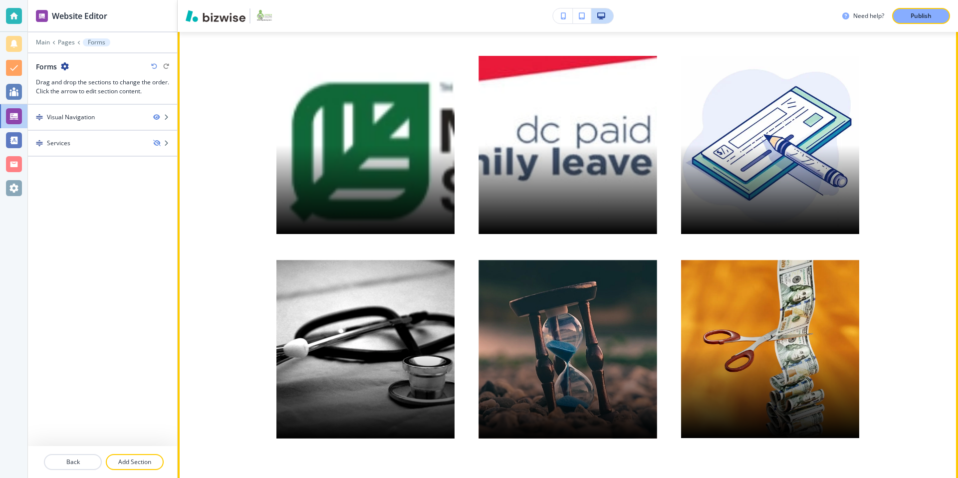
scroll to position [0, 0]
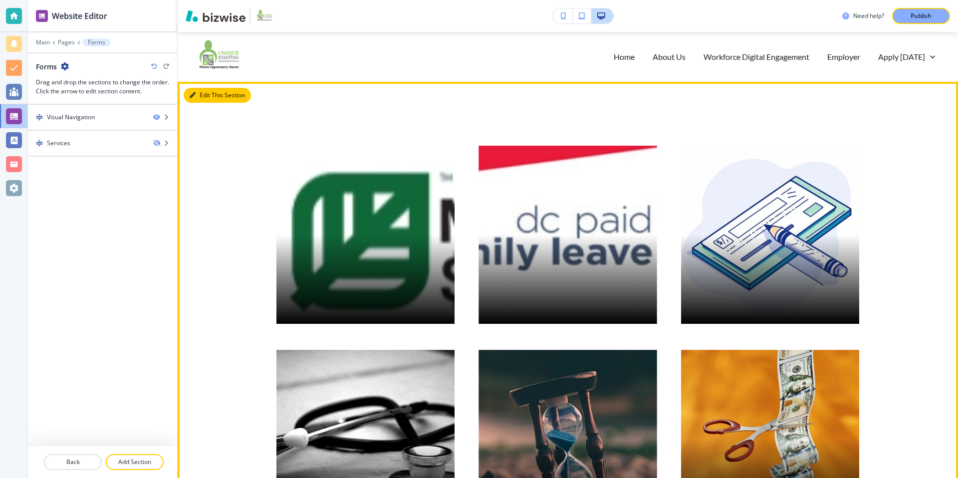
click at [214, 96] on button "Edit This Section" at bounding box center [217, 95] width 67 height 15
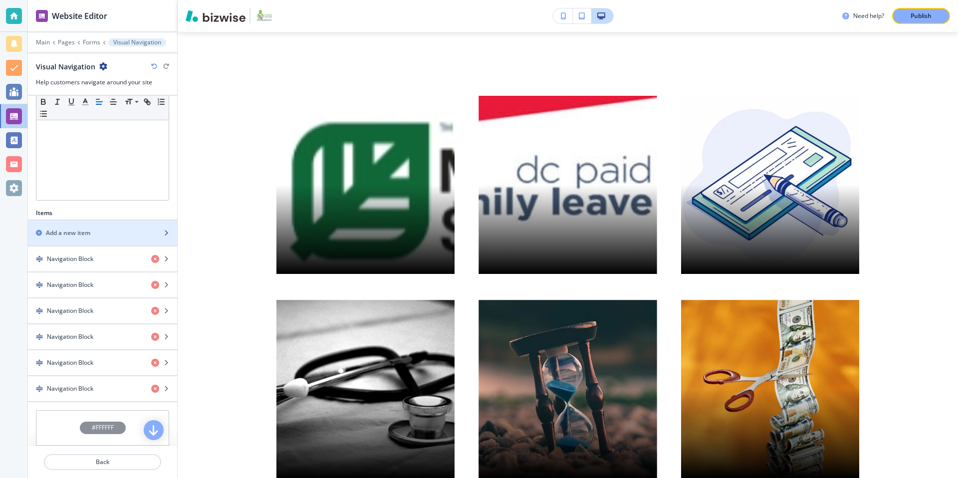
scroll to position [275, 0]
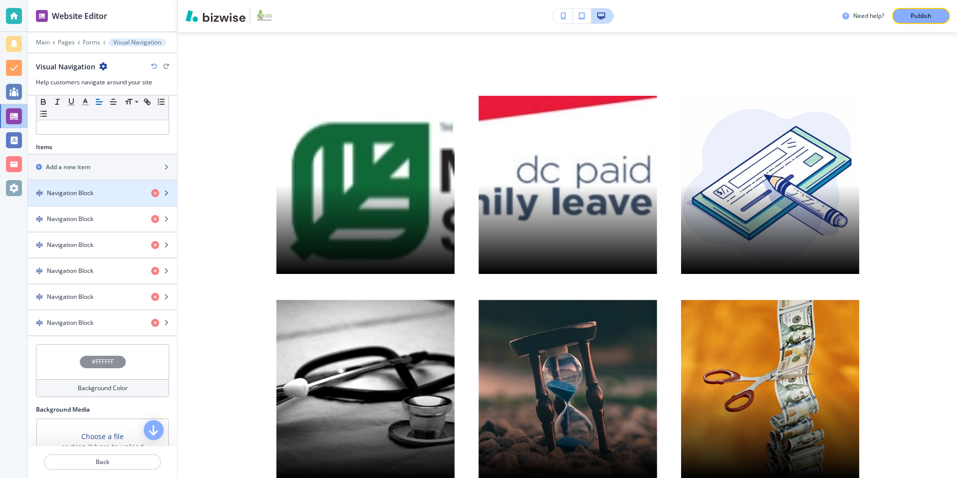
click at [90, 198] on div "button" at bounding box center [102, 202] width 149 height 8
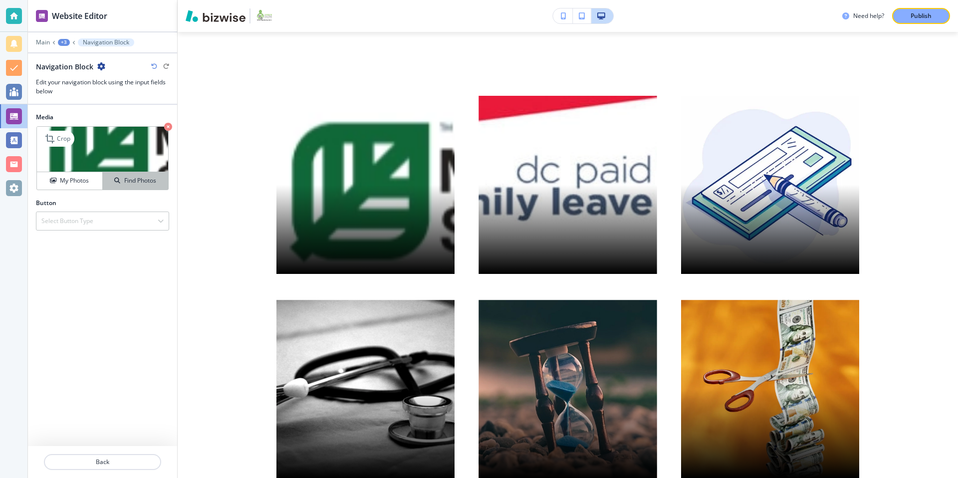
click at [161, 179] on div "Find Photos" at bounding box center [135, 180] width 65 height 9
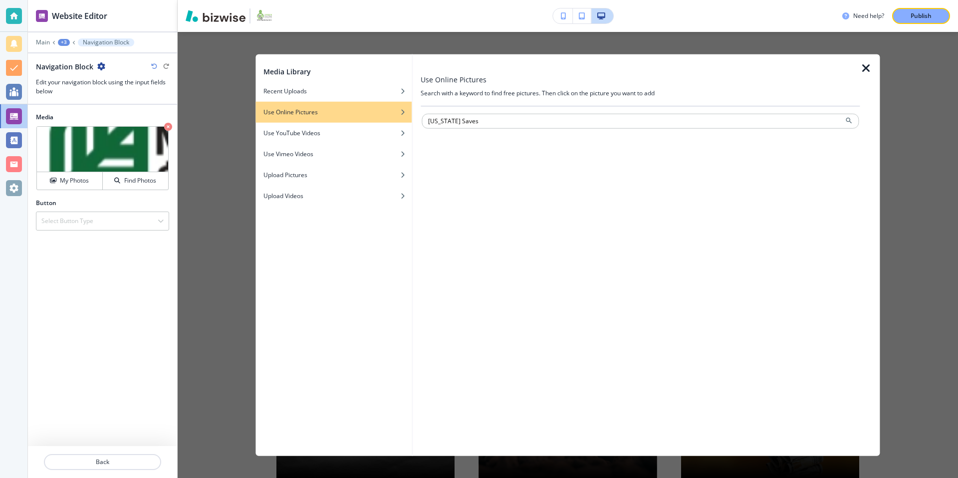
type input "Maryland Saves"
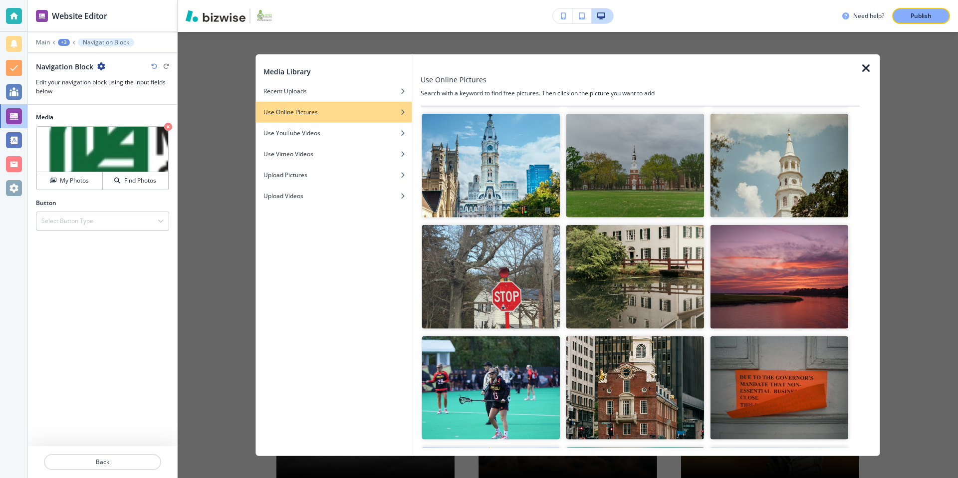
scroll to position [0, 0]
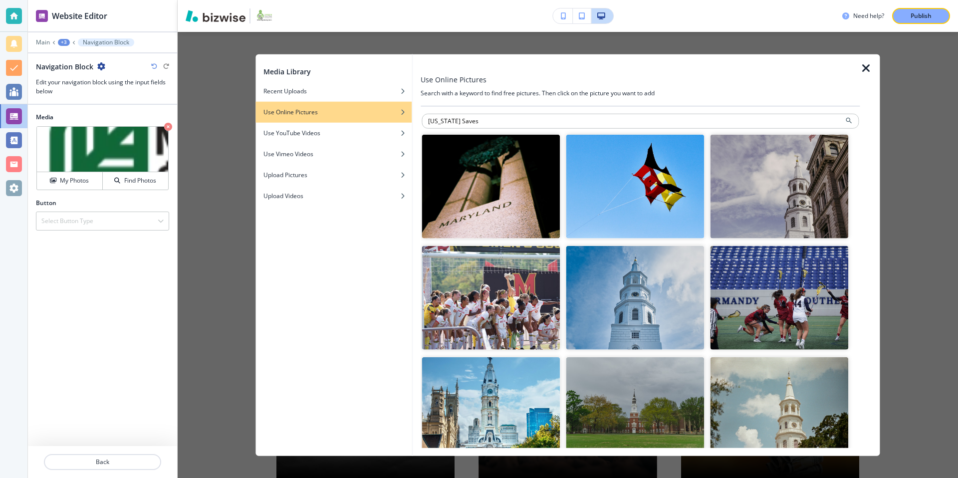
click at [234, 97] on div "Media Library Recent Uploads Use Online Pictures Use YouTube Videos Use Vimeo V…" at bounding box center [568, 255] width 780 height 446
click at [865, 68] on icon "button" at bounding box center [866, 68] width 12 height 12
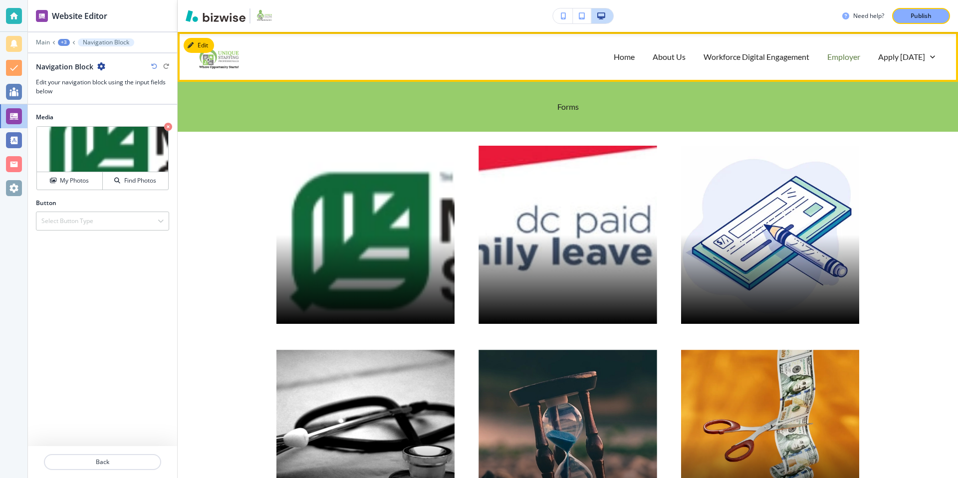
click at [848, 57] on p "Employer" at bounding box center [843, 56] width 33 height 11
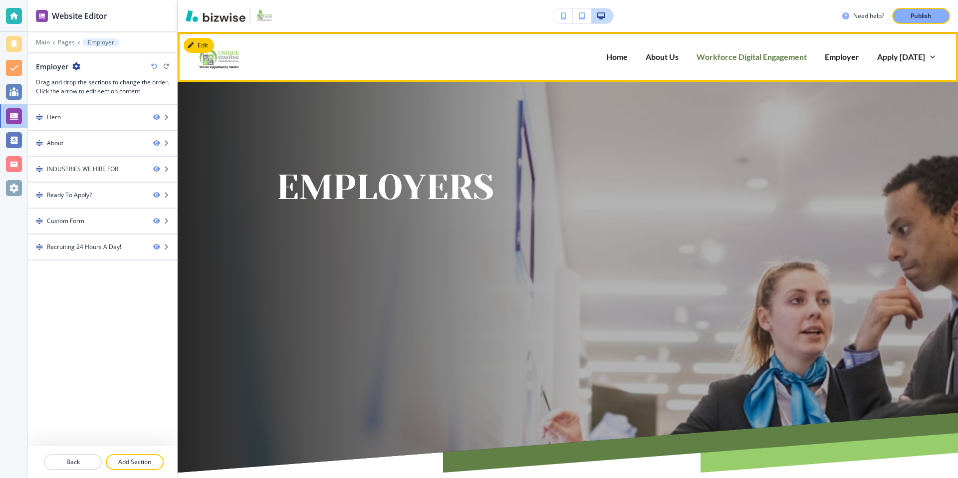
click at [770, 54] on p "Workforce Digital Engagement" at bounding box center [752, 56] width 110 height 11
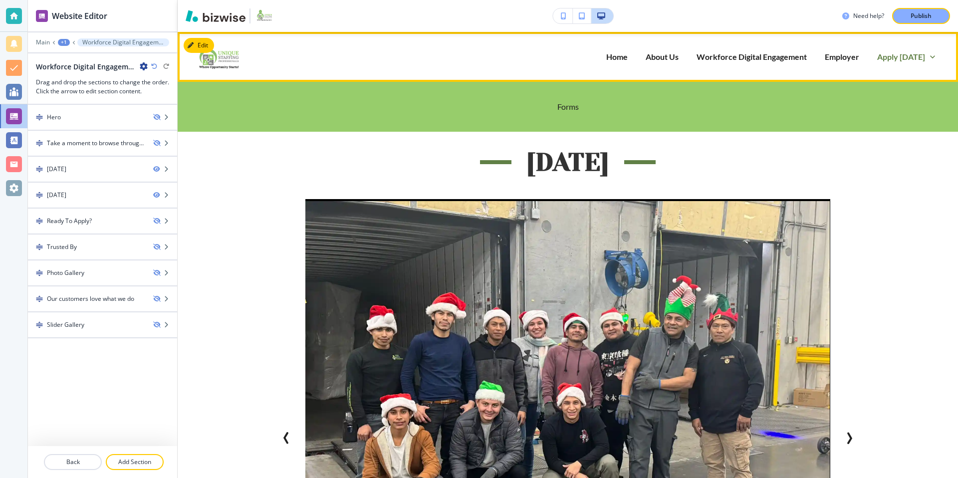
click at [911, 56] on p "Apply [DATE]" at bounding box center [901, 56] width 48 height 11
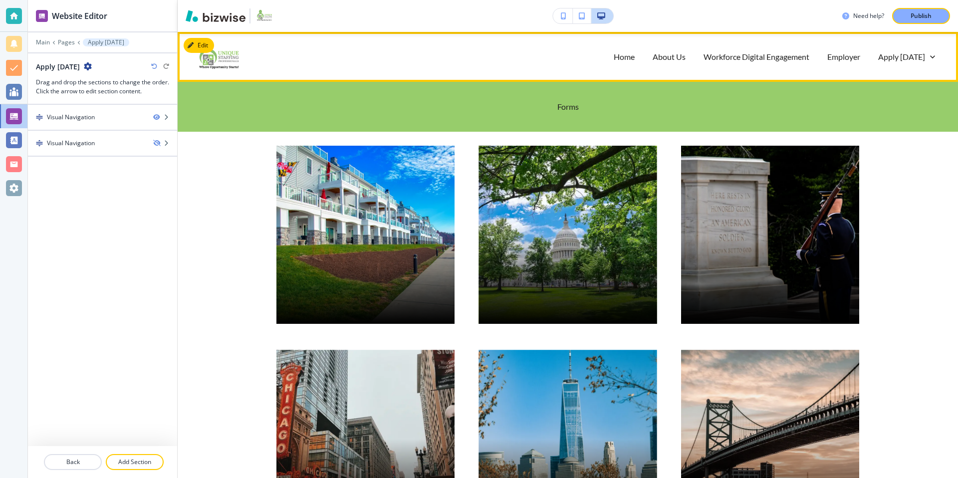
click at [556, 108] on div "Forms" at bounding box center [567, 106] width 39 height 11
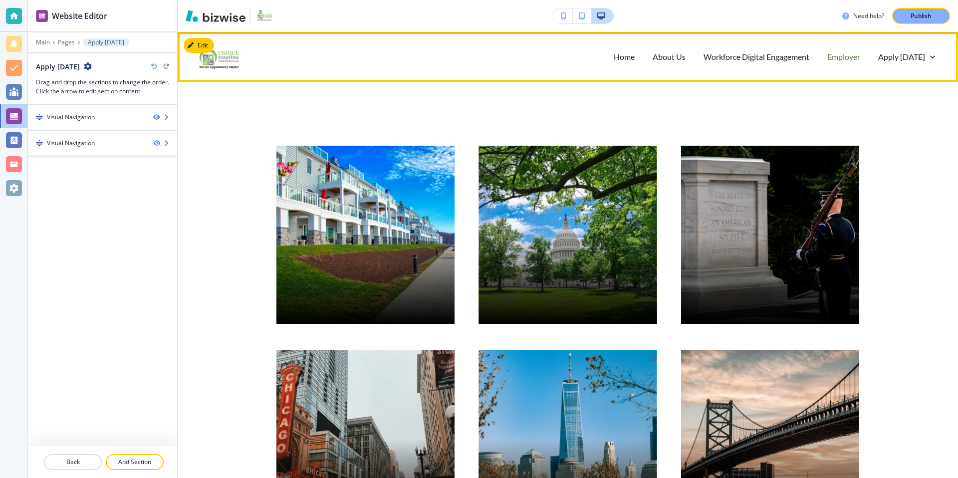
click at [854, 57] on p "Employer" at bounding box center [843, 56] width 33 height 11
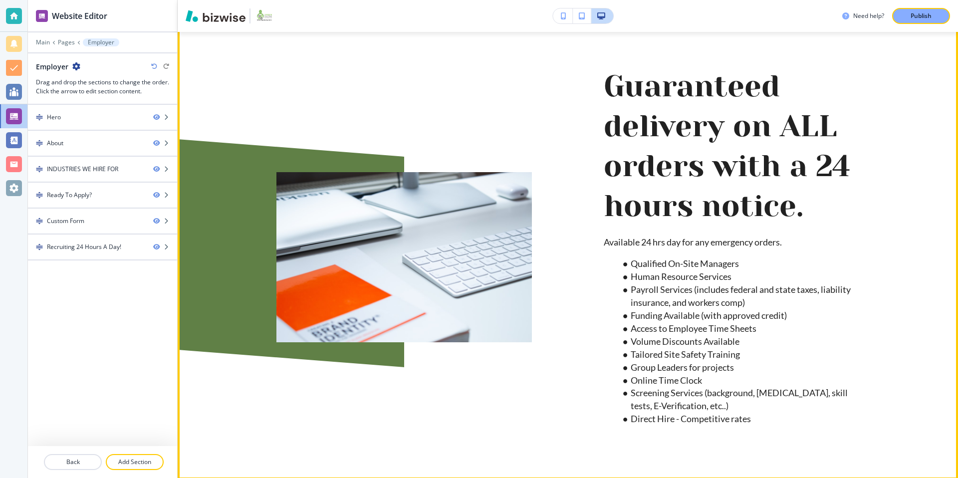
scroll to position [463, 0]
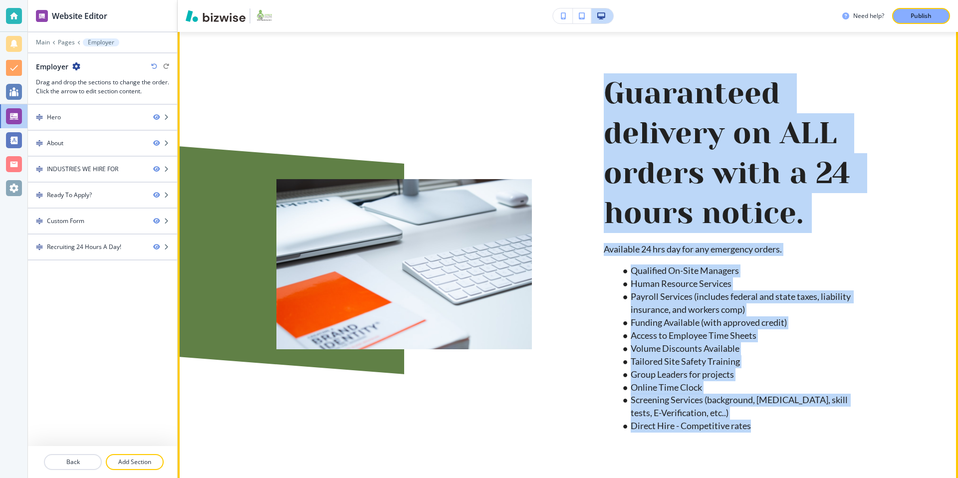
drag, startPoint x: 603, startPoint y: 89, endPoint x: 780, endPoint y: 426, distance: 380.3
click at [780, 426] on div "Guaranteed delivery on ALL orders with a 24 hours notice. Available 24 hrs day …" at bounding box center [731, 263] width 255 height 381
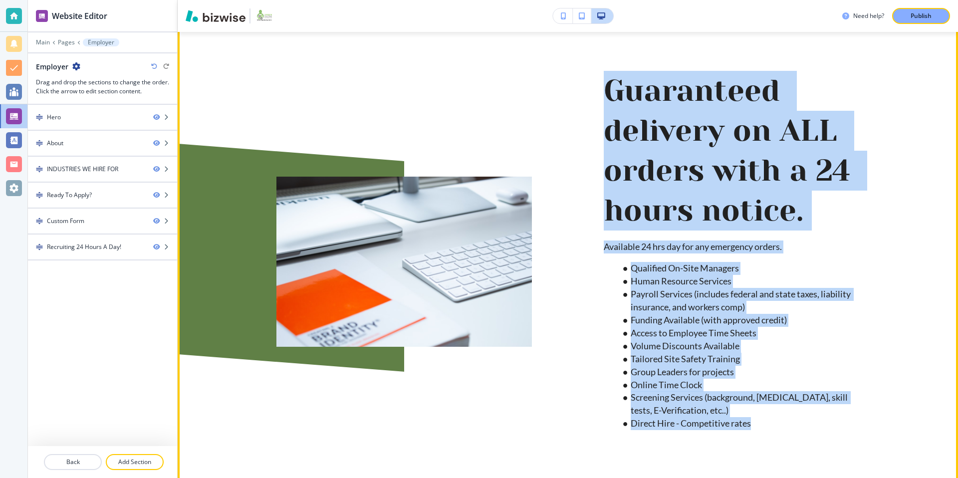
scroll to position [468, 0]
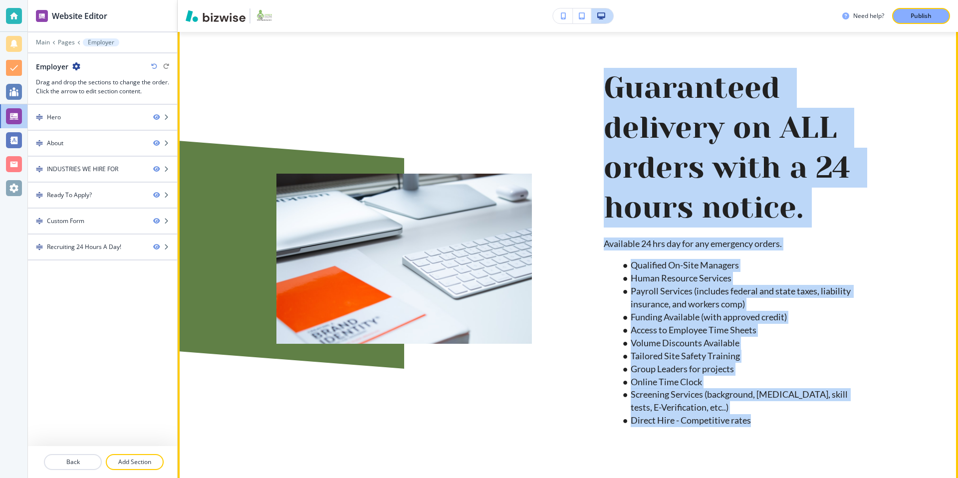
copy div "Guaranteed delivery on ALL orders with a 24 hours notice. Available 24 hrs day …"
click at [754, 146] on h2 "Guaranteed delivery on ALL orders with a 24 hours notice." at bounding box center [731, 147] width 255 height 159
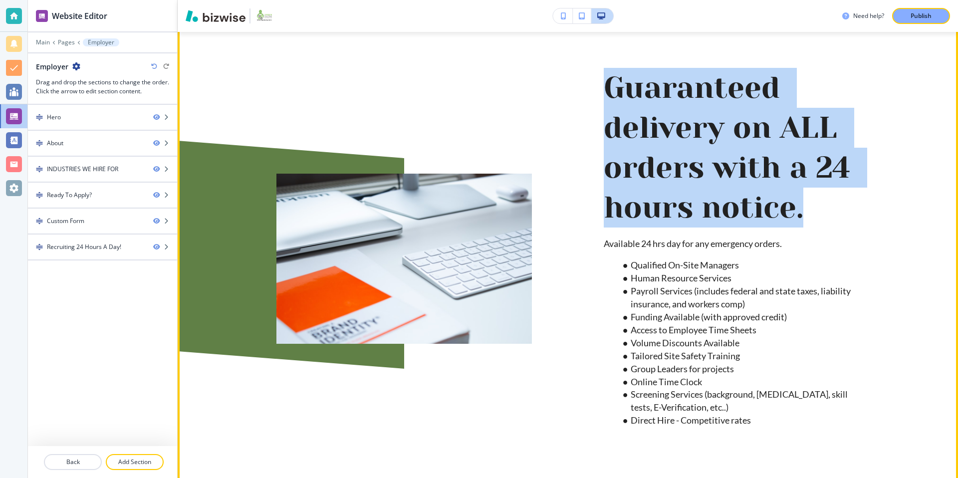
drag, startPoint x: 816, startPoint y: 209, endPoint x: 636, endPoint y: 241, distance: 182.5
click at [599, 86] on div "Guaranteed delivery on ALL orders with a 24 hours notice. Available 24 hrs day …" at bounding box center [695, 234] width 327 height 429
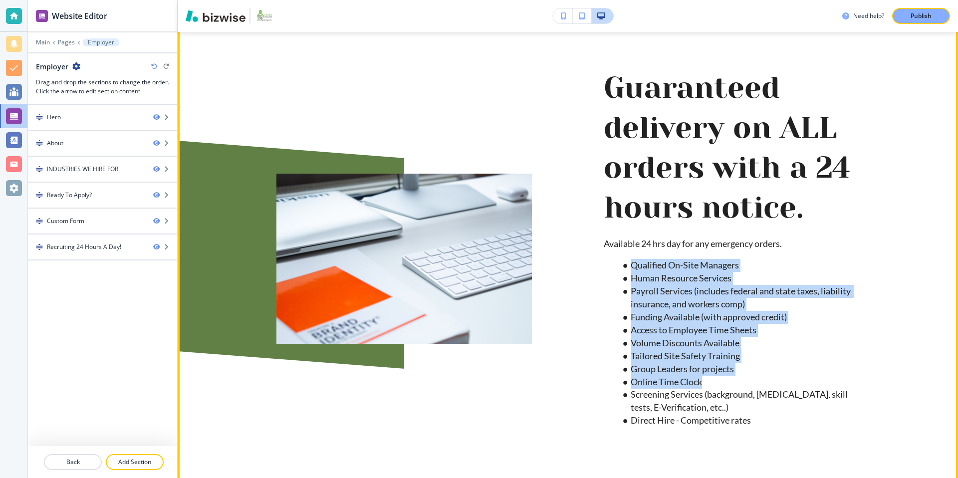
drag, startPoint x: 630, startPoint y: 266, endPoint x: 723, endPoint y: 386, distance: 151.9
click at [723, 386] on ul "Qualified On-Site Managers Human Resource Services Payroll Services (includes f…" at bounding box center [731, 343] width 255 height 168
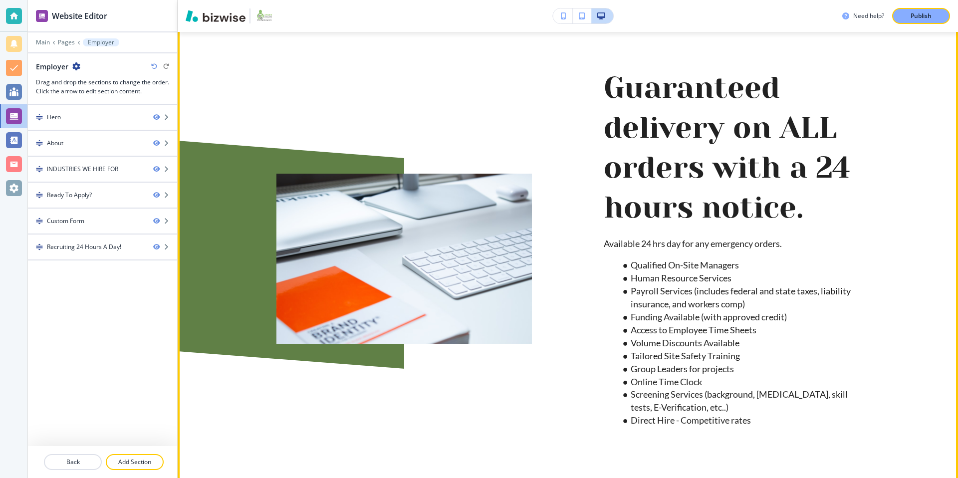
click at [708, 420] on li "Direct Hire - Competitive rates" at bounding box center [738, 420] width 242 height 13
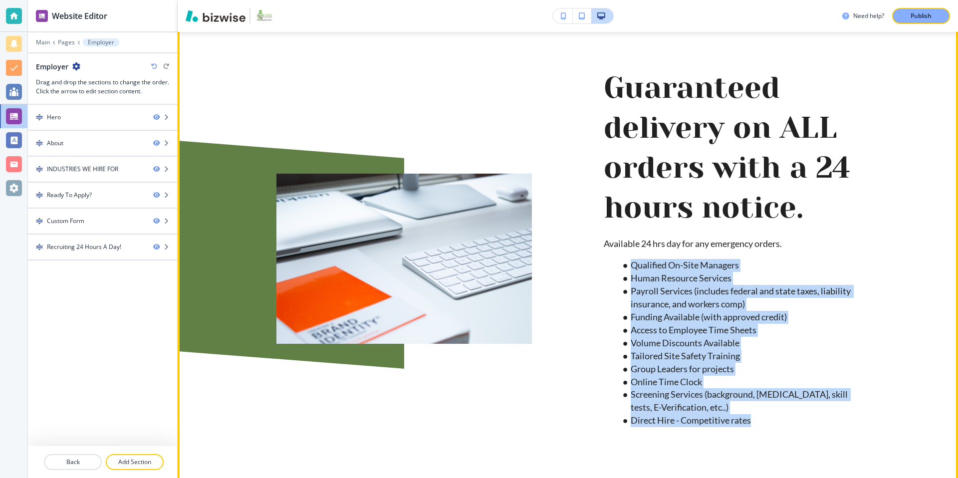
drag, startPoint x: 762, startPoint y: 418, endPoint x: 565, endPoint y: 281, distance: 240.2
click at [628, 267] on ul "Qualified On-Site Managers Human Resource Services Payroll Services (includes f…" at bounding box center [731, 343] width 255 height 168
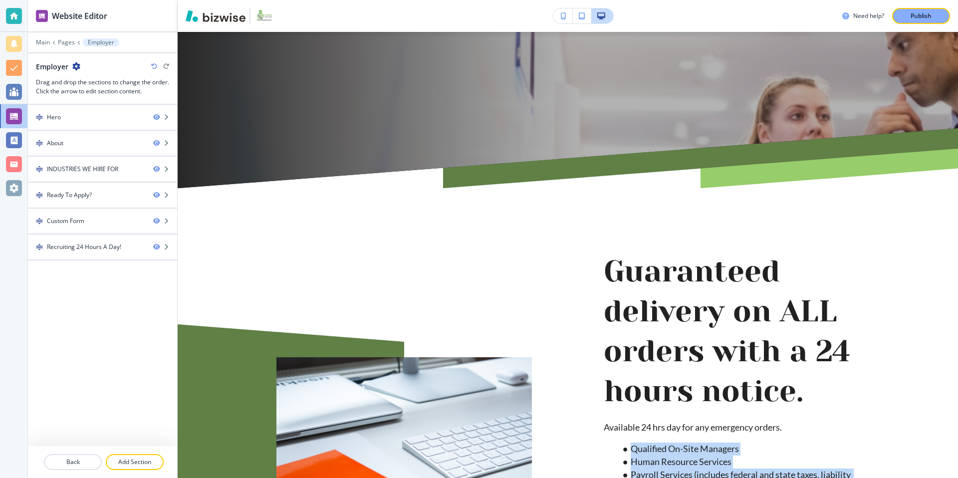
scroll to position [296, 0]
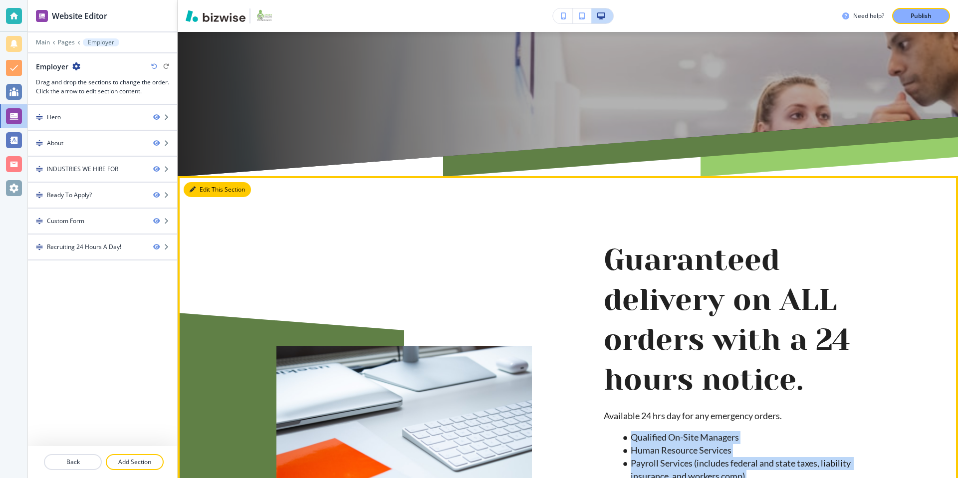
click at [197, 189] on button "Edit This Section" at bounding box center [217, 189] width 67 height 15
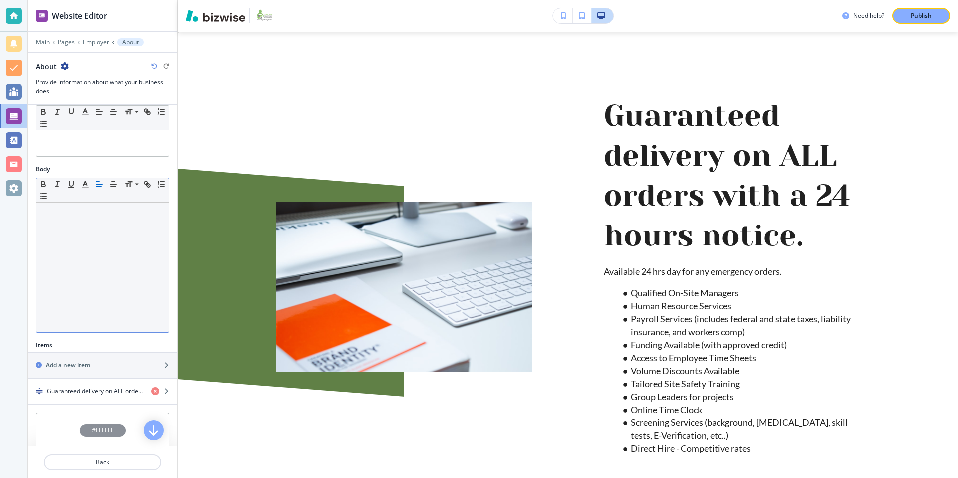
scroll to position [199, 0]
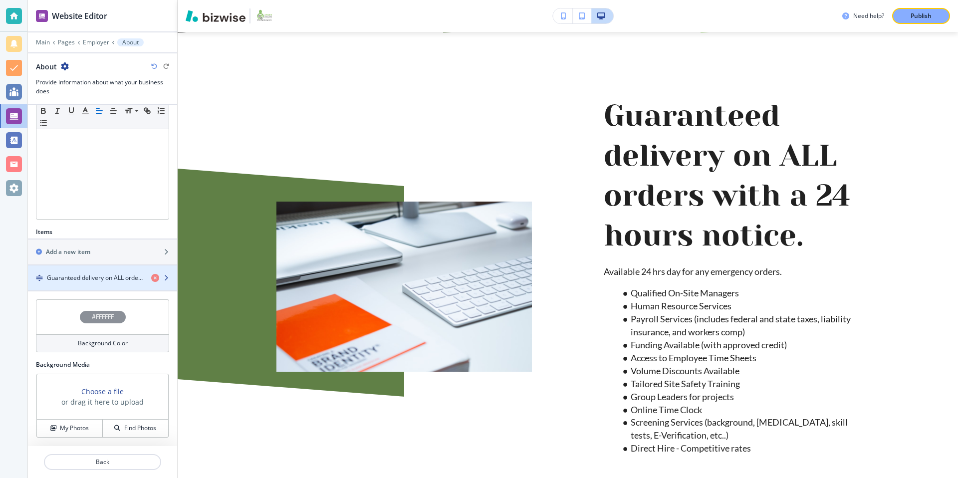
click at [100, 277] on h4 "Guaranteed delivery on ALL orders with a 24 hours notice." at bounding box center [95, 277] width 96 height 9
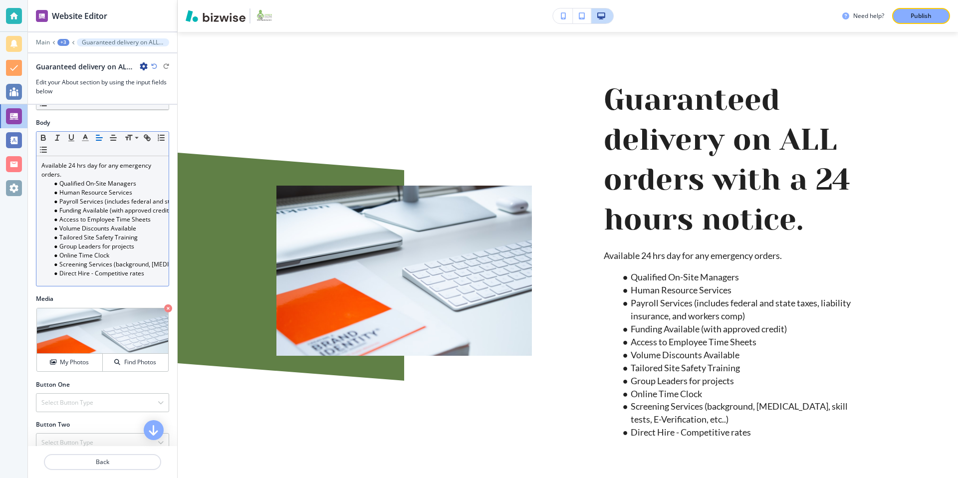
scroll to position [155, 0]
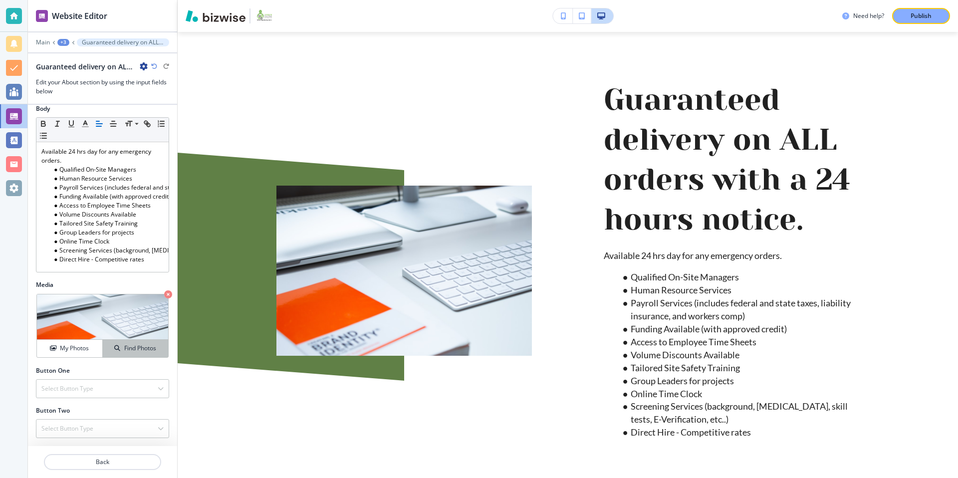
click at [138, 343] on button "Find Photos" at bounding box center [135, 348] width 65 height 17
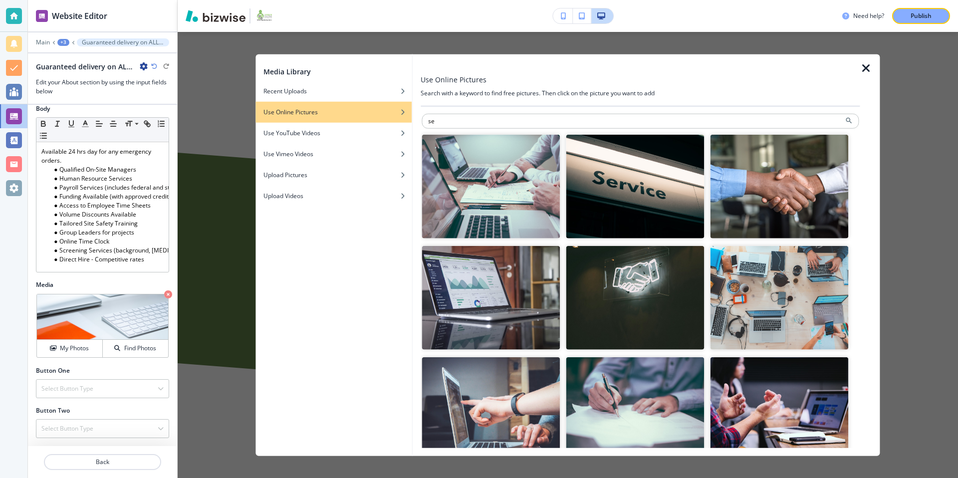
type input "s"
click at [866, 69] on icon "button" at bounding box center [866, 68] width 12 height 12
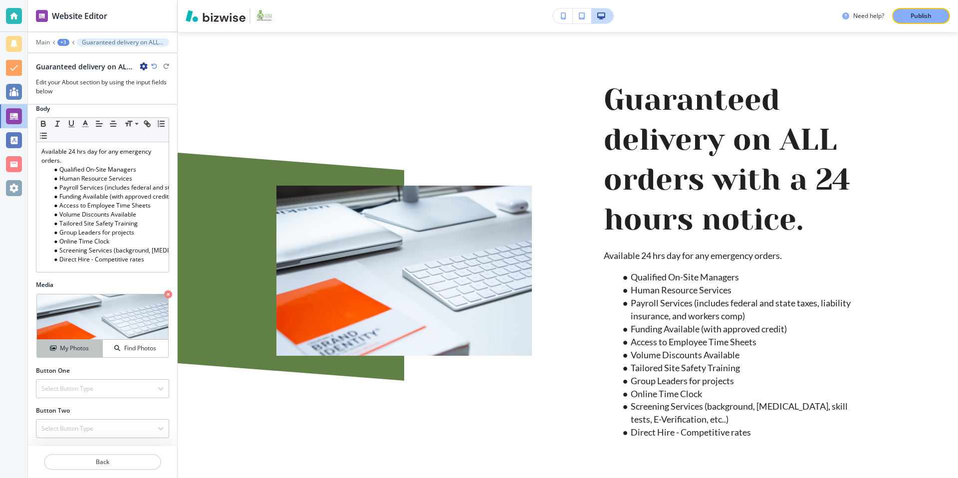
drag, startPoint x: 60, startPoint y: 345, endPoint x: 70, endPoint y: 344, distance: 10.6
click at [60, 345] on h4 "My Photos" at bounding box center [74, 348] width 29 height 9
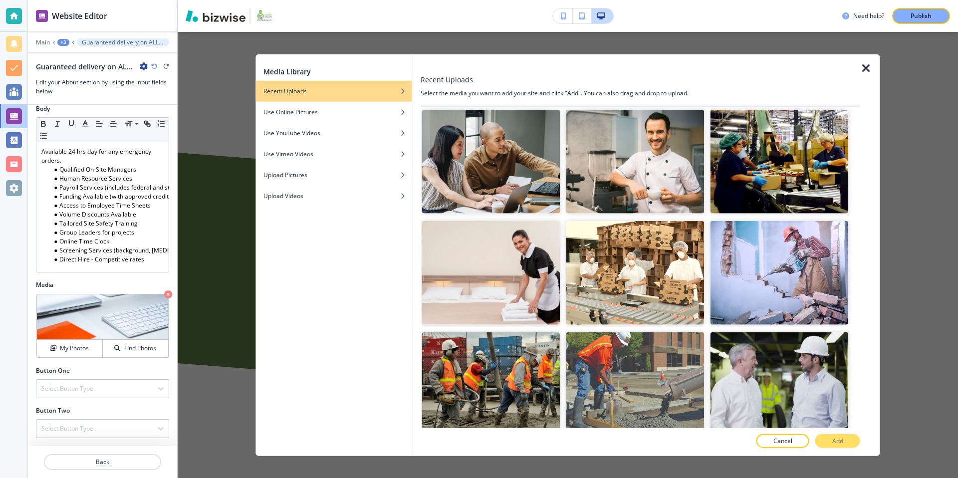
scroll to position [5058, 0]
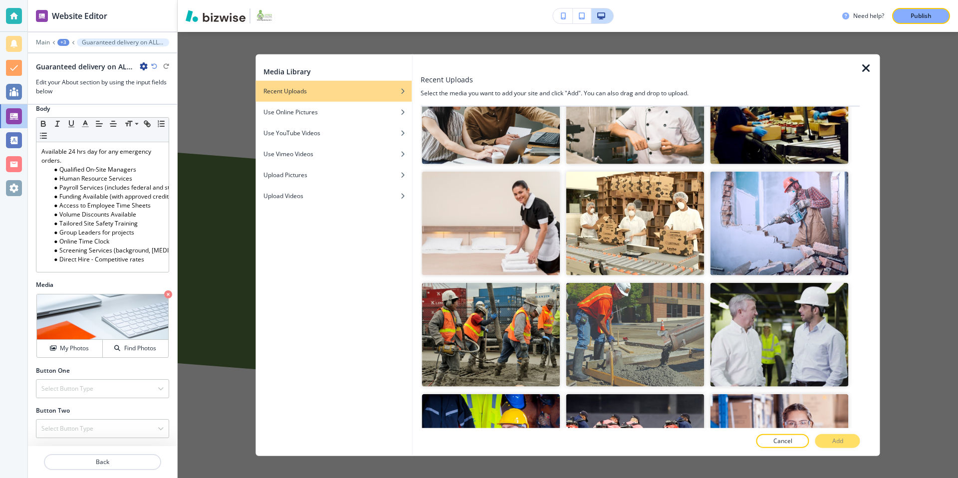
click at [868, 67] on icon "button" at bounding box center [866, 68] width 12 height 12
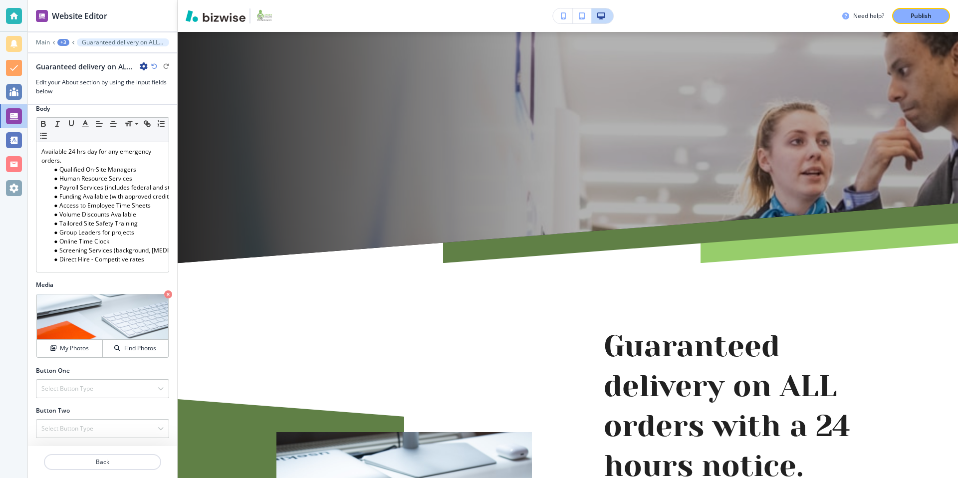
scroll to position [0, 0]
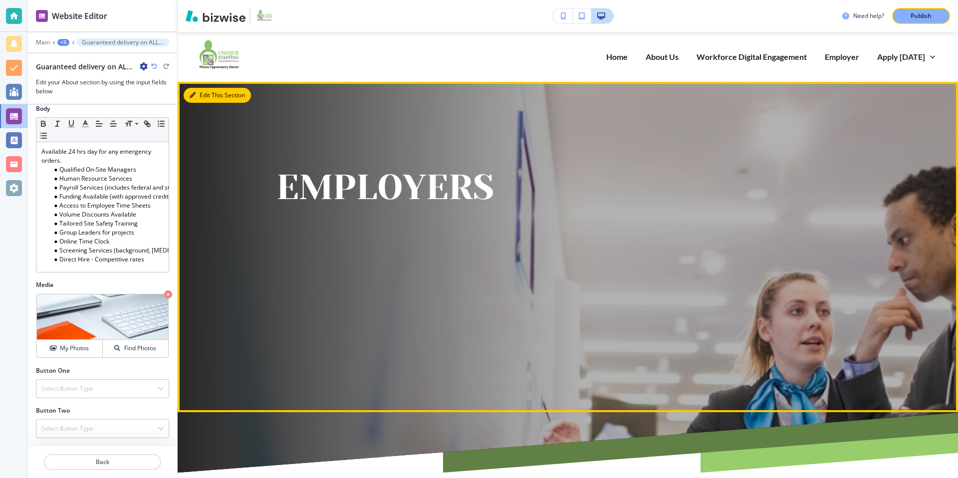
click at [205, 94] on button "Edit This Section" at bounding box center [217, 95] width 67 height 15
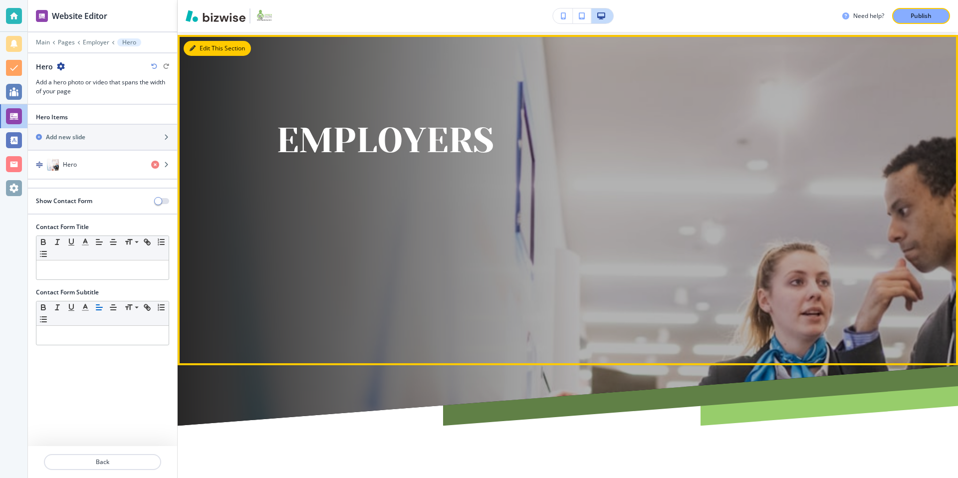
scroll to position [50, 0]
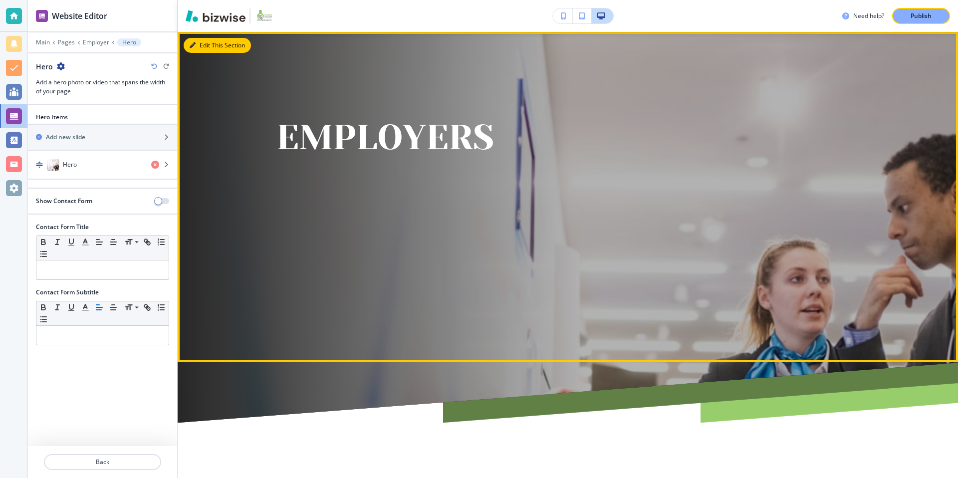
click at [213, 47] on button "Edit This Section" at bounding box center [217, 45] width 67 height 15
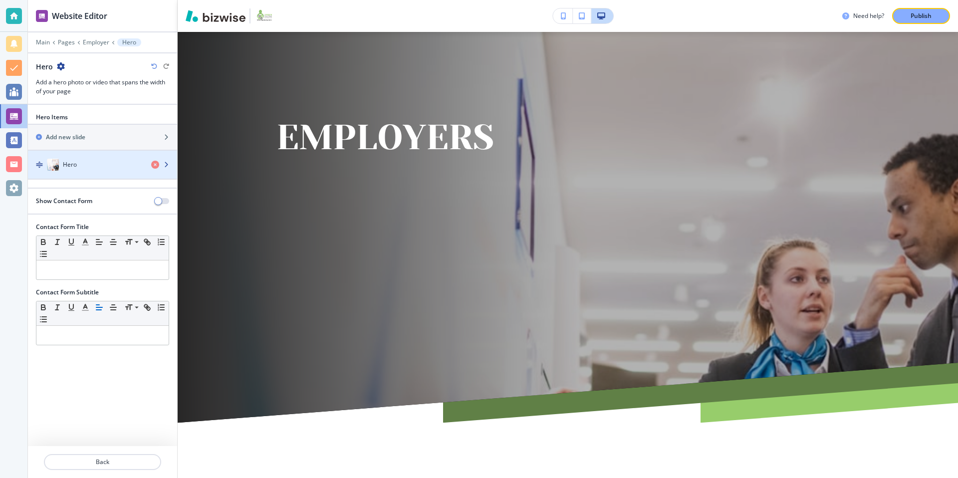
click at [99, 166] on div "Hero" at bounding box center [85, 165] width 115 height 12
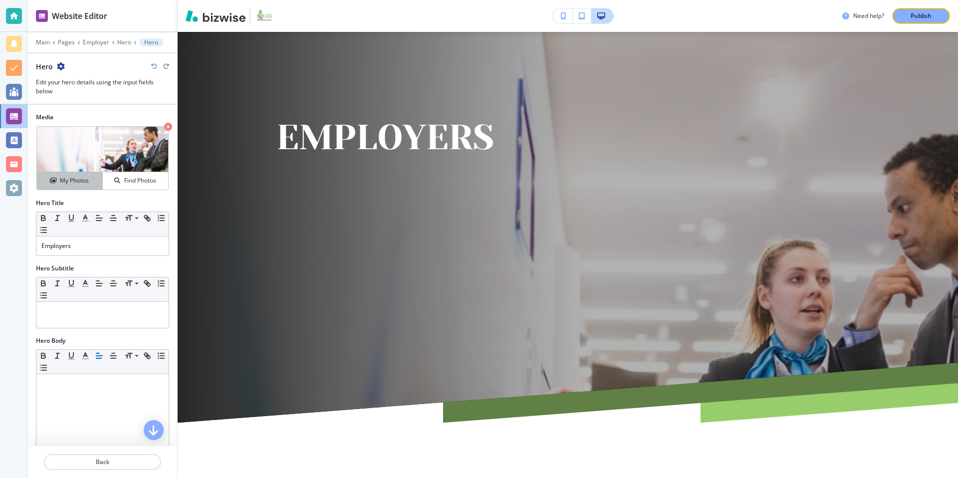
click at [88, 177] on h4 "My Photos" at bounding box center [74, 180] width 29 height 9
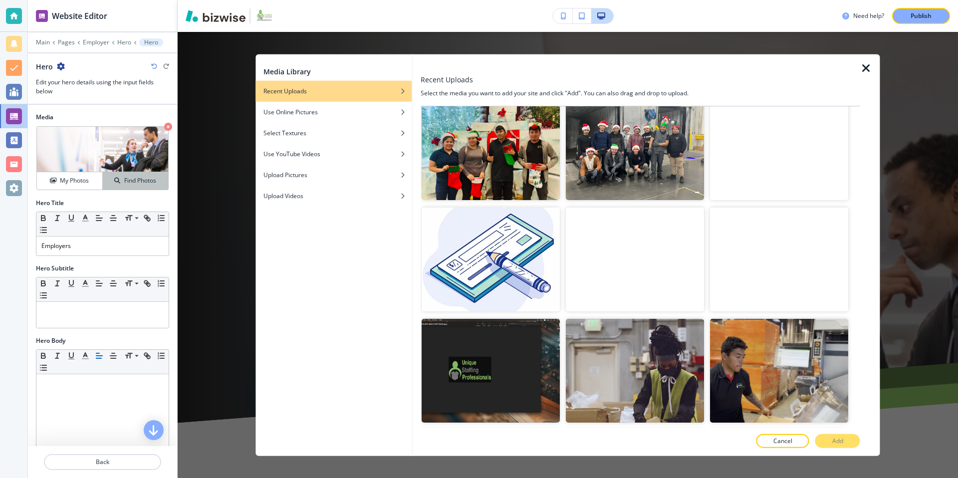
scroll to position [895, 0]
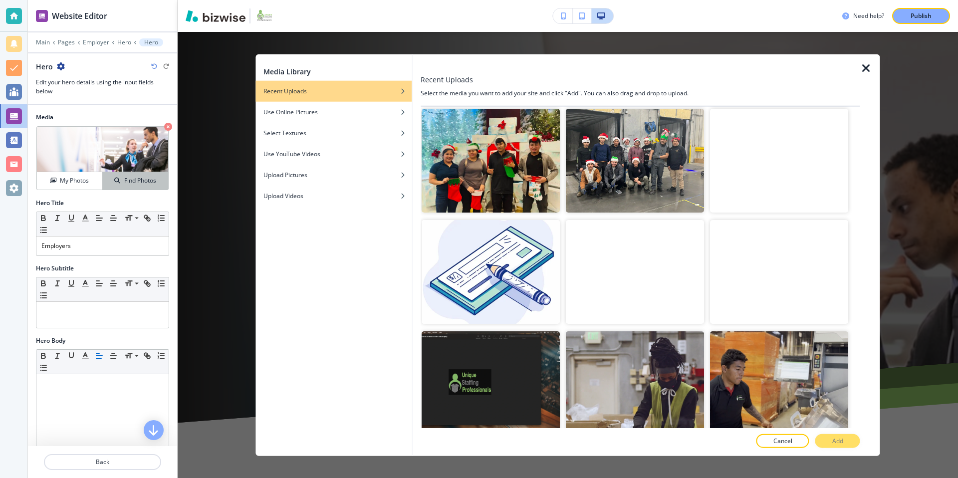
click at [152, 182] on h4 "Find Photos" at bounding box center [140, 180] width 32 height 9
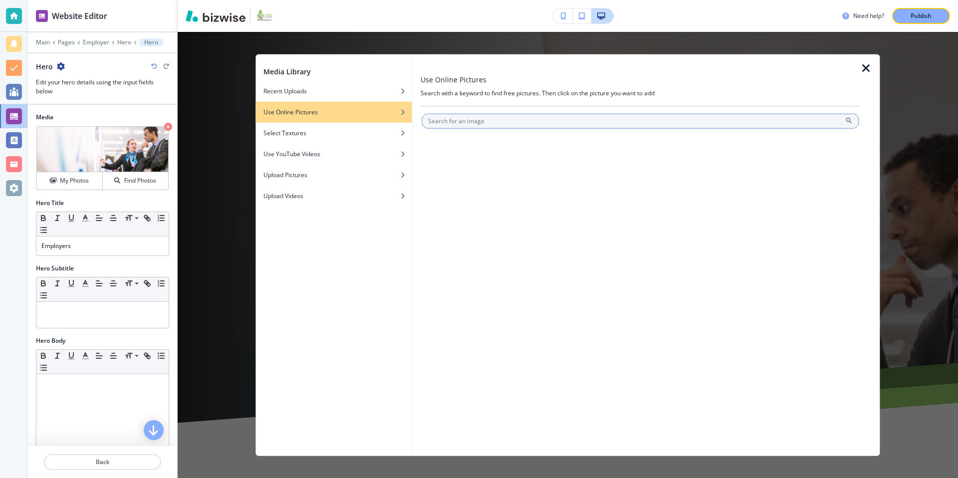
click at [461, 118] on input "text" at bounding box center [640, 121] width 437 height 15
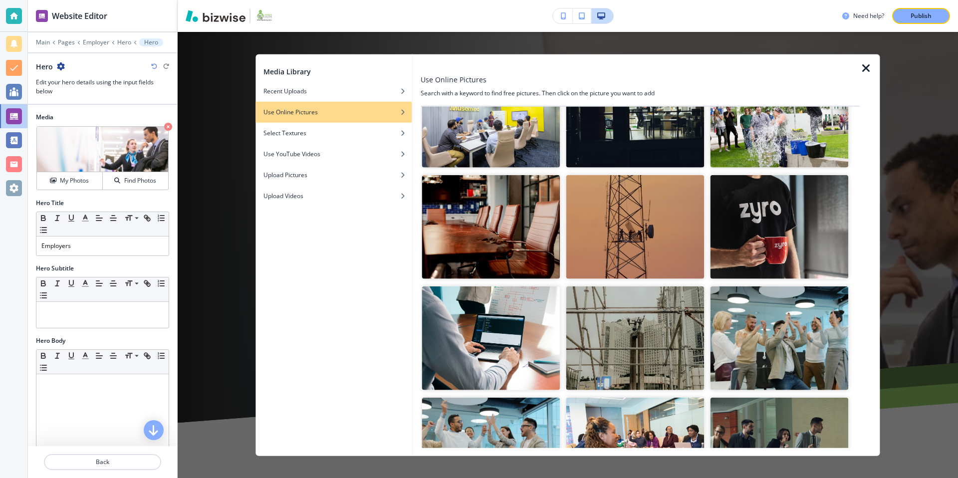
scroll to position [0, 0]
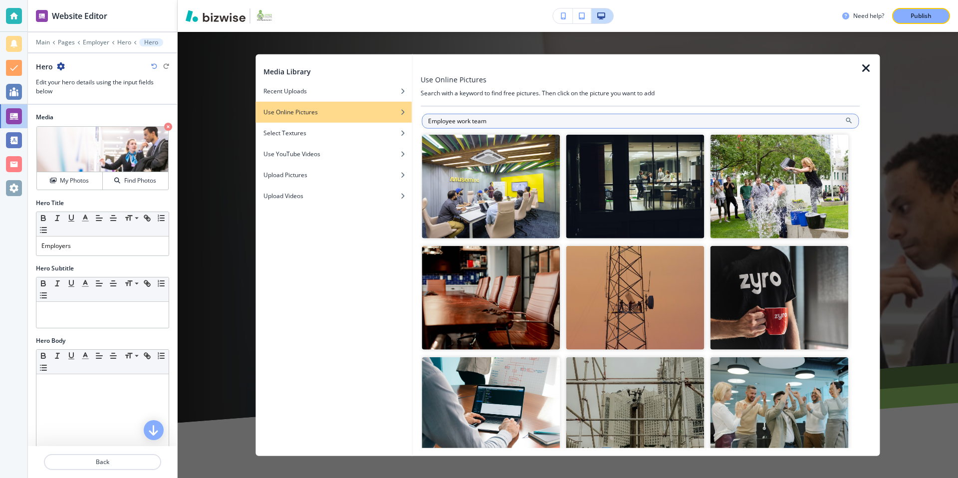
drag, startPoint x: 494, startPoint y: 120, endPoint x: 458, endPoint y: 122, distance: 36.5
click at [458, 122] on input "Employee work team" at bounding box center [640, 121] width 437 height 15
type input "Employer and employee"
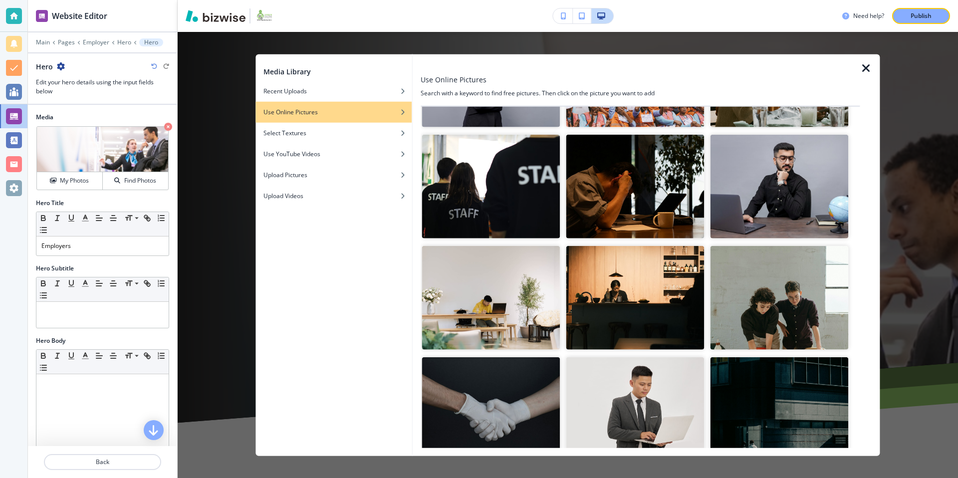
scroll to position [4760, 0]
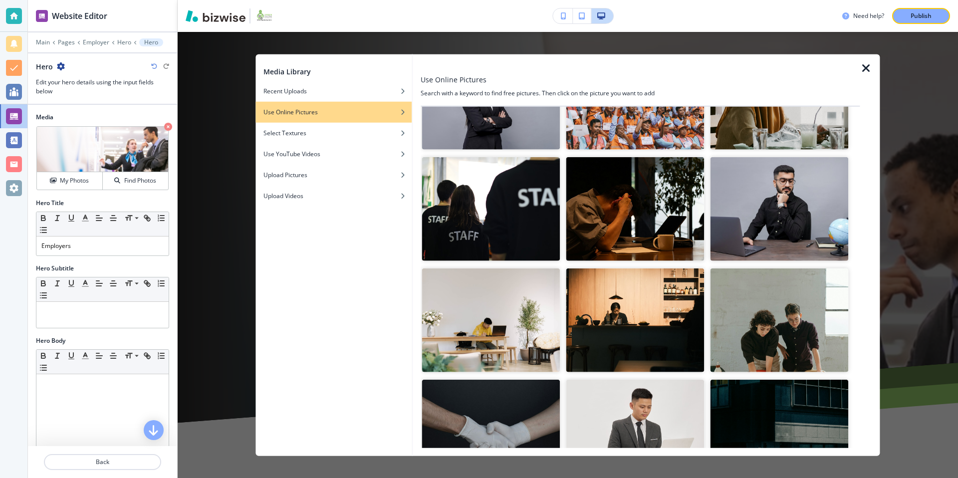
click at [755, 214] on img "button" at bounding box center [780, 209] width 138 height 104
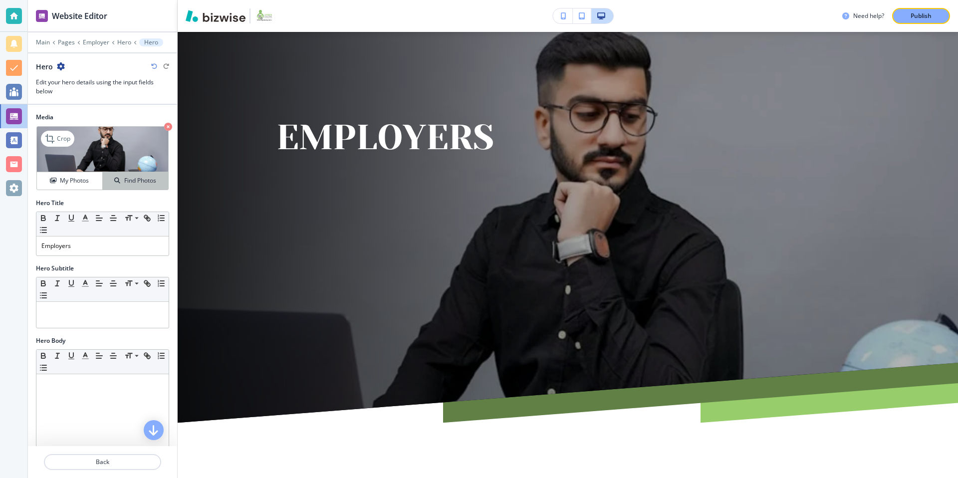
click at [141, 174] on button "Find Photos" at bounding box center [135, 180] width 65 height 17
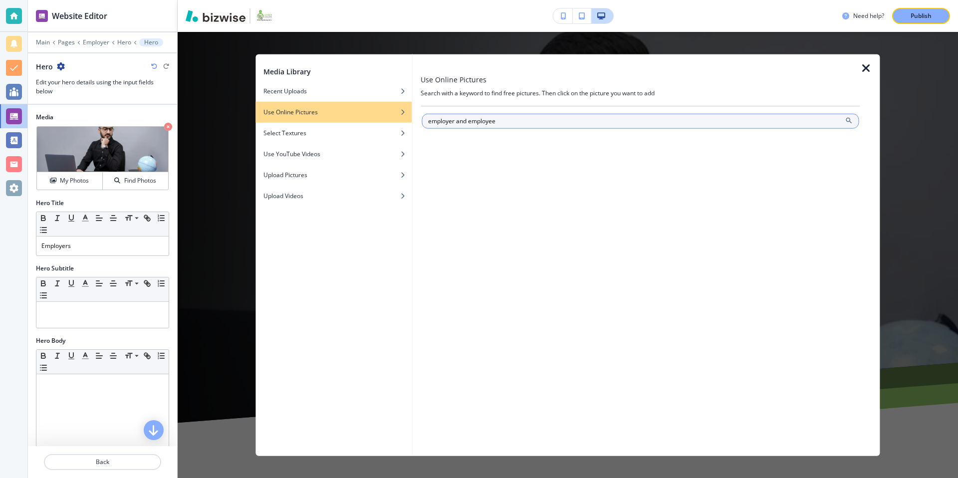
type input "employer and employee"
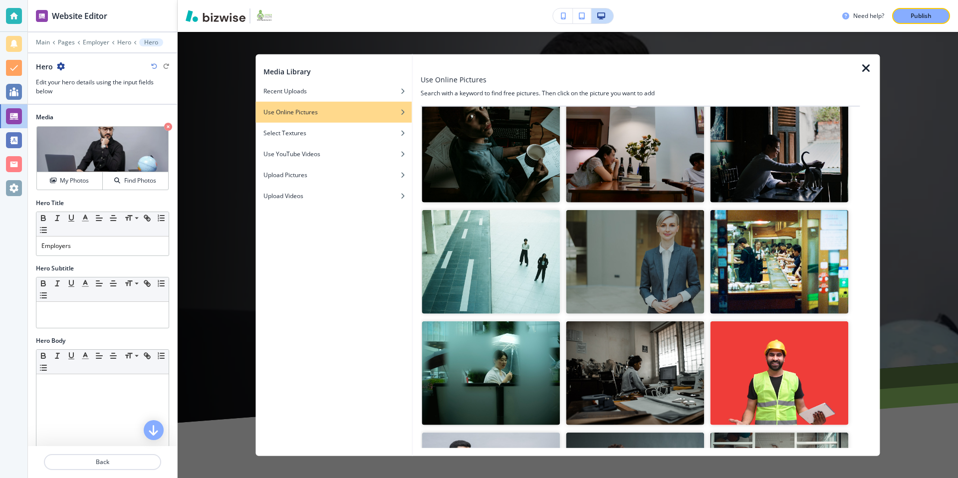
scroll to position [5398, 0]
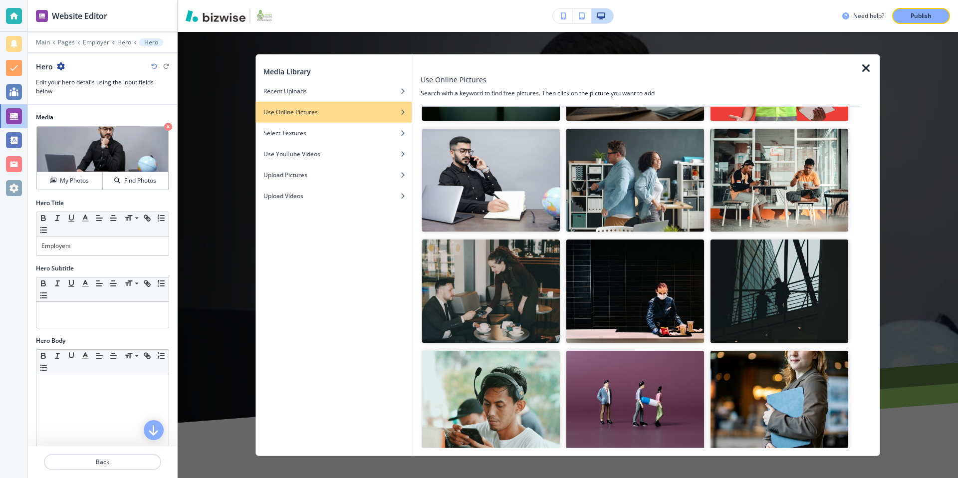
scroll to position [5568, 0]
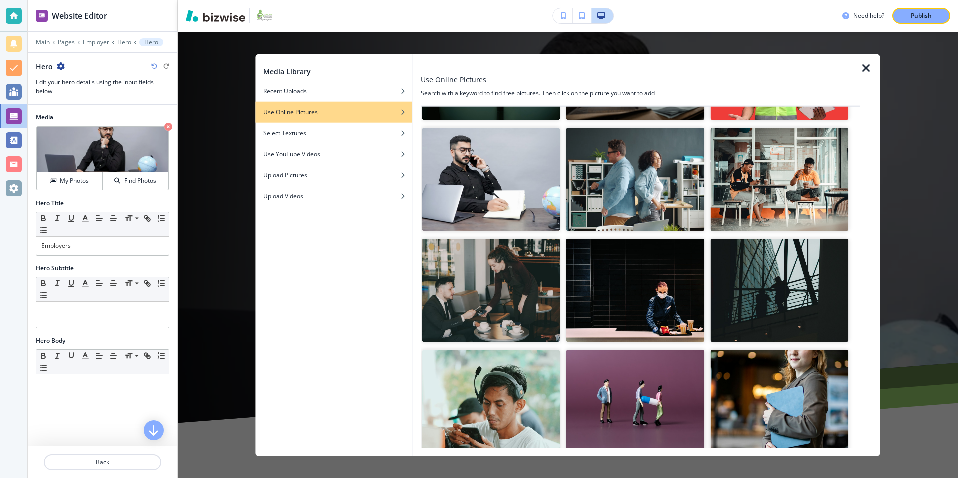
click at [501, 158] on img "button" at bounding box center [491, 179] width 138 height 104
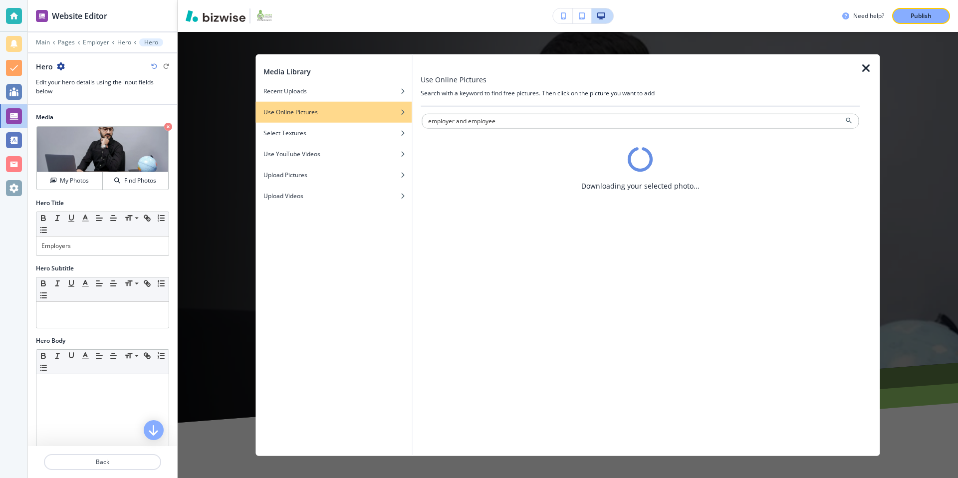
scroll to position [0, 0]
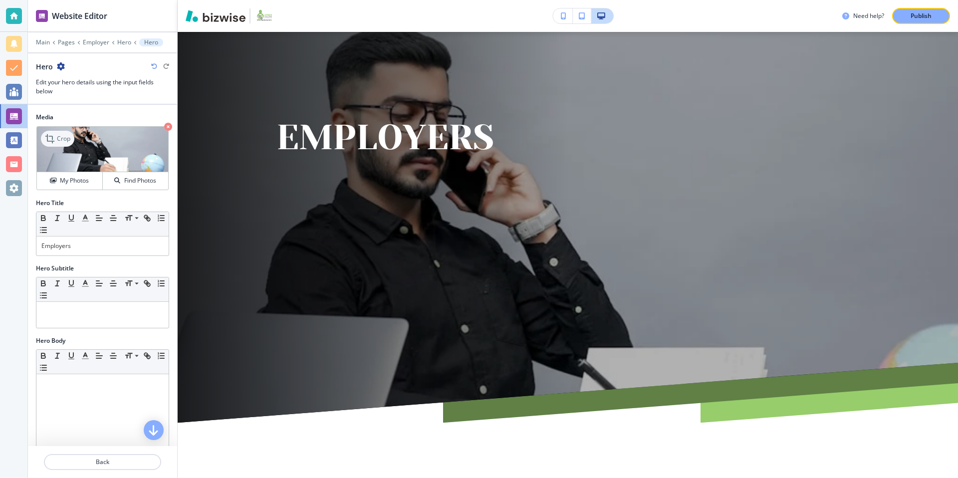
click at [55, 140] on icon at bounding box center [51, 139] width 12 height 12
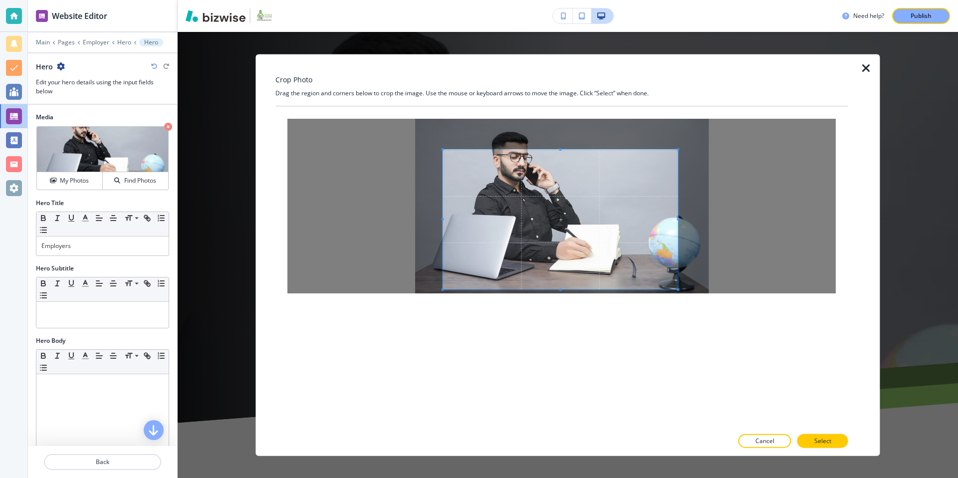
click at [583, 192] on span at bounding box center [560, 220] width 235 height 140
click at [816, 438] on p "Select" at bounding box center [822, 440] width 17 height 9
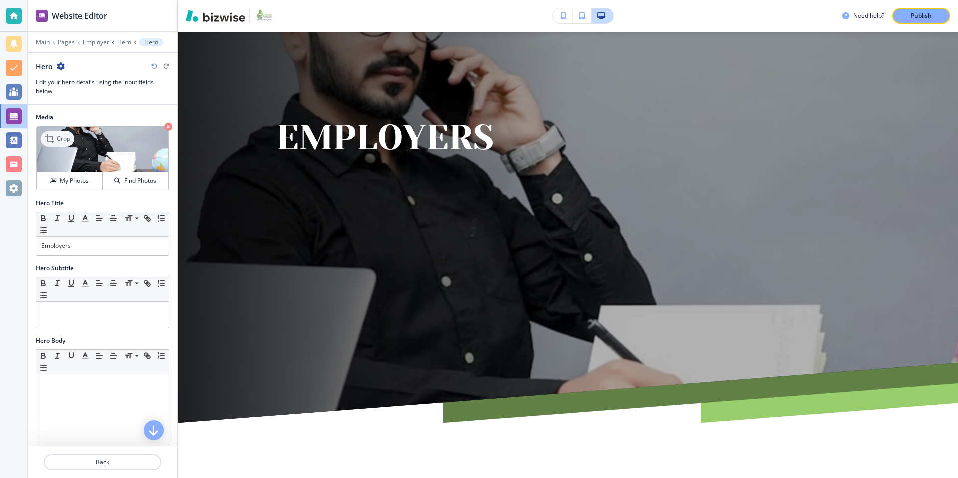
click at [60, 139] on p "Crop" at bounding box center [63, 138] width 13 height 9
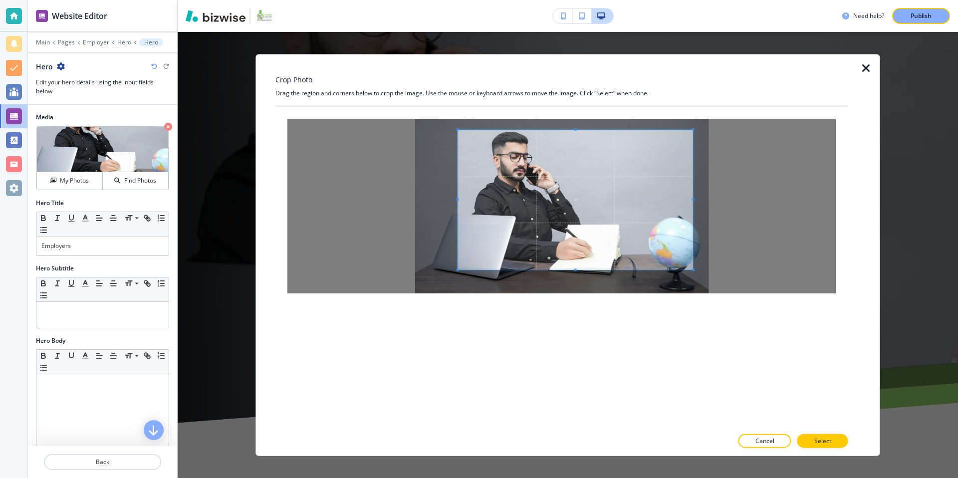
click at [558, 151] on span at bounding box center [575, 200] width 235 height 140
click at [822, 439] on p "Select" at bounding box center [822, 440] width 17 height 9
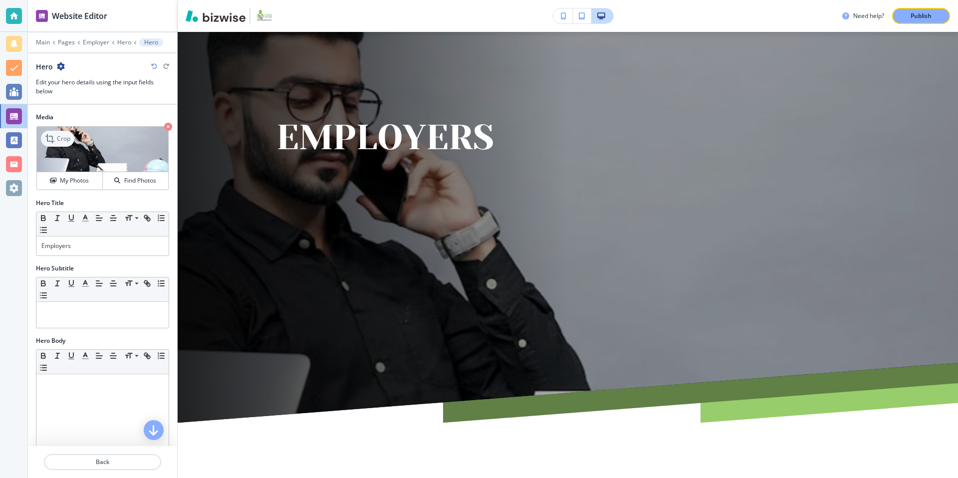
click at [54, 138] on icon at bounding box center [51, 139] width 12 height 12
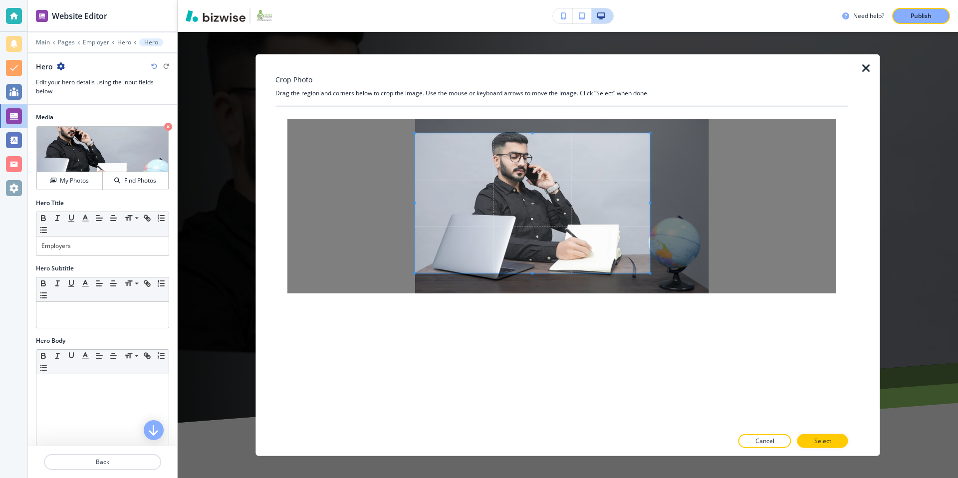
click at [534, 187] on span at bounding box center [532, 203] width 235 height 140
click at [828, 437] on p "Select" at bounding box center [822, 440] width 17 height 9
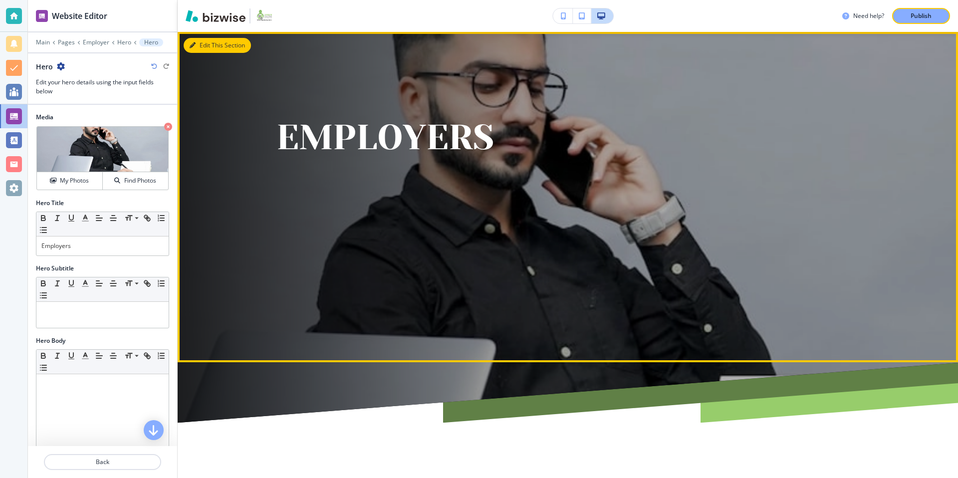
click at [199, 46] on button "Edit This Section" at bounding box center [217, 45] width 67 height 15
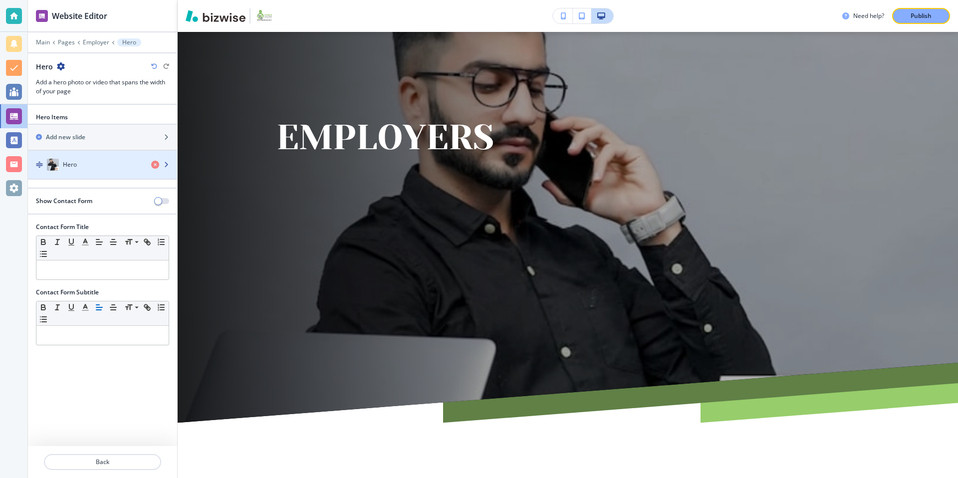
click at [68, 154] on div "button" at bounding box center [102, 155] width 149 height 8
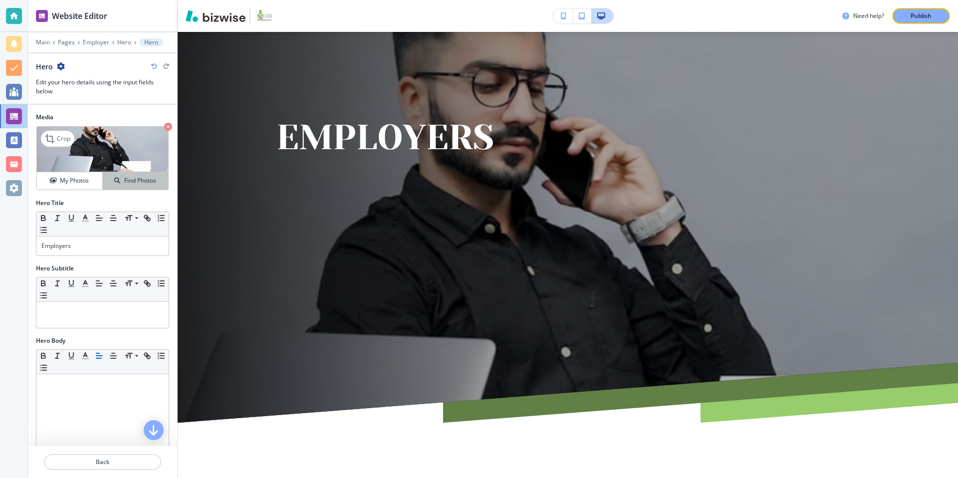
click at [112, 184] on div "Find Photos" at bounding box center [135, 180] width 65 height 9
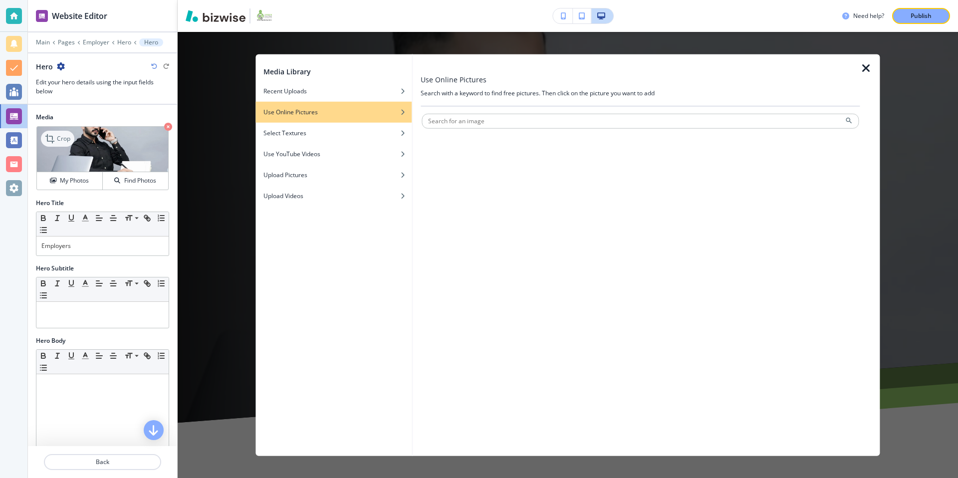
click at [66, 139] on p "Crop" at bounding box center [63, 138] width 13 height 9
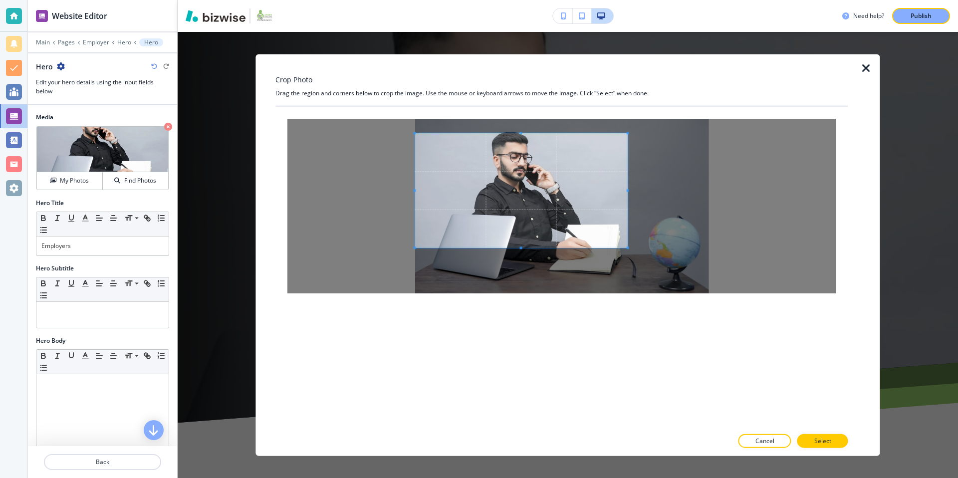
click at [627, 248] on span at bounding box center [628, 248] width 2 height 2
click at [815, 440] on p "Select" at bounding box center [822, 440] width 17 height 9
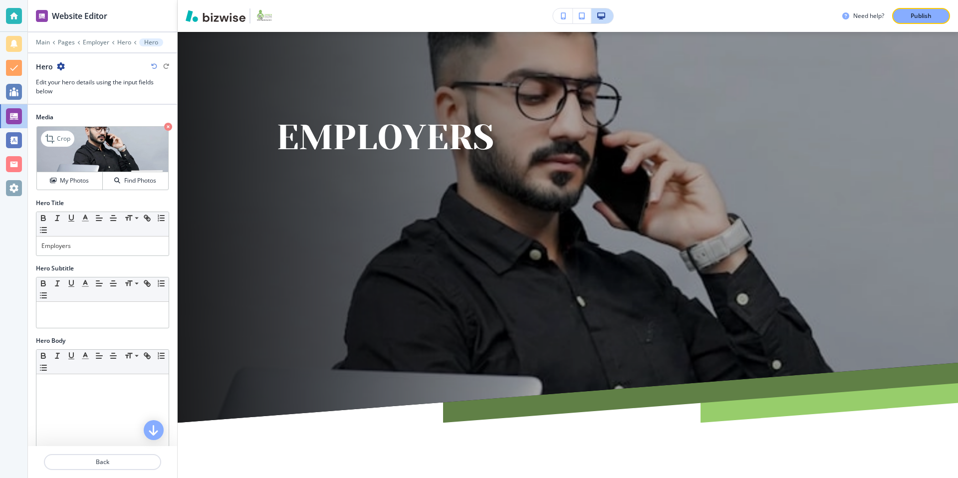
drag, startPoint x: 68, startPoint y: 139, endPoint x: 105, endPoint y: 149, distance: 38.9
click at [68, 140] on p "Crop" at bounding box center [63, 138] width 13 height 9
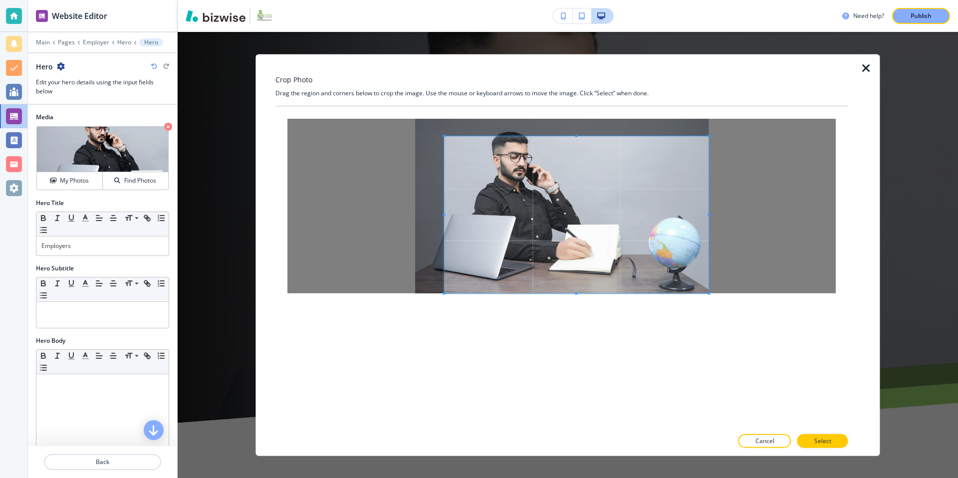
click at [720, 301] on div at bounding box center [561, 206] width 572 height 199
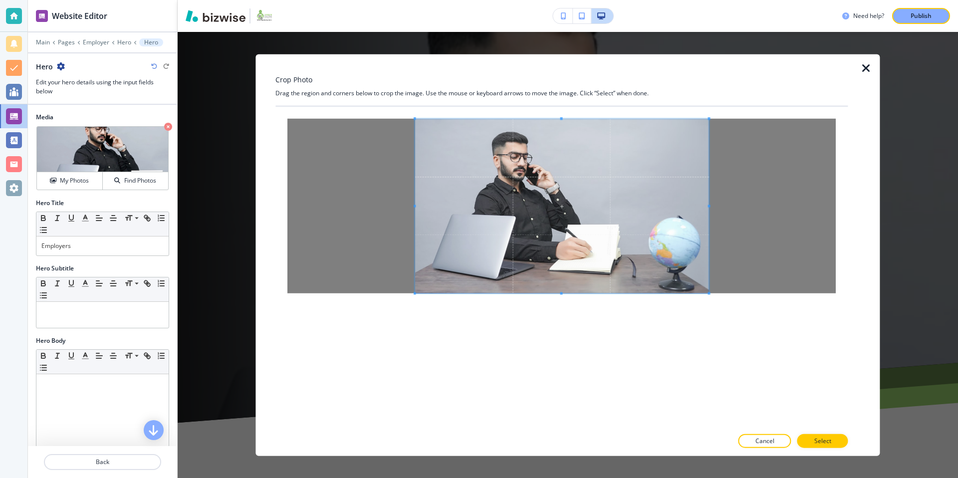
click at [410, 119] on div at bounding box center [561, 206] width 548 height 175
click at [828, 447] on button "Select" at bounding box center [822, 441] width 51 height 14
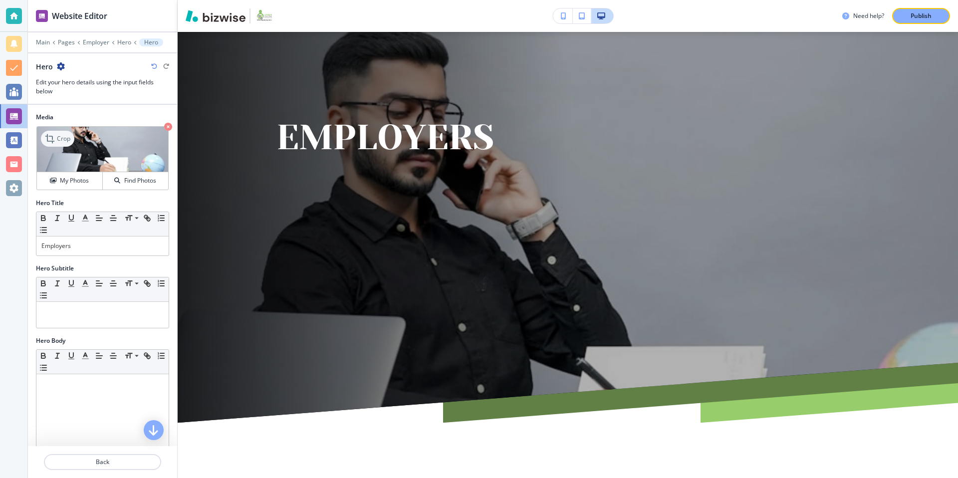
click at [66, 135] on p "Crop" at bounding box center [63, 138] width 13 height 9
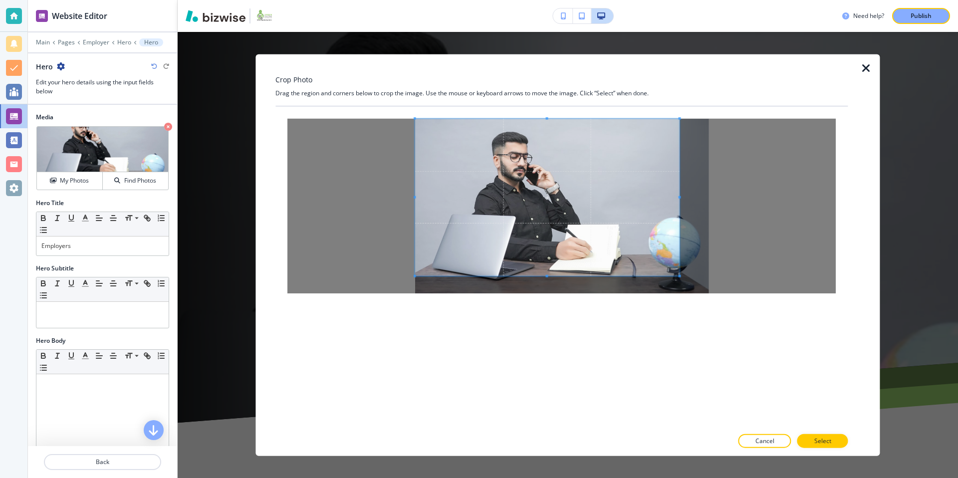
click at [329, 116] on div at bounding box center [561, 206] width 572 height 199
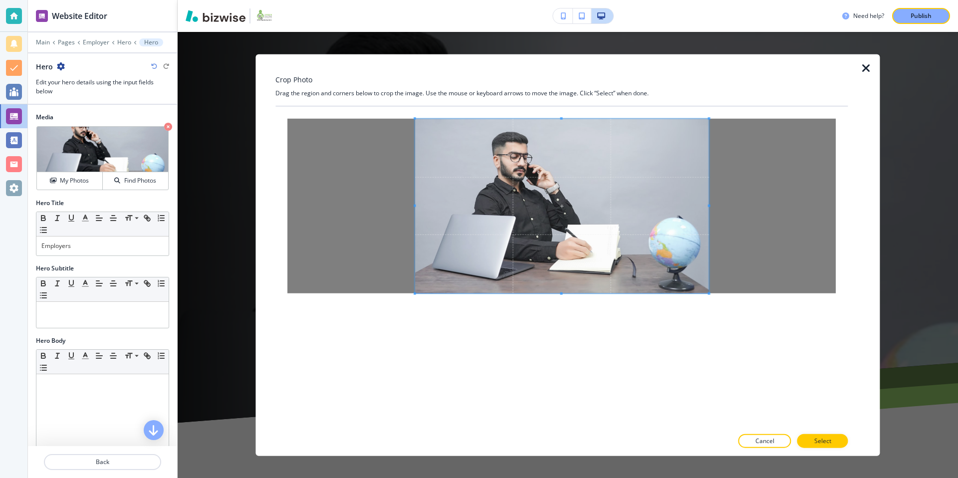
click at [758, 305] on div at bounding box center [561, 267] width 572 height 321
click at [822, 447] on button "Select" at bounding box center [822, 441] width 51 height 14
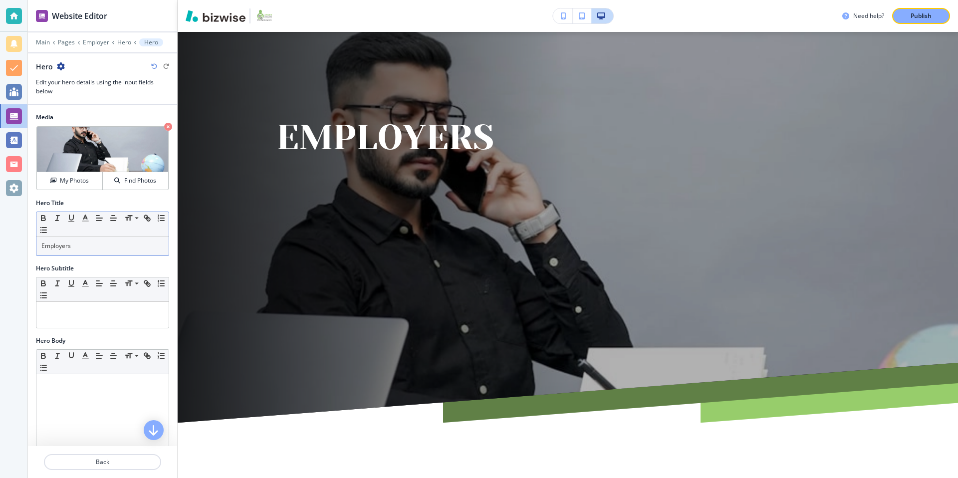
click at [95, 252] on div "Employers" at bounding box center [102, 246] width 132 height 19
click at [115, 221] on line "button" at bounding box center [113, 221] width 5 height 0
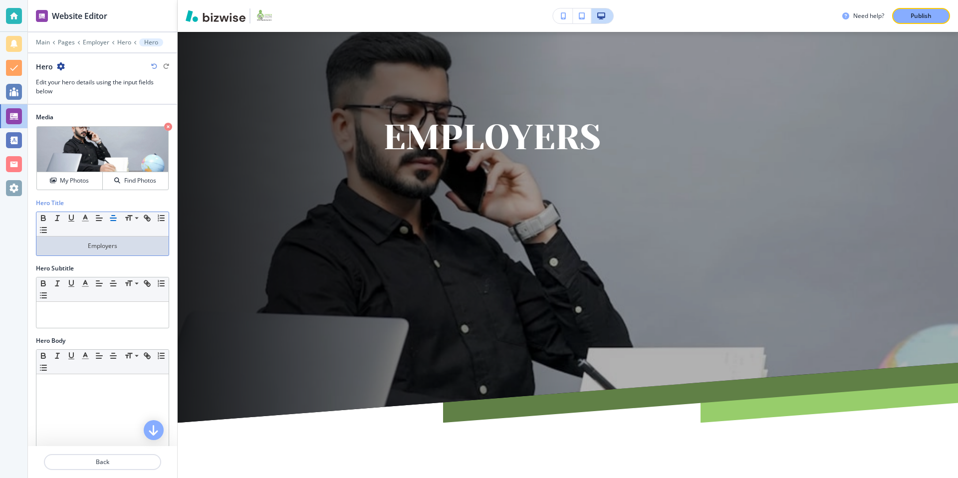
click at [89, 245] on p "Employers" at bounding box center [102, 246] width 122 height 9
click at [80, 247] on p "Employers" at bounding box center [102, 246] width 122 height 9
click at [110, 264] on div "Hero Subtitle" at bounding box center [102, 268] width 133 height 9
click at [106, 243] on p "Employers" at bounding box center [102, 246] width 122 height 9
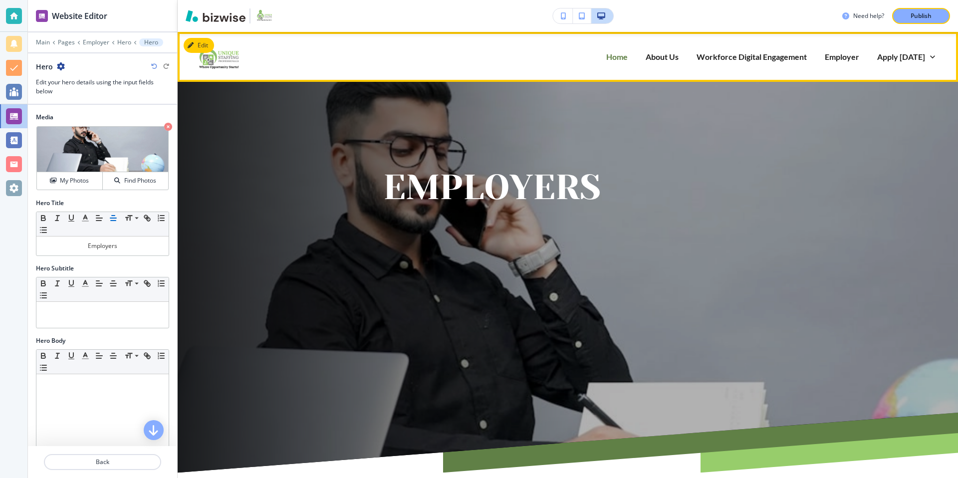
click at [618, 55] on p "Home" at bounding box center [616, 56] width 21 height 11
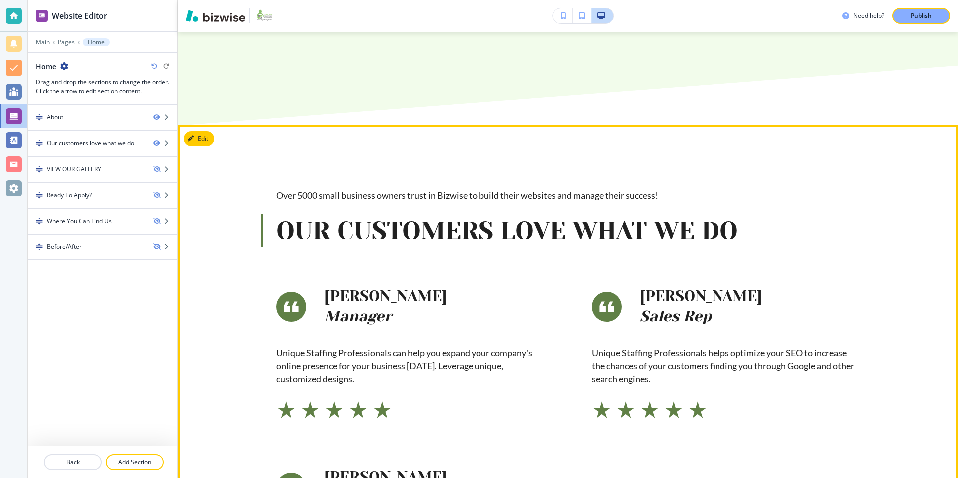
scroll to position [574, 0]
